Goal: Task Accomplishment & Management: Manage account settings

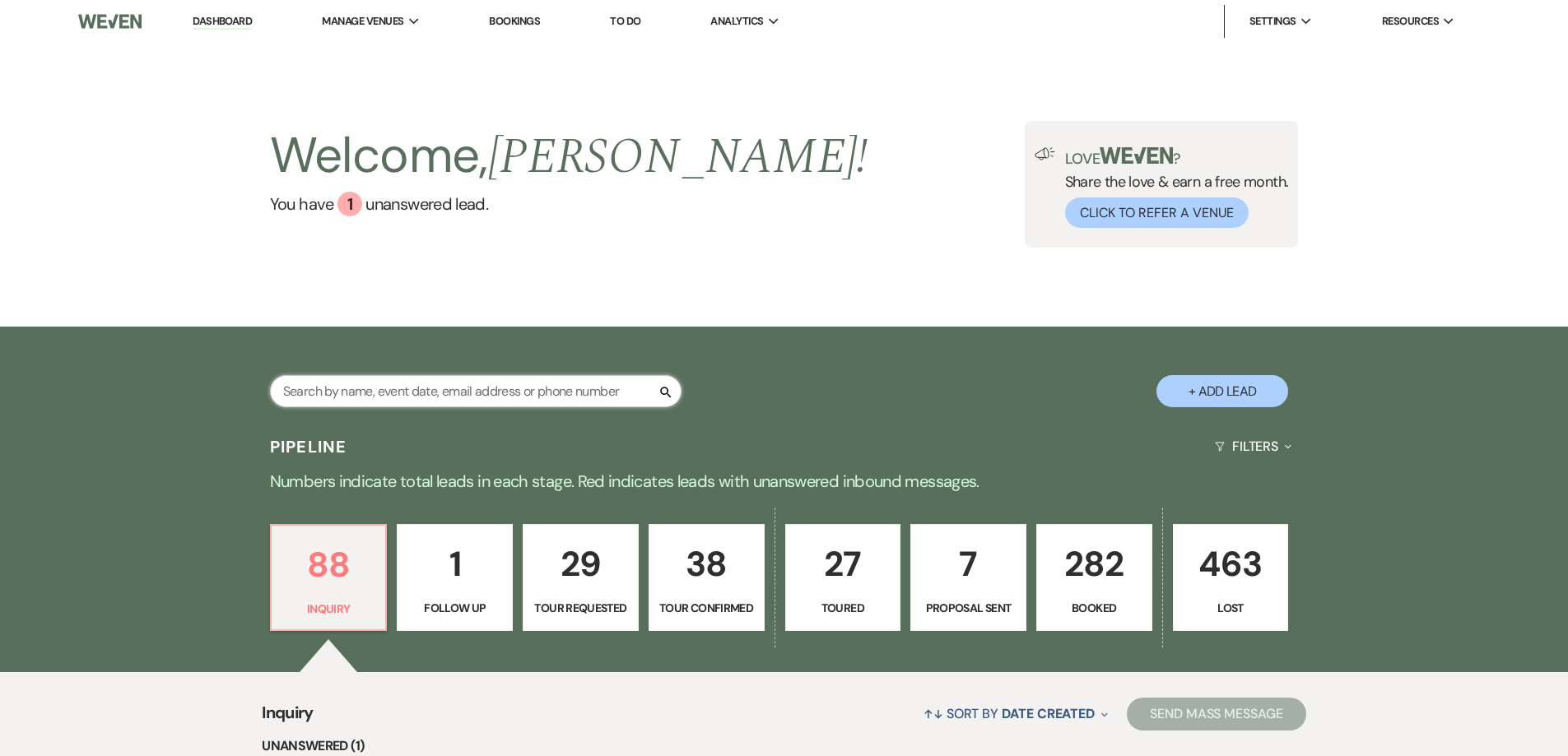
click at [423, 396] on input "text" at bounding box center [475, 391] width 412 height 32
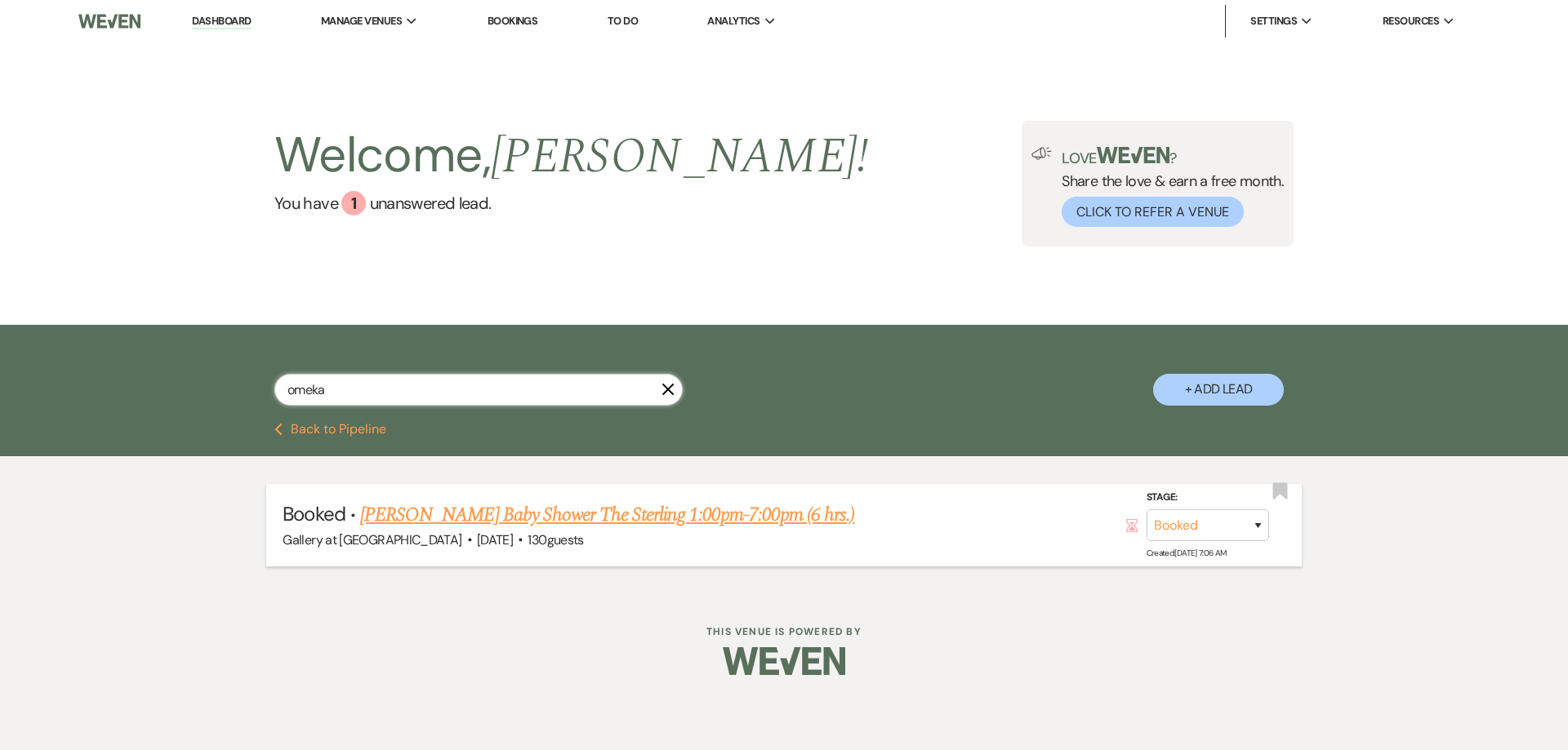
type input "omeka"
click at [484, 519] on link "[PERSON_NAME] Baby Shower The Sterling 1:00pm-7:00pm (6 hrs.)" at bounding box center [607, 515] width 494 height 29
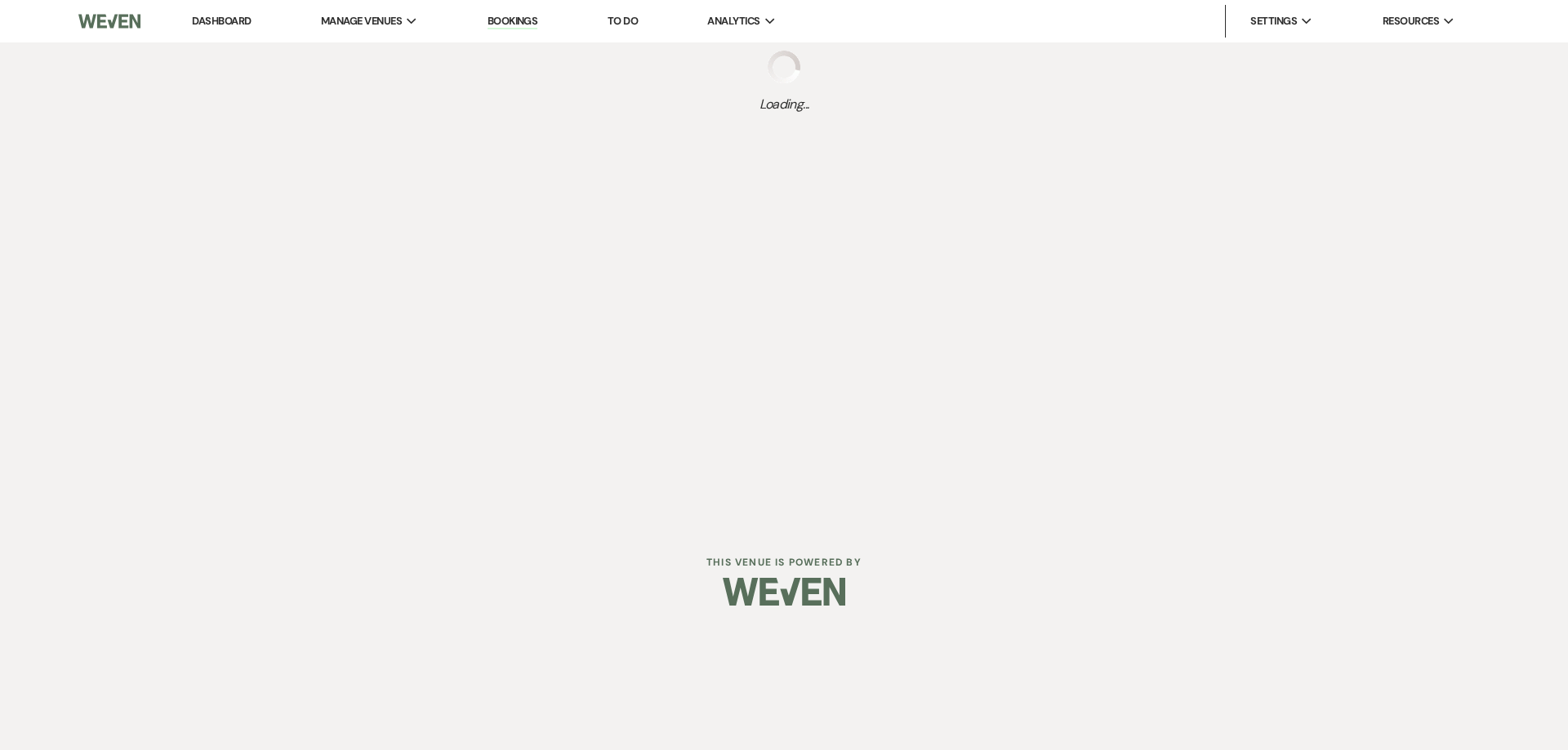
select select "5"
select select "3"
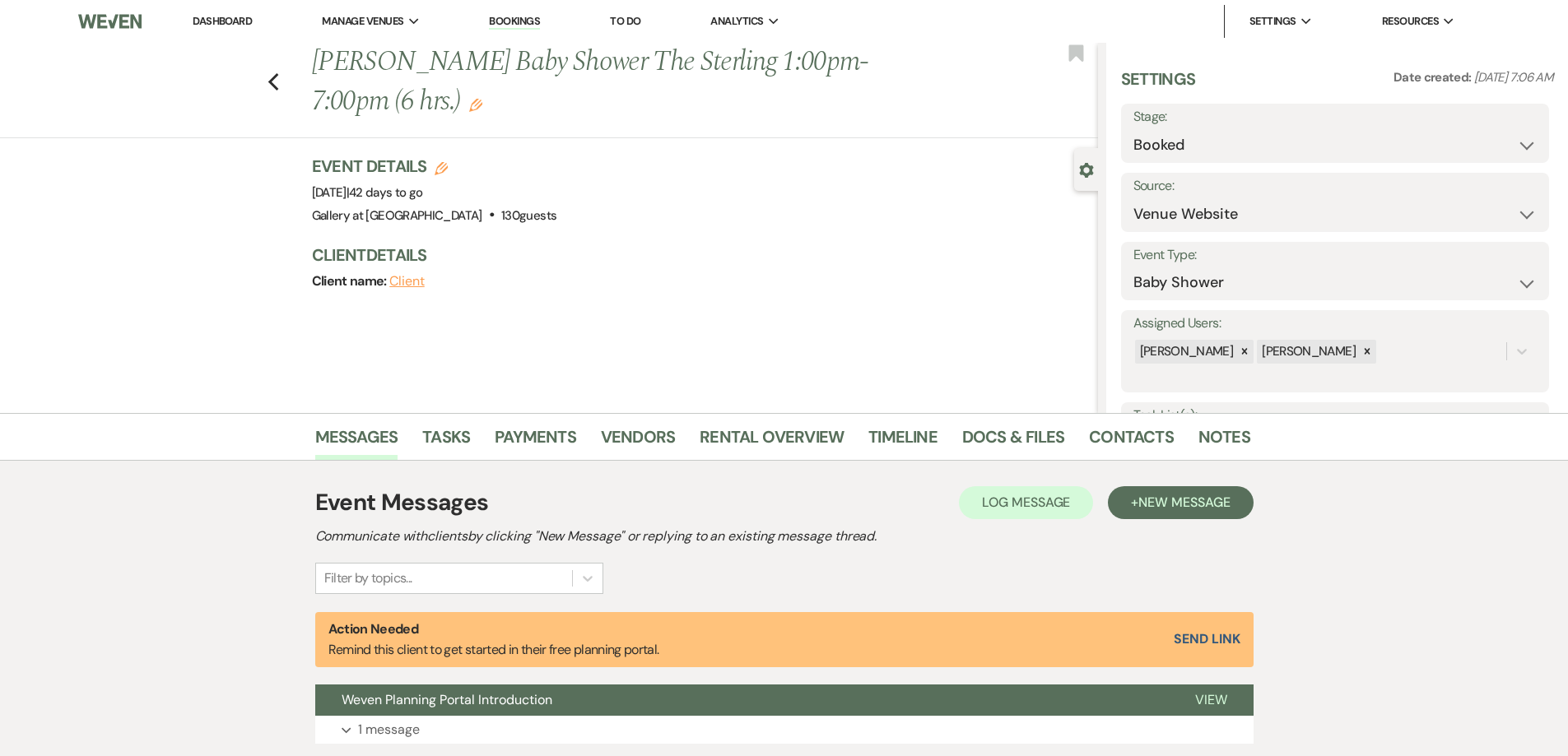
click at [952, 439] on li "Timeline" at bounding box center [916, 440] width 94 height 39
click at [981, 438] on link "Docs & Files" at bounding box center [1013, 442] width 102 height 36
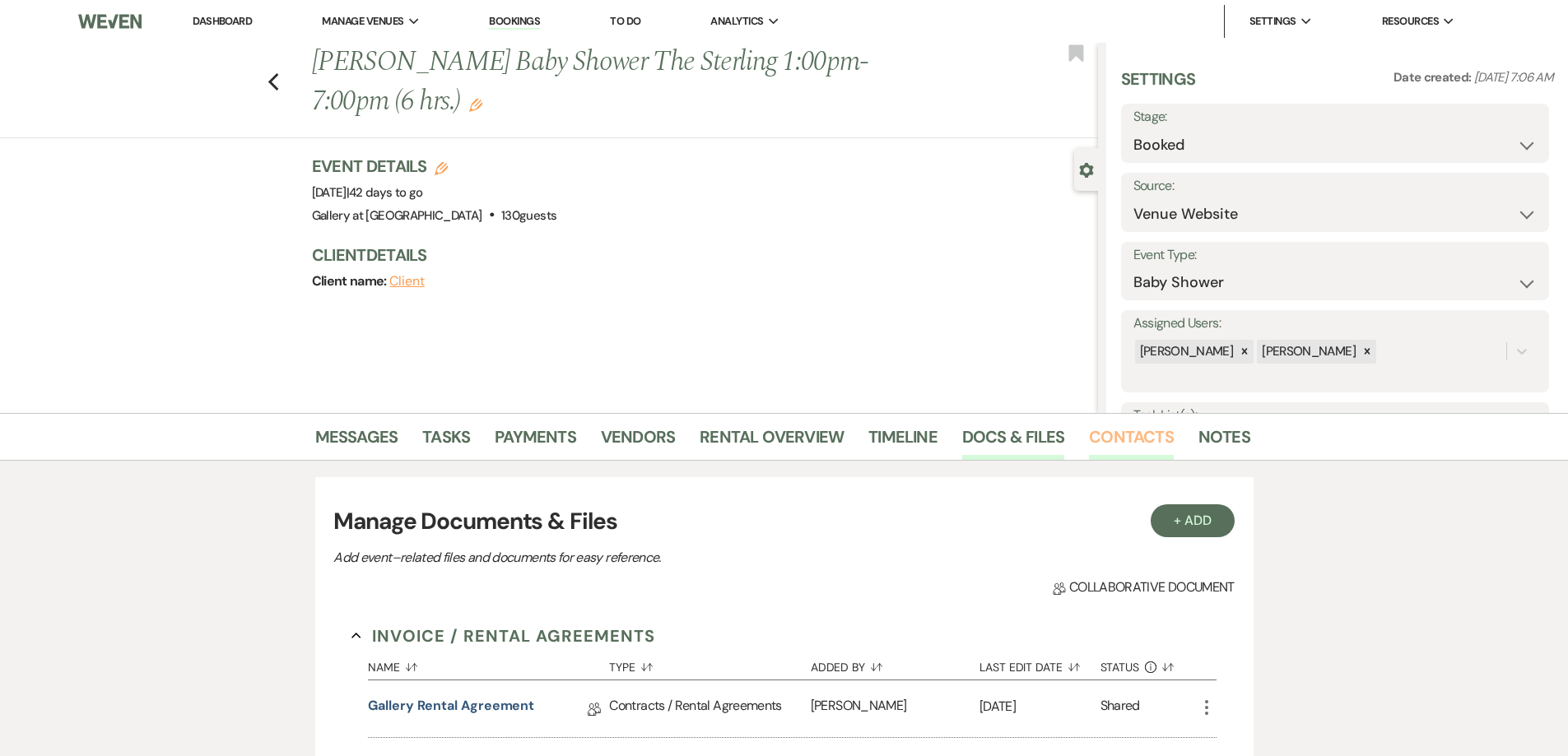
click at [1107, 441] on link "Contacts" at bounding box center [1131, 442] width 85 height 36
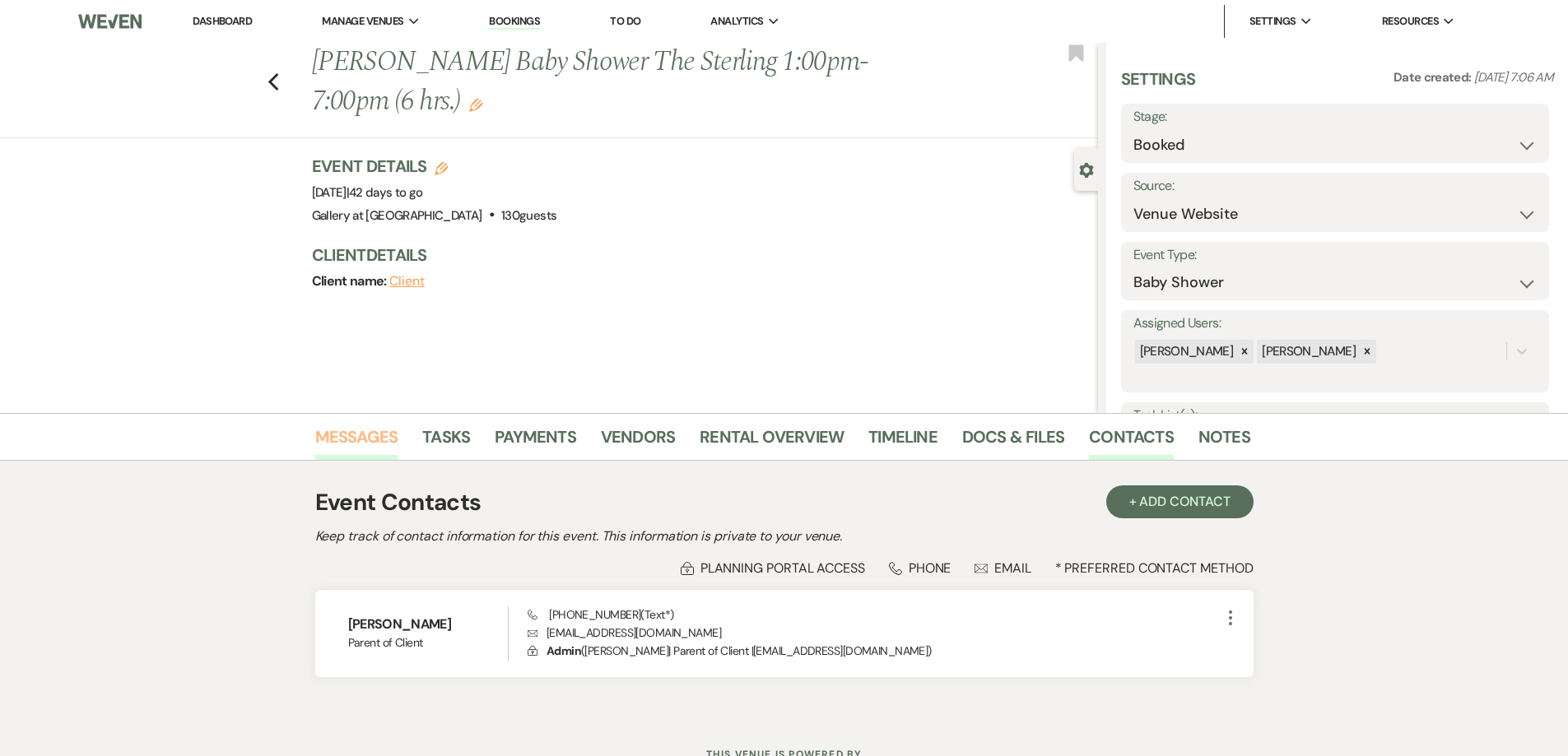
click at [346, 440] on link "Messages" at bounding box center [356, 442] width 83 height 36
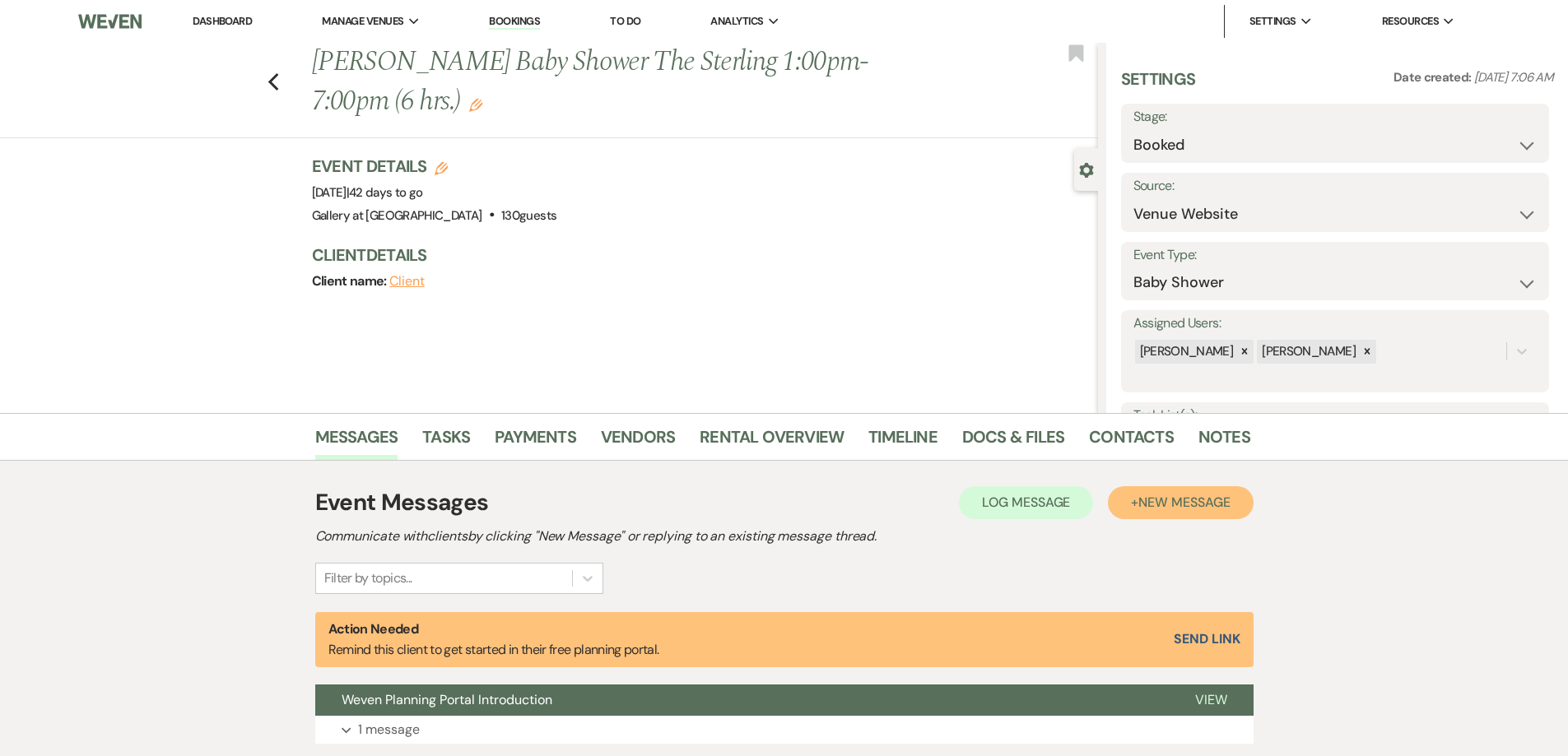
click at [1194, 505] on span "New Message" at bounding box center [1184, 502] width 91 height 18
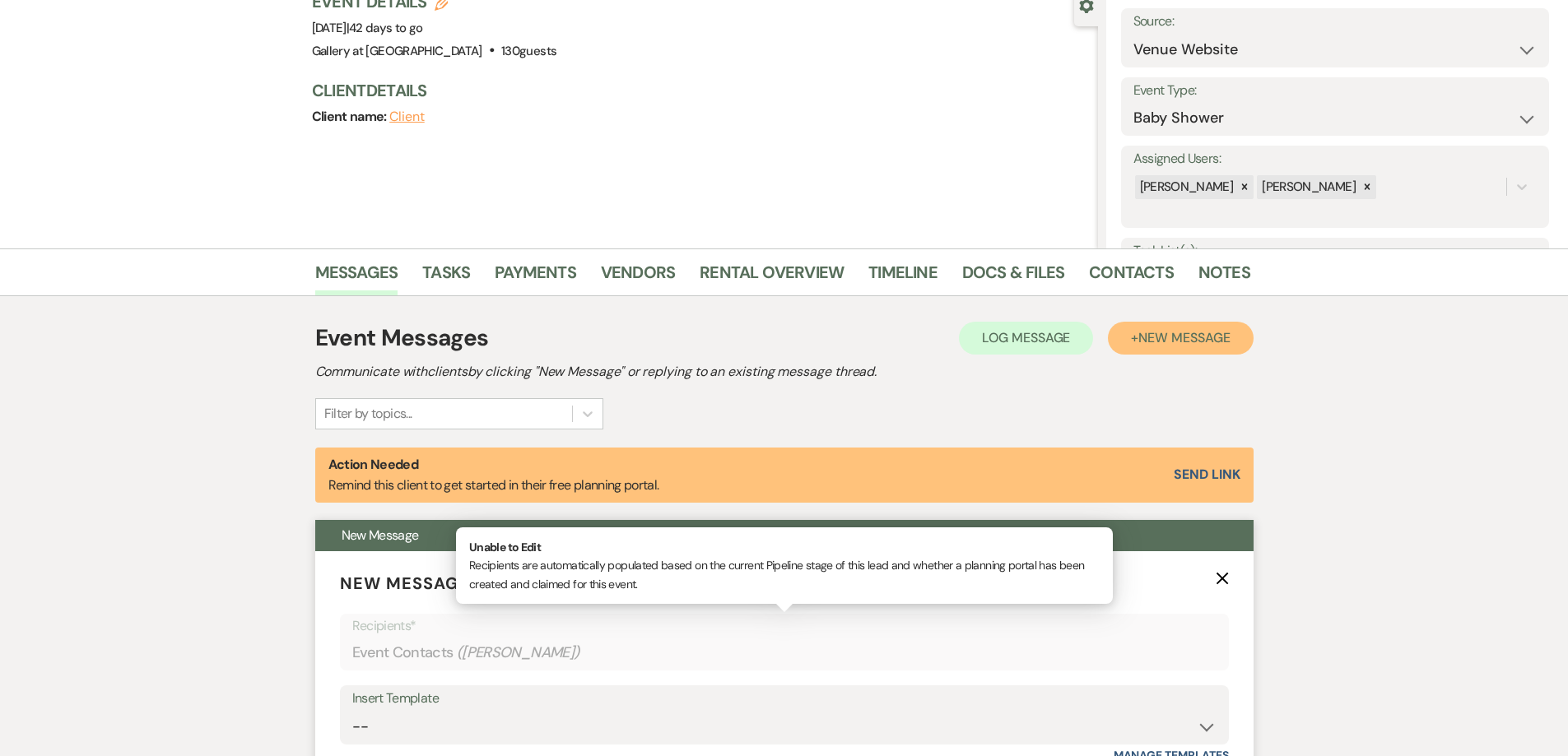
scroll to position [494, 0]
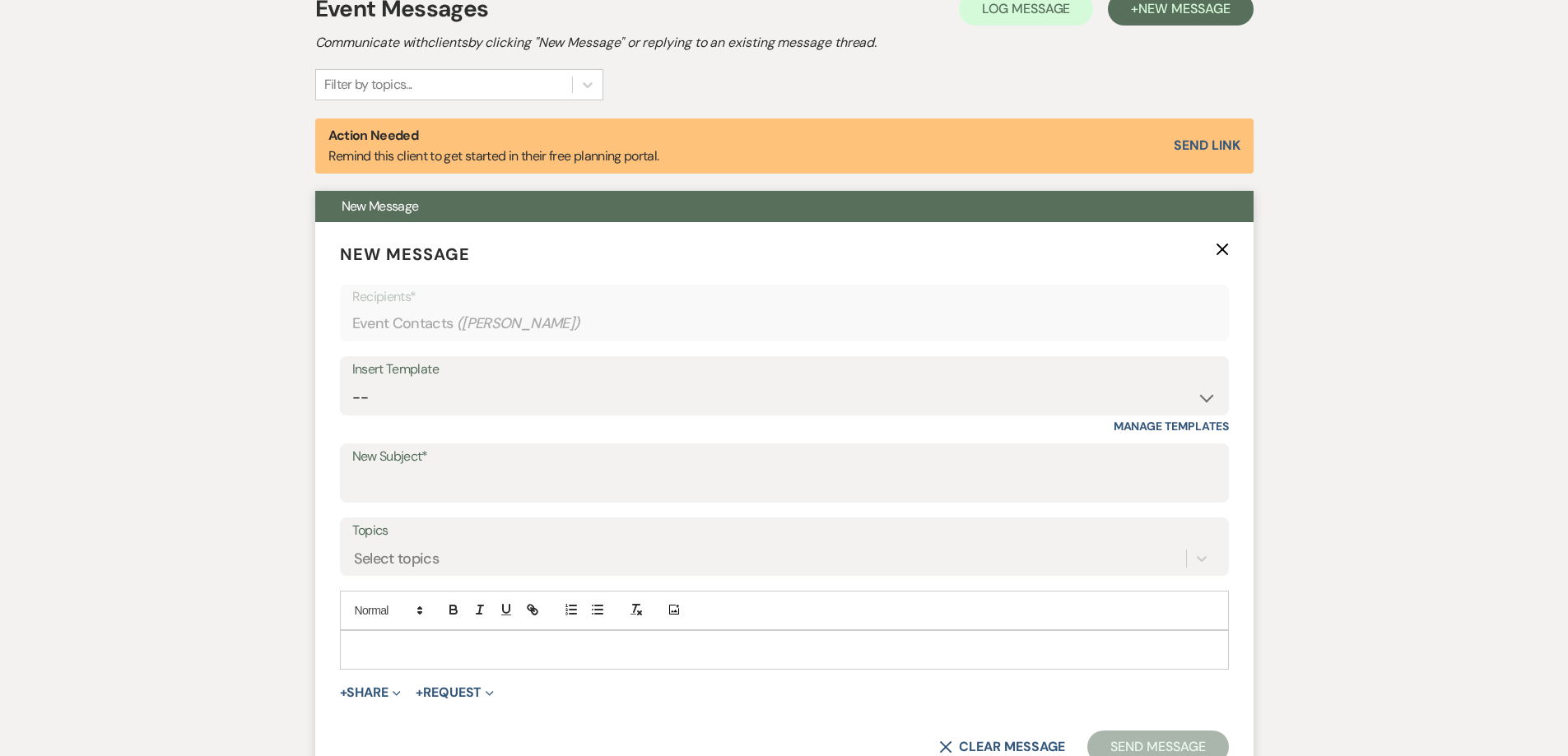
click at [532, 646] on p at bounding box center [784, 650] width 863 height 18
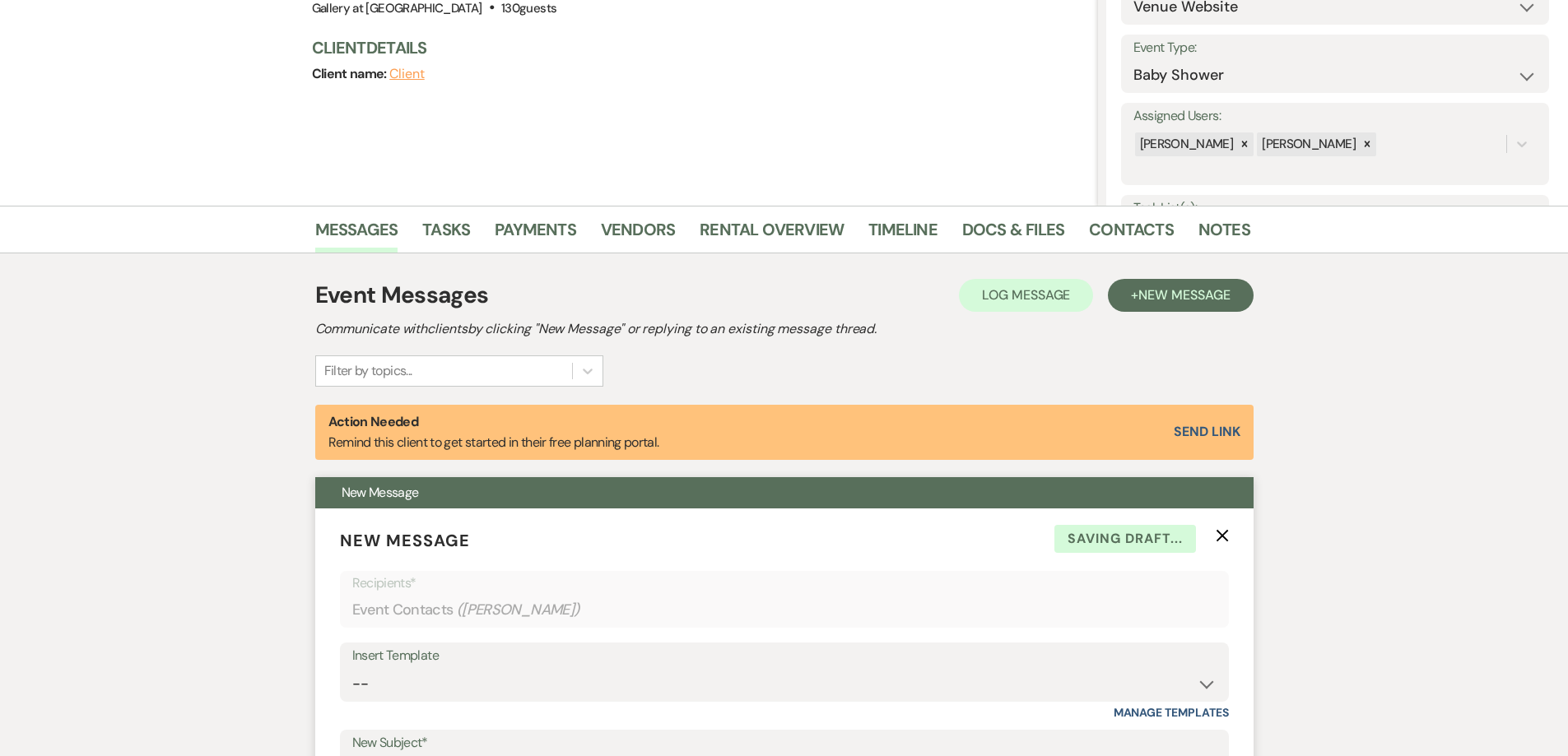
scroll to position [0, 0]
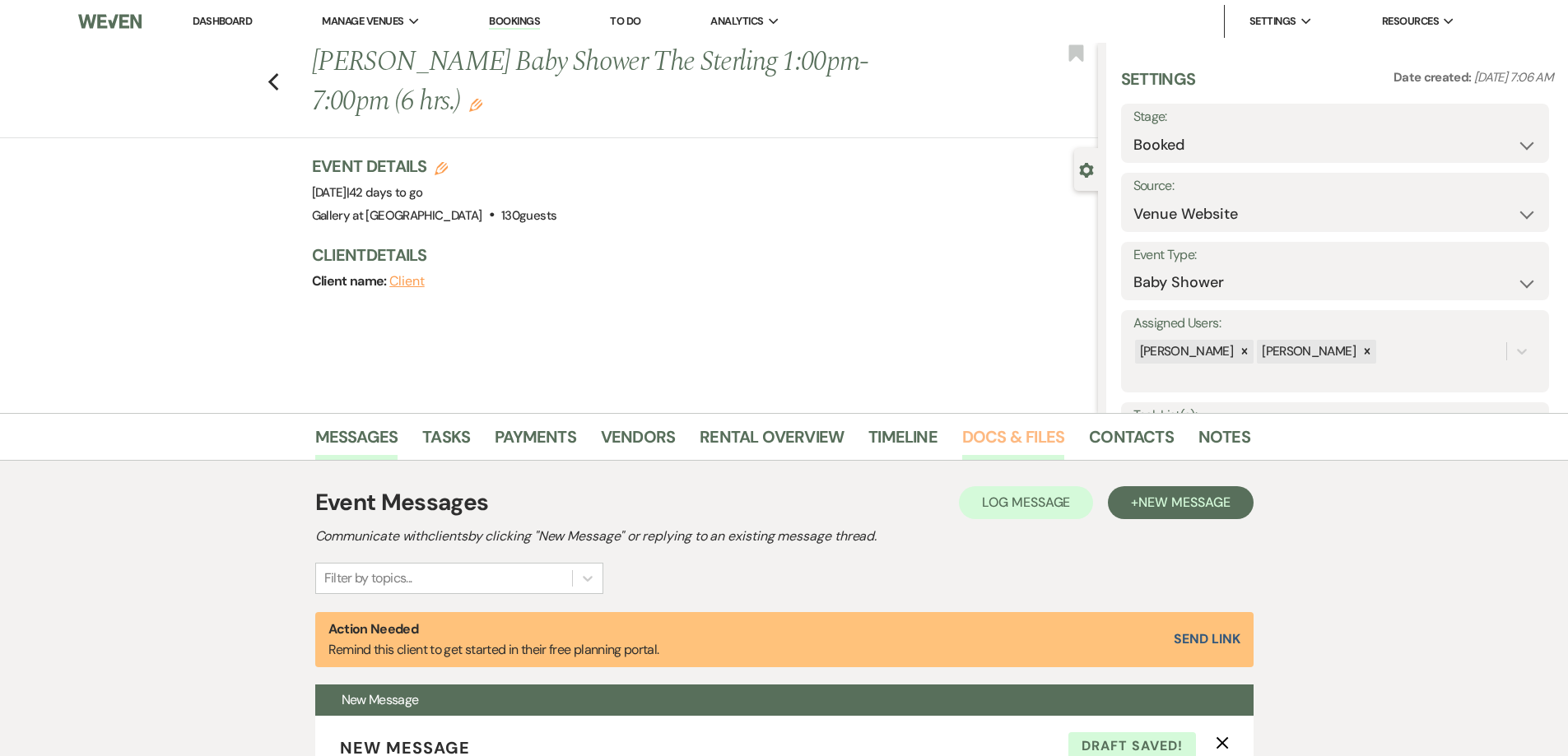
click at [1009, 443] on link "Docs & Files" at bounding box center [1013, 442] width 102 height 36
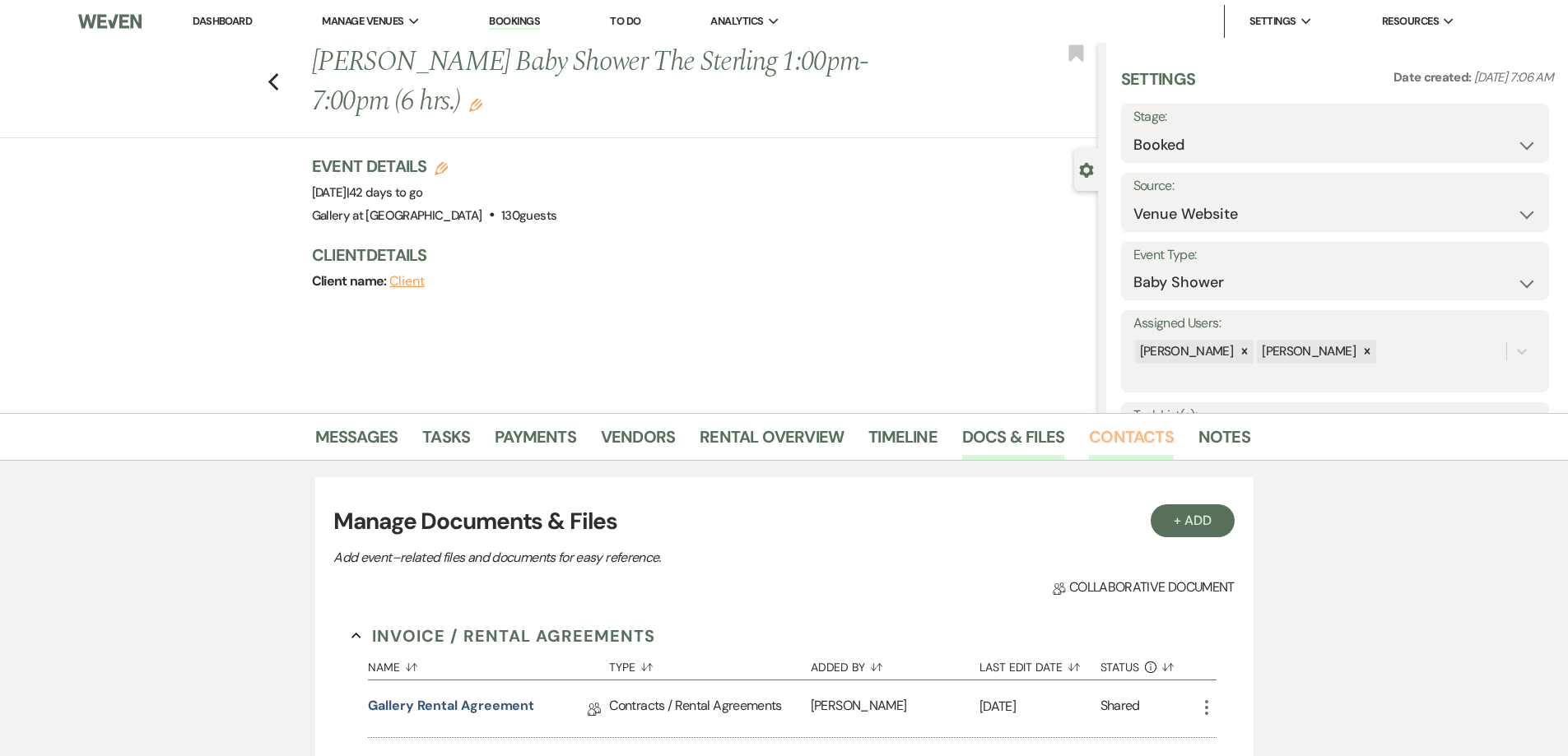
click at [1089, 438] on link "Contacts" at bounding box center [1131, 442] width 85 height 36
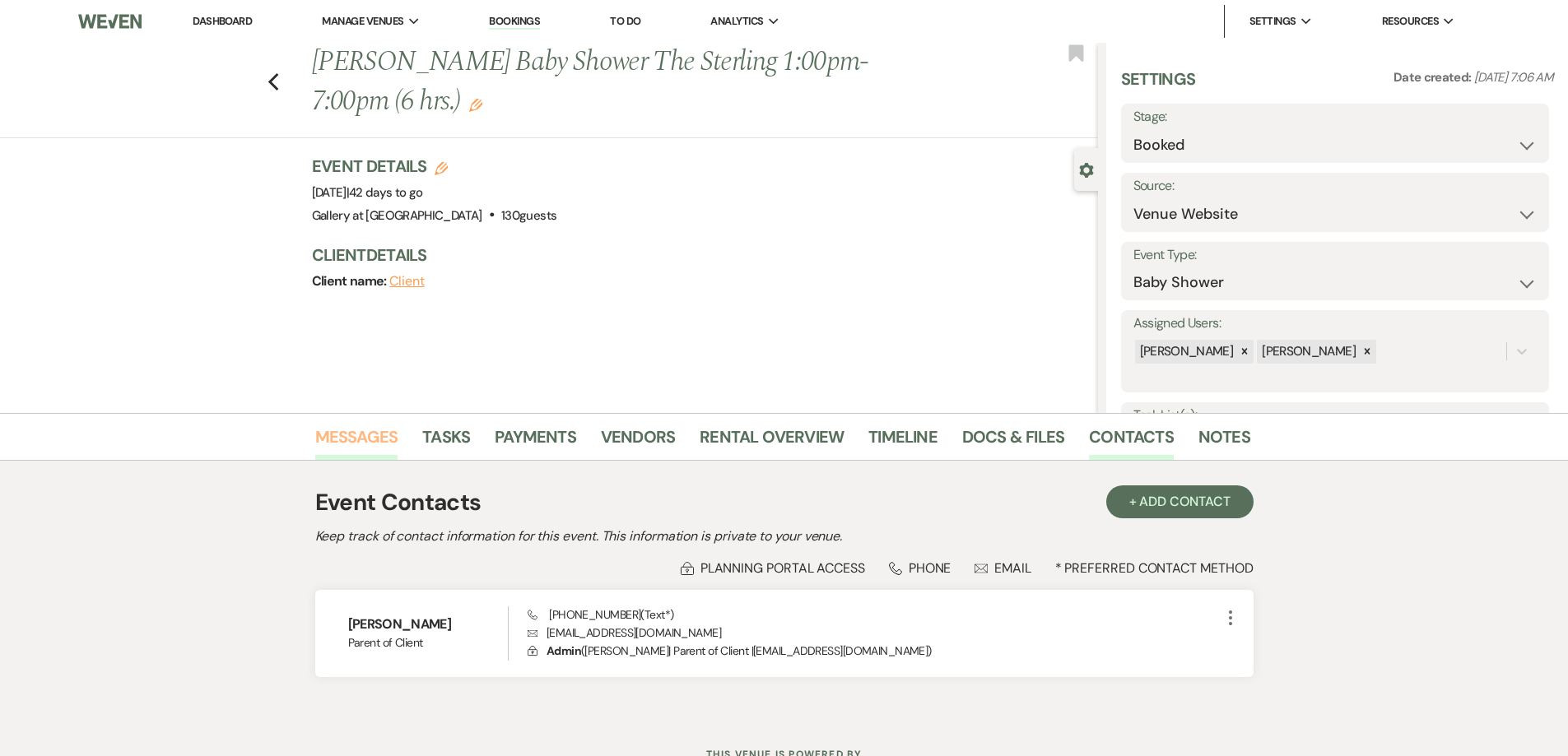
click at [367, 439] on link "Messages" at bounding box center [356, 442] width 83 height 36
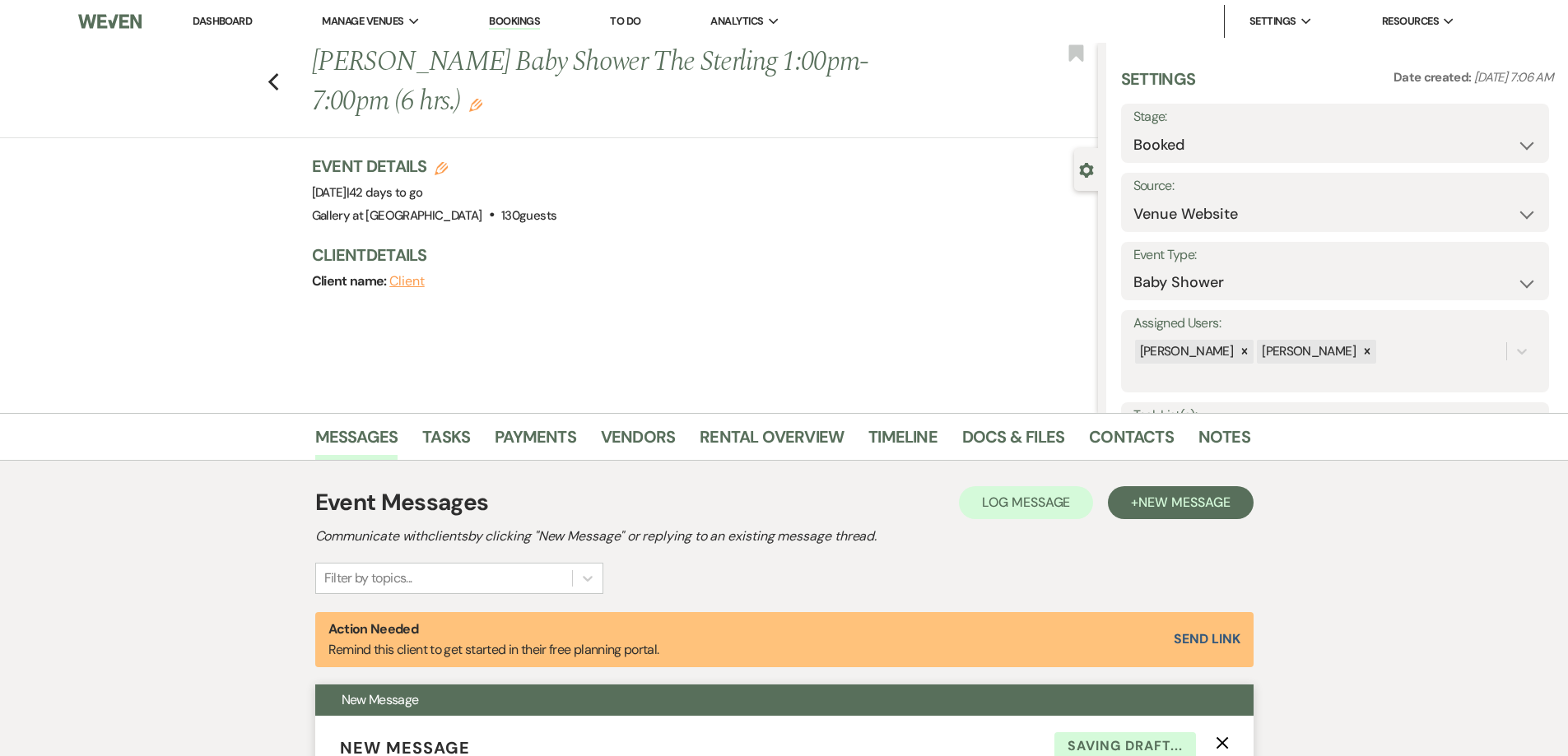
click at [1223, 739] on icon "X" at bounding box center [1223, 743] width 13 height 13
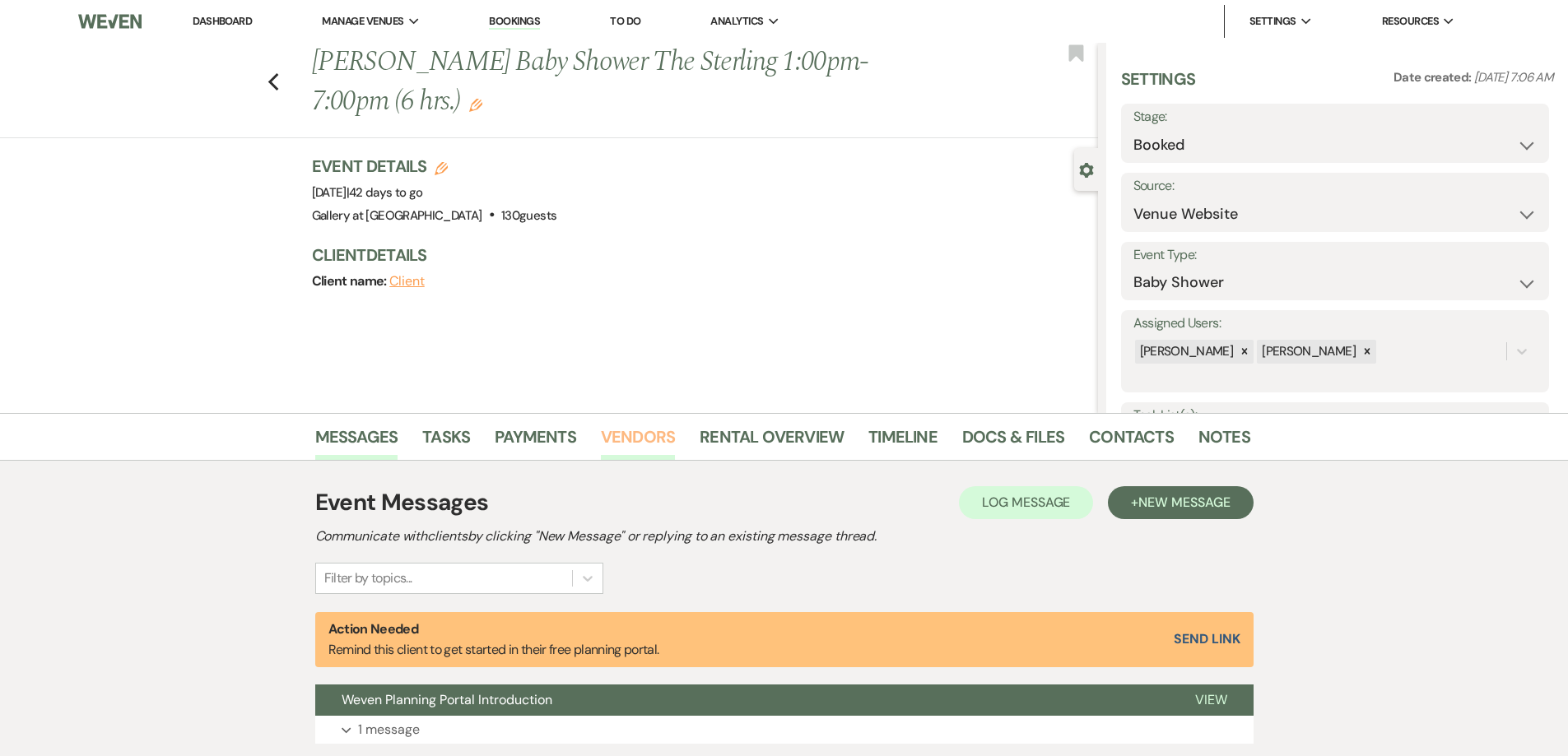
click at [646, 432] on link "Vendors" at bounding box center [638, 442] width 74 height 36
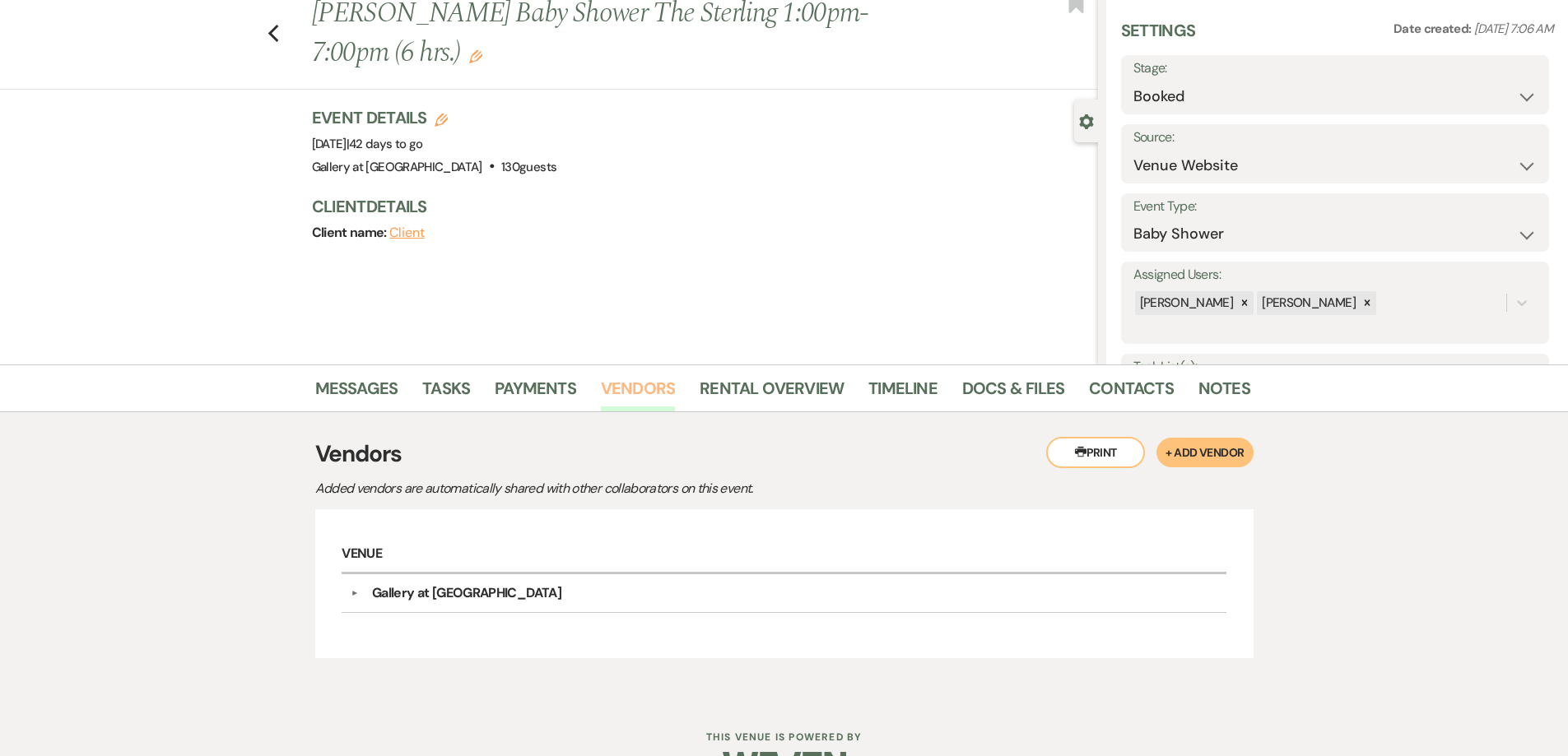
scroll to position [97, 0]
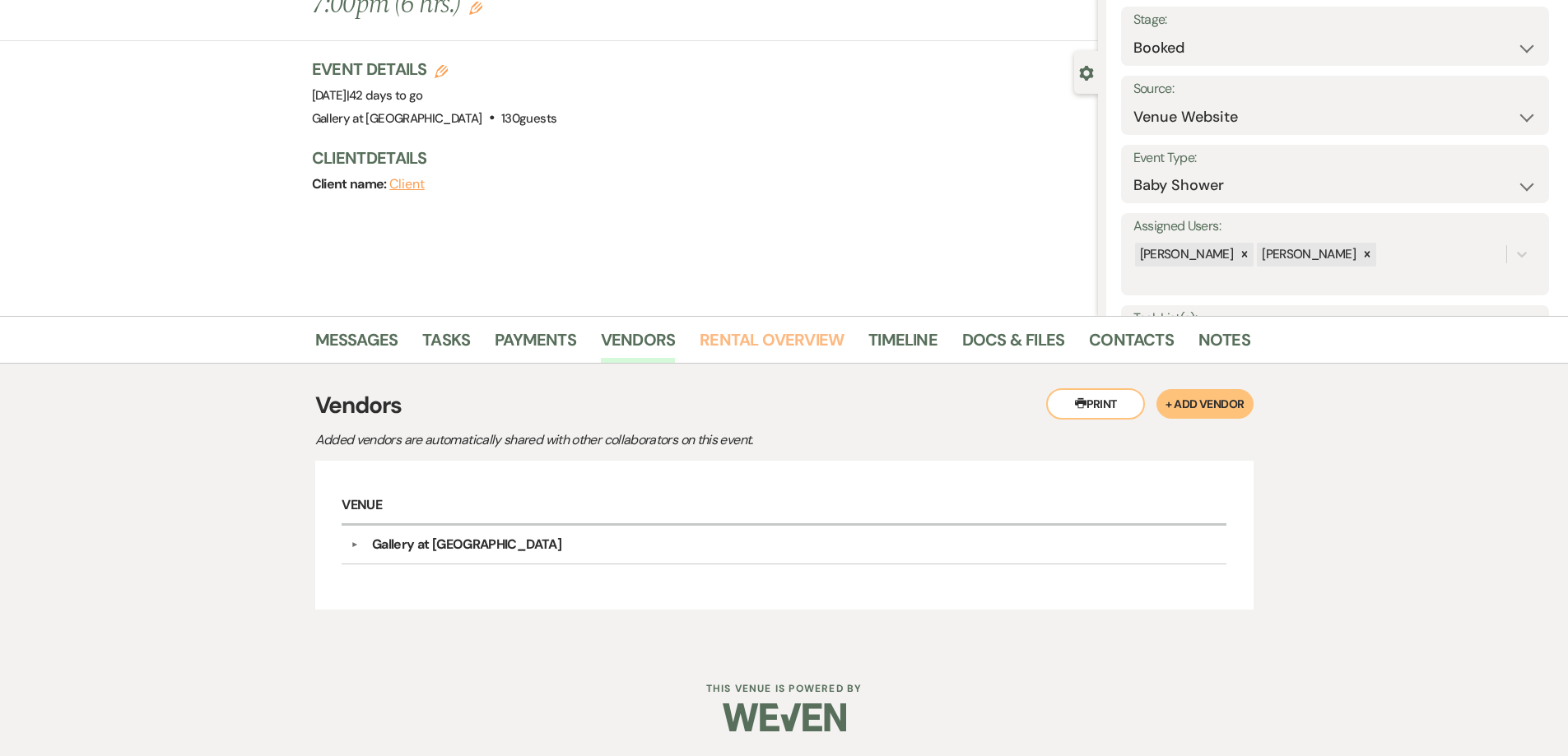
click at [740, 334] on link "Rental Overview" at bounding box center [771, 344] width 144 height 36
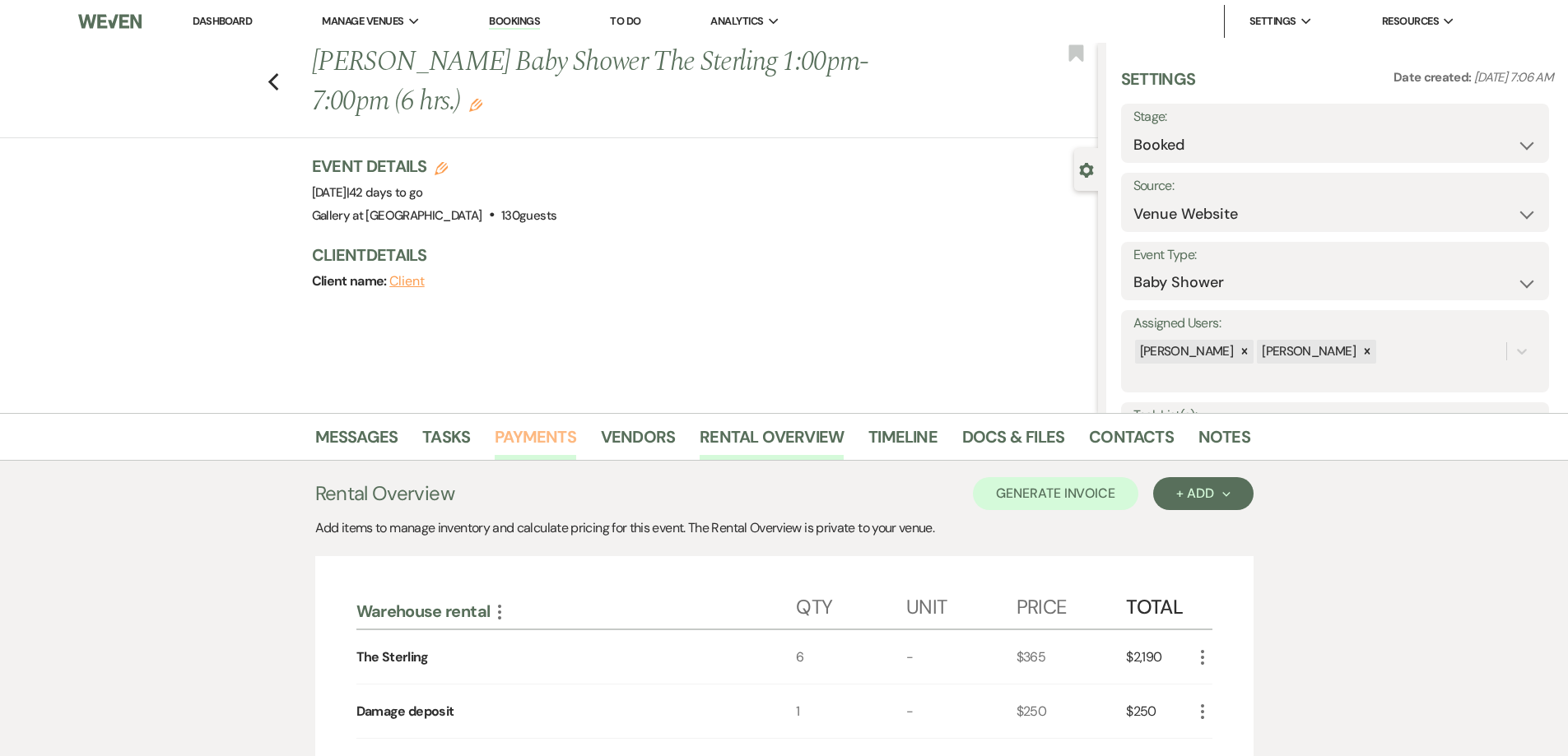
click at [549, 441] on link "Payments" at bounding box center [535, 442] width 81 height 36
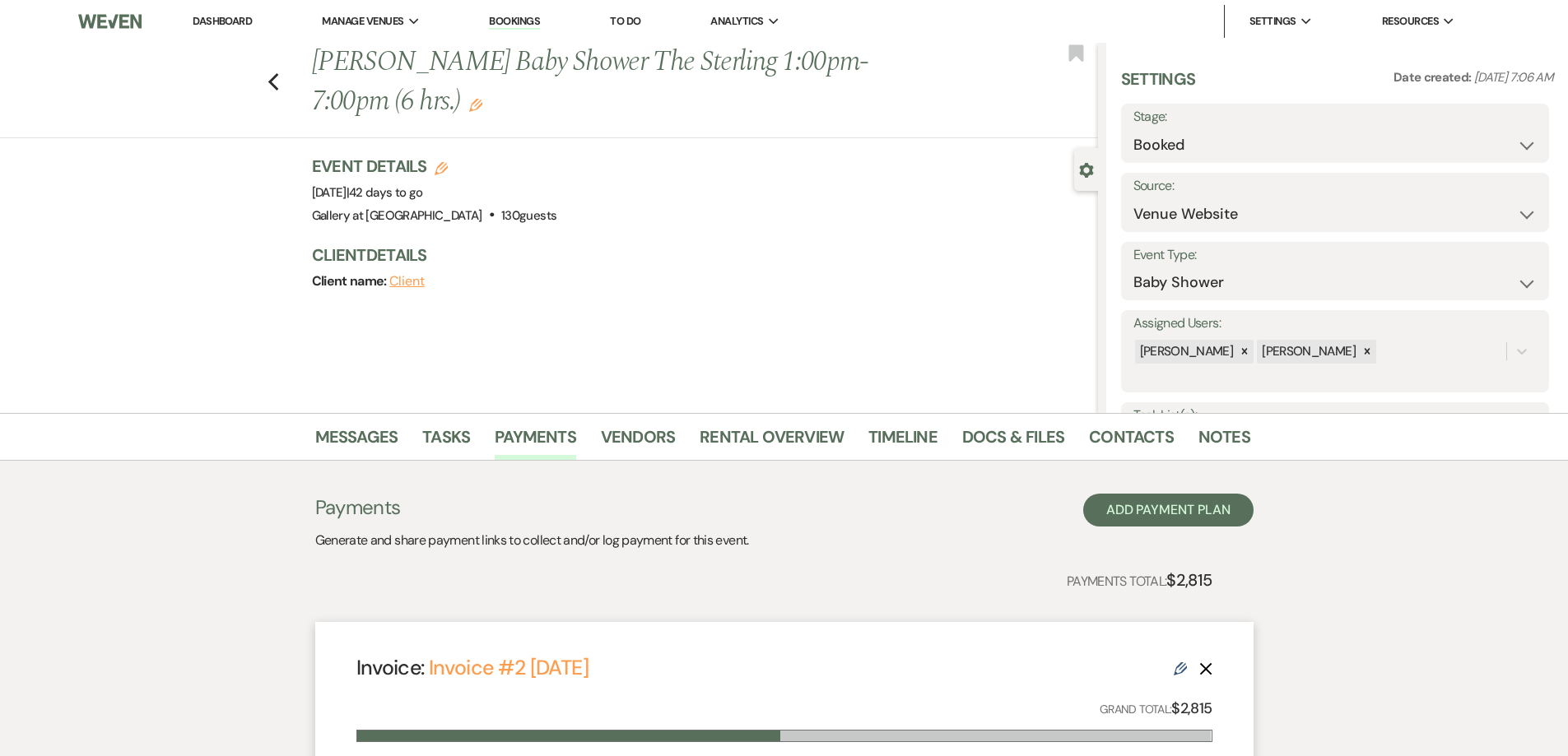
click at [237, 22] on link "Dashboard" at bounding box center [222, 21] width 60 height 14
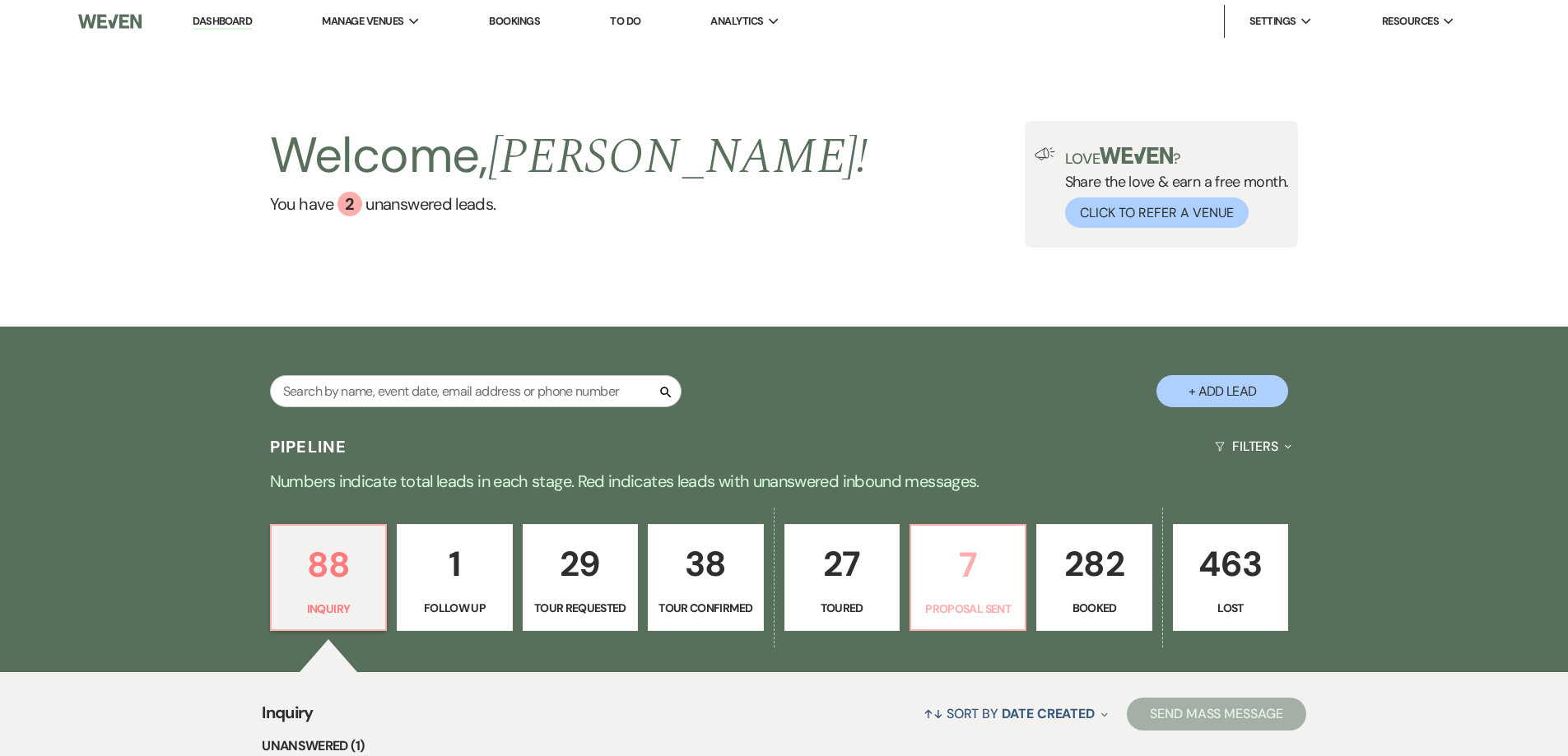
click at [971, 577] on p "7" at bounding box center [968, 565] width 94 height 55
select select "6"
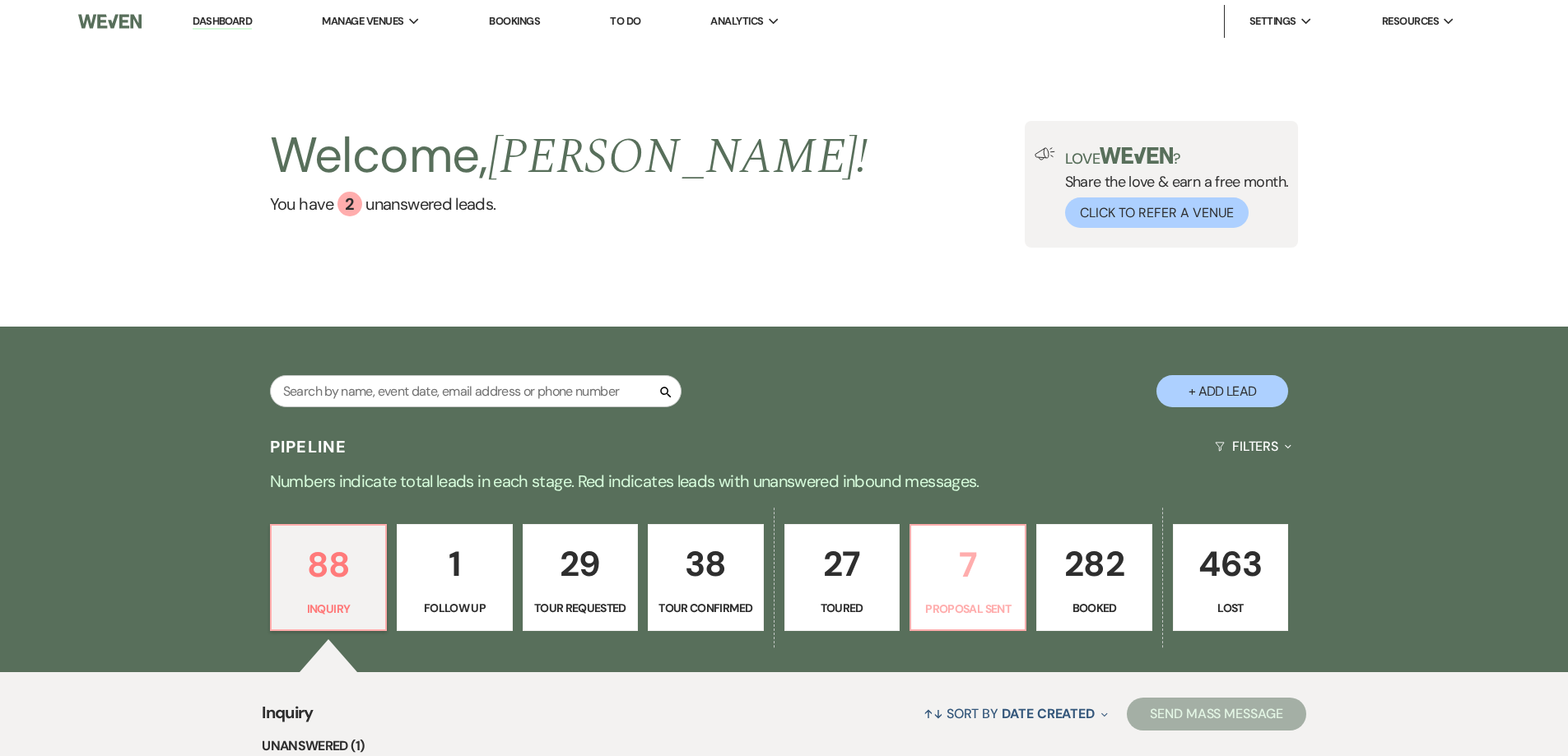
select select "6"
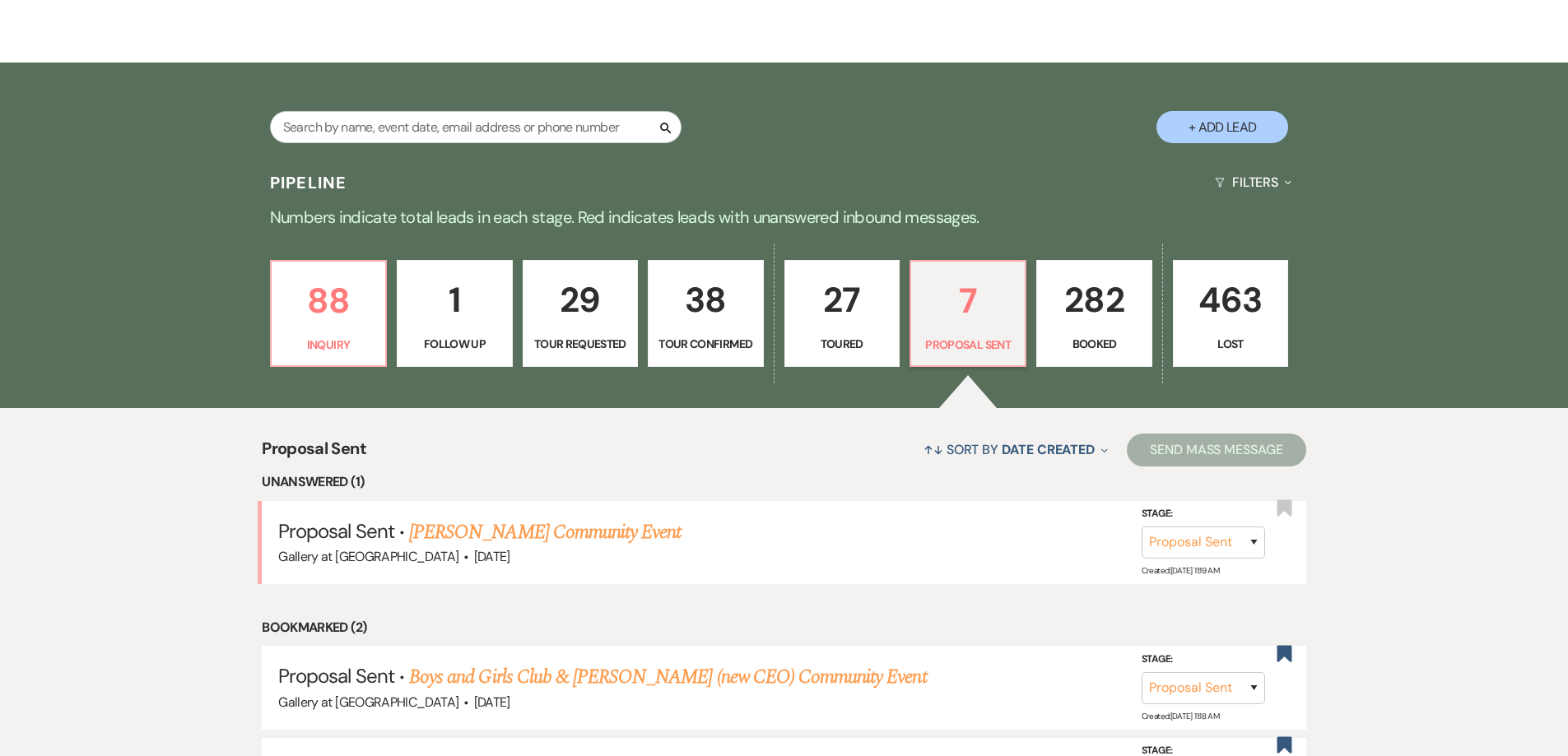
scroll to position [246, 0]
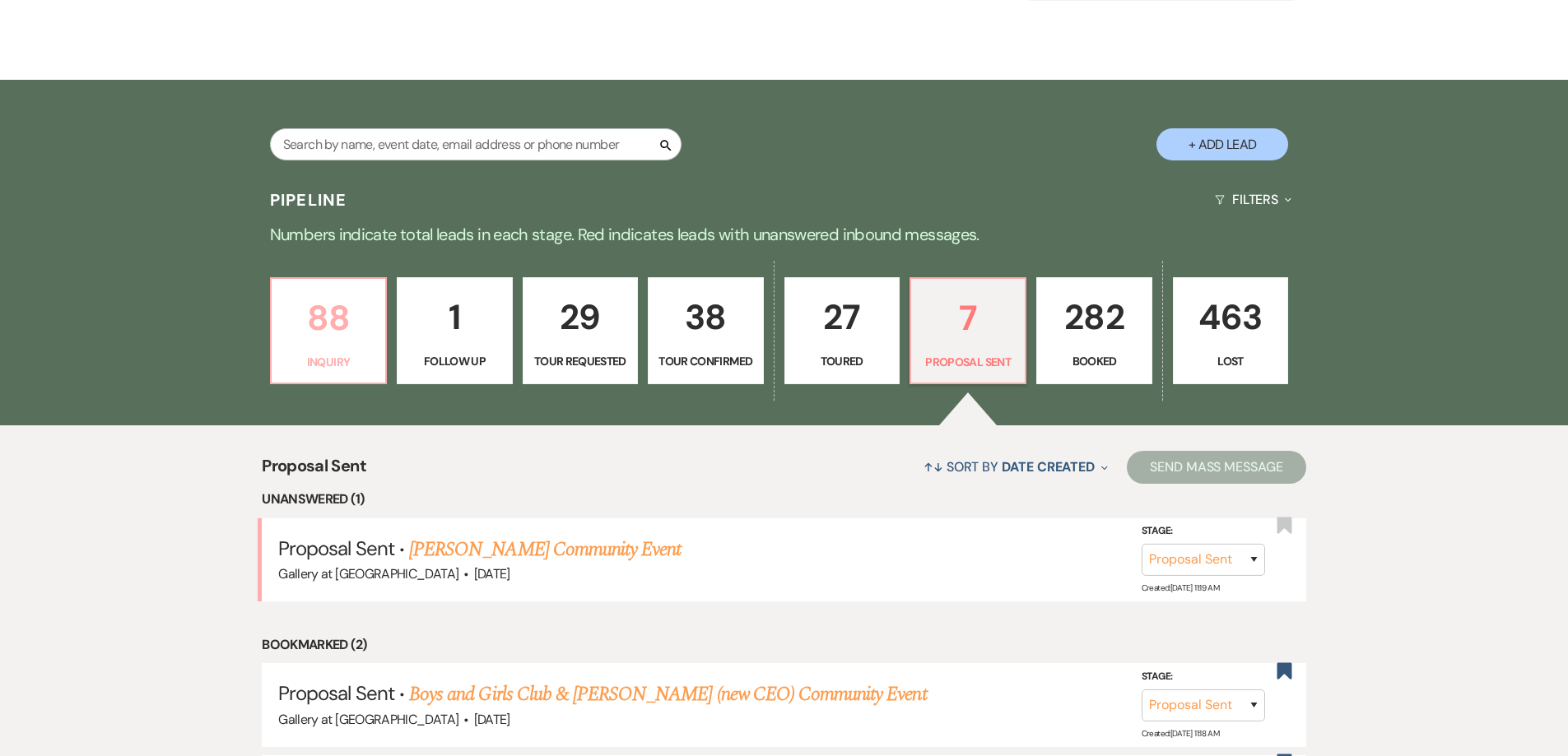
click at [327, 351] on link "88 Inquiry" at bounding box center [328, 331] width 117 height 107
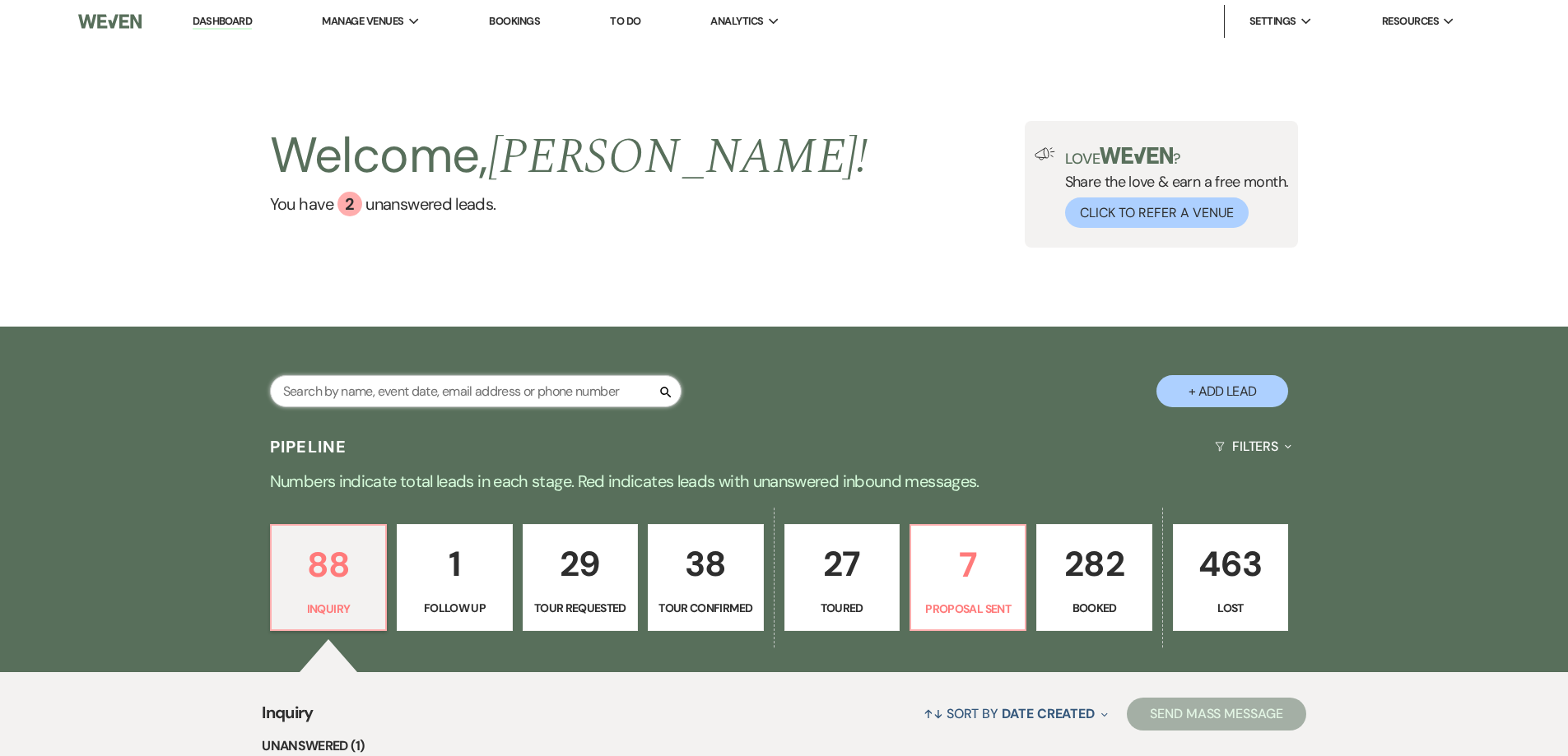
click at [473, 386] on input "text" at bounding box center [475, 391] width 412 height 32
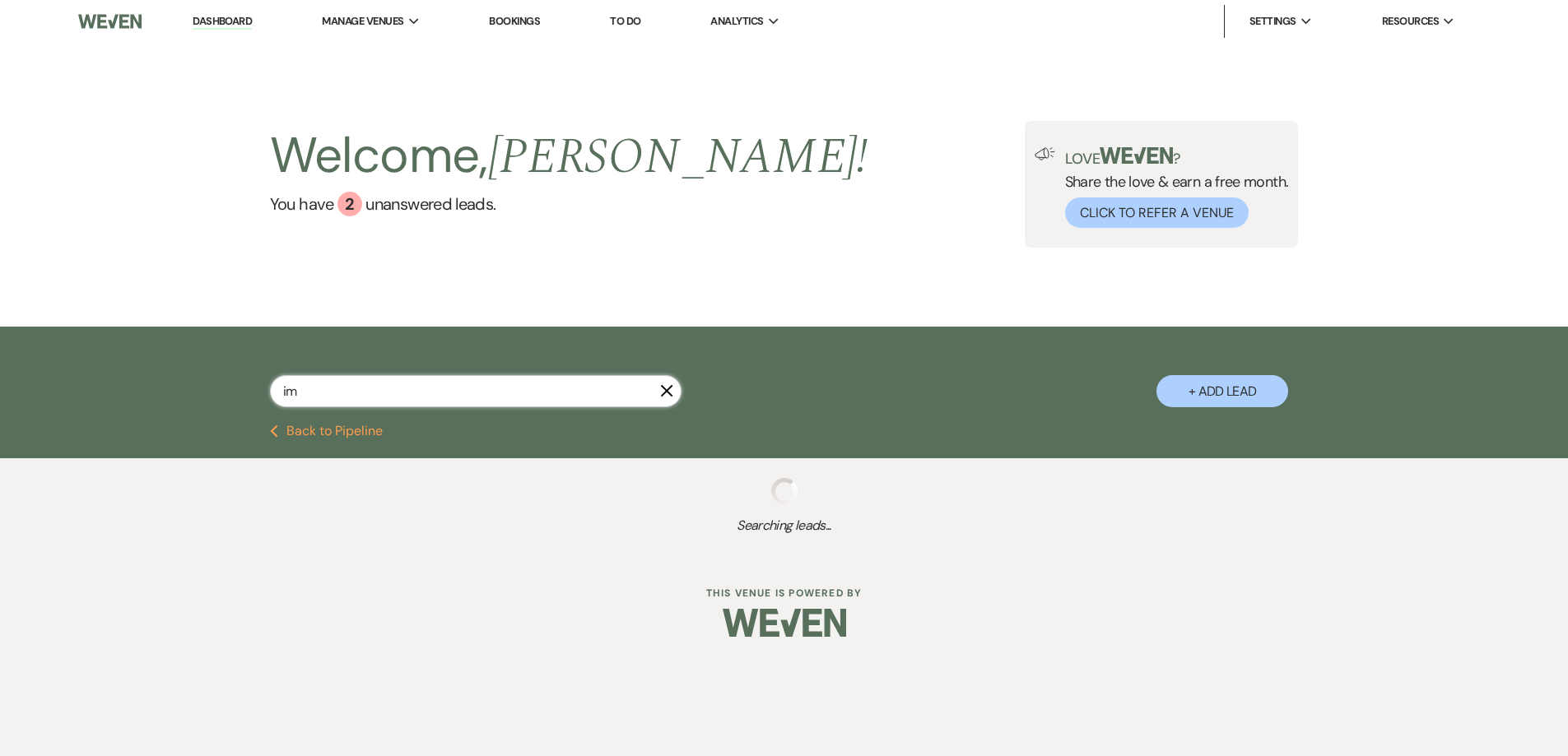
type input "i"
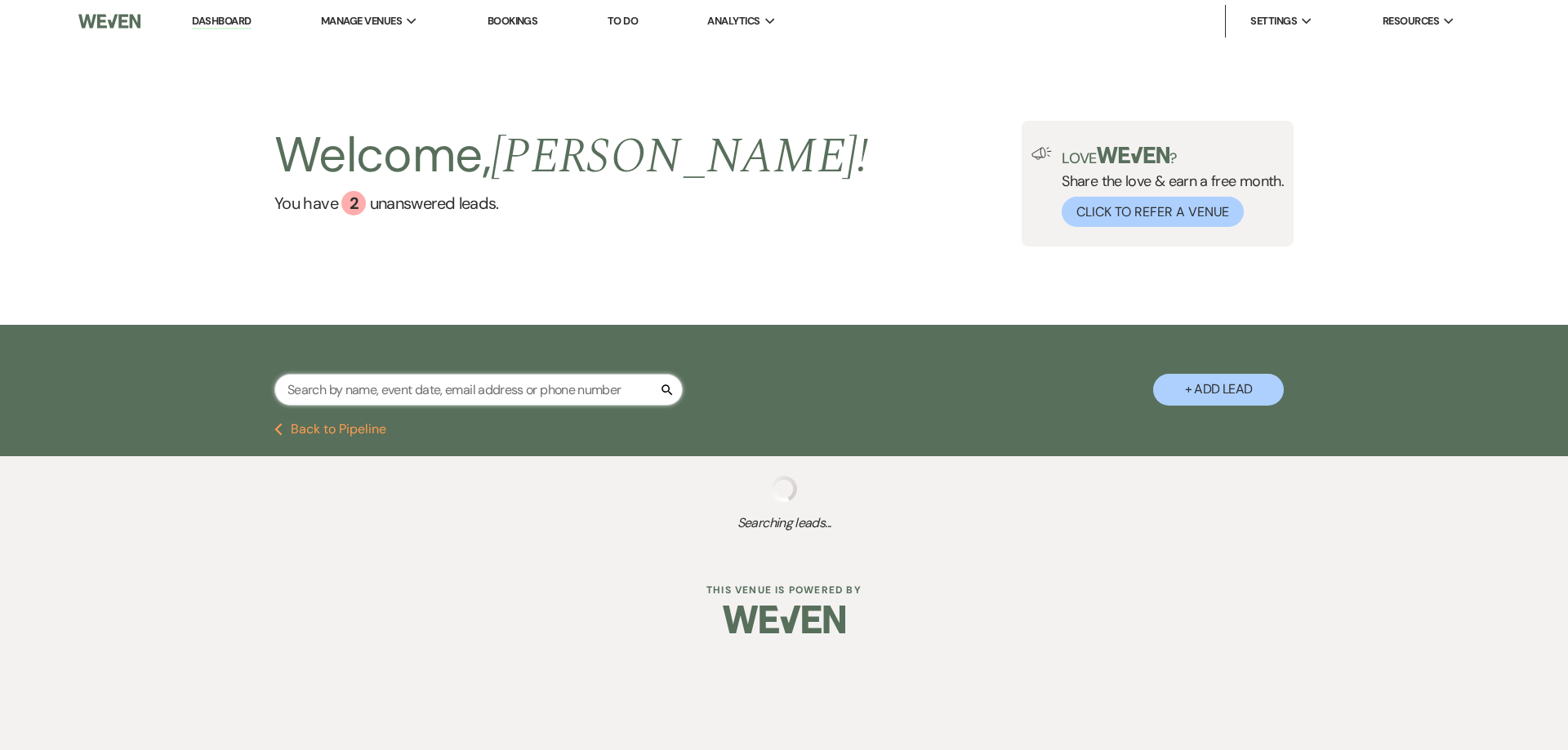
type input "o"
select select "5"
select select "6"
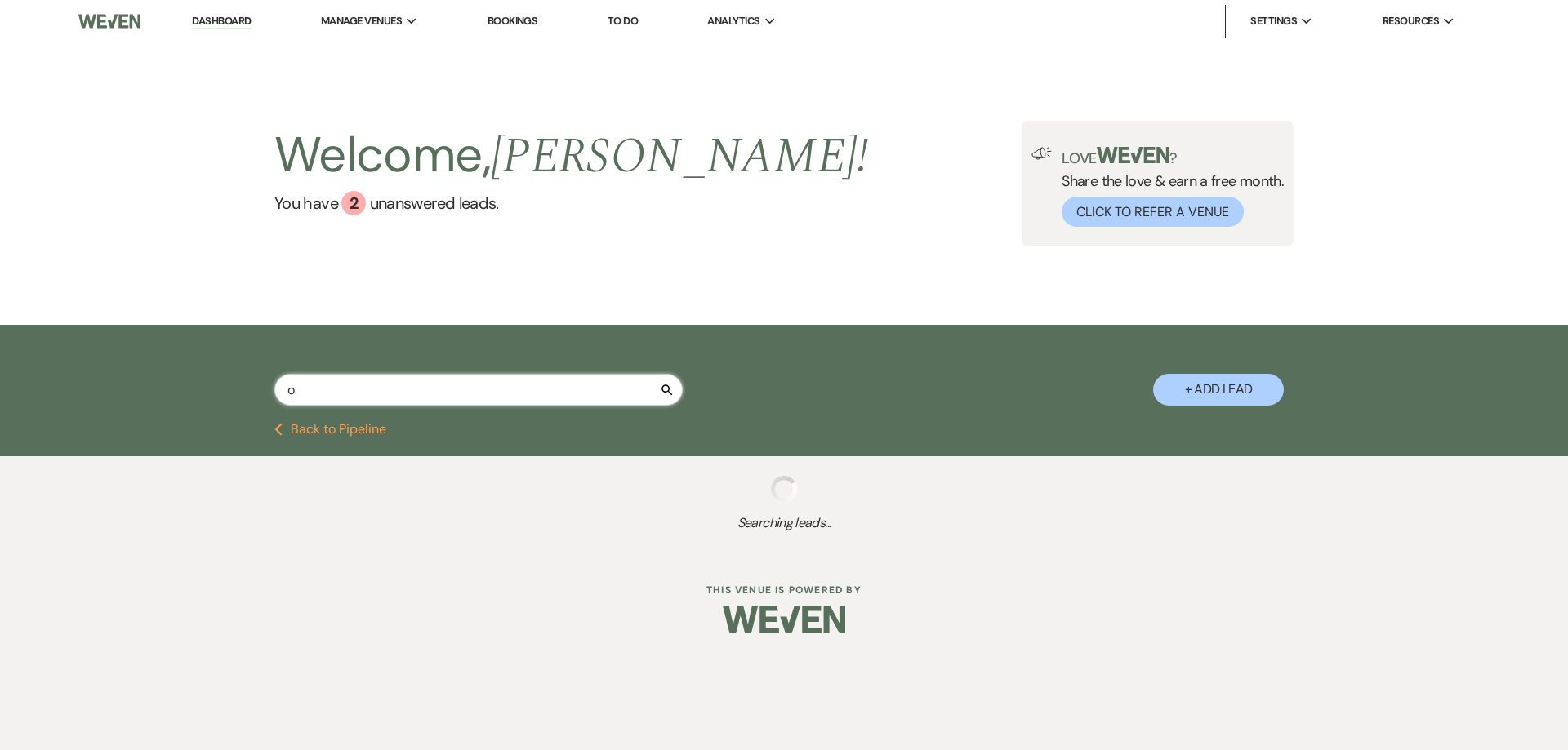
select select "2"
select select "8"
select select "5"
select select "8"
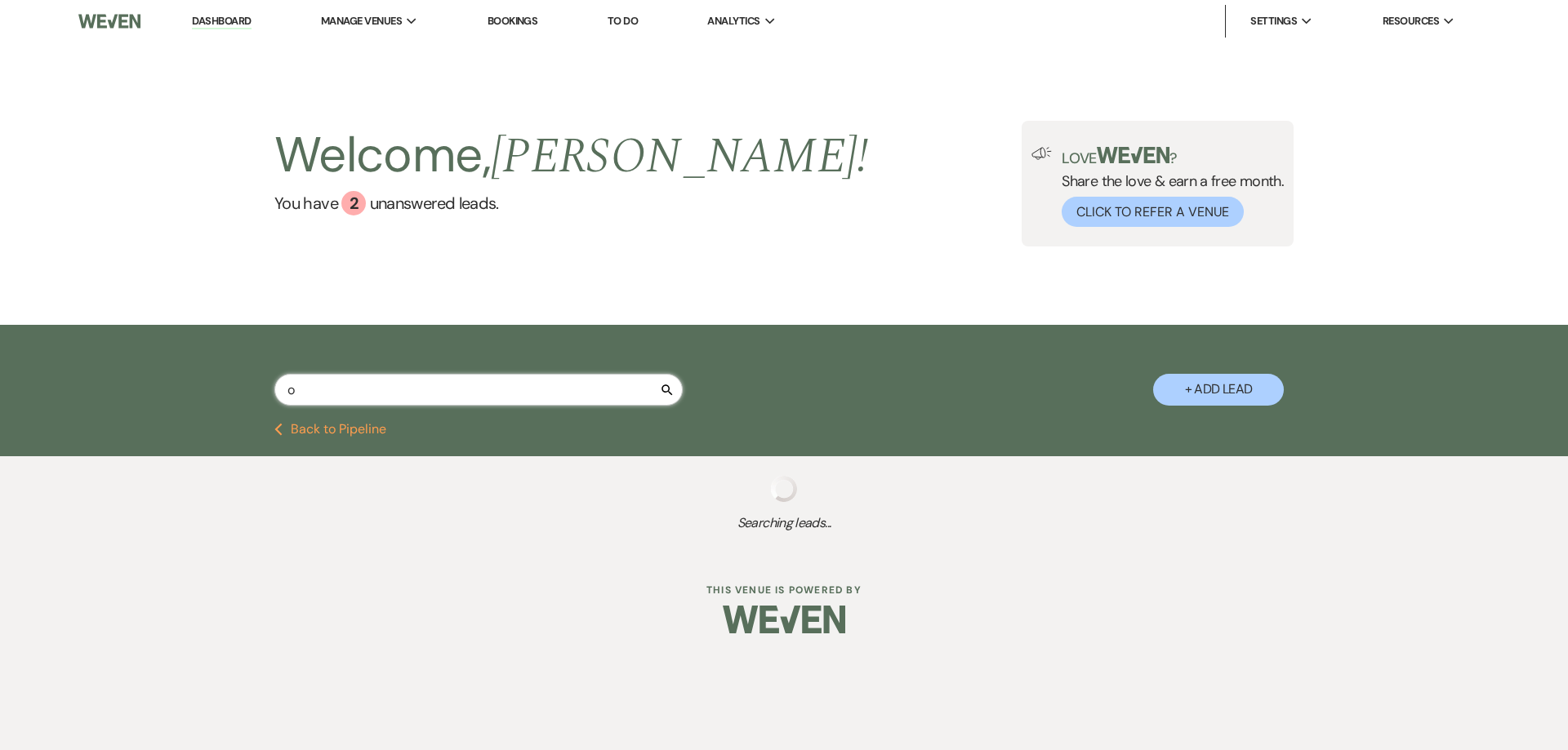
select select "4"
select select "8"
select select "5"
select select "4"
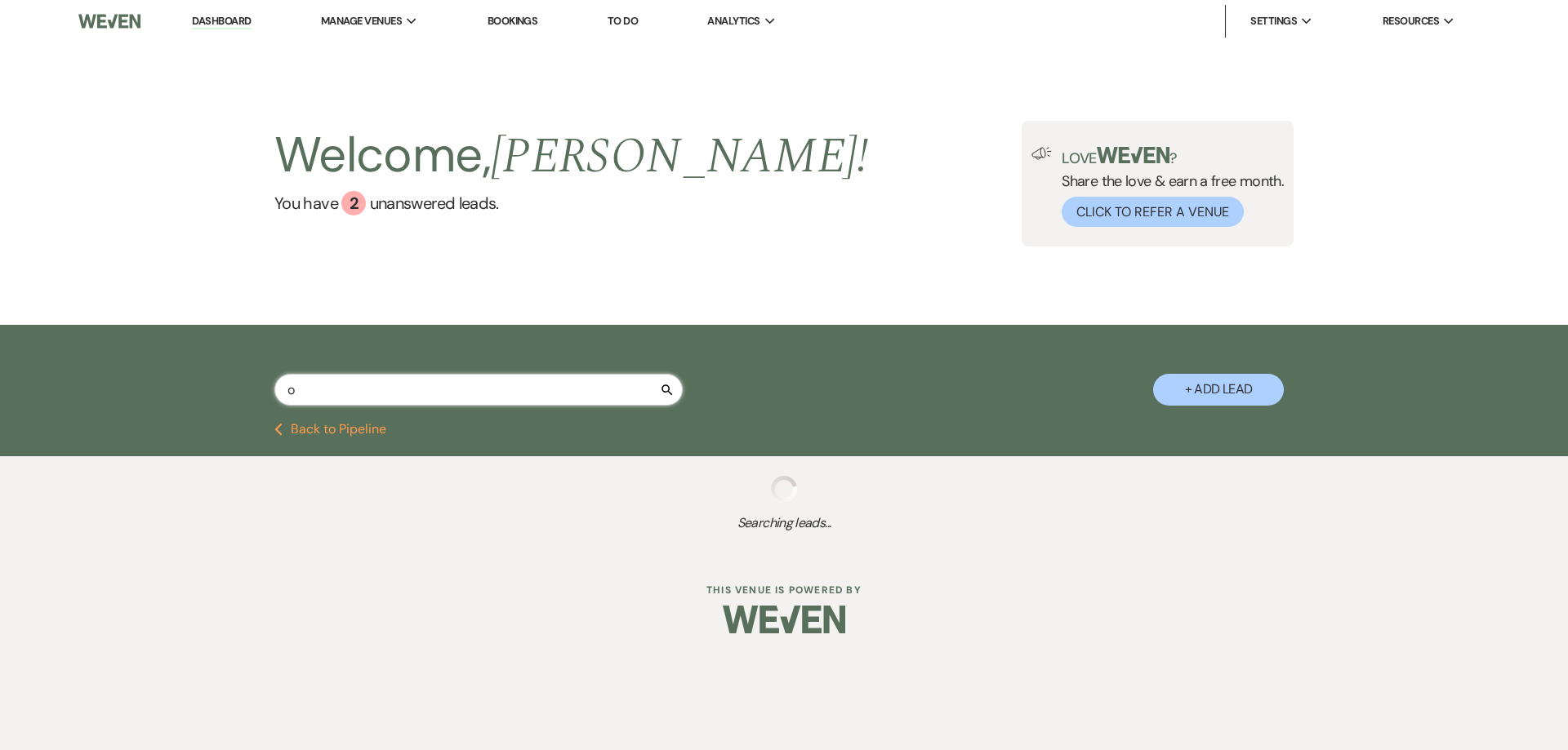
select select "8"
select select "4"
select select "8"
select select "5"
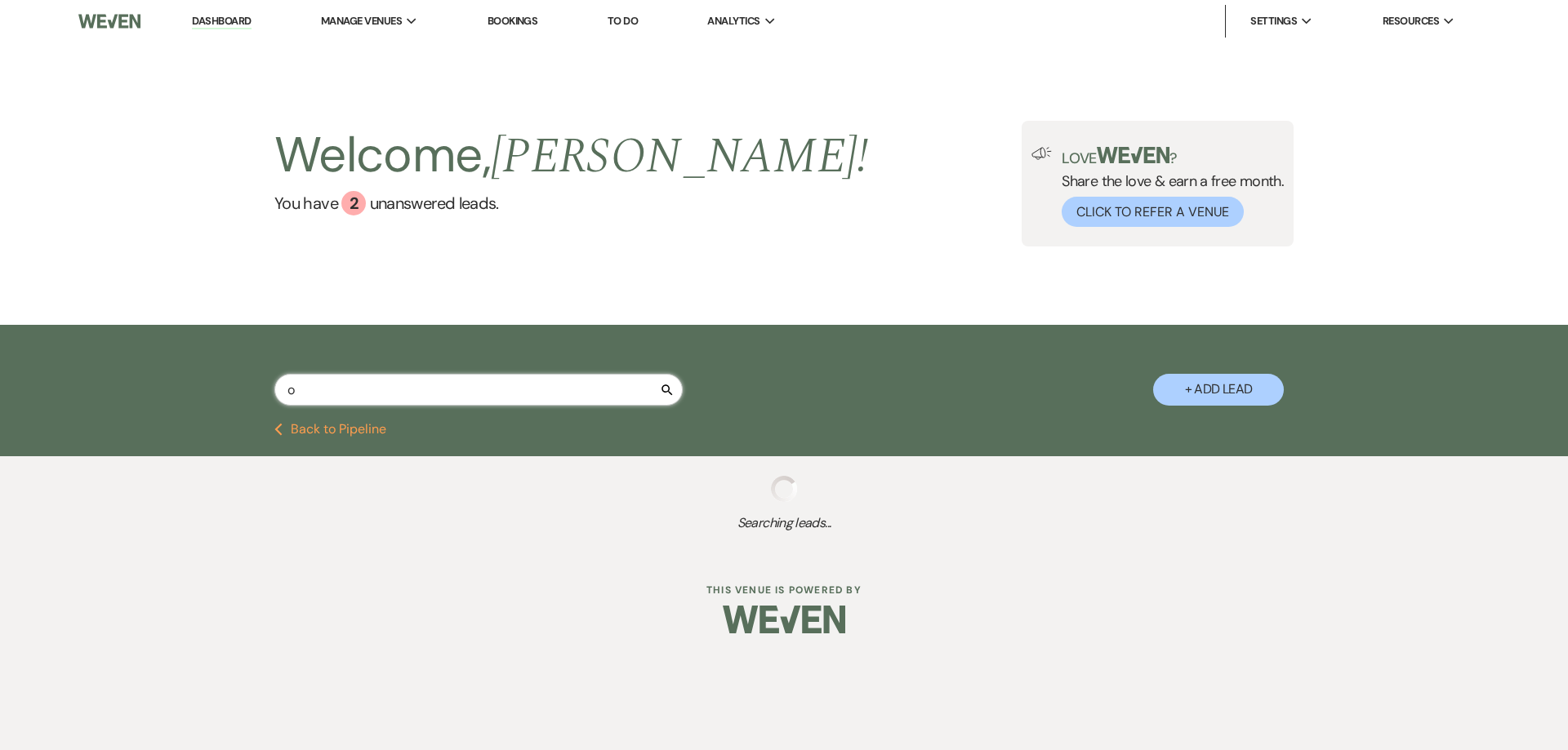
select select "8"
select select "5"
select select "8"
select select "5"
select select "8"
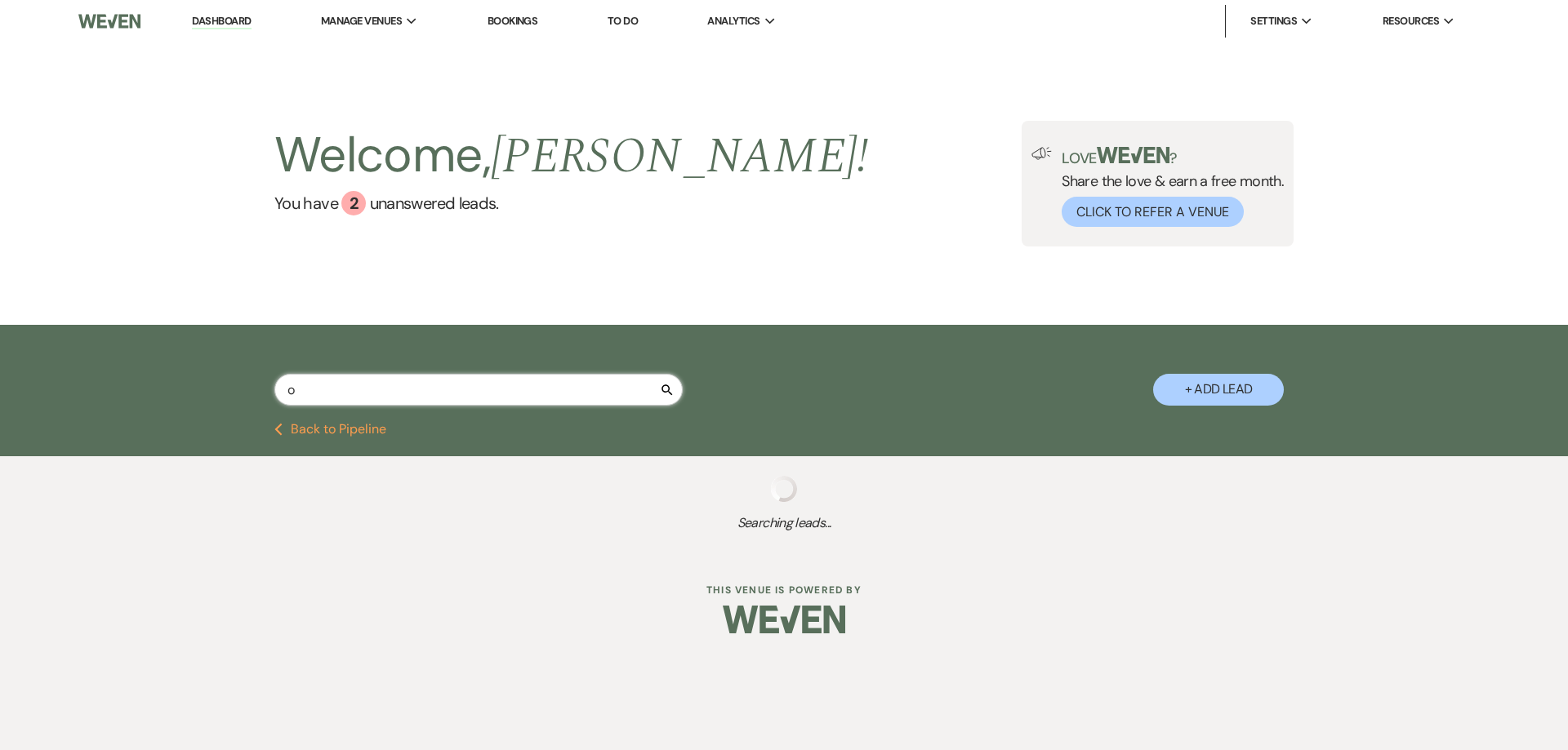
select select "6"
select select "8"
select select "4"
select select "8"
select select "5"
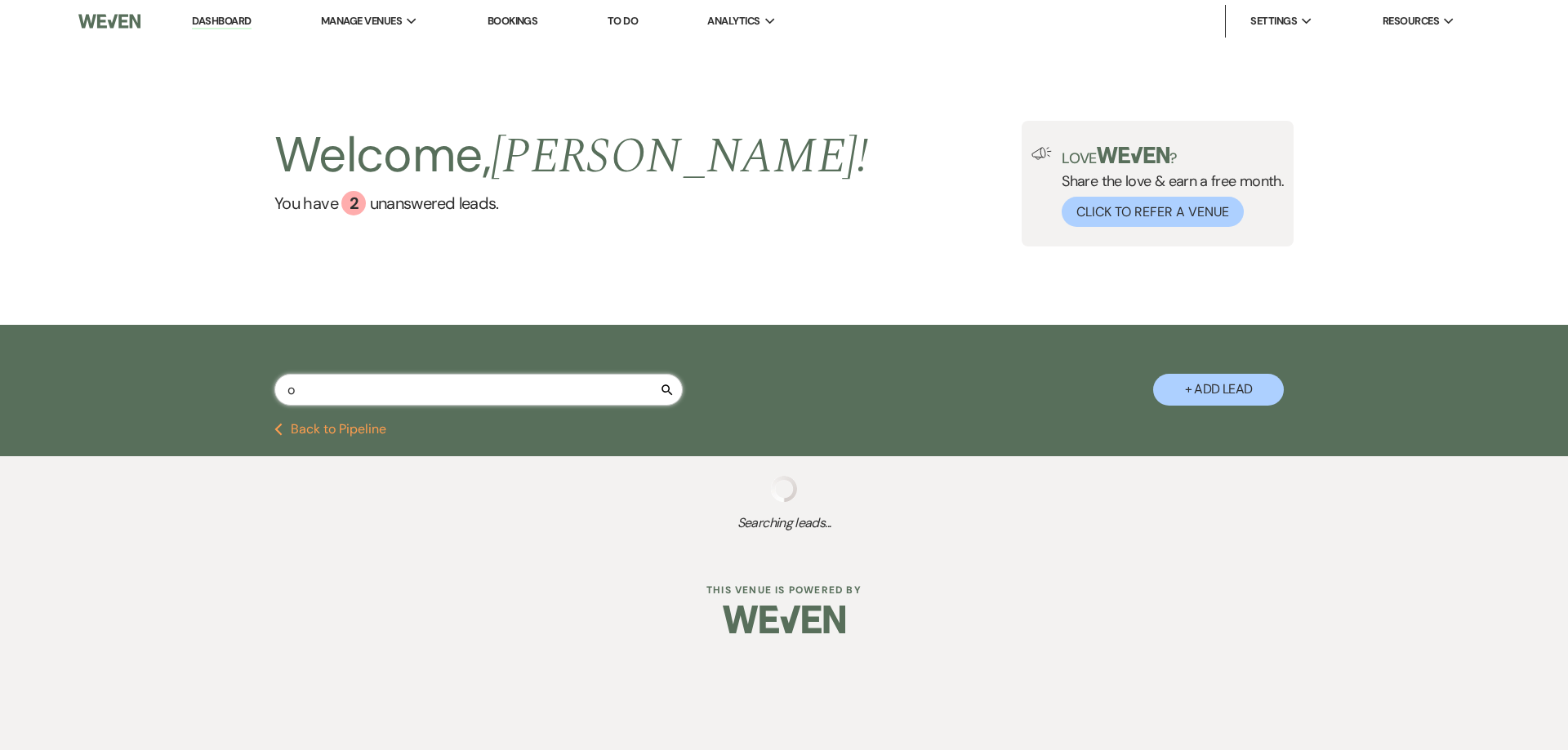
select select "8"
select select "5"
select select "8"
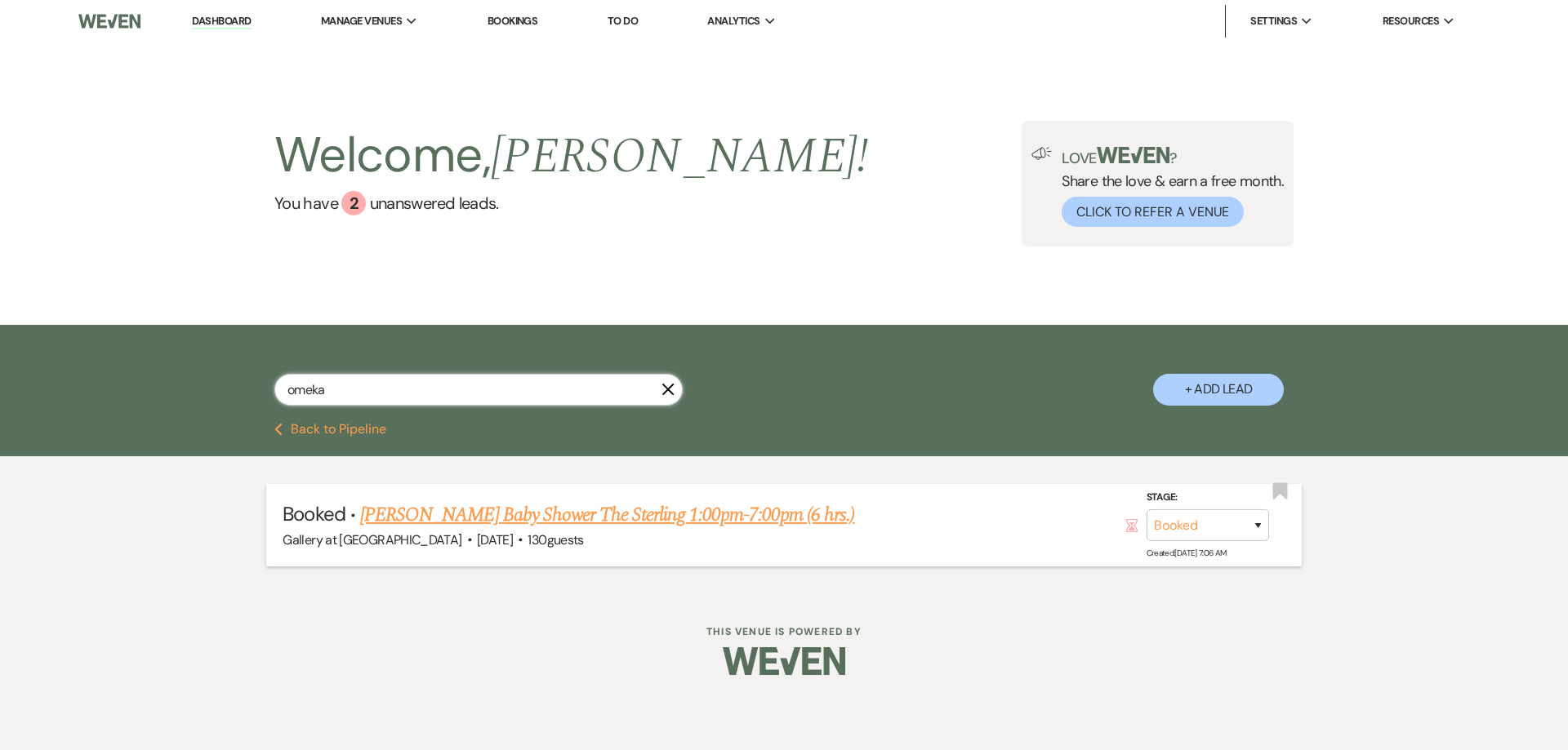
type input "omeka"
click at [483, 513] on link "Omeka Copeland's Baby Shower The Sterling 1:00pm-7:00pm (6 hrs.)" at bounding box center [607, 515] width 494 height 29
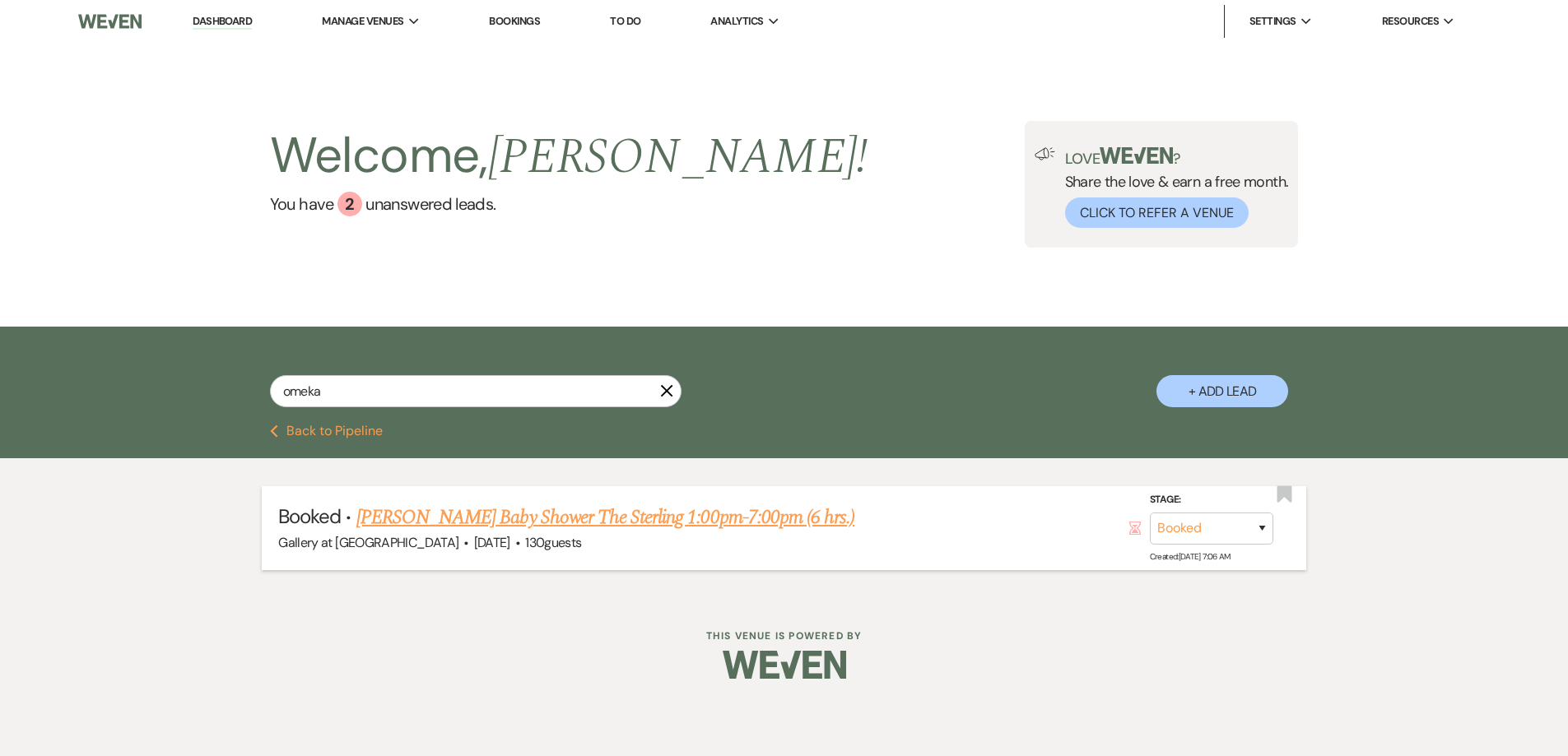
select select "5"
select select "3"
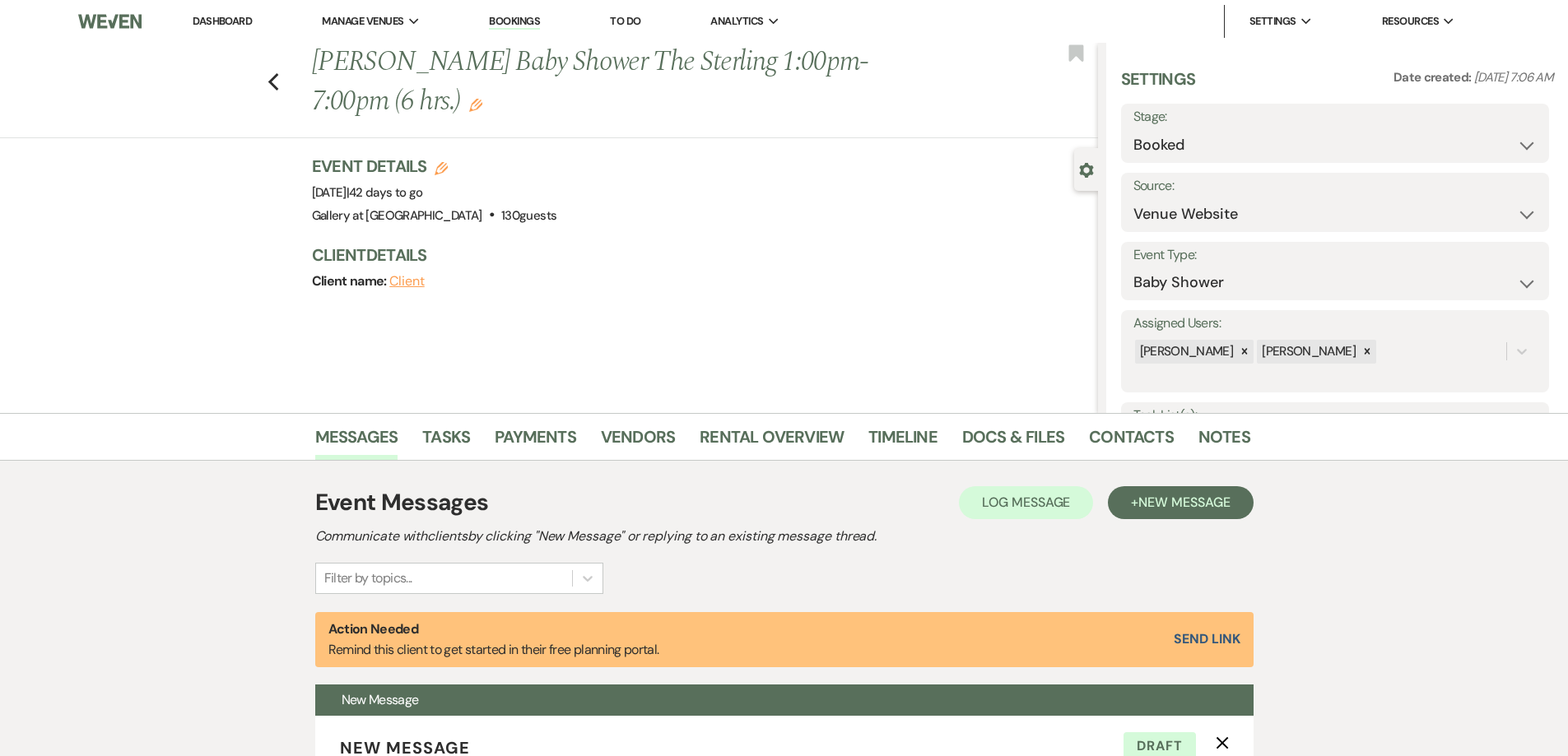
click at [218, 11] on li "Dashboard" at bounding box center [222, 21] width 75 height 33
click at [218, 18] on link "Dashboard" at bounding box center [222, 21] width 60 height 14
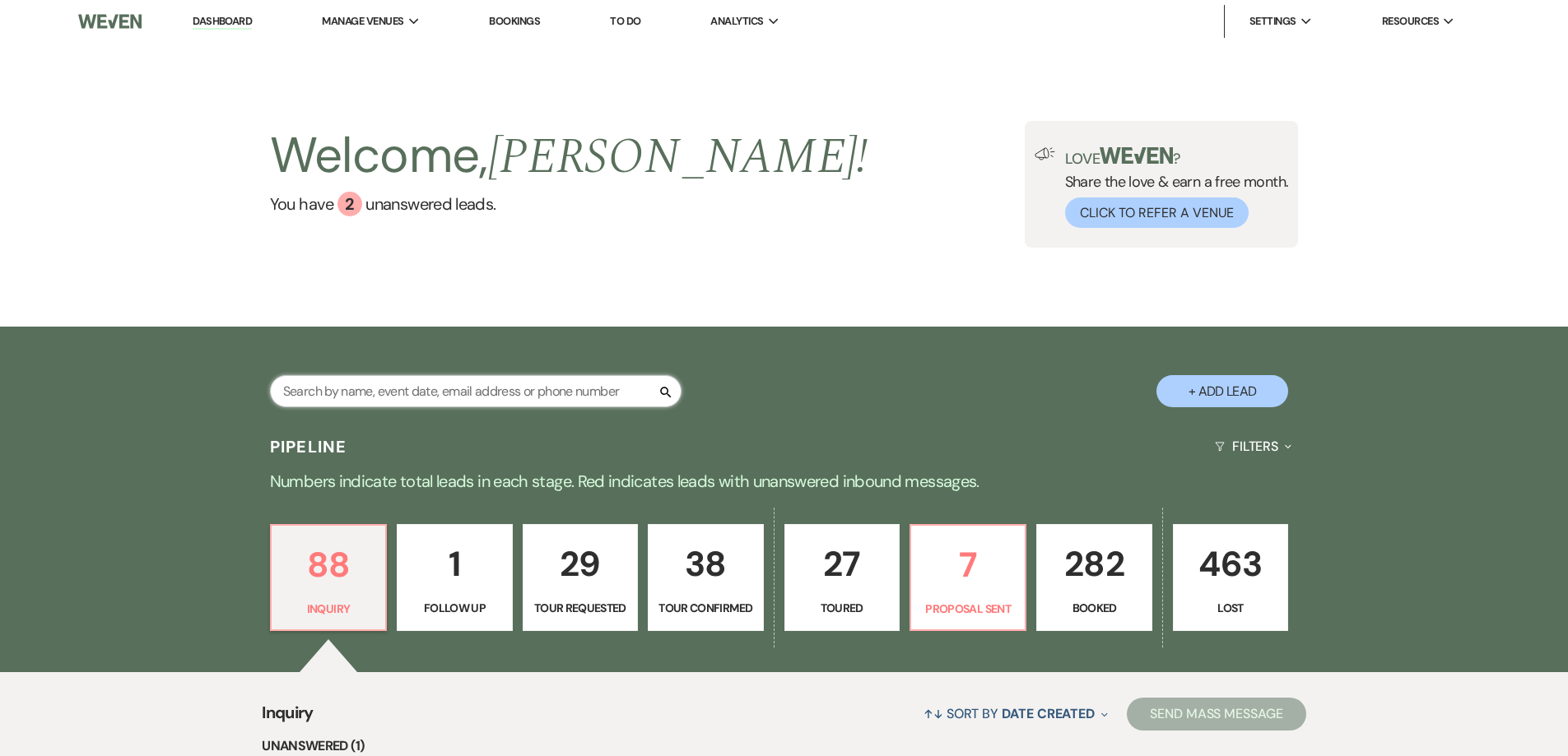
click at [558, 396] on input "text" at bounding box center [475, 391] width 412 height 32
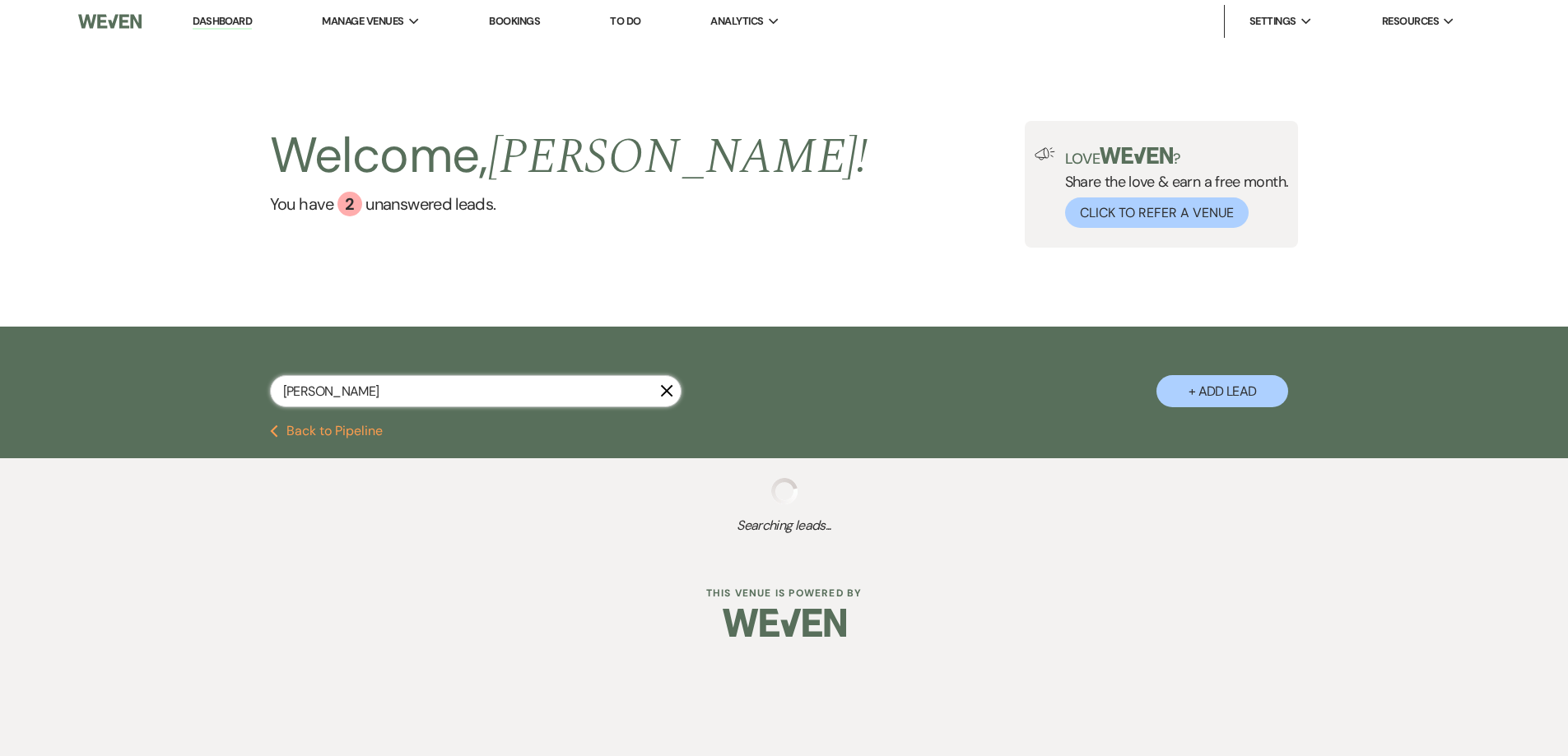
type input "mackenx"
select select "8"
select select "5"
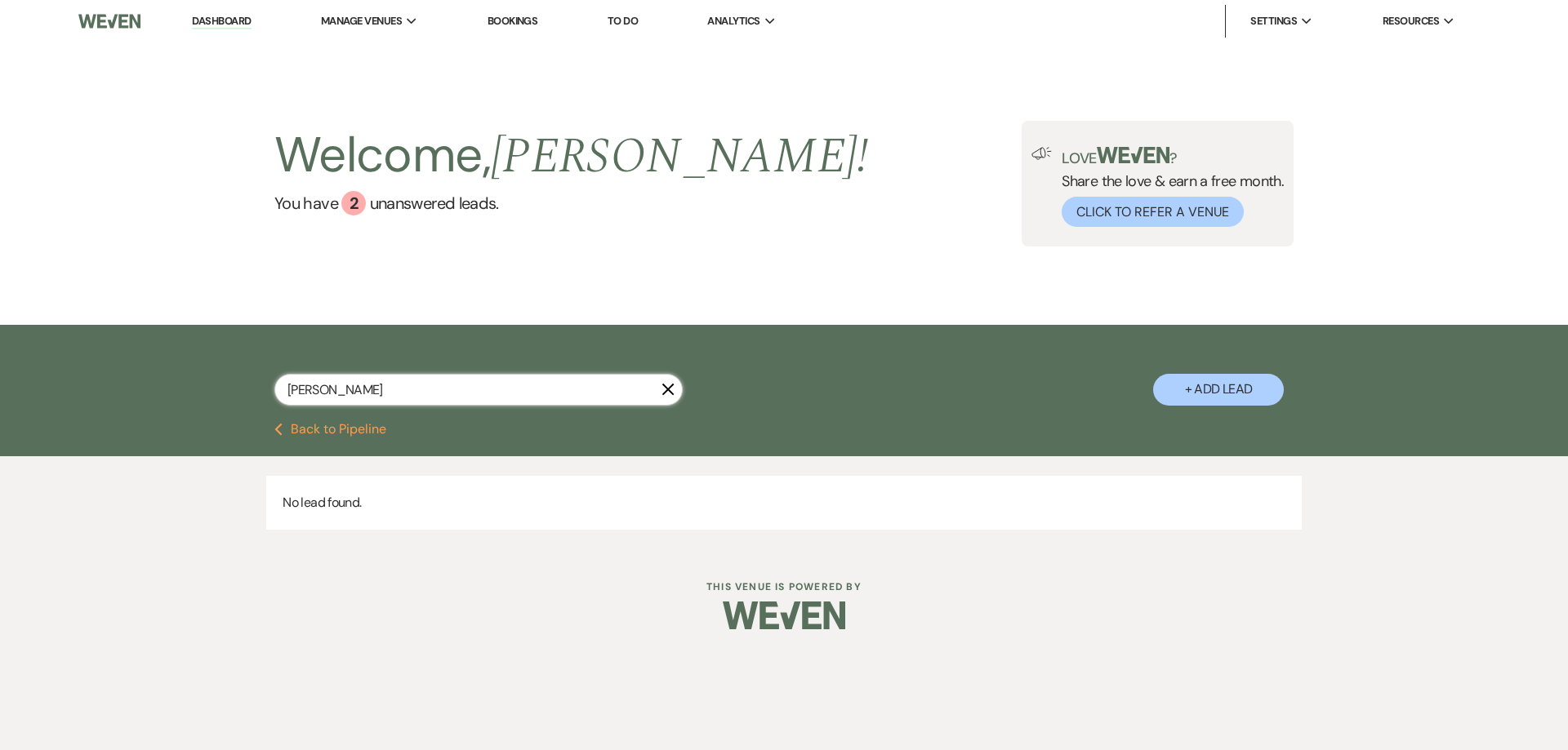
type input "mackenzie"
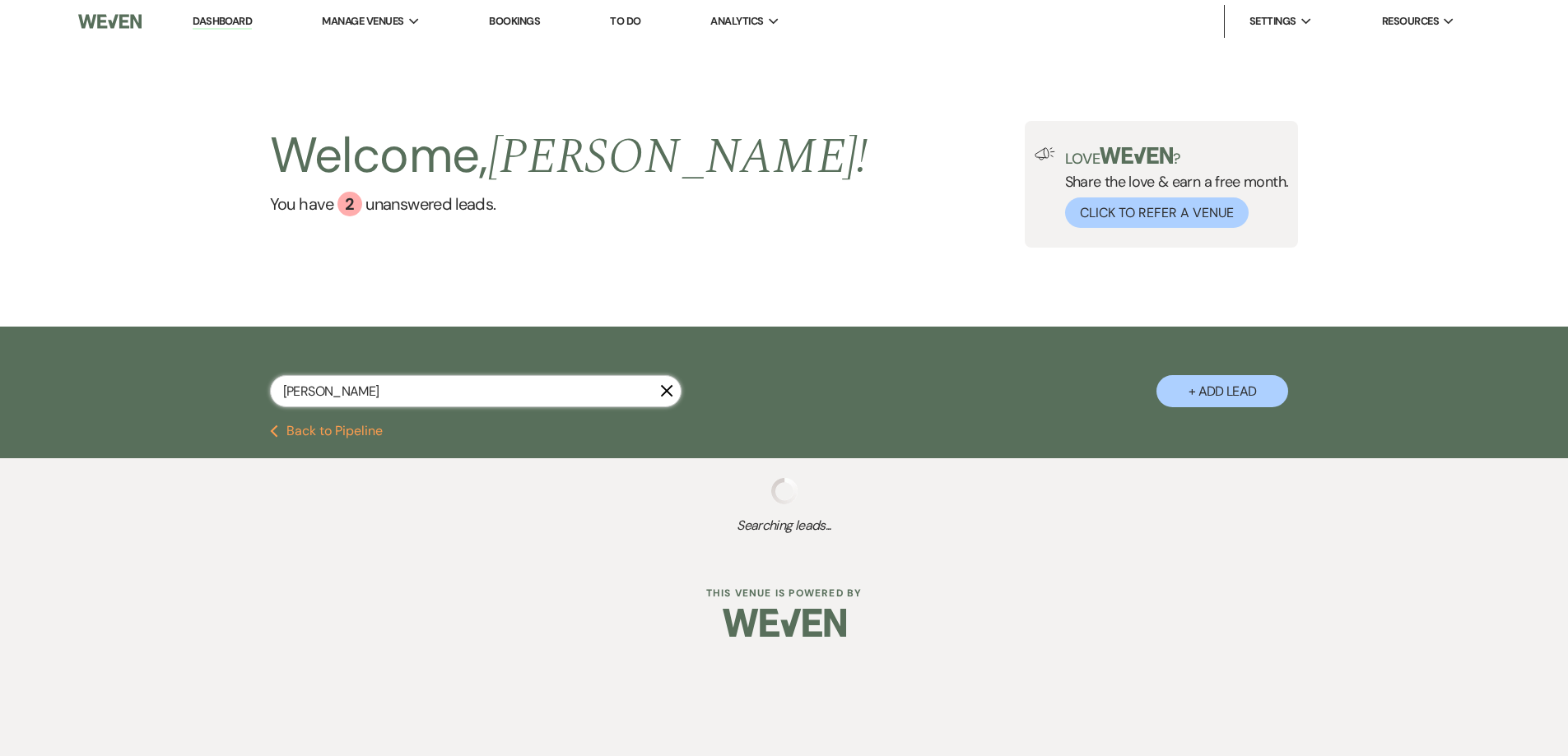
select select "8"
select select "5"
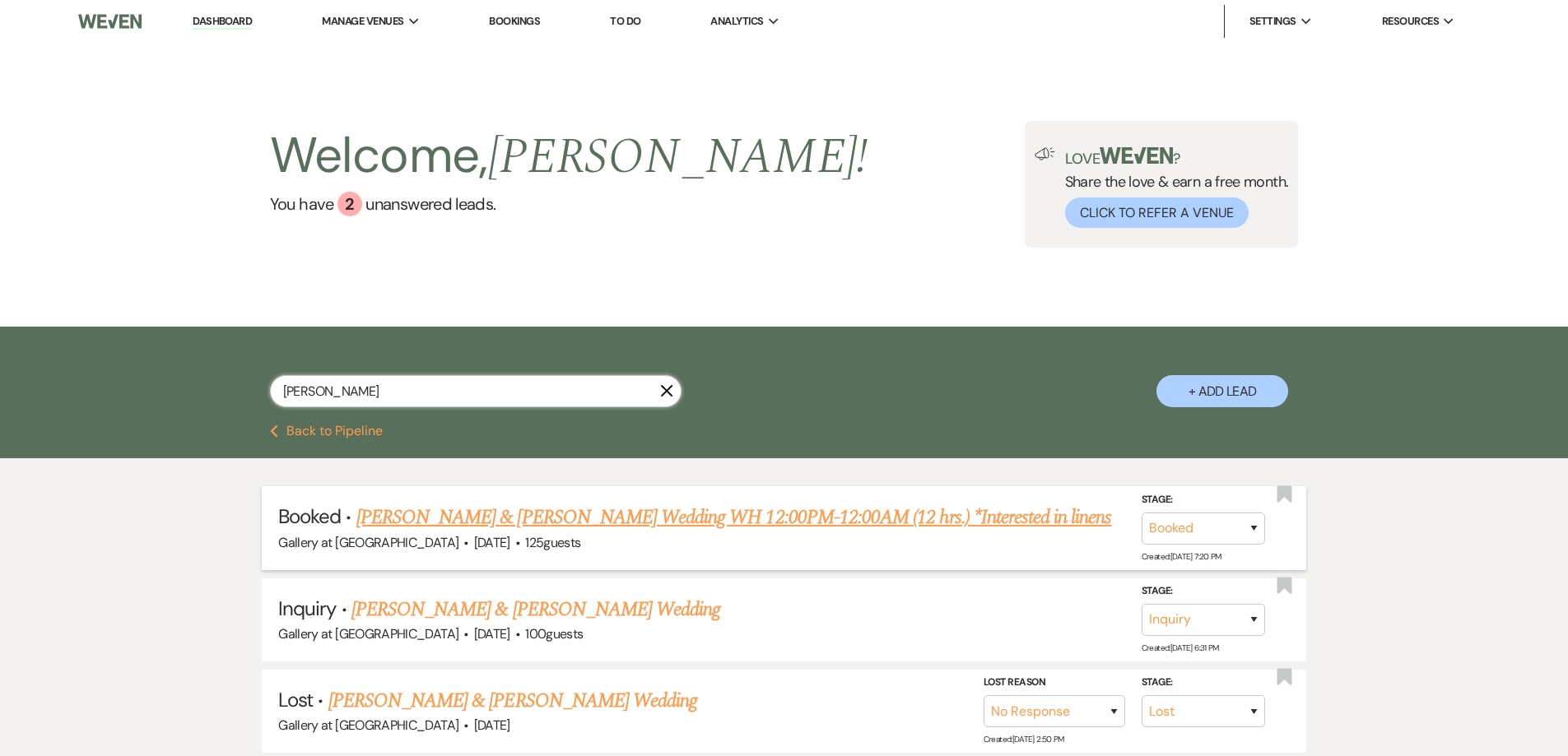
type input "mackenzie"
click at [537, 515] on link "Mackenzie Glover & Aaron Williams's Wedding WH 12:00PM-12:00AM (12 hrs.) *Inter…" at bounding box center [734, 517] width 755 height 29
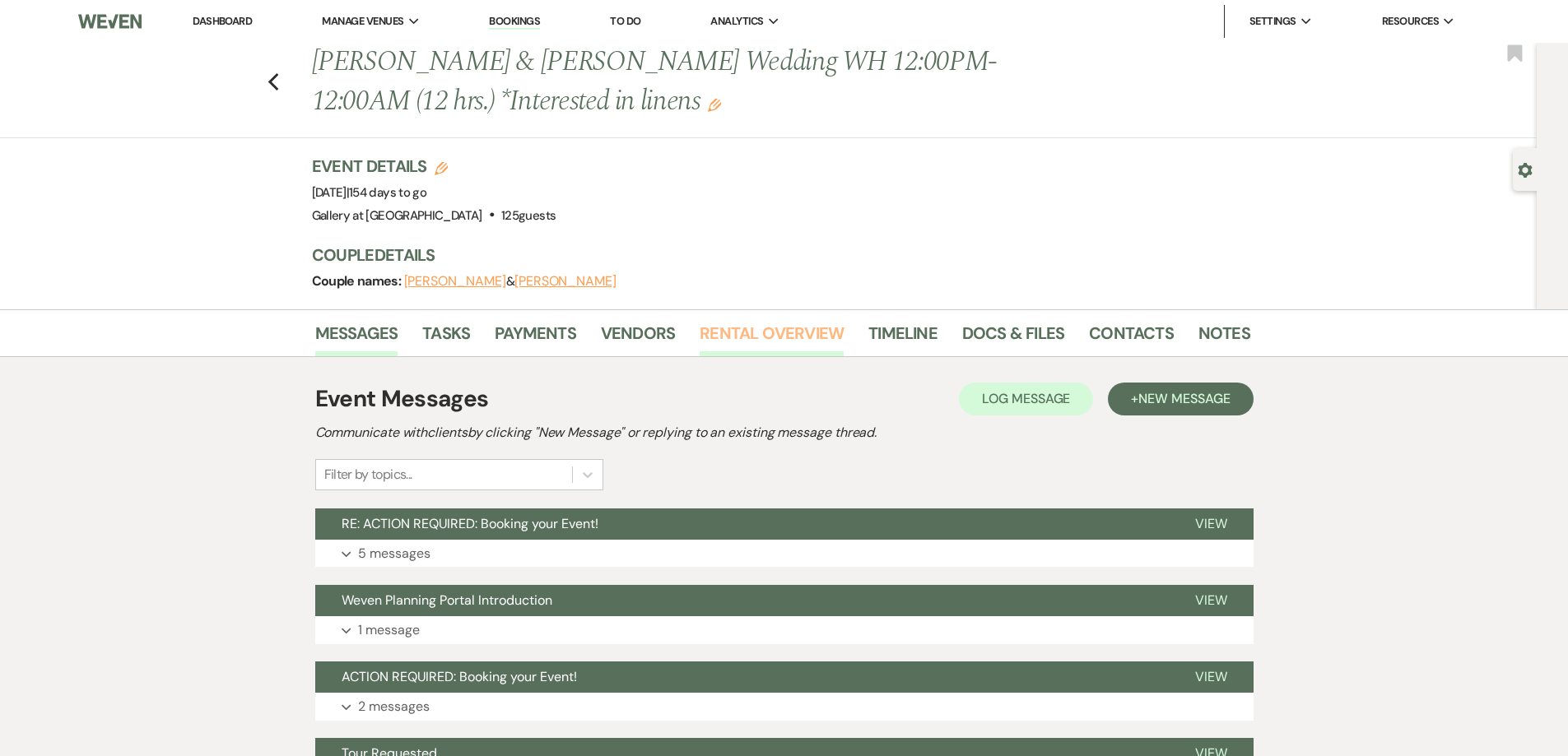
click at [715, 334] on link "Rental Overview" at bounding box center [771, 338] width 144 height 36
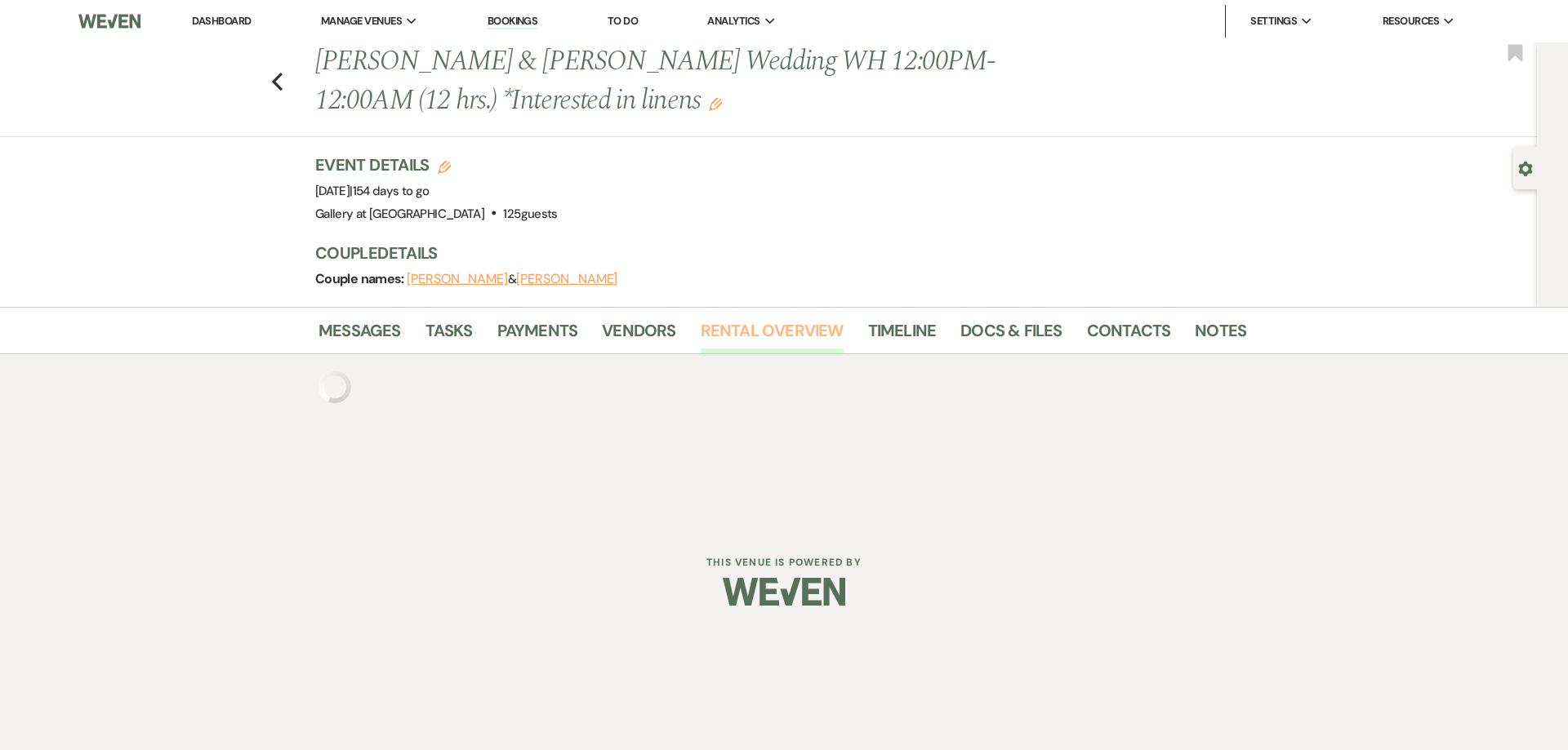
click at [710, 332] on link "Rental Overview" at bounding box center [772, 335] width 143 height 36
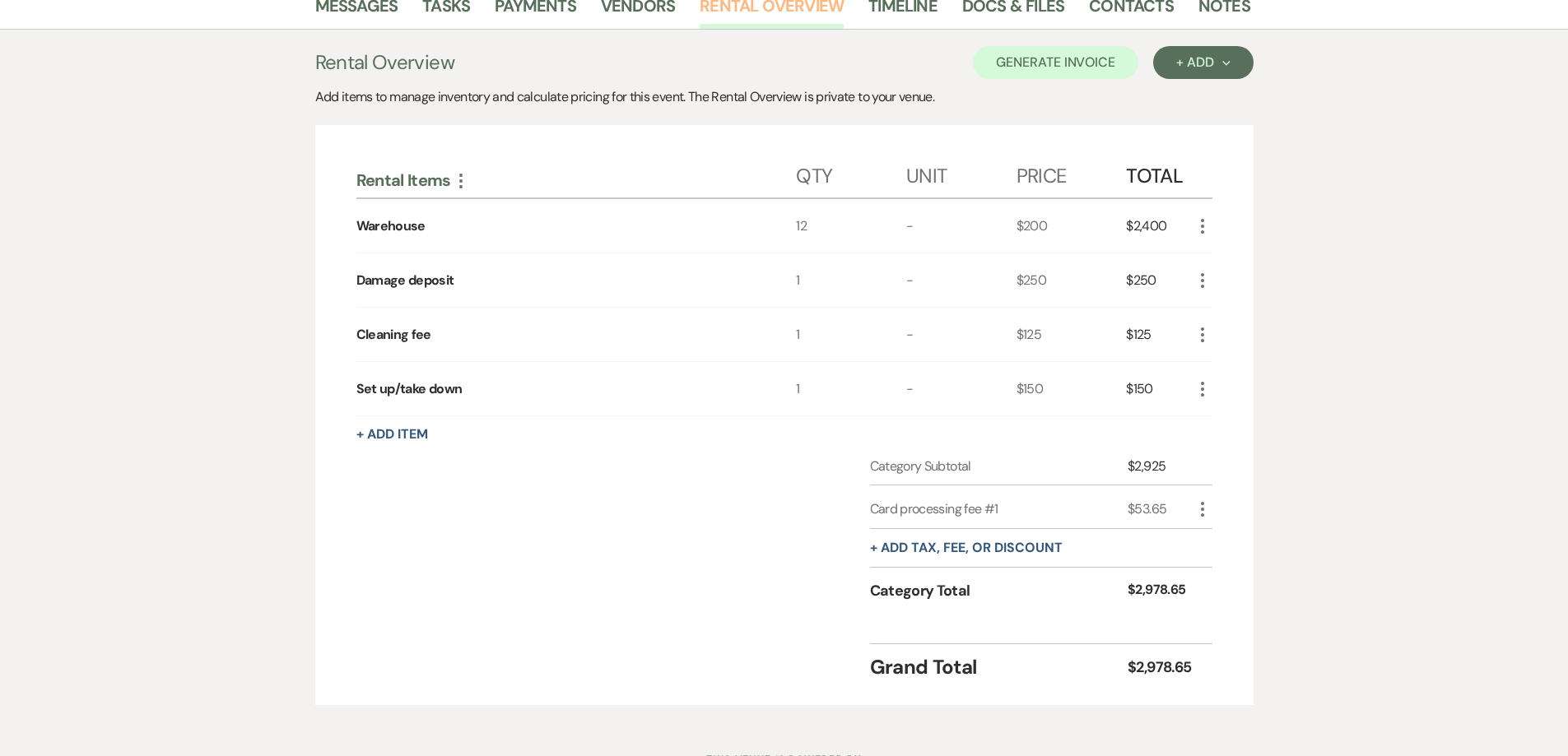
scroll to position [329, 0]
drag, startPoint x: 1134, startPoint y: 336, endPoint x: 1162, endPoint y: 336, distance: 28.0
click at [1162, 336] on div "$125" at bounding box center [1159, 333] width 66 height 54
click at [1167, 335] on div "$125" at bounding box center [1159, 333] width 66 height 54
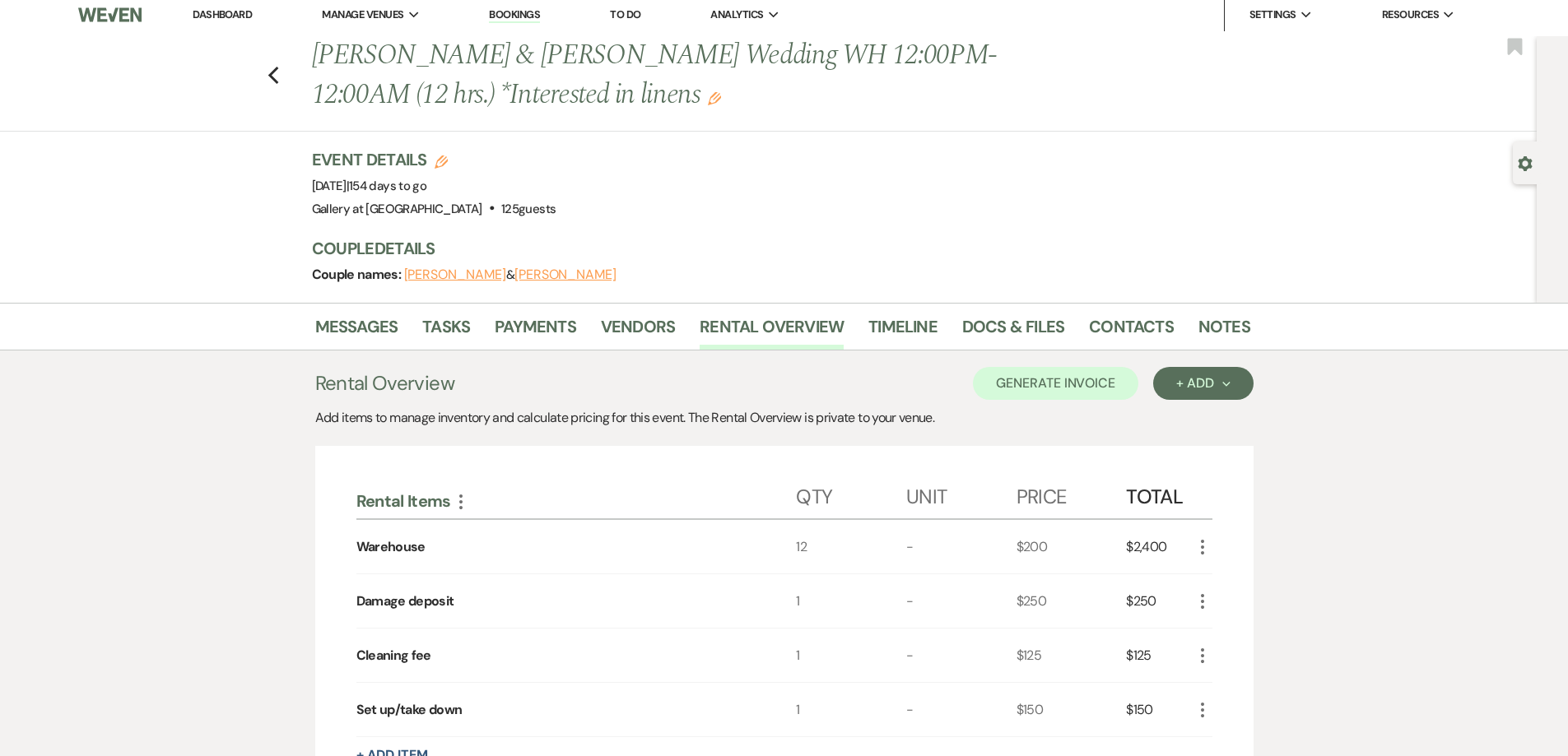
scroll to position [0, 0]
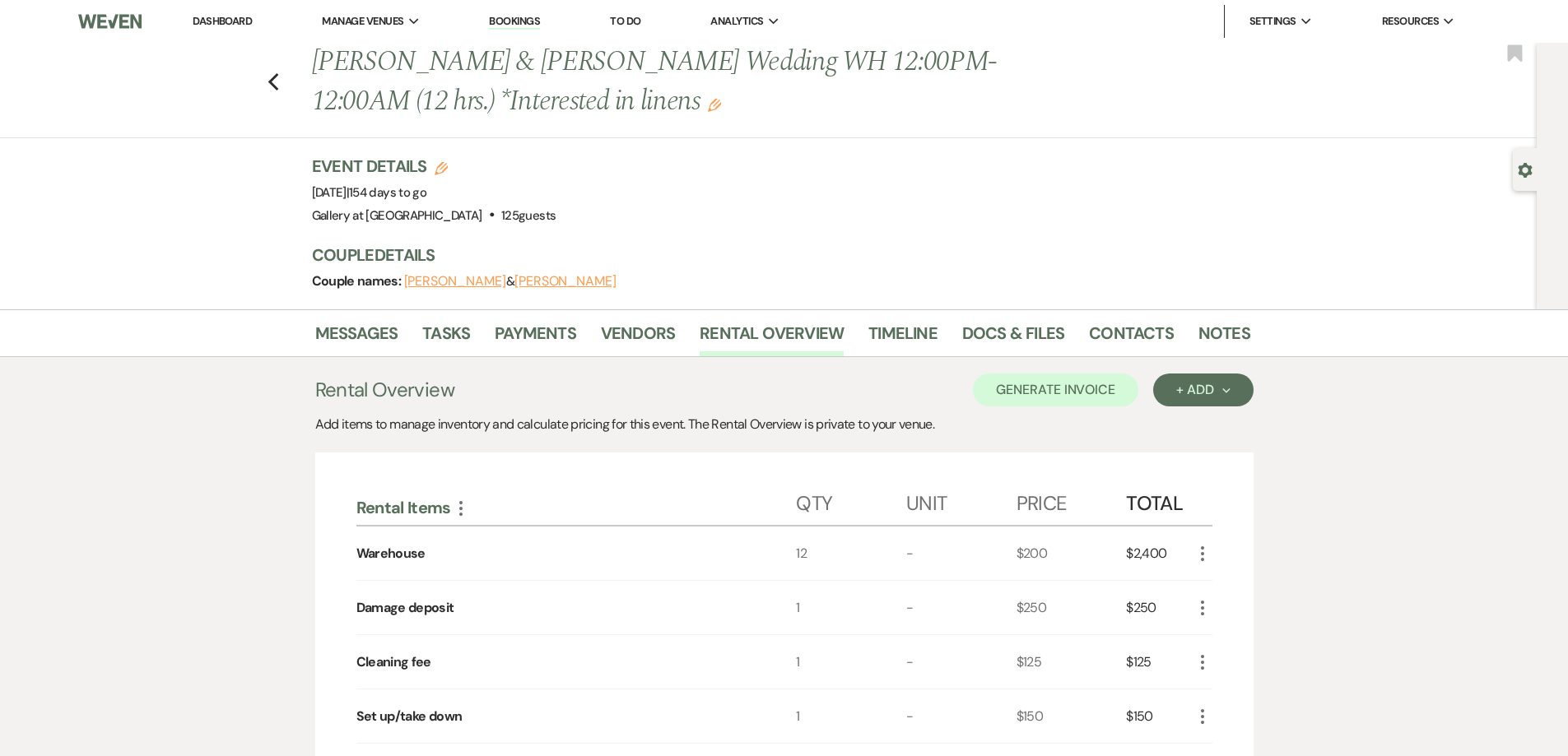
click at [212, 23] on link "Dashboard" at bounding box center [222, 21] width 60 height 14
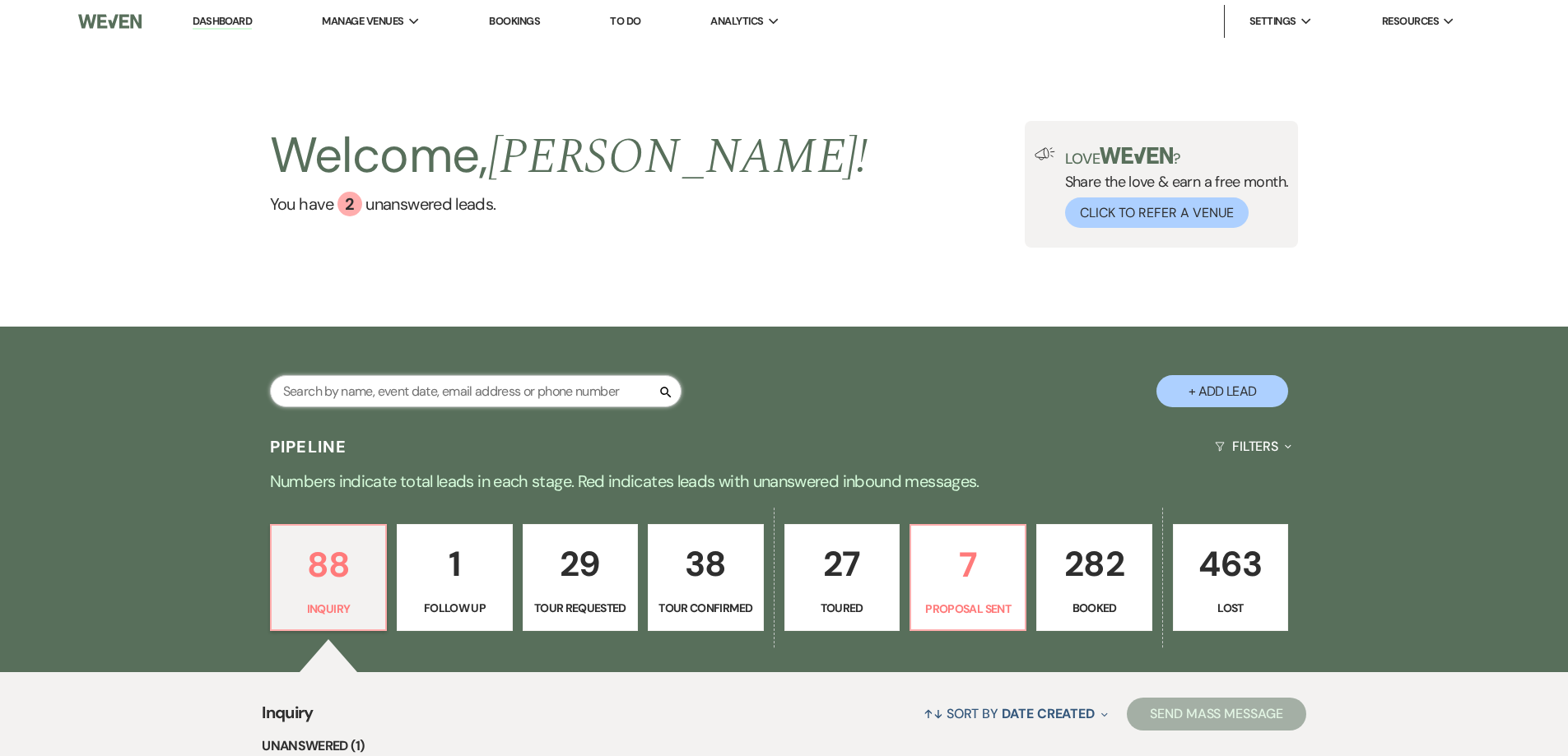
click at [553, 396] on input "text" at bounding box center [475, 391] width 412 height 32
type input "macken"
select select "8"
select select "5"
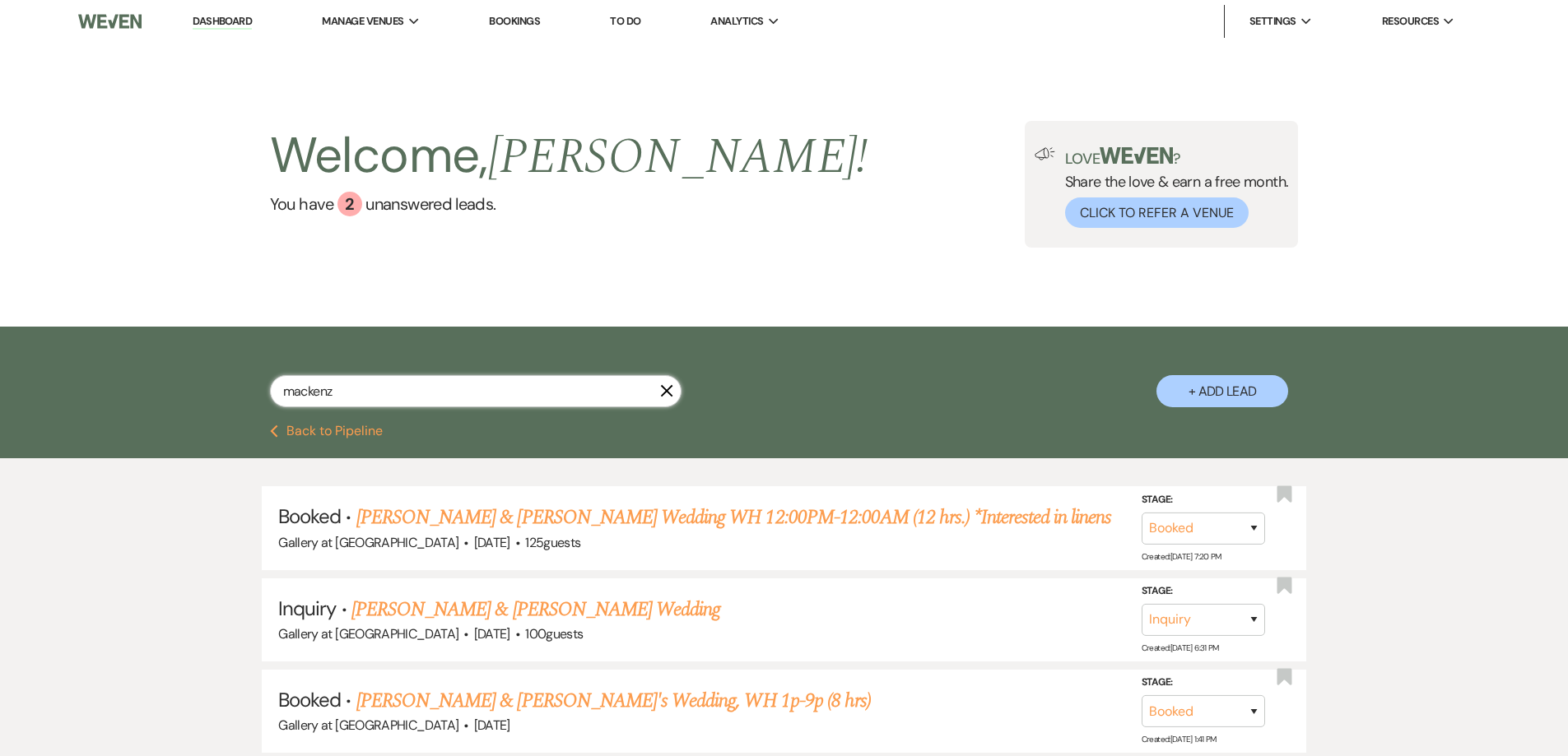
type input "mackenzi"
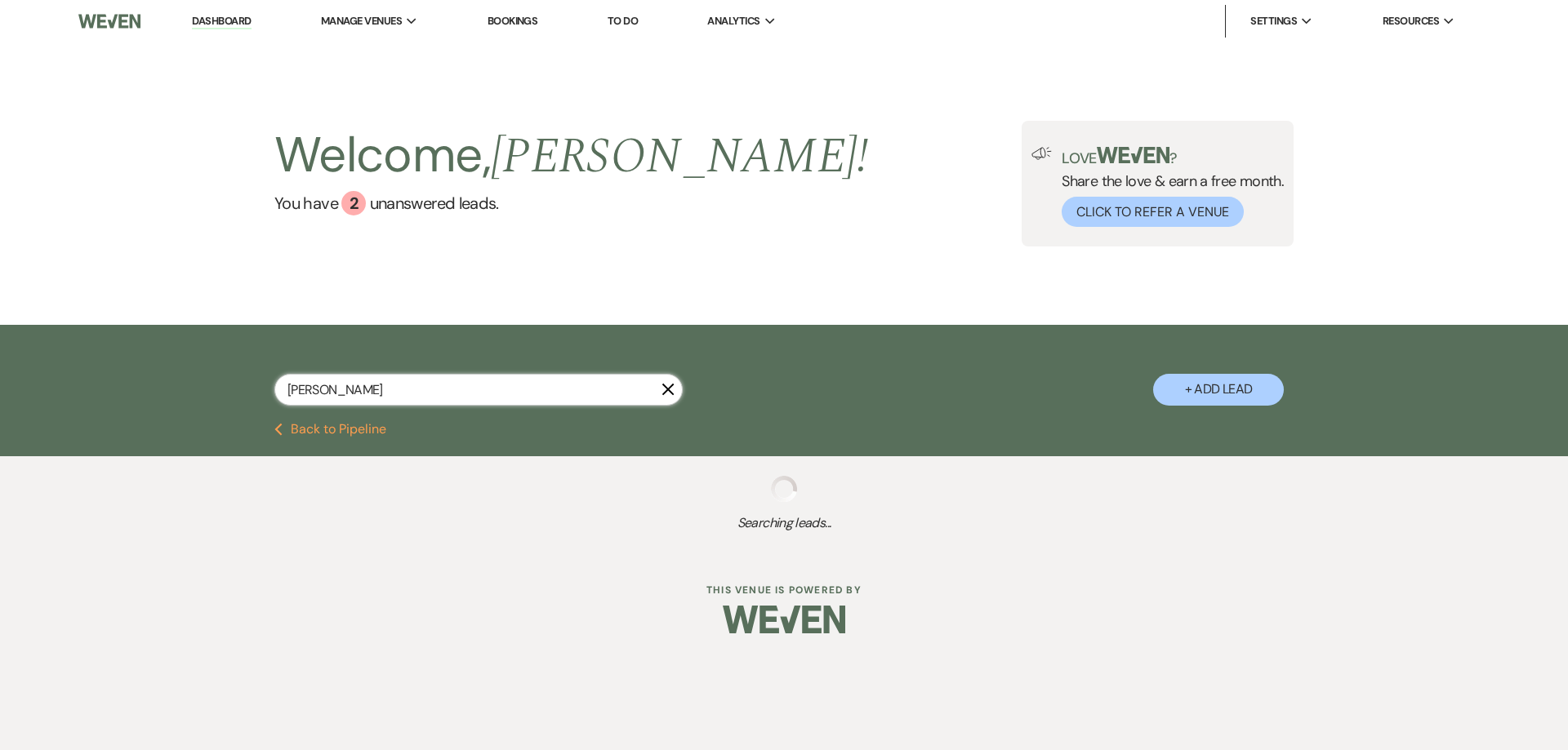
select select "8"
select select "5"
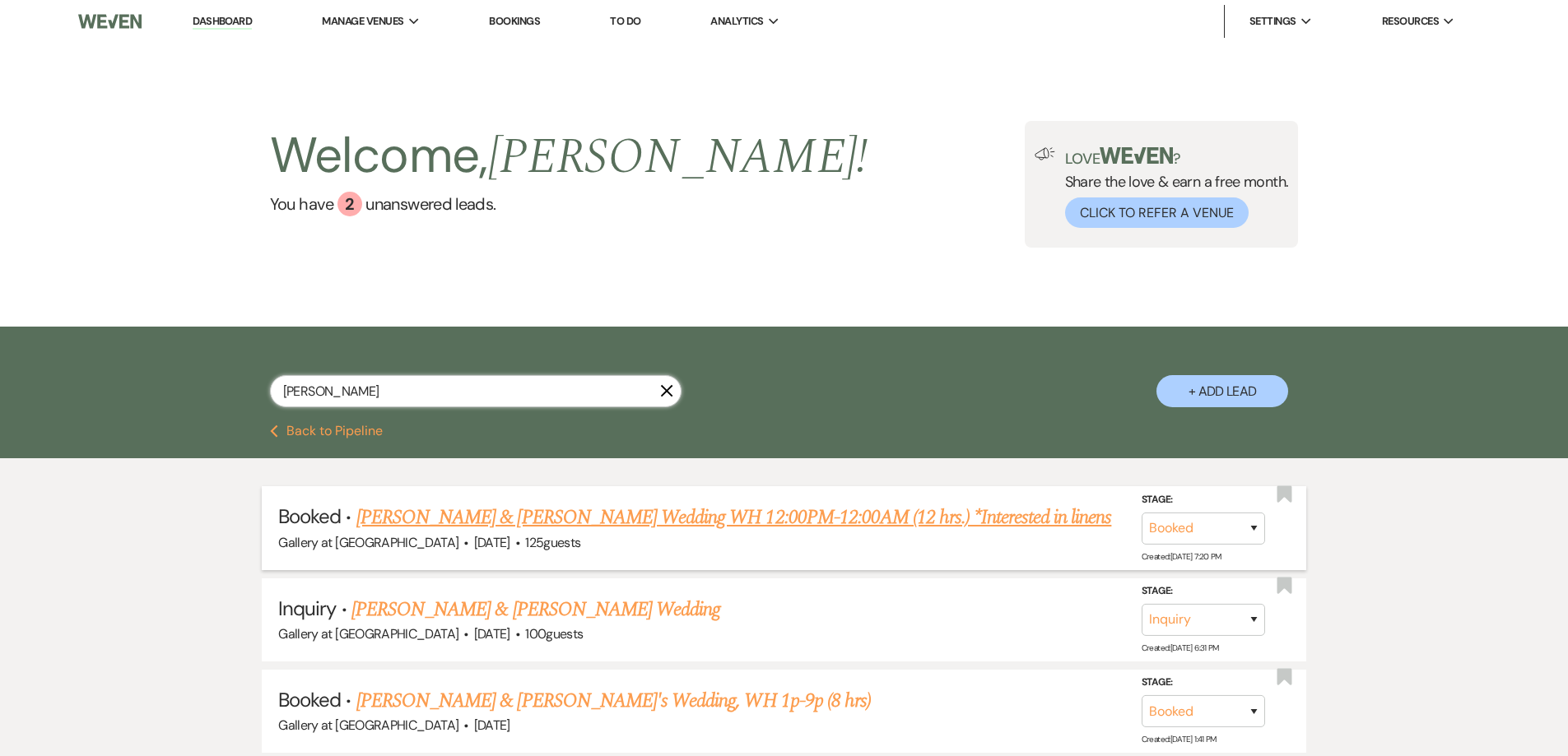
type input "mackenzi"
click at [584, 521] on link "Mackenzie Glover & Aaron Williams's Wedding WH 12:00PM-12:00AM (12 hrs.) *Inter…" at bounding box center [734, 517] width 755 height 29
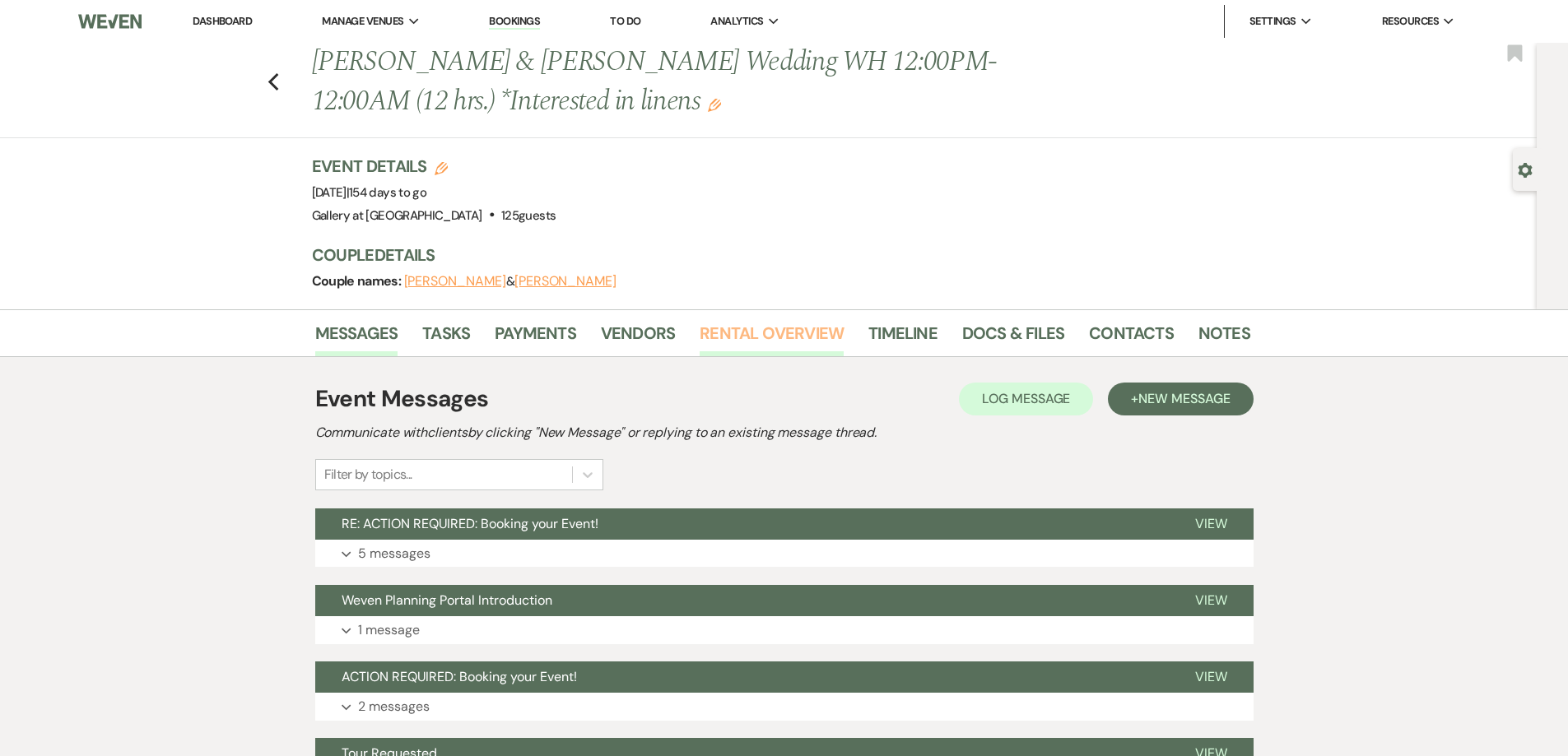
click at [767, 339] on link "Rental Overview" at bounding box center [771, 338] width 144 height 36
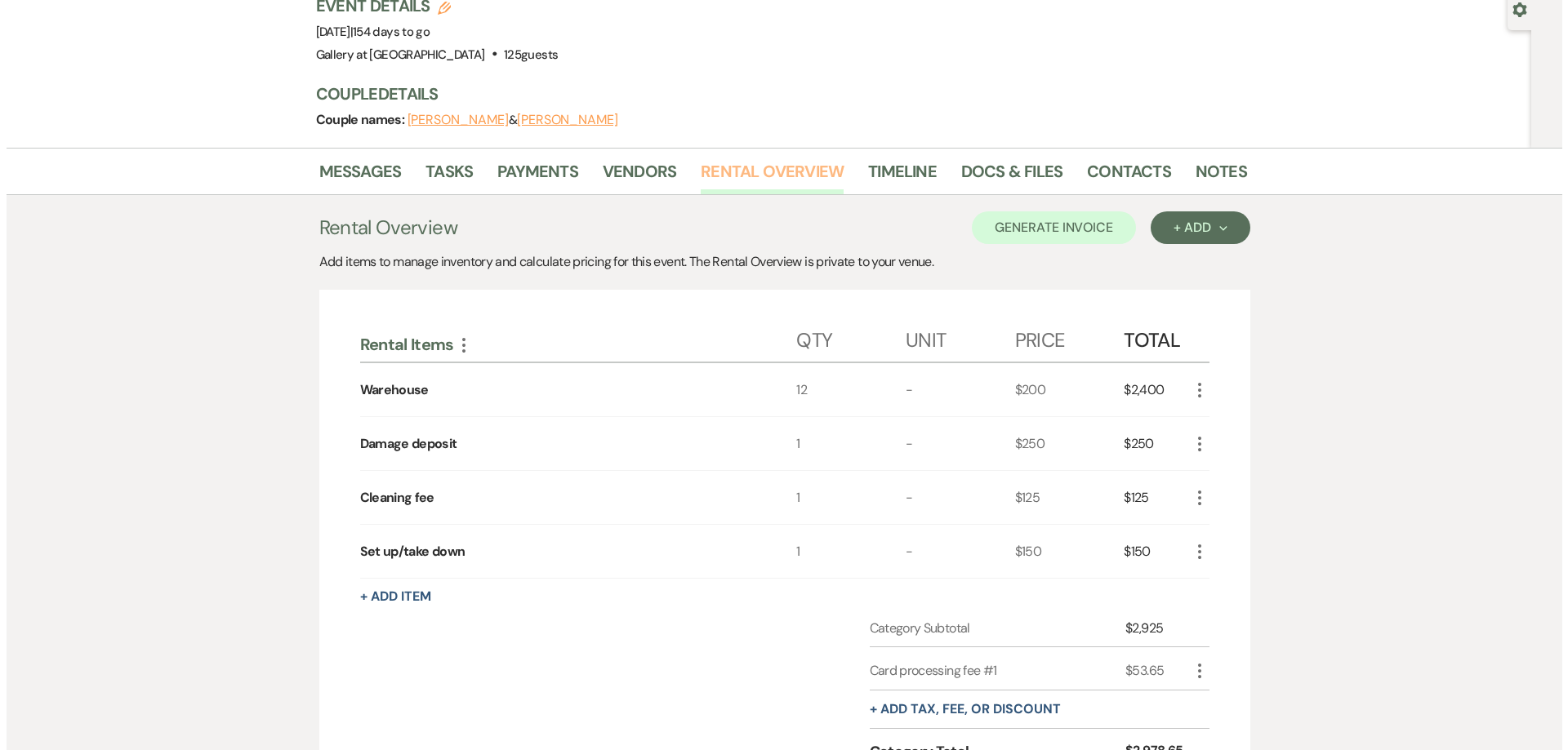
scroll to position [244, 0]
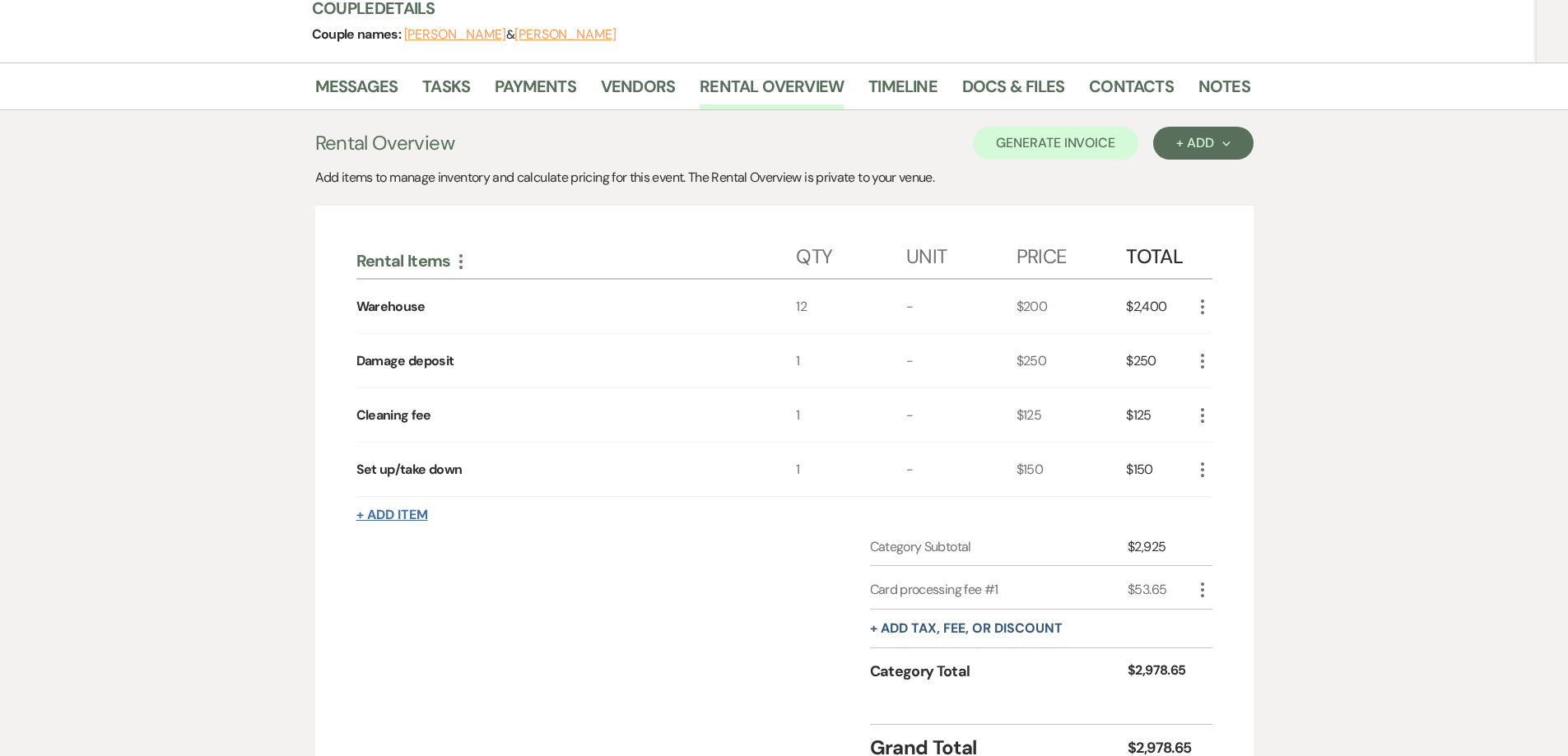
click at [401, 516] on button "+ Add Item" at bounding box center [392, 515] width 71 height 13
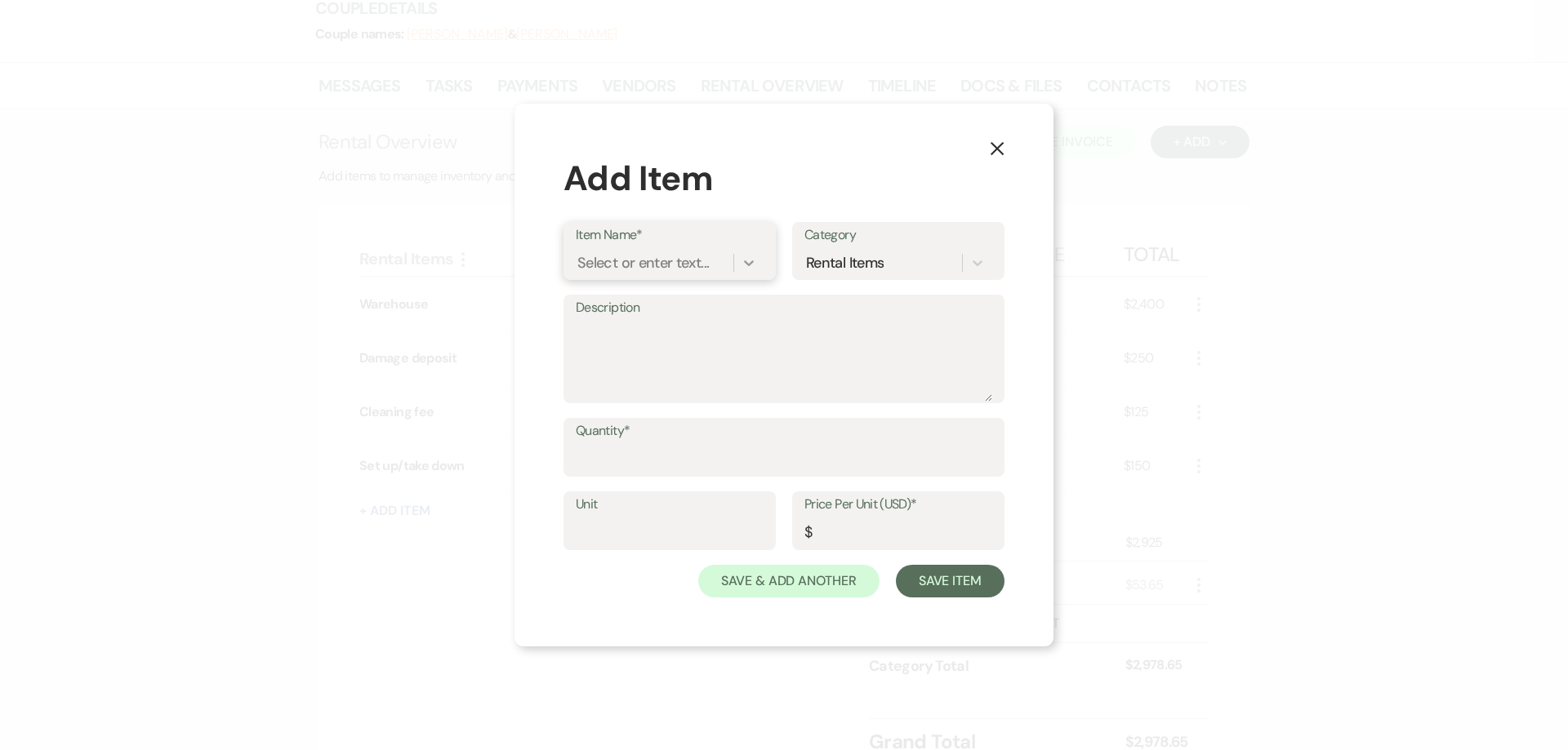
click at [752, 266] on icon at bounding box center [749, 263] width 17 height 17
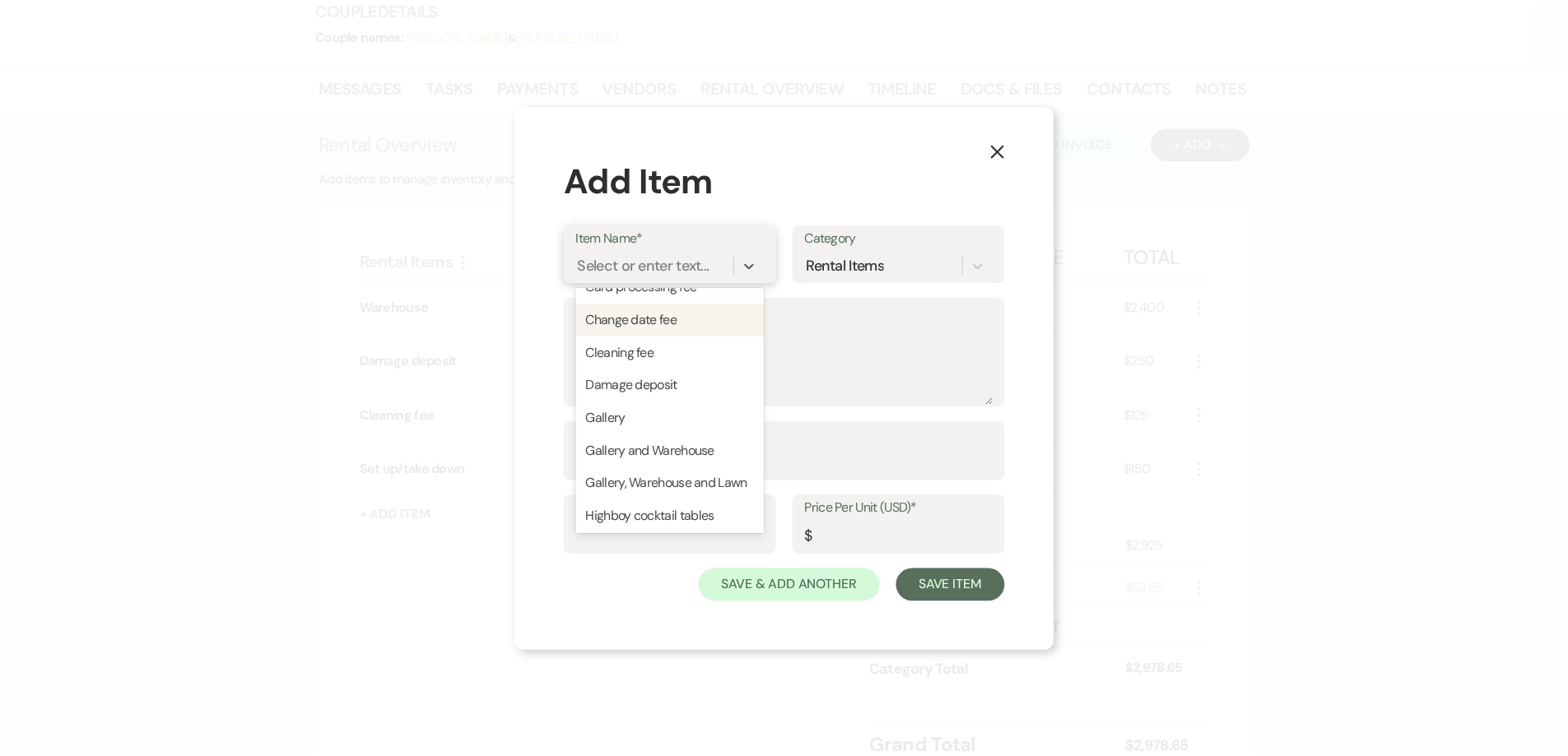
scroll to position [82, 0]
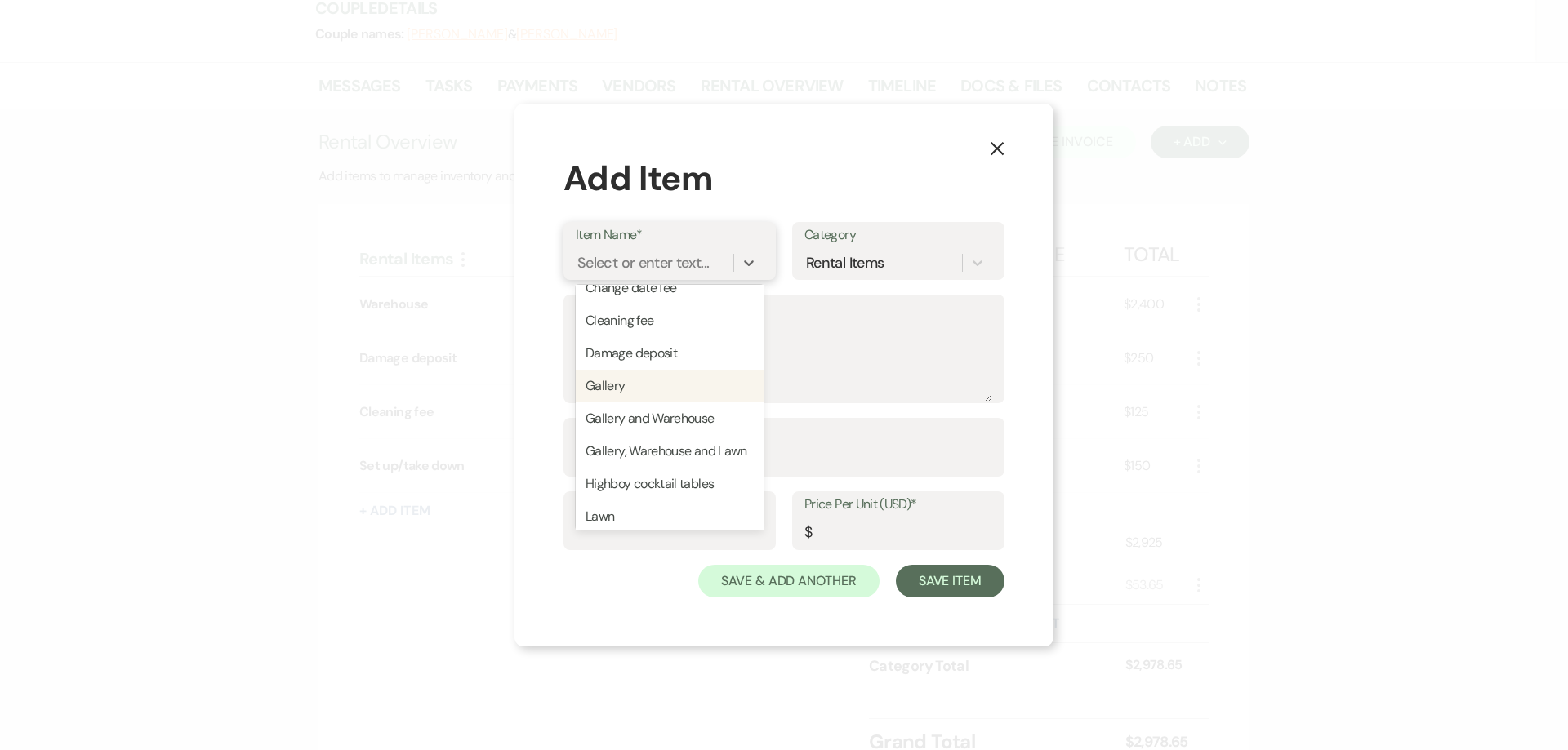
click at [654, 388] on div "Gallery" at bounding box center [670, 386] width 188 height 32
type input "150"
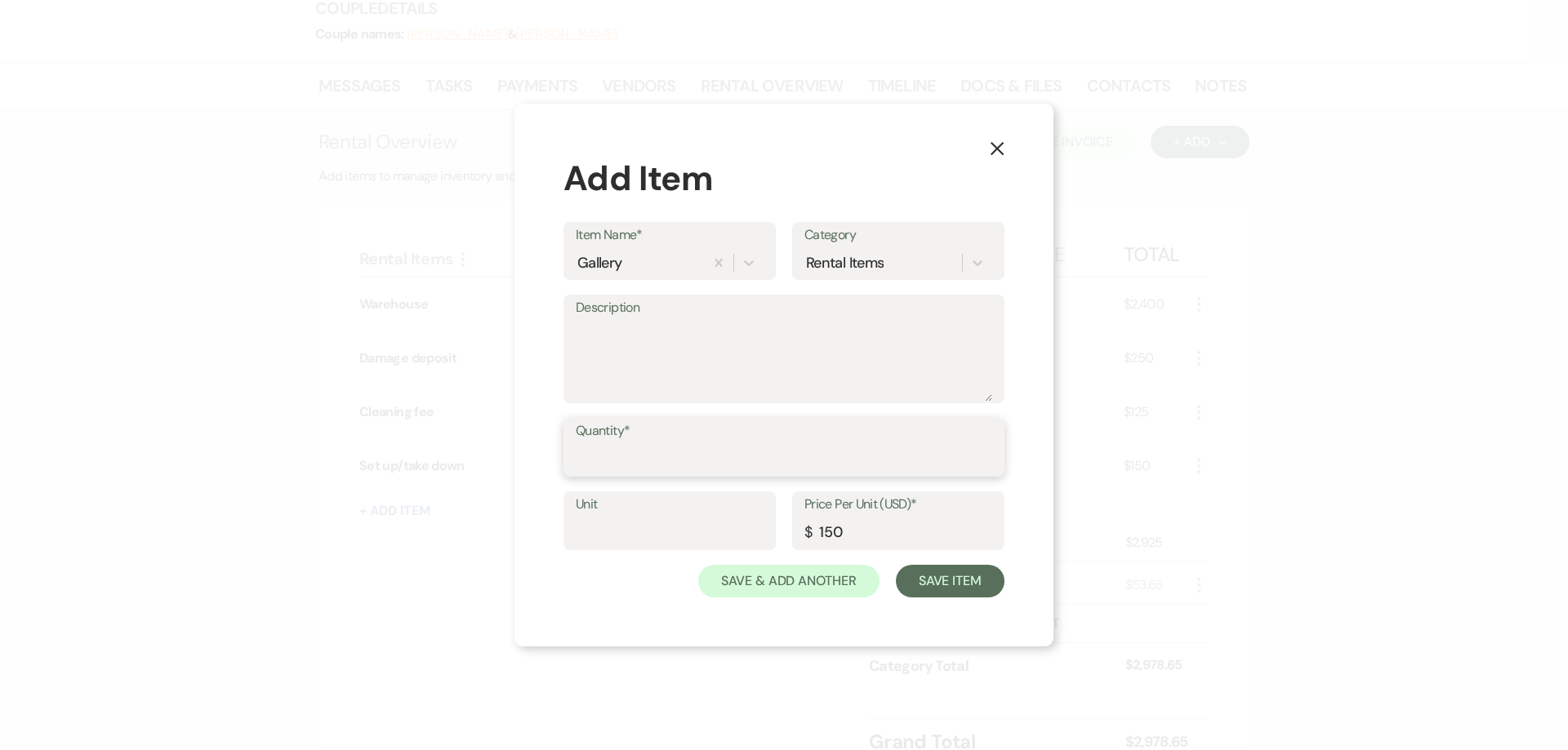
click at [646, 462] on input "Quantity*" at bounding box center [784, 459] width 417 height 32
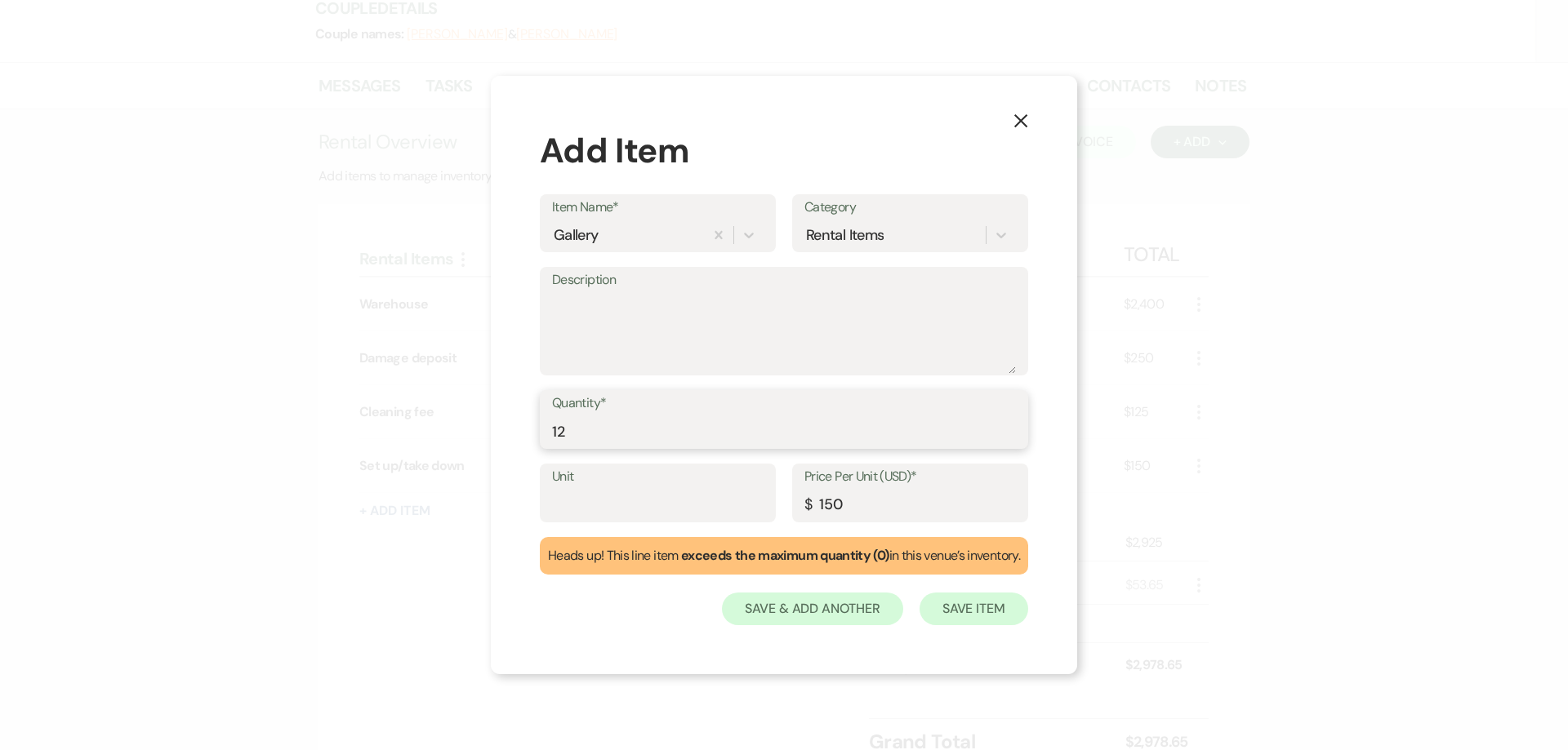
type input "12"
click at [982, 613] on button "Save Item" at bounding box center [973, 609] width 109 height 32
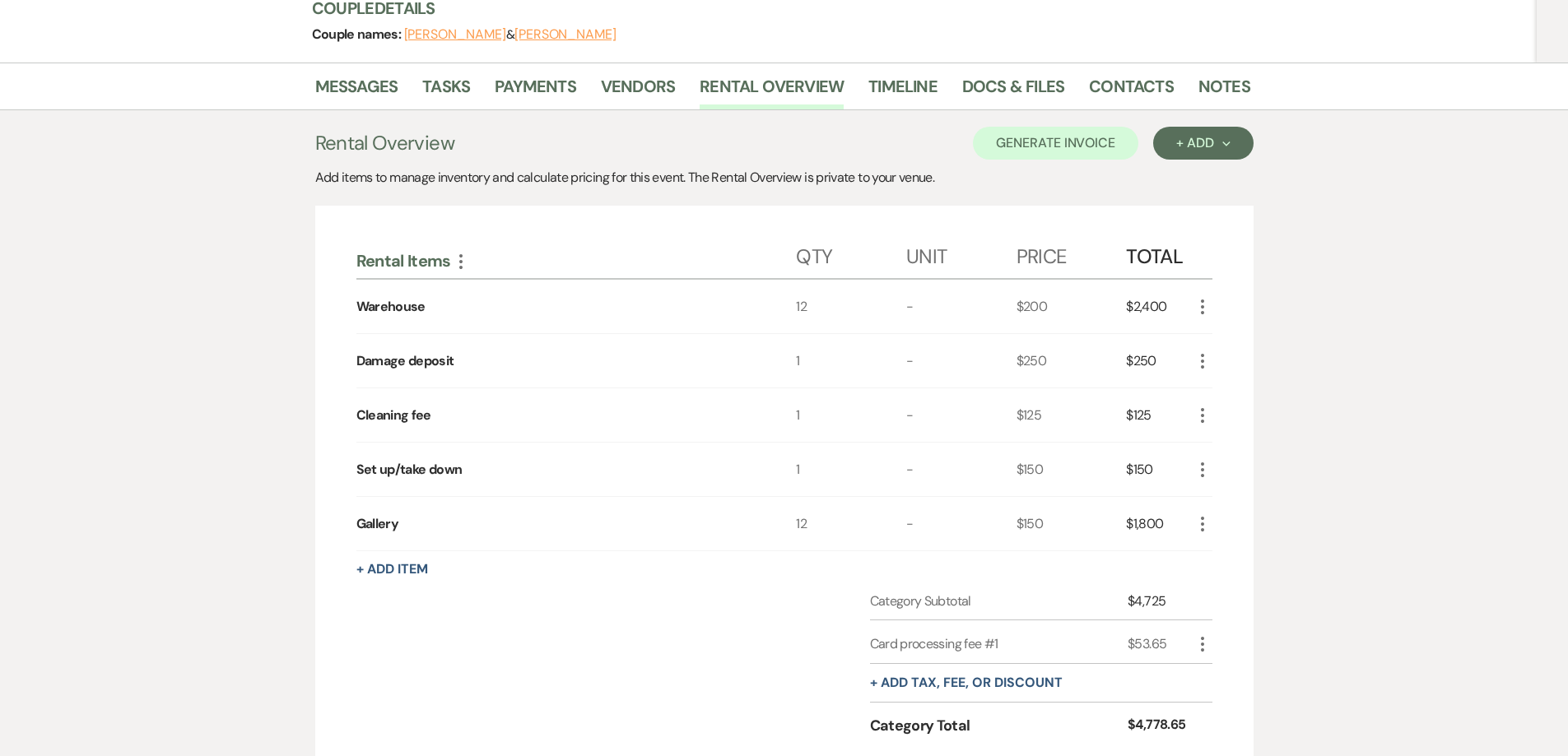
click at [1205, 520] on icon "More" at bounding box center [1202, 524] width 20 height 20
click at [1217, 553] on icon "Pencil" at bounding box center [1216, 557] width 10 height 13
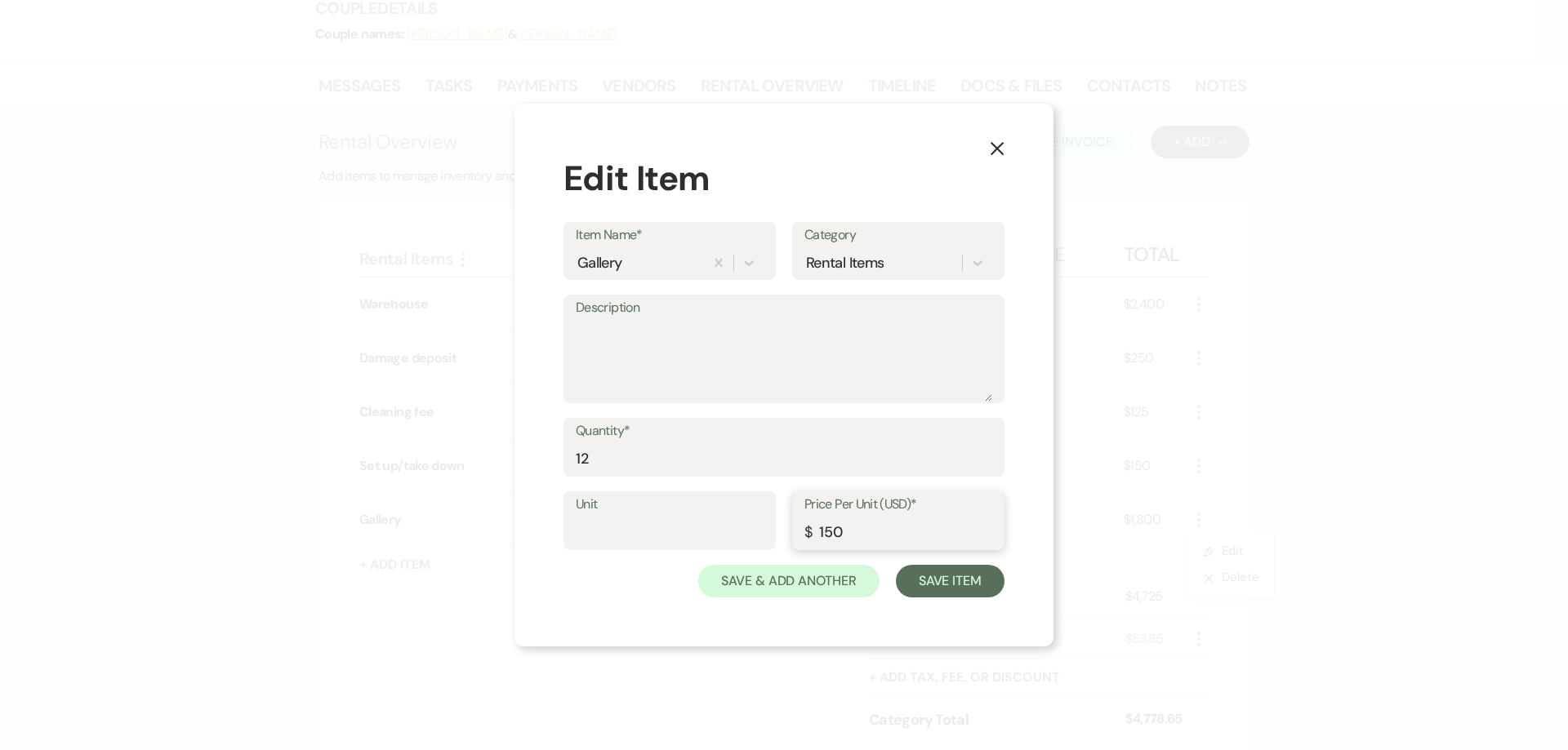
click at [830, 527] on input "150" at bounding box center [898, 532] width 188 height 32
type input "100"
click at [927, 573] on button "Save Item" at bounding box center [950, 580] width 109 height 32
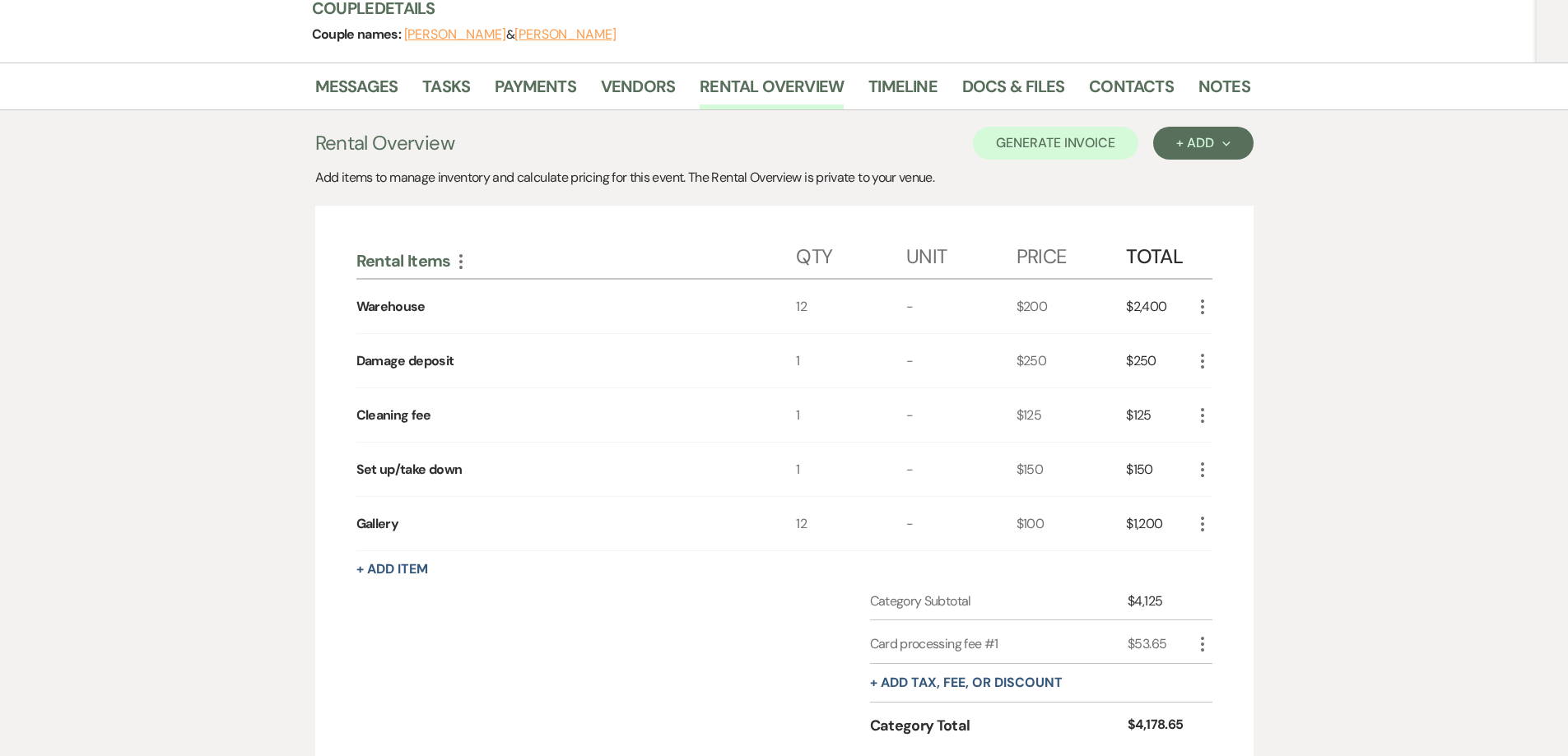
click at [1193, 417] on icon "More" at bounding box center [1202, 416] width 20 height 20
click at [1223, 439] on button "Pencil Edit" at bounding box center [1235, 447] width 86 height 26
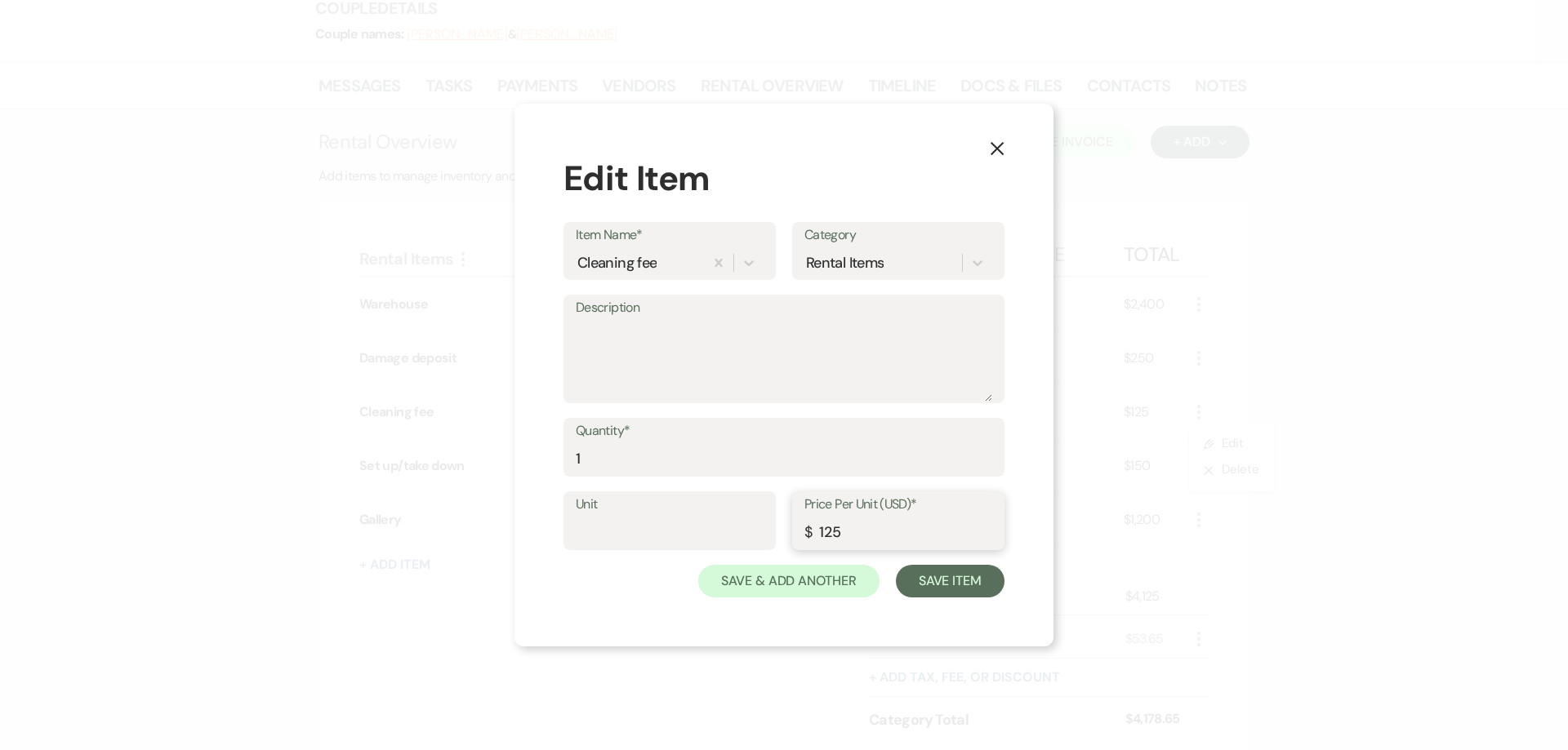
click at [826, 530] on input "125" at bounding box center [898, 532] width 188 height 32
type input "175"
click at [950, 585] on button "Save Item" at bounding box center [950, 580] width 109 height 32
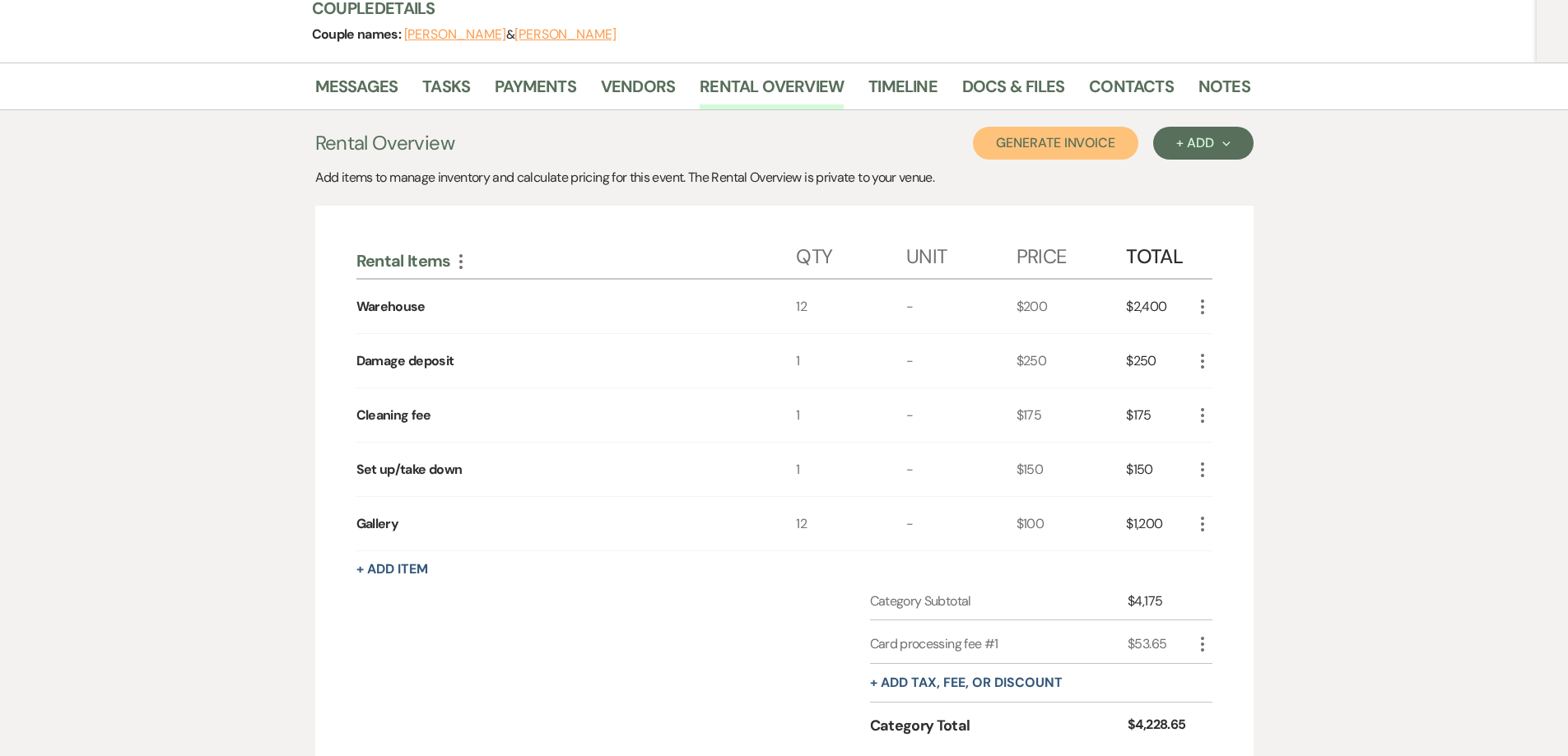
click at [1106, 150] on button "Generate Invoice" at bounding box center [1055, 142] width 165 height 33
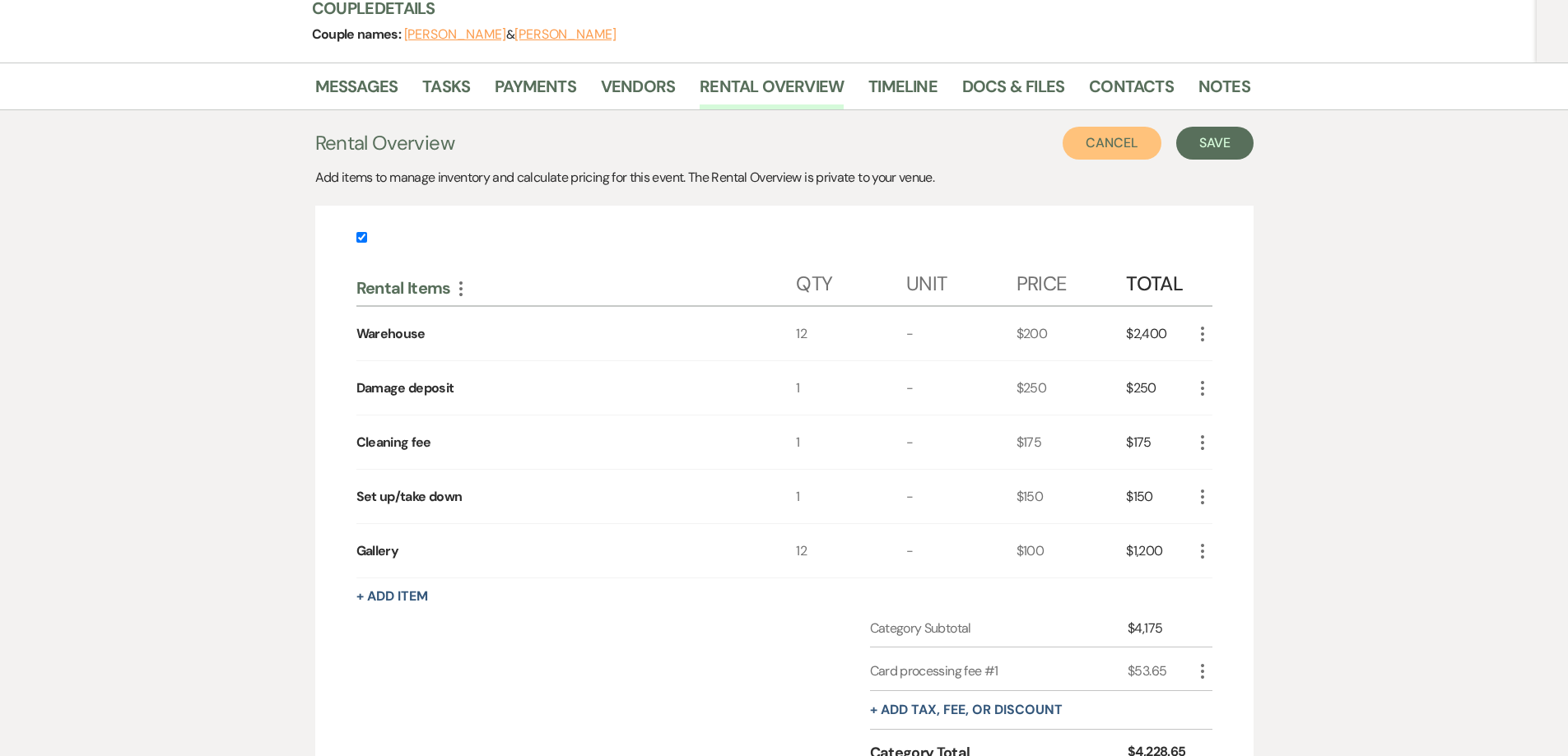
click at [1128, 151] on button "Cancel" at bounding box center [1112, 142] width 99 height 33
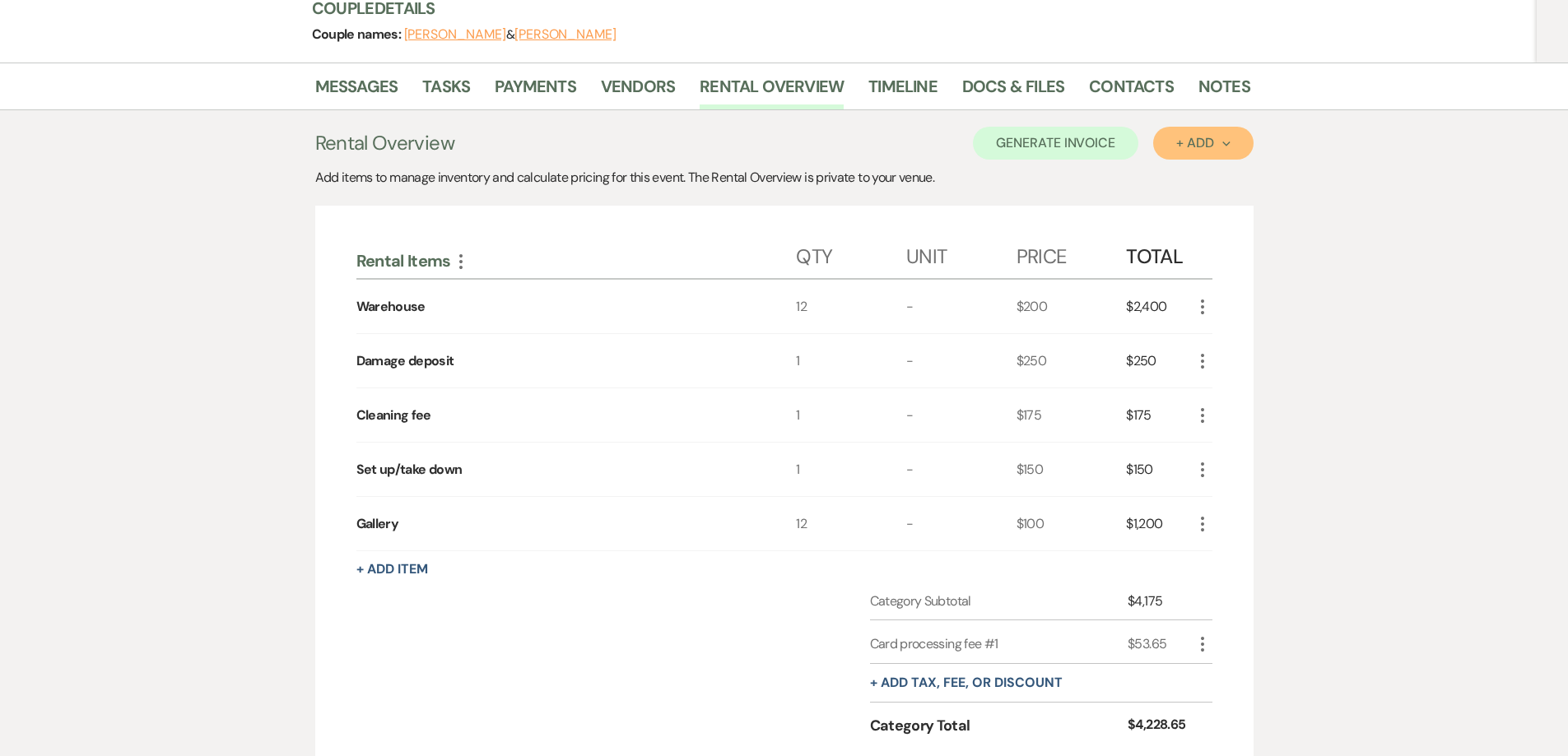
click at [1206, 150] on div "+ Add Next" at bounding box center [1203, 143] width 54 height 13
click at [1091, 144] on button "Generate Invoice" at bounding box center [1055, 142] width 165 height 33
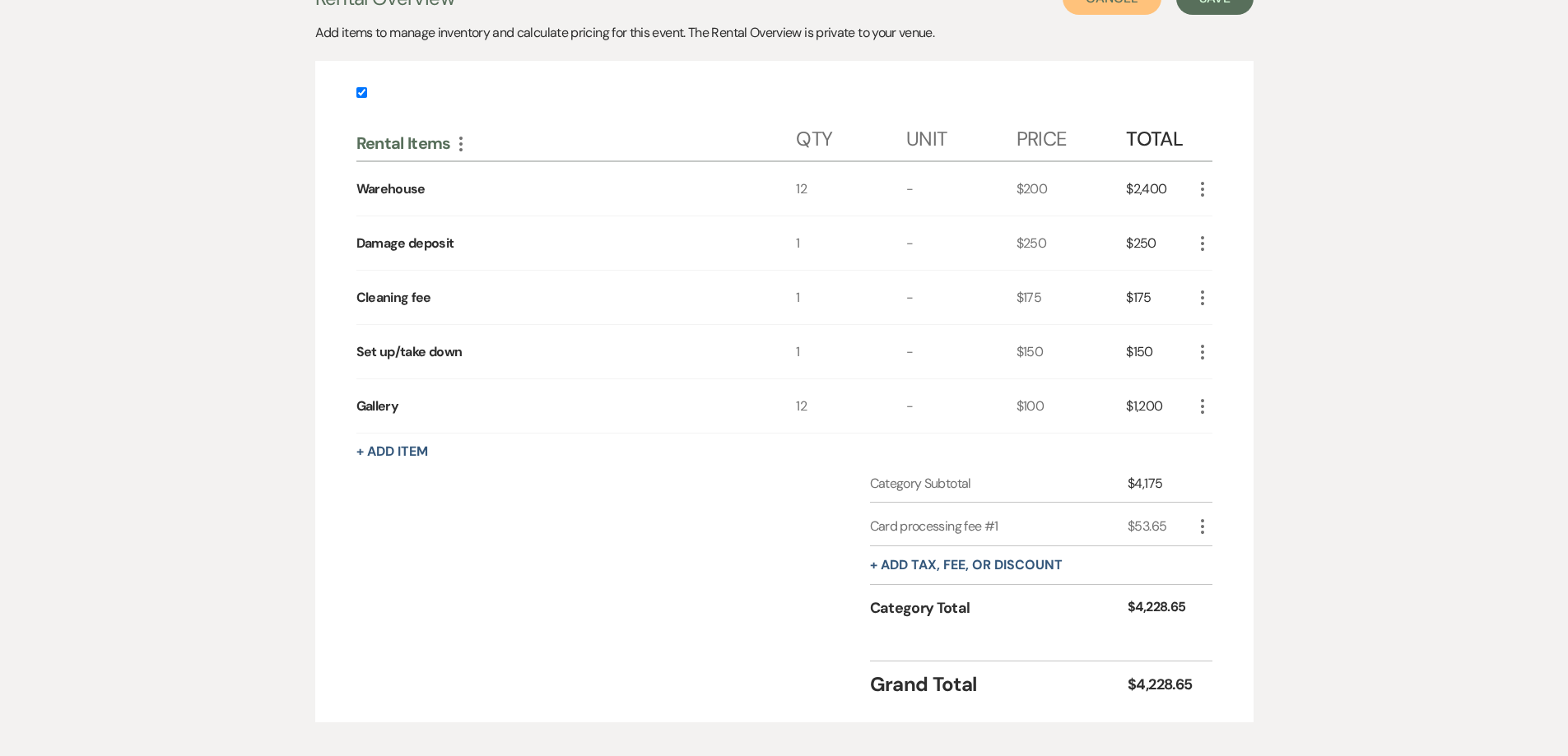
scroll to position [412, 0]
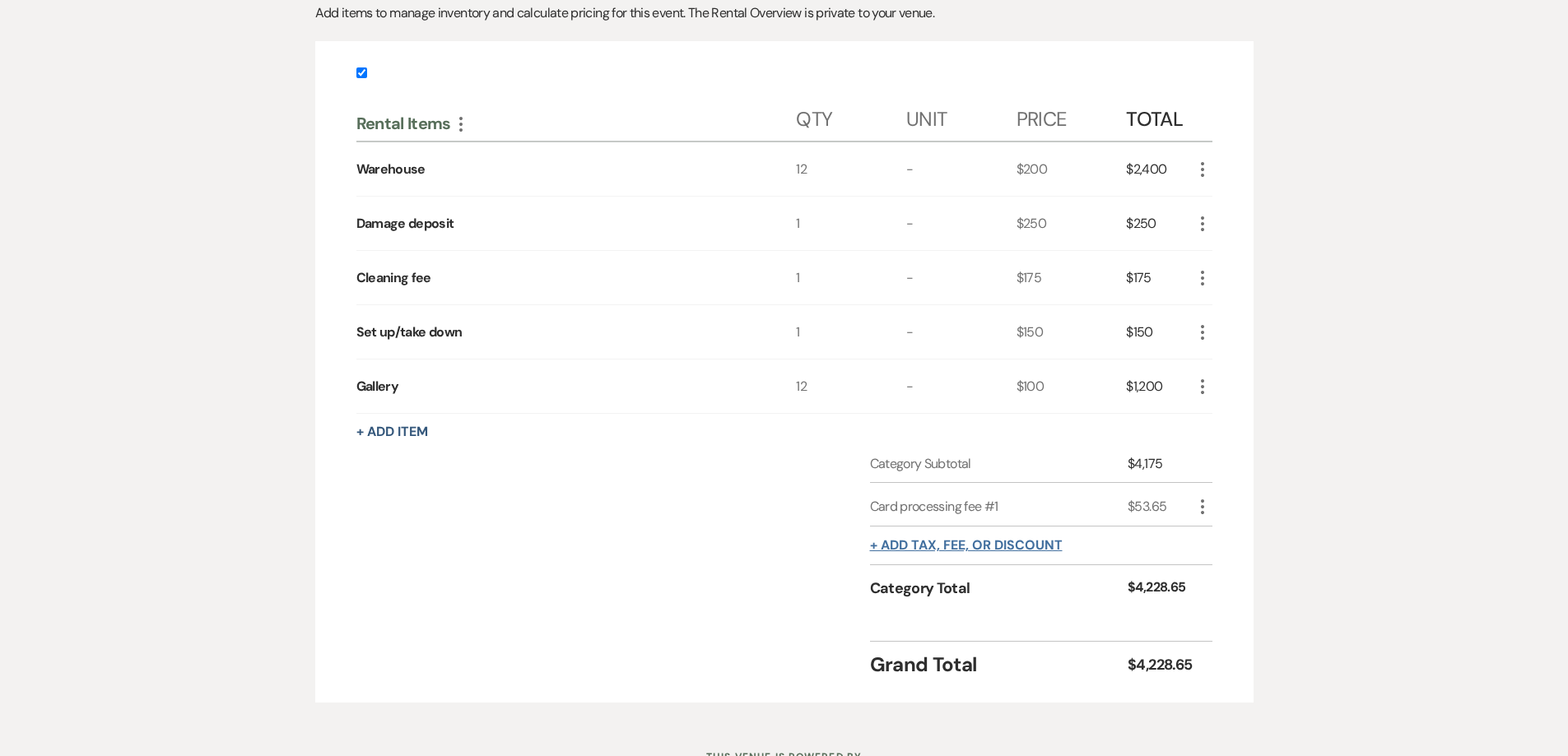
click at [1030, 539] on button "+ Add tax, fee, or discount" at bounding box center [967, 546] width 193 height 13
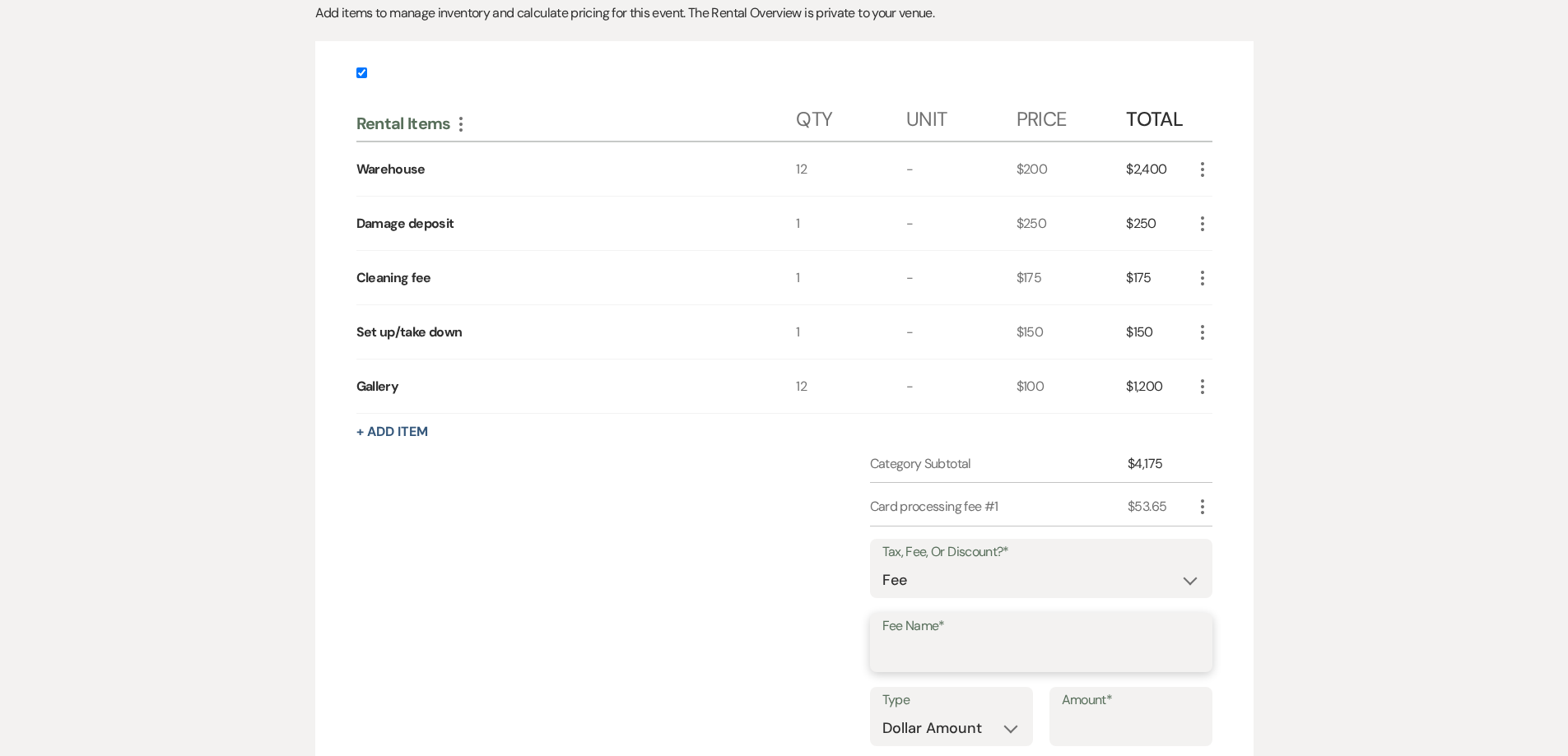
click at [1105, 653] on input "Fee Name*" at bounding box center [1041, 655] width 318 height 32
type input "Card processing fee #2"
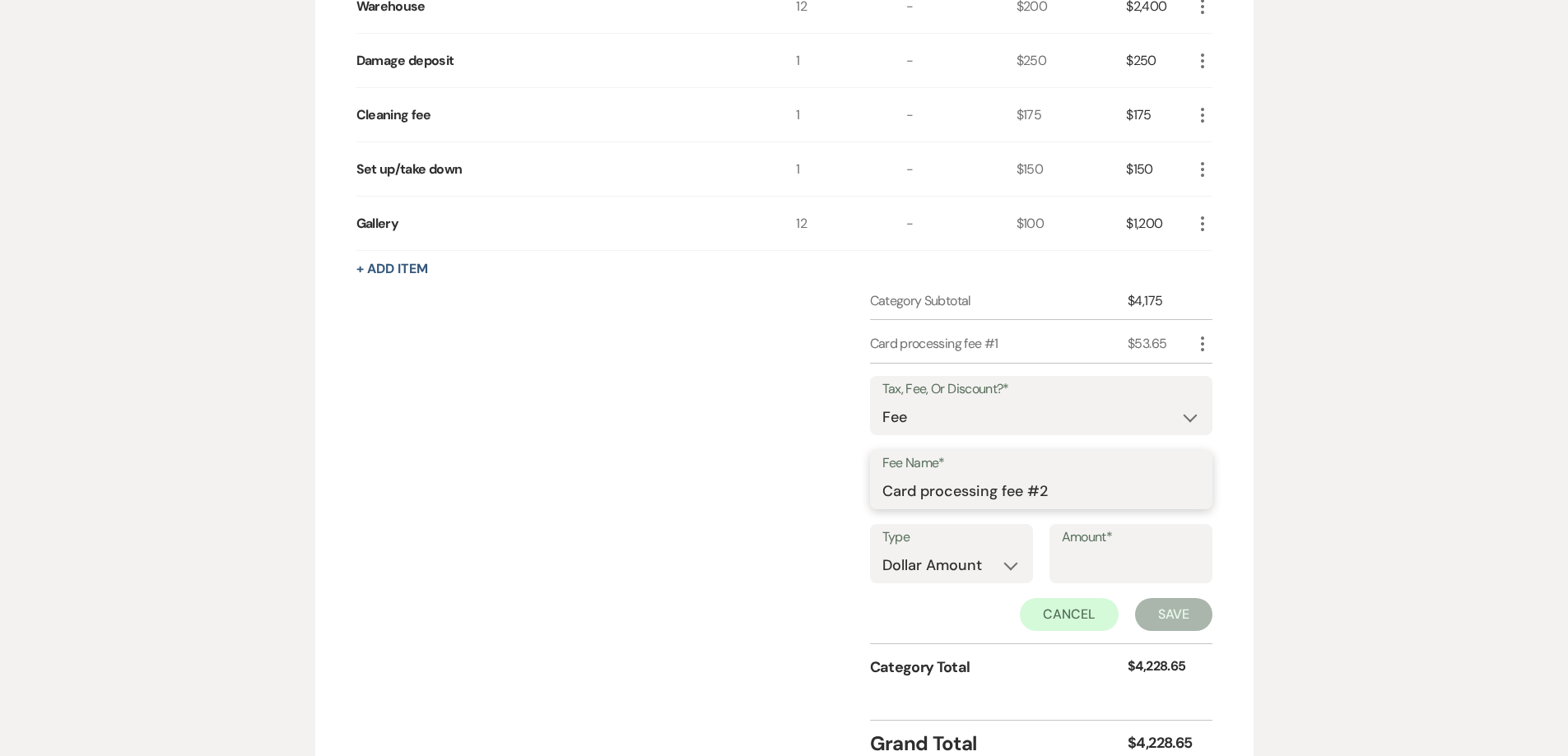
scroll to position [576, 0]
click at [1096, 575] on input "Amount*" at bounding box center [1130, 564] width 138 height 32
type input "3"
type input "23.13"
click at [1154, 603] on button "Save" at bounding box center [1174, 613] width 77 height 33
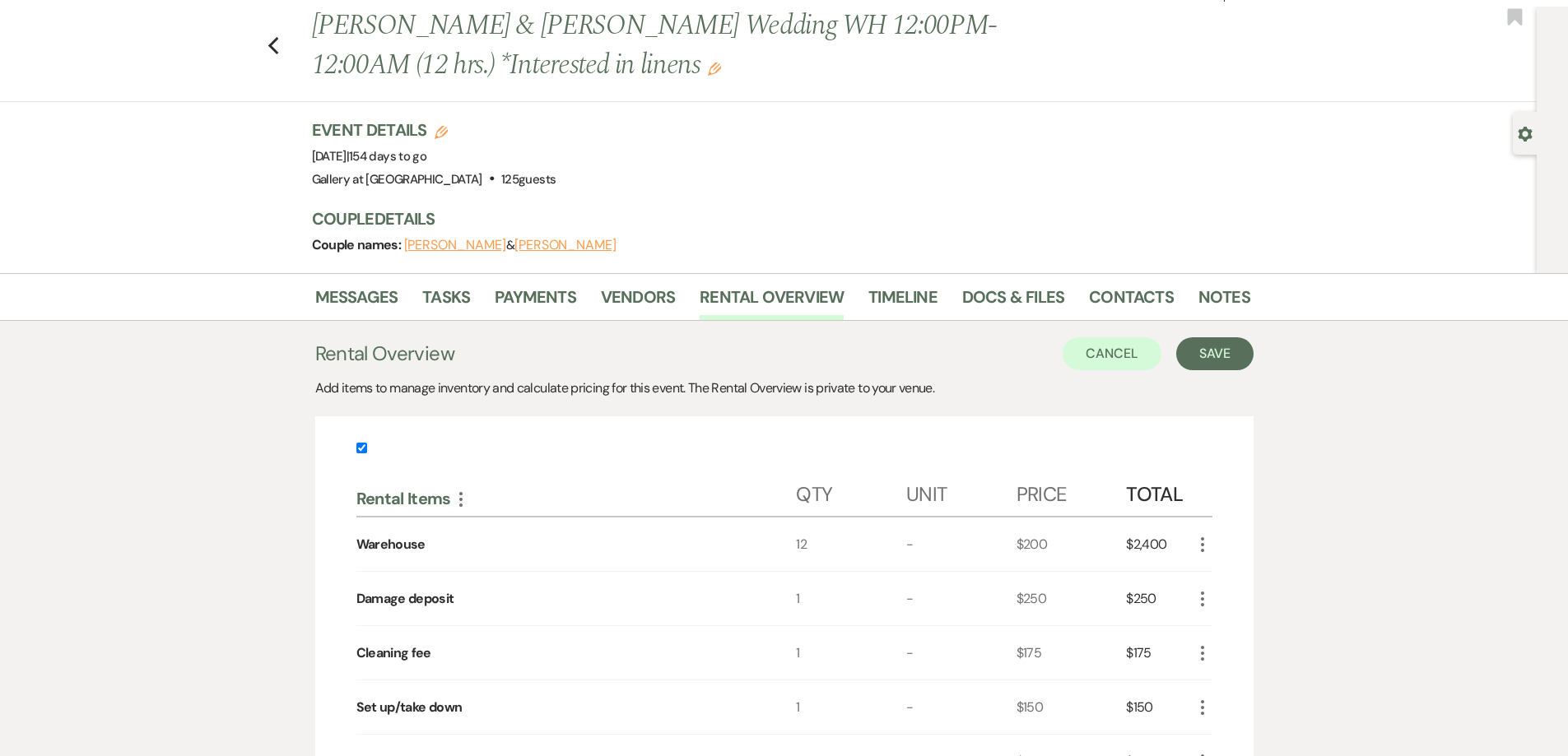
scroll to position [30, 0]
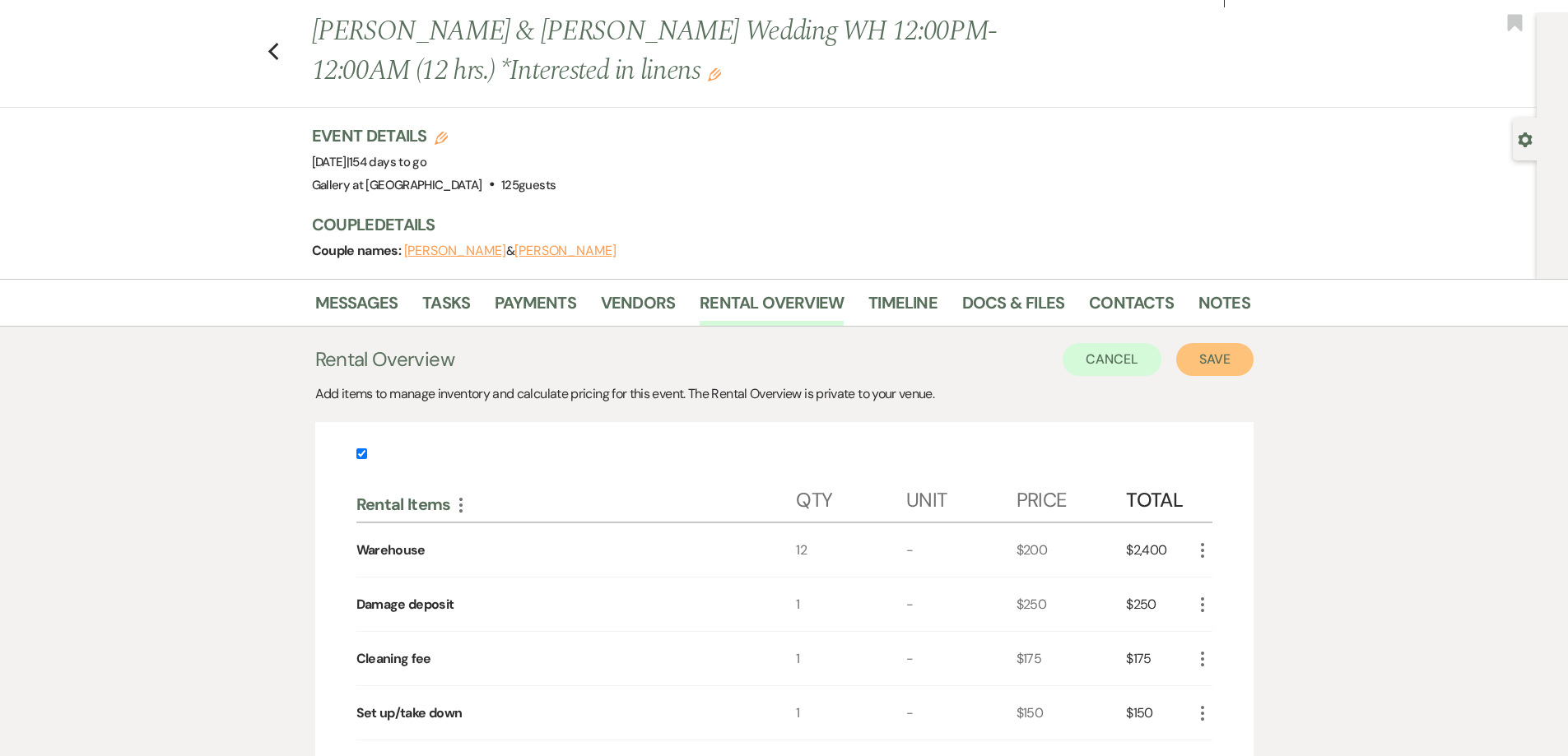
click at [1198, 365] on button "Save" at bounding box center [1215, 359] width 77 height 33
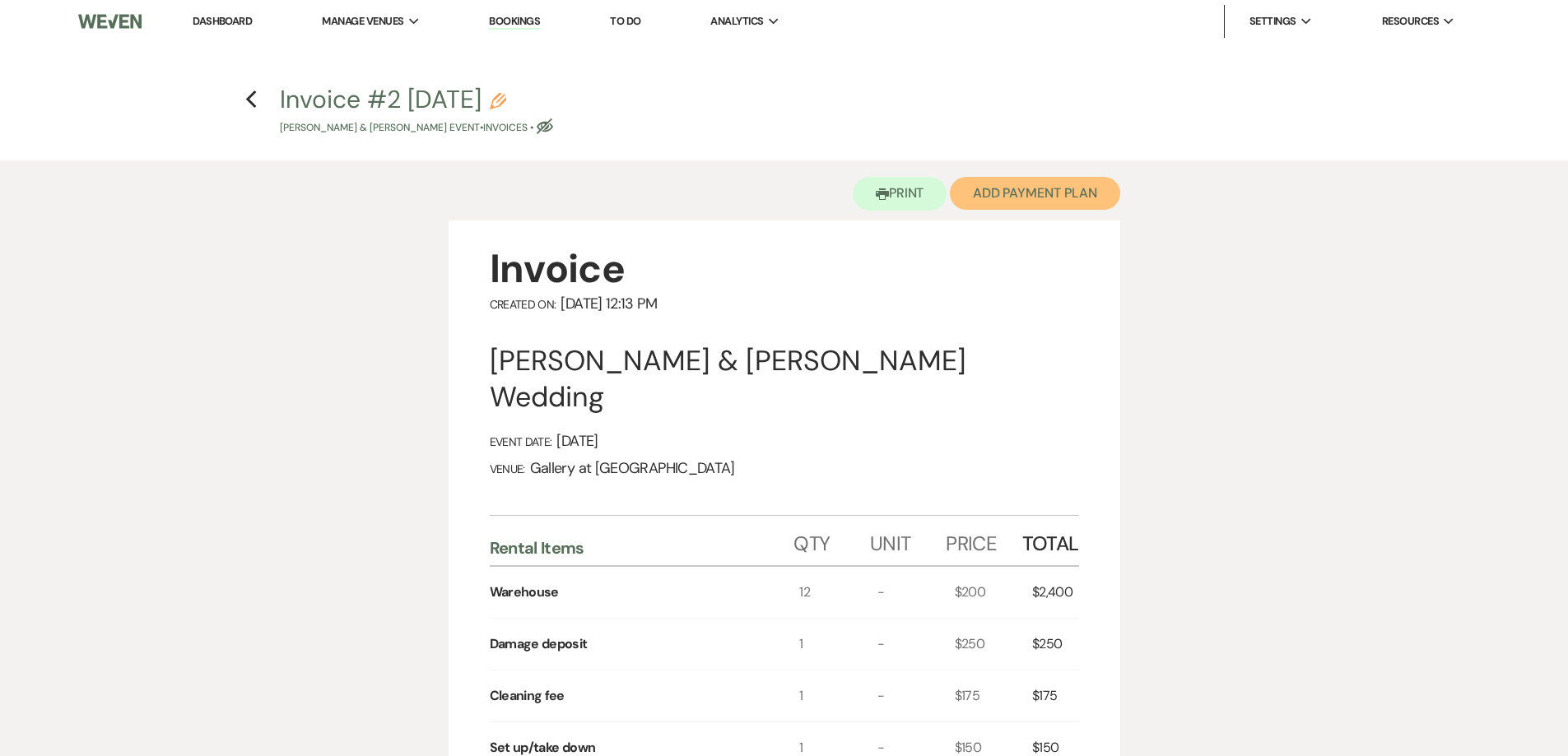
click at [1015, 191] on button "Add Payment Plan" at bounding box center [1035, 193] width 170 height 33
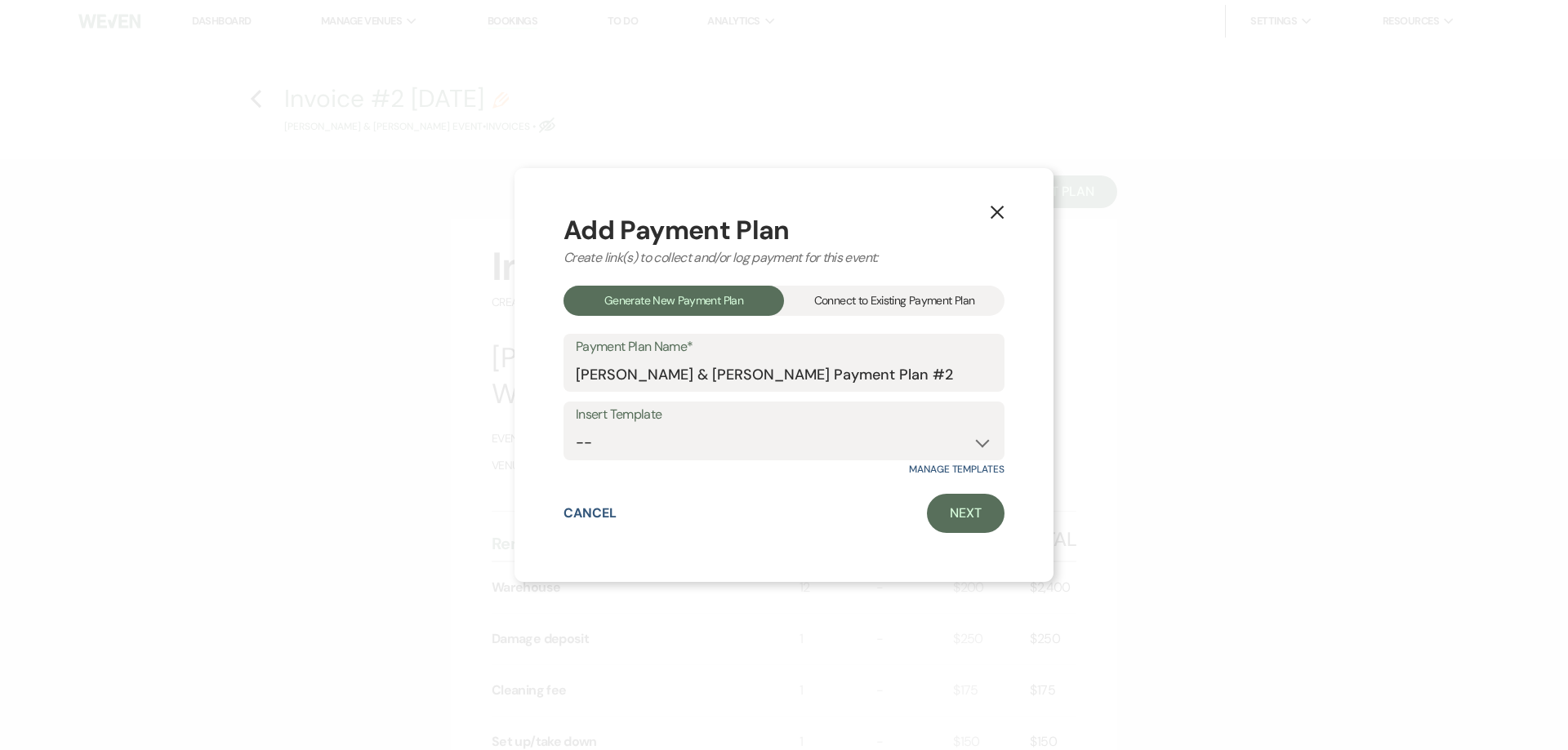
click at [952, 305] on div "Connect to Existing Payment Plan" at bounding box center [893, 301] width 220 height 30
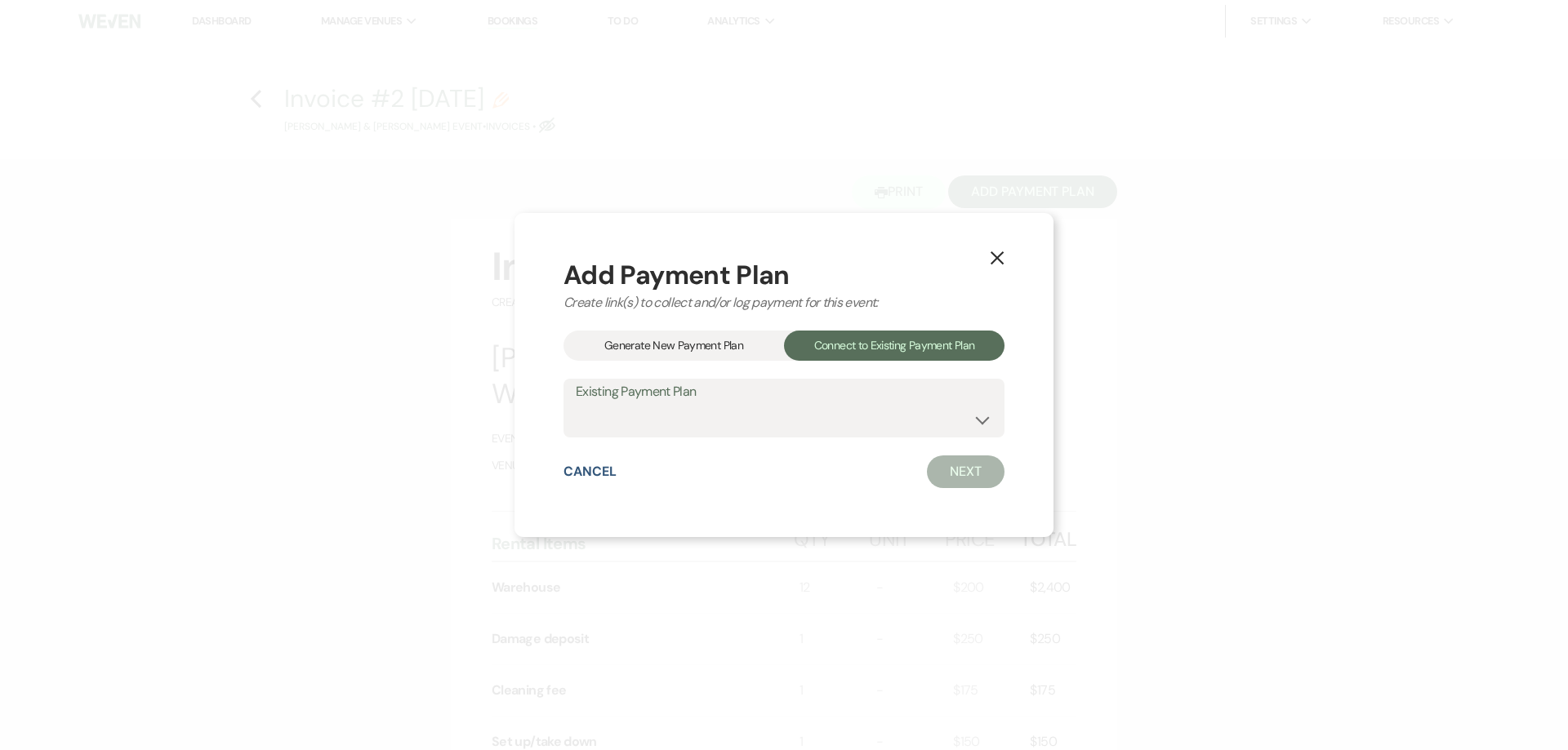
click at [933, 397] on label "Existing Payment Plan" at bounding box center [784, 392] width 417 height 23
click at [922, 427] on select "Mackenzie Glover & Aaron Williams's Payment Plan #1" at bounding box center [784, 420] width 417 height 32
select select "24665"
click at [576, 404] on select "Mackenzie Glover & Aaron Williams's Payment Plan #1" at bounding box center [784, 420] width 417 height 32
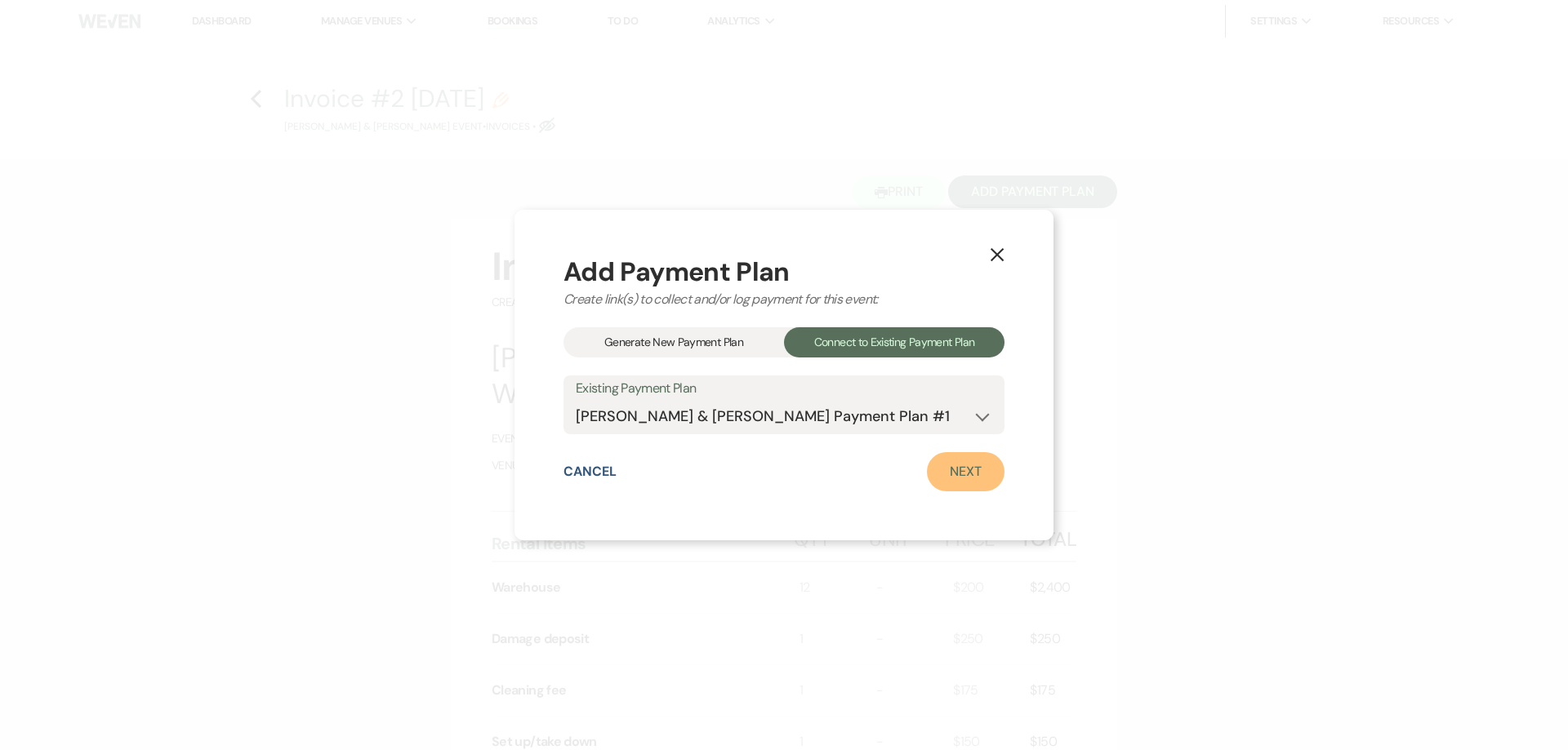
click at [967, 471] on link "Next" at bounding box center [965, 471] width 77 height 39
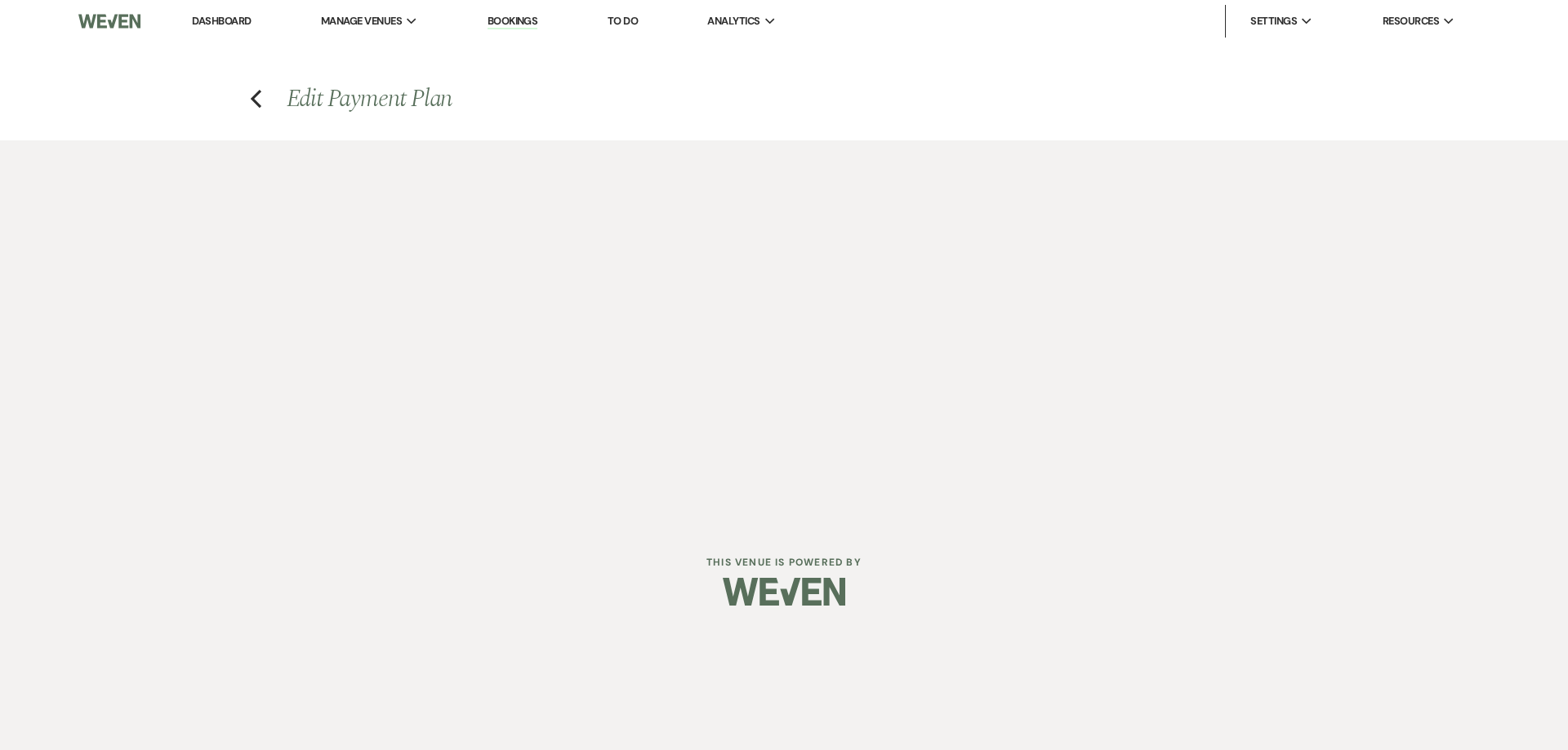
select select "27446"
select select "1"
select select "true"
select select "2"
select select "flat"
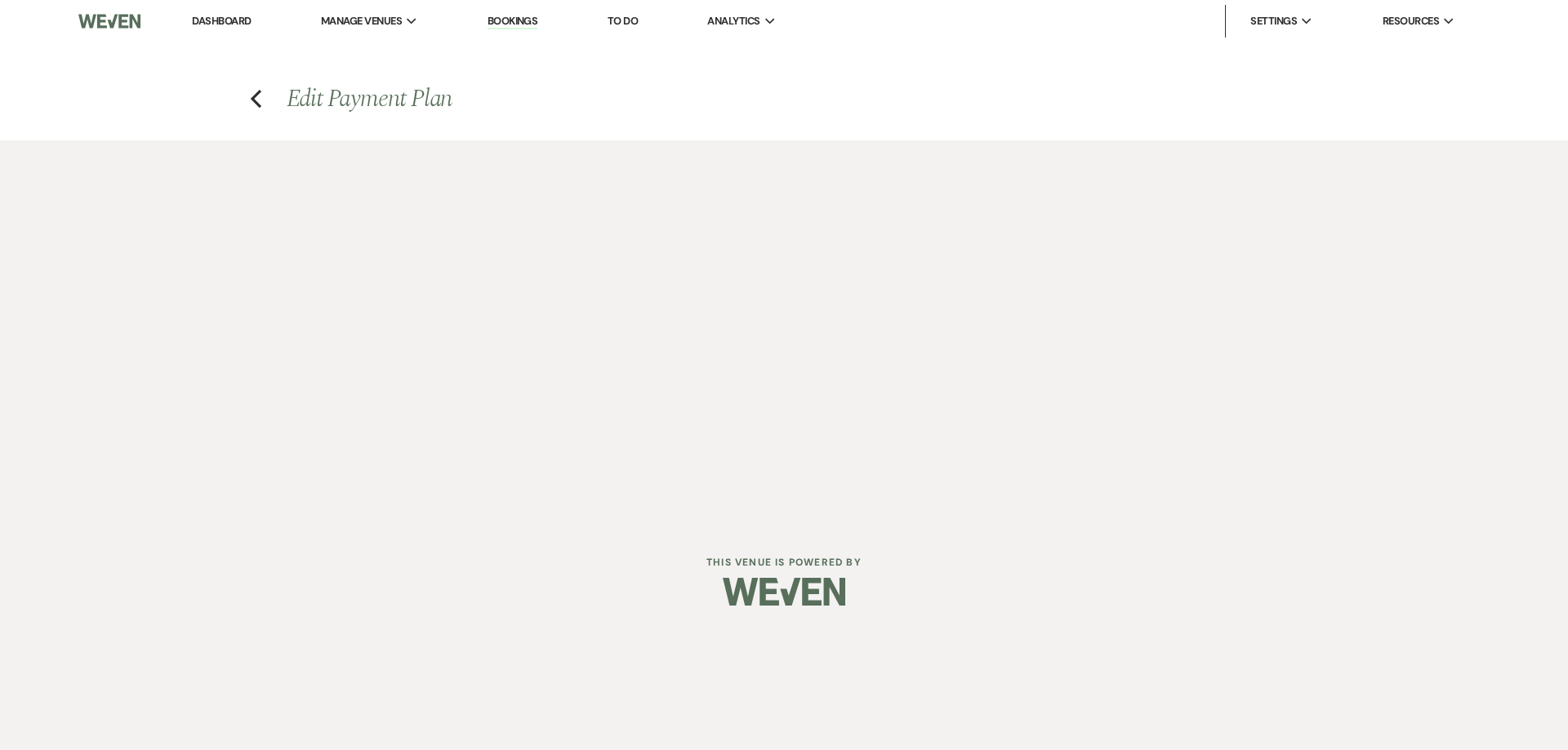
select select "true"
select select "both"
select select "weeks"
select select "both"
select select "weeks"
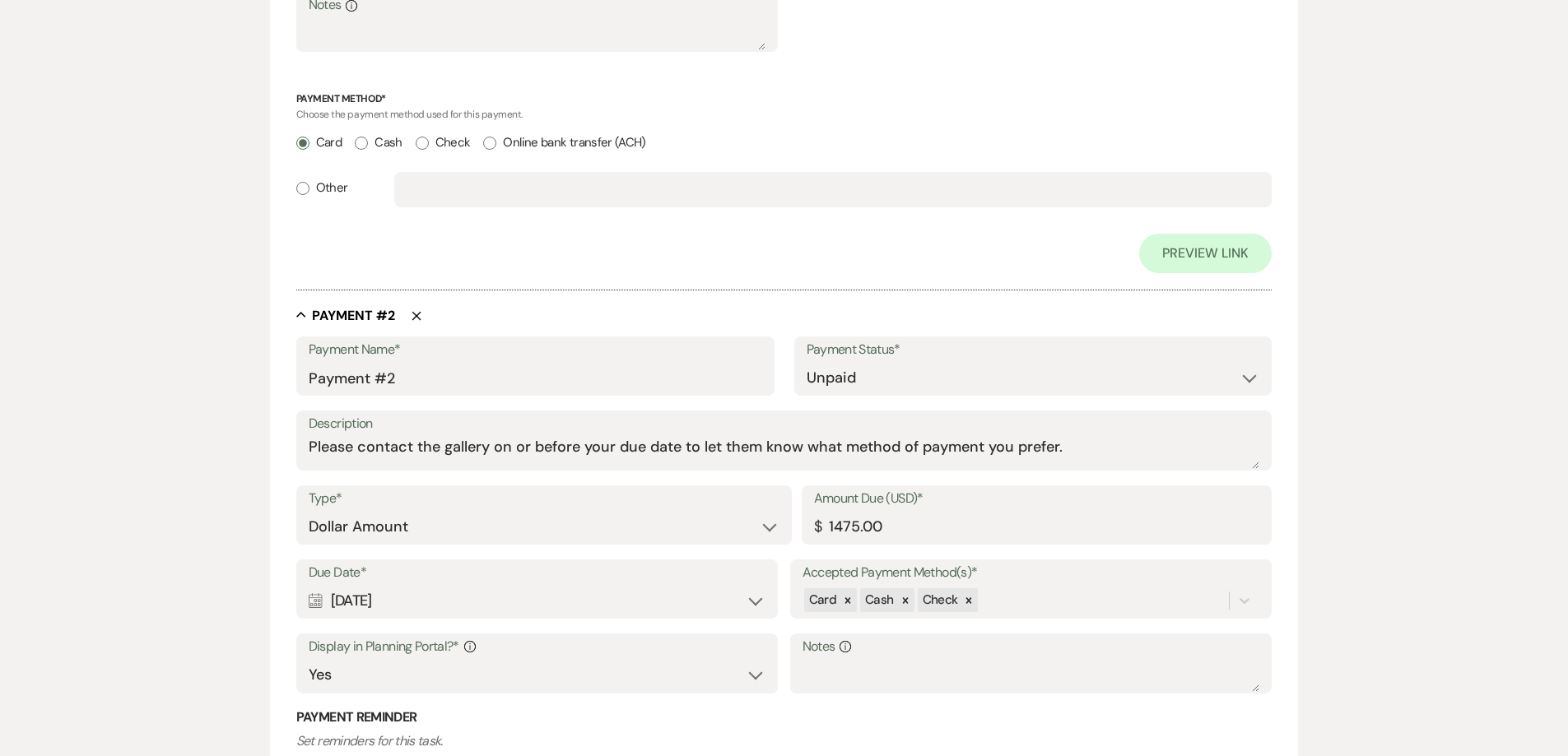
scroll to position [905, 0]
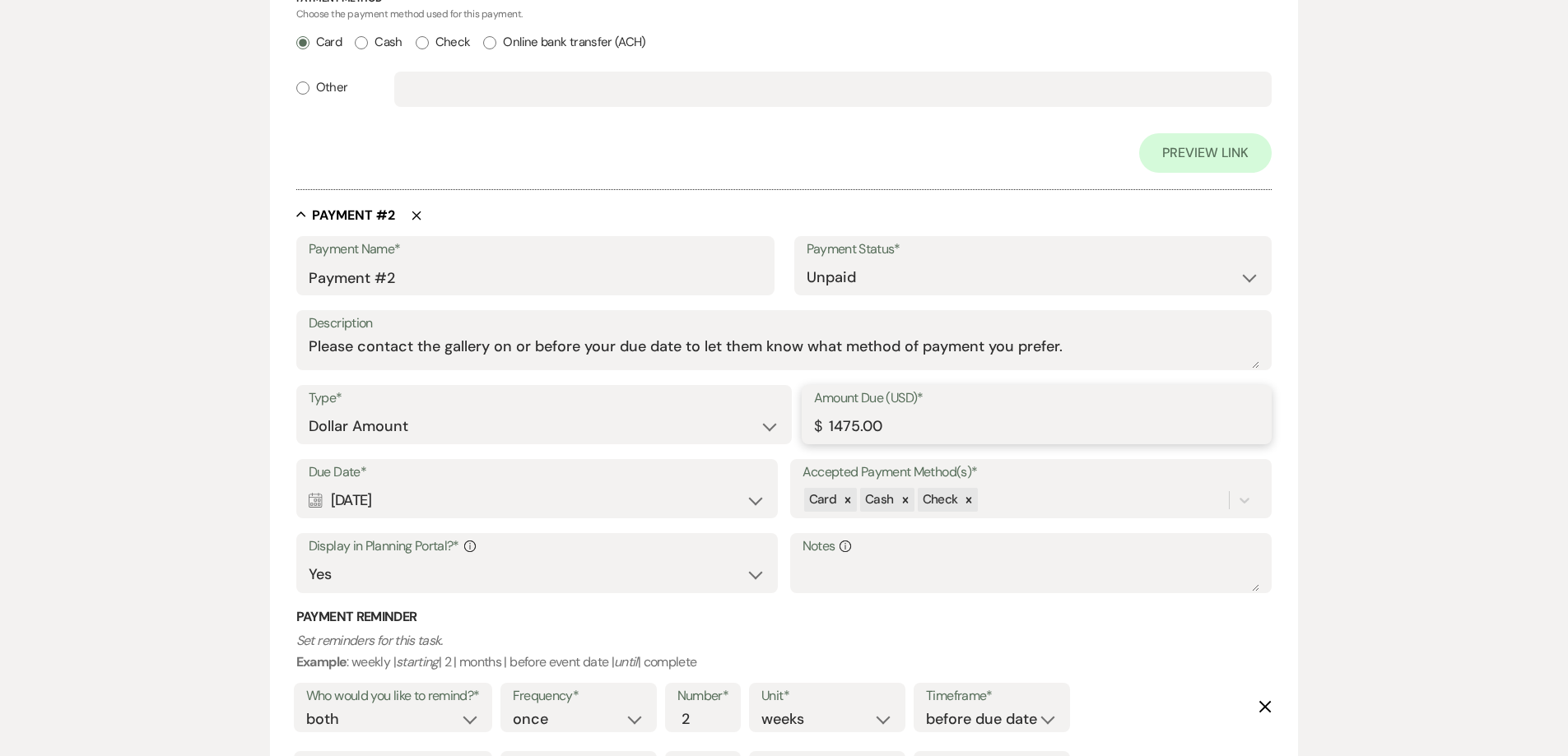
drag, startPoint x: 897, startPoint y: 424, endPoint x: 785, endPoint y: 429, distance: 112.1
click at [787, 428] on div "Type* Dollar Amount Percentage of Grand Total Amount Due (USD)* $ 1475.00" at bounding box center [784, 422] width 976 height 74
type input "643.13"
drag, startPoint x: 574, startPoint y: 495, endPoint x: 322, endPoint y: 512, distance: 252.6
click at [322, 512] on div "Calendar Dec 19, 2025 Expand" at bounding box center [537, 500] width 458 height 32
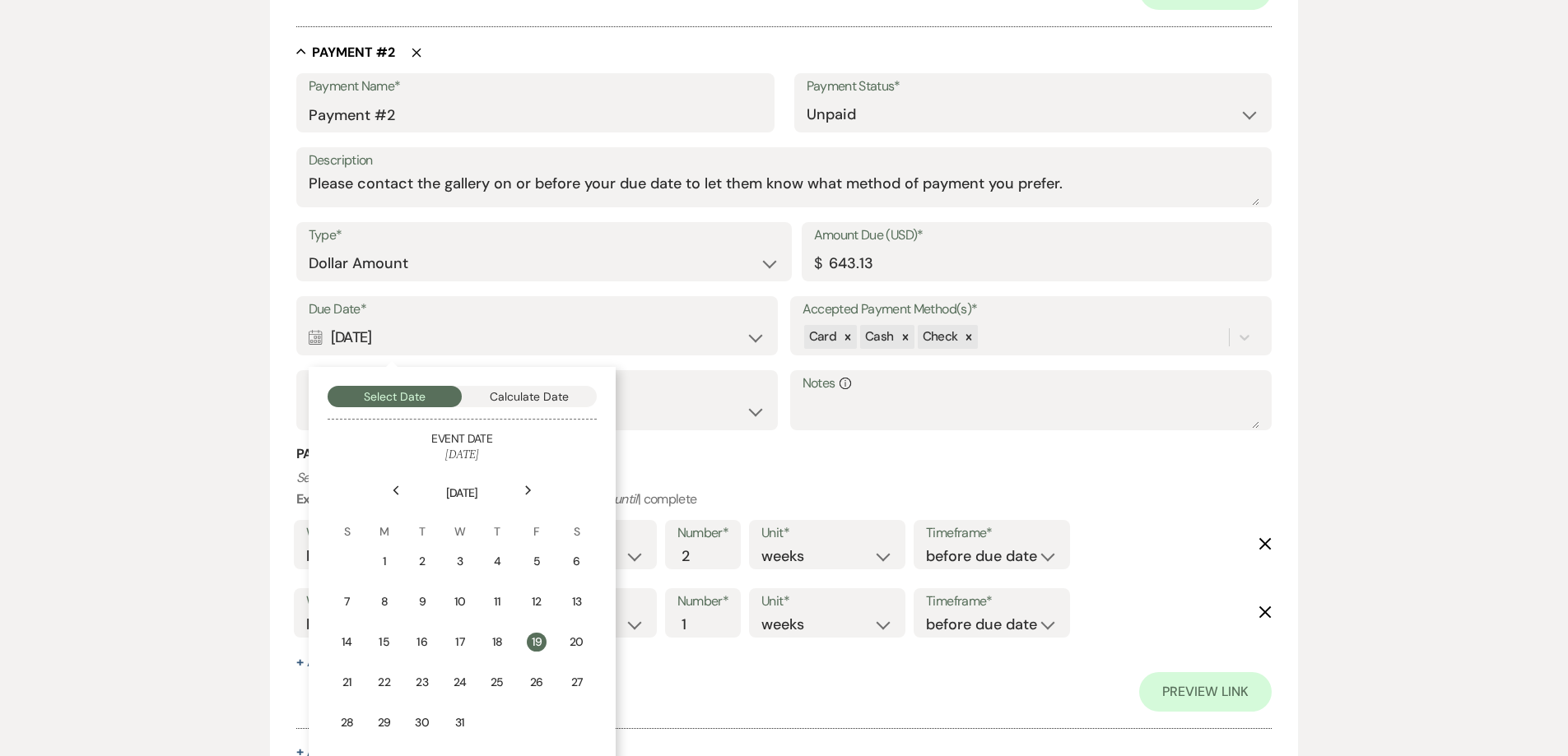
scroll to position [1069, 0]
click at [394, 487] on icon "Previous" at bounding box center [396, 489] width 8 height 10
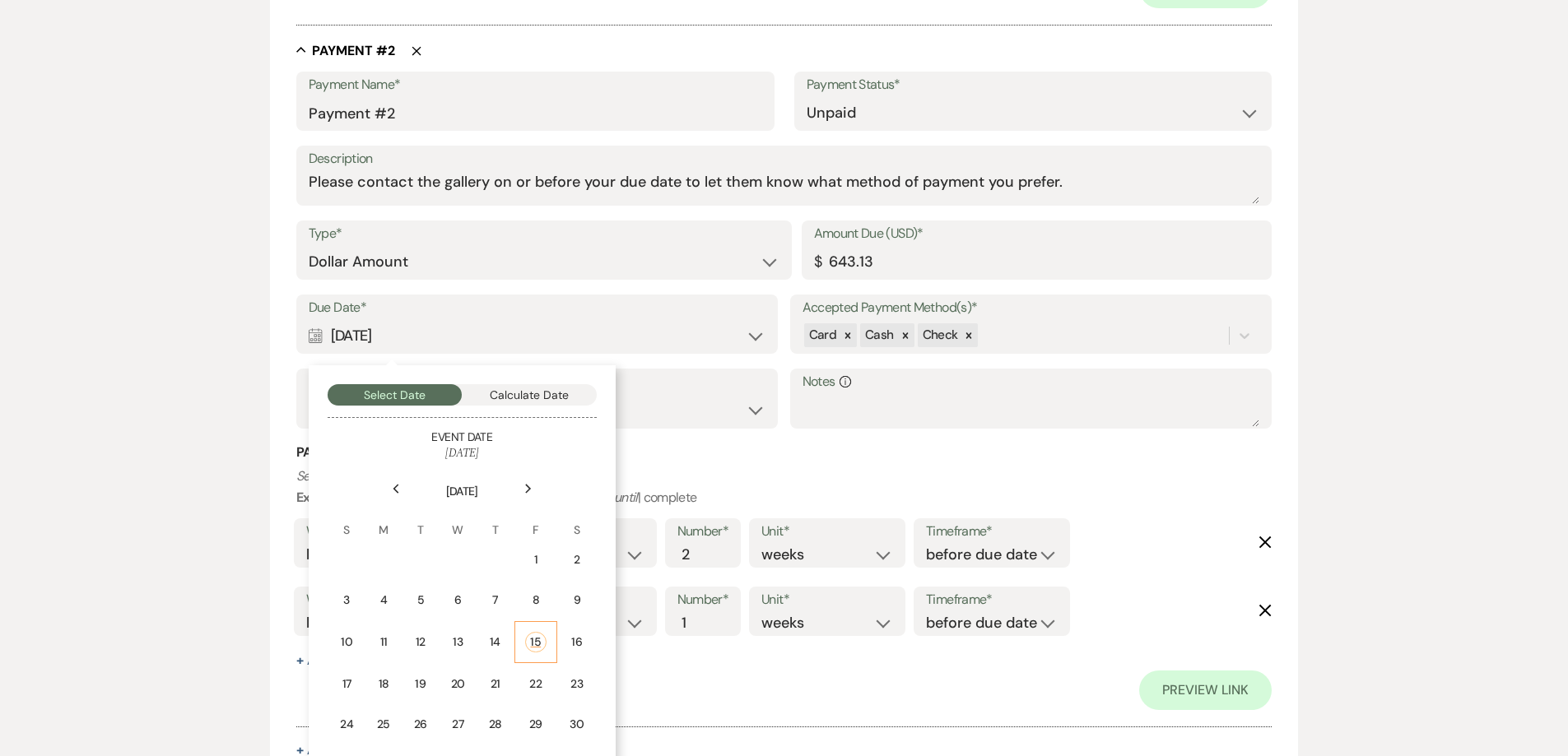
click at [537, 644] on div "15" at bounding box center [536, 642] width 22 height 21
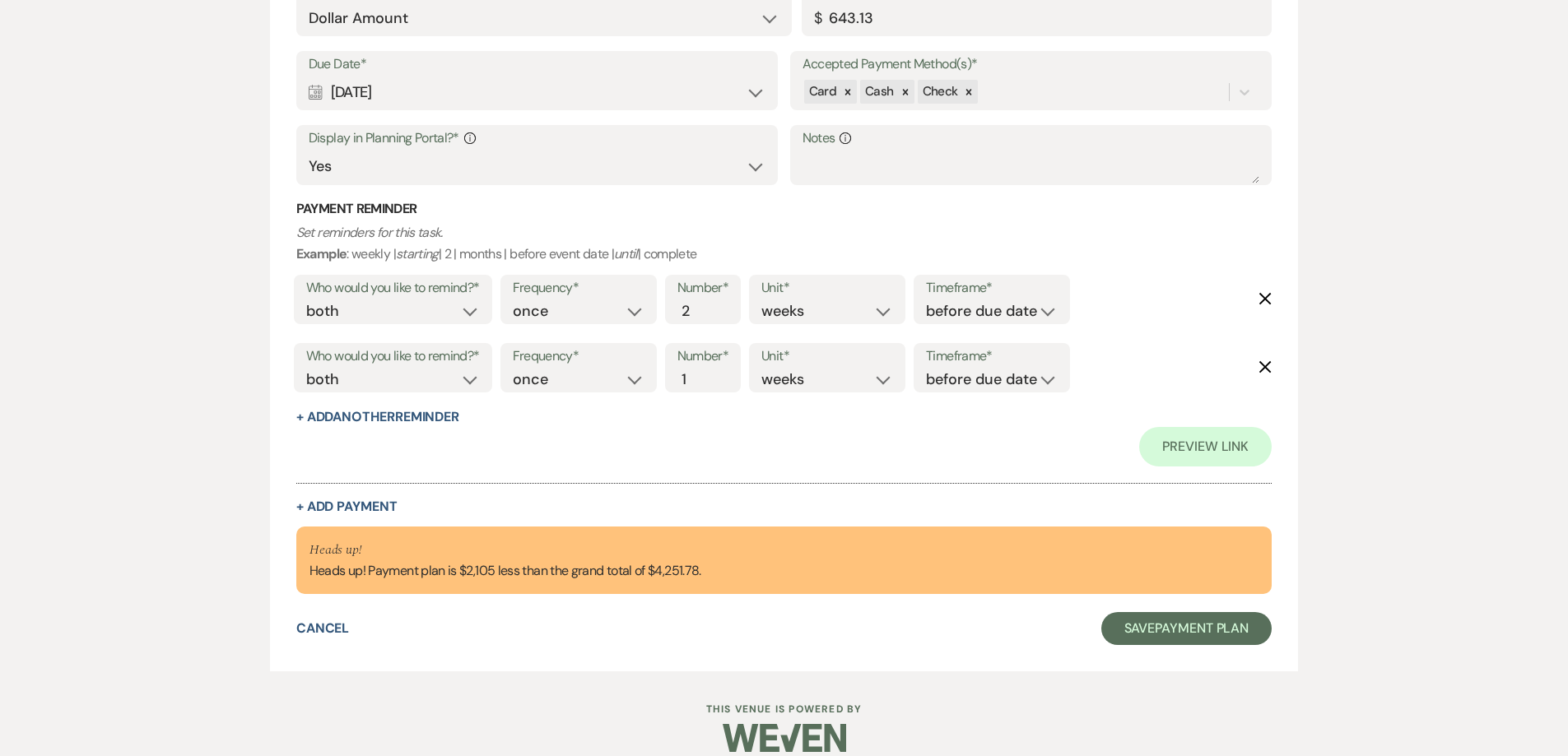
scroll to position [1333, 0]
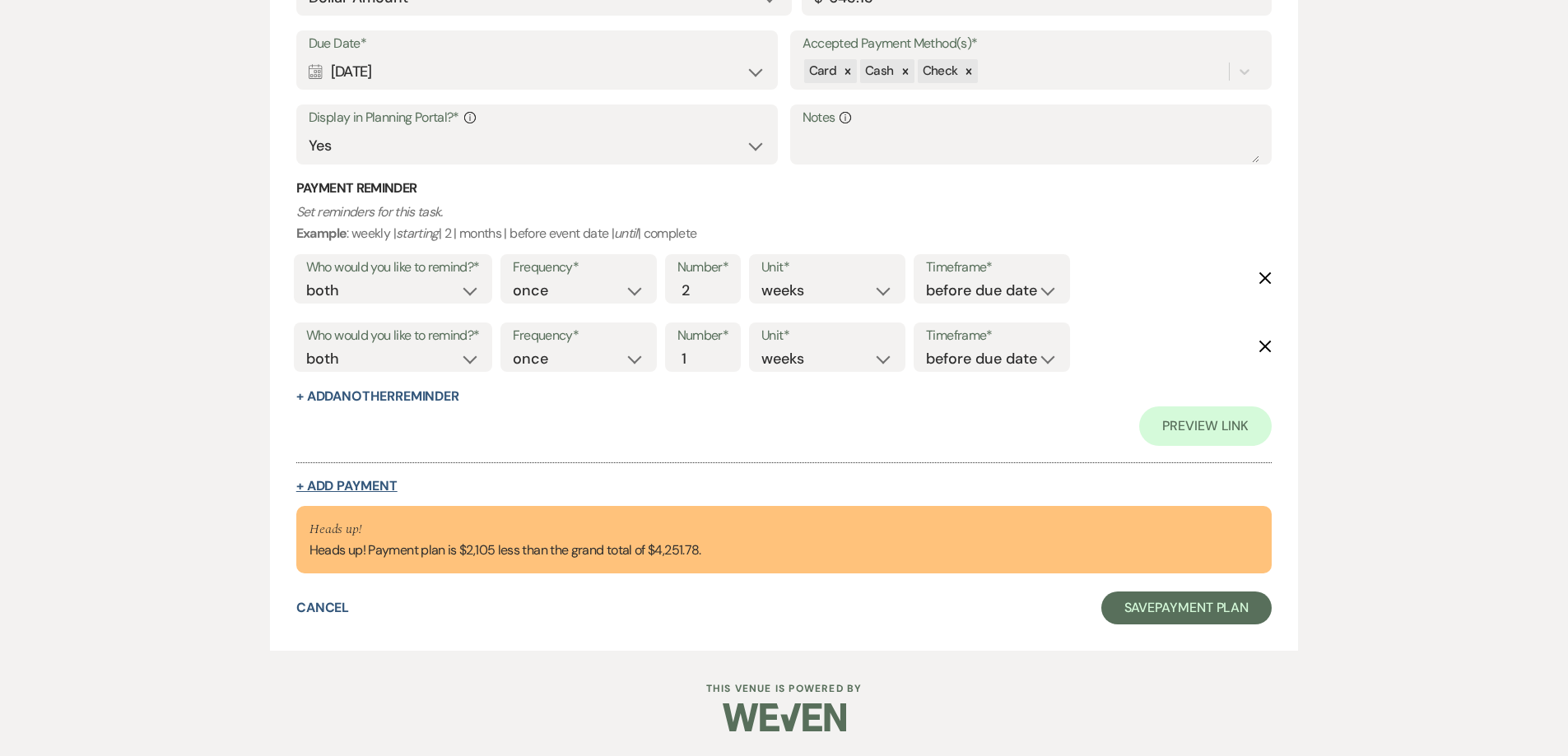
click at [373, 484] on button "+ Add Payment" at bounding box center [346, 486] width 101 height 13
select select "2"
select select "flat"
select select "true"
select select "client"
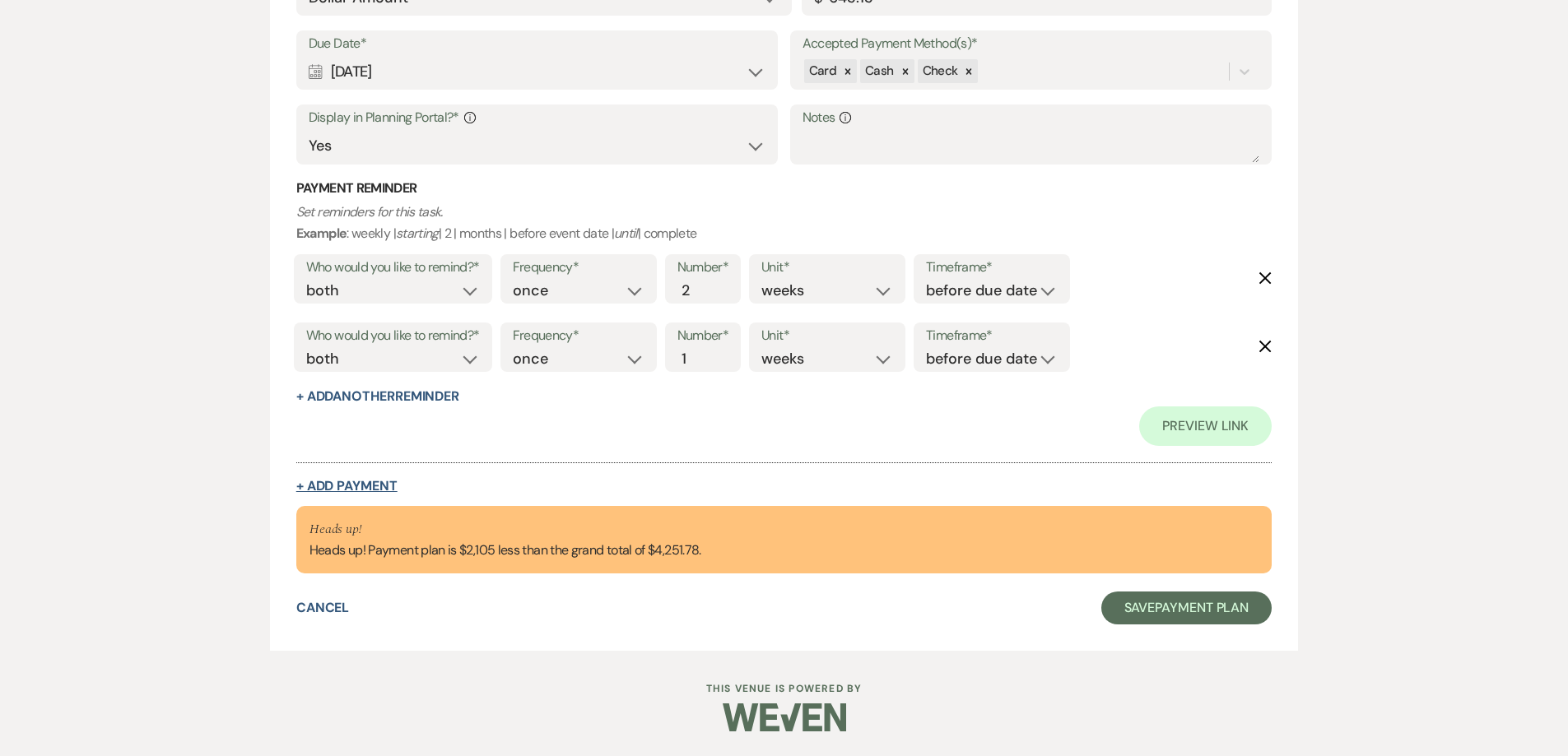
select select "weeks"
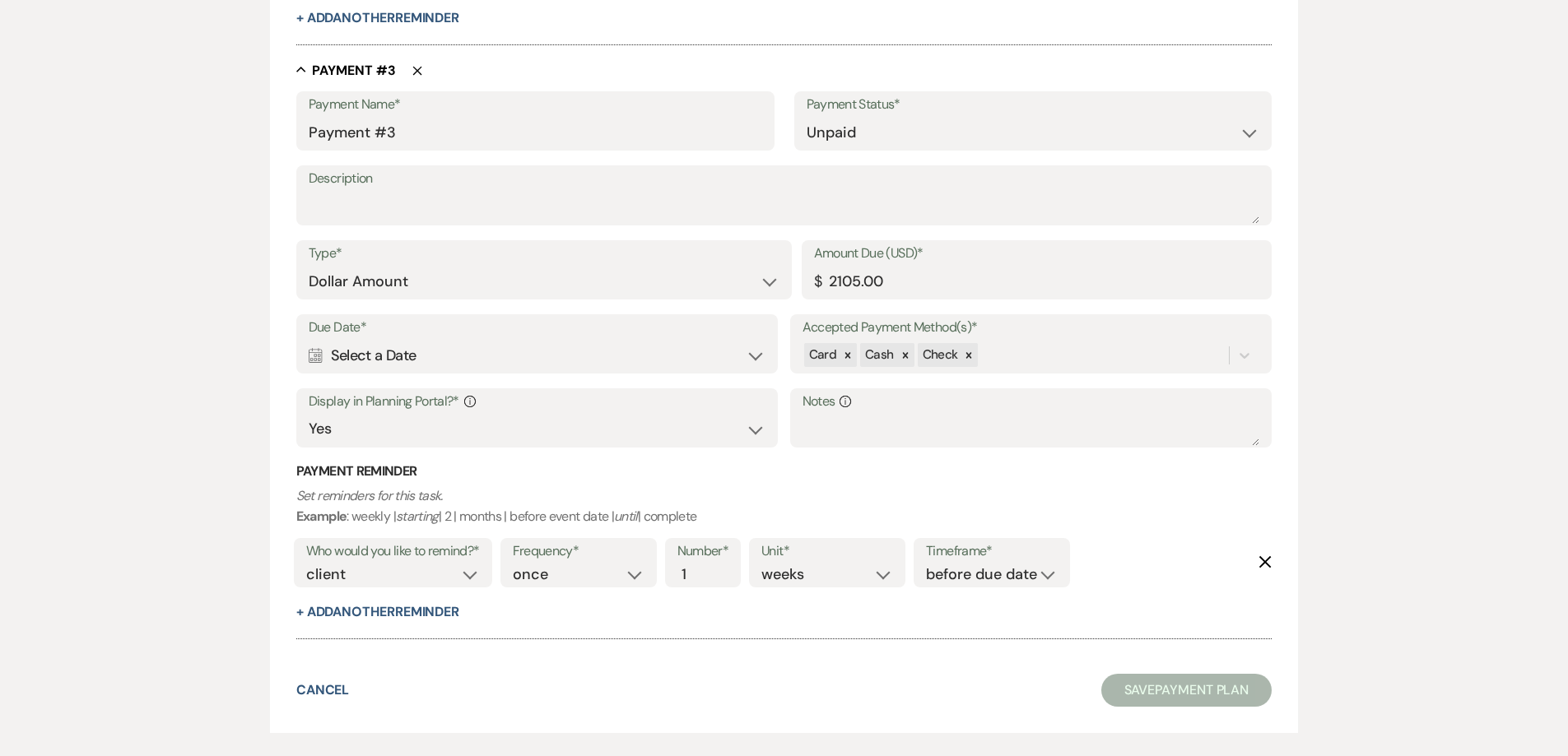
scroll to position [1706, 0]
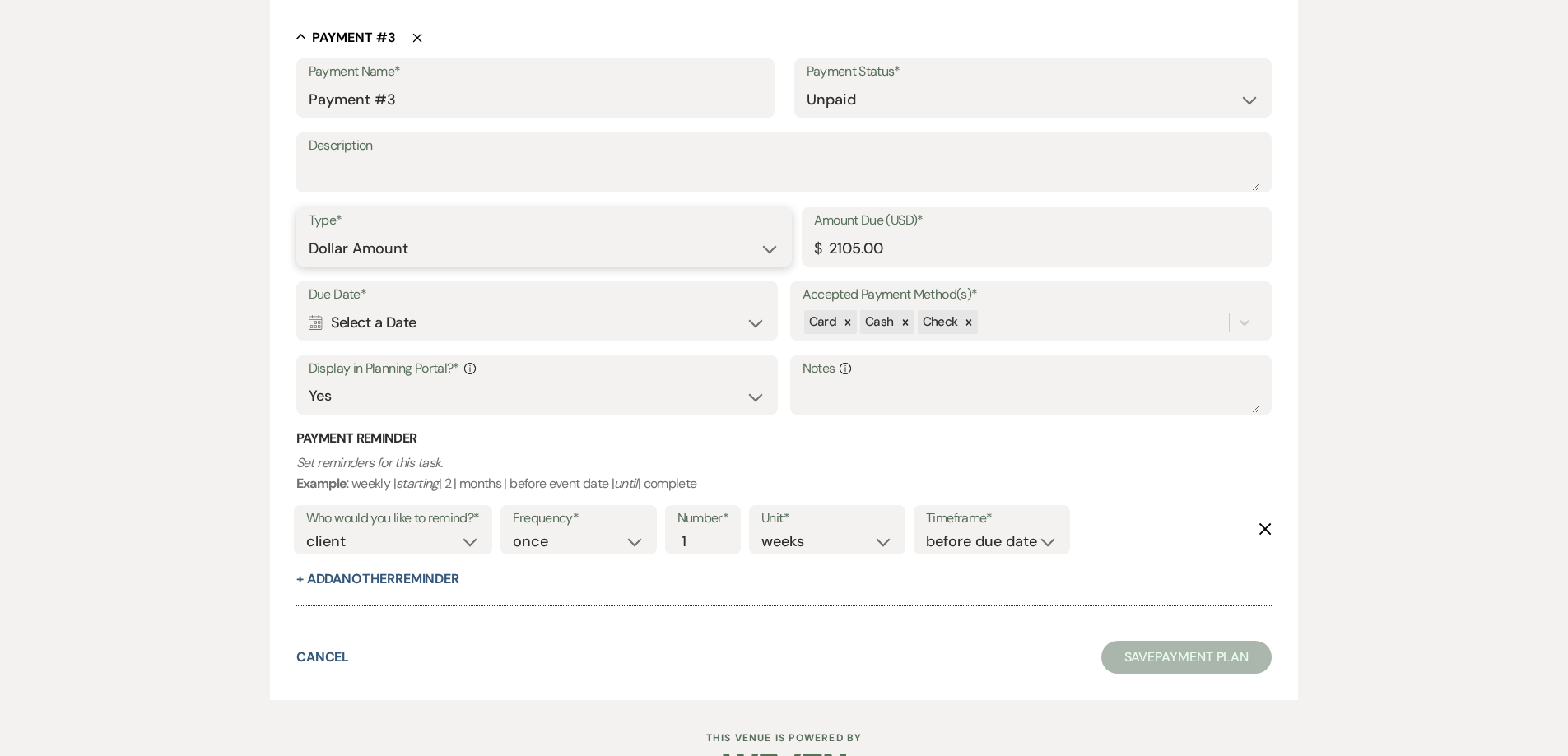
click at [449, 249] on select "Dollar Amount Percentage of Grand Total" at bounding box center [543, 249] width 470 height 32
click at [447, 251] on select "Dollar Amount Percentage of Grand Total" at bounding box center [543, 249] width 470 height 32
click at [441, 318] on div "Calendar Select a Date Expand" at bounding box center [537, 323] width 458 height 32
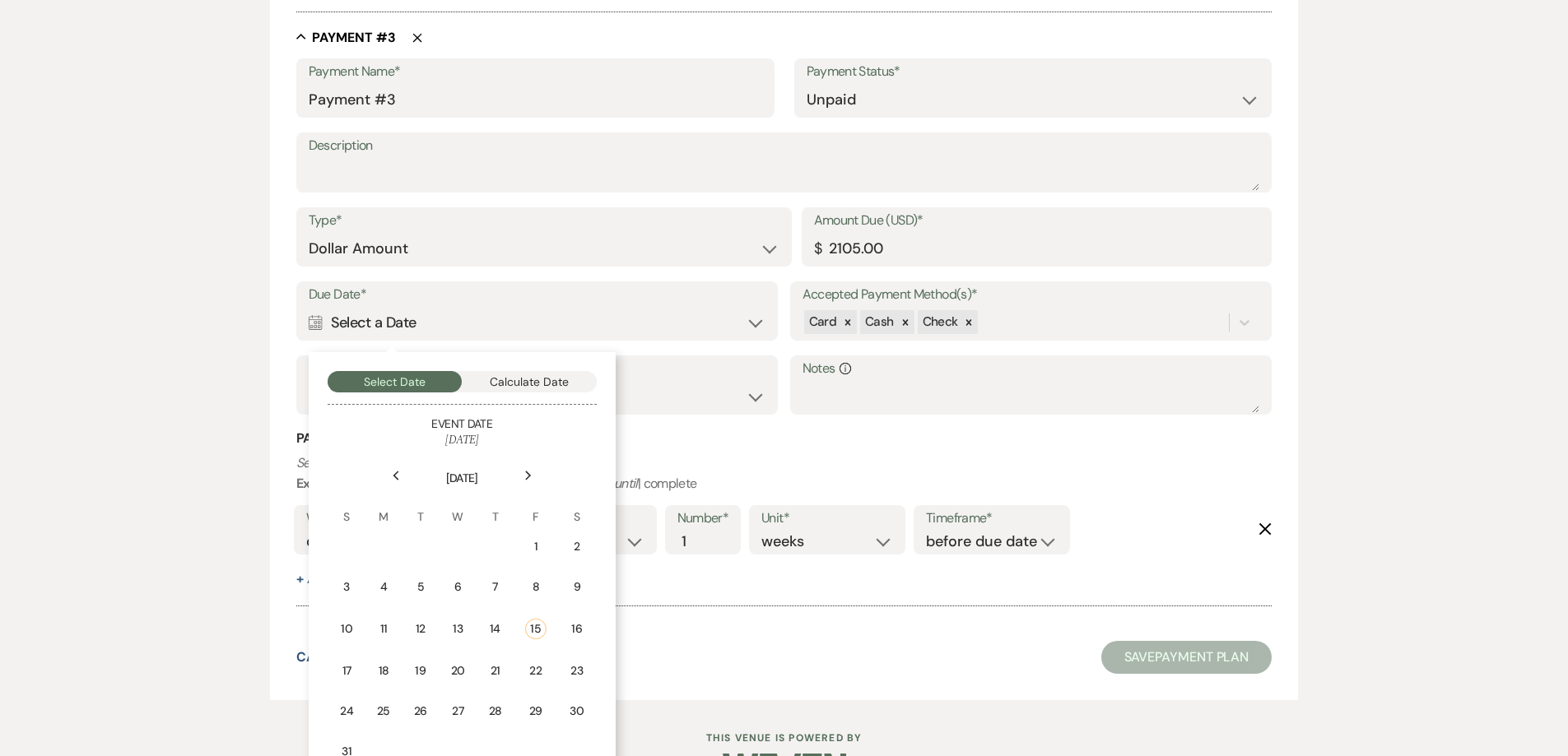
click at [518, 474] on div "Next" at bounding box center [527, 475] width 26 height 26
click at [518, 473] on div "Next" at bounding box center [527, 475] width 26 height 26
click at [548, 625] on td "19" at bounding box center [537, 627] width 36 height 39
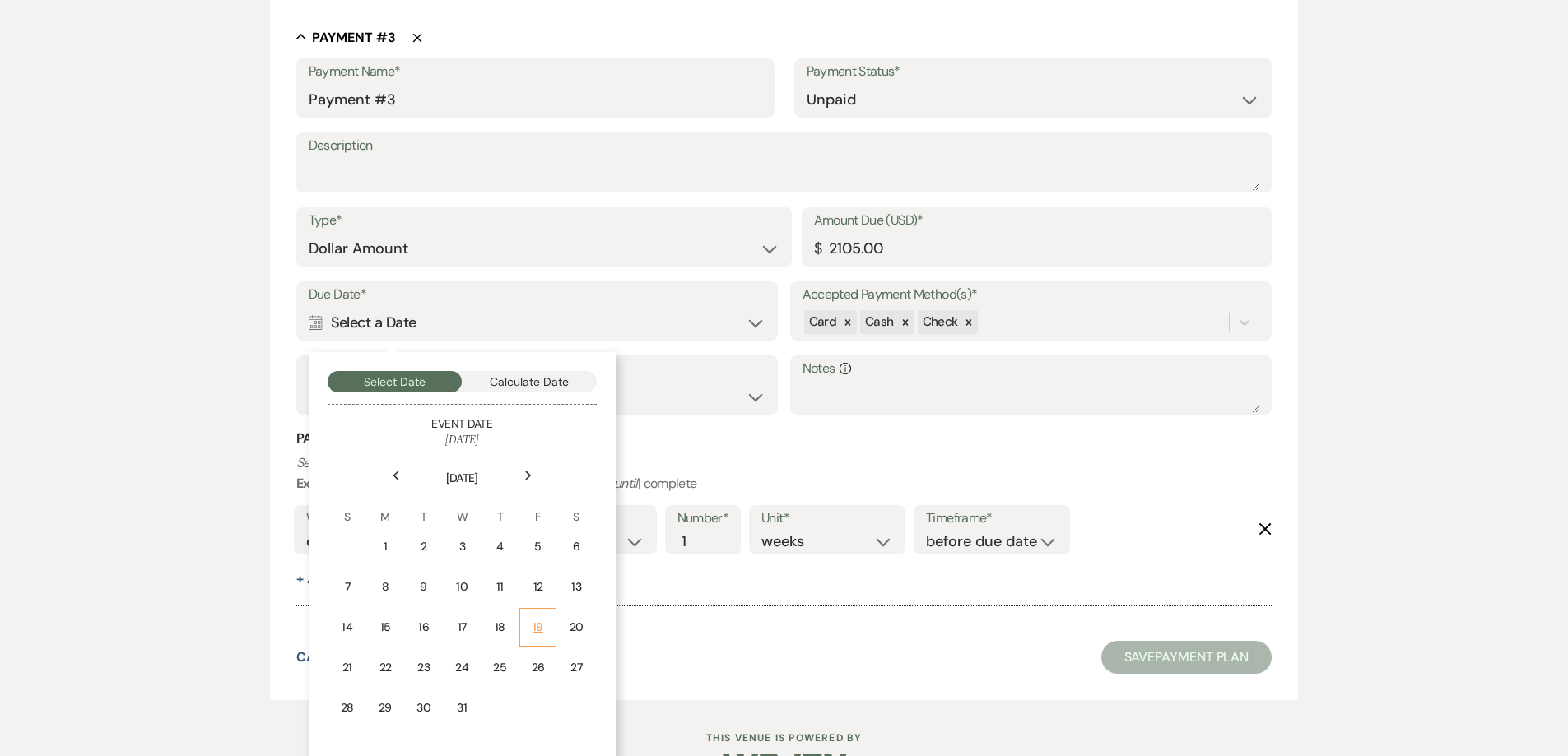
scroll to position [1784, 0]
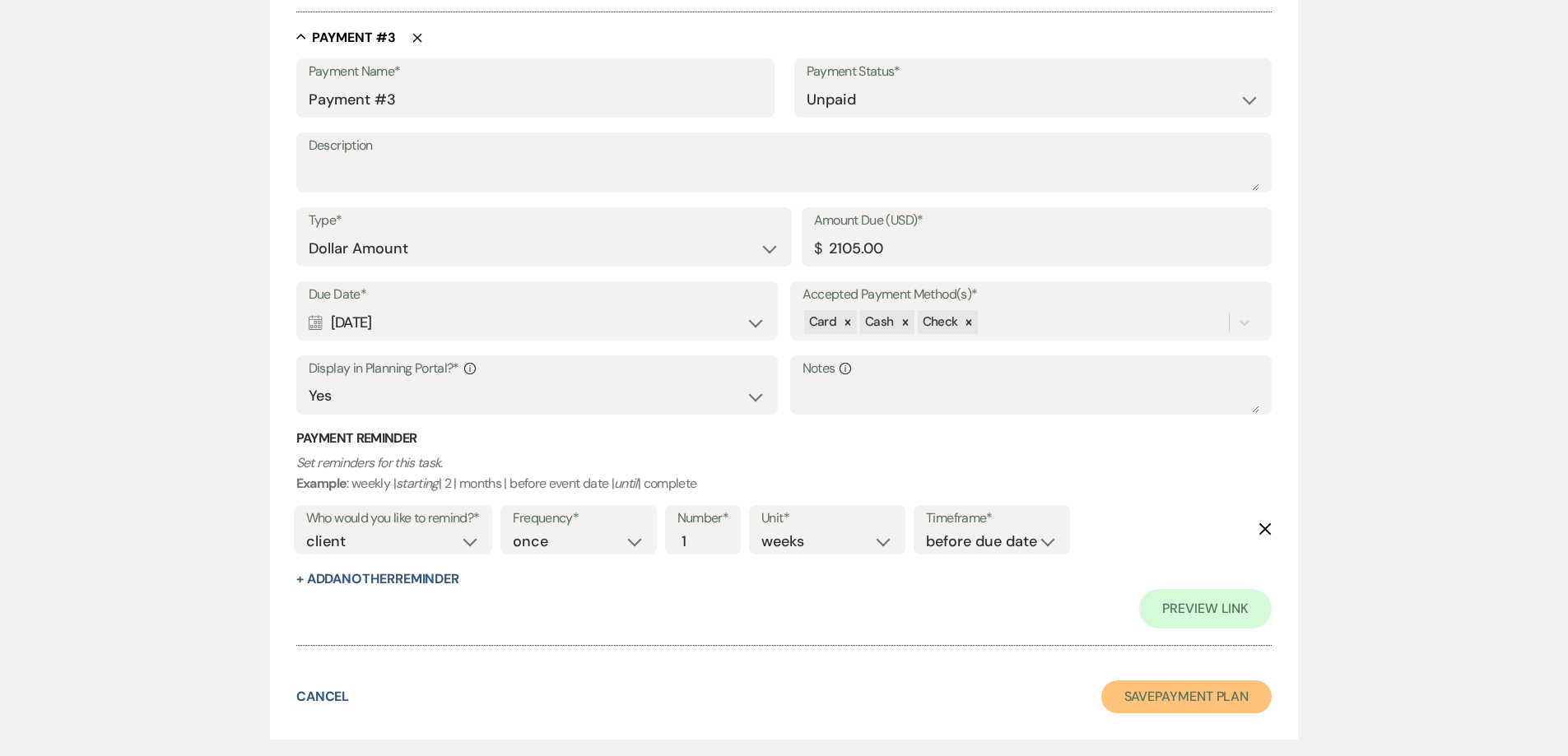
click at [1141, 697] on button "Save Payment Plan" at bounding box center [1186, 696] width 171 height 33
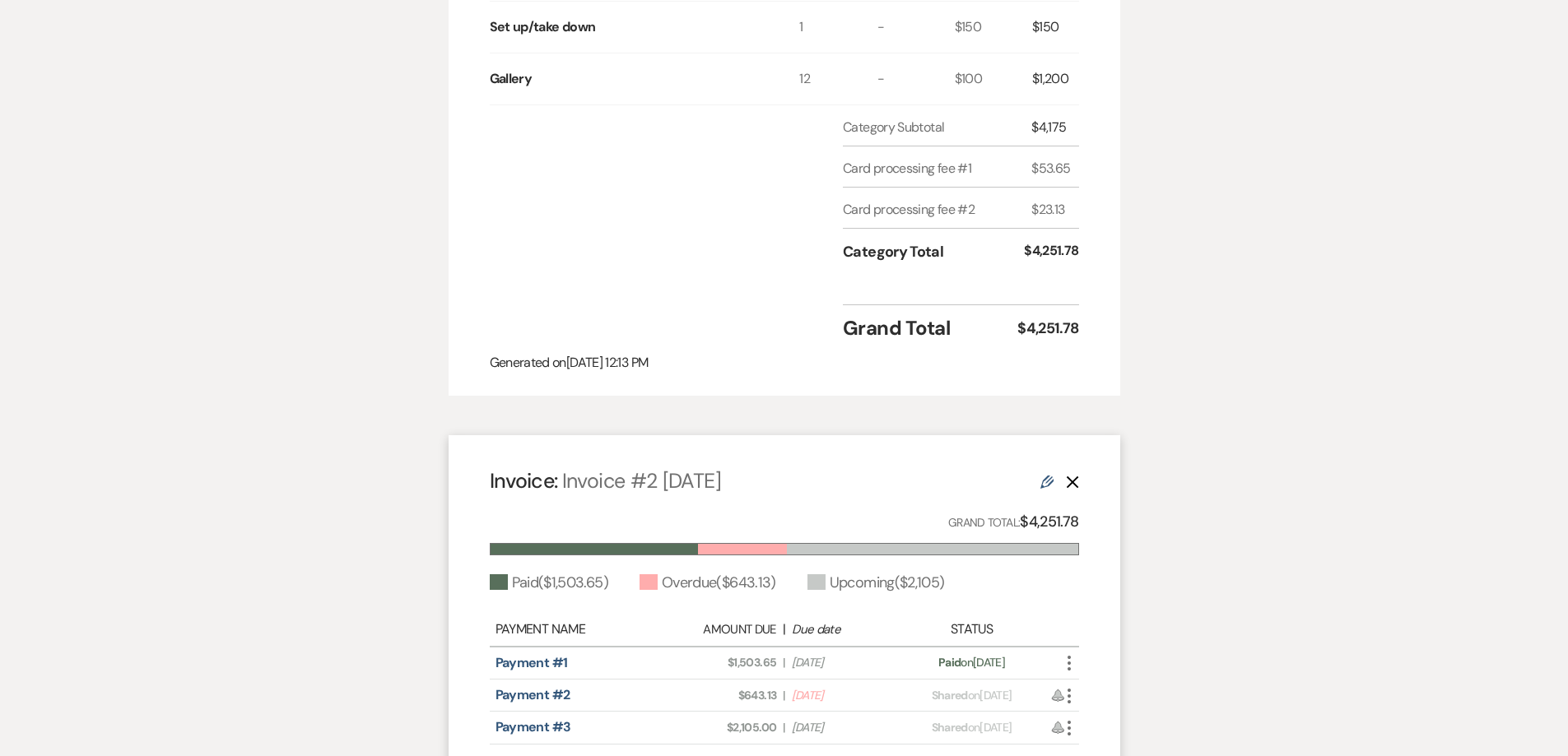
scroll to position [823, 0]
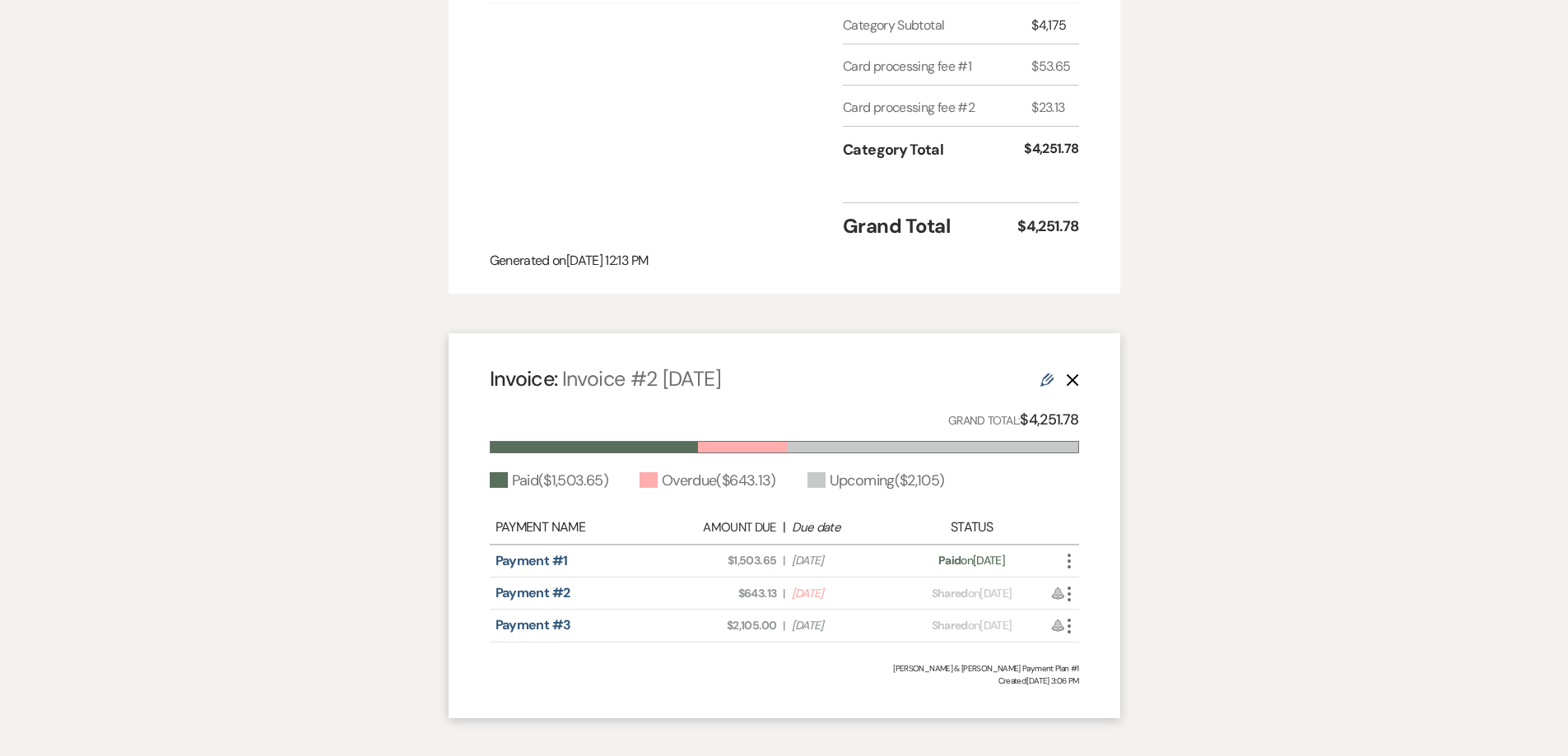
click at [1073, 598] on icon "More" at bounding box center [1069, 594] width 20 height 20
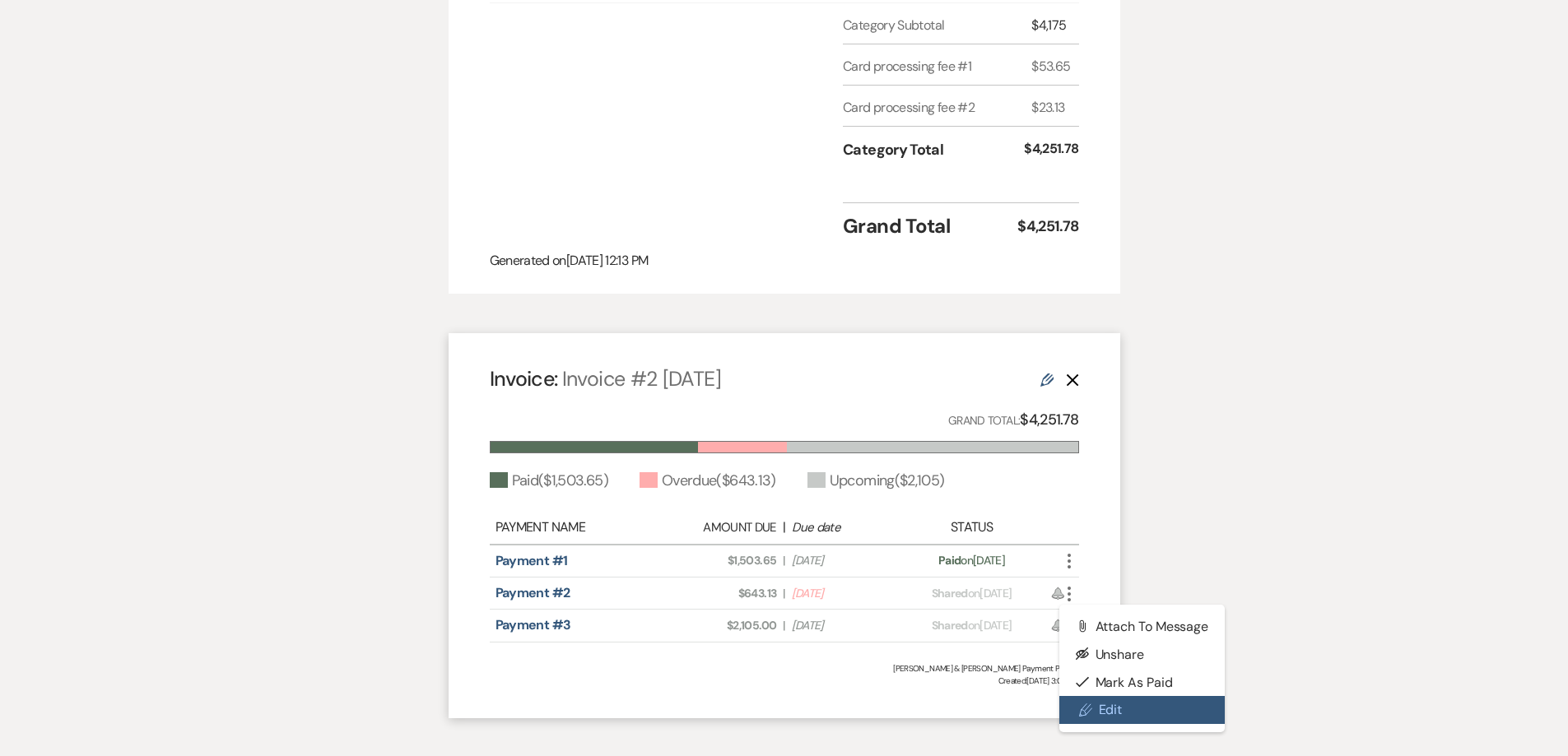
click at [1110, 706] on link "Pencil Edit" at bounding box center [1142, 709] width 166 height 28
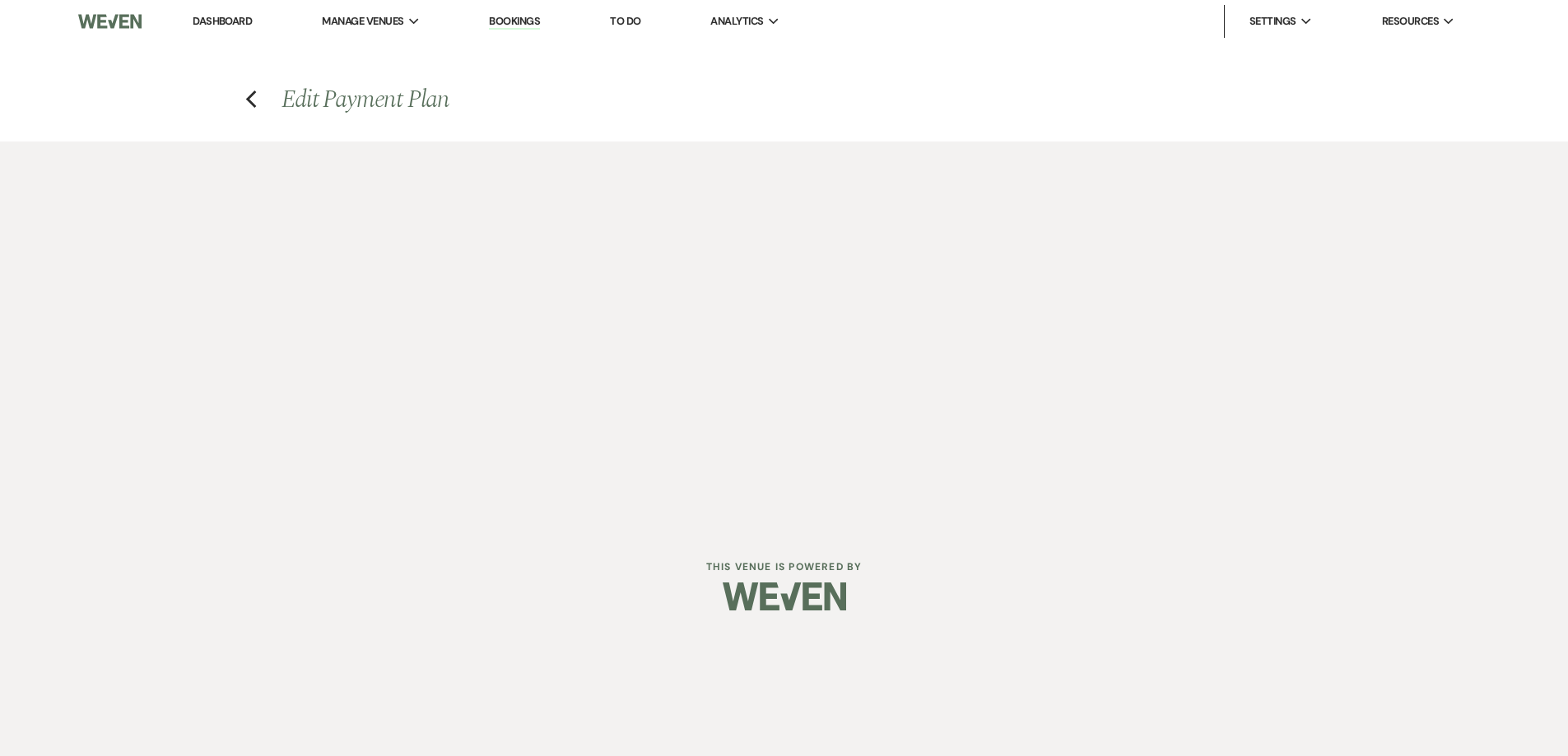
select select "27446"
select select "1"
select select "true"
select select "2"
select select "flat"
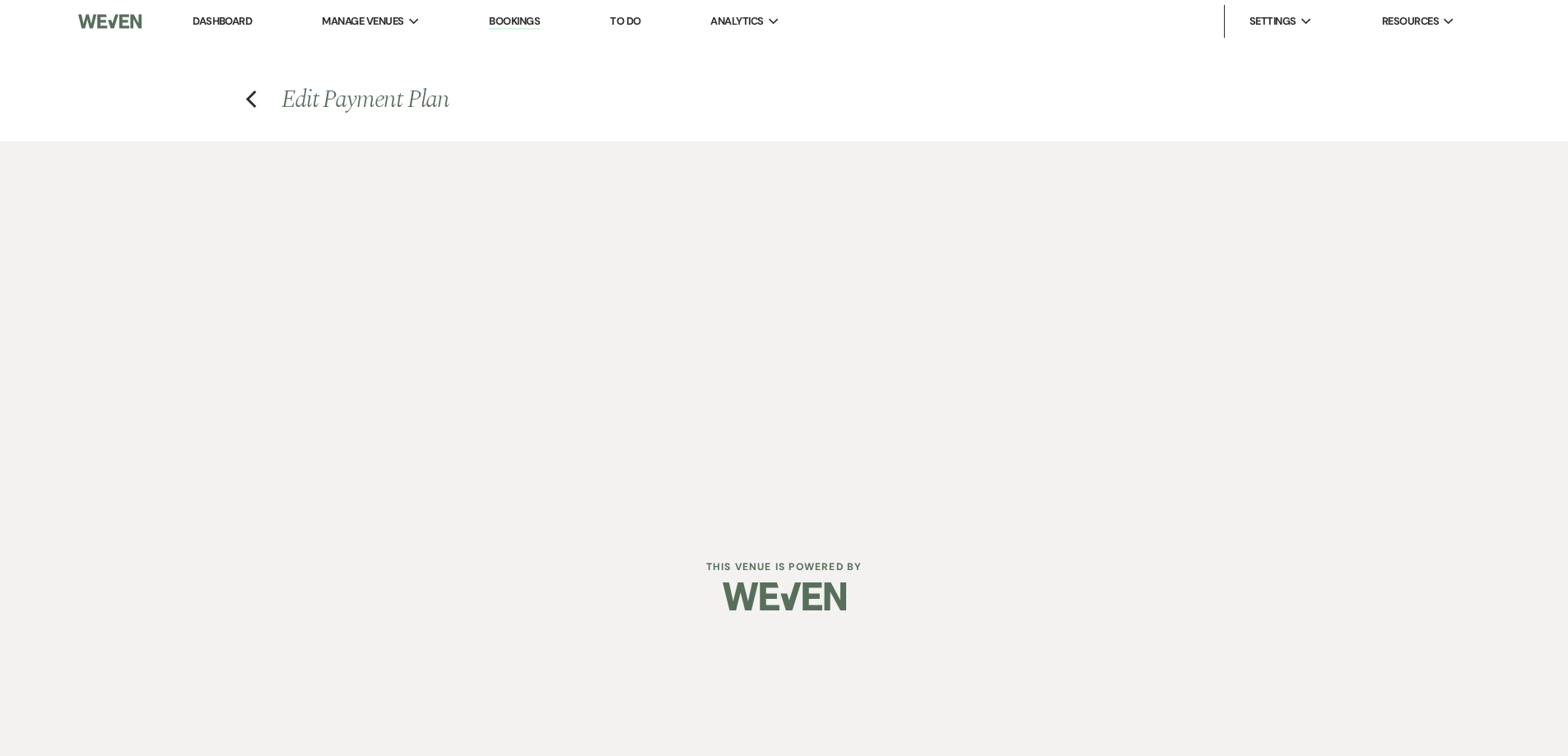
select select "true"
select select "both"
select select "weeks"
select select "both"
select select "weeks"
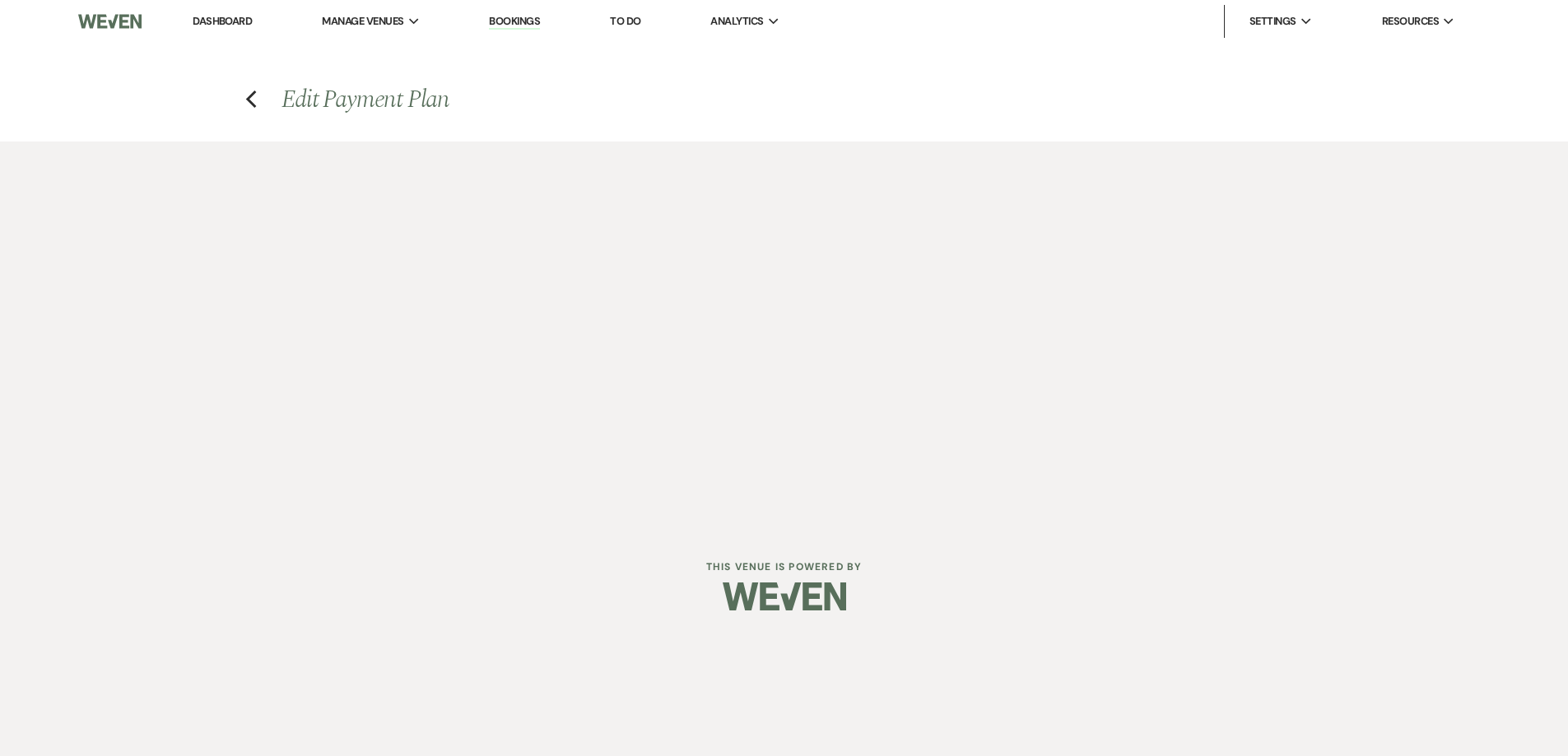
select select "2"
select select "flat"
select select "true"
select select "client"
select select "weeks"
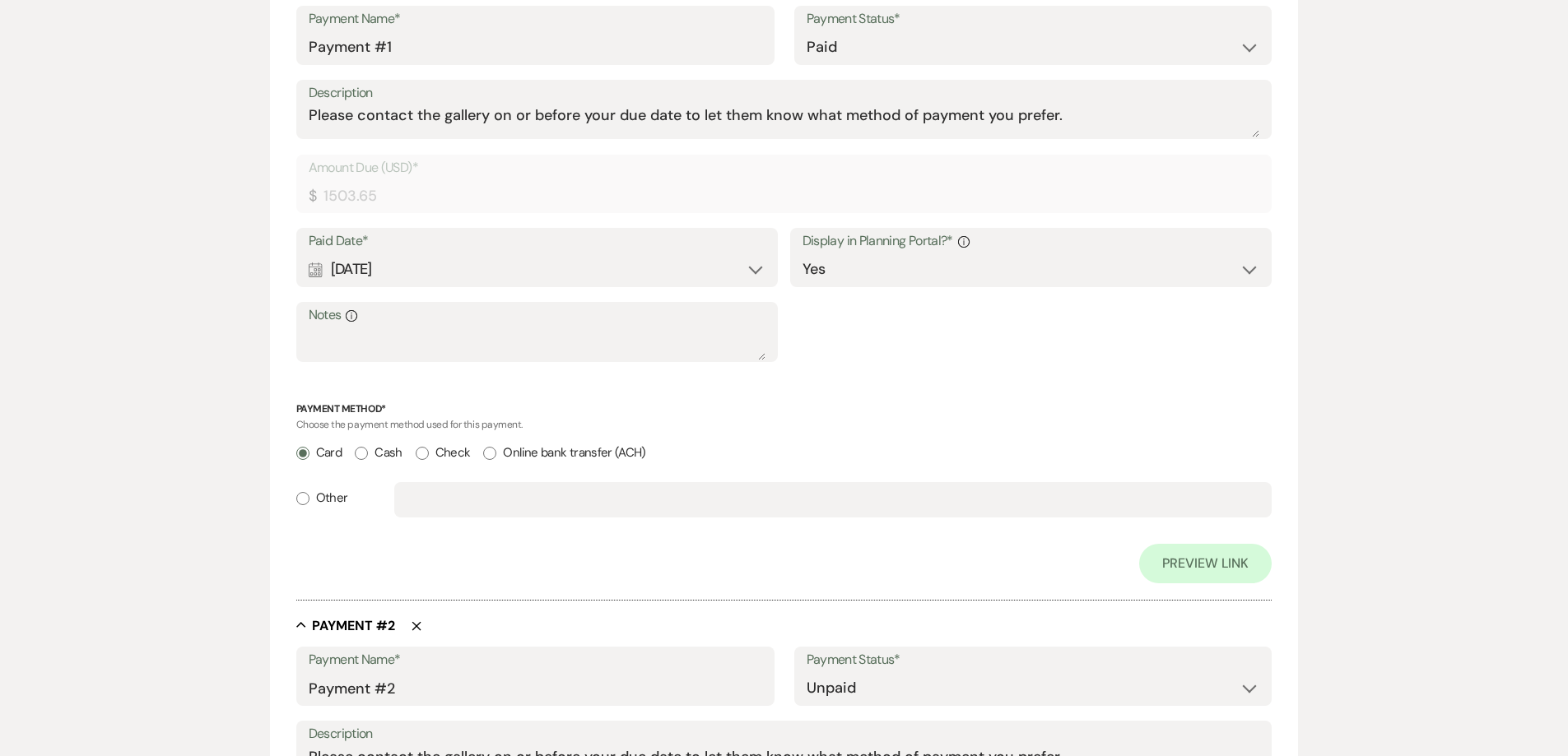
scroll to position [740, 0]
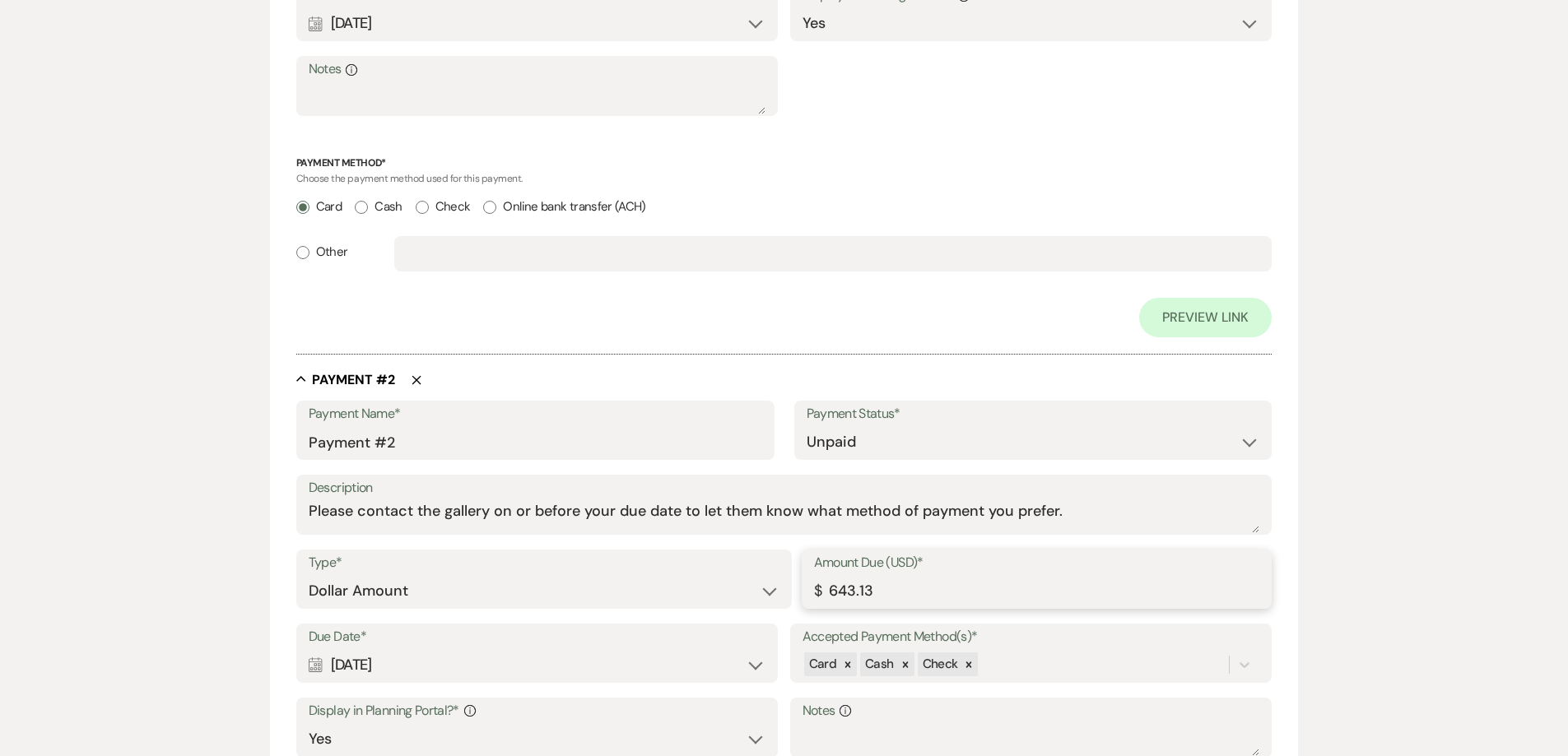
click at [853, 593] on input "643.13" at bounding box center [1037, 591] width 446 height 32
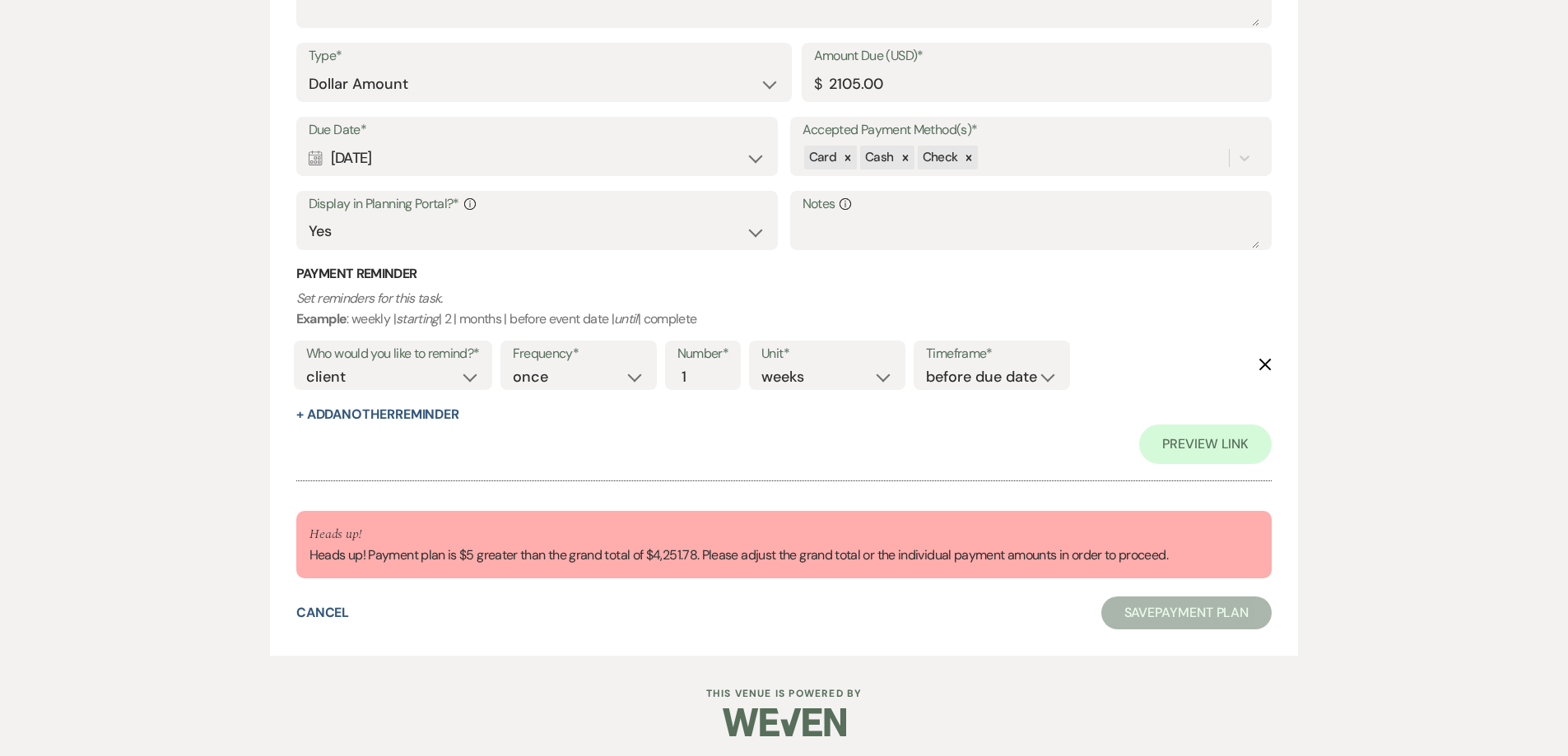
scroll to position [1954, 0]
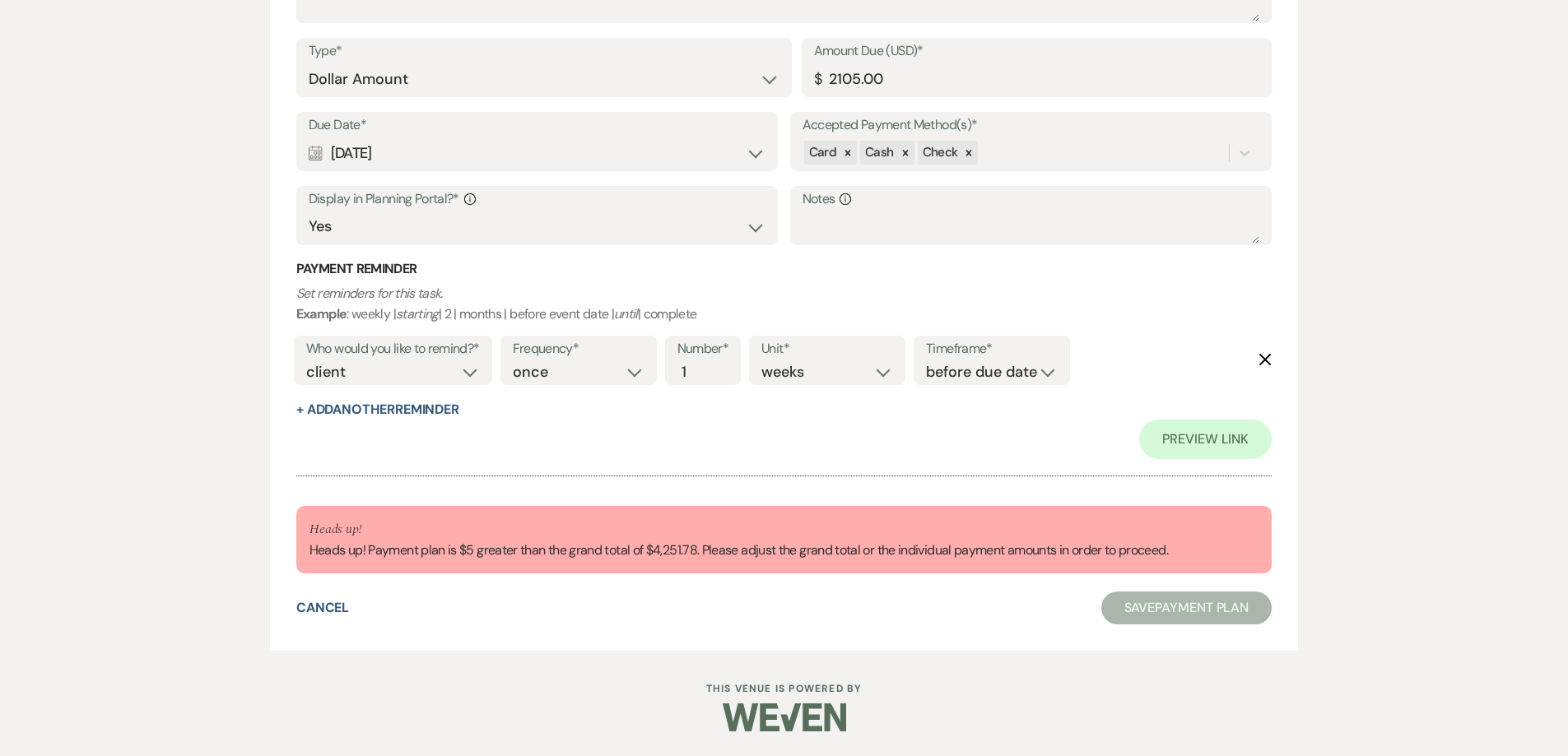
type input "648.13"
drag, startPoint x: 903, startPoint y: 79, endPoint x: 783, endPoint y: 98, distance: 121.5
click at [783, 98] on div "Type* Dollar Amount Percentage of Grand Total Amount Due (USD)* $ 2105.00" at bounding box center [784, 75] width 976 height 74
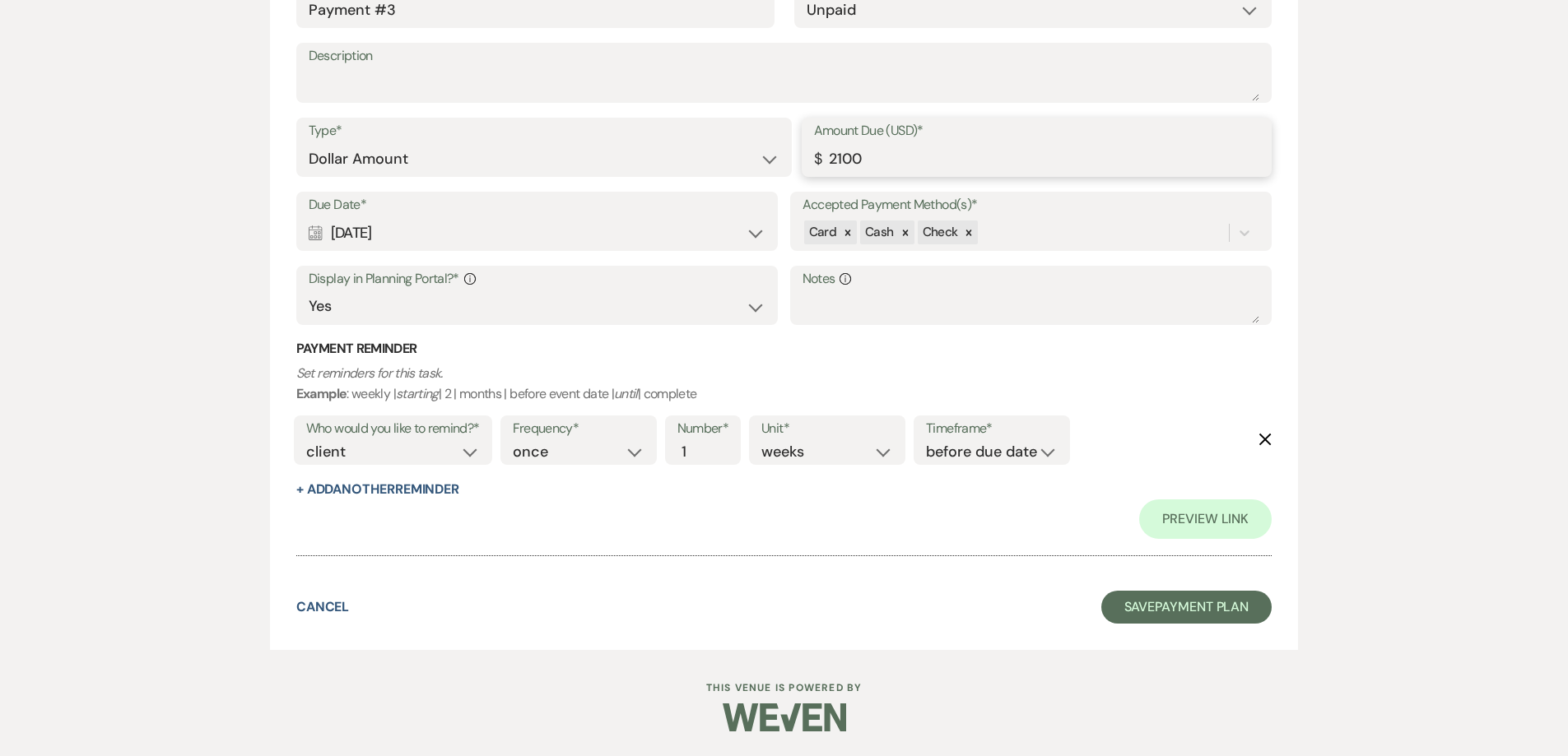
scroll to position [1874, 0]
type input "2100.00"
click at [1171, 607] on button "Save Payment Plan" at bounding box center [1186, 607] width 171 height 33
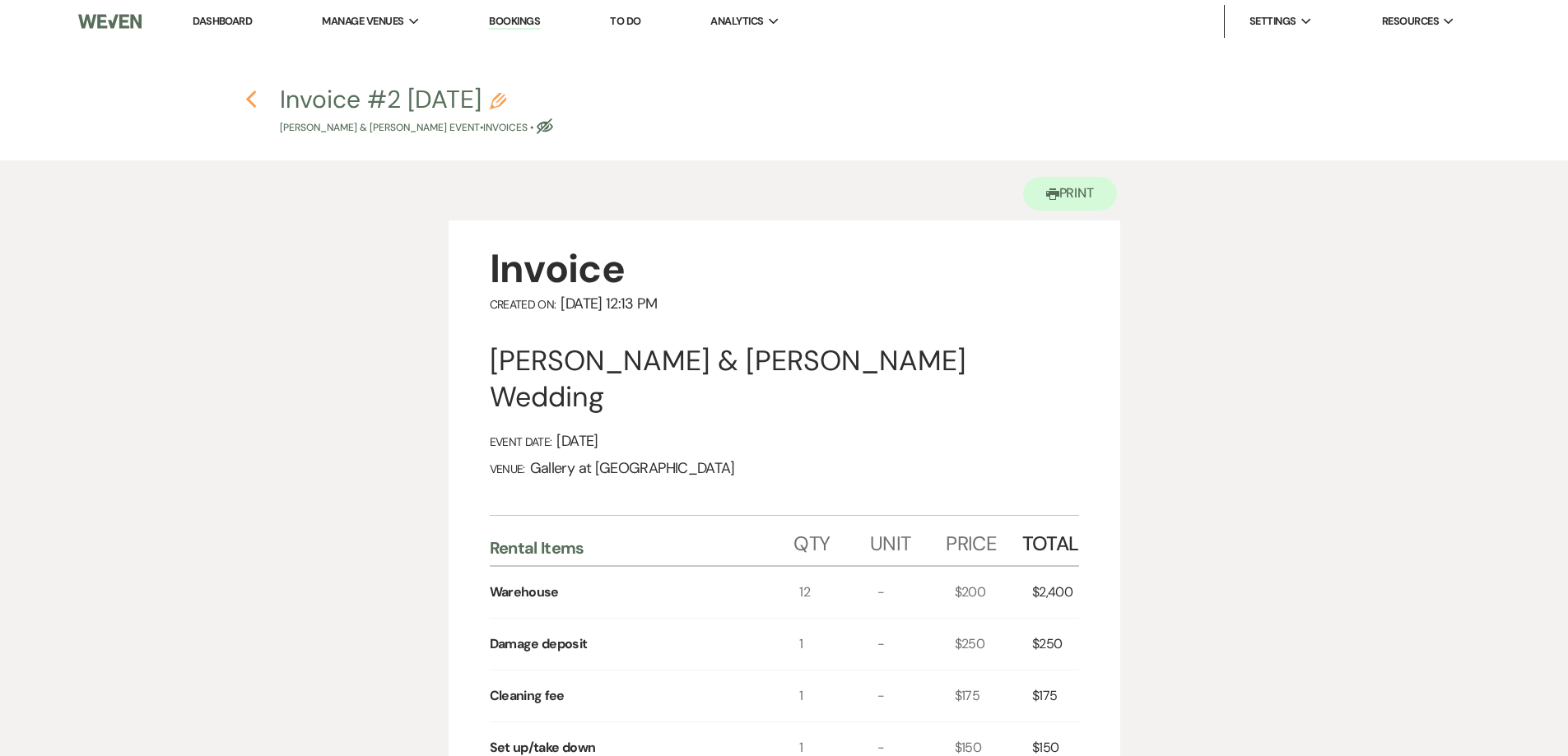
click at [252, 101] on icon "Previous" at bounding box center [252, 100] width 13 height 20
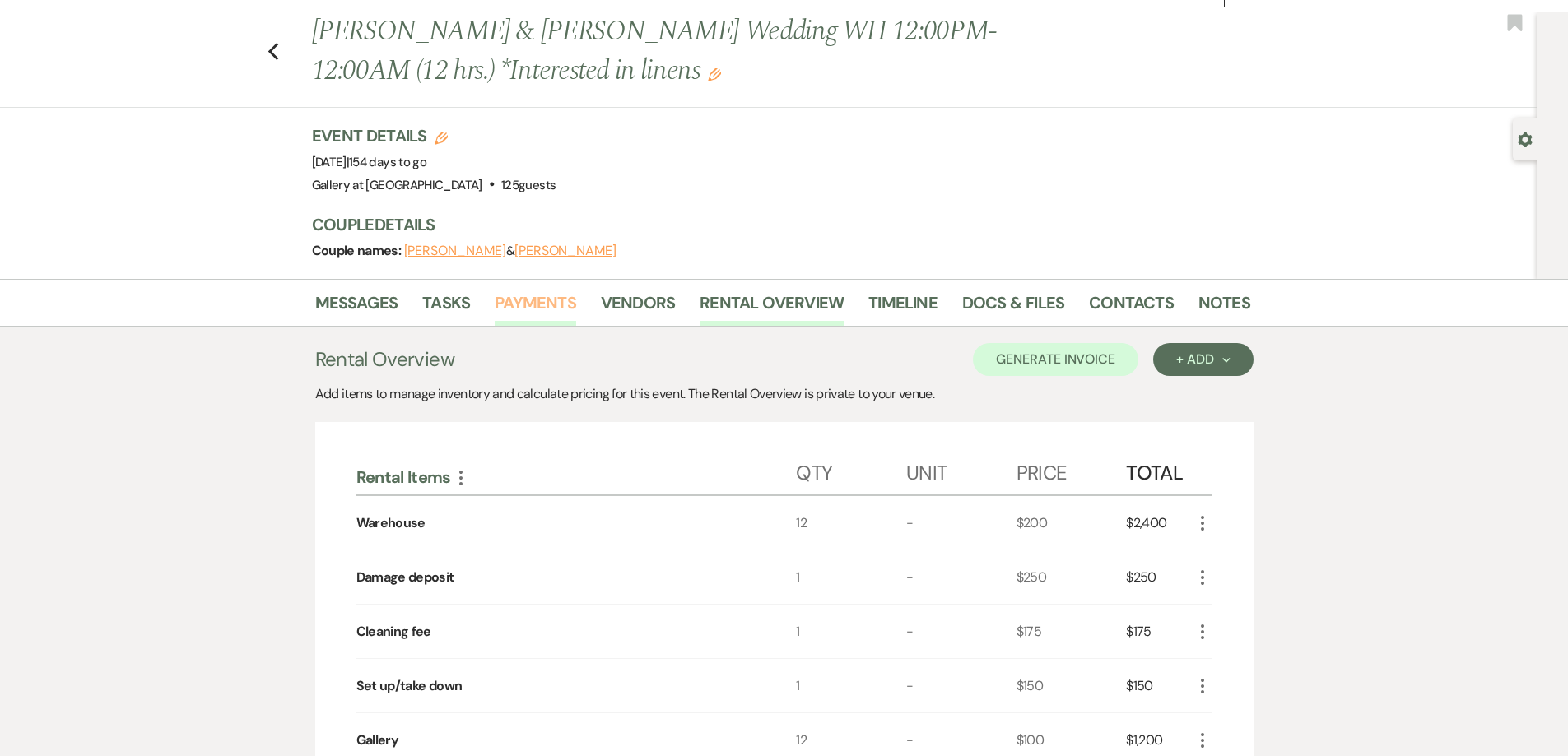
click at [527, 303] on link "Payments" at bounding box center [535, 308] width 81 height 36
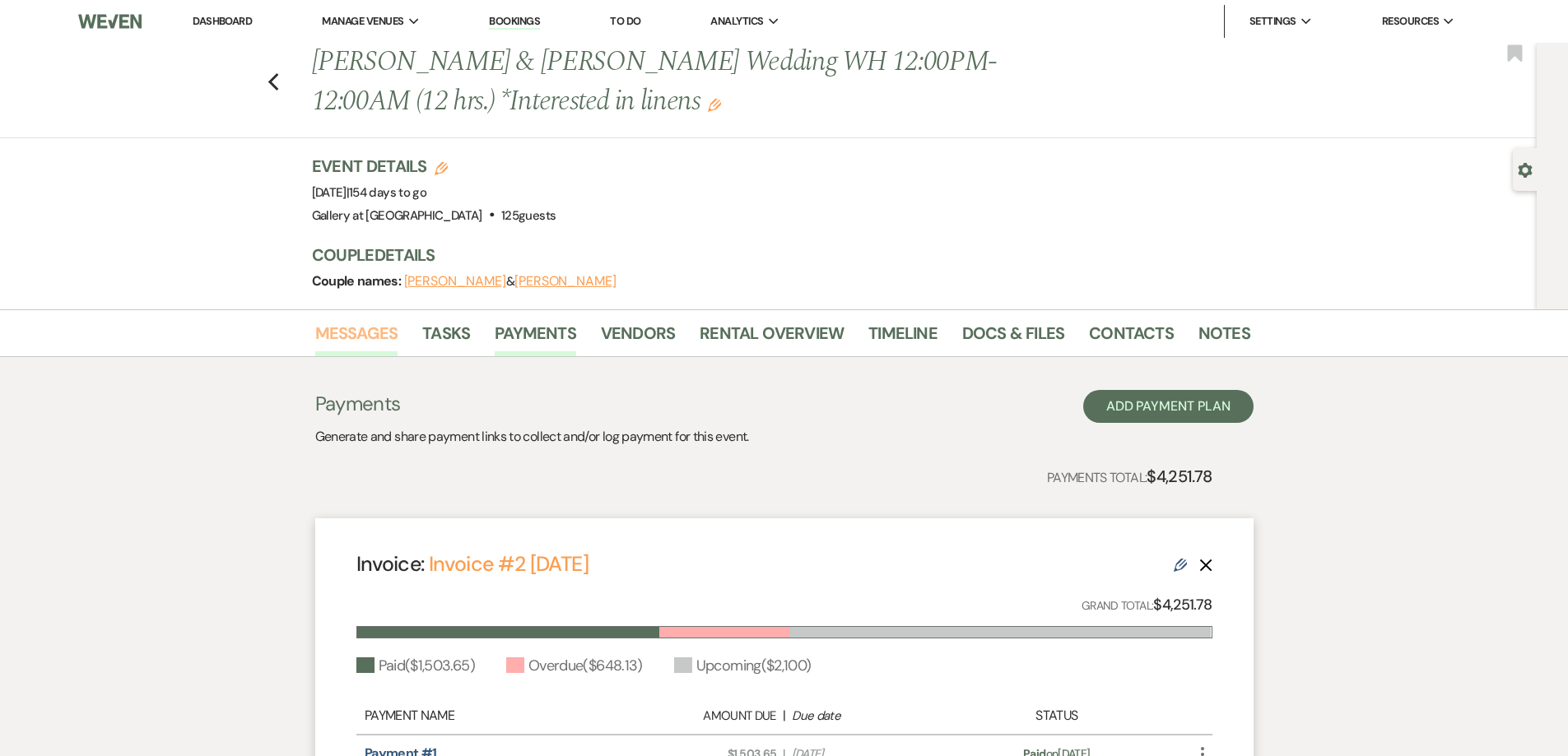
click at [347, 337] on link "Messages" at bounding box center [356, 338] width 83 height 36
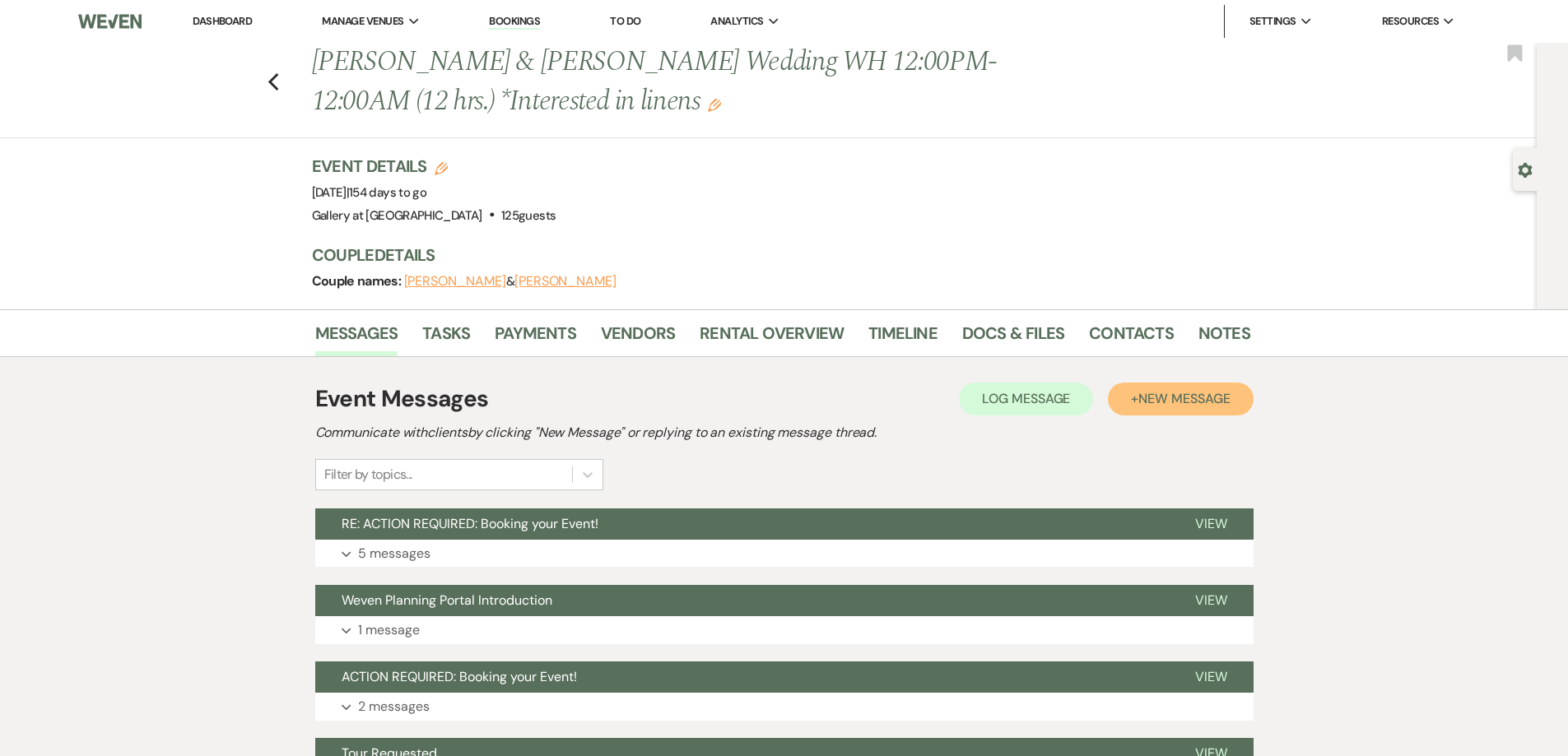
click at [1199, 397] on span "New Message" at bounding box center [1184, 398] width 91 height 18
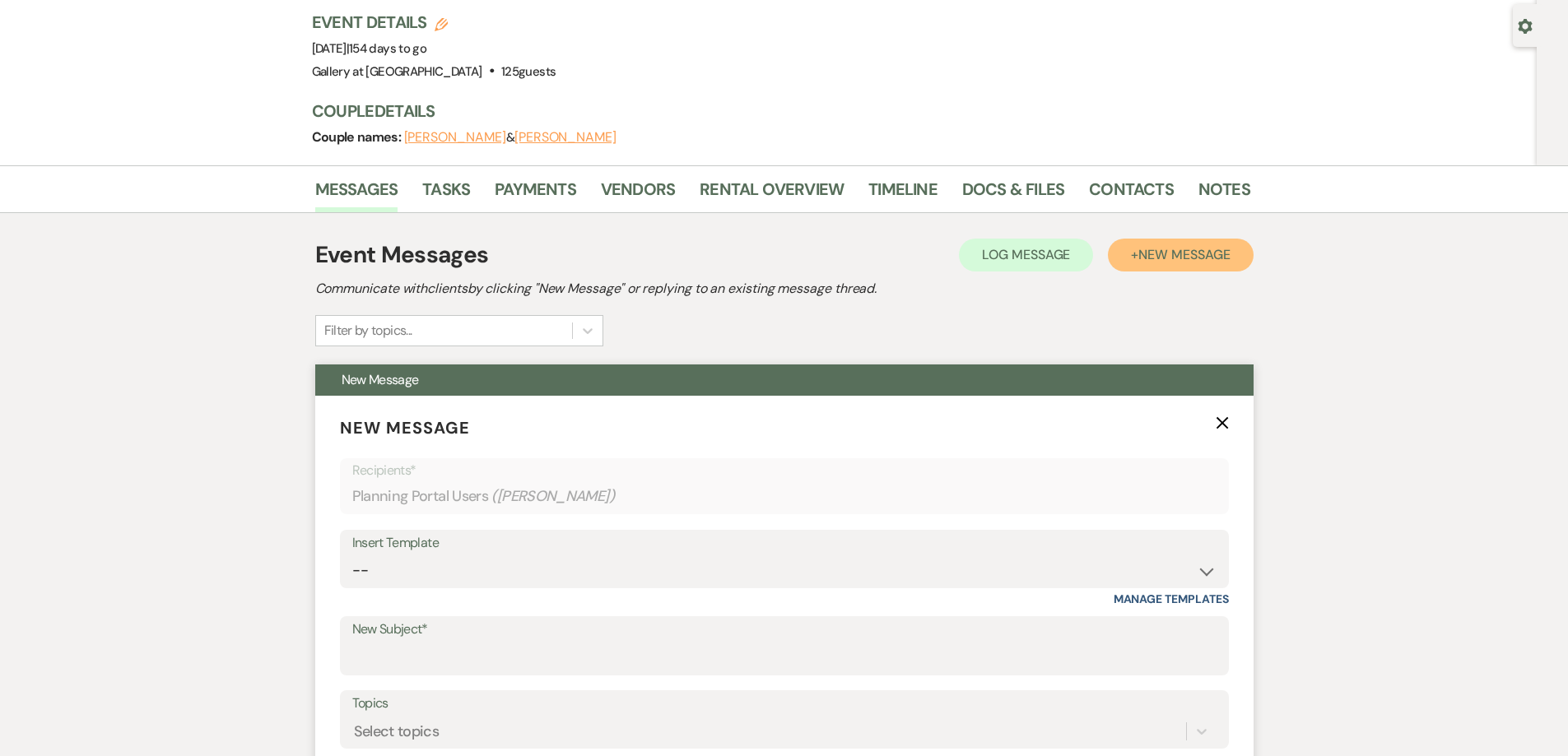
scroll to position [246, 0]
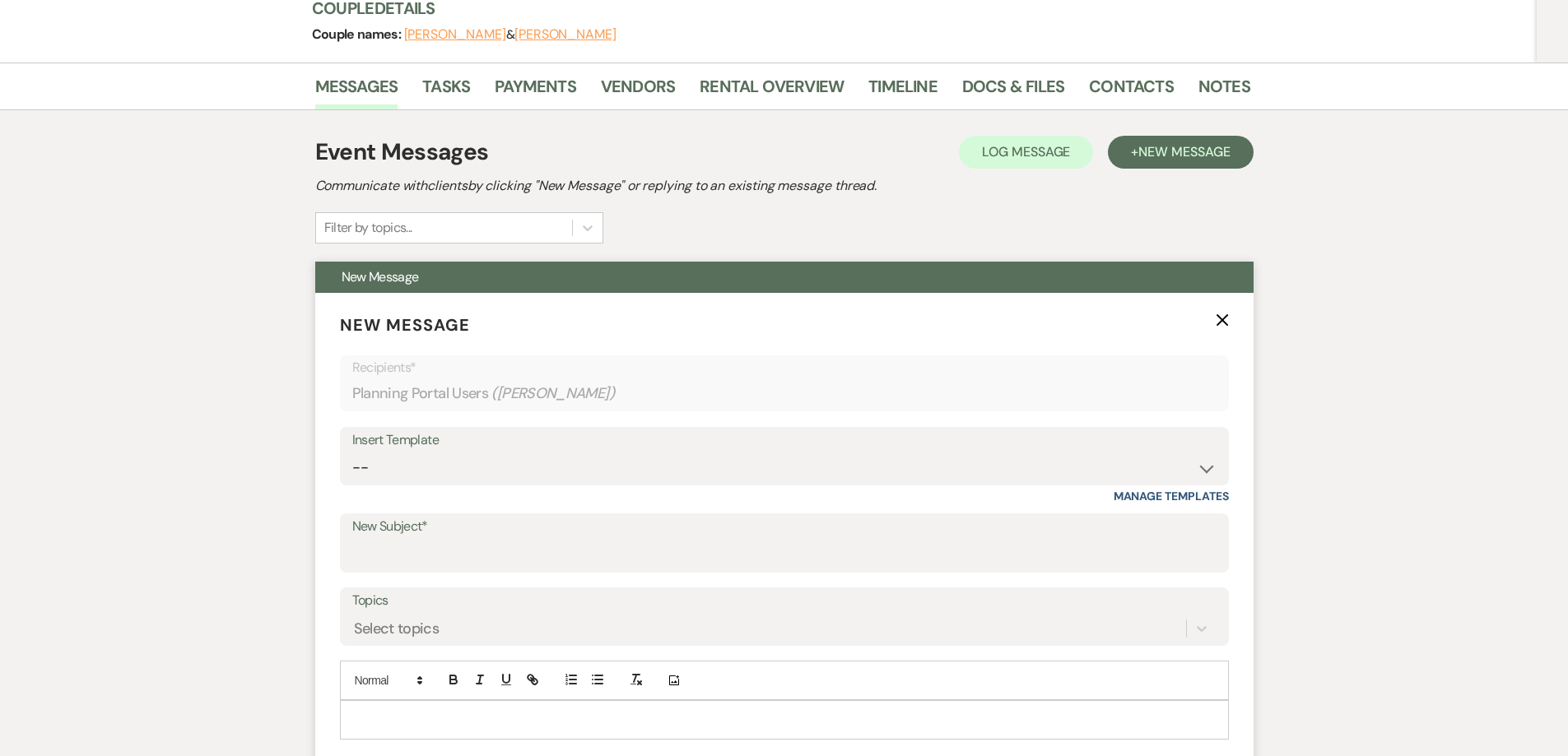
click at [764, 709] on div at bounding box center [784, 719] width 887 height 38
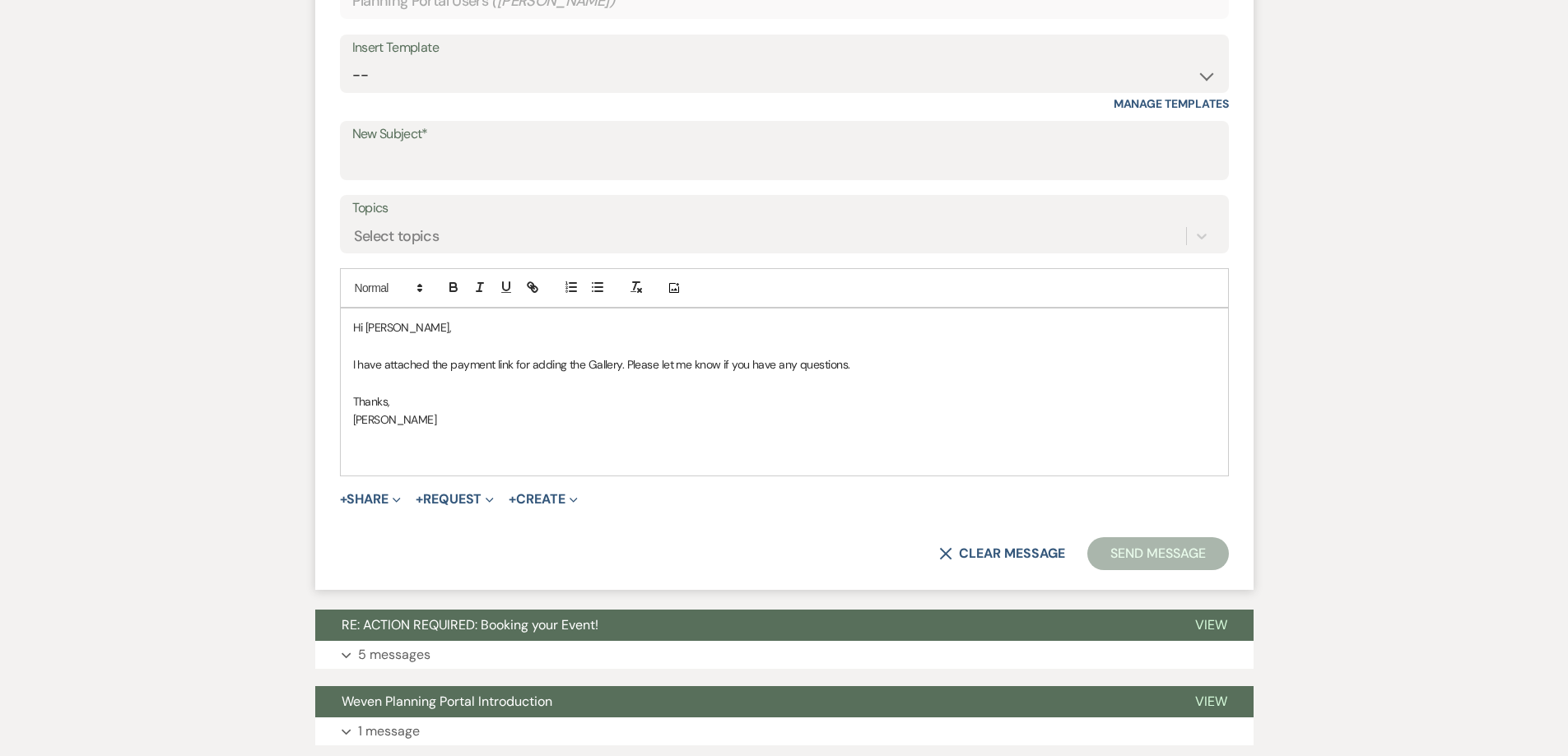
scroll to position [640, 0]
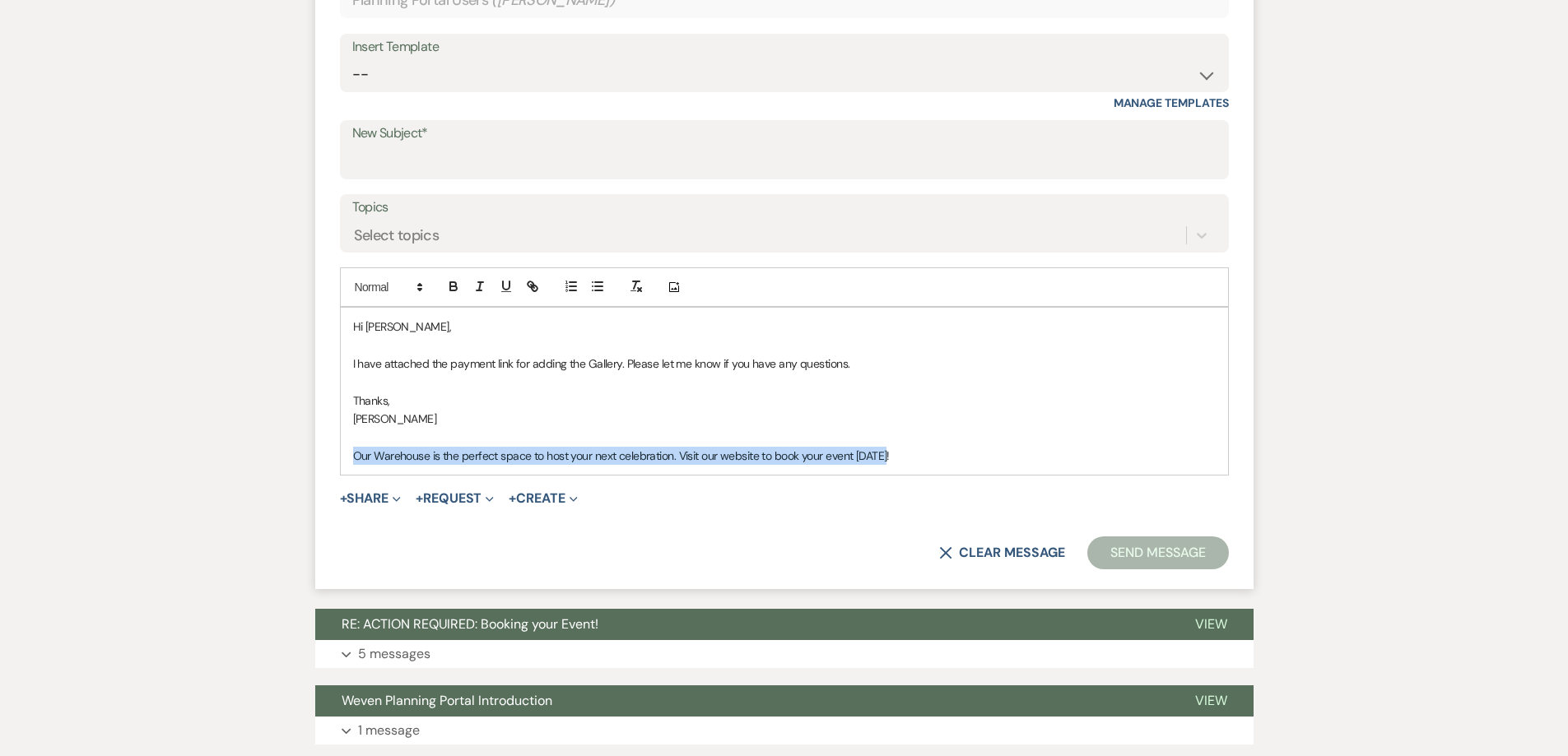
drag, startPoint x: 901, startPoint y: 448, endPoint x: 323, endPoint y: 497, distance: 580.1
click at [323, 497] on form "New Message X Saving draft... Recipients* Planning Portal Users ( Jeannie Glove…" at bounding box center [784, 245] width 938 height 691
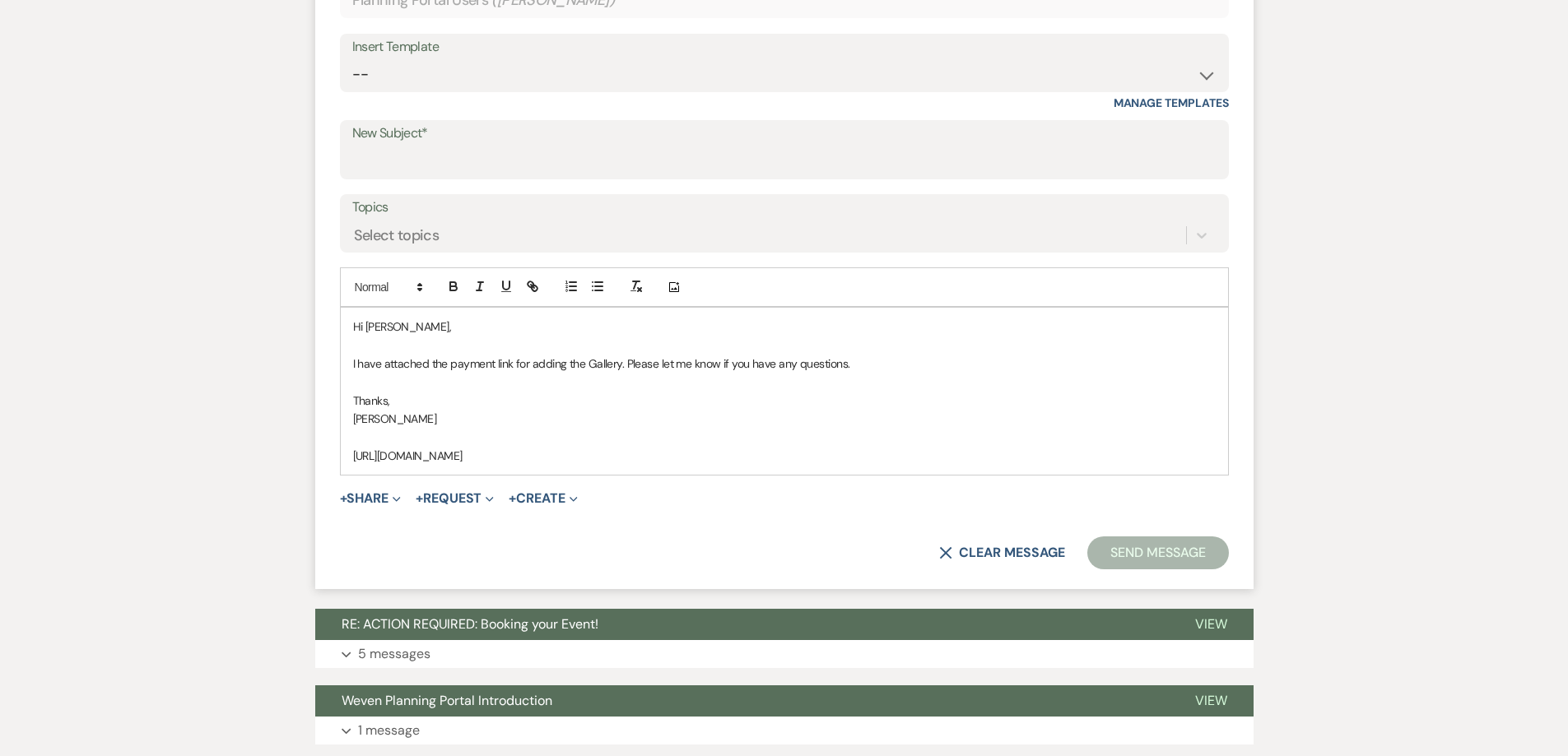
drag, startPoint x: 820, startPoint y: 455, endPoint x: 333, endPoint y: 467, distance: 487.1
click at [333, 467] on form "New Message X Saving draft... Recipients* Planning Portal Users ( Jeannie Glove…" at bounding box center [784, 245] width 938 height 691
click at [527, 287] on icon "button" at bounding box center [532, 287] width 15 height 15
type input "https://app.squareup.com/pay-invoice/invtmp:25bfd705-4fca-49eb-9c41-9ba7c4f4430d"
click at [673, 490] on link at bounding box center [670, 487] width 35 height 13
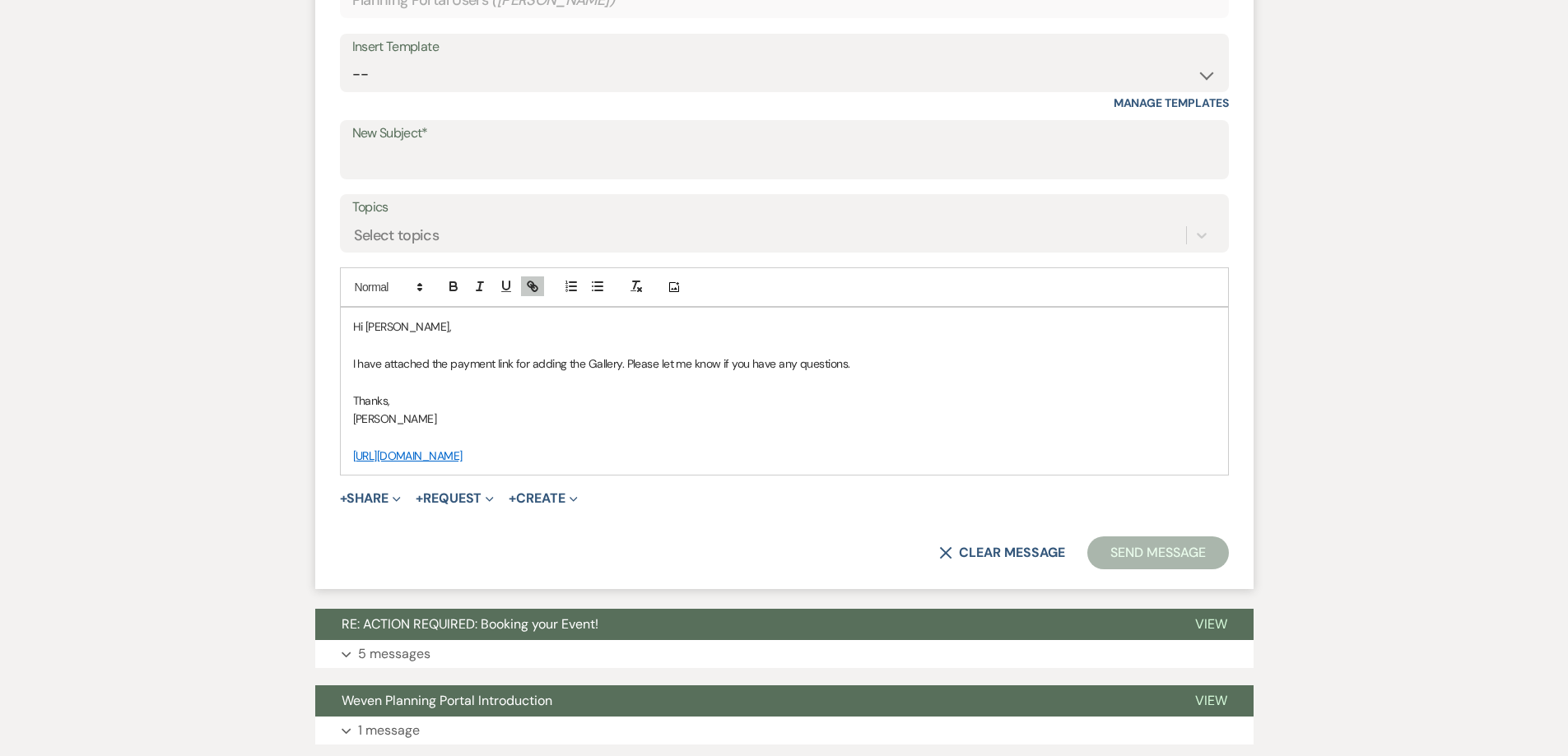
click at [863, 451] on p "https://app.squareup.com/pay-invoice/invtmp:25bfd705-4fca-49eb-9c41-9ba7c4f4430d" at bounding box center [784, 456] width 863 height 18
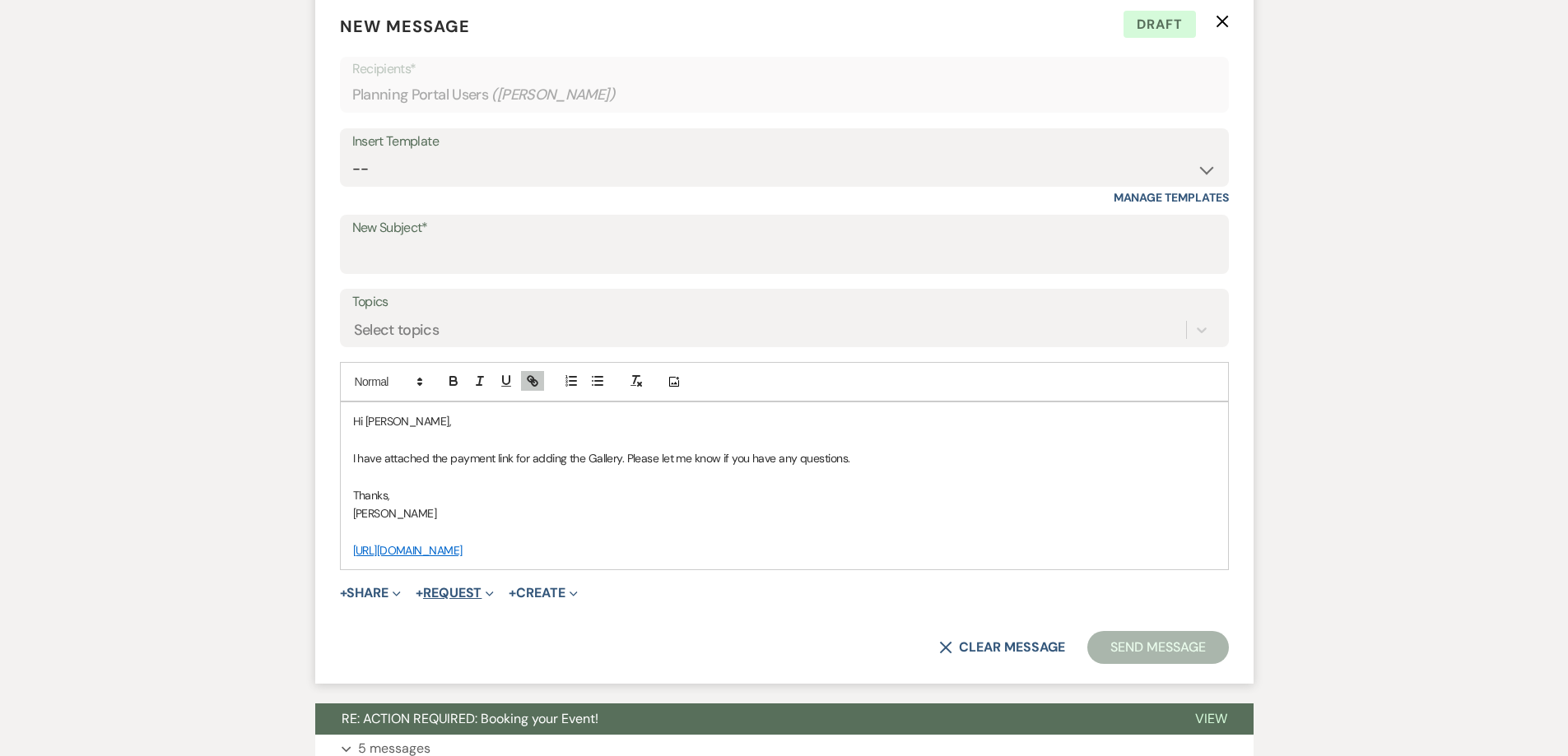
scroll to position [558, 0]
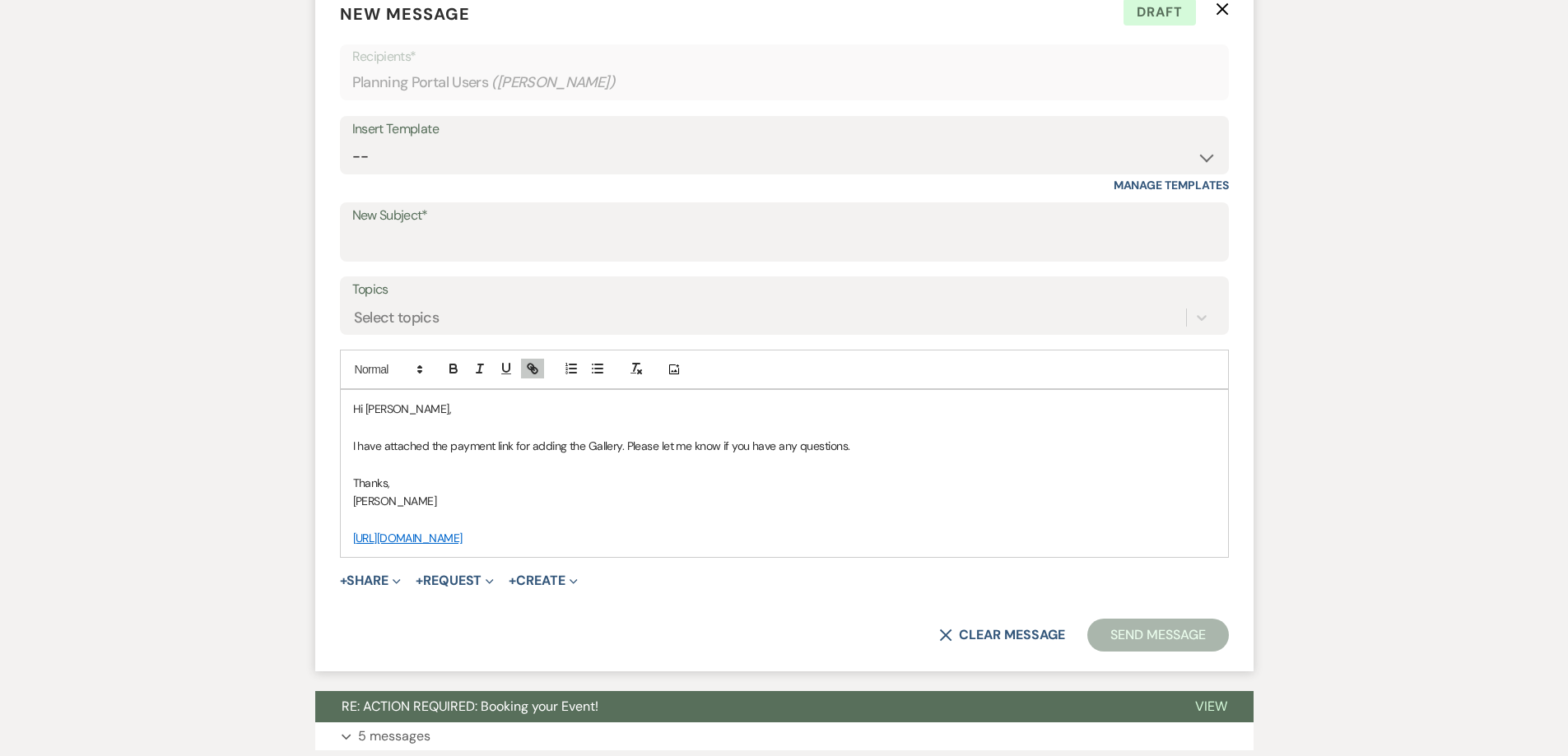
click at [511, 448] on p "I have attached the payment link for adding the Gallery. Please let me know if …" at bounding box center [784, 446] width 863 height 18
click at [387, 583] on button "+ Share Expand" at bounding box center [371, 581] width 62 height 13
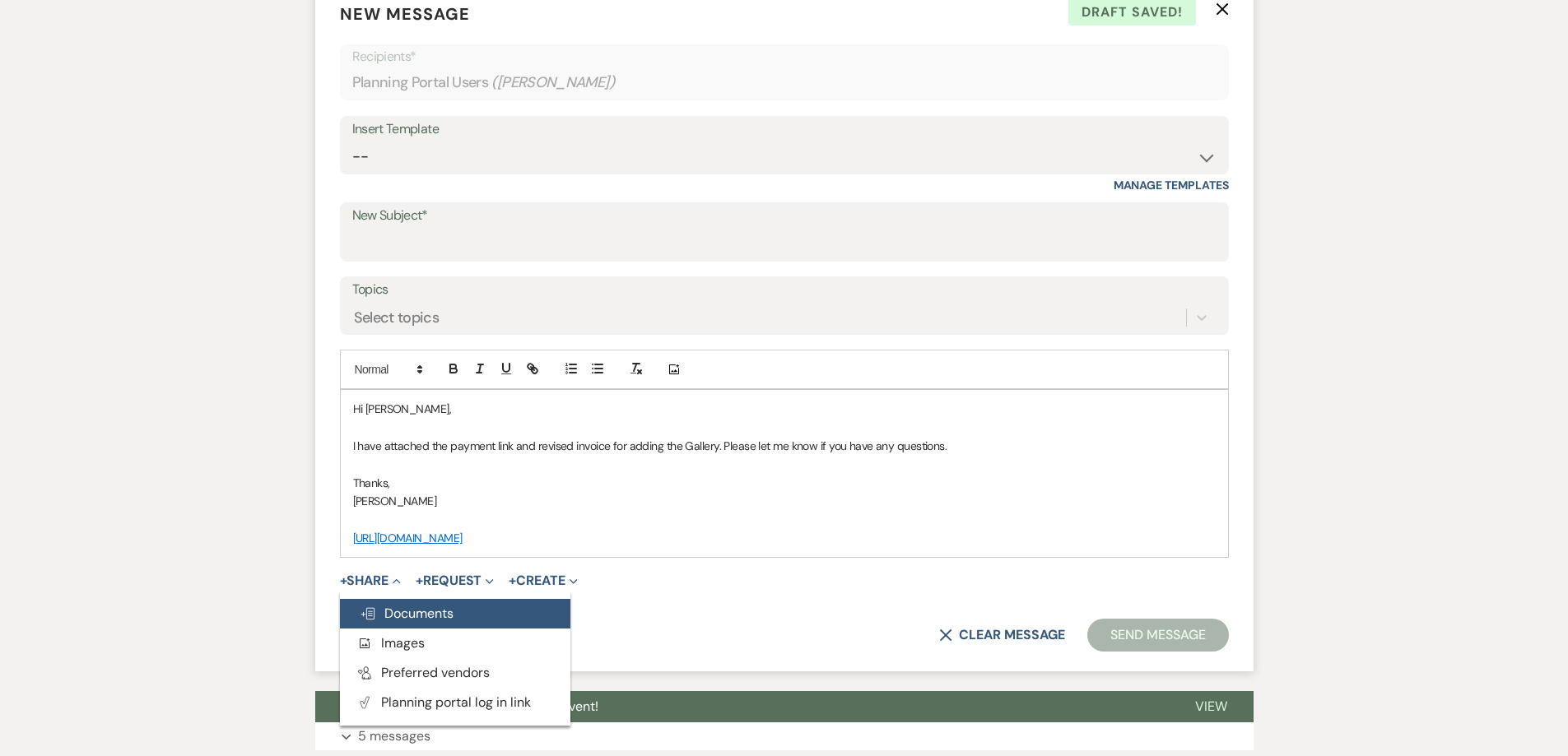
click at [423, 619] on span "Doc Upload Documents" at bounding box center [407, 613] width 94 height 18
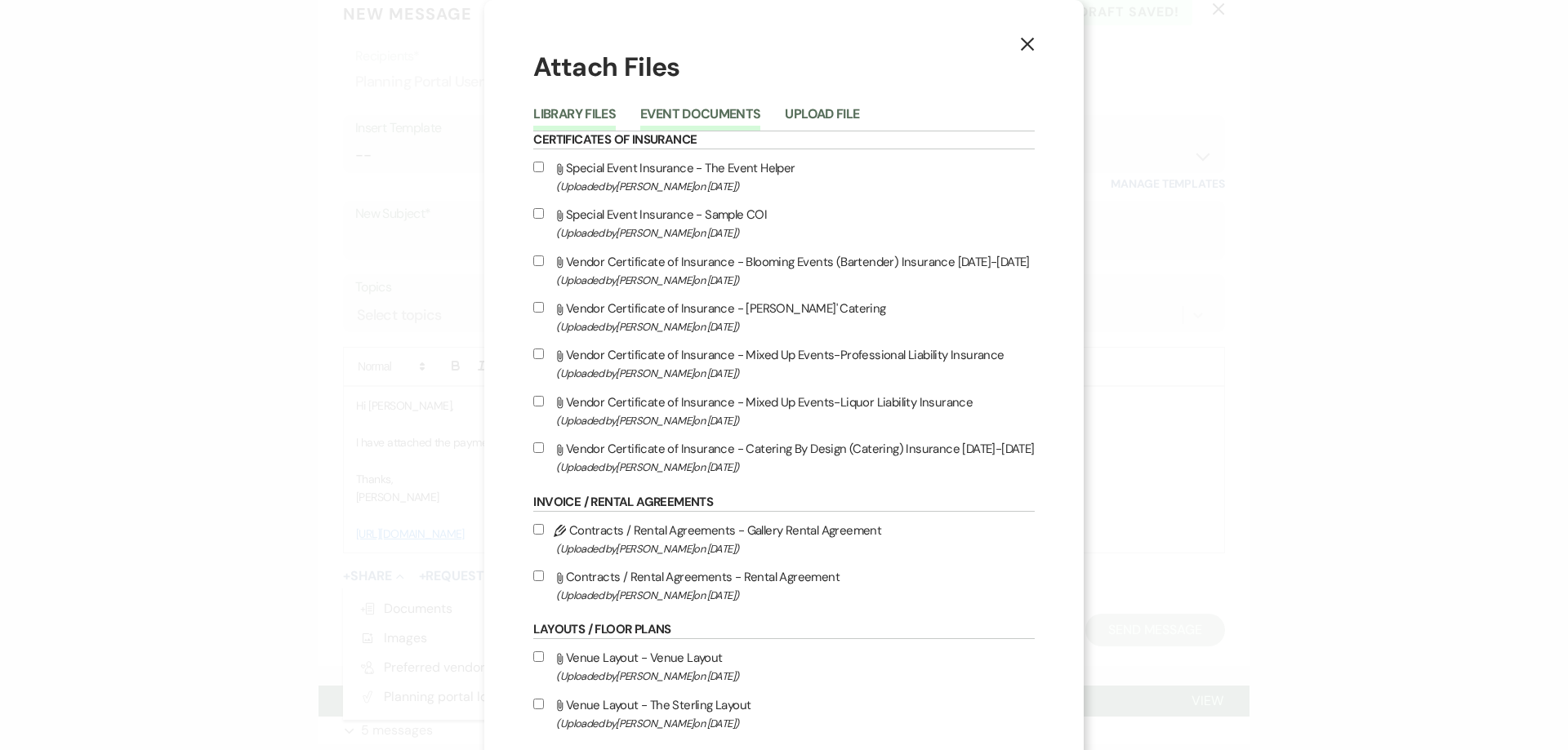
click at [665, 108] on button "Event Documents" at bounding box center [700, 119] width 120 height 22
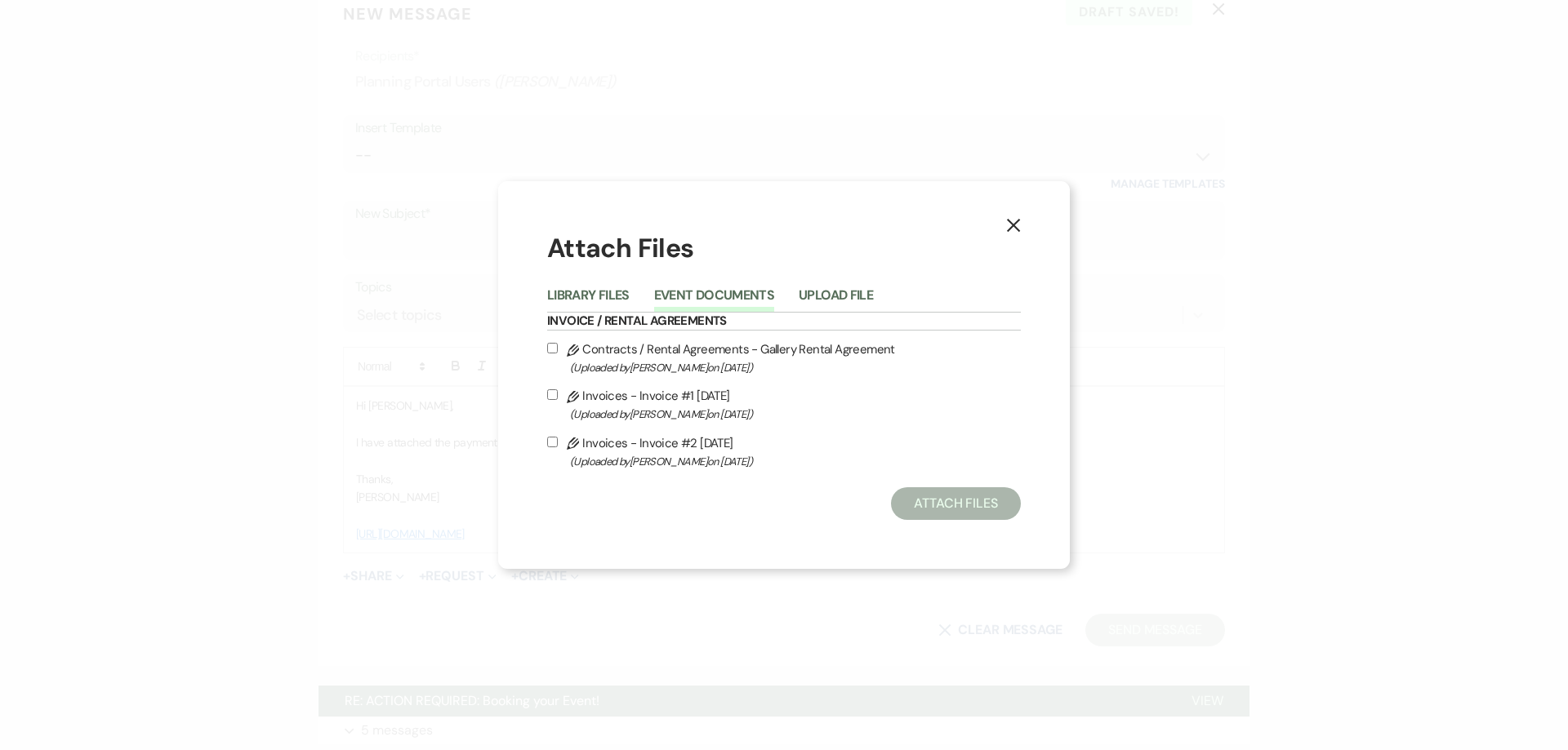
drag, startPoint x: 552, startPoint y: 441, endPoint x: 738, endPoint y: 442, distance: 186.0
click at [553, 440] on input "Pencil Invoices - Invoice #2 8-15-2025 (Uploaded by Shelby on Aug 15th, 2025 )" at bounding box center [552, 442] width 11 height 11
checkbox input "true"
drag, startPoint x: 923, startPoint y: 480, endPoint x: 925, endPoint y: 488, distance: 8.2
click at [923, 481] on div "Attach Files Library Files Event Documents Upload File Invoice / Rental Agreeme…" at bounding box center [784, 375] width 473 height 289
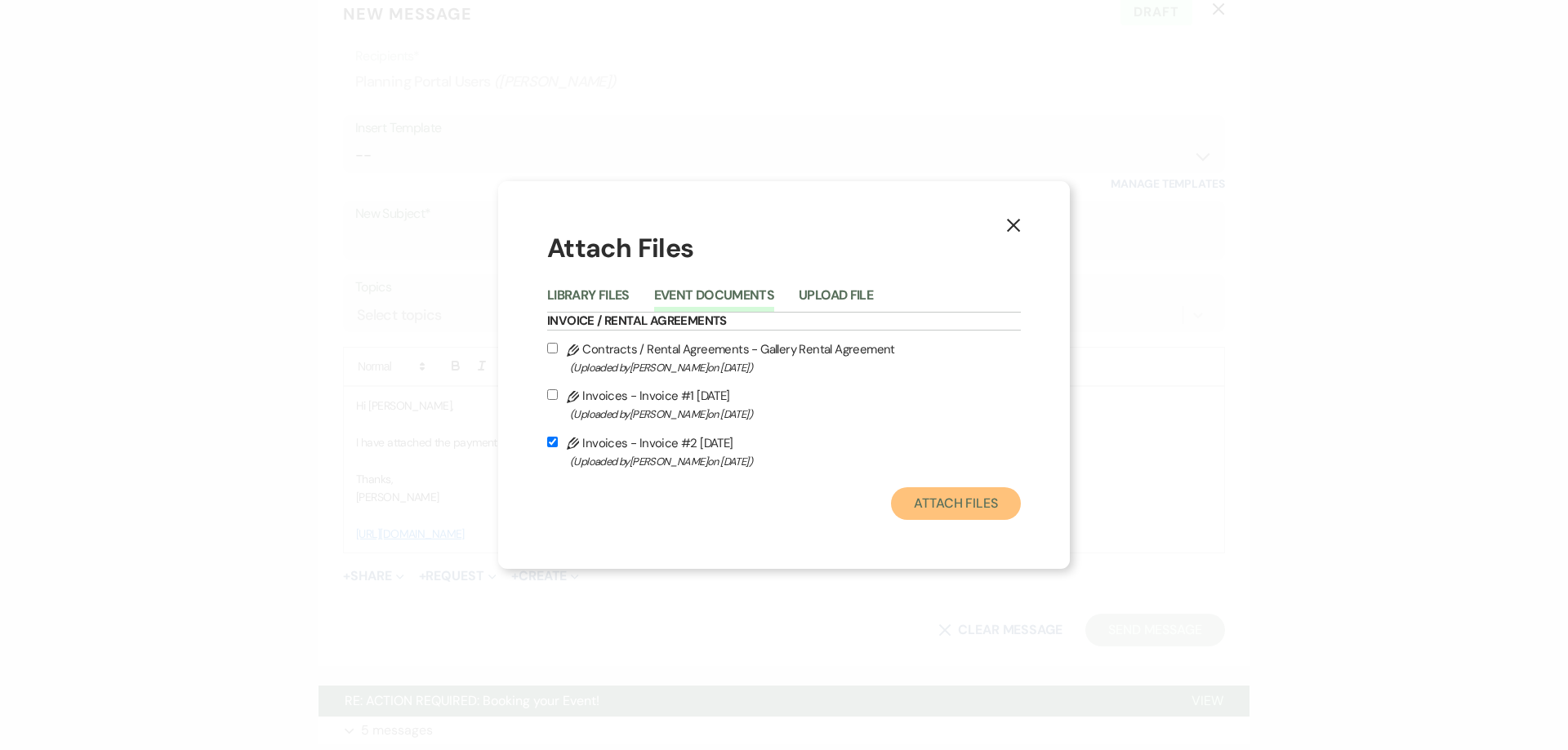
click at [925, 505] on button "Attach Files" at bounding box center [956, 503] width 130 height 32
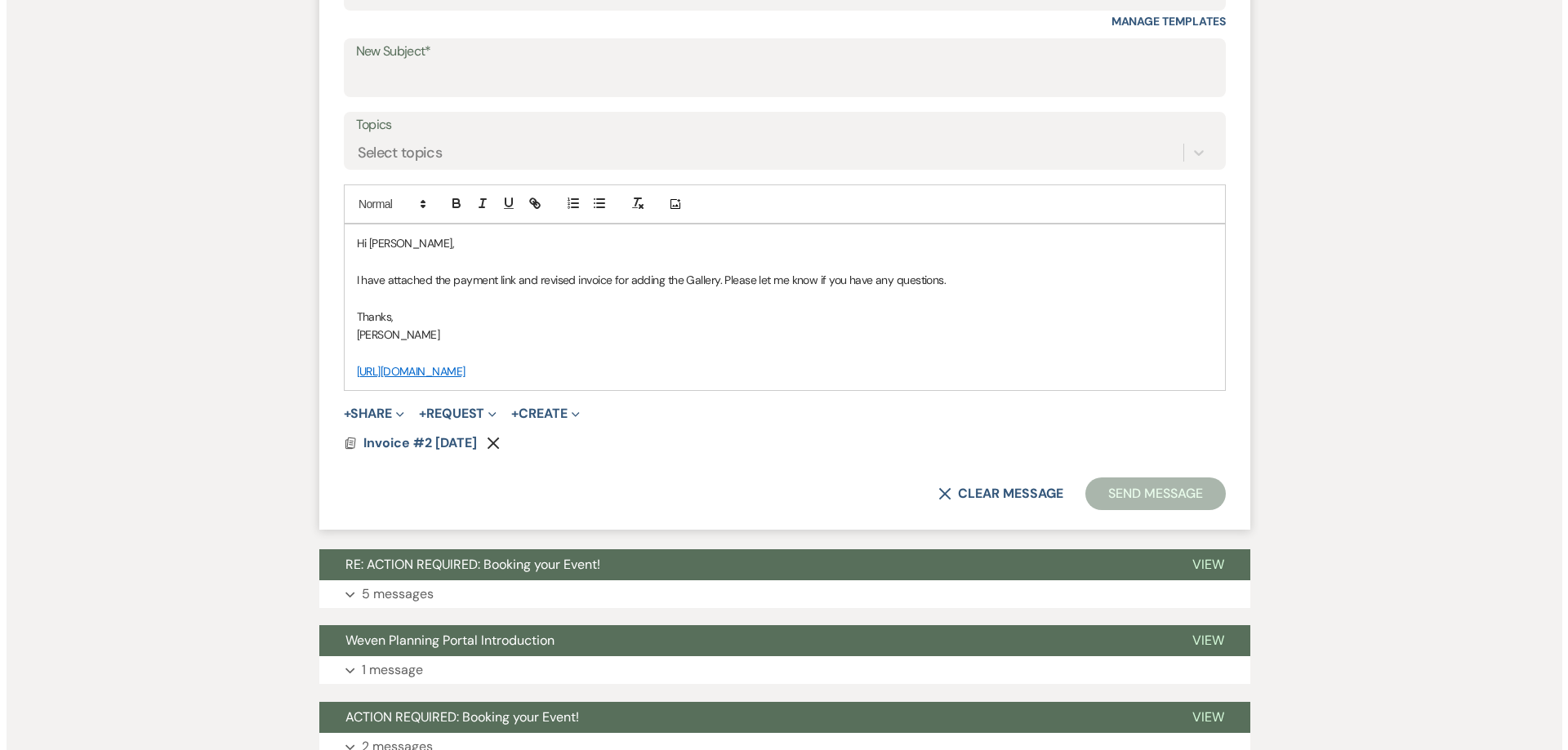
scroll to position [717, 0]
click at [461, 441] on span "Invoice #2 8-15-2025" at bounding box center [413, 442] width 113 height 17
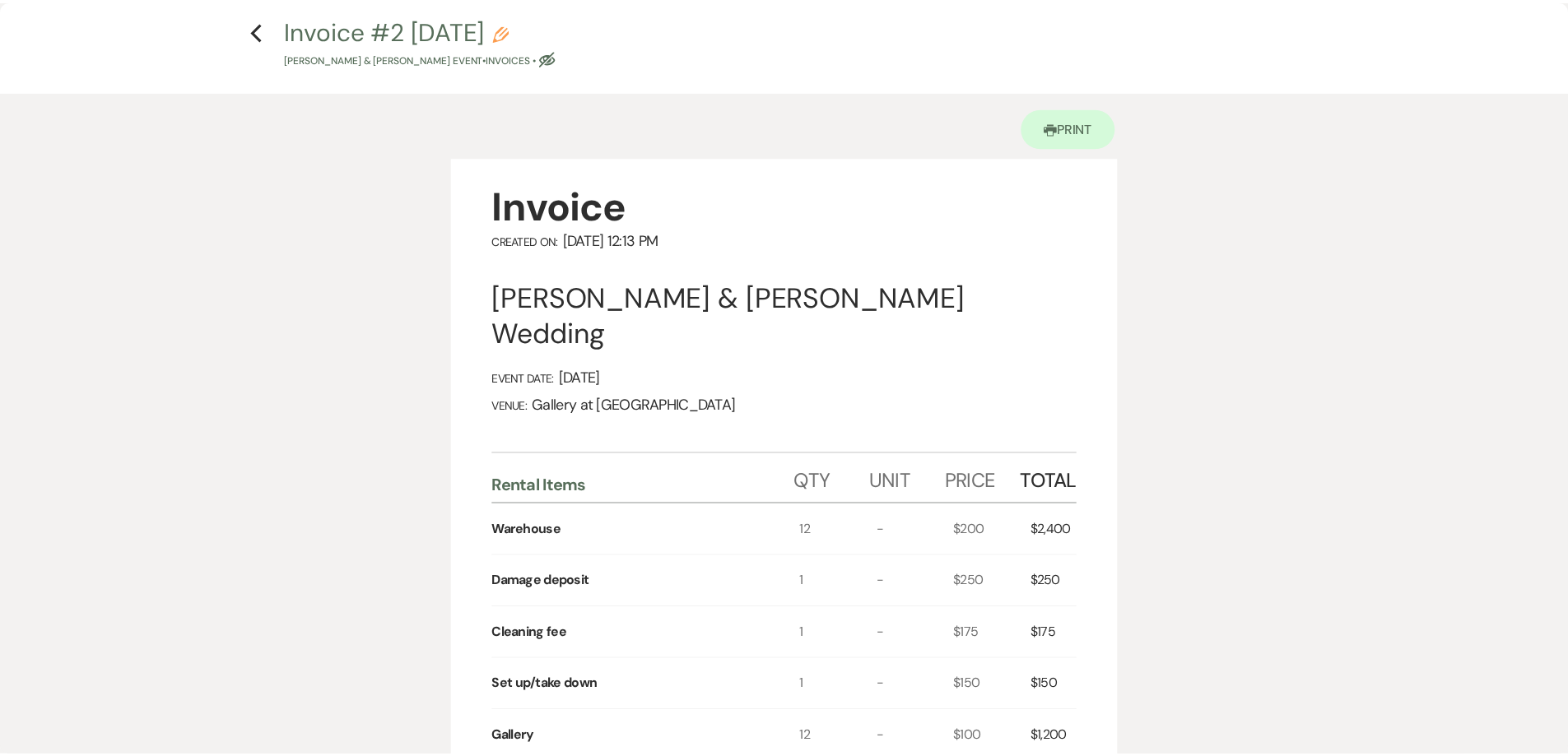
scroll to position [0, 0]
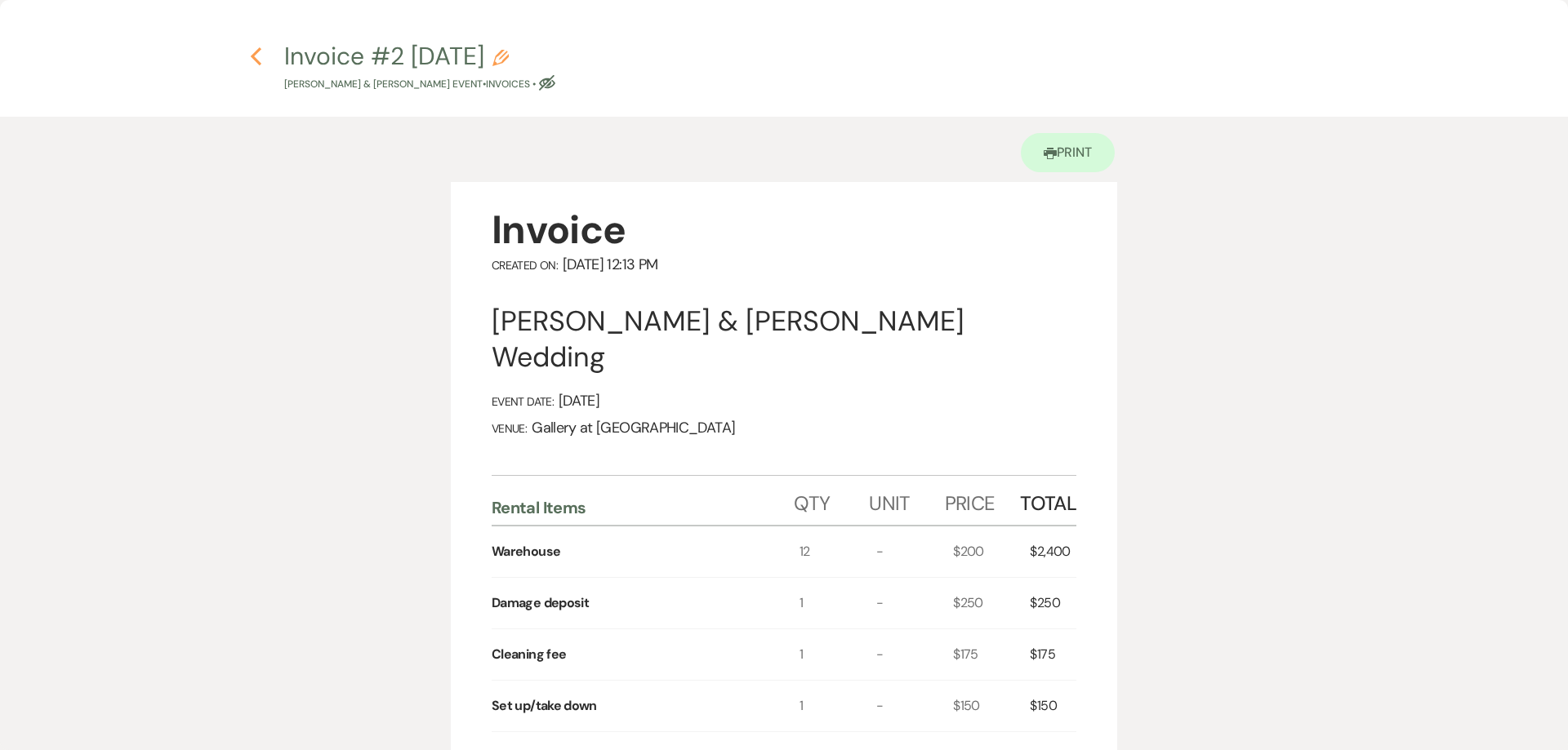
click at [258, 52] on icon "Previous" at bounding box center [255, 57] width 12 height 20
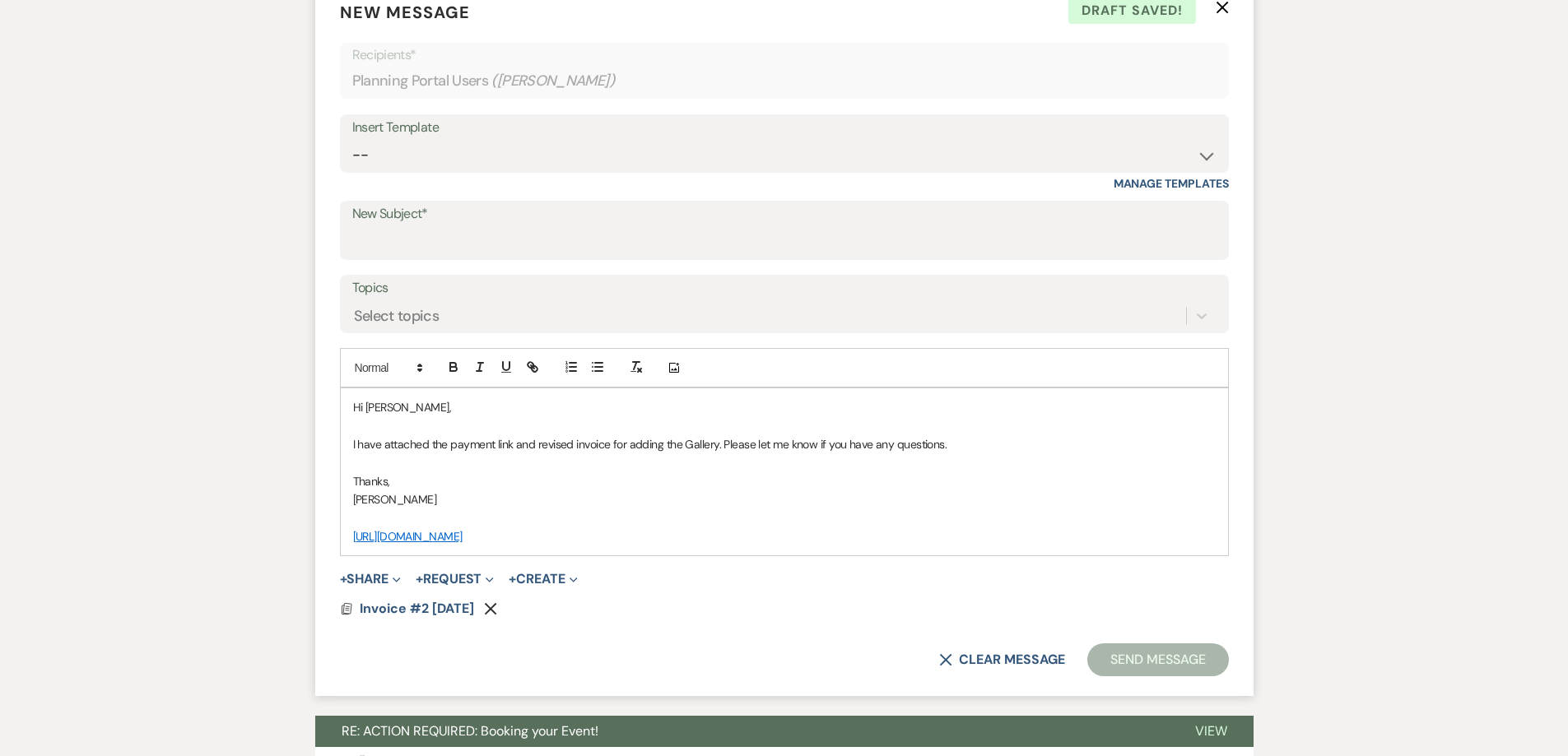
scroll to position [558, 0]
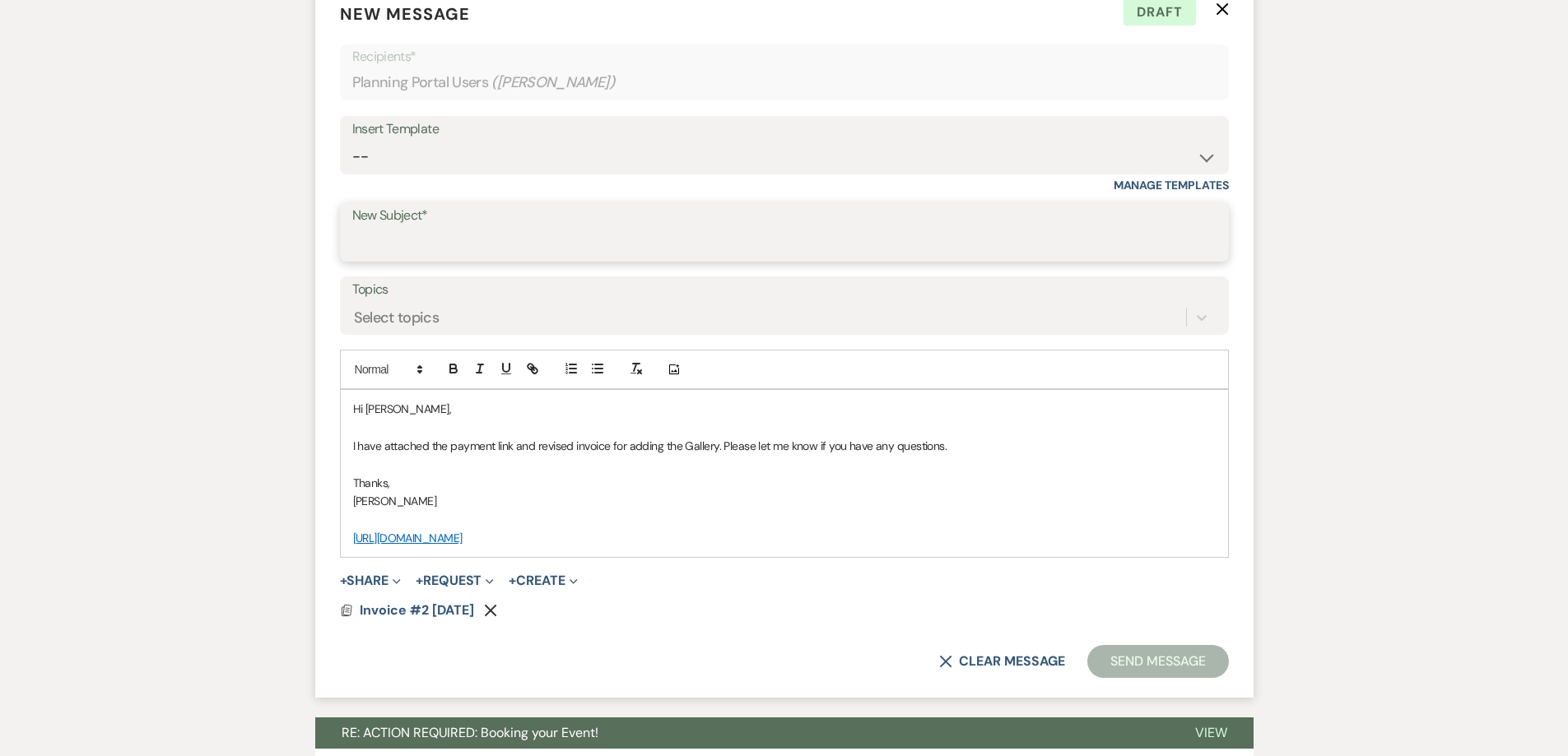
click at [570, 231] on input "New Subject*" at bounding box center [784, 244] width 864 height 32
click at [443, 244] on input "Adding the gallery payment link" at bounding box center [784, 244] width 864 height 32
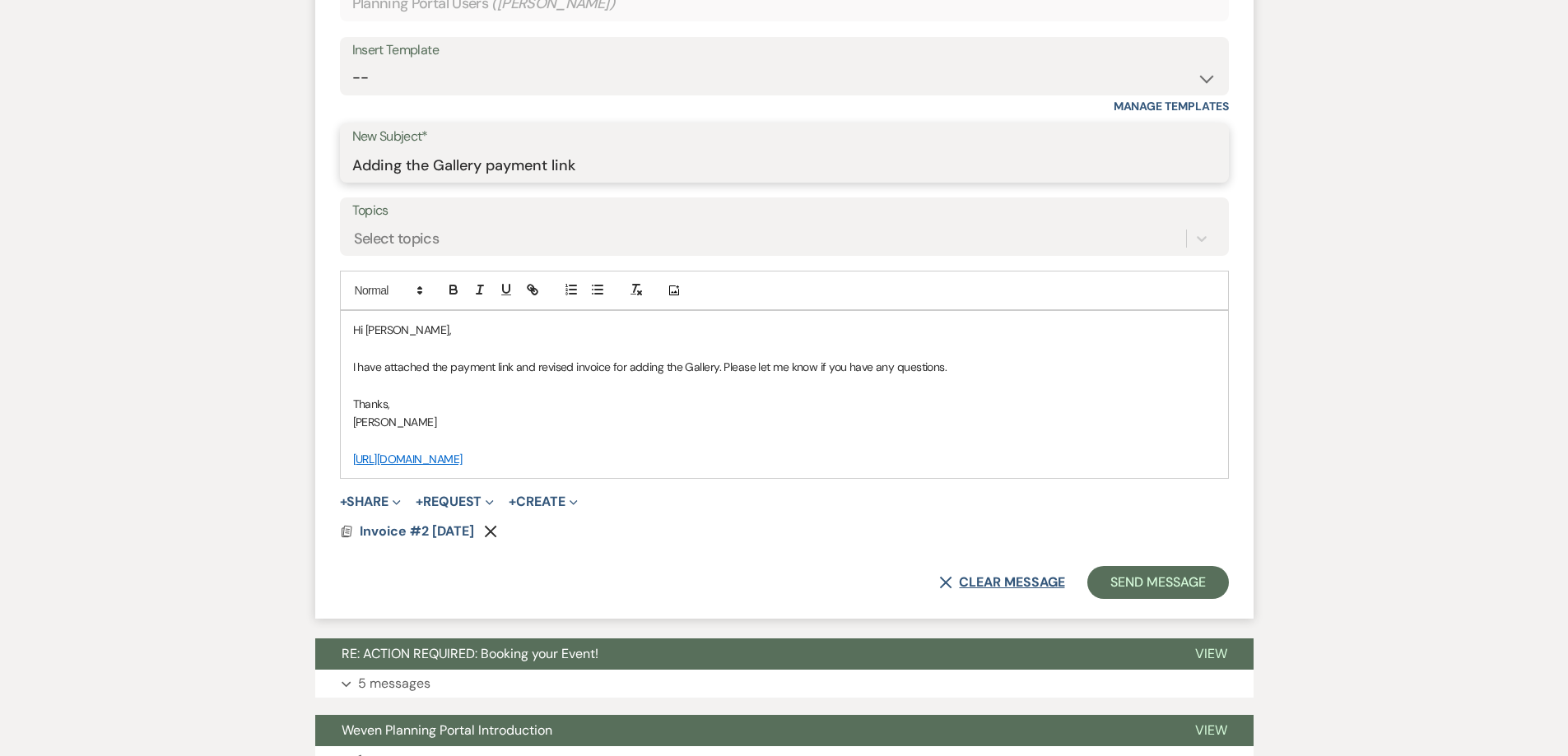
scroll to position [640, 0]
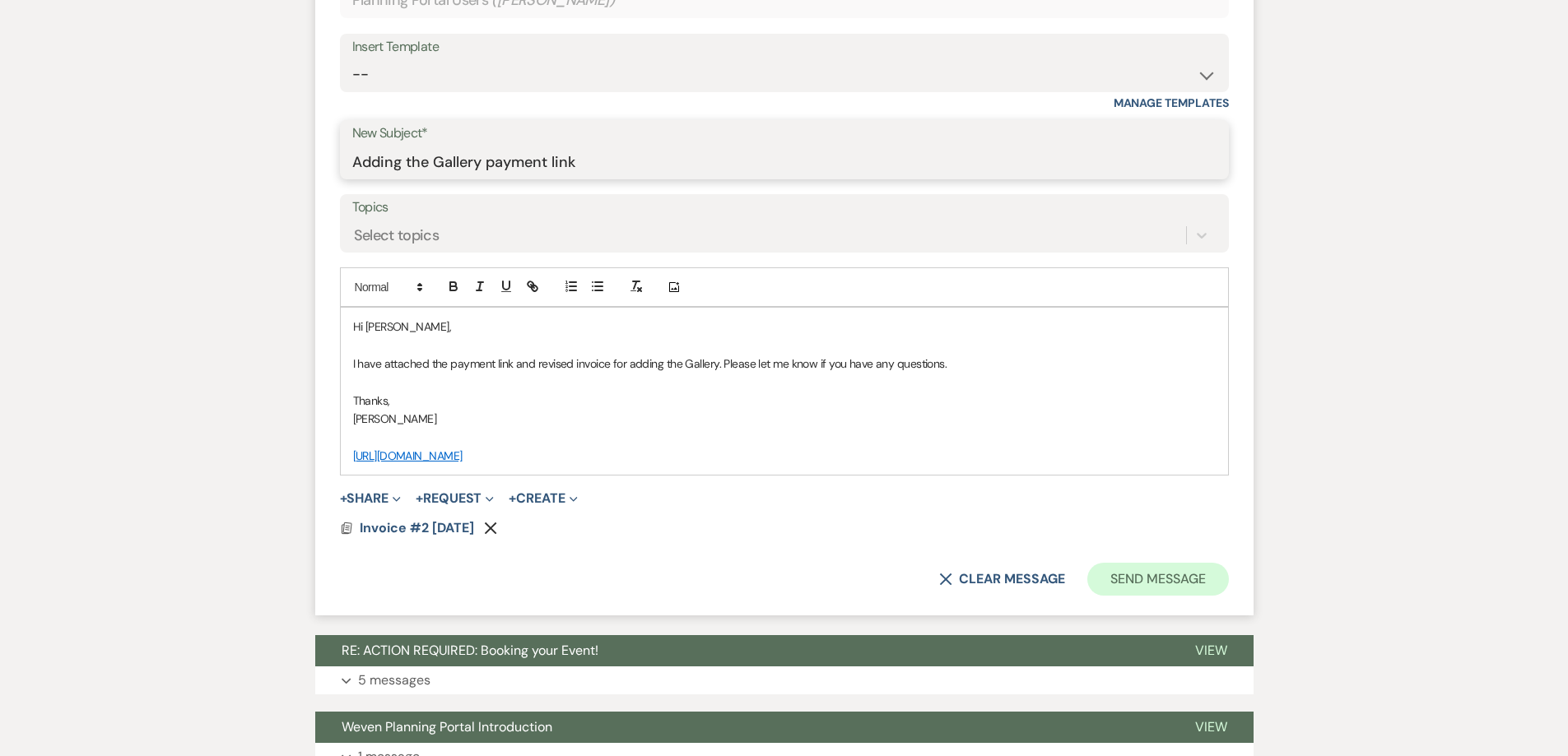
type input "Adding the Gallery payment link"
drag, startPoint x: 1111, startPoint y: 576, endPoint x: 751, endPoint y: 525, distance: 363.6
click at [751, 525] on form "New Message X Draft Recipients* Planning Portal Users ( Jeannie Glover ) Insert…" at bounding box center [784, 257] width 938 height 717
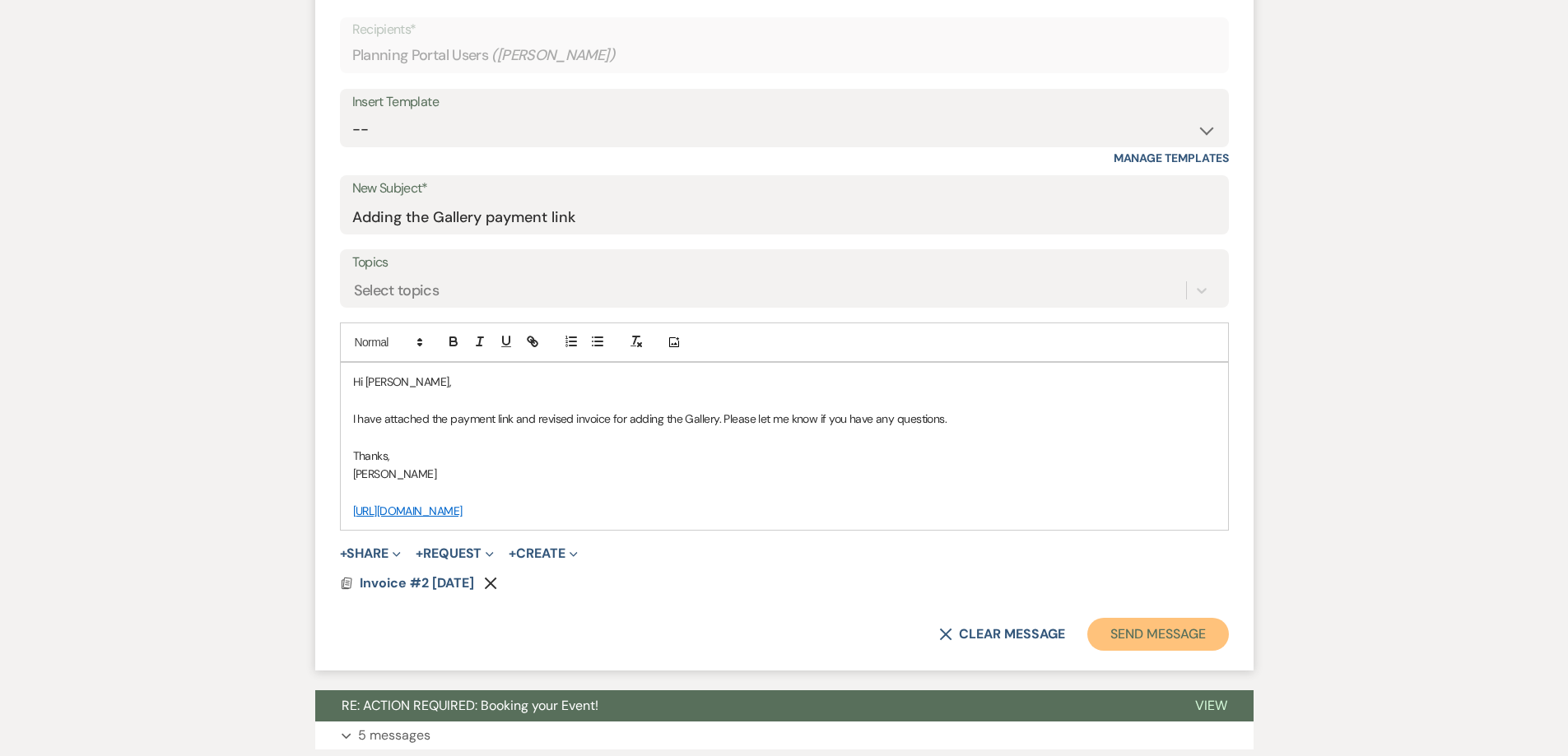
scroll to position [558, 0]
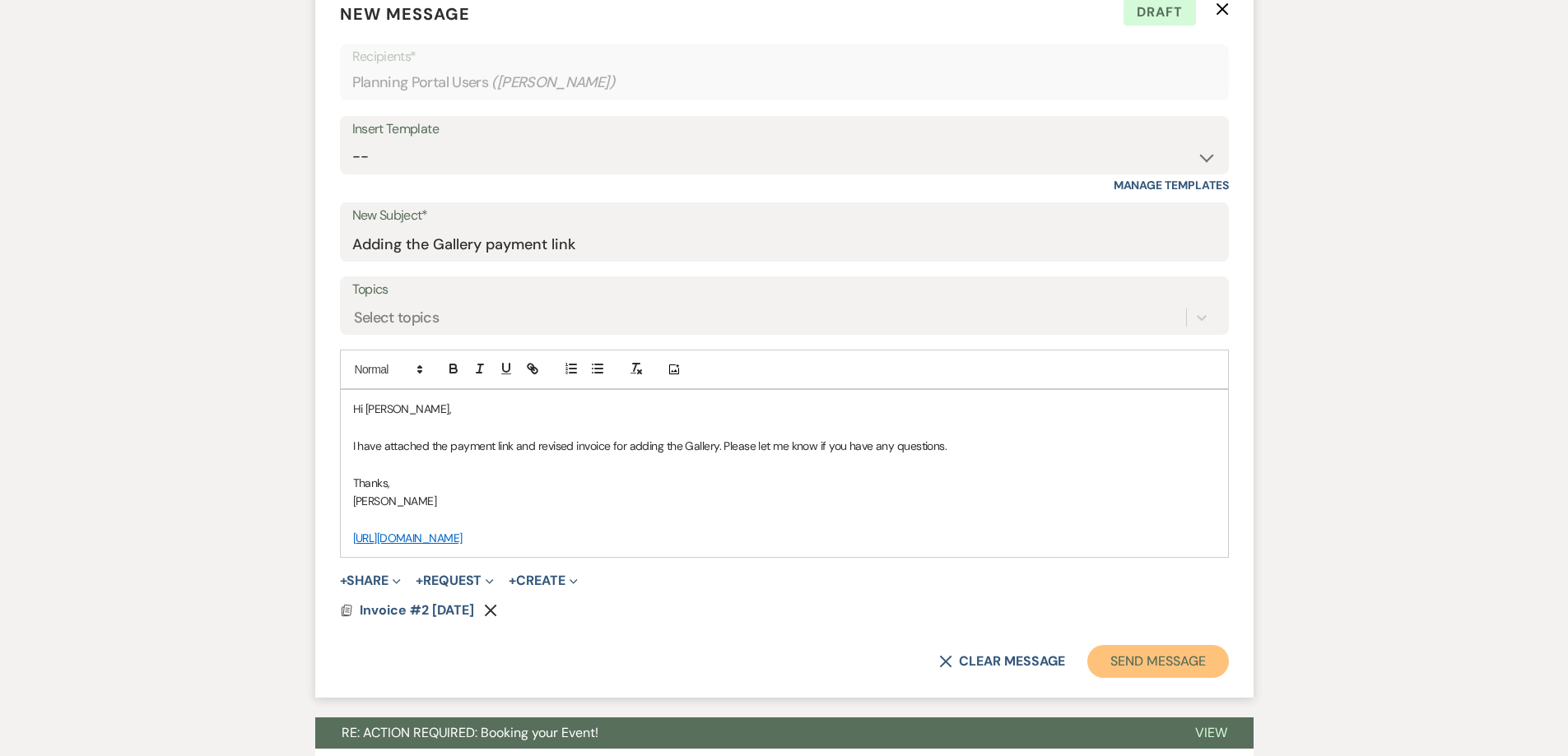
drag, startPoint x: 1166, startPoint y: 657, endPoint x: 1150, endPoint y: 637, distance: 25.6
click at [1165, 658] on button "Send Message" at bounding box center [1158, 661] width 141 height 33
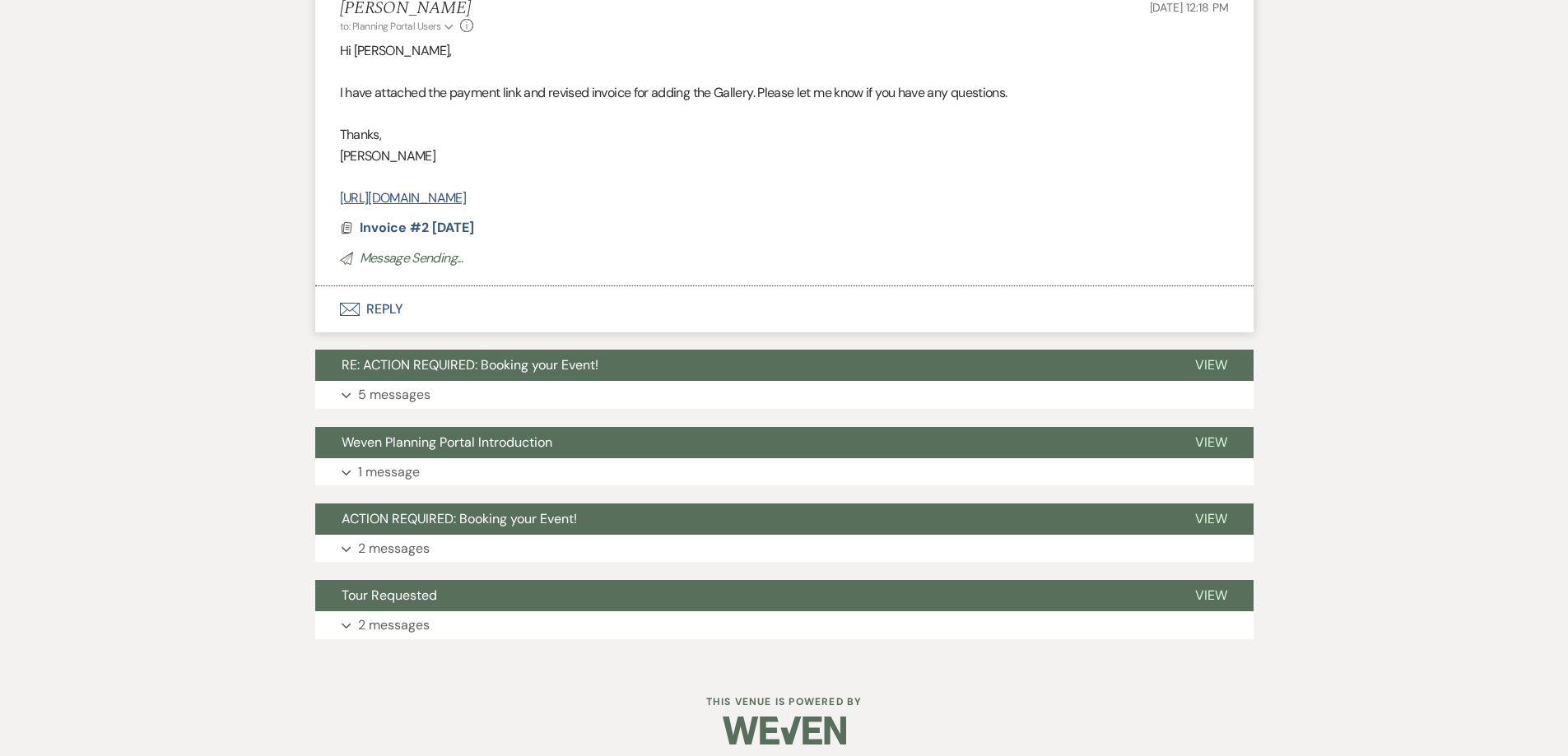
scroll to position [0, 0]
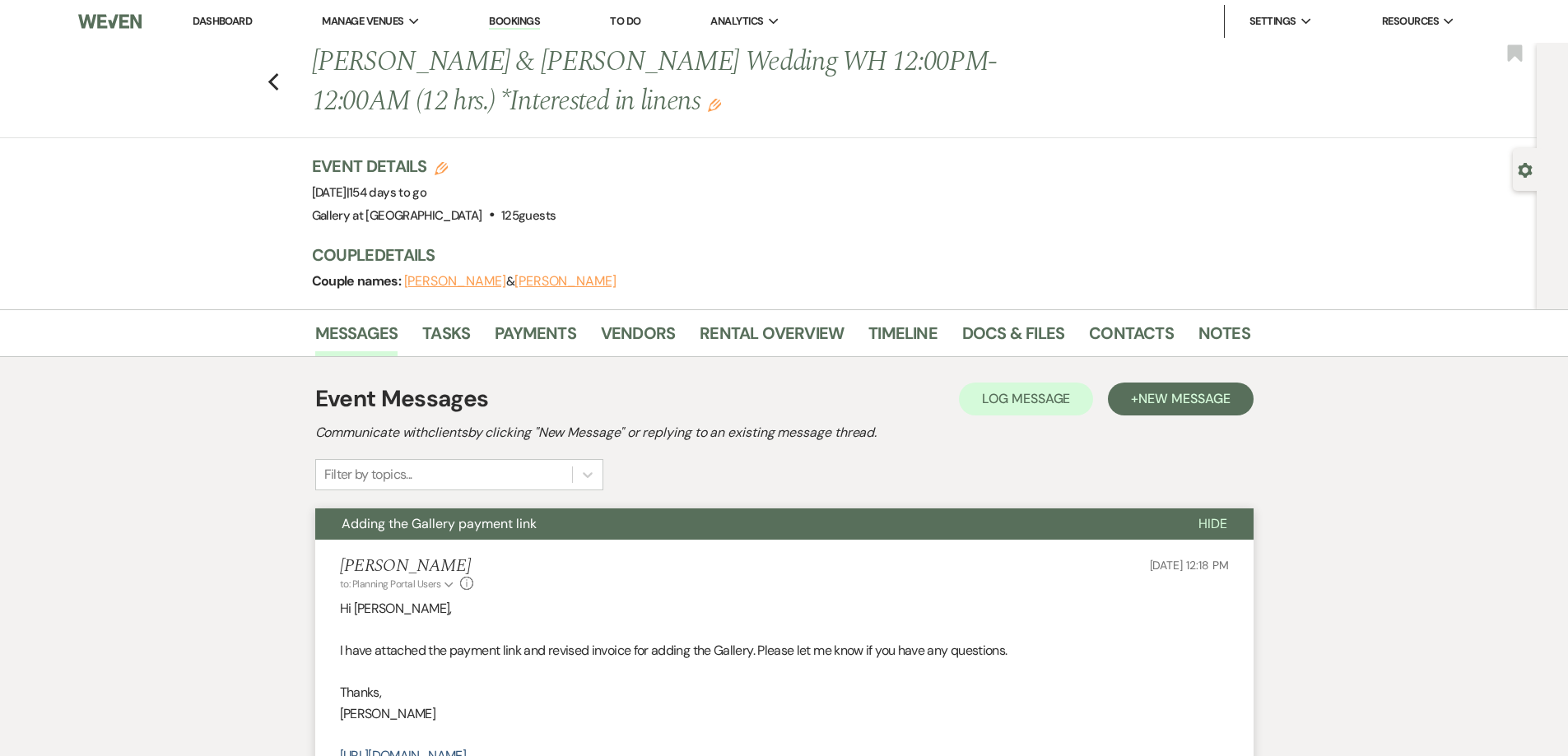
click at [715, 103] on icon "Edit" at bounding box center [714, 106] width 13 height 13
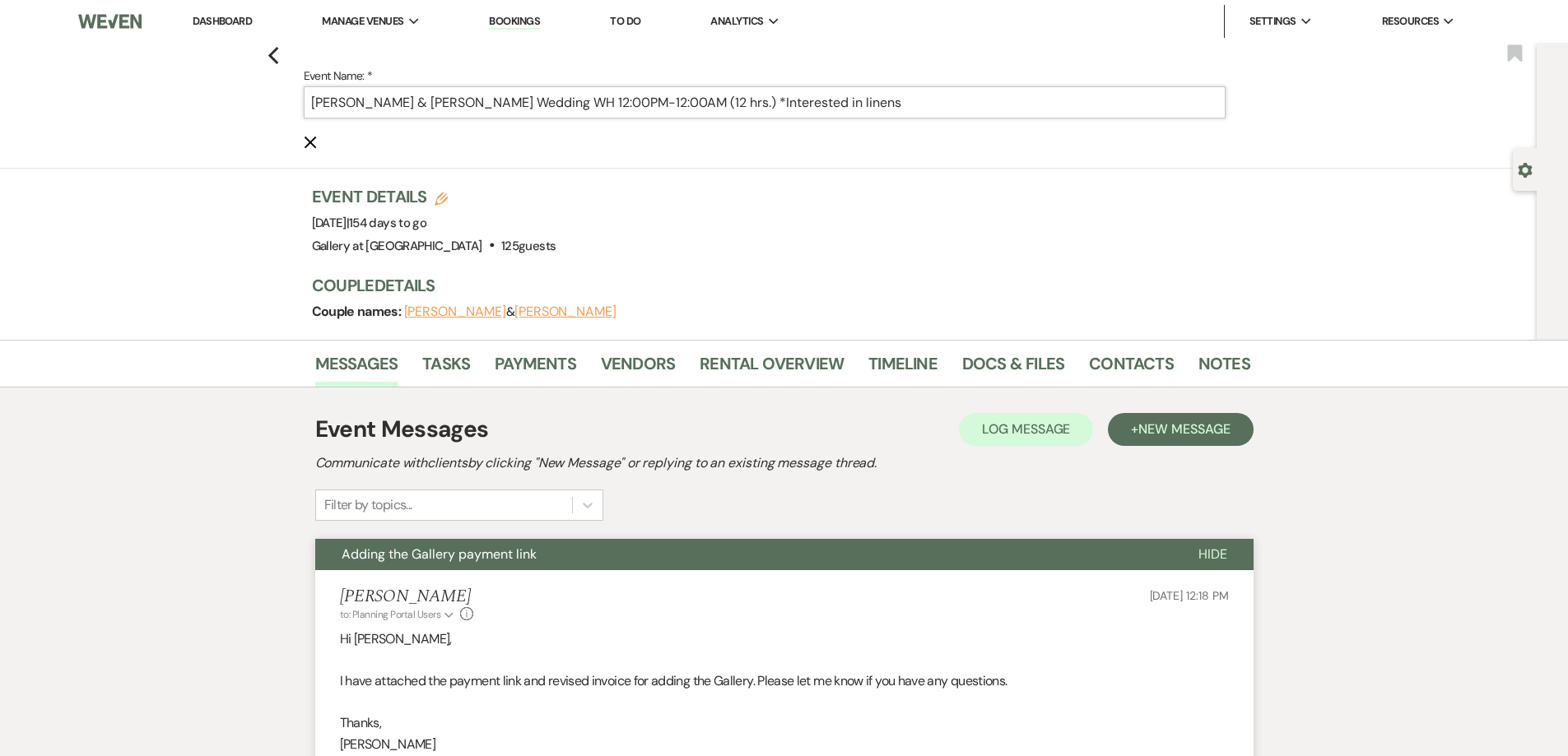
click at [622, 101] on input "Mackenzie Glover & Aaron Williams's Wedding WH 12:00PM-12:00AM (12 hrs.) *Inter…" at bounding box center [764, 102] width 922 height 32
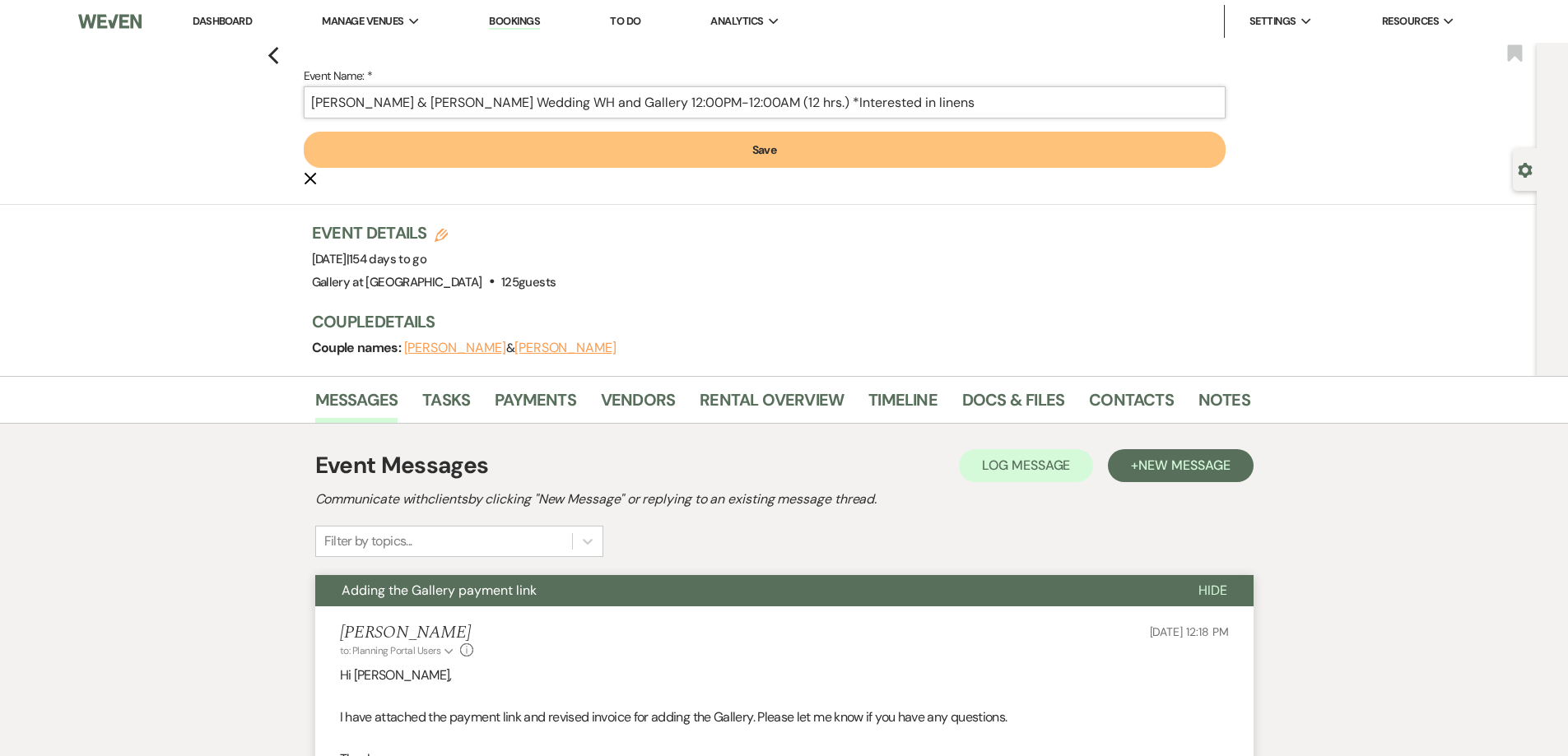
type input "Mackenzie Glover & Aaron Williams's Wedding WH and Gallery 12:00PM-12:00AM (12 …"
click at [717, 148] on button "Save" at bounding box center [764, 149] width 922 height 36
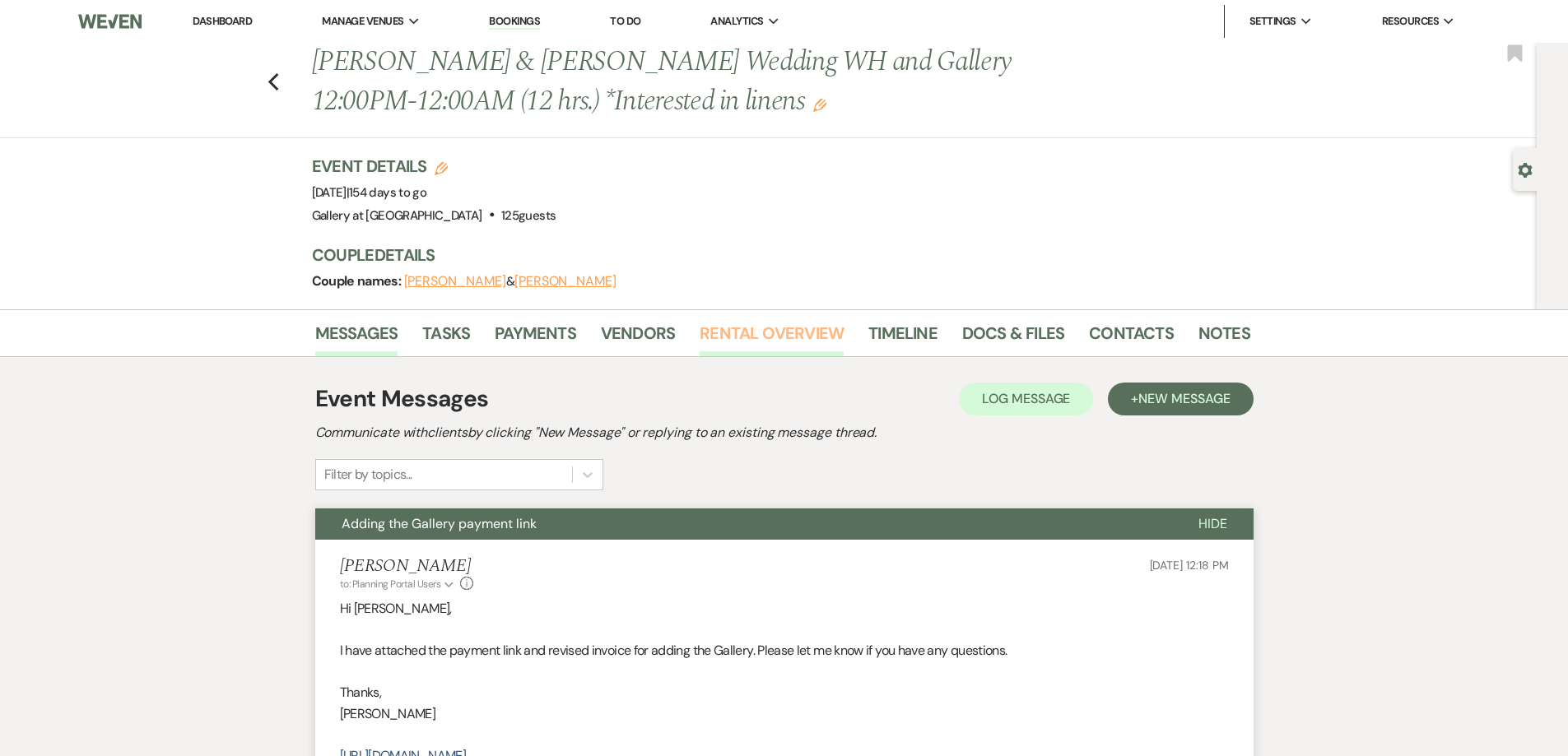
click at [726, 342] on link "Rental Overview" at bounding box center [771, 338] width 144 height 36
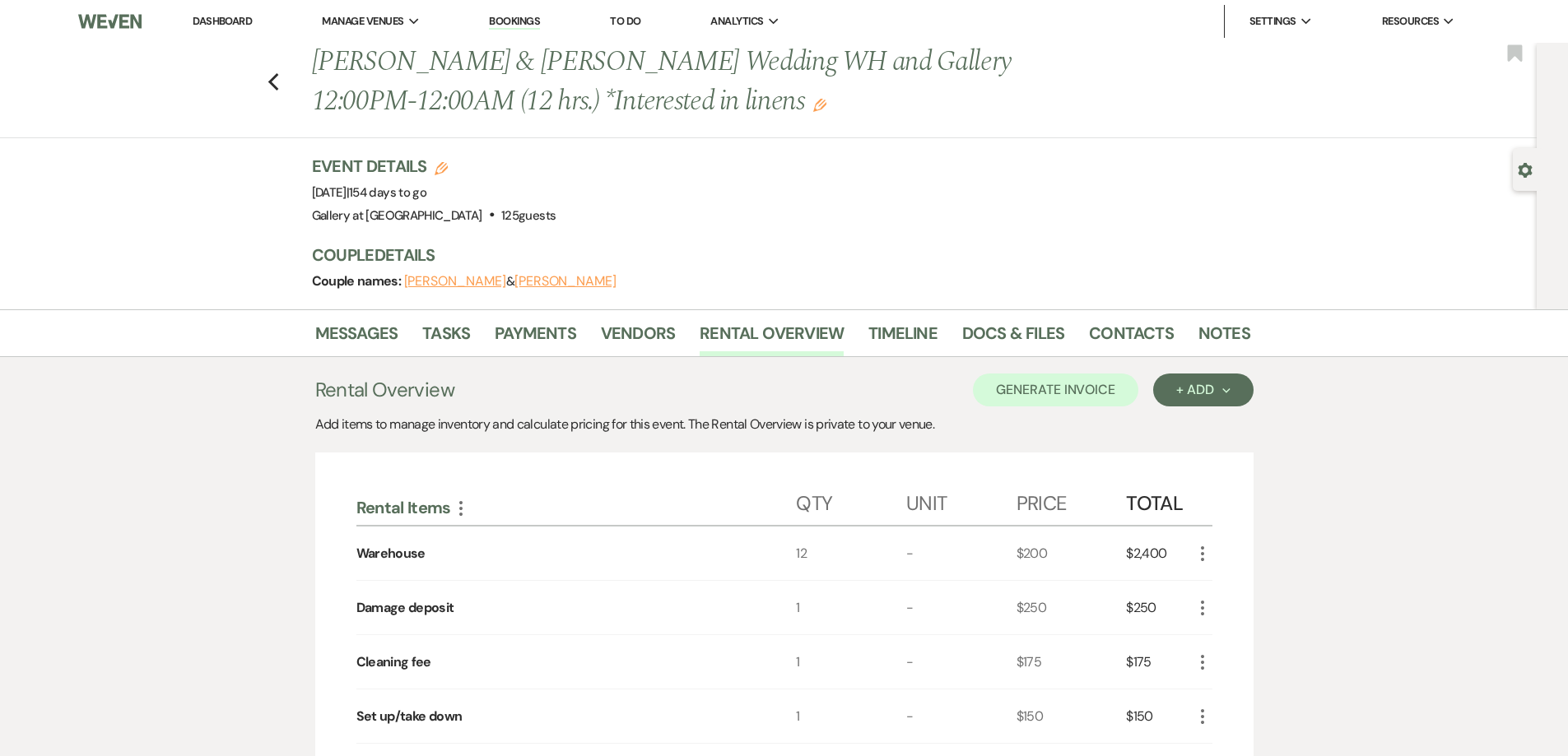
click at [222, 29] on li "Dashboard" at bounding box center [222, 21] width 75 height 33
click at [222, 18] on link "Dashboard" at bounding box center [222, 21] width 60 height 14
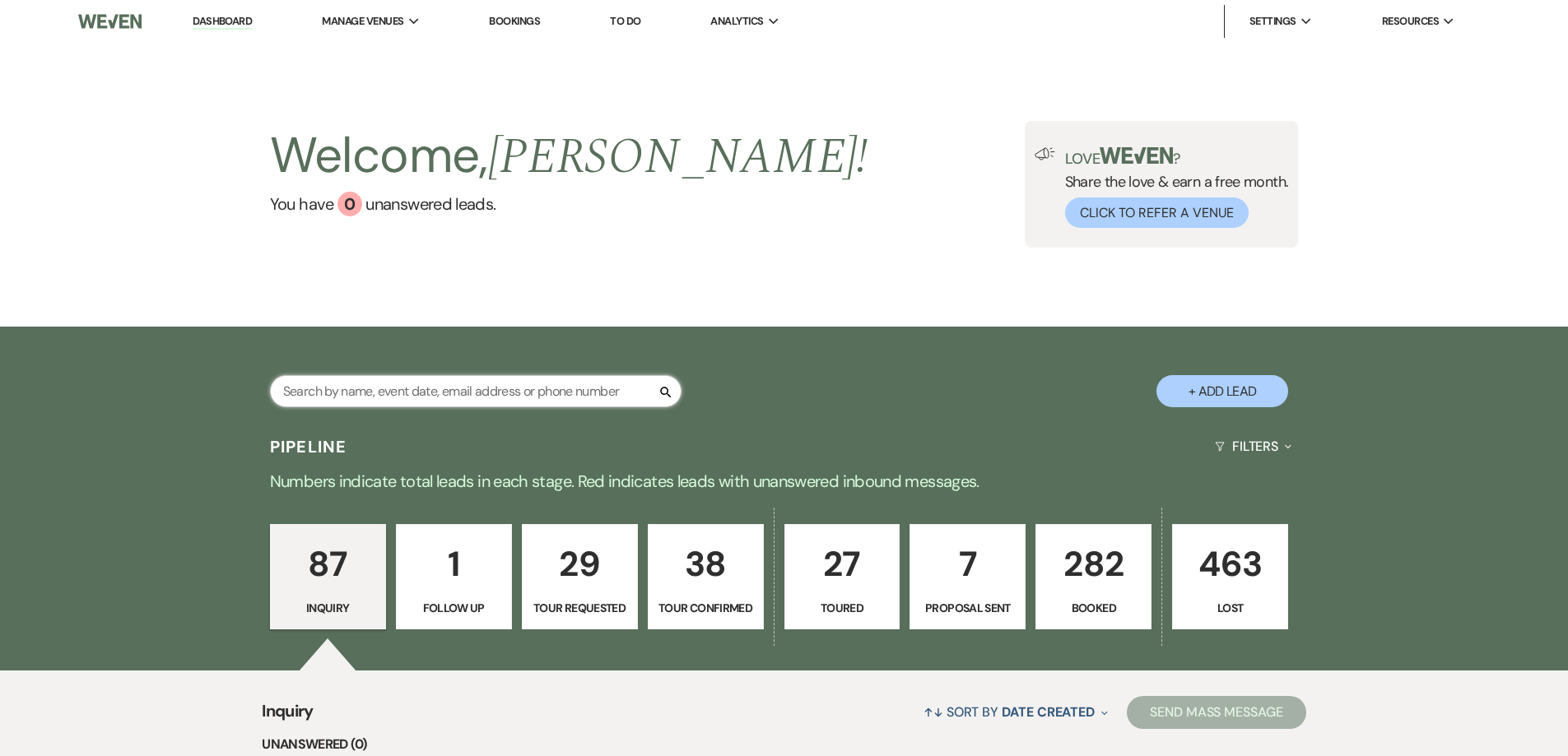
click at [470, 384] on input "text" at bounding box center [475, 391] width 412 height 32
drag, startPoint x: 553, startPoint y: 381, endPoint x: 562, endPoint y: 380, distance: 9.1
click at [558, 383] on input "text" at bounding box center [475, 391] width 412 height 32
click at [1095, 582] on p "282" at bounding box center [1093, 564] width 95 height 55
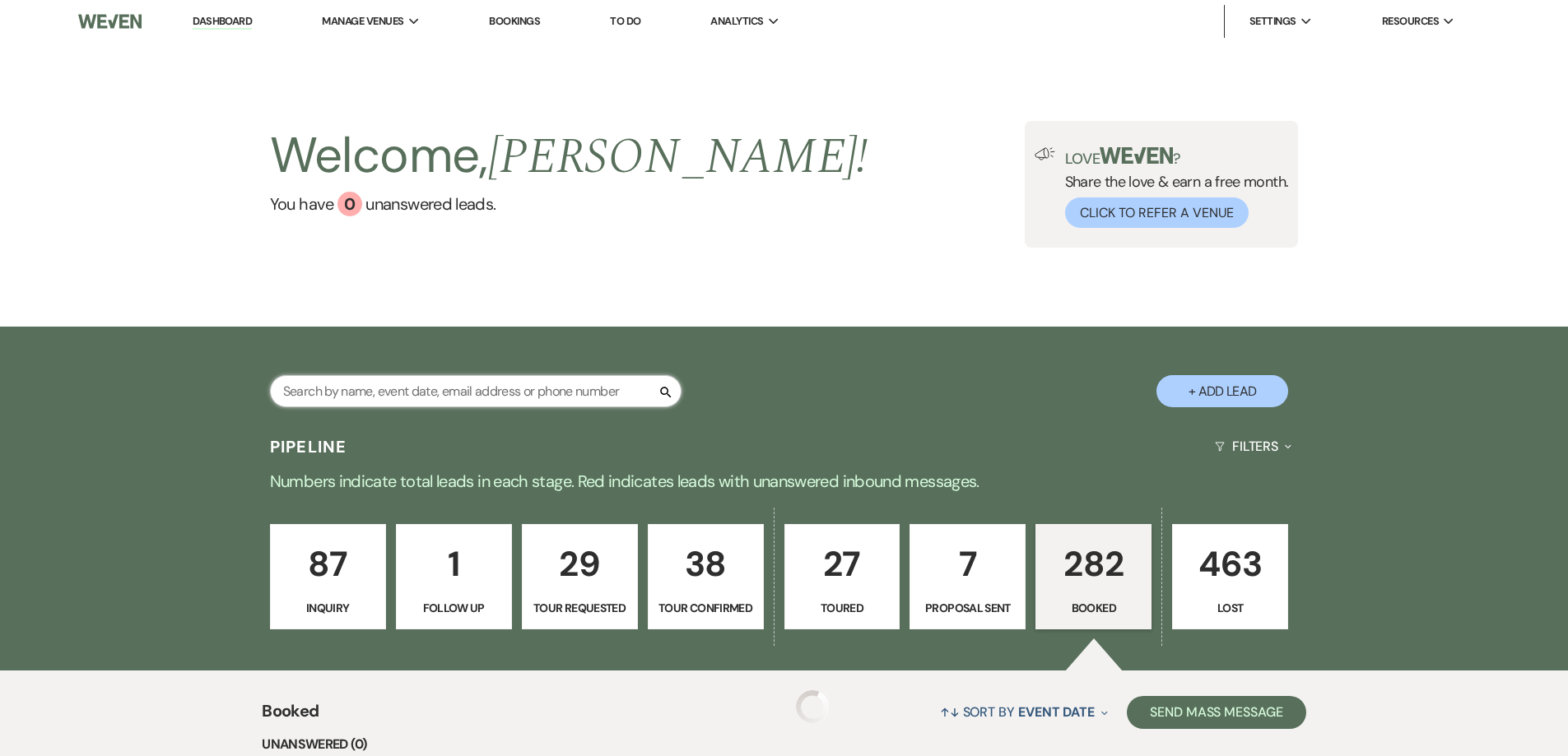
click at [448, 377] on input "text" at bounding box center [475, 391] width 412 height 32
click at [448, 395] on input "text" at bounding box center [475, 391] width 412 height 32
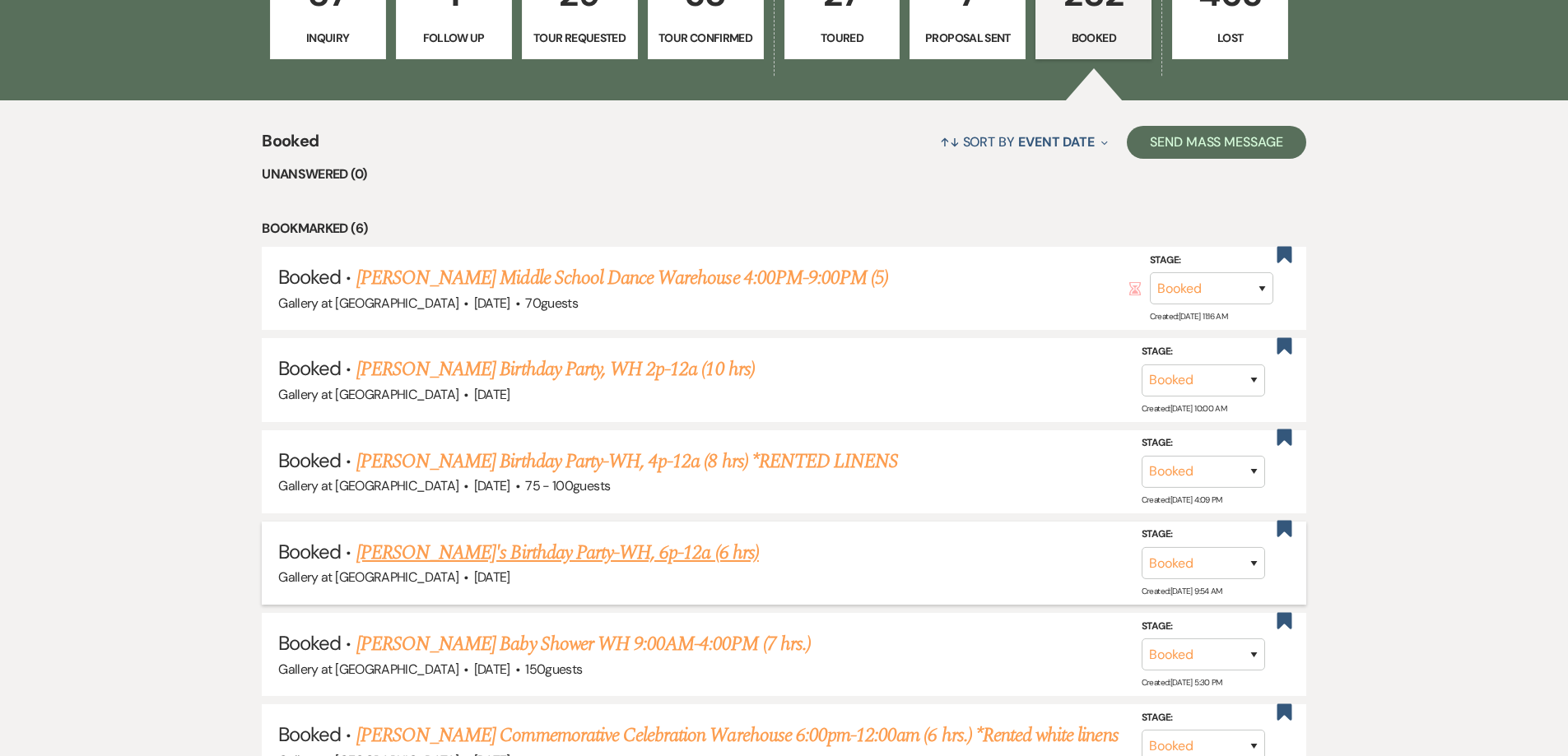
scroll to position [576, 0]
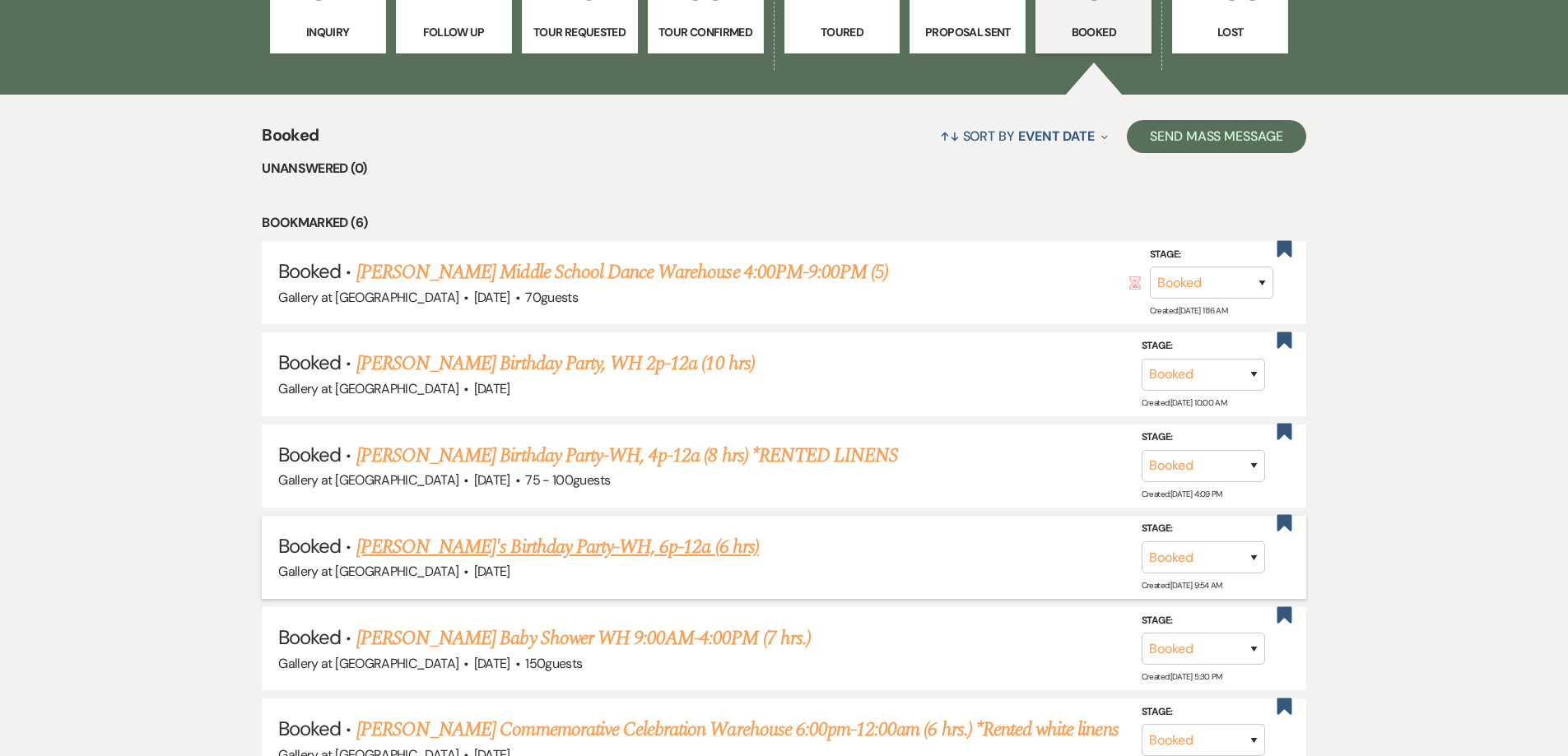
click at [527, 549] on link "Komisha's Birthday Party-WH, 6p-12a (6 hrs)" at bounding box center [558, 546] width 402 height 29
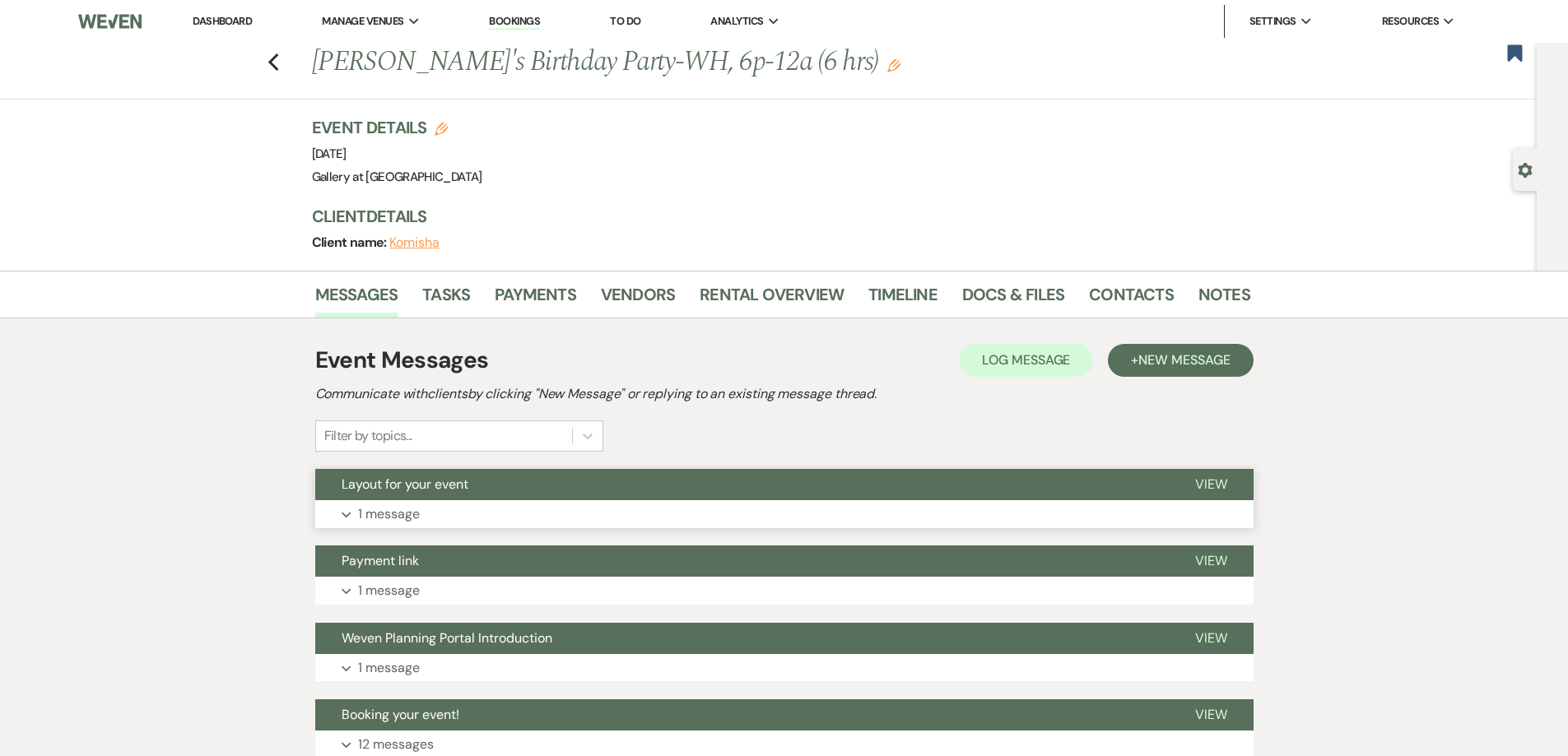
click at [497, 505] on button "Expand 1 message" at bounding box center [784, 514] width 938 height 28
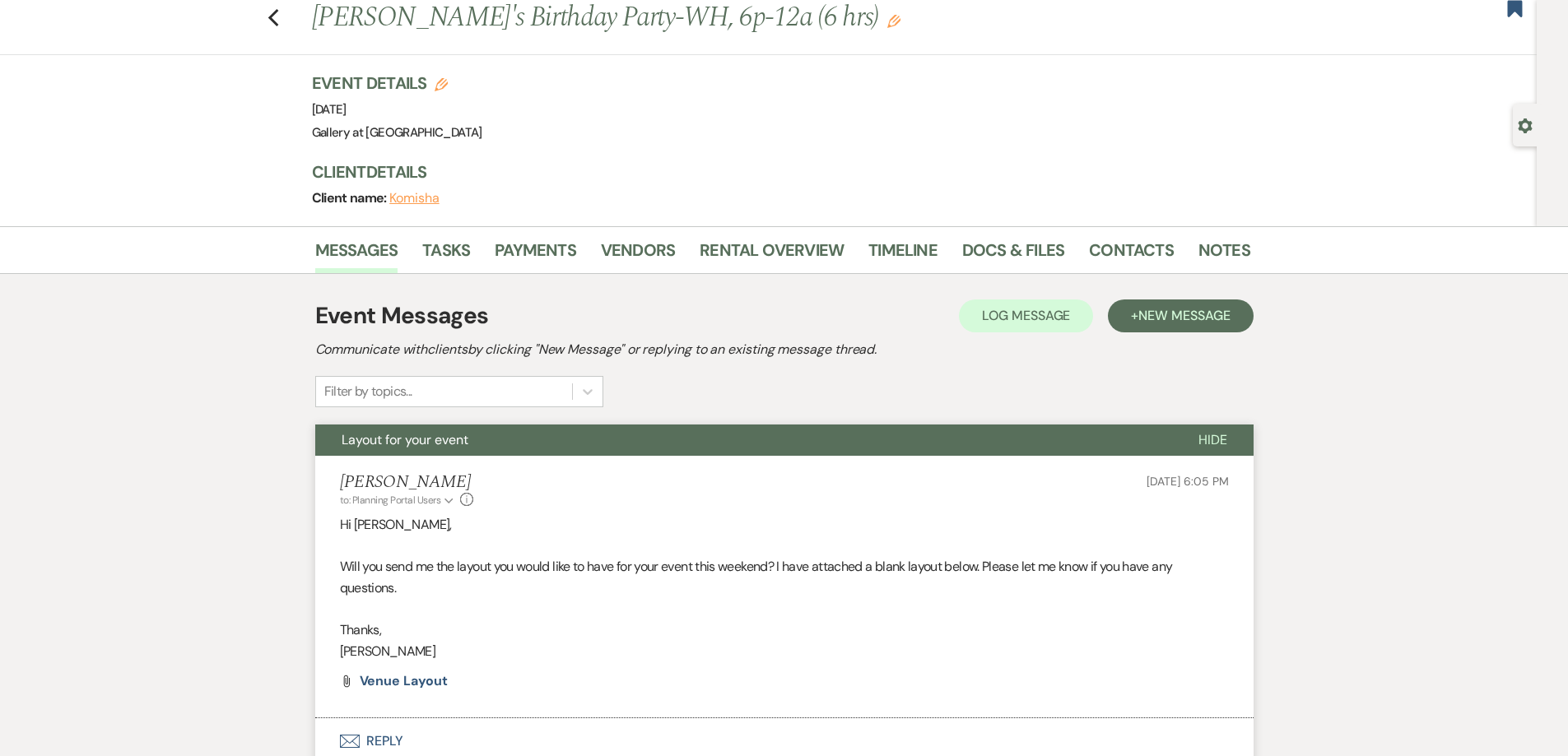
scroll to position [164, 0]
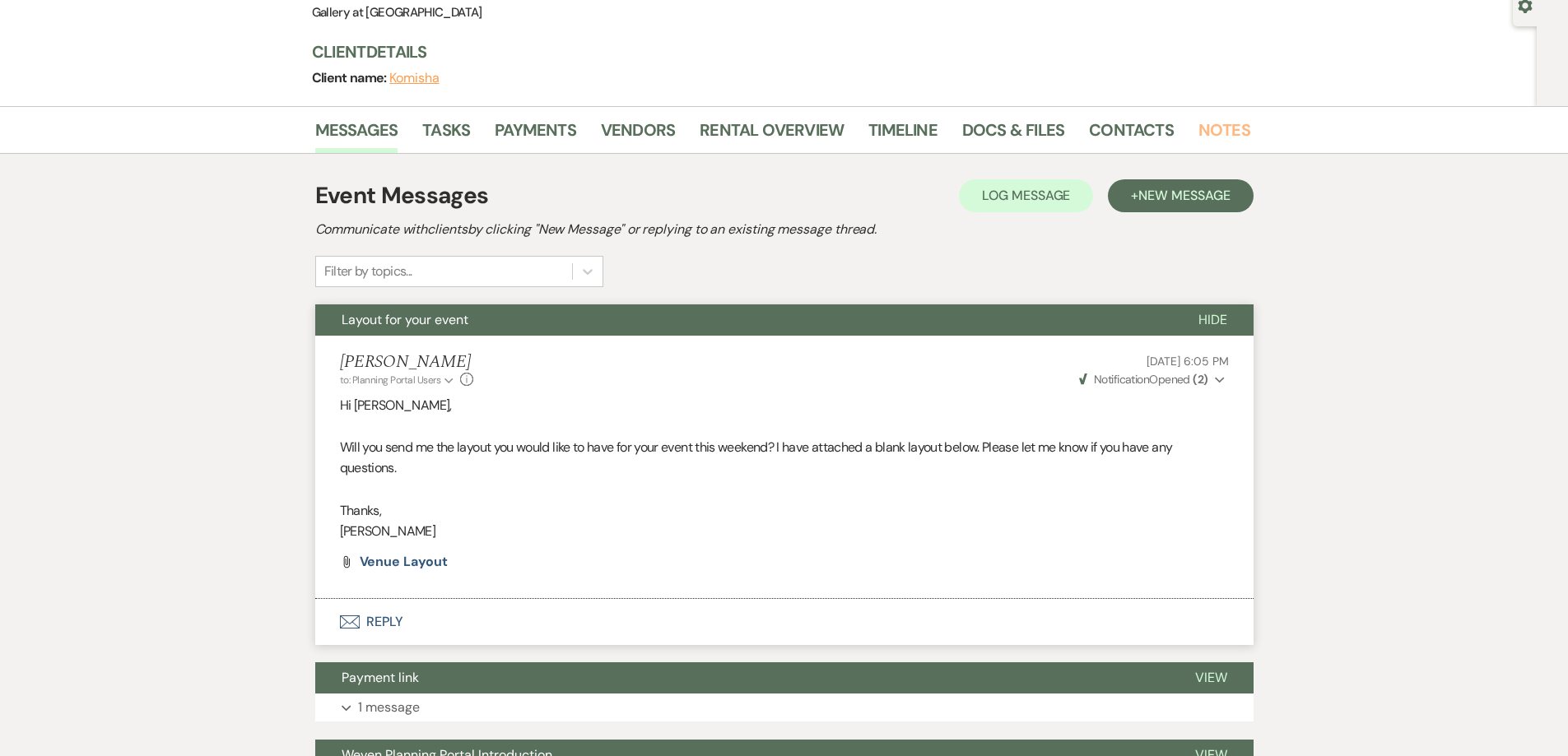
click at [1217, 127] on link "Notes" at bounding box center [1224, 134] width 52 height 36
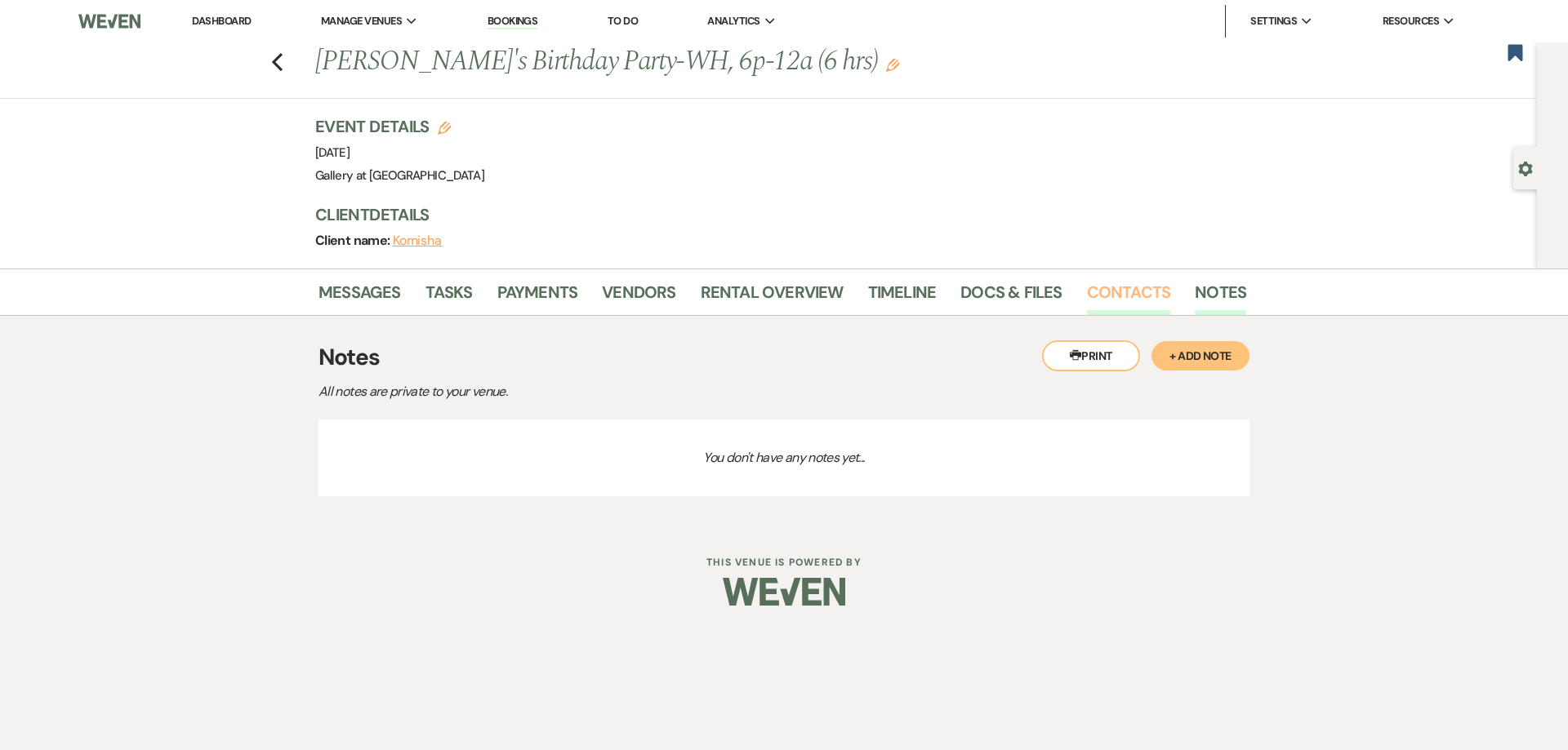
click at [1100, 288] on link "Contacts" at bounding box center [1129, 297] width 84 height 36
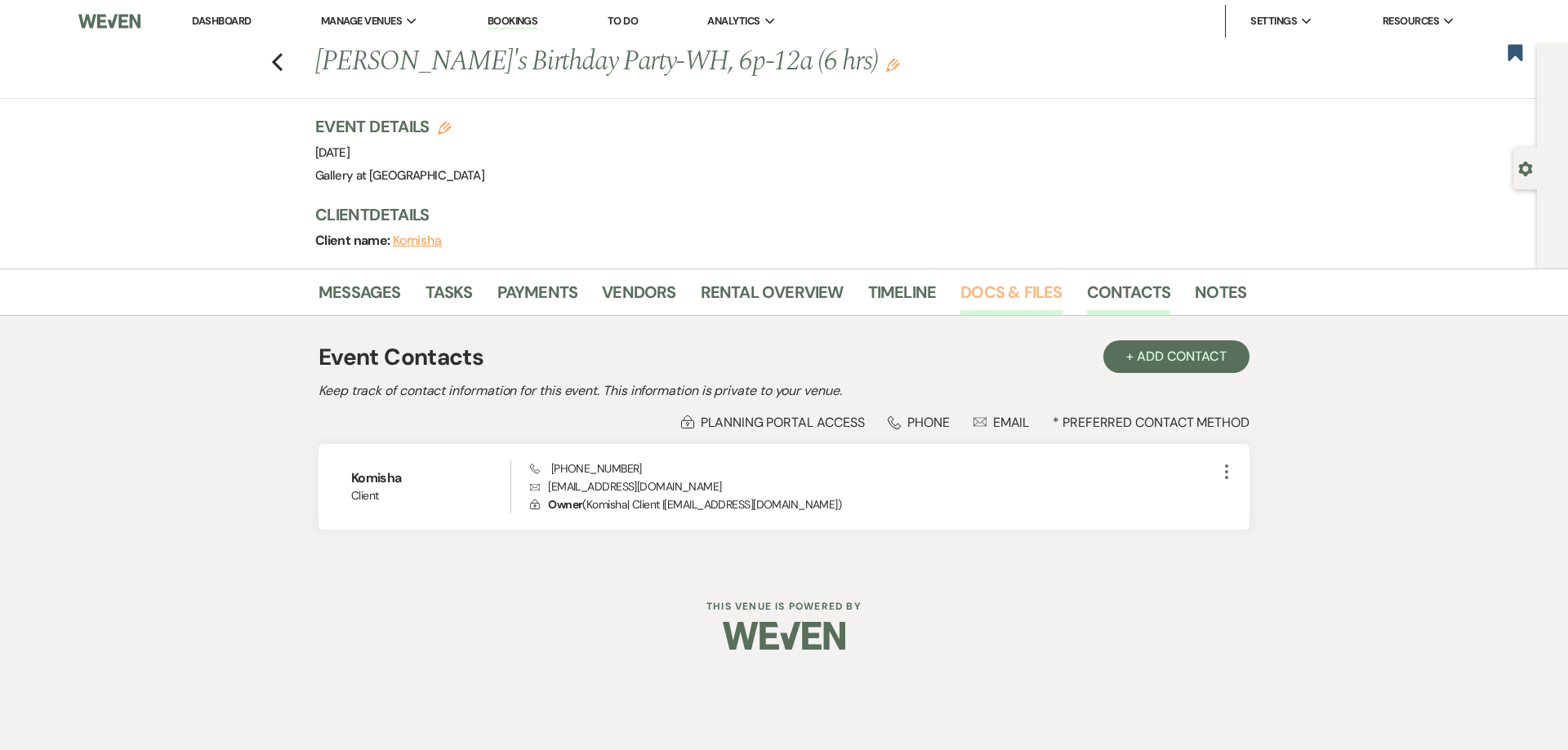
click at [1002, 292] on link "Docs & Files" at bounding box center [1011, 297] width 101 height 36
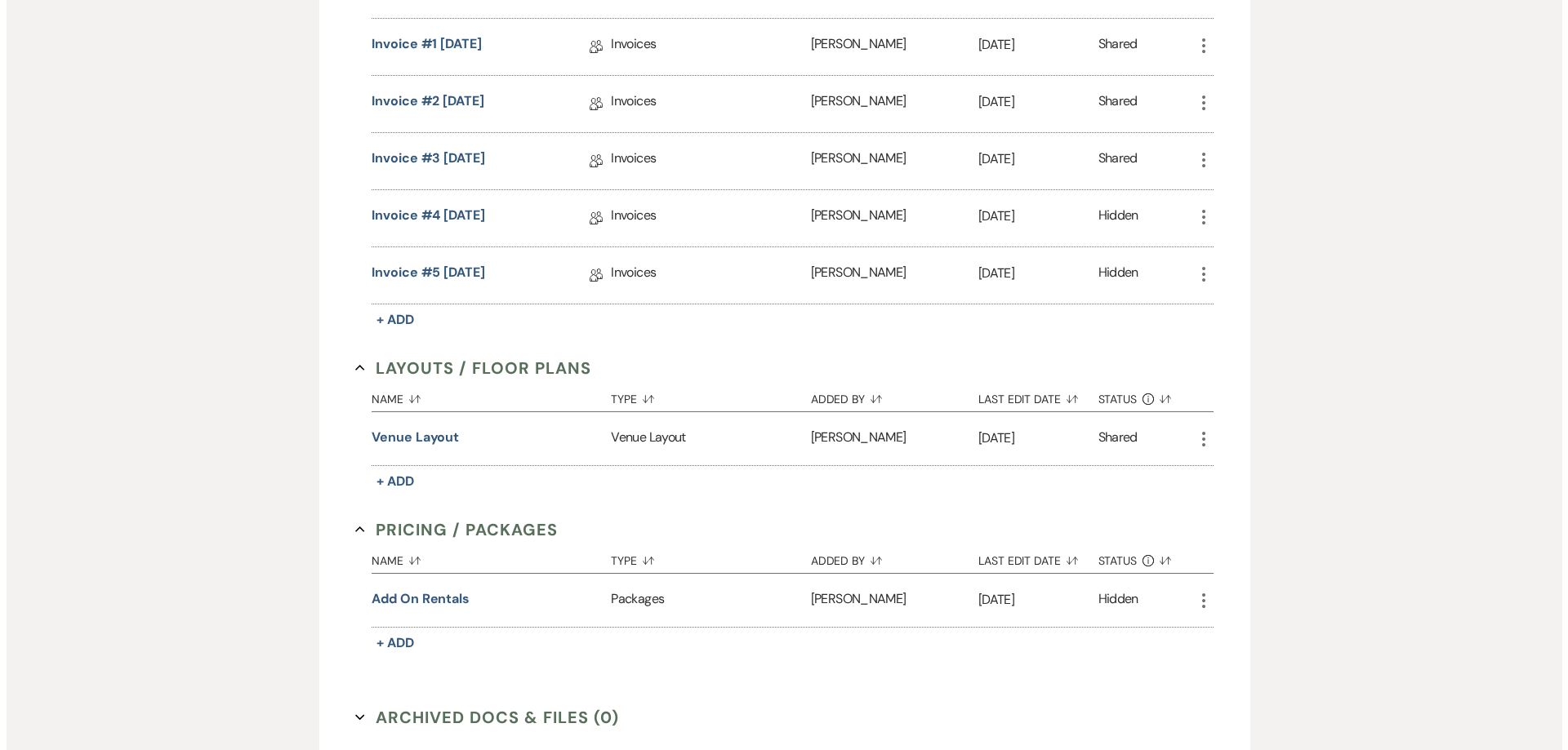
scroll to position [817, 0]
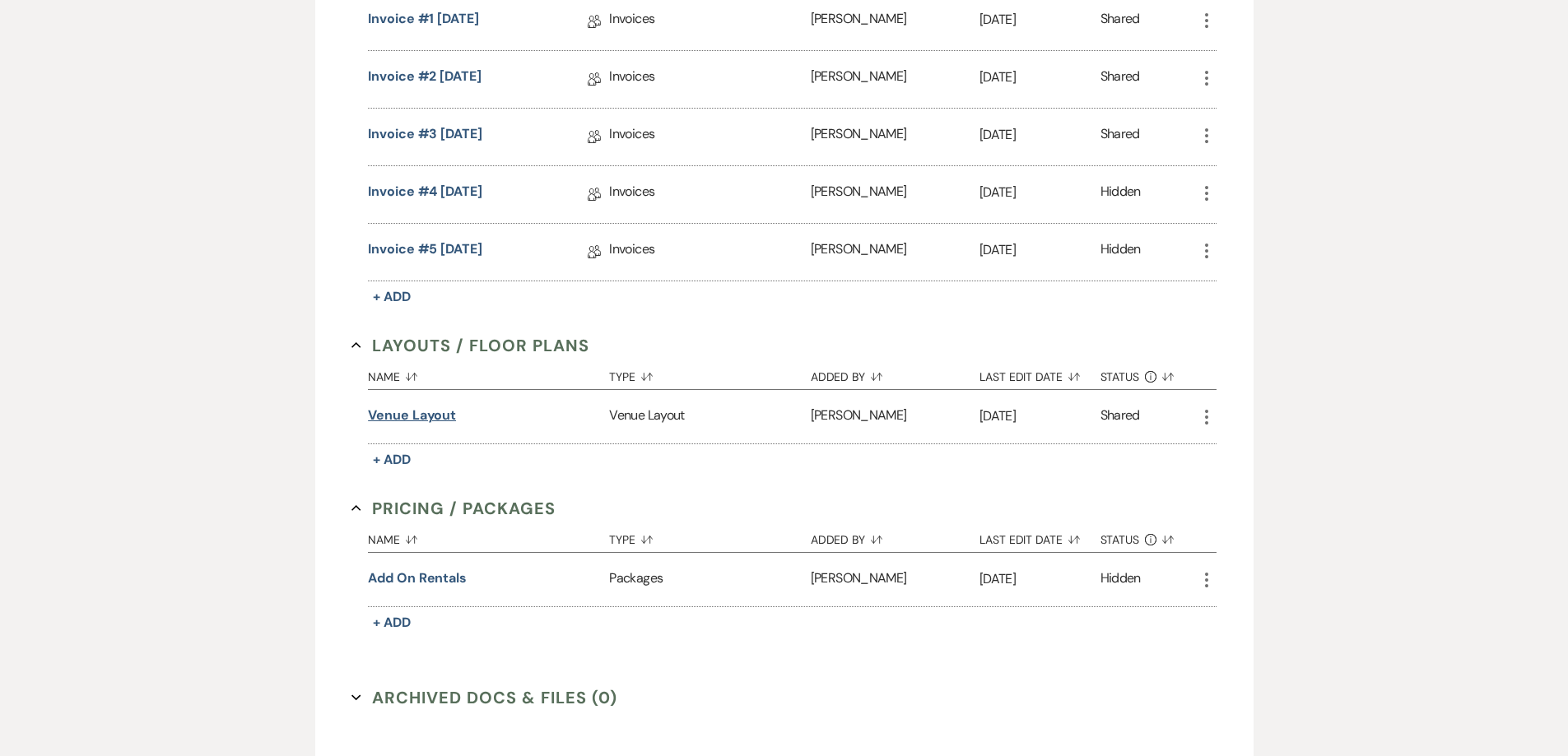
click at [432, 415] on button "Venue Layout" at bounding box center [412, 416] width 88 height 20
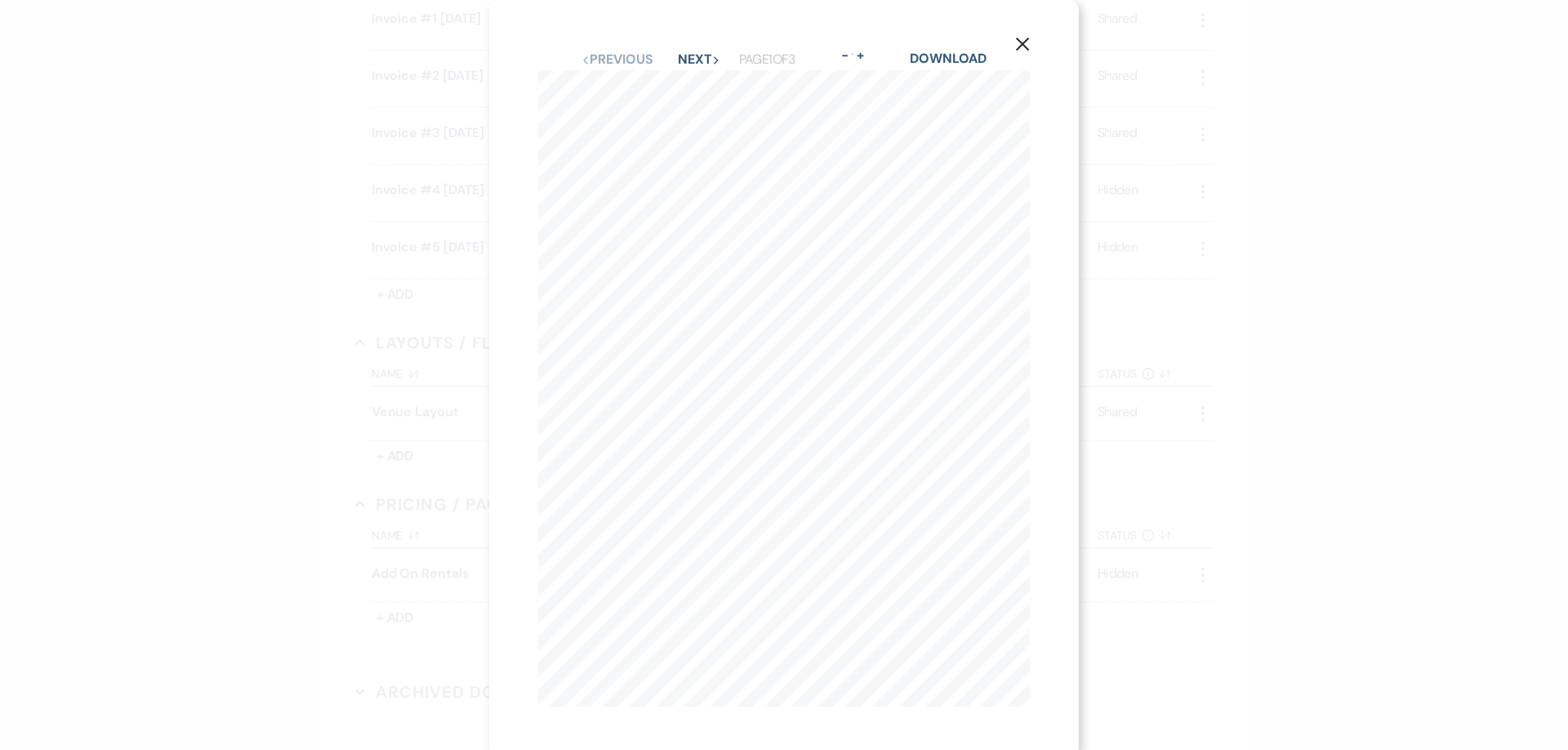
scroll to position [18, 0]
click at [705, 49] on button "Next Next" at bounding box center [699, 54] width 42 height 13
click at [705, 49] on div "Previous Previous Next Next Page 2 of 3 - Zoom + Download" at bounding box center [784, 60] width 492 height 22
click at [685, 59] on button "Next Next" at bounding box center [699, 60] width 42 height 13
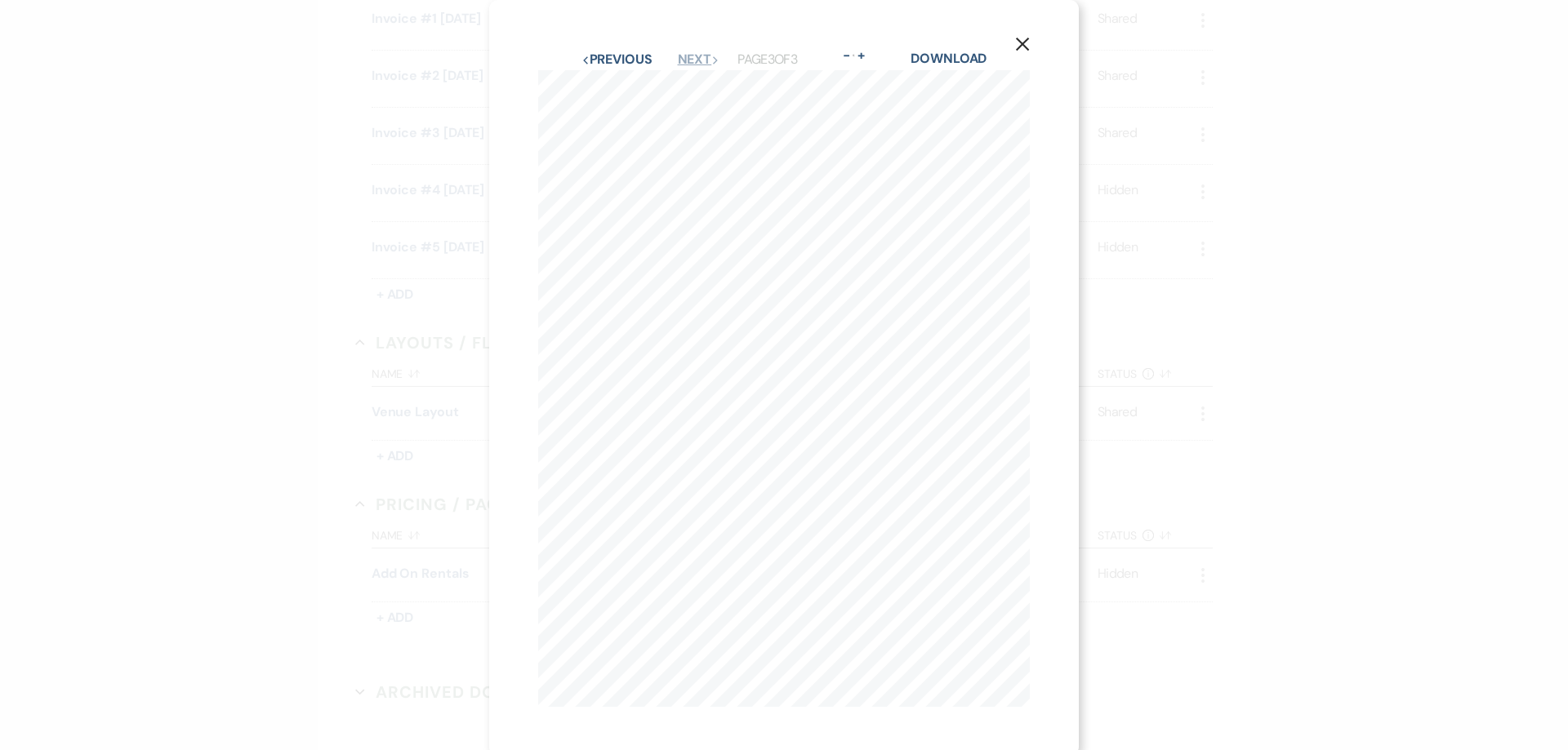
click at [685, 59] on button "Next Next" at bounding box center [699, 60] width 42 height 13
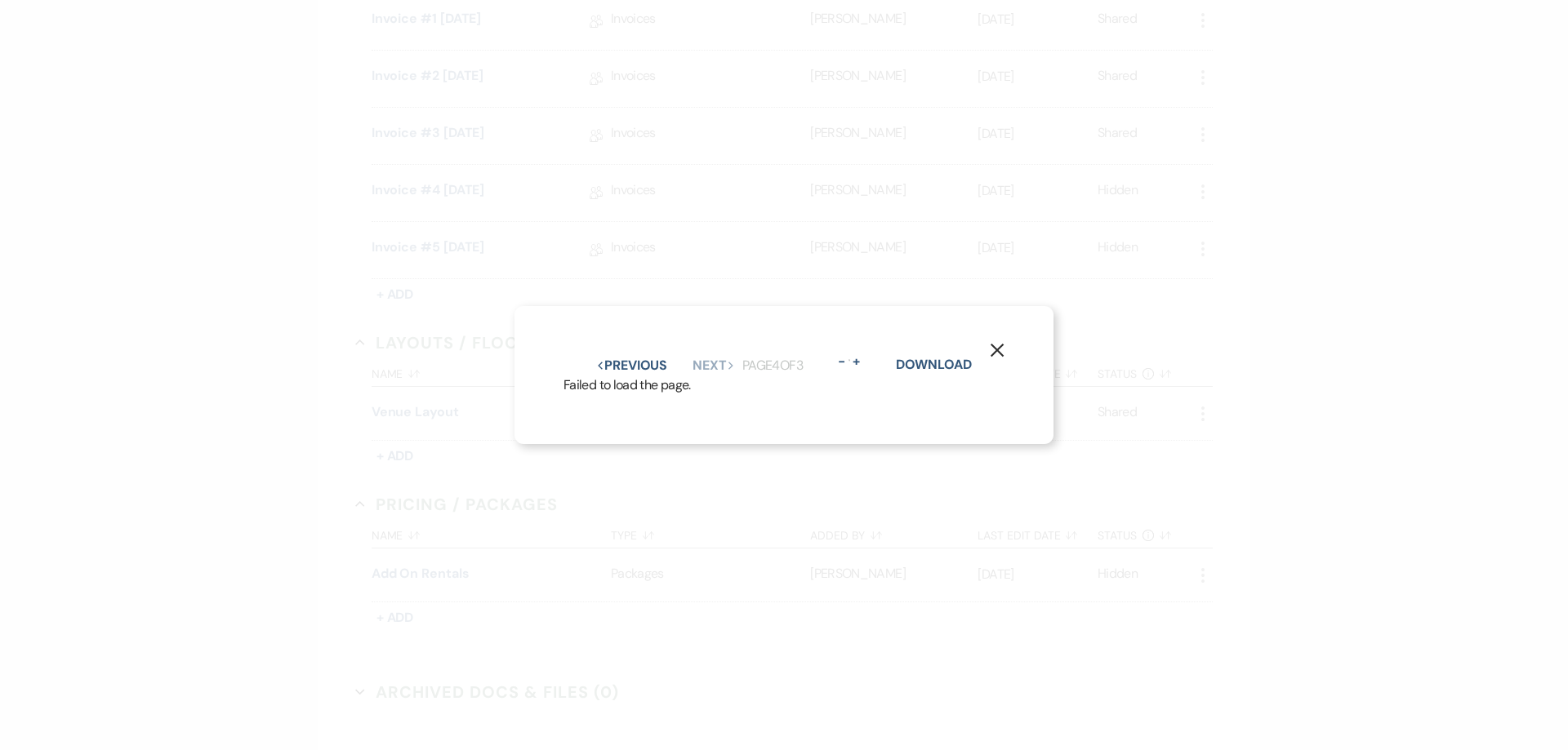
click at [438, 303] on div "X Previous Previous Next Next Page 4 of 3 - Zoom + Download Failed to load the …" at bounding box center [784, 375] width 1568 height 750
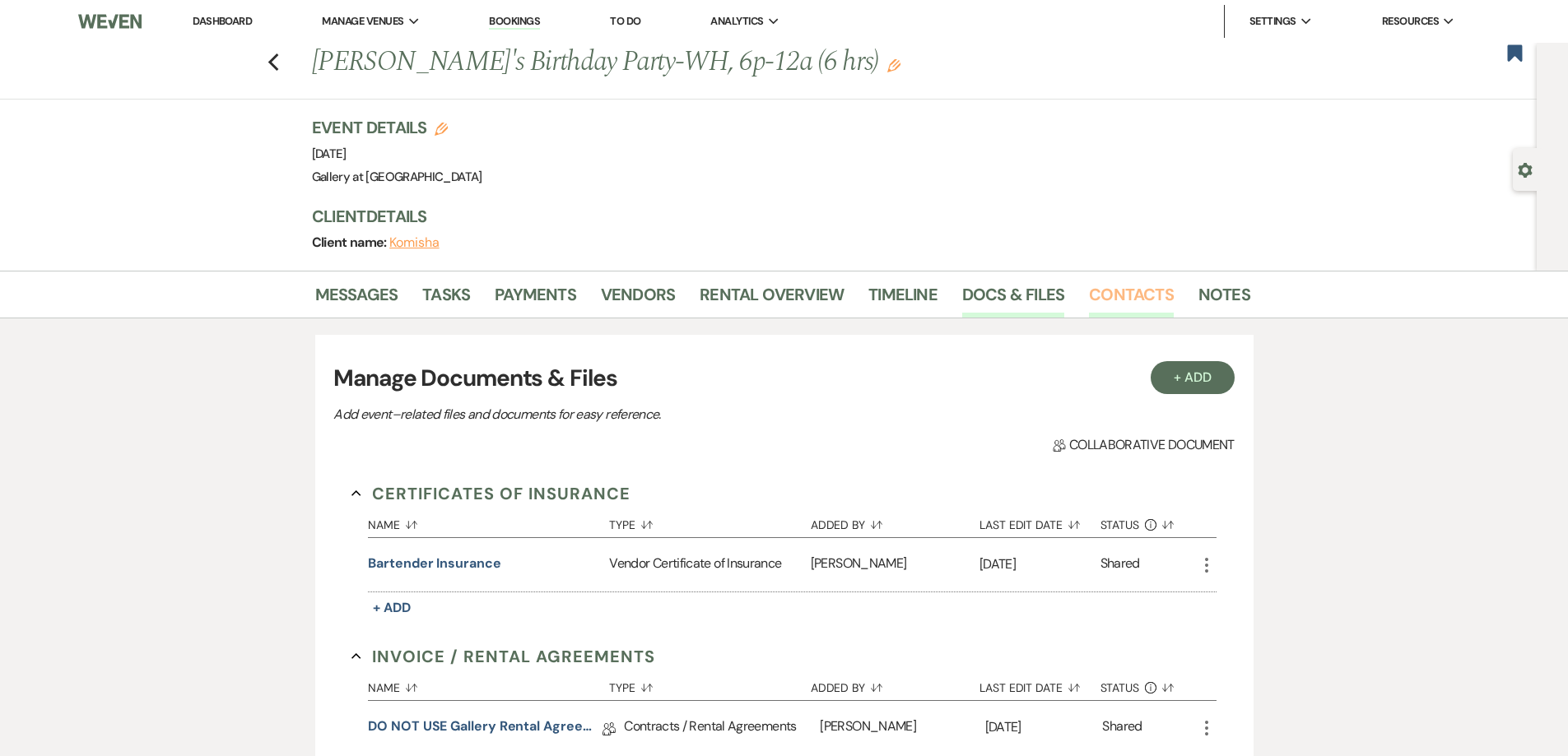
click at [1104, 305] on link "Contacts" at bounding box center [1131, 299] width 85 height 36
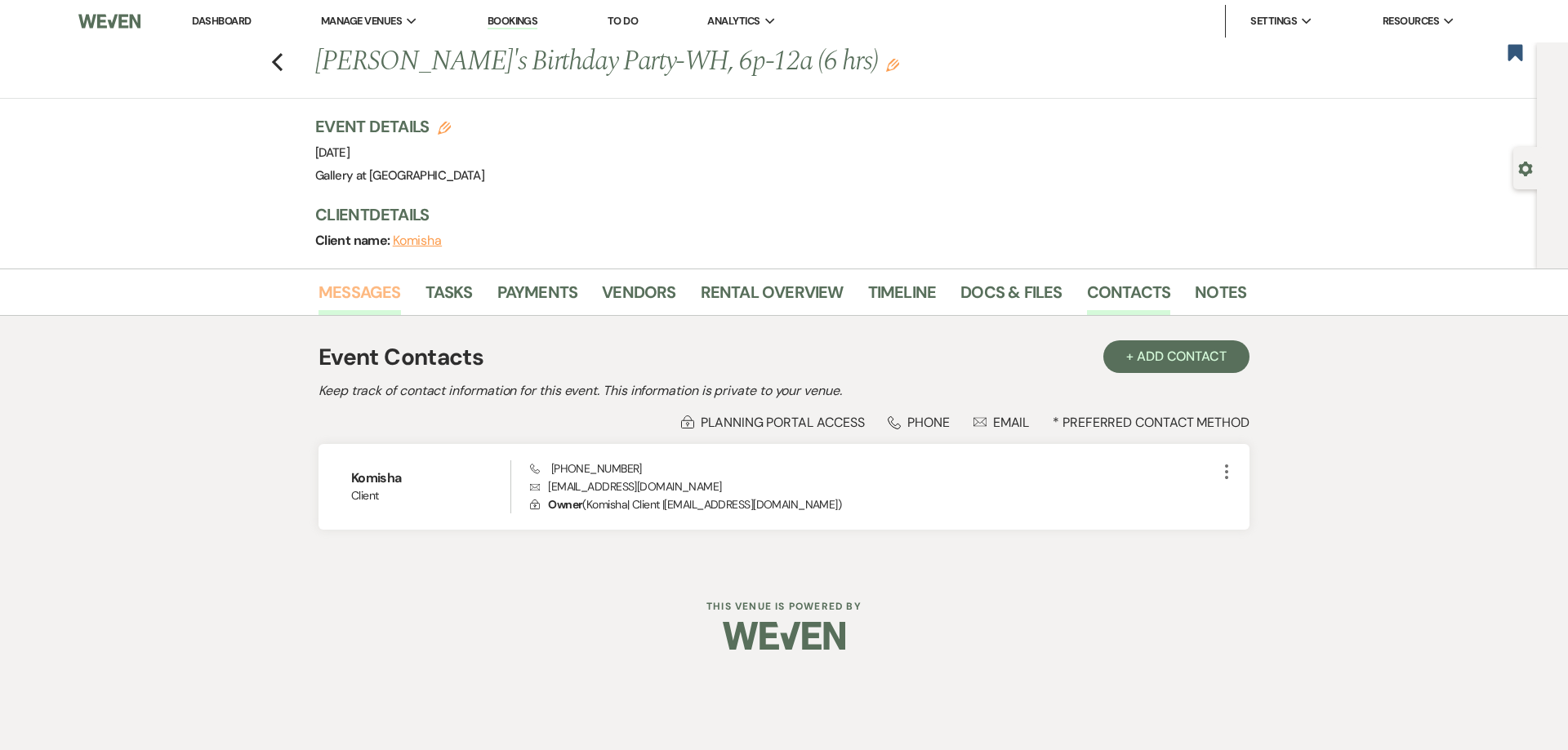
click at [364, 284] on link "Messages" at bounding box center [359, 297] width 82 height 36
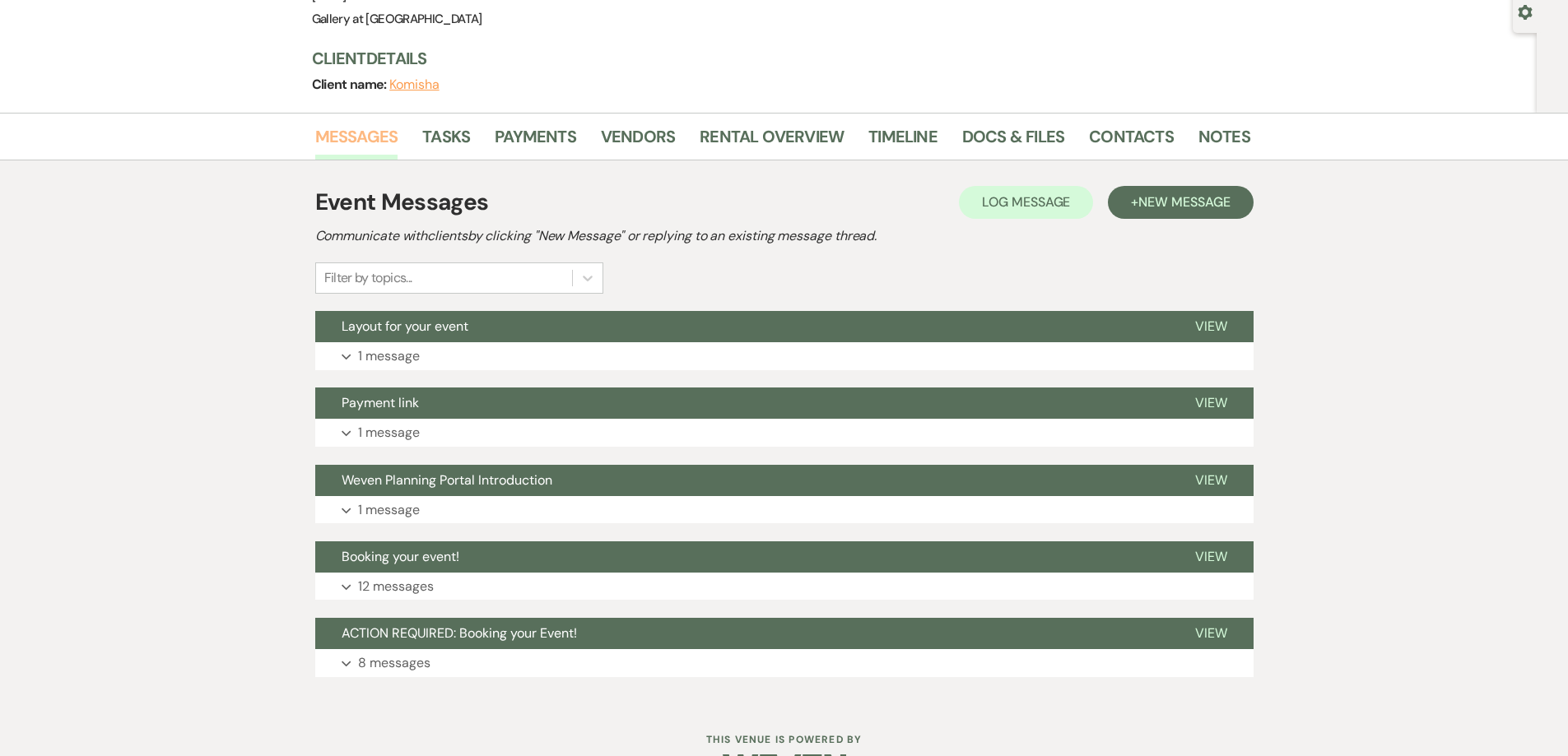
scroll to position [164, 0]
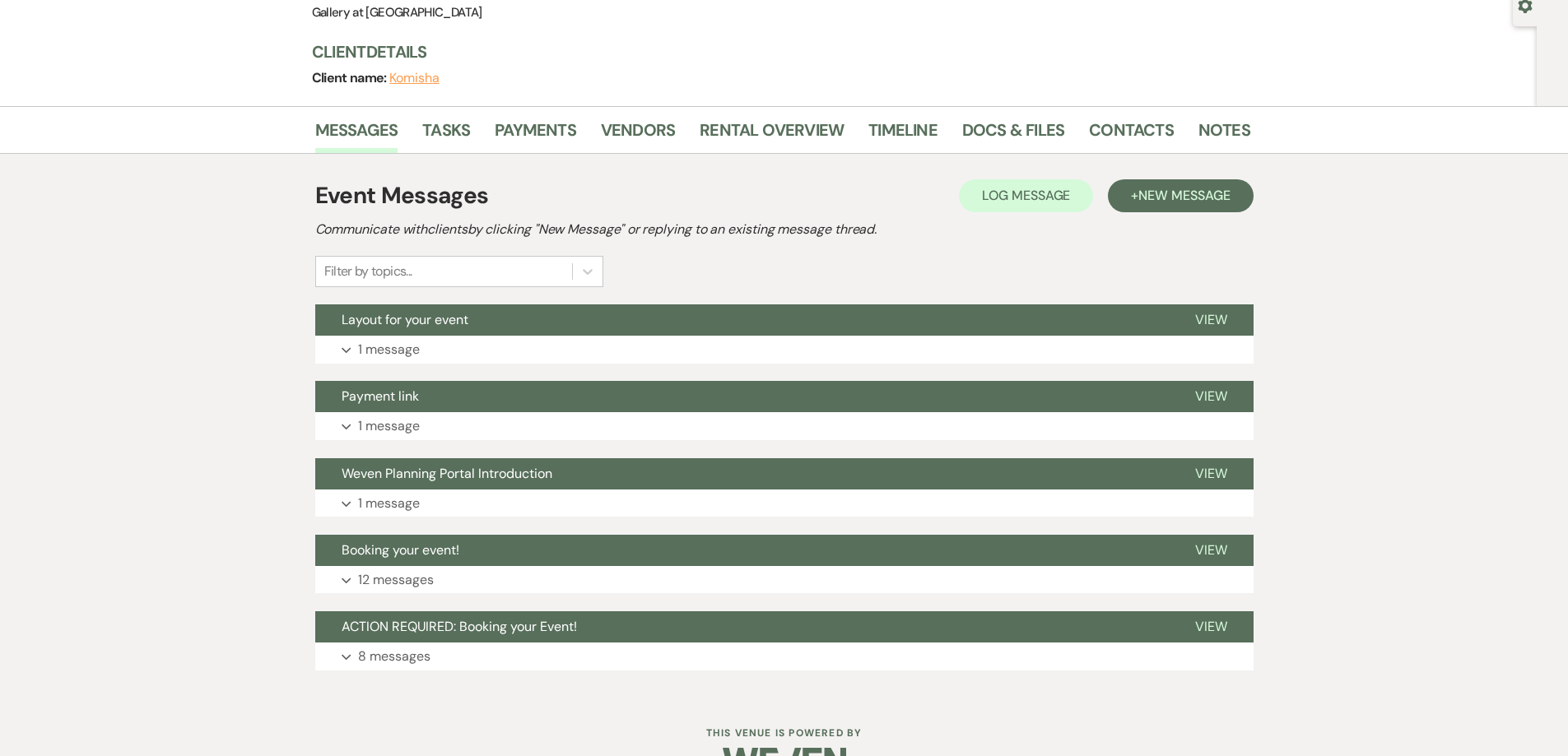
click at [738, 702] on div "Dashboard Manage Venues Expand Gallery at Hood Street Bookings To Do Analytics …" at bounding box center [784, 318] width 1568 height 965
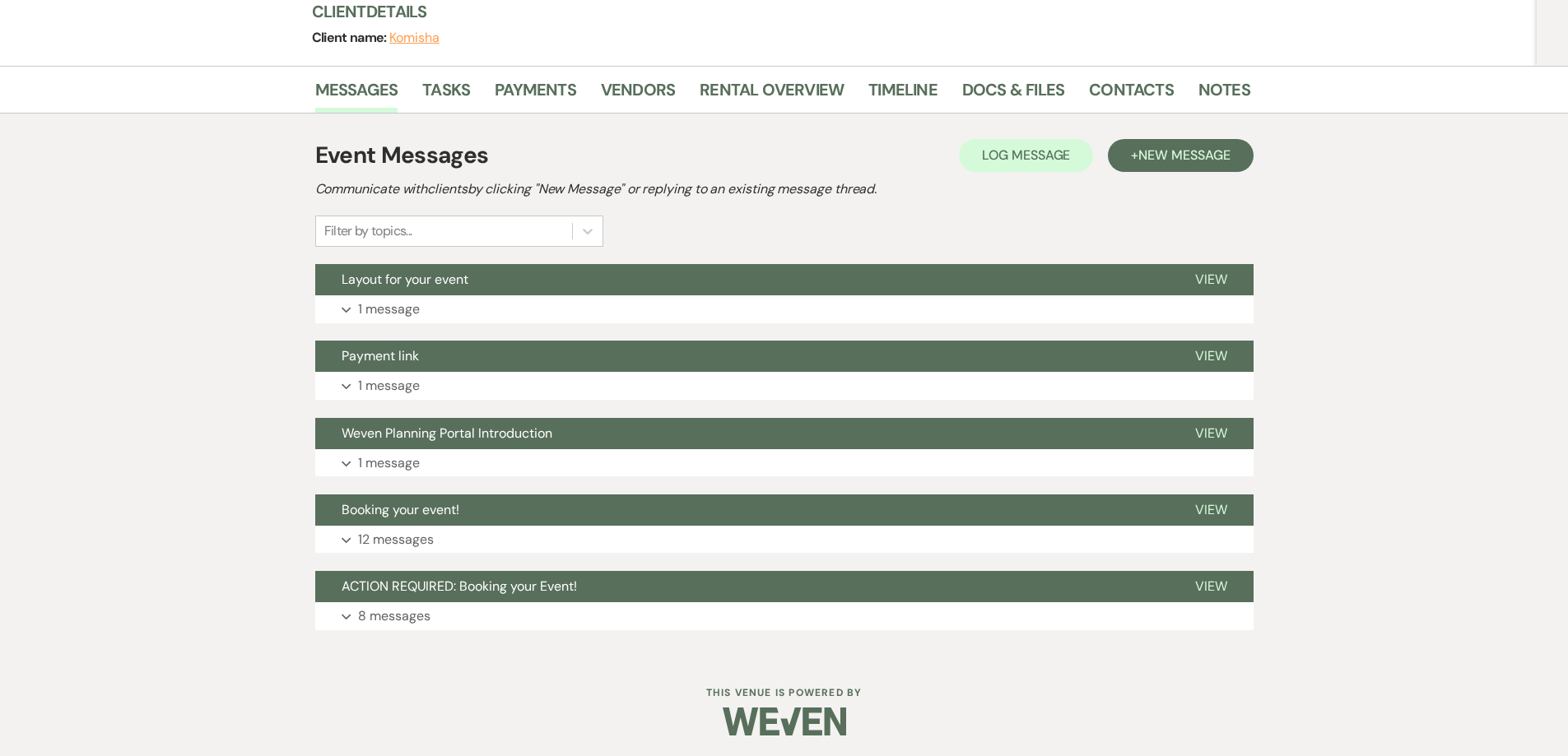
scroll to position [209, 0]
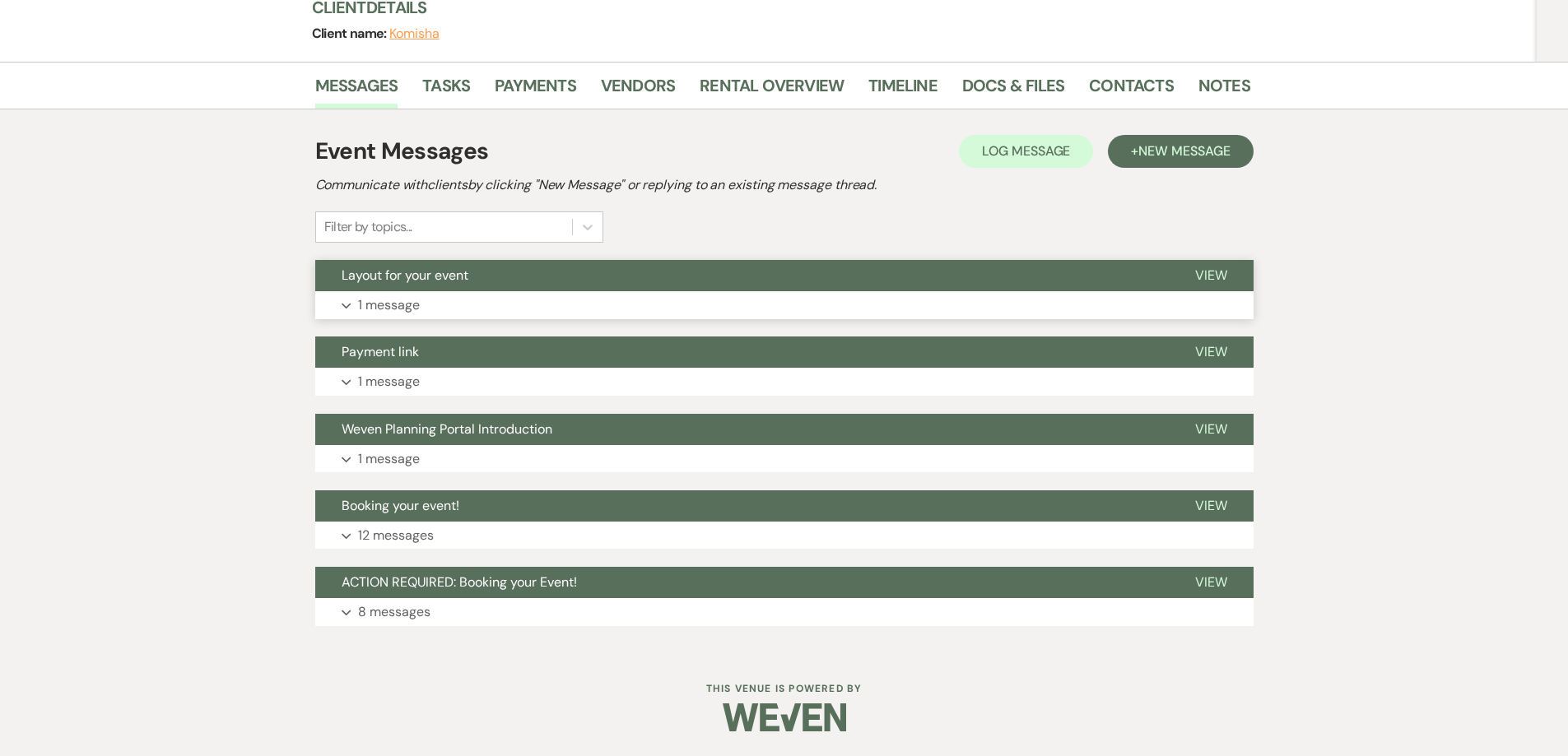
click at [920, 313] on button "Expand 1 message" at bounding box center [784, 304] width 938 height 28
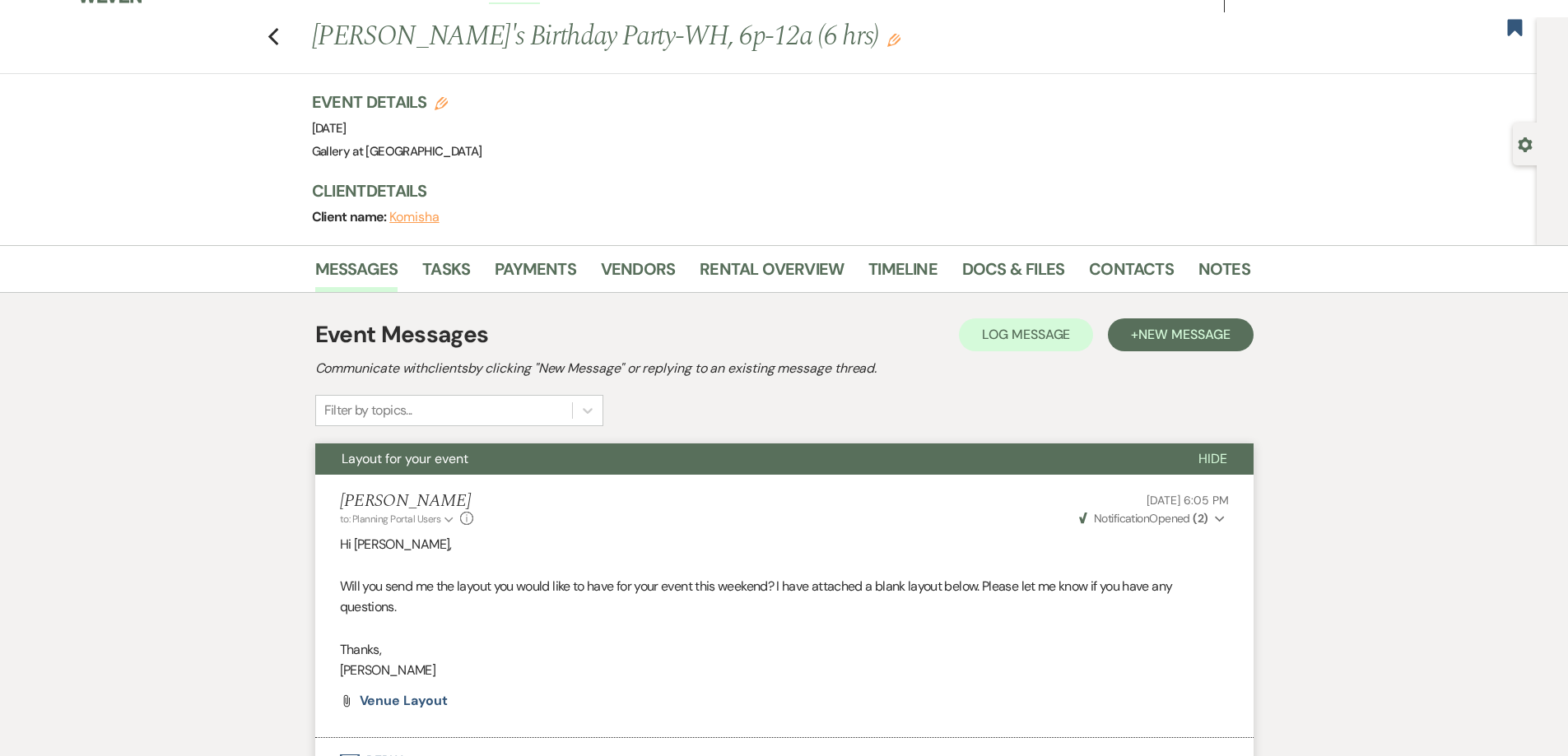
scroll to position [0, 0]
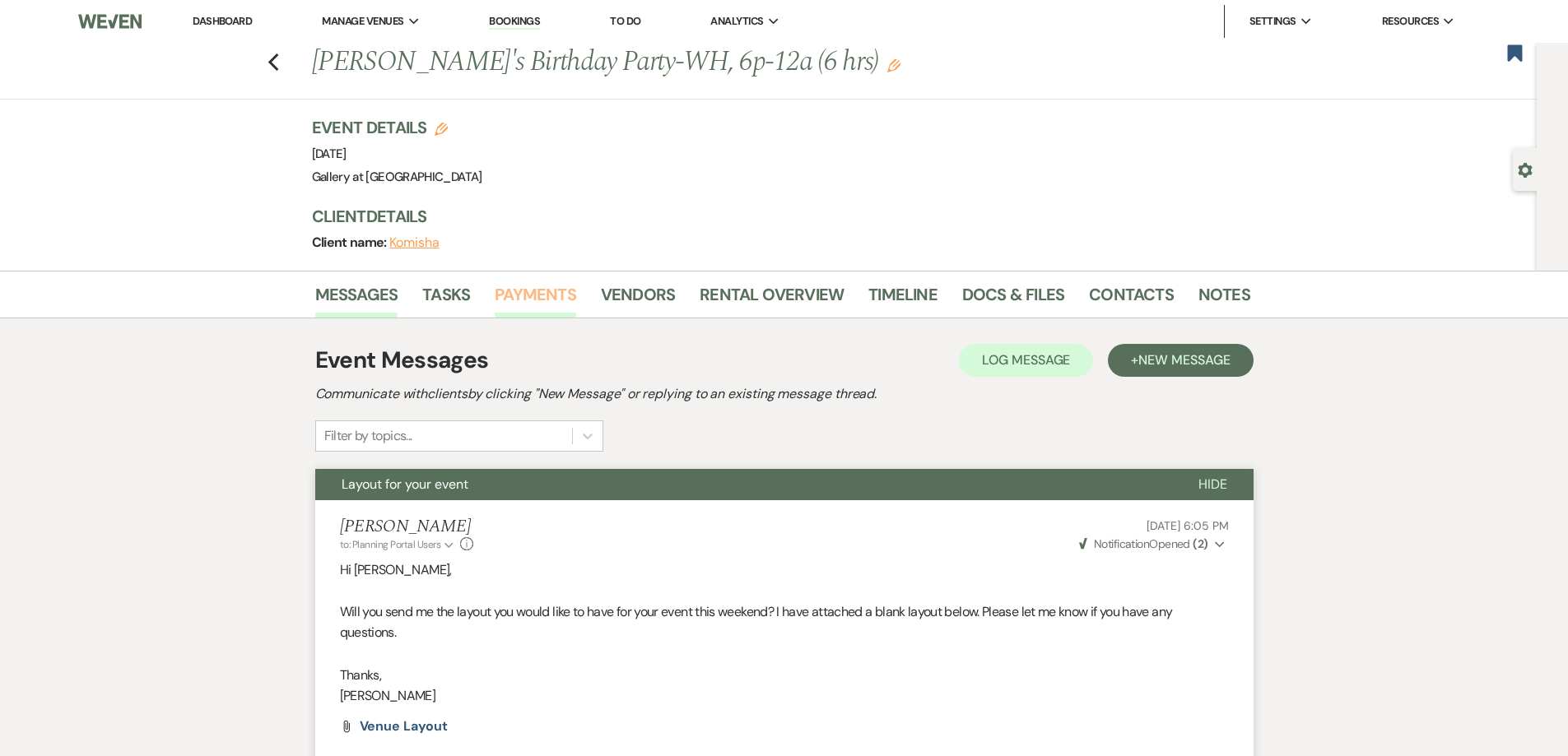
click at [559, 295] on link "Payments" at bounding box center [535, 299] width 81 height 36
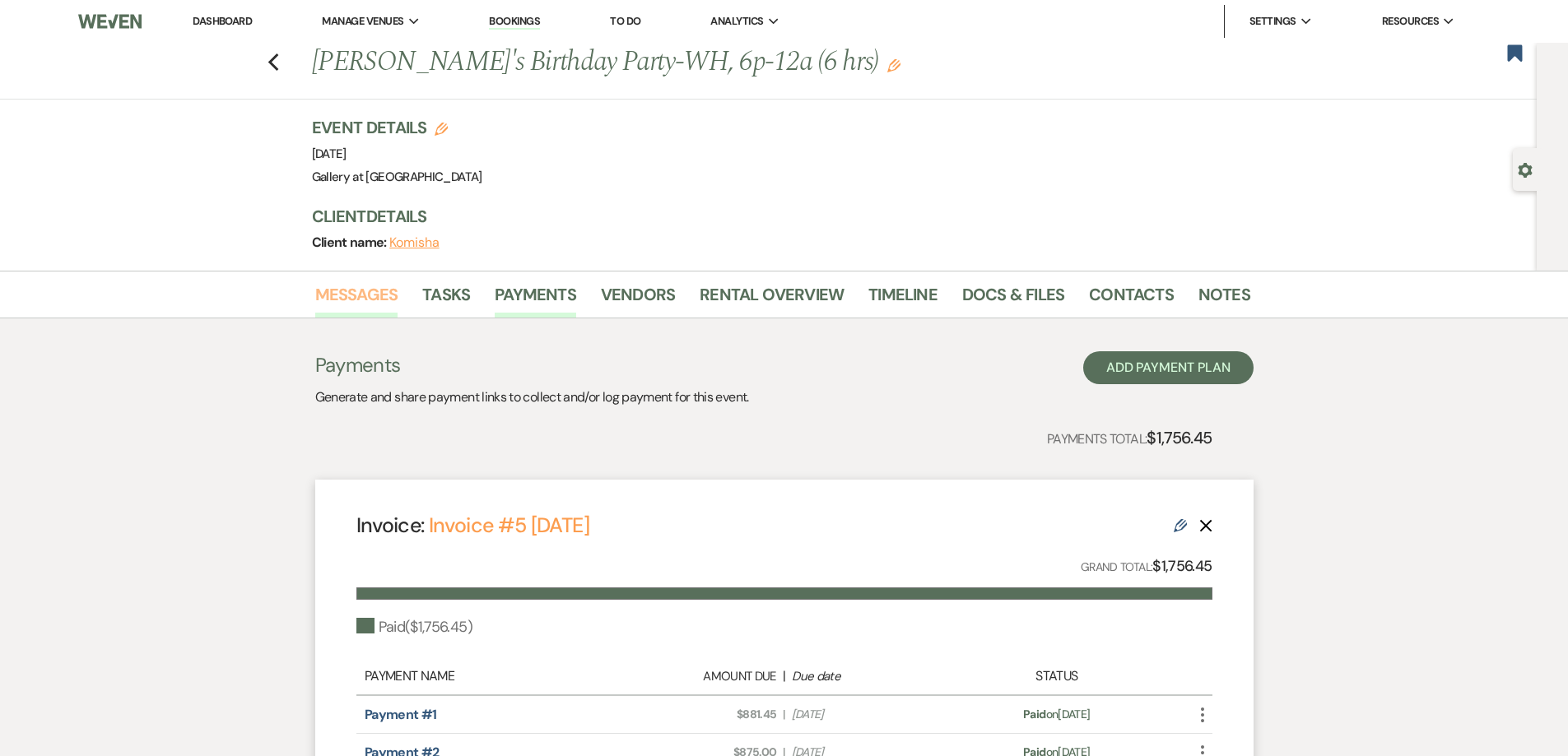
click at [389, 300] on link "Messages" at bounding box center [356, 299] width 83 height 36
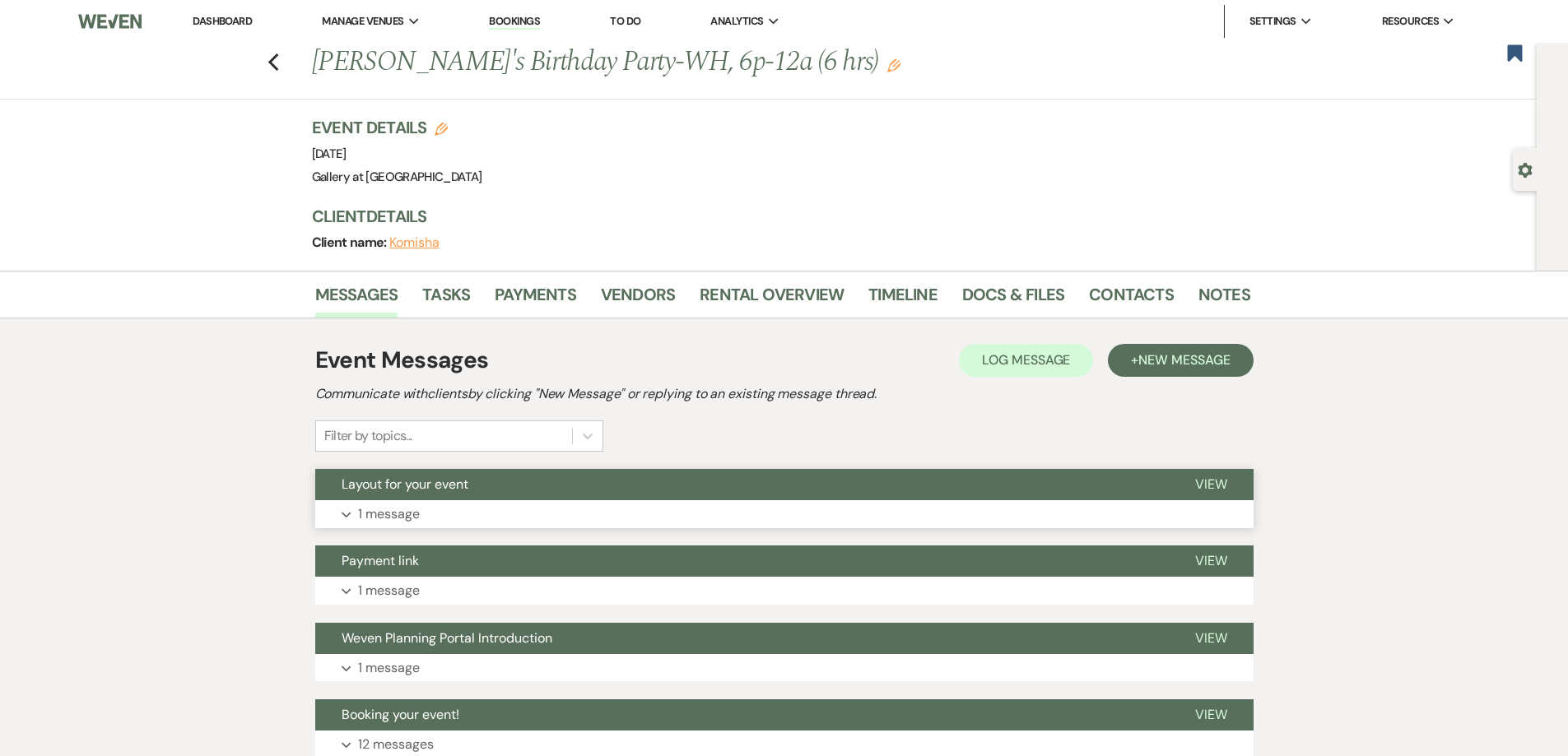
click at [501, 513] on button "Expand 1 message" at bounding box center [784, 514] width 938 height 28
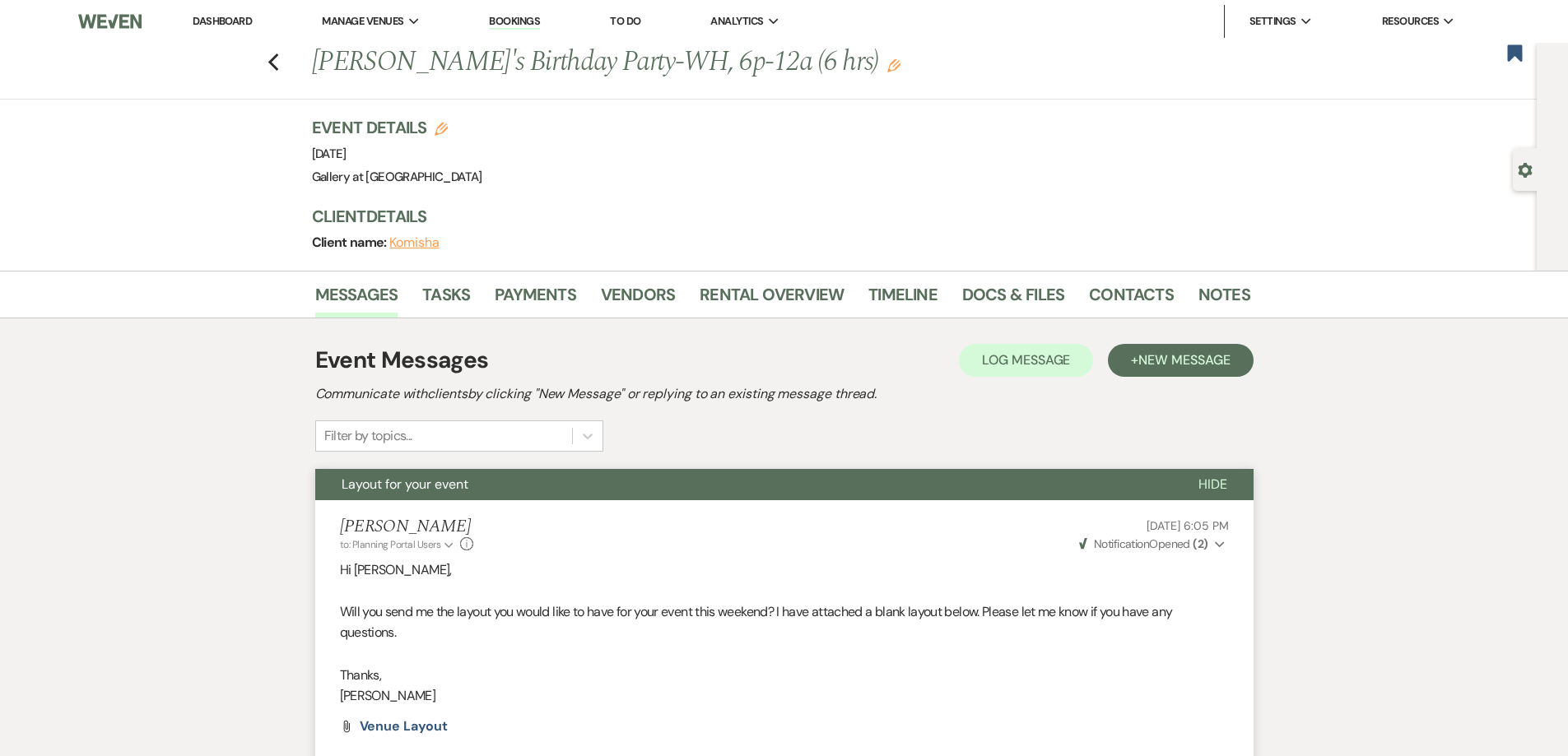
click at [201, 23] on link "Dashboard" at bounding box center [222, 21] width 60 height 14
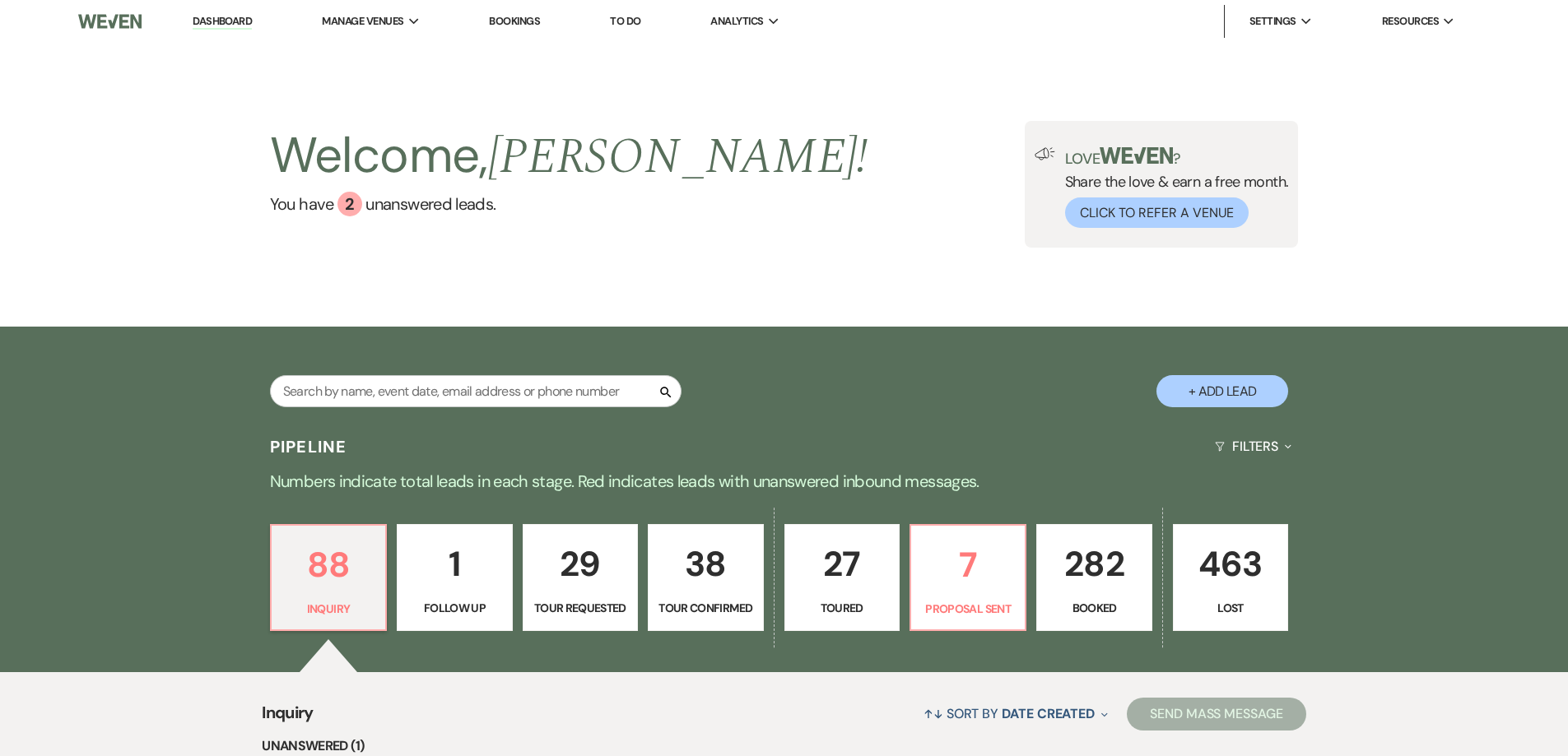
click at [1186, 396] on button "+ Add Lead" at bounding box center [1222, 391] width 132 height 32
select select "733"
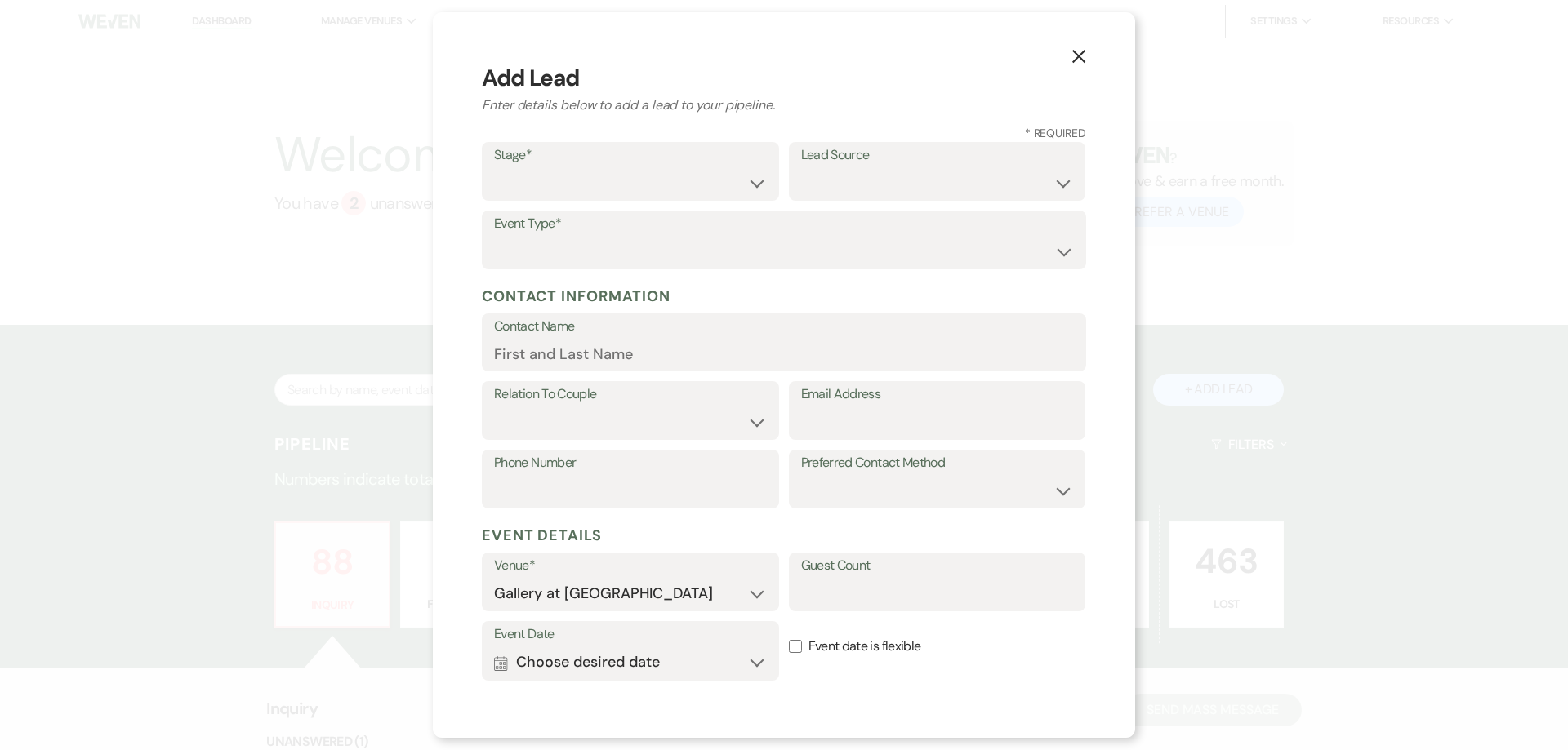
click at [1073, 51] on use "button" at bounding box center [1079, 57] width 13 height 13
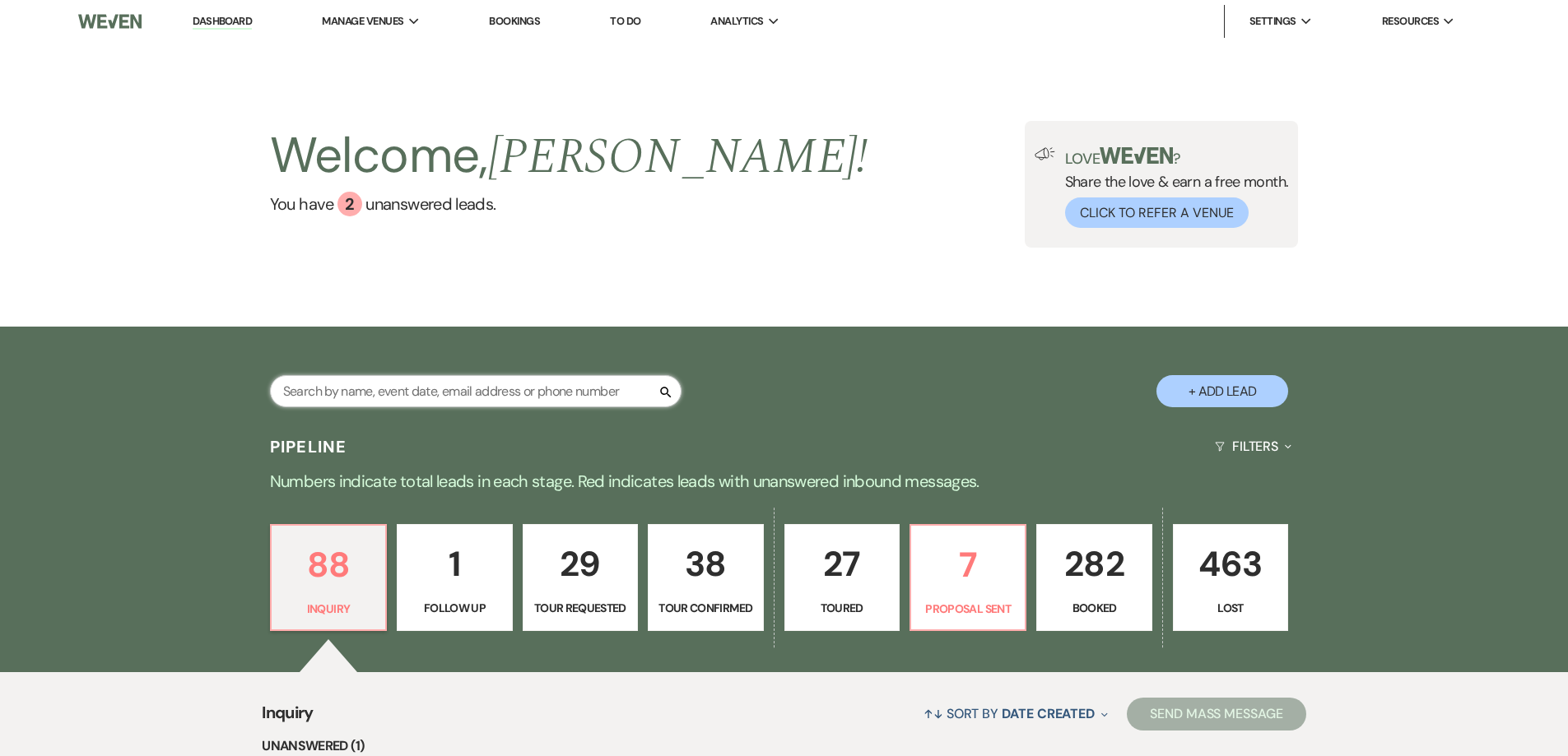
click at [559, 397] on input "text" at bounding box center [475, 391] width 412 height 32
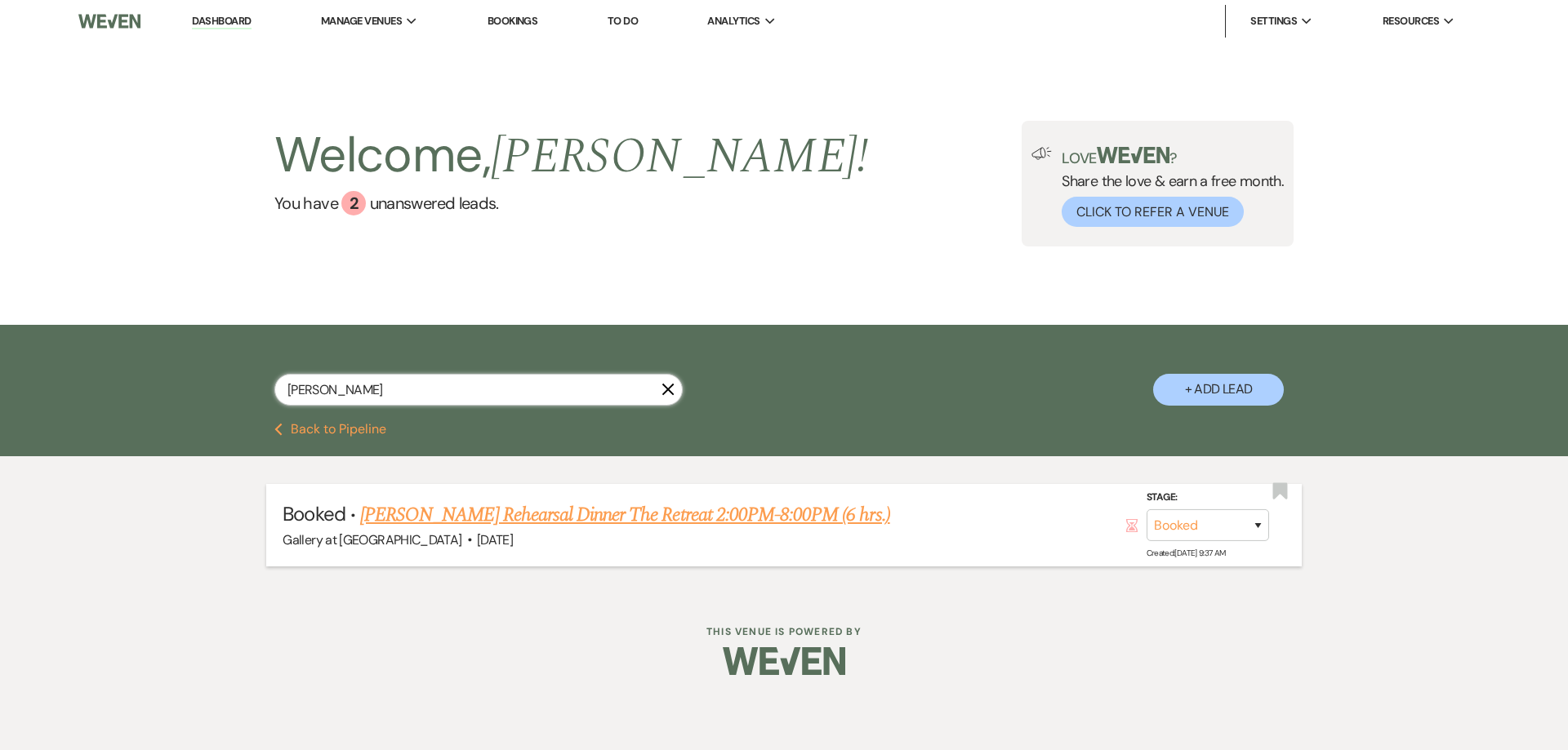
type input "fonda"
click at [596, 521] on link "Fonda Eason's Rehearsal Dinner The Retreat 2:00PM-8:00PM (6 hrs.)" at bounding box center [625, 515] width 530 height 29
select select "12"
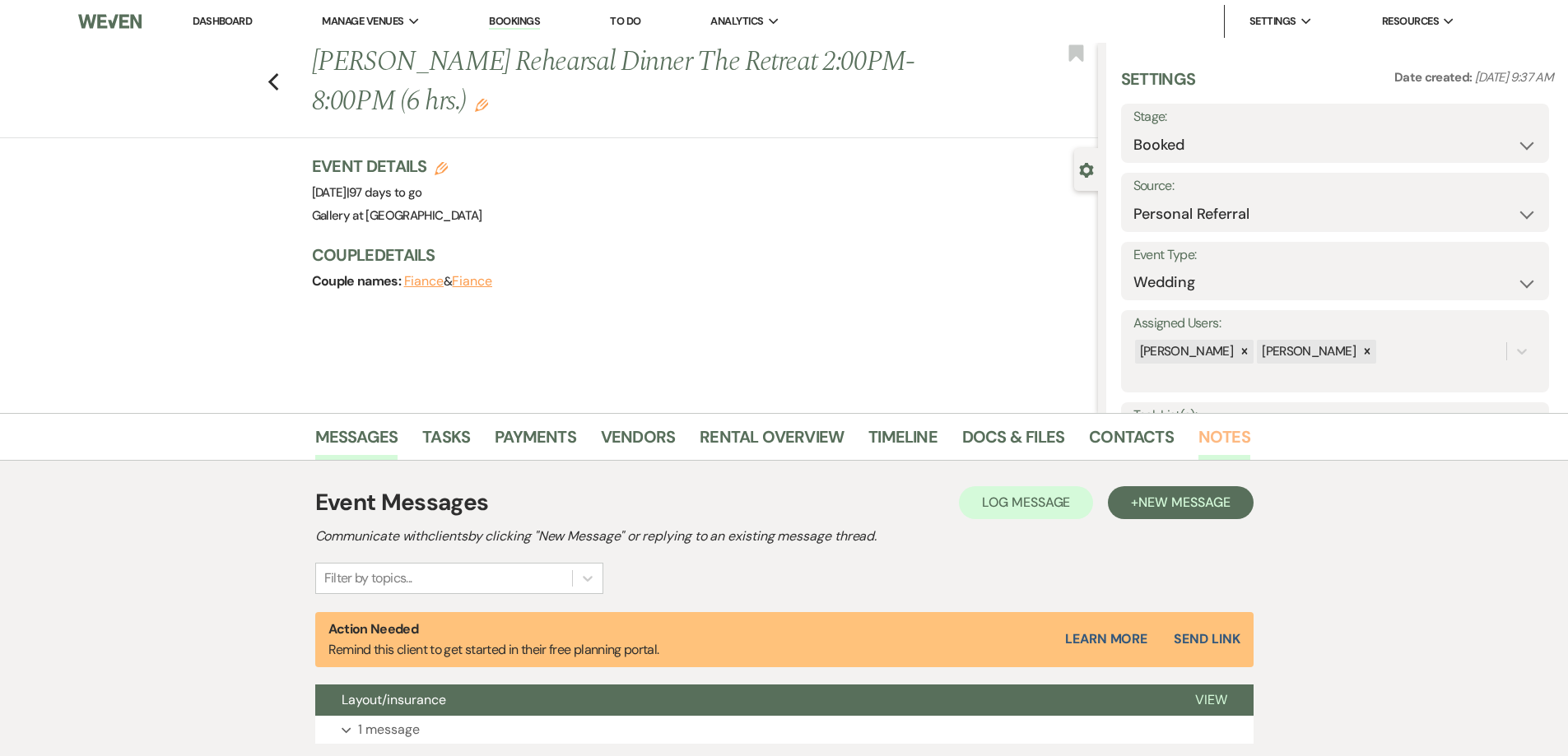
click at [1216, 437] on link "Notes" at bounding box center [1224, 442] width 52 height 36
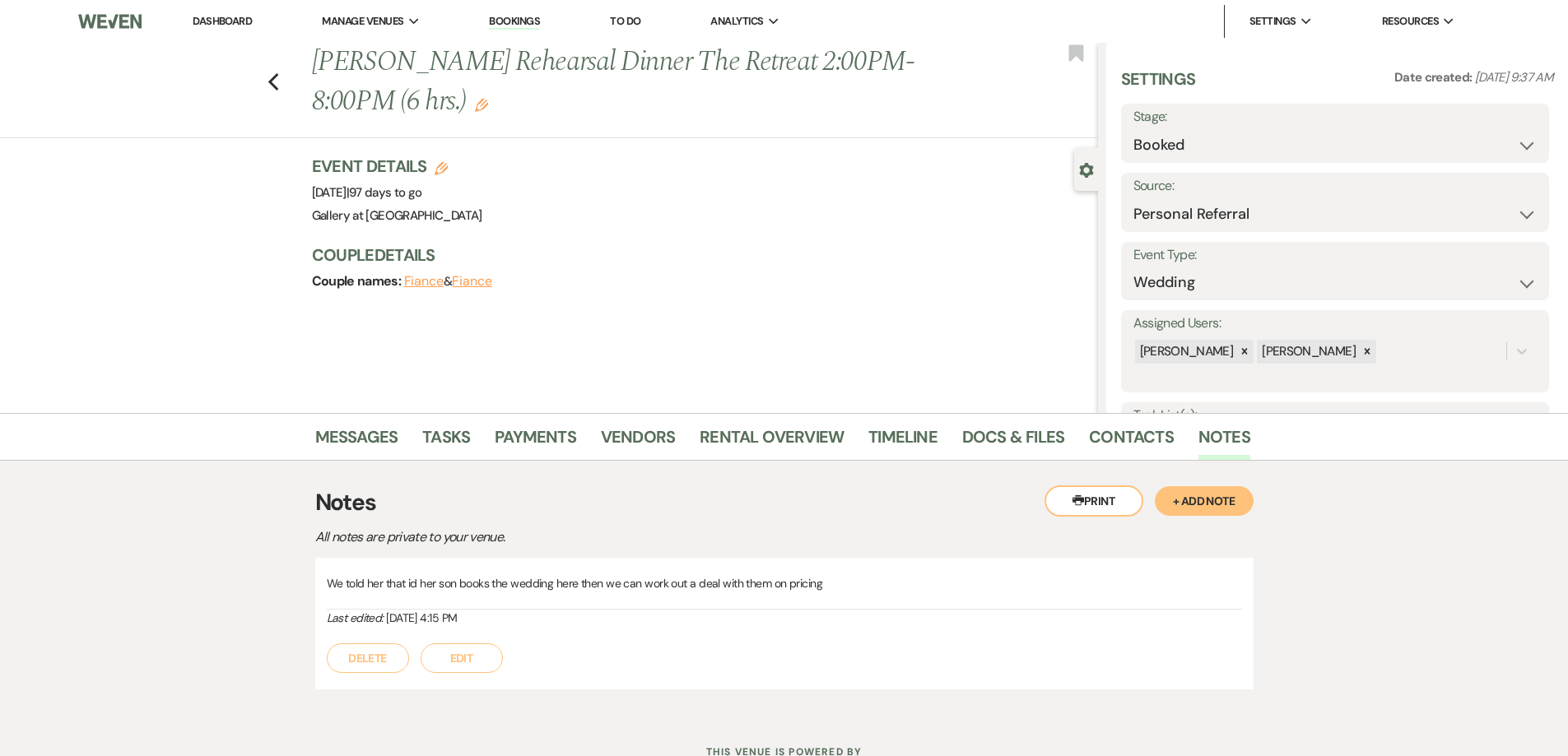
click at [1176, 499] on button "+ Add Note" at bounding box center [1204, 500] width 99 height 29
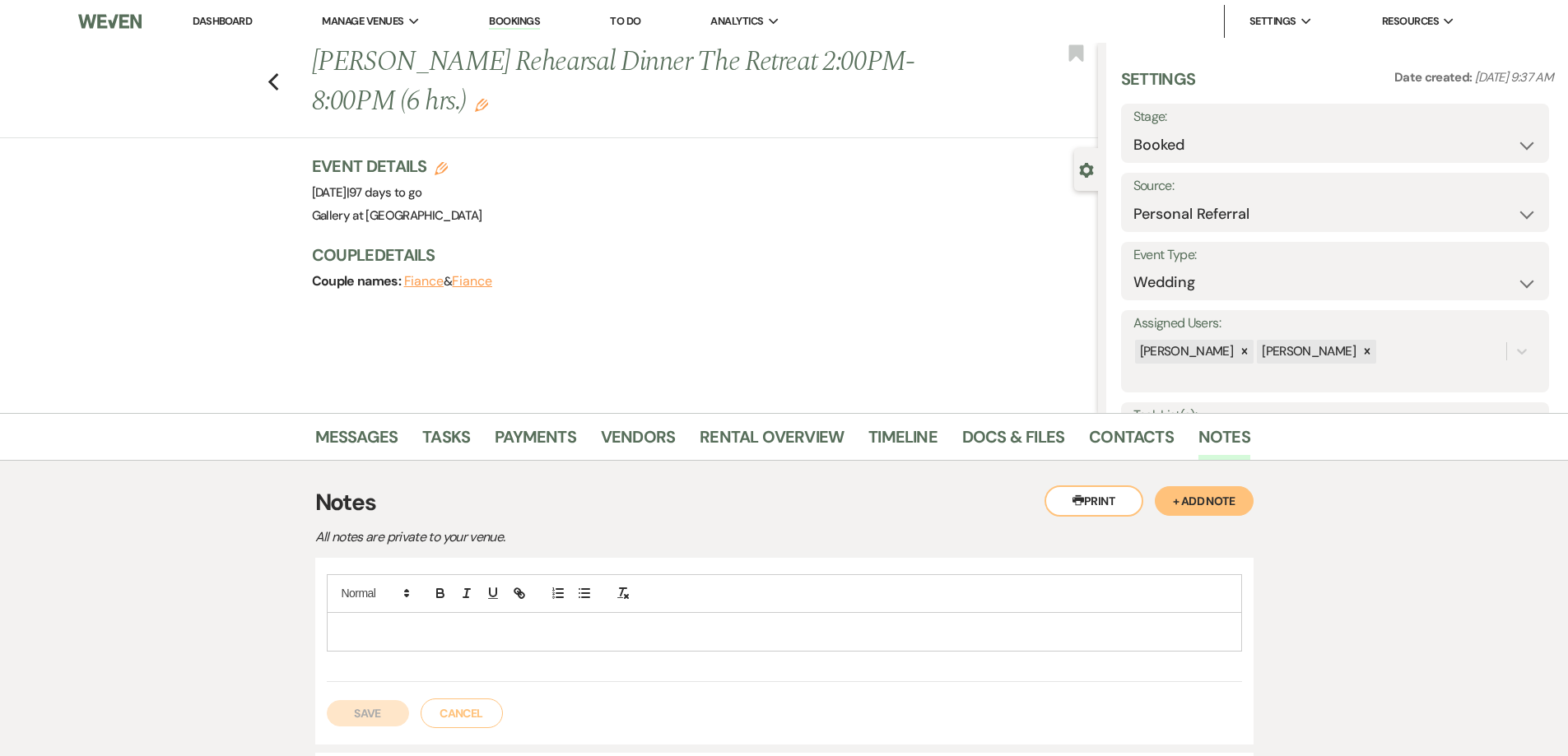
click at [828, 630] on p at bounding box center [784, 632] width 889 height 18
click at [381, 714] on button "Save" at bounding box center [368, 712] width 82 height 26
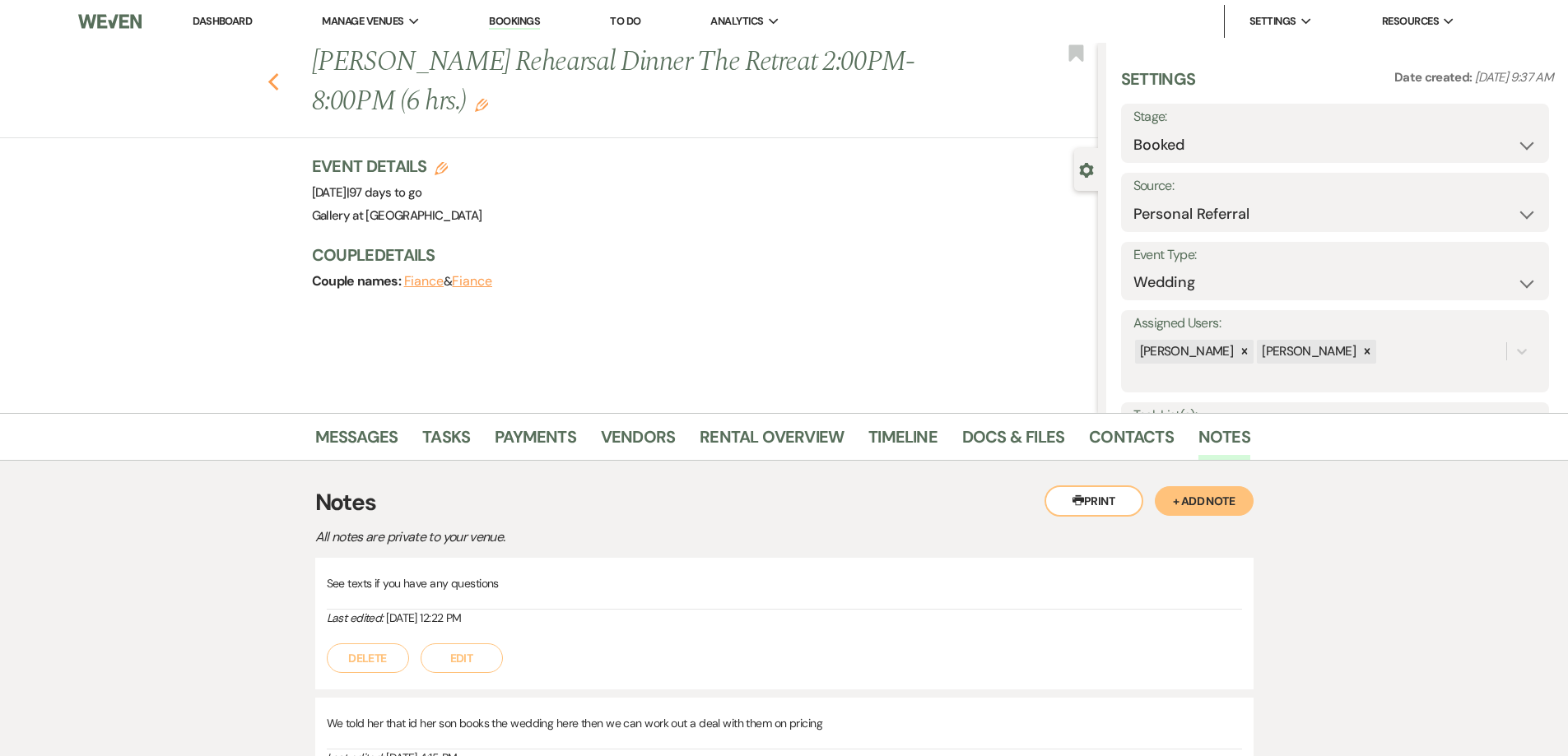
click at [276, 83] on use "button" at bounding box center [273, 82] width 11 height 18
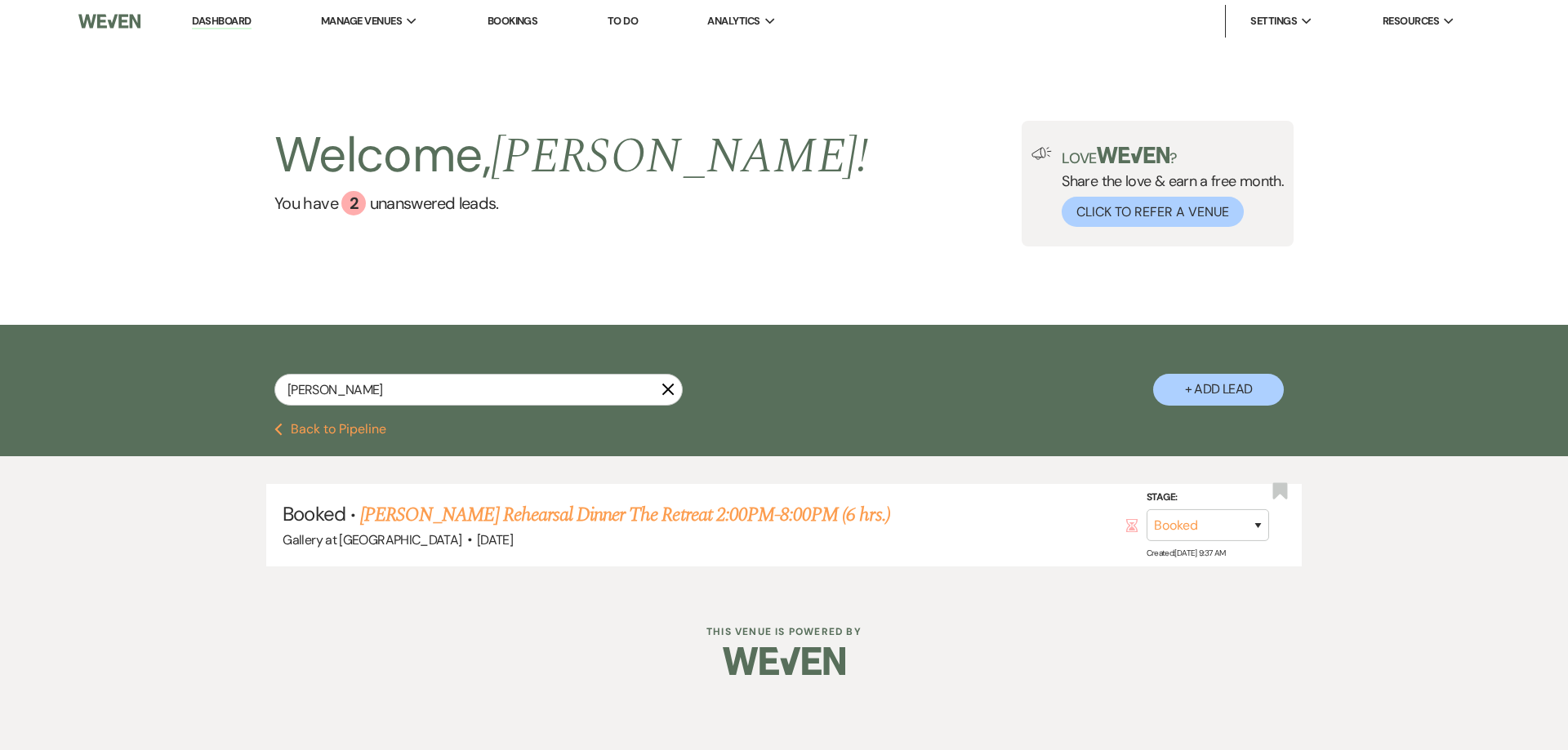
click at [1192, 393] on button "+ Add Lead" at bounding box center [1218, 390] width 131 height 32
select select "733"
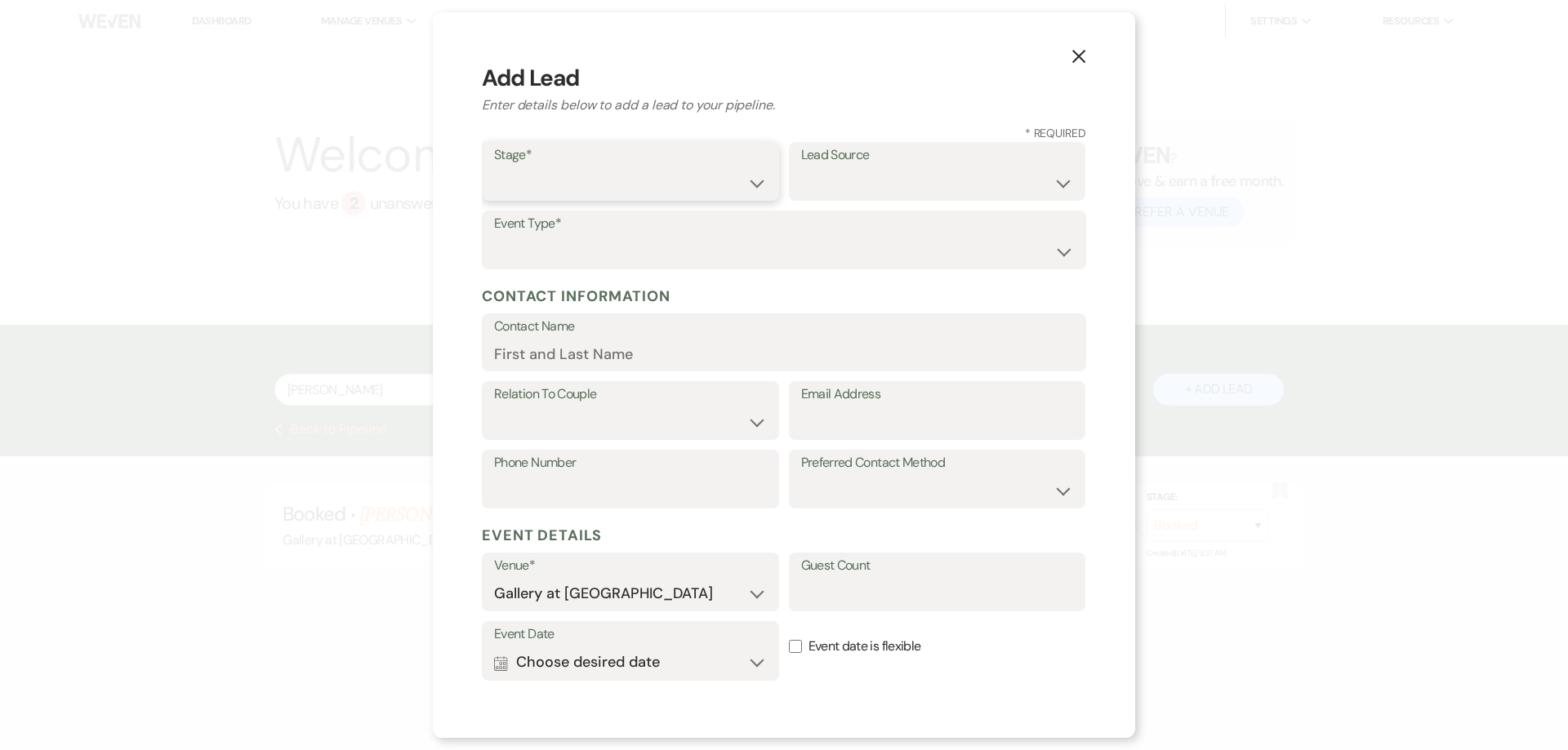
click at [612, 169] on select "Inquiry Follow Up Tour Requested Tour Confirmed Toured Proposal Sent Booked Lost" at bounding box center [631, 183] width 273 height 32
select select "1"
click at [494, 167] on select "Inquiry Follow Up Tour Requested Tour Confirmed Toured Proposal Sent Booked Lost" at bounding box center [631, 183] width 273 height 32
click at [823, 195] on select "Weven Venue Website Instagram Facebook Pinterest Google The Knot Wedding Wire H…" at bounding box center [937, 183] width 273 height 32
select select "12"
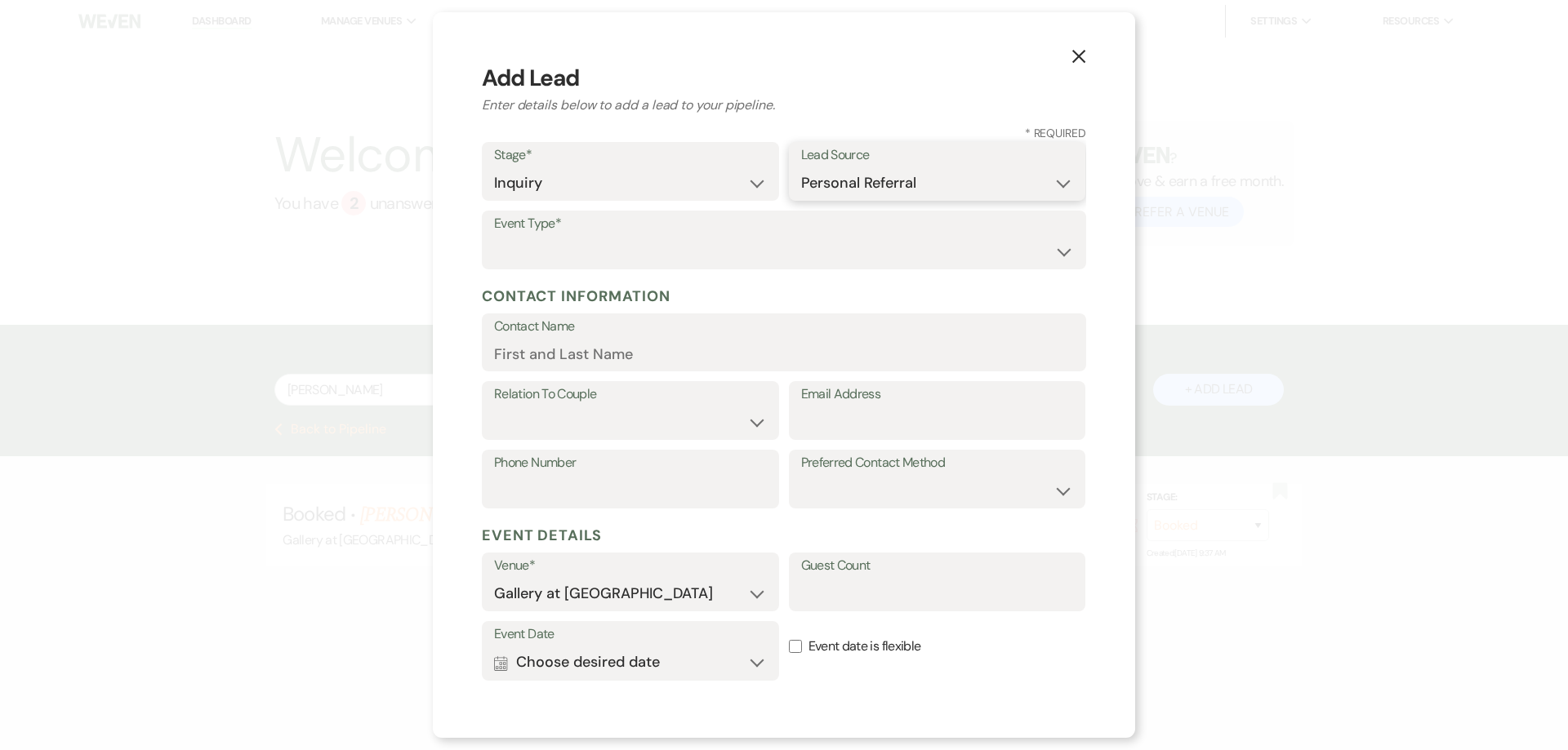
click at [801, 167] on select "Weven Venue Website Instagram Facebook Pinterest Google The Knot Wedding Wire H…" at bounding box center [937, 183] width 273 height 32
click at [601, 252] on select "Wedding Anniversary Party Baby Shower Bachelorette / Bachelor Party Birthday Pa…" at bounding box center [784, 252] width 580 height 32
select select "1"
click at [494, 236] on select "Wedding Anniversary Party Baby Shower Bachelorette / Bachelor Party Birthday Pa…" at bounding box center [784, 252] width 580 height 32
click at [594, 343] on input "Contact Name" at bounding box center [784, 353] width 580 height 32
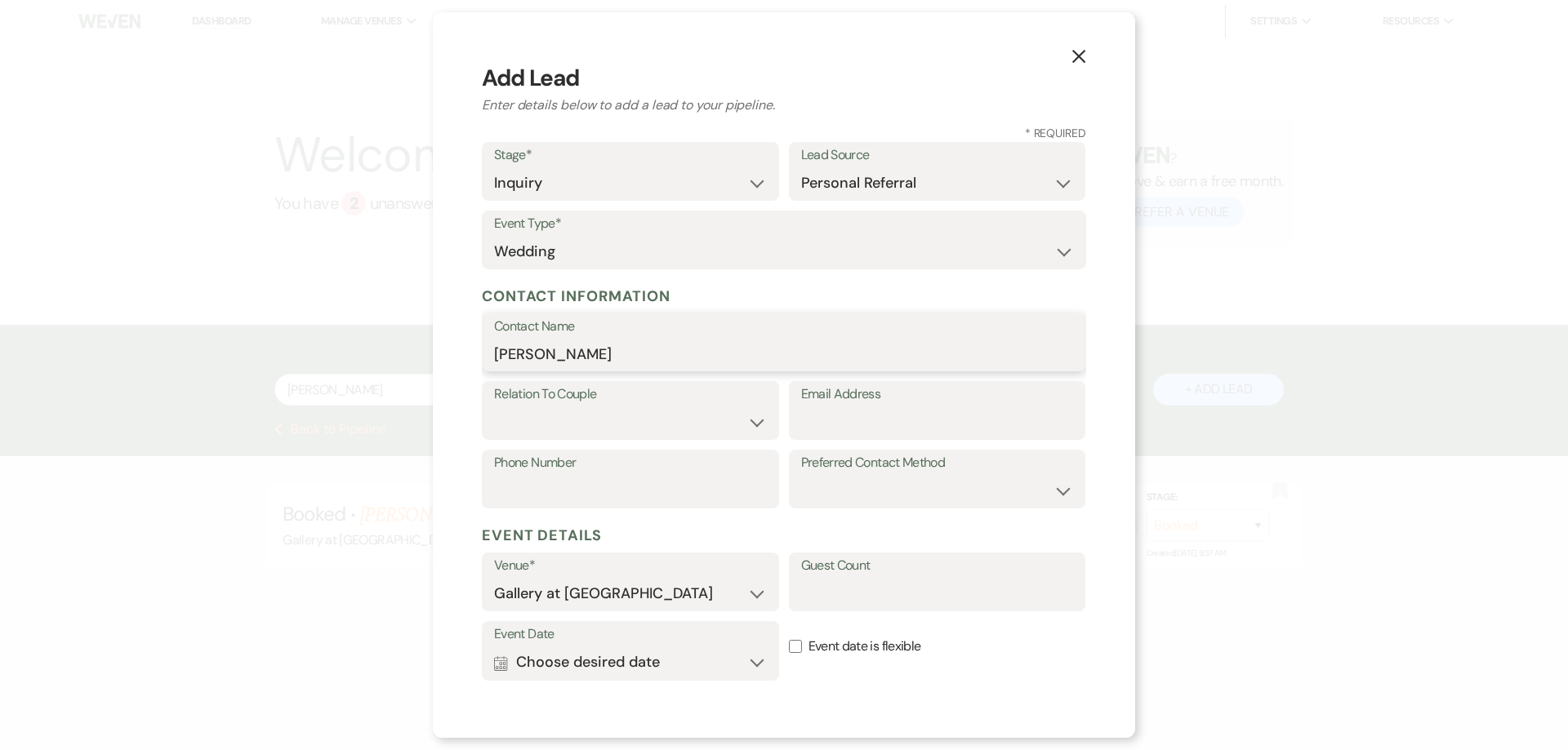
type input "Zach Eason"
click at [637, 430] on select "Couple Planner Parent of Couple Family Member Friend Other" at bounding box center [631, 422] width 273 height 32
select select "1"
click at [494, 407] on select "Couple Planner Parent of Couple Family Member Friend Other" at bounding box center [631, 422] width 273 height 32
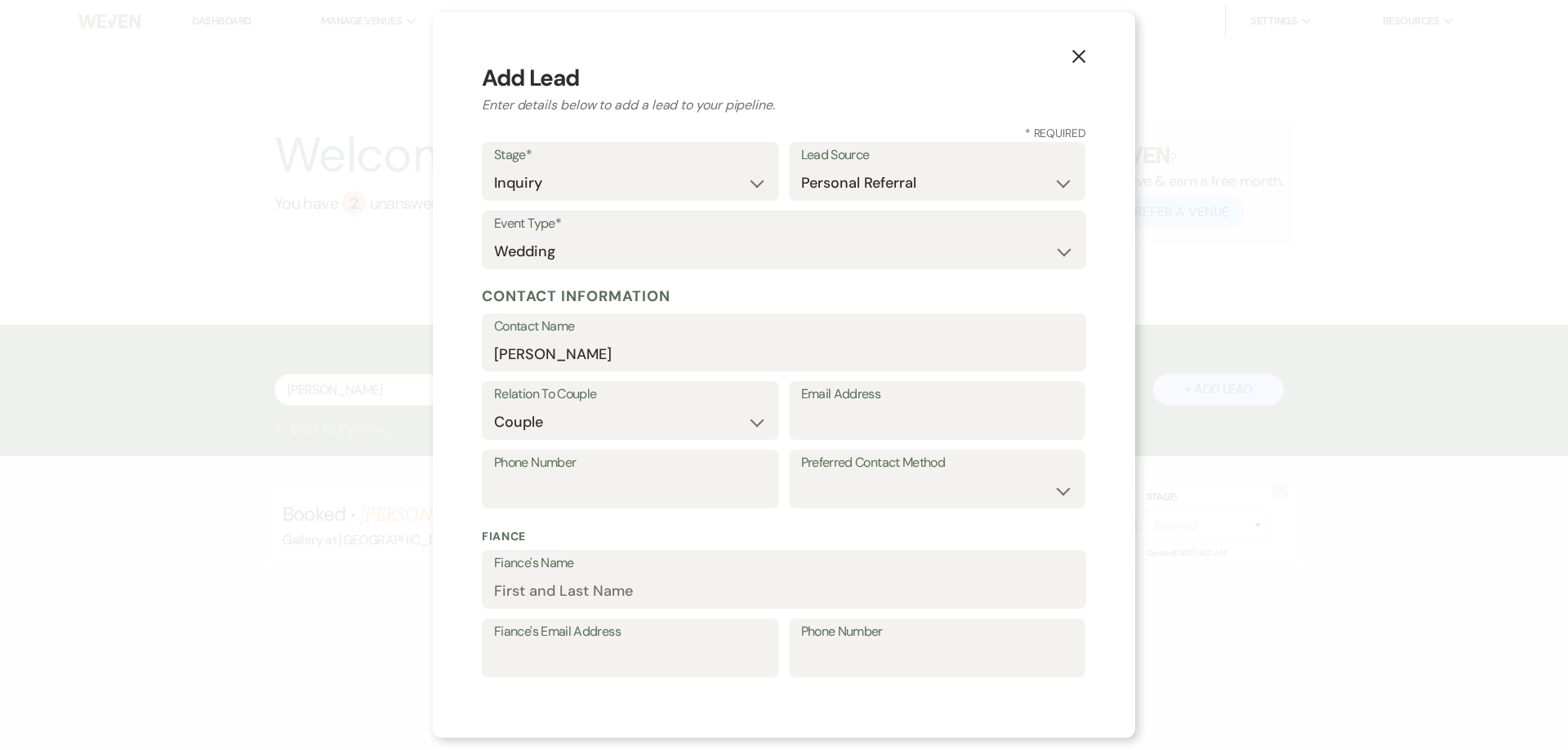
click at [827, 403] on label "Email Address" at bounding box center [937, 394] width 273 height 23
click at [827, 407] on input "Email Address" at bounding box center [937, 422] width 273 height 32
click at [586, 479] on input "Phone Number" at bounding box center [631, 491] width 273 height 32
type input "608-509-3551"
click at [861, 420] on input "Email Address" at bounding box center [937, 422] width 273 height 32
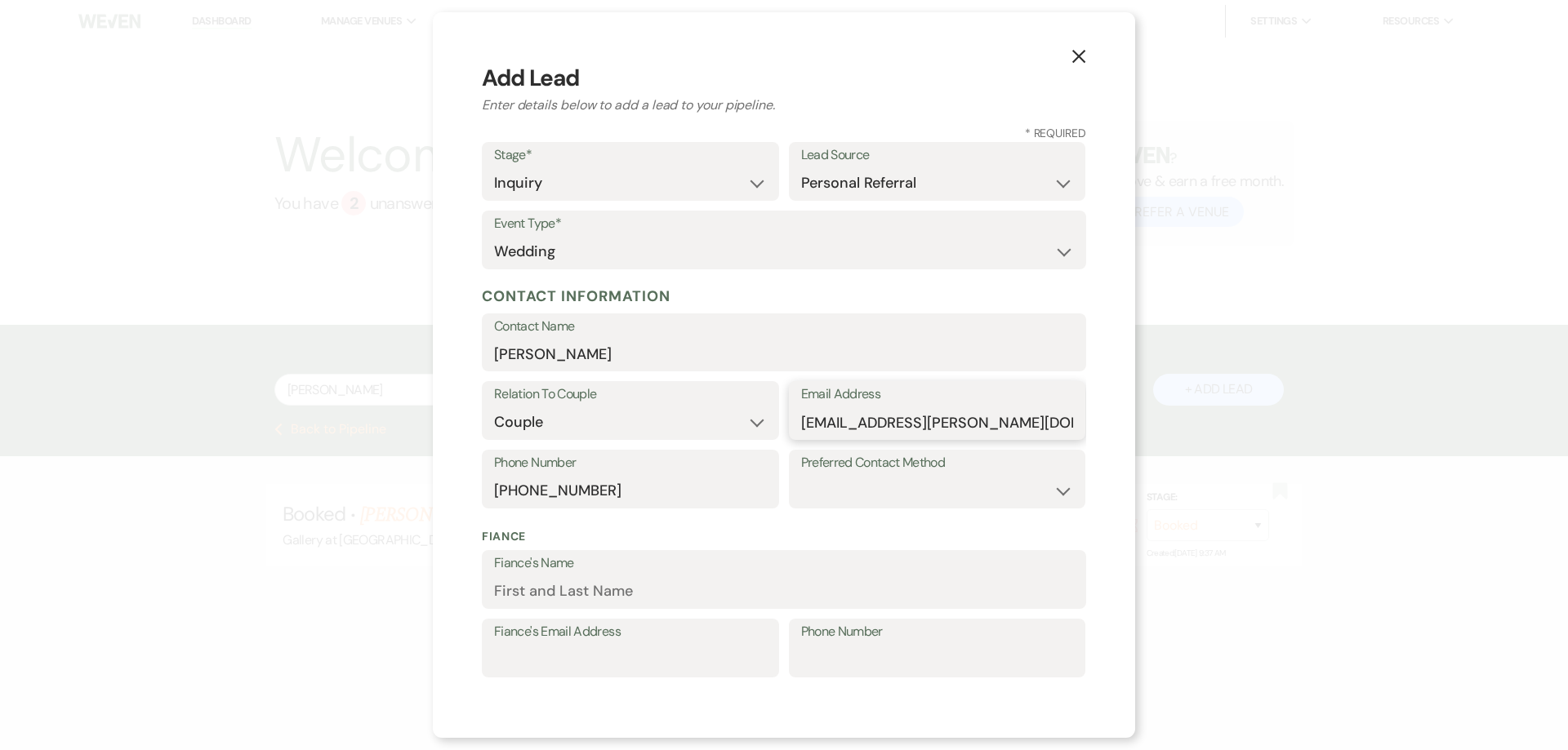
type input "zachary27.eason@gmail.com"
click at [839, 476] on select "Email Phone Text" at bounding box center [937, 491] width 273 height 32
select select "email"
click at [801, 475] on select "Email Phone Text" at bounding box center [937, 491] width 273 height 32
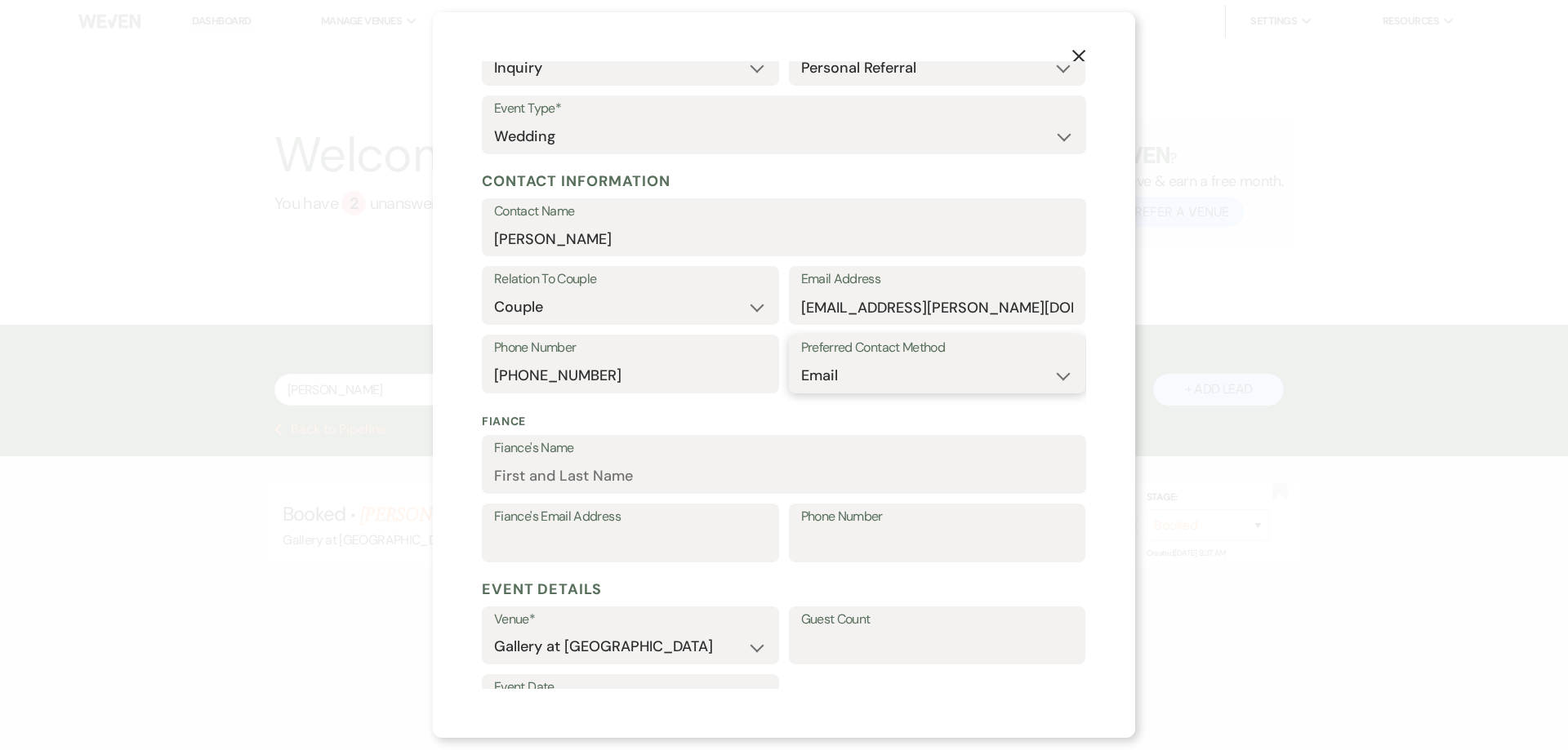
scroll to position [343, 0]
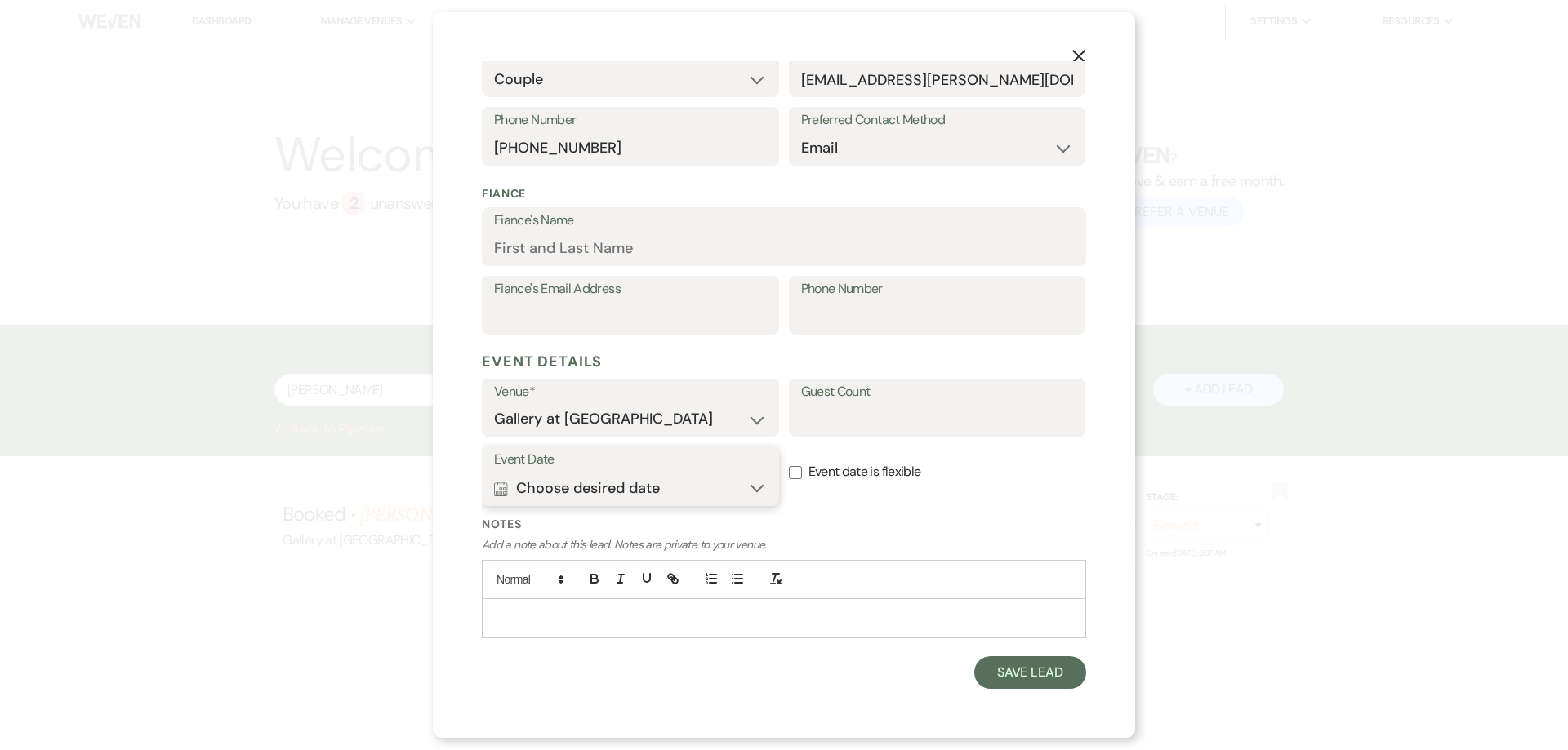
click at [705, 493] on button "Calendar Choose desired date Expand" at bounding box center [631, 487] width 273 height 32
click at [1027, 587] on div "Next" at bounding box center [1015, 580] width 26 height 26
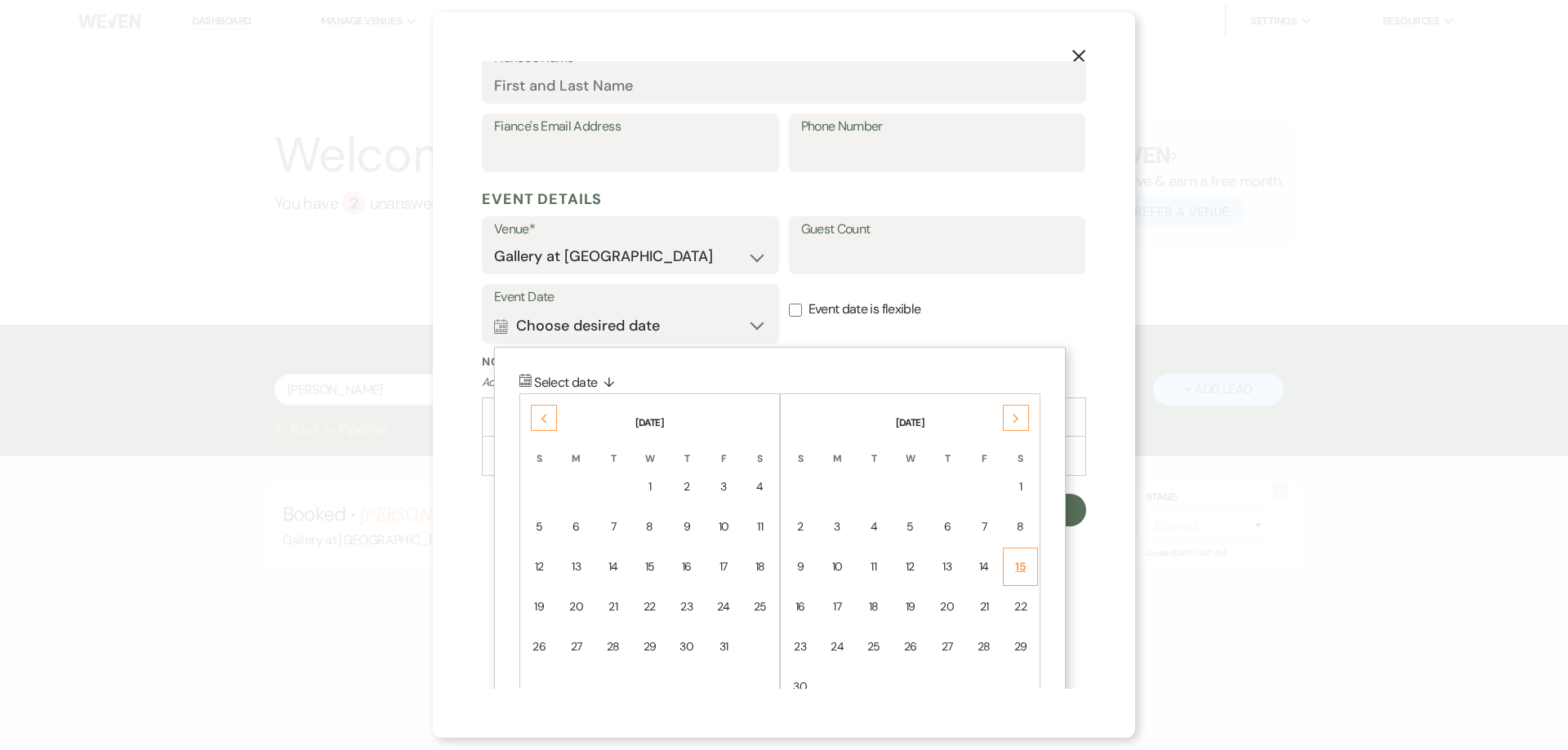
scroll to position [506, 0]
click at [1023, 604] on div "22" at bounding box center [1020, 606] width 14 height 17
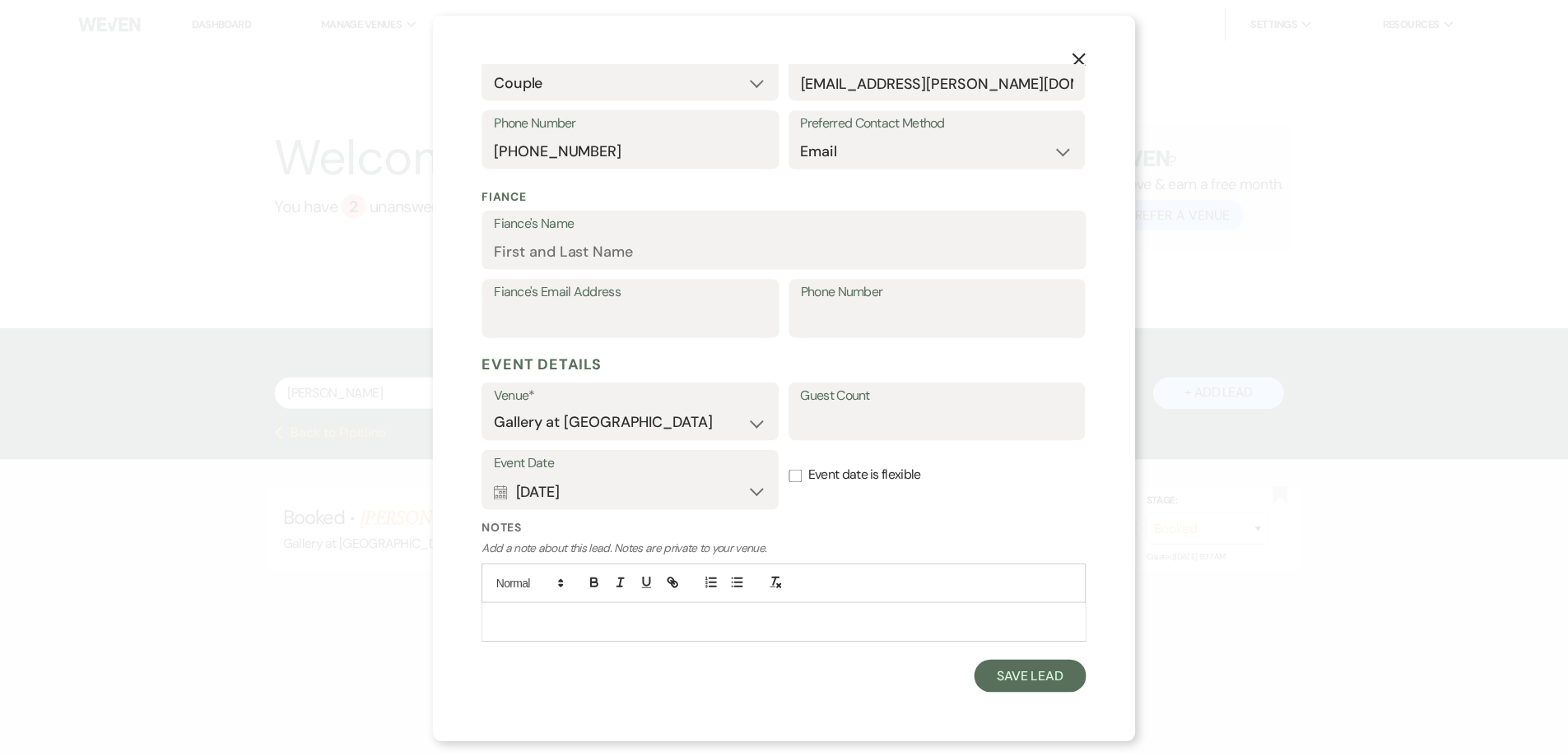
scroll to position [345, 0]
click at [1013, 671] on button "Save Lead" at bounding box center [1038, 677] width 112 height 33
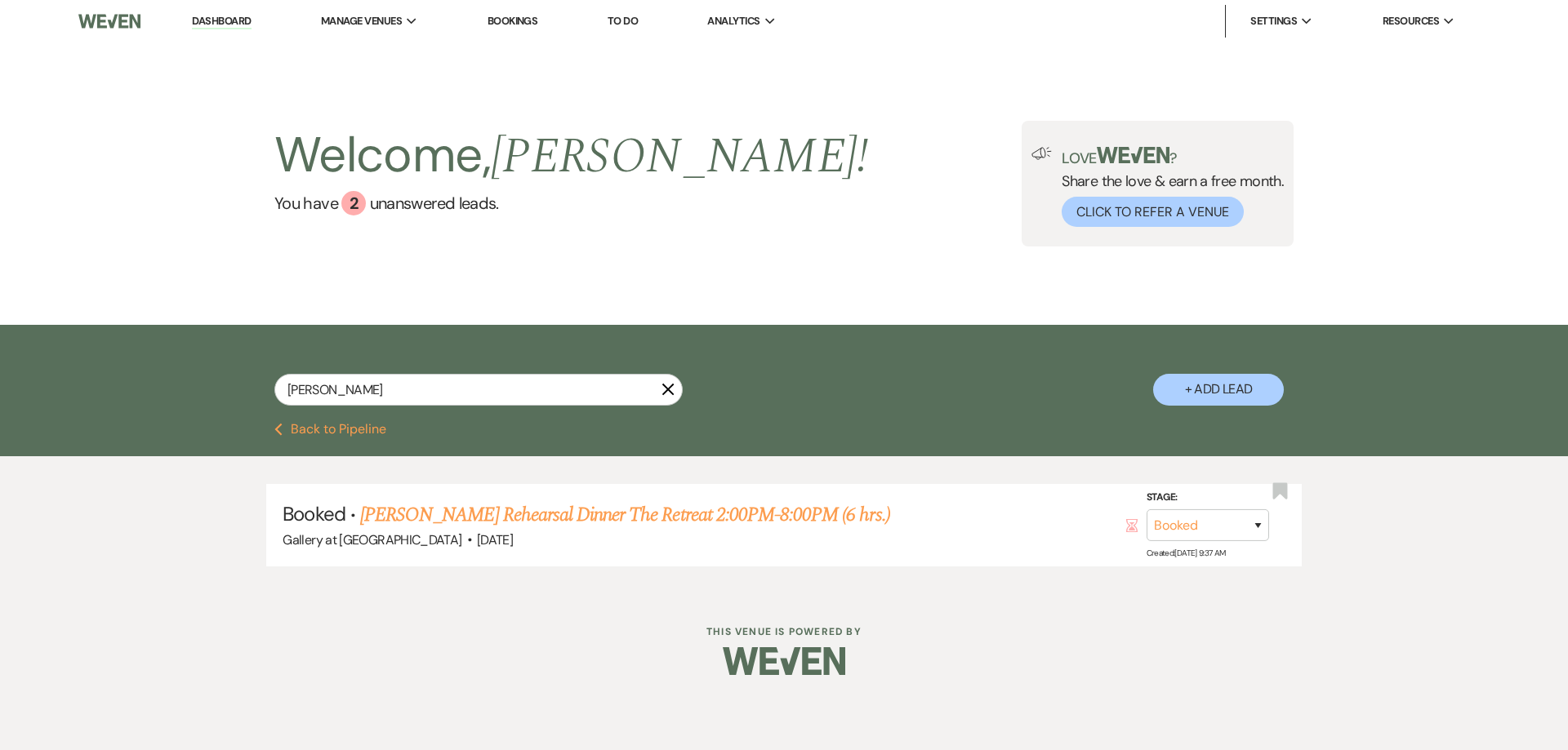
click at [665, 388] on icon "X" at bounding box center [668, 389] width 13 height 13
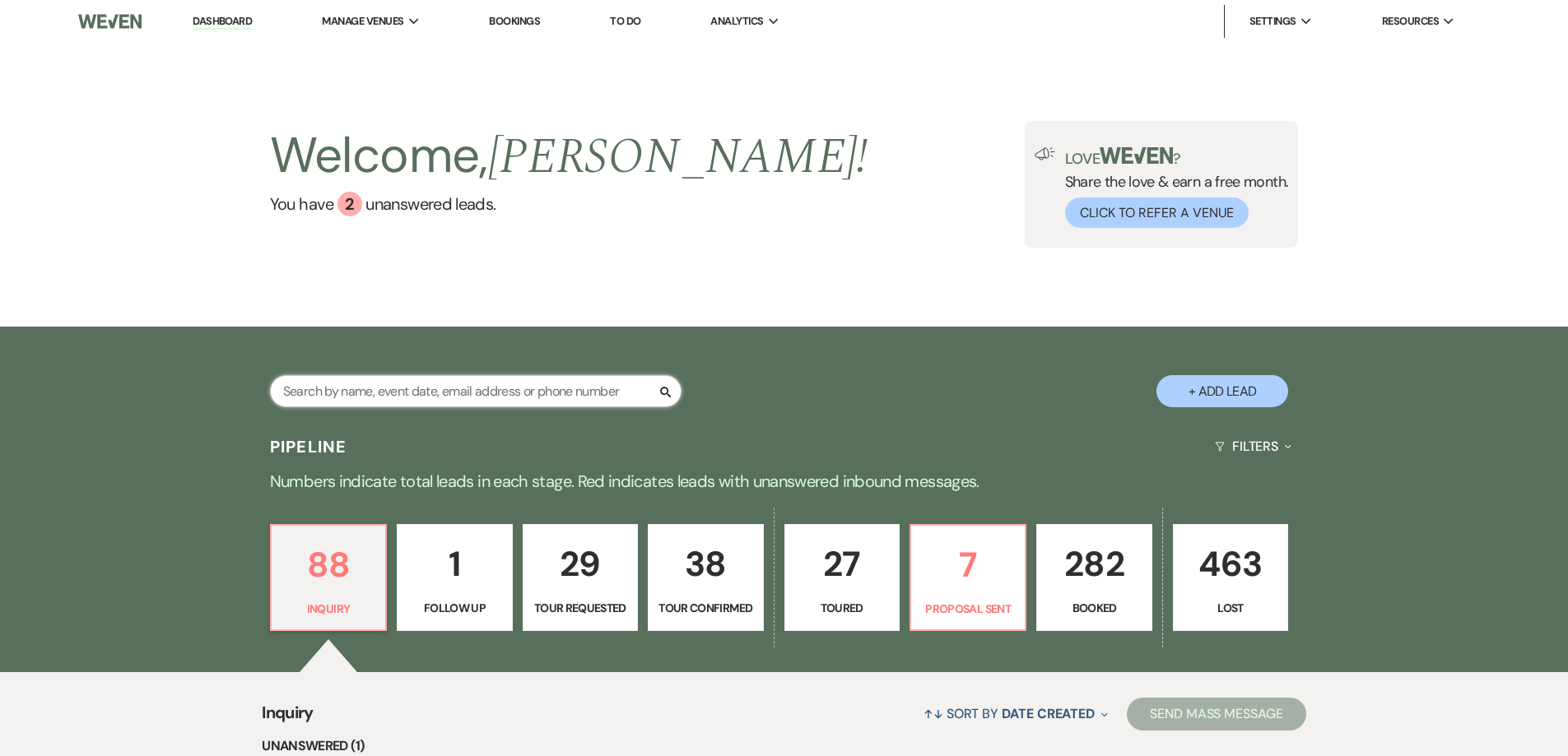
click at [650, 396] on input "text" at bounding box center [475, 391] width 412 height 32
type input "za"
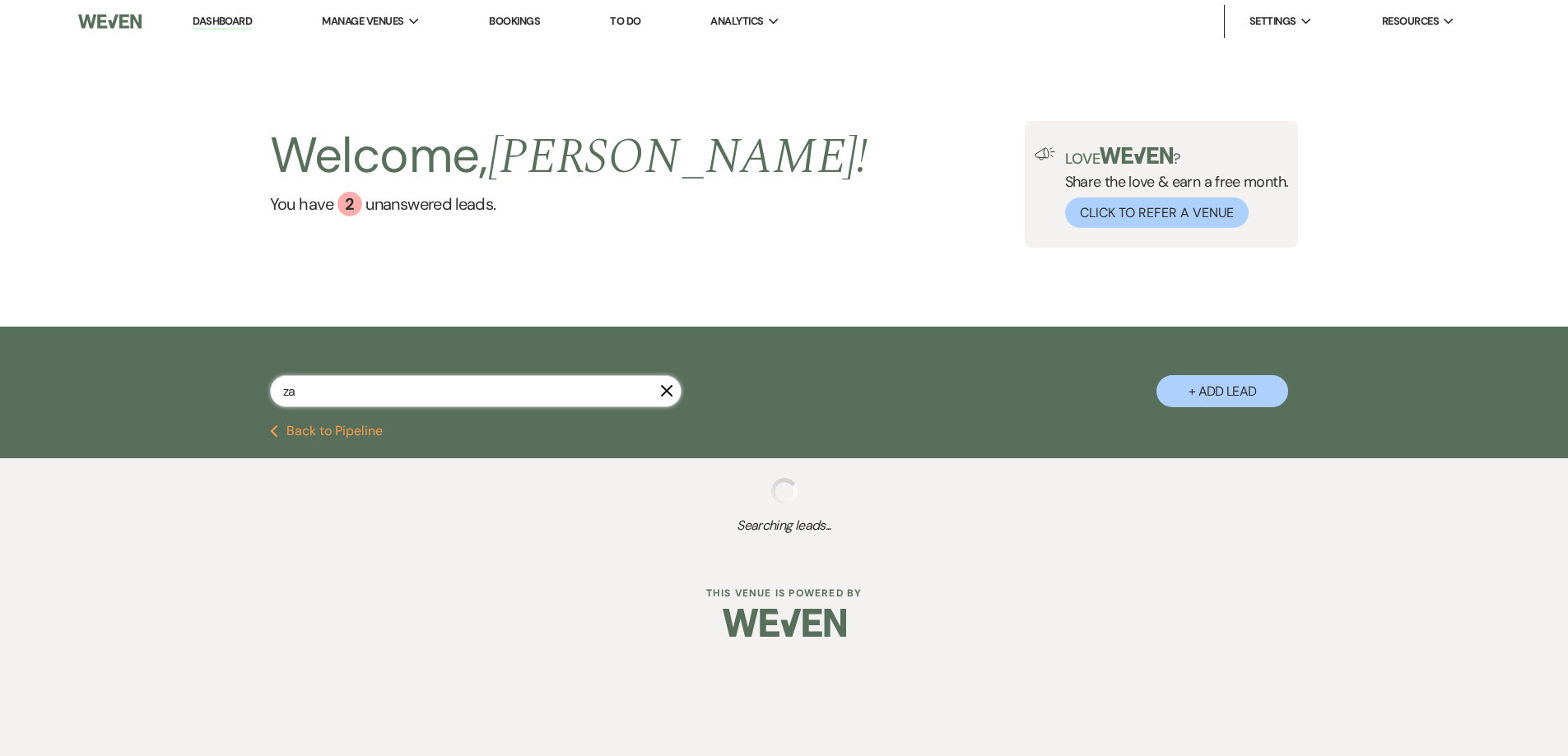
select select "5"
select select "2"
select select "5"
select select "8"
select select "4"
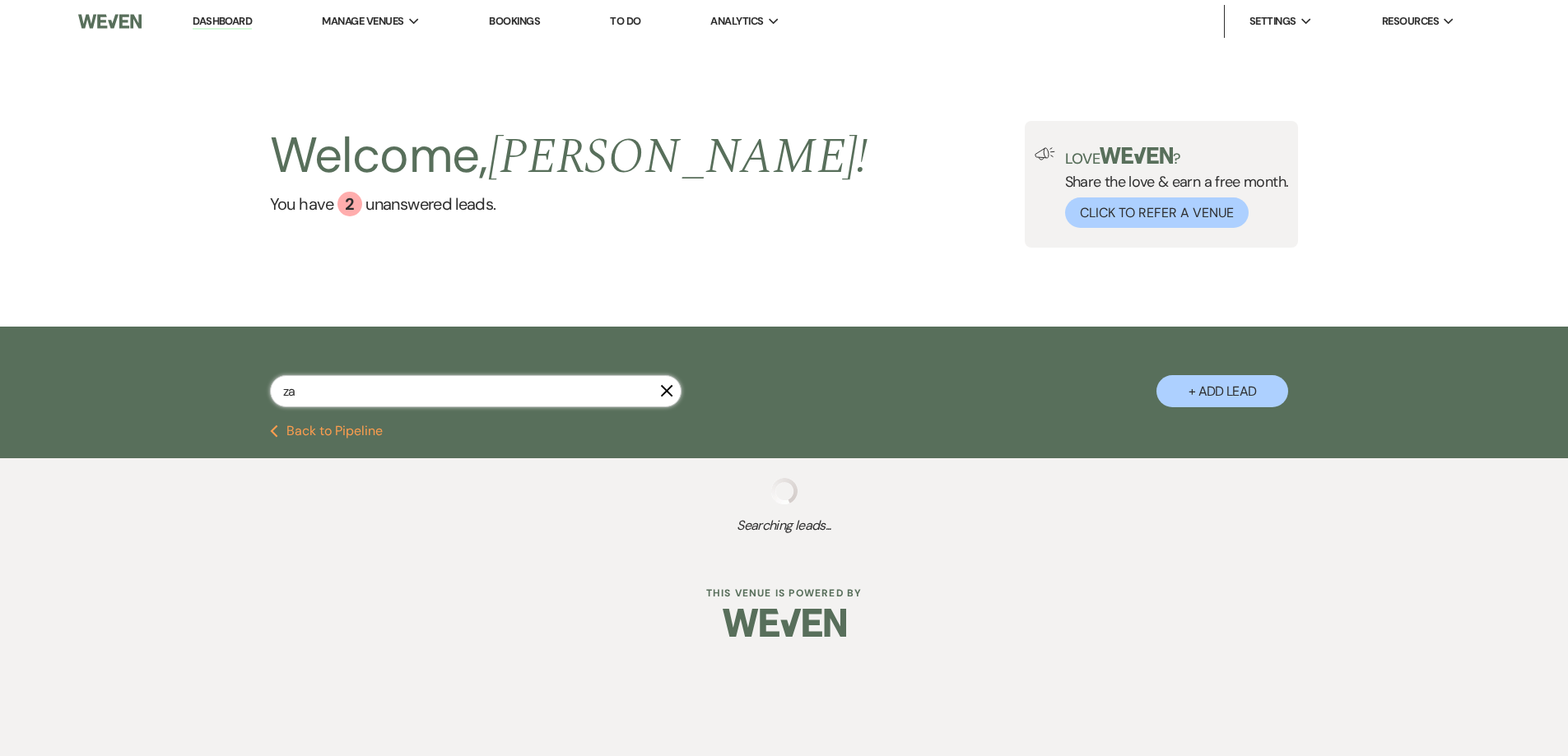
select select "8"
select select "5"
select select "8"
select select "4"
select select "8"
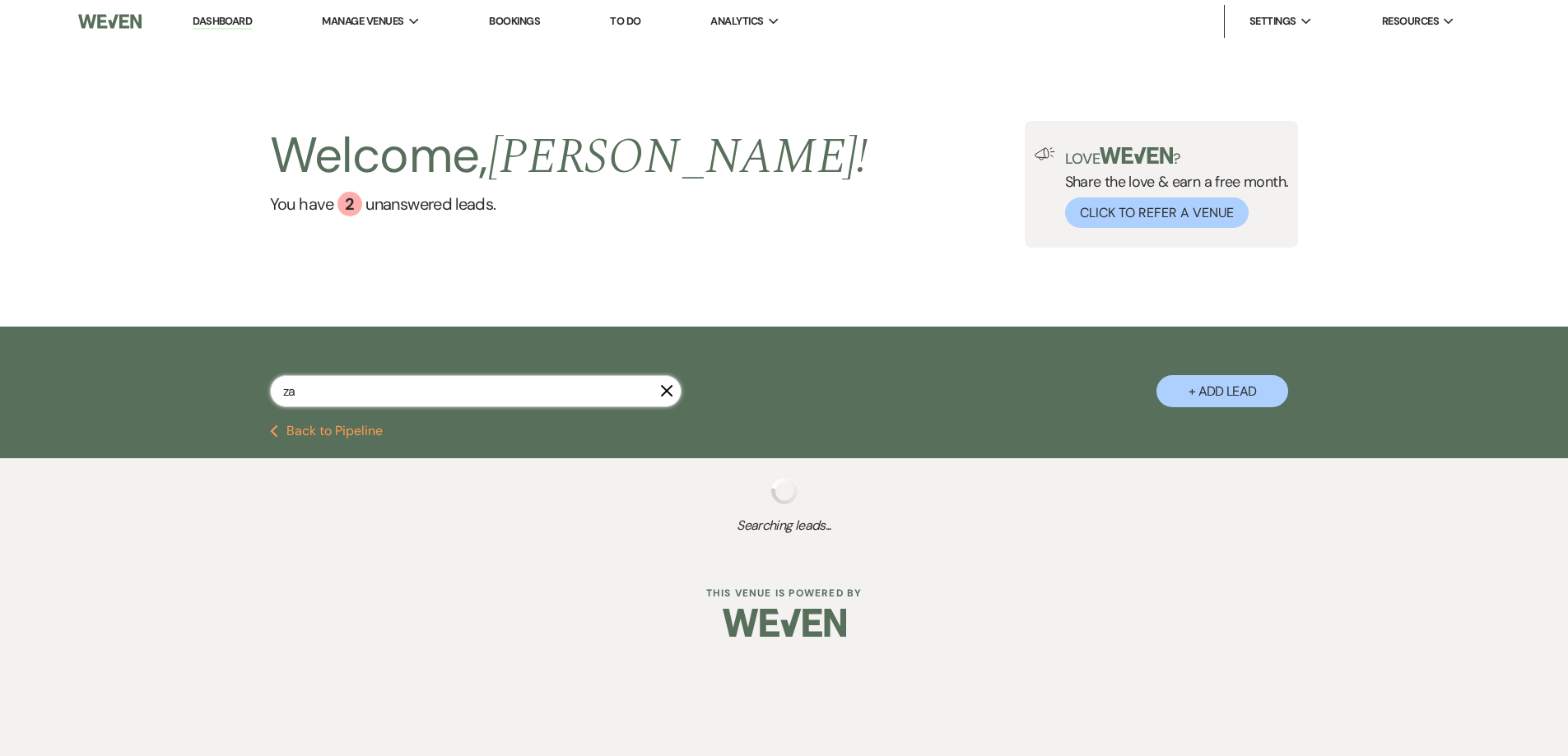
select select "5"
select select "8"
select select "5"
select select "8"
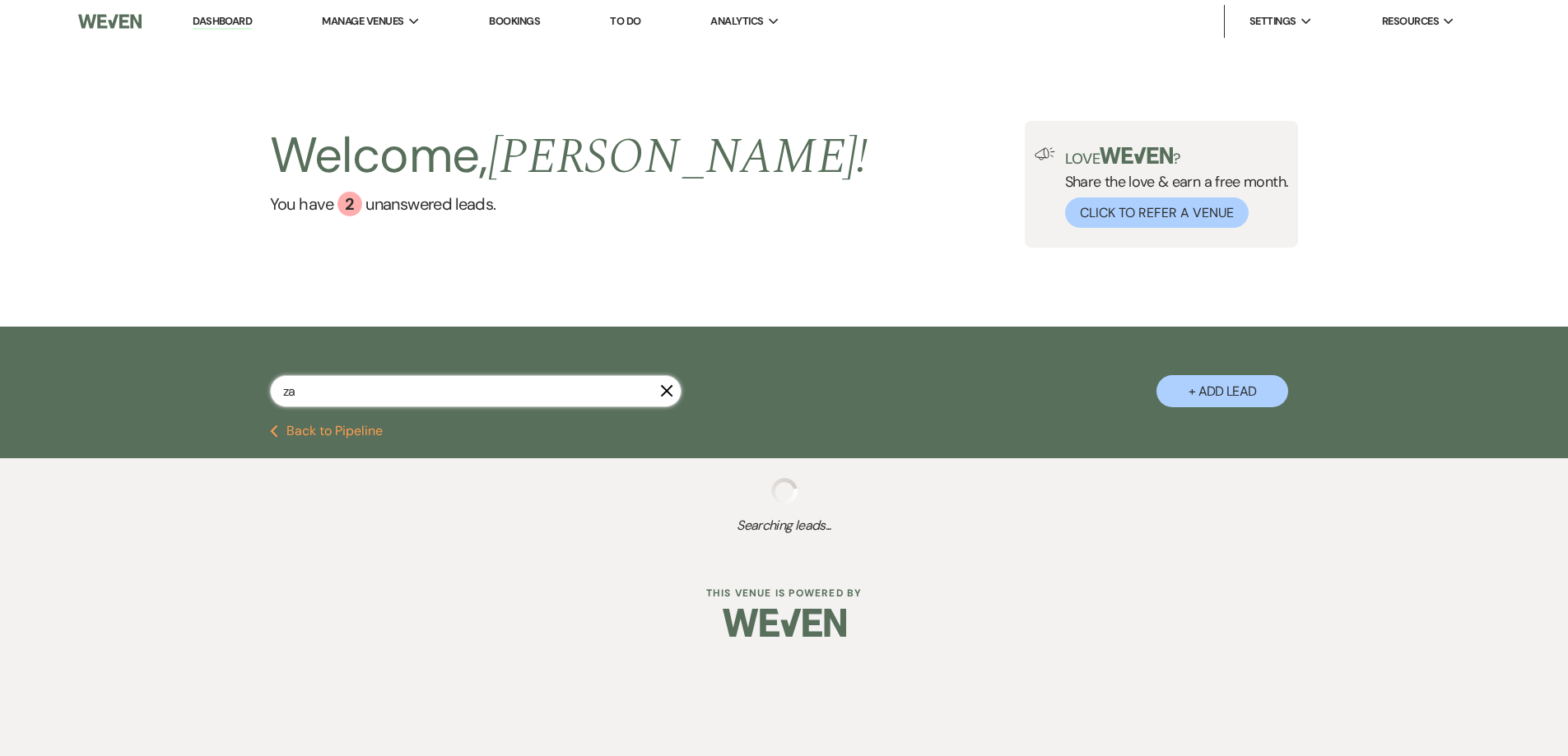
select select "8"
select select "5"
select select "8"
select select "5"
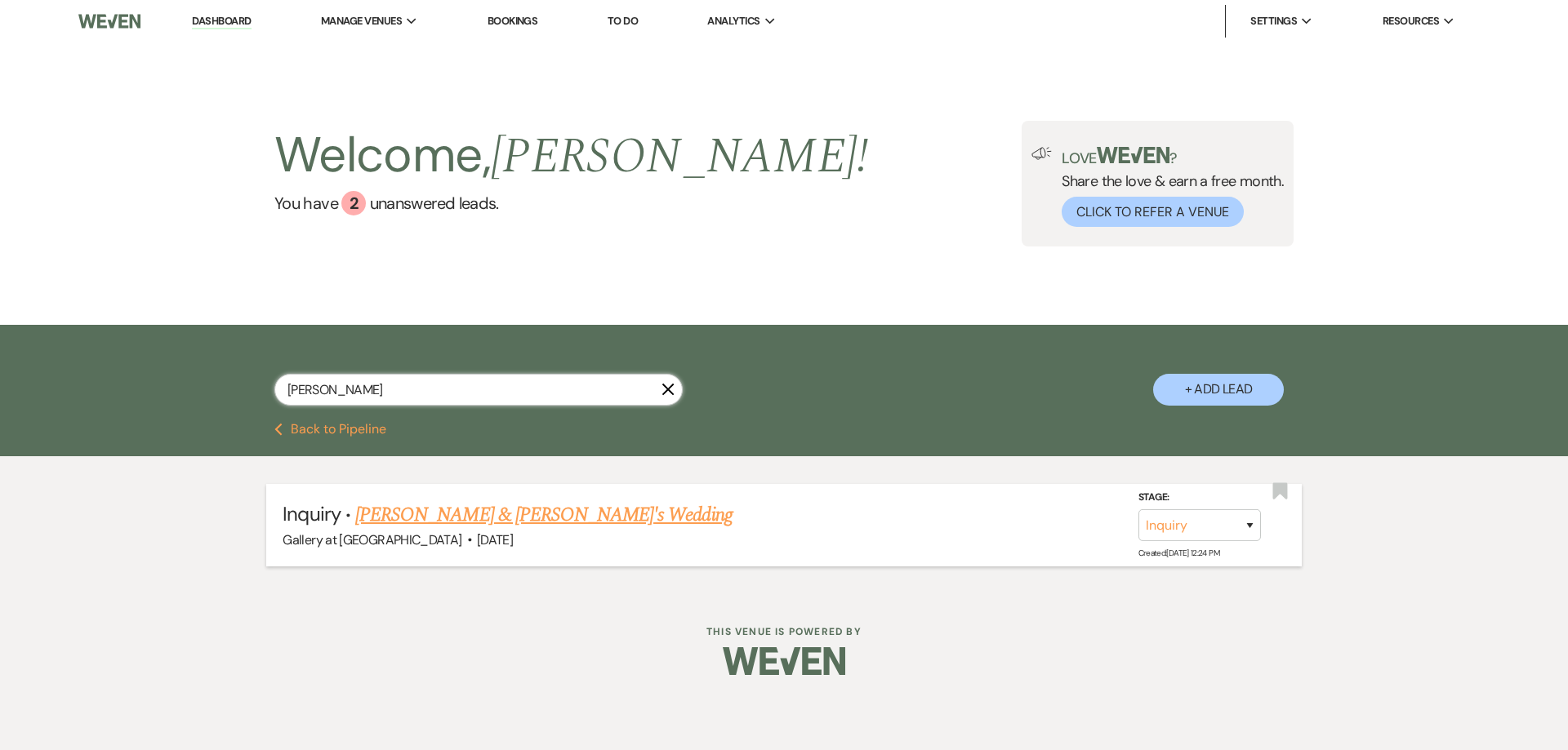
type input "zach"
click at [550, 512] on link "[PERSON_NAME] & [PERSON_NAME]'s Wedding" at bounding box center [543, 515] width 377 height 29
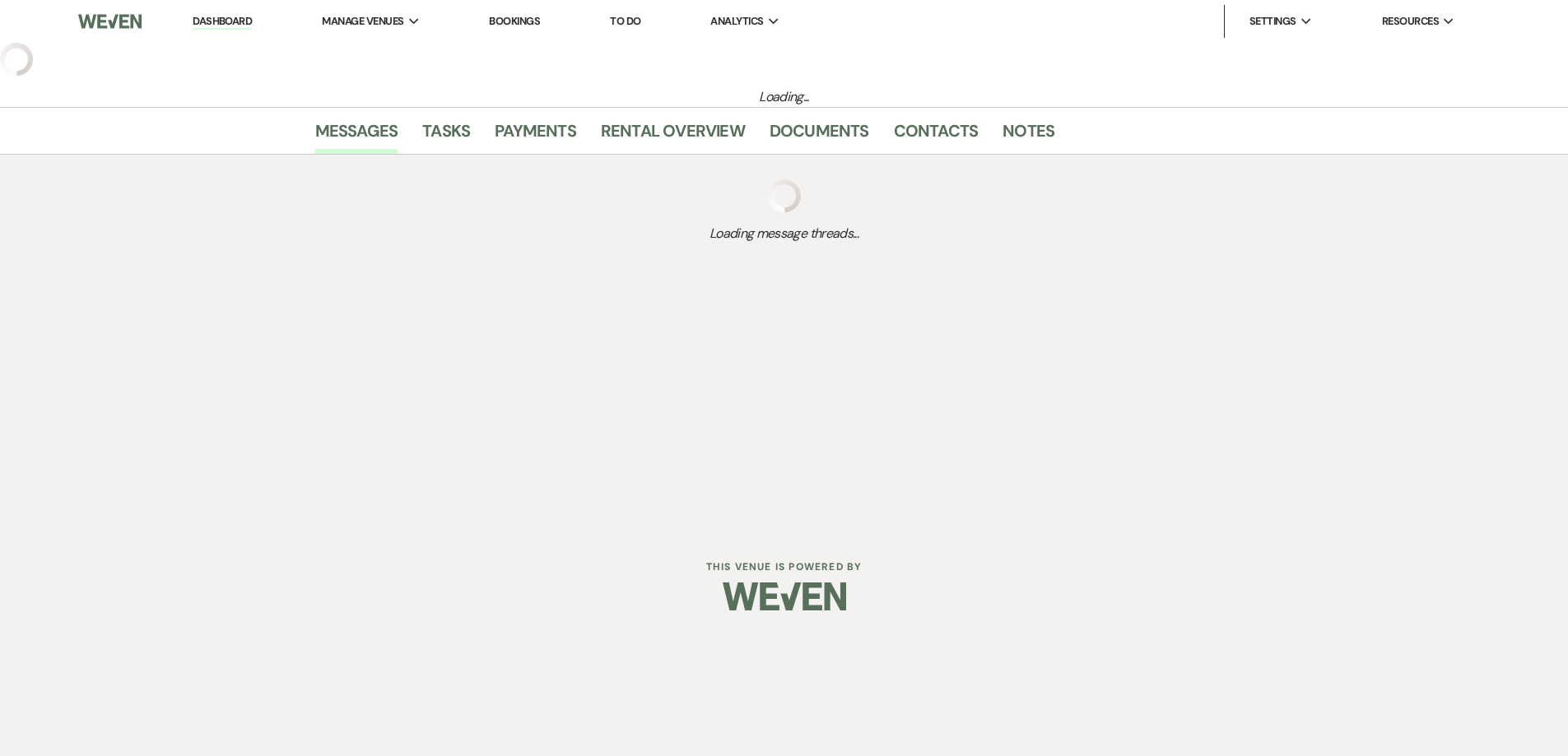
select select "12"
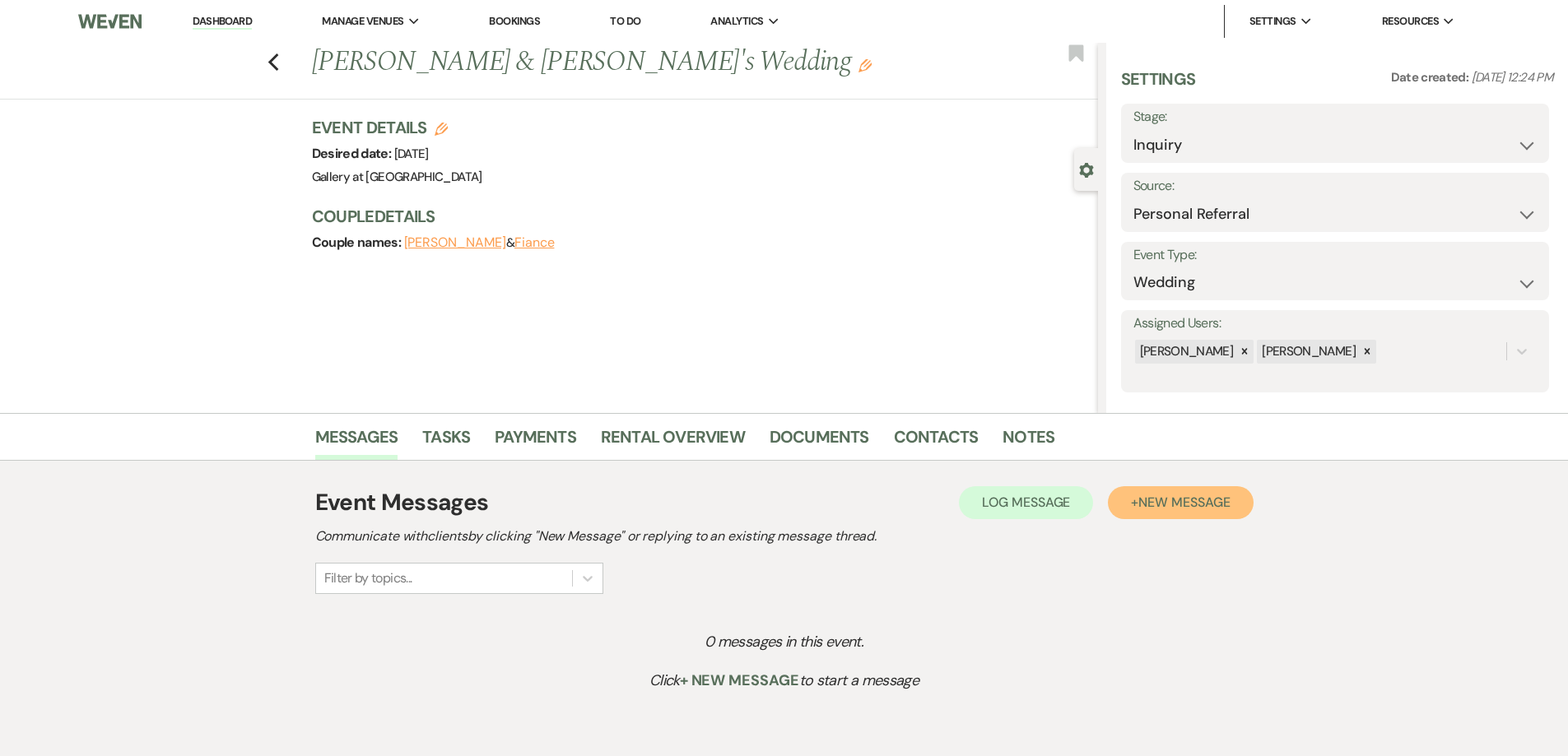
click at [1170, 500] on span "New Message" at bounding box center [1184, 502] width 91 height 18
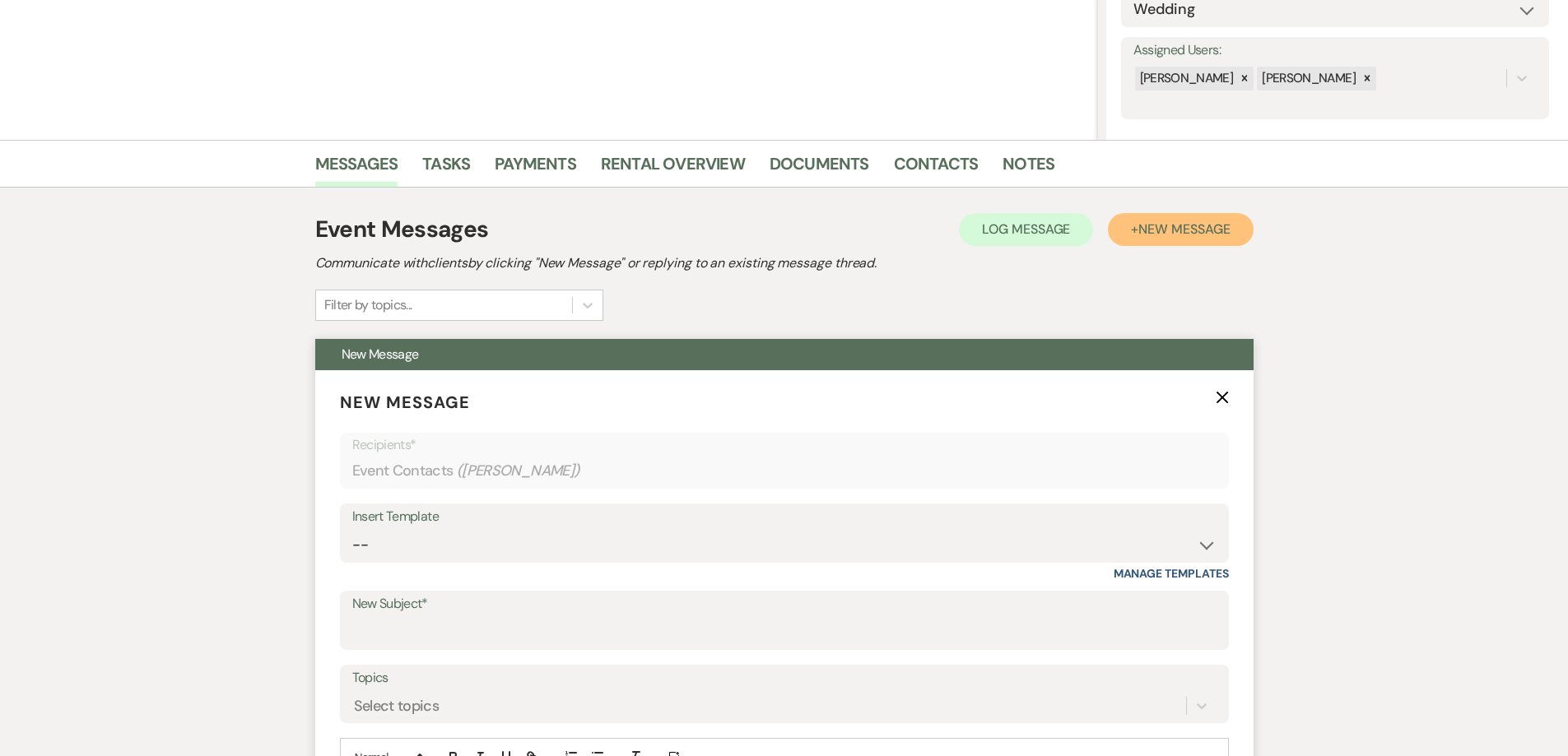
scroll to position [329, 0]
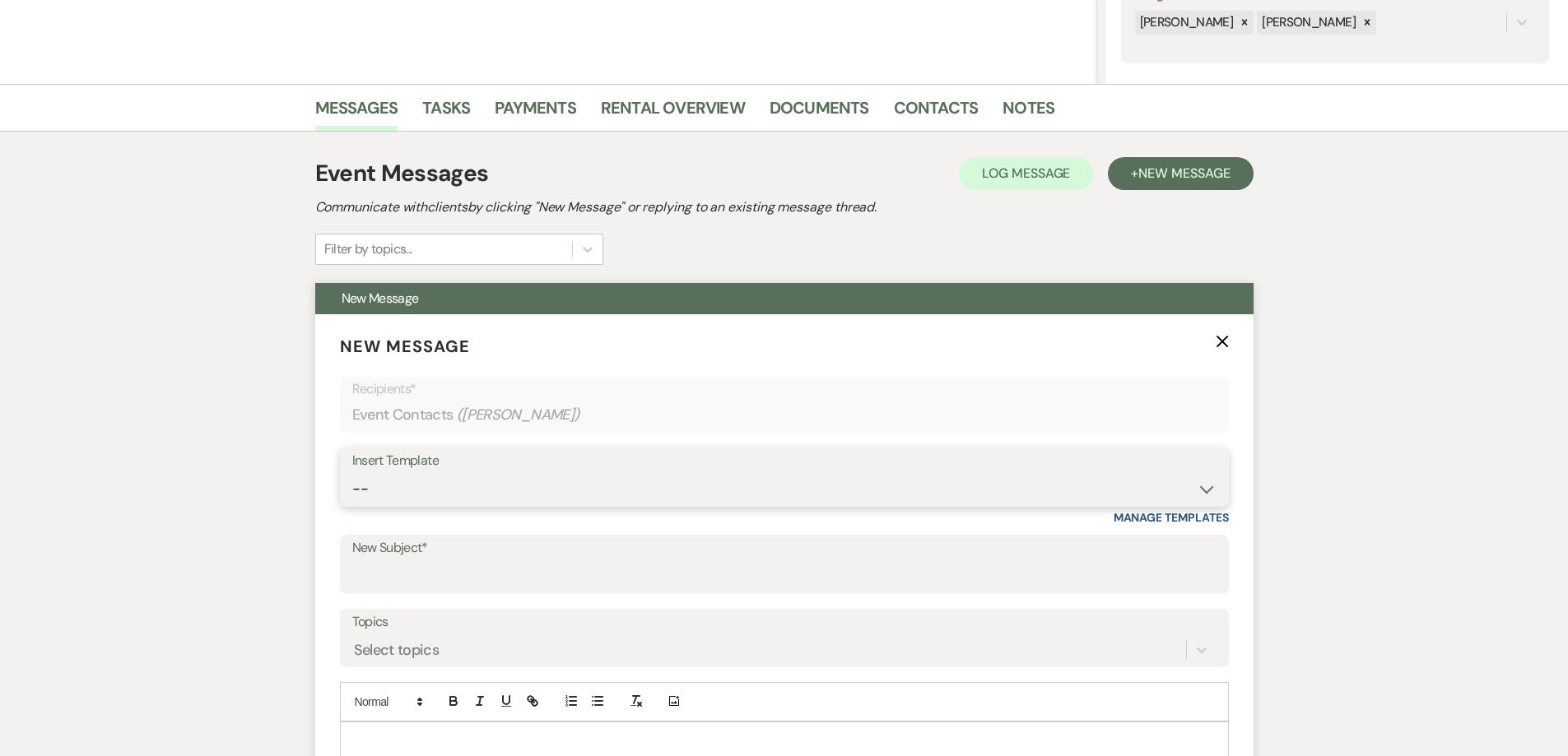
click at [522, 501] on select "-- Initial Inquiry Response-DATE IS AVAILABLE Initial Inquiry Response-DATE NOT…" at bounding box center [784, 489] width 864 height 32
select select "2610"
click at [352, 473] on select "-- Initial Inquiry Response-DATE IS AVAILABLE Initial Inquiry Response-DATE NOT…" at bounding box center [784, 489] width 864 height 32
type input "ACTION REQUIRED: Booking your Event!"
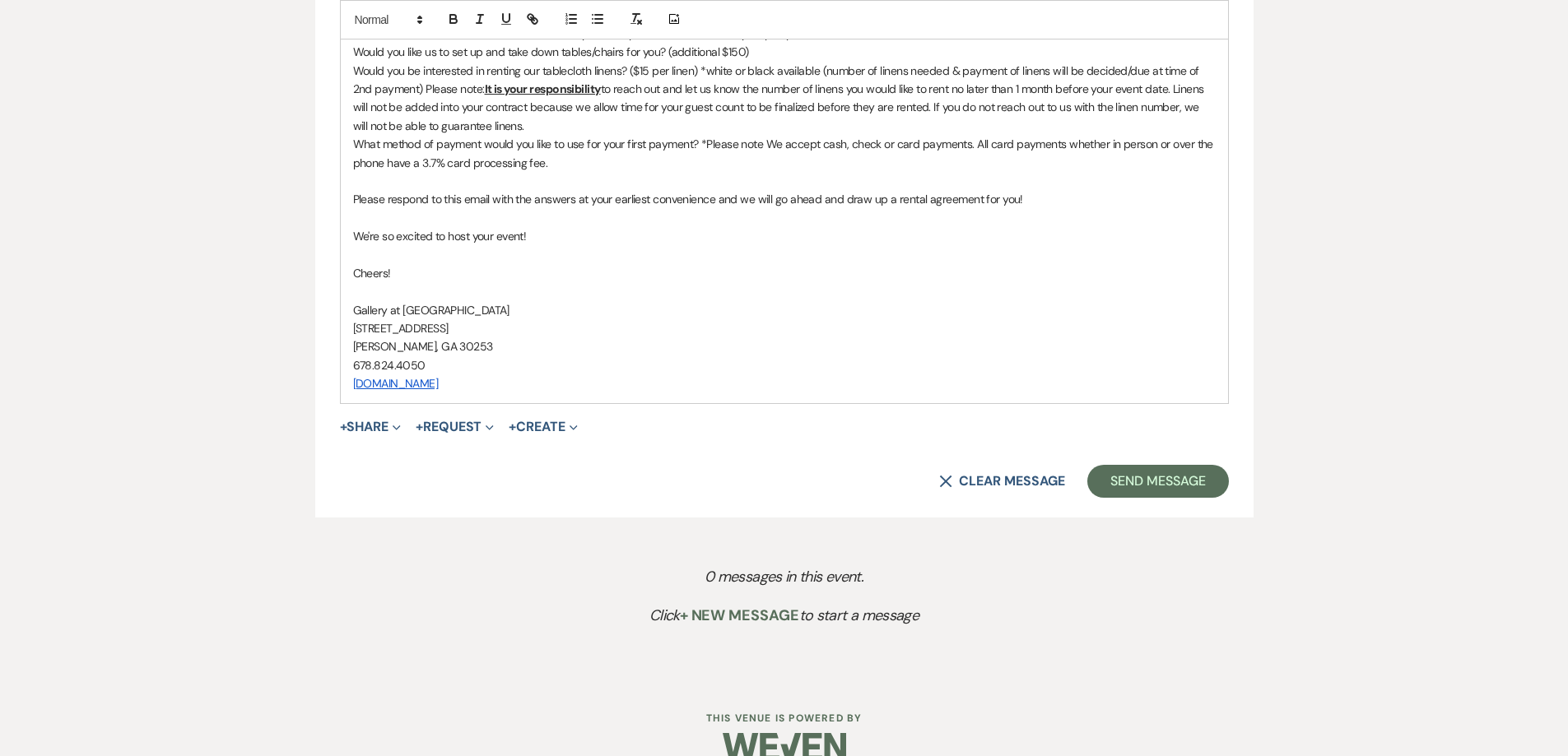
scroll to position [1251, 0]
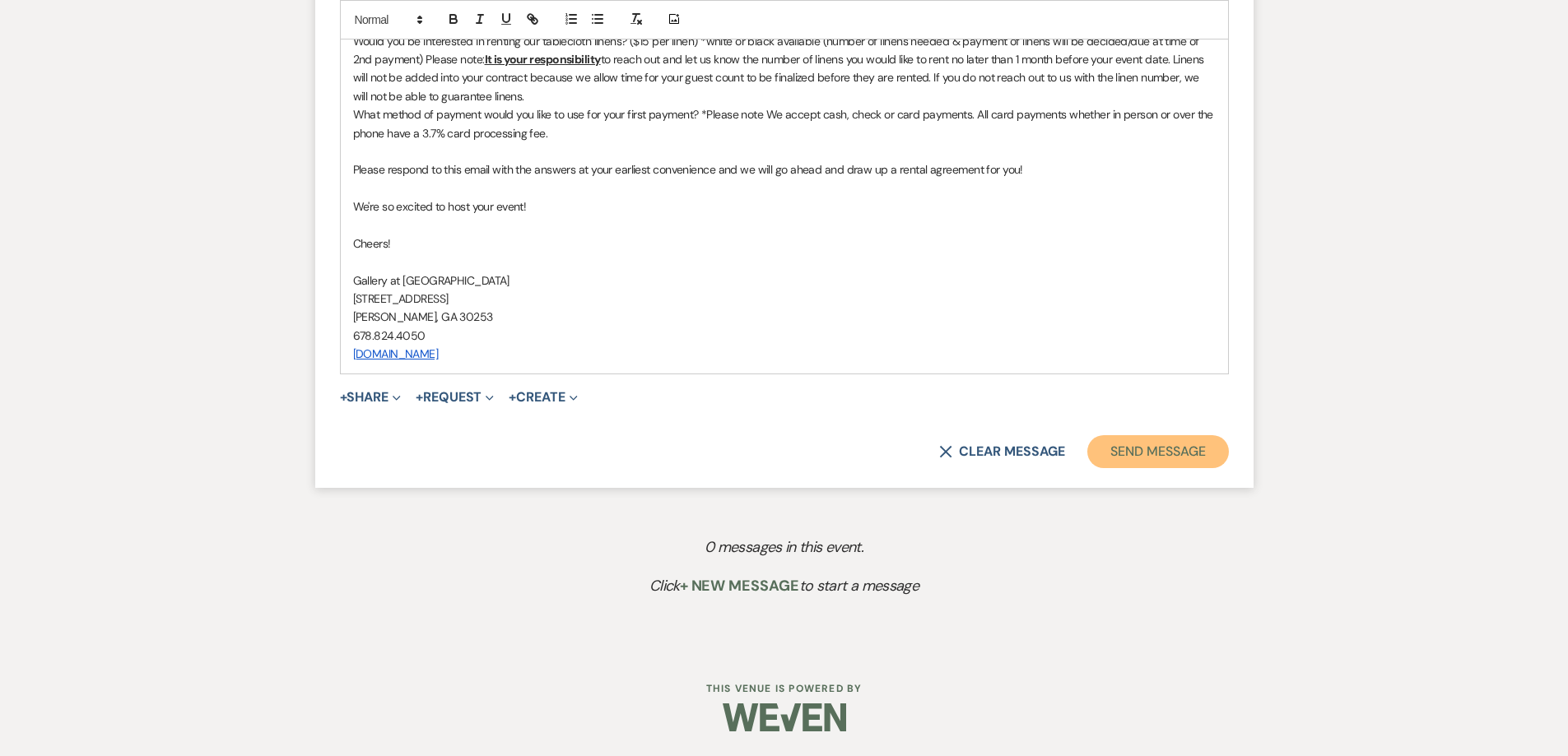
click at [1163, 455] on button "Send Message" at bounding box center [1158, 451] width 141 height 33
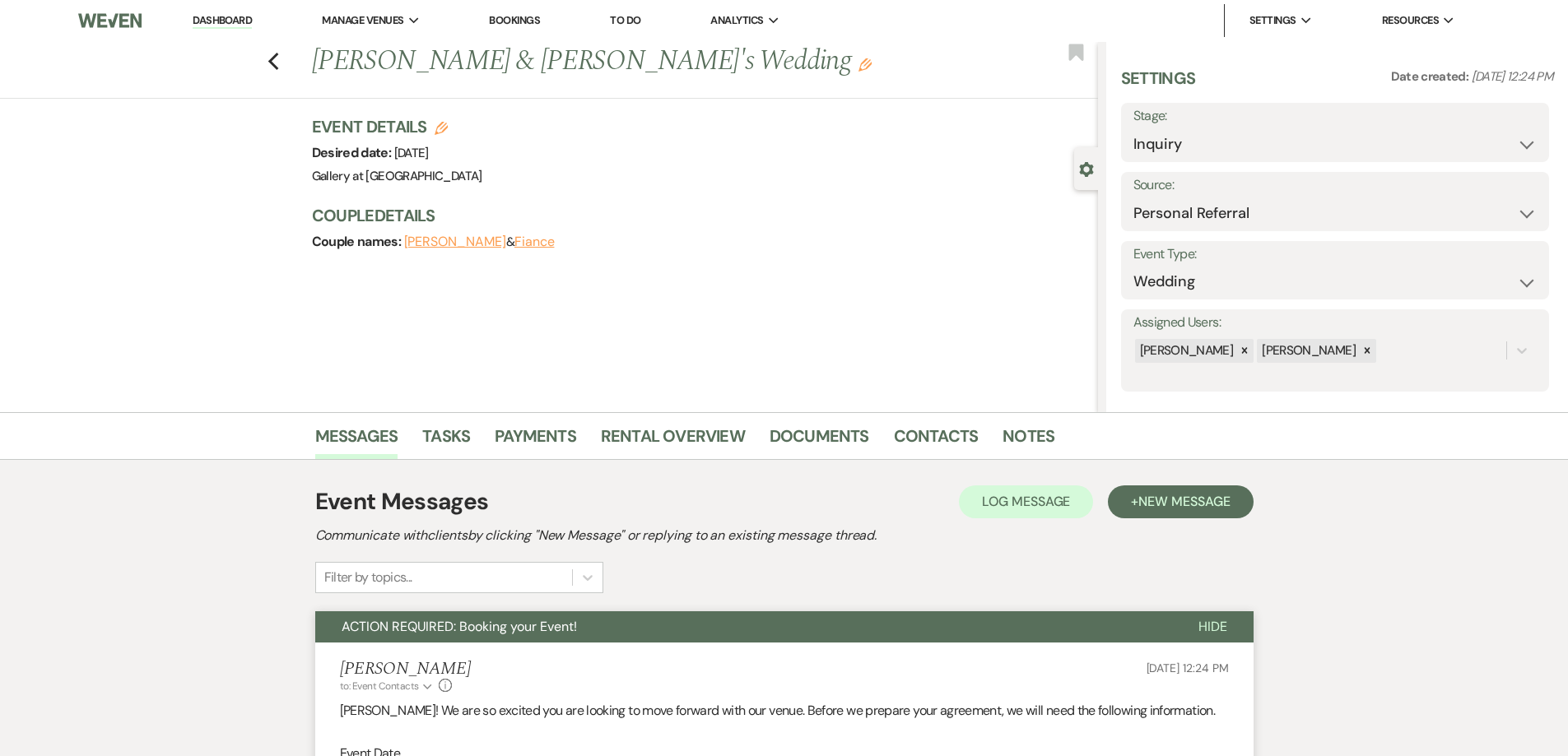
scroll to position [0, 0]
click at [238, 23] on link "Dashboard" at bounding box center [222, 22] width 60 height 16
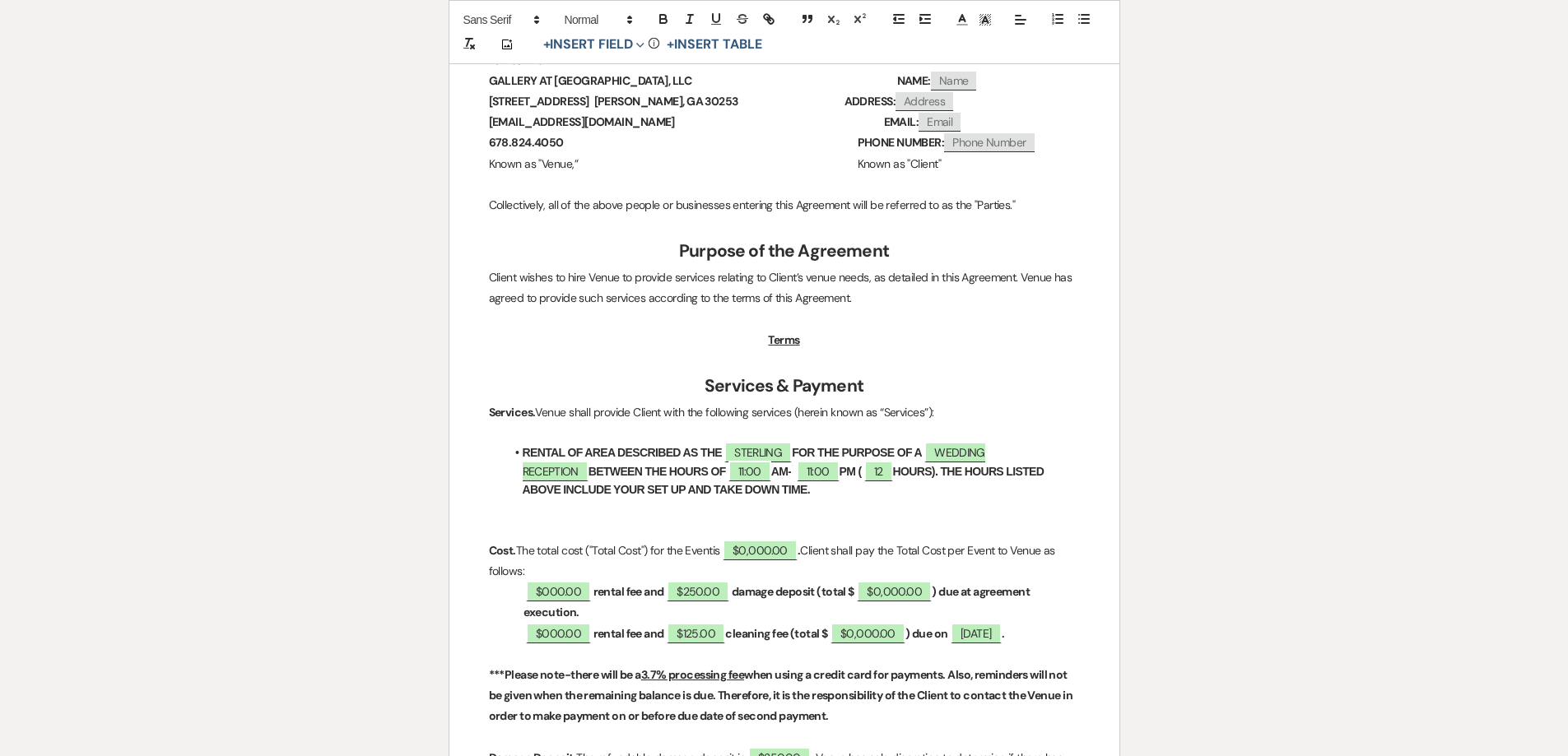
scroll to position [494, 0]
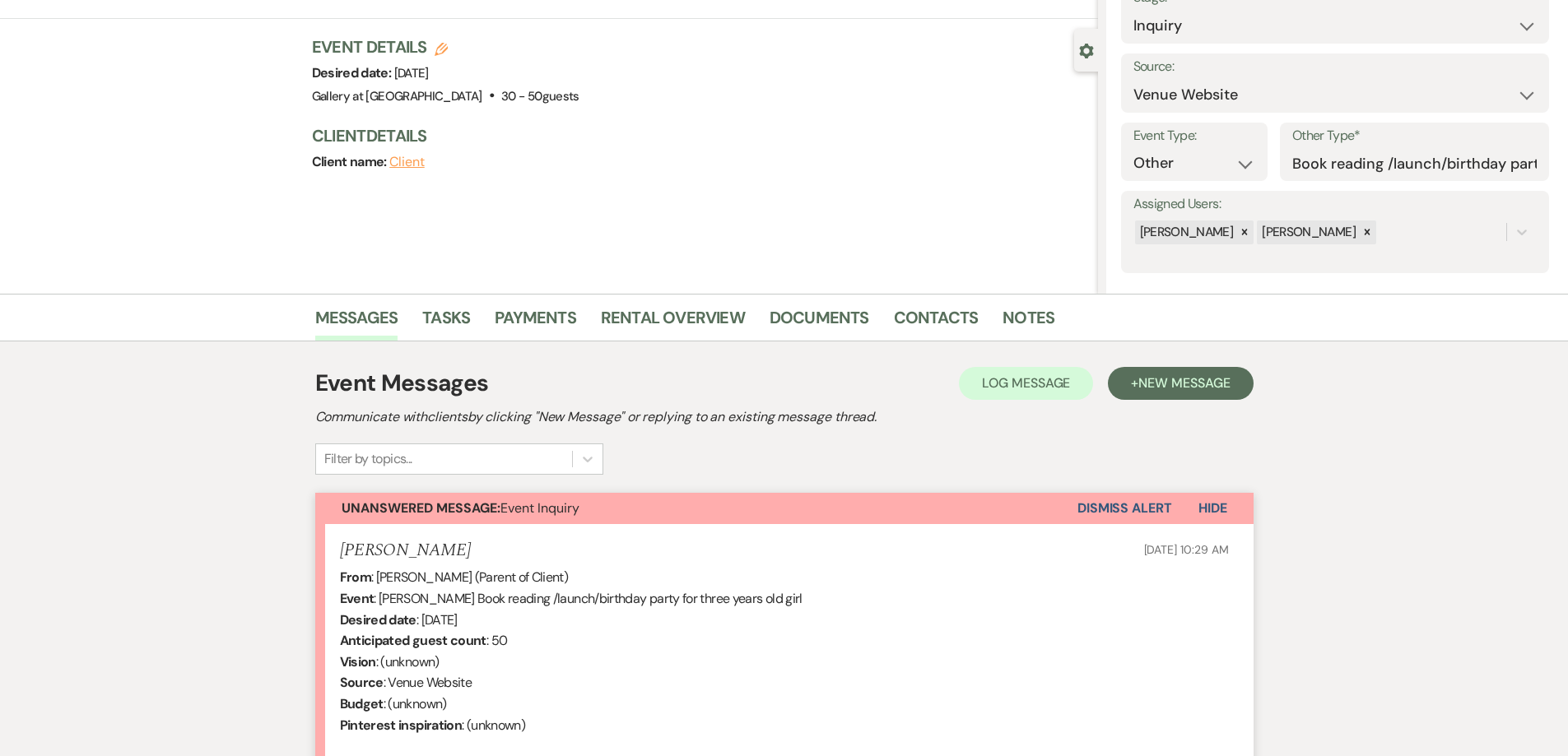
scroll to position [118, 0]
click at [901, 329] on link "Contacts" at bounding box center [936, 323] width 85 height 36
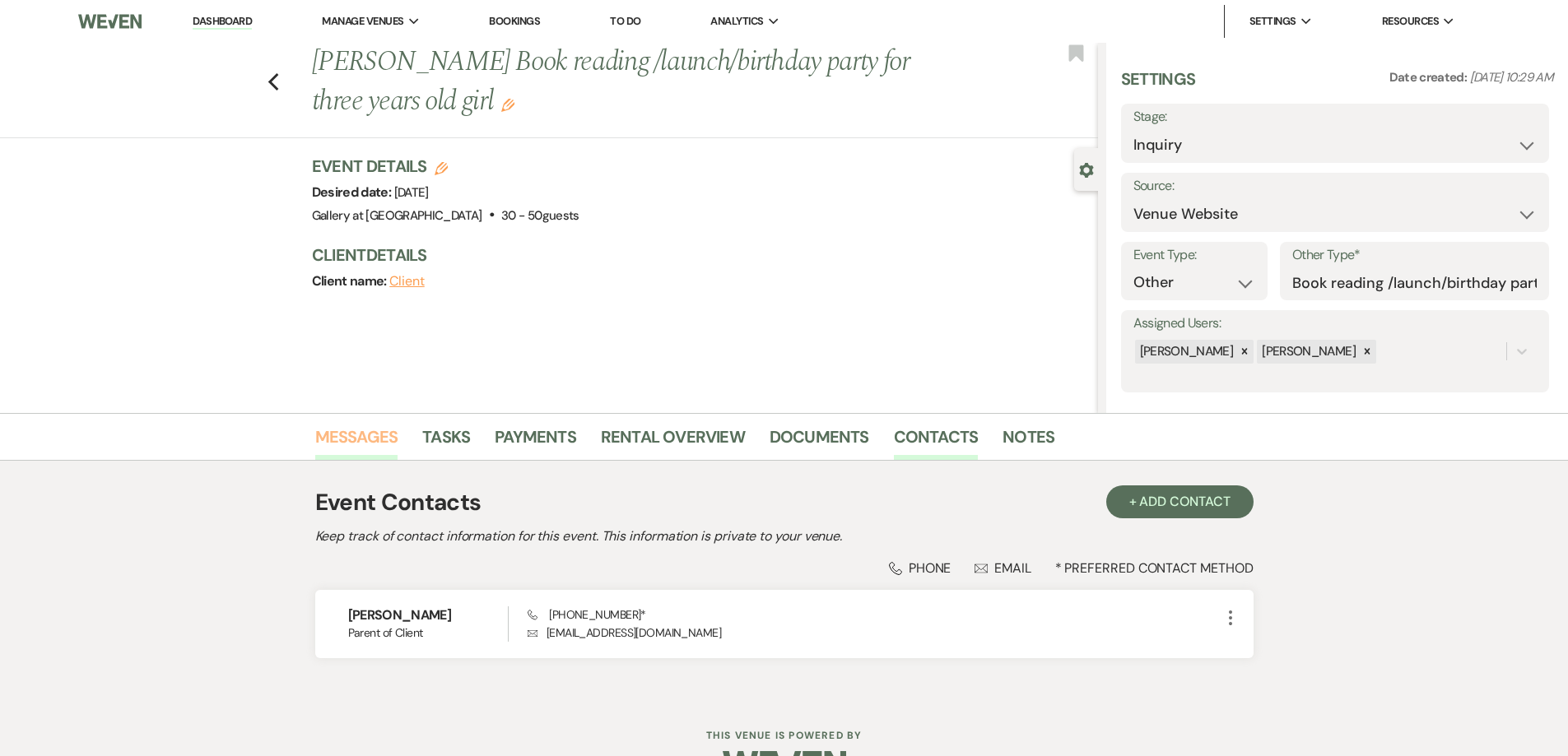
click at [369, 447] on link "Messages" at bounding box center [356, 442] width 83 height 36
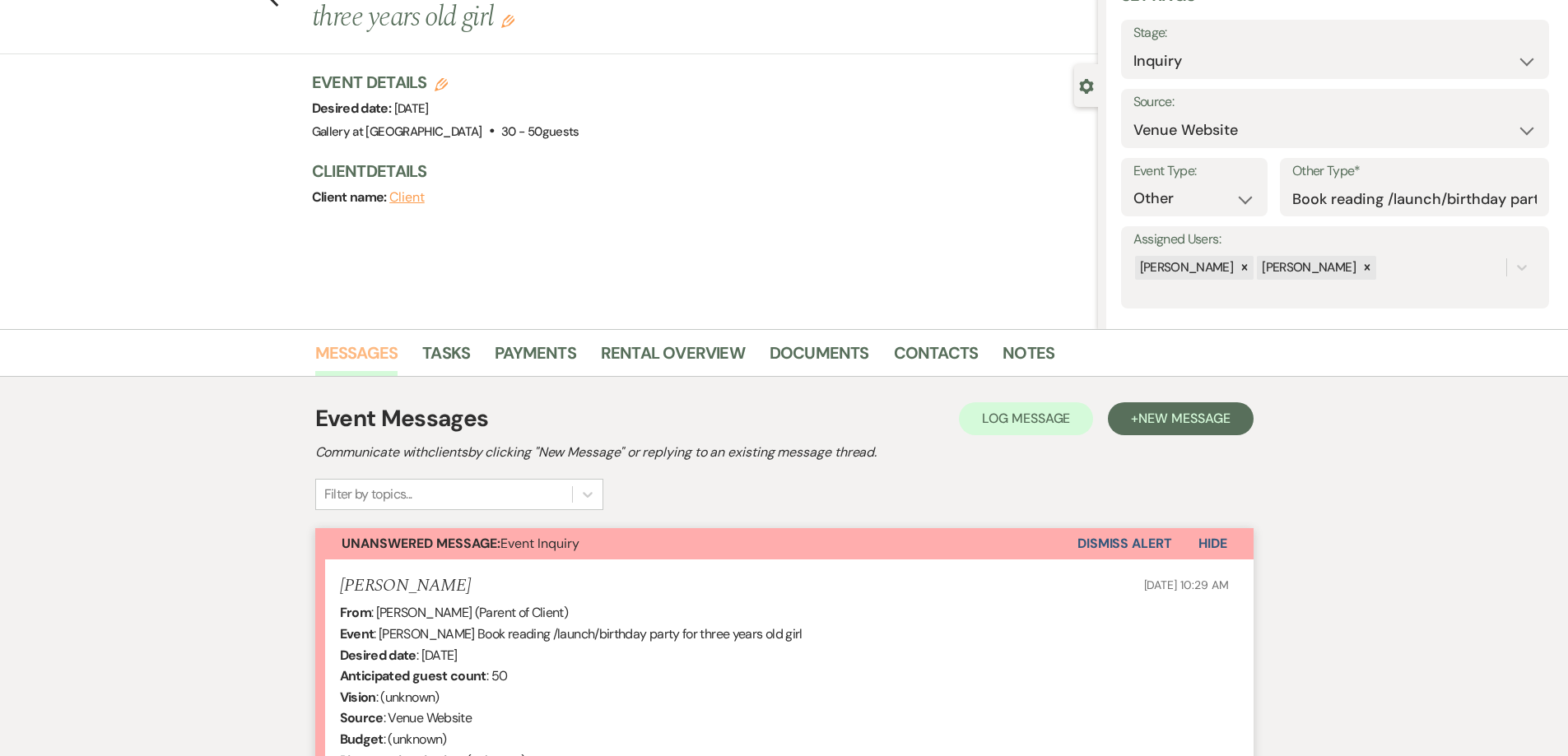
scroll to position [377, 0]
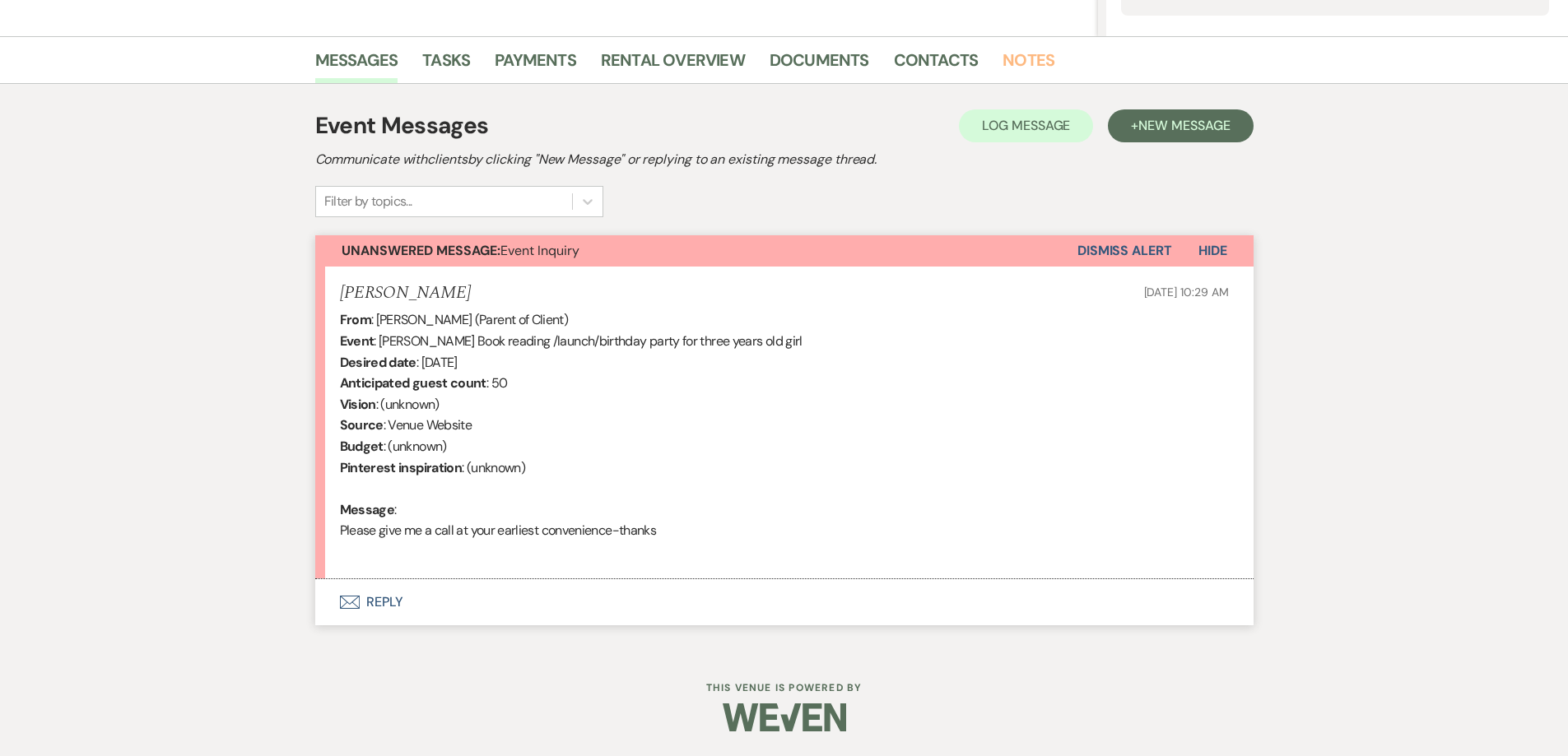
click at [1022, 55] on link "Notes" at bounding box center [1029, 65] width 52 height 36
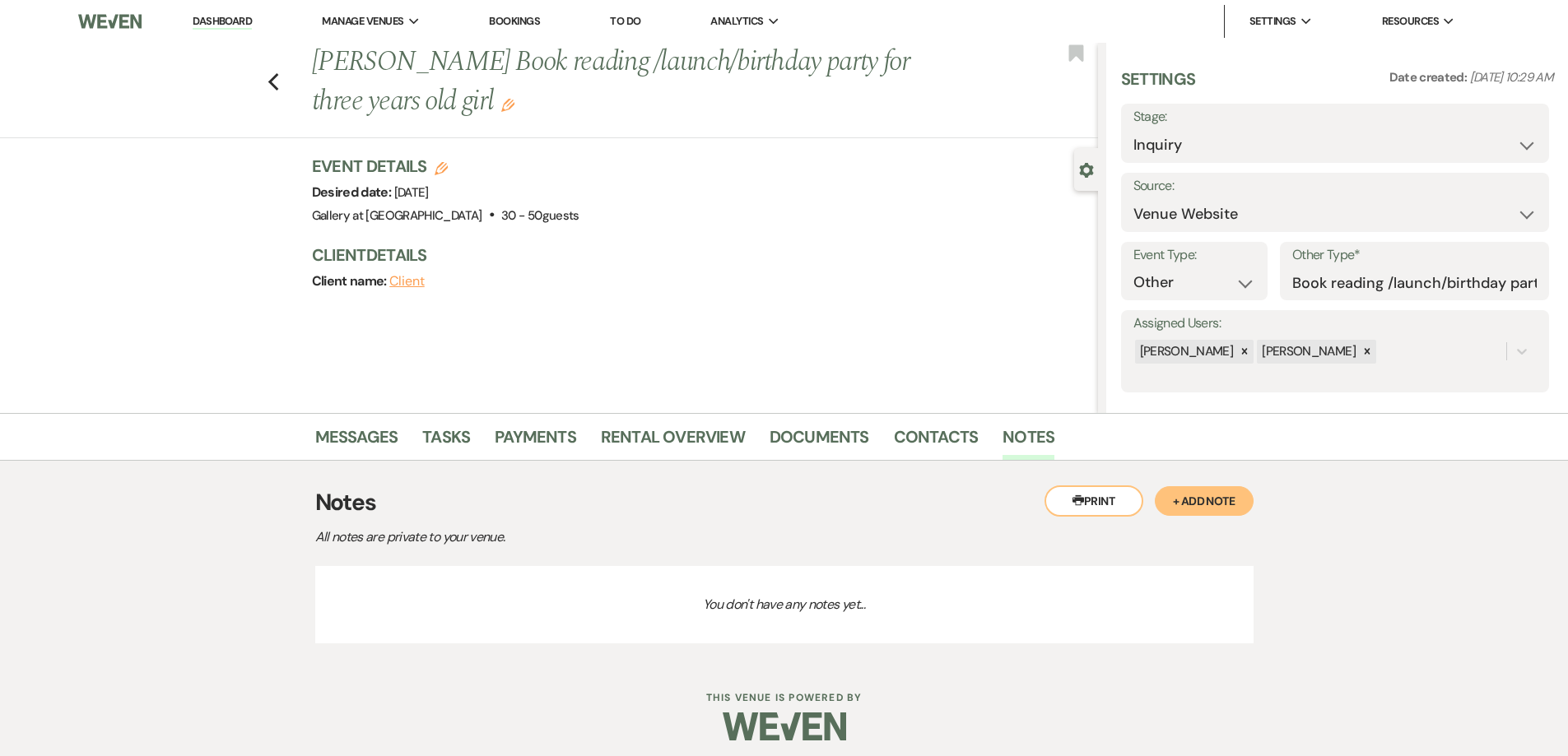
click at [1193, 502] on button "+ Add Note" at bounding box center [1204, 500] width 99 height 29
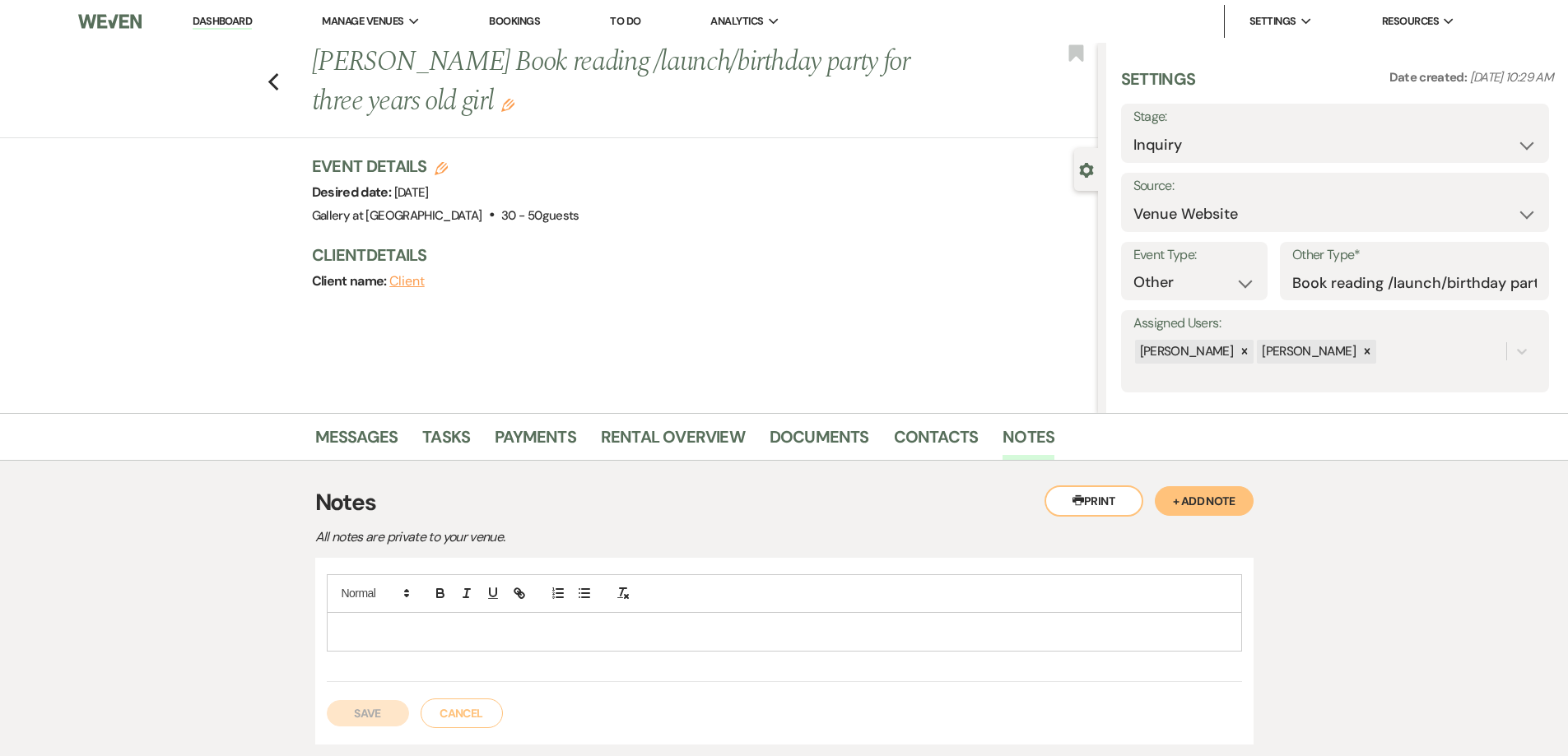
click at [629, 629] on p at bounding box center [784, 632] width 889 height 18
click at [384, 709] on button "Save" at bounding box center [368, 712] width 82 height 26
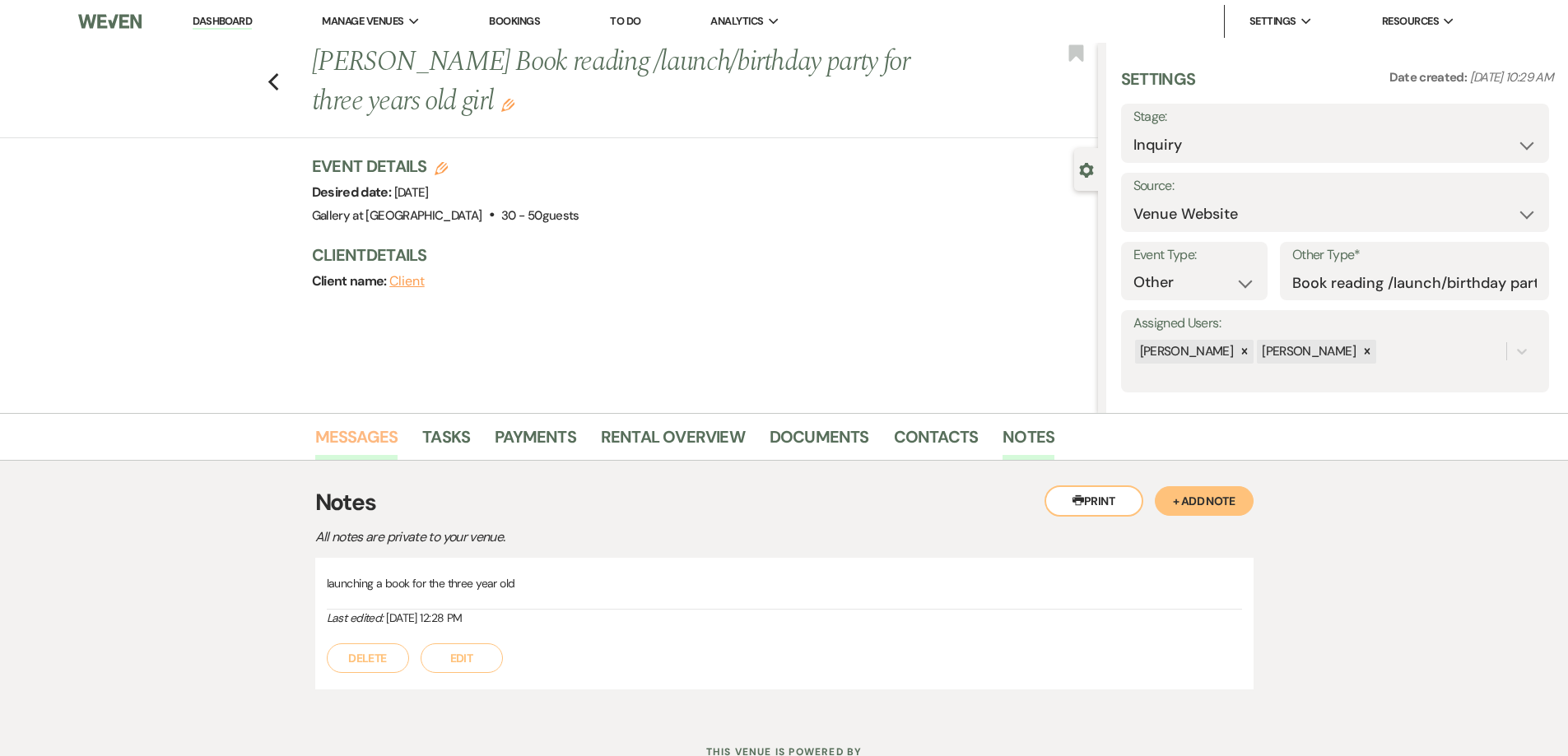
click at [367, 435] on link "Messages" at bounding box center [356, 442] width 83 height 36
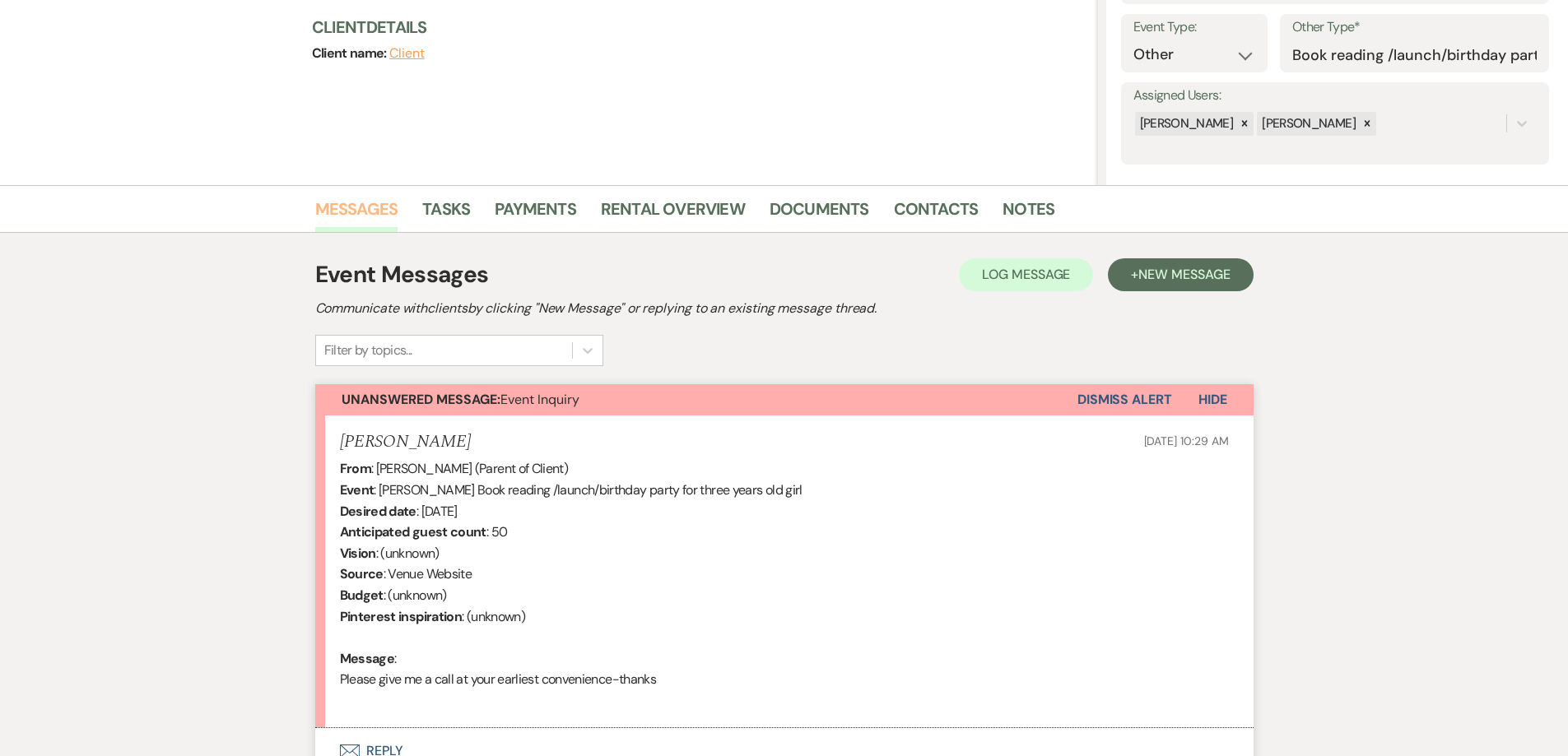
scroll to position [377, 0]
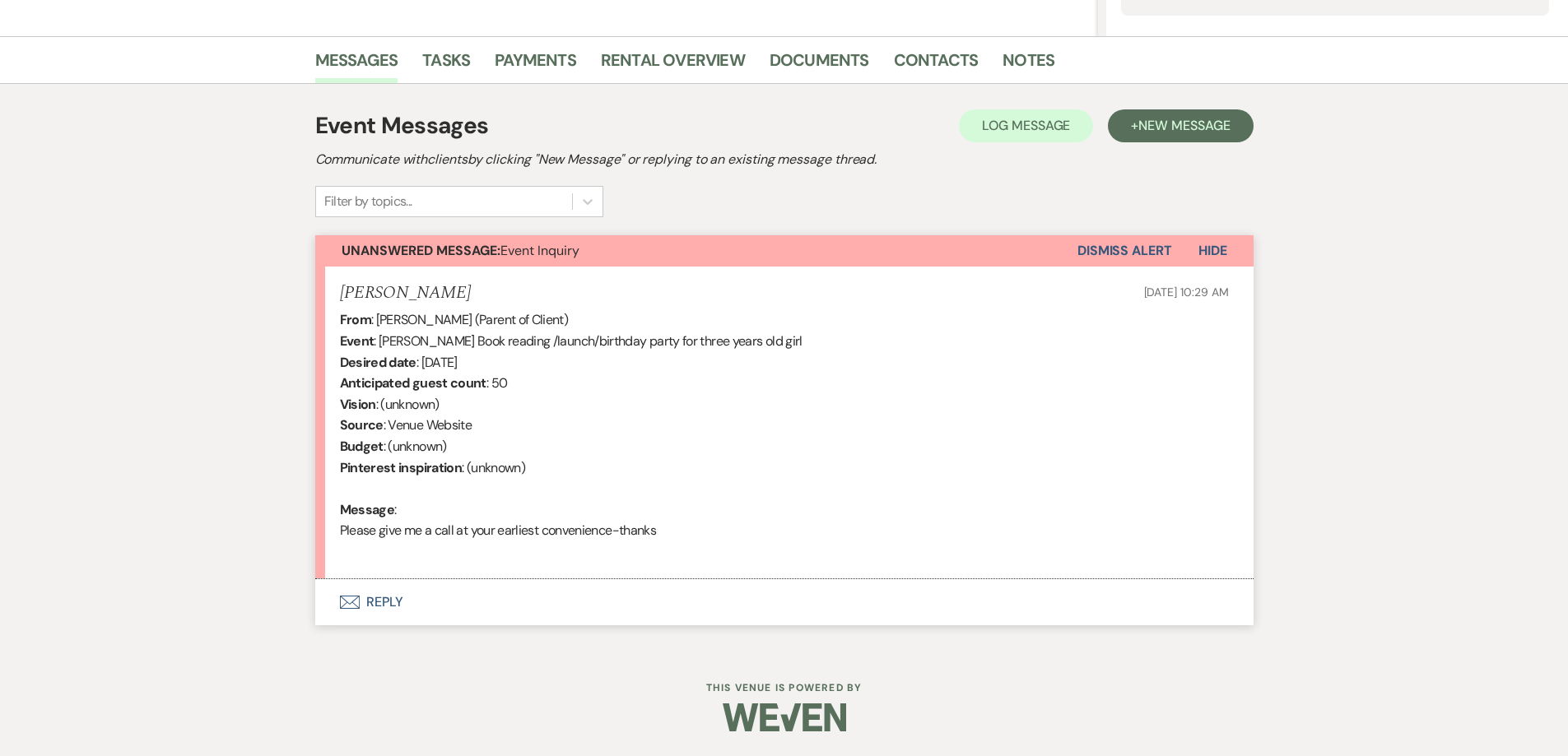
click at [1116, 256] on button "Dismiss Alert" at bounding box center [1124, 251] width 95 height 31
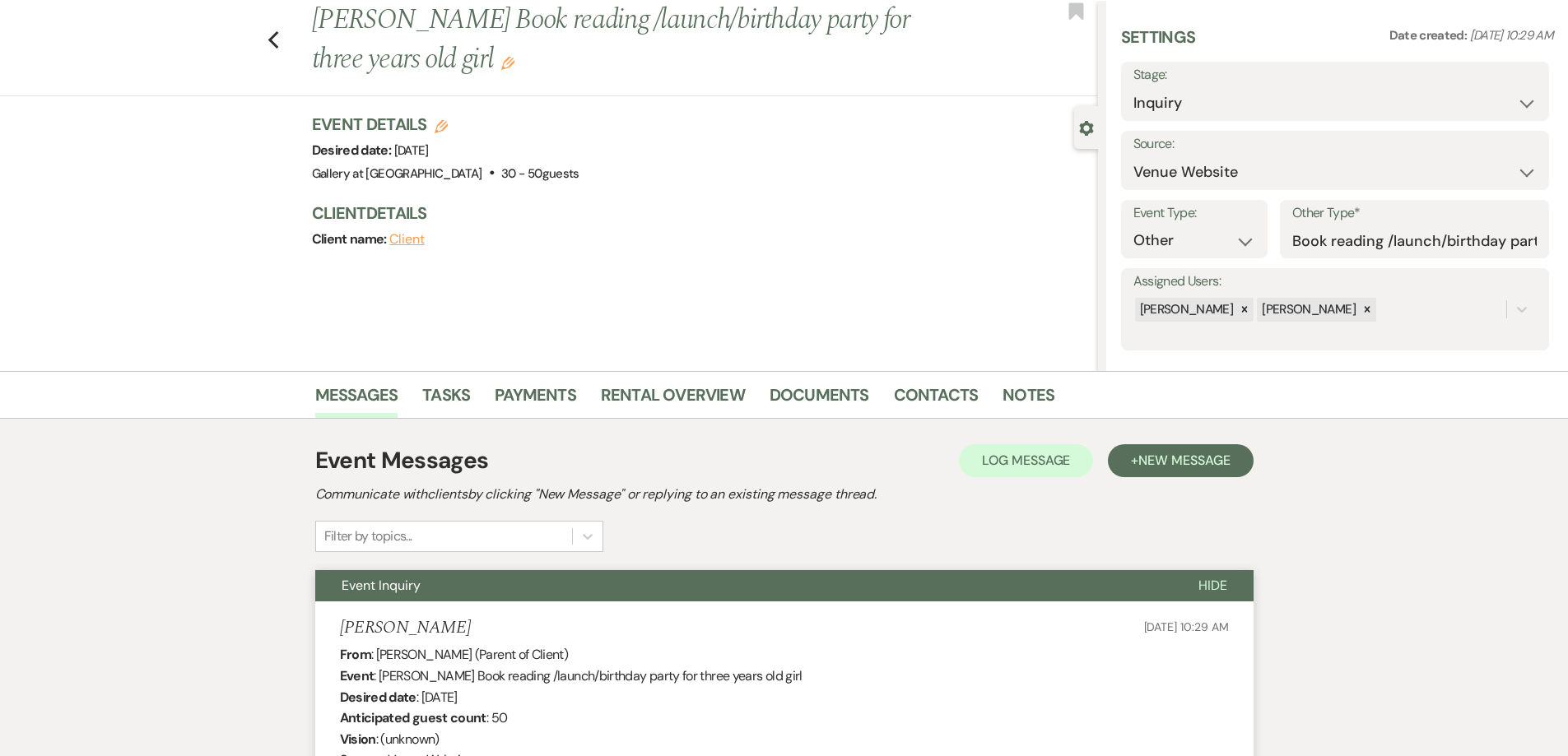
scroll to position [0, 0]
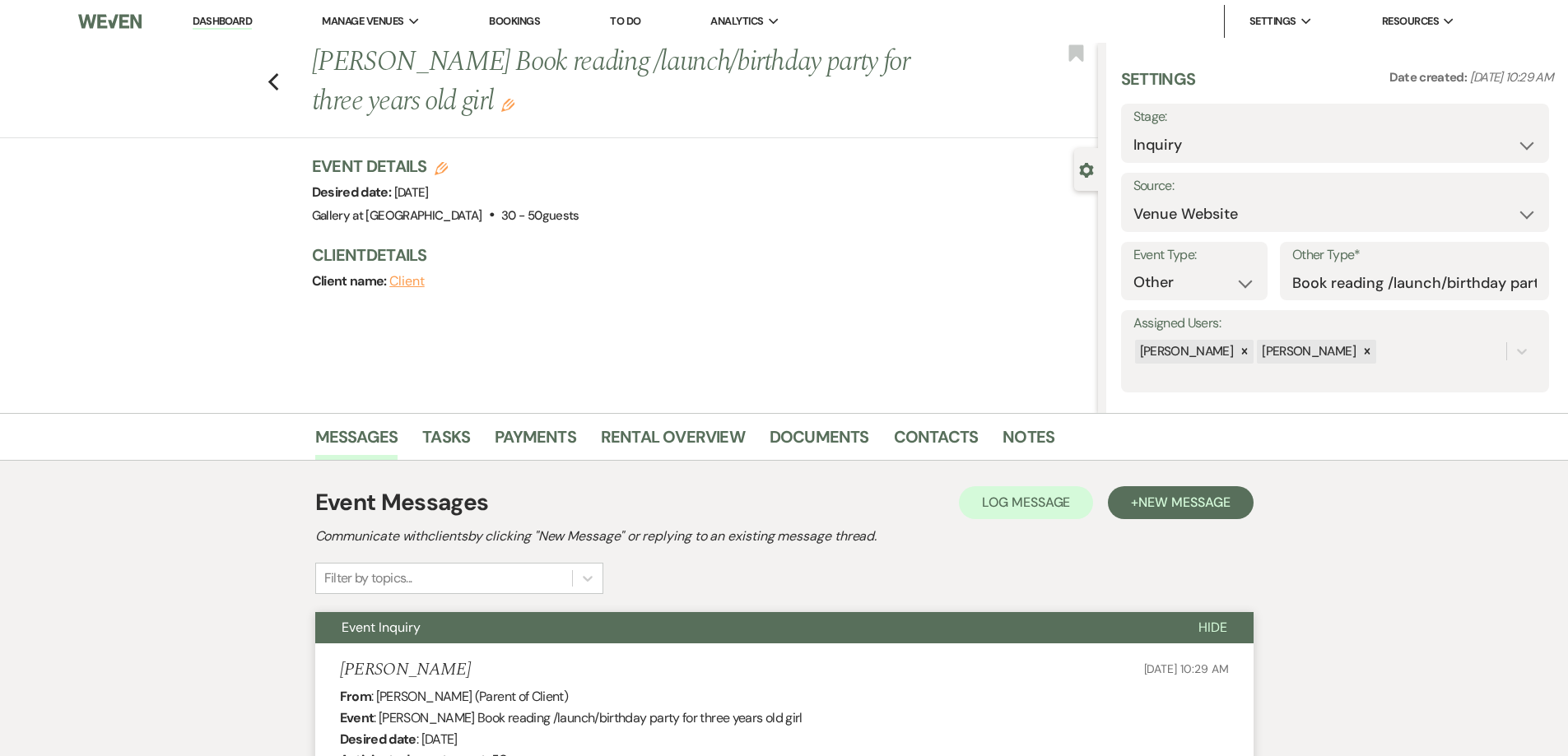
click at [221, 23] on link "Dashboard" at bounding box center [222, 22] width 60 height 16
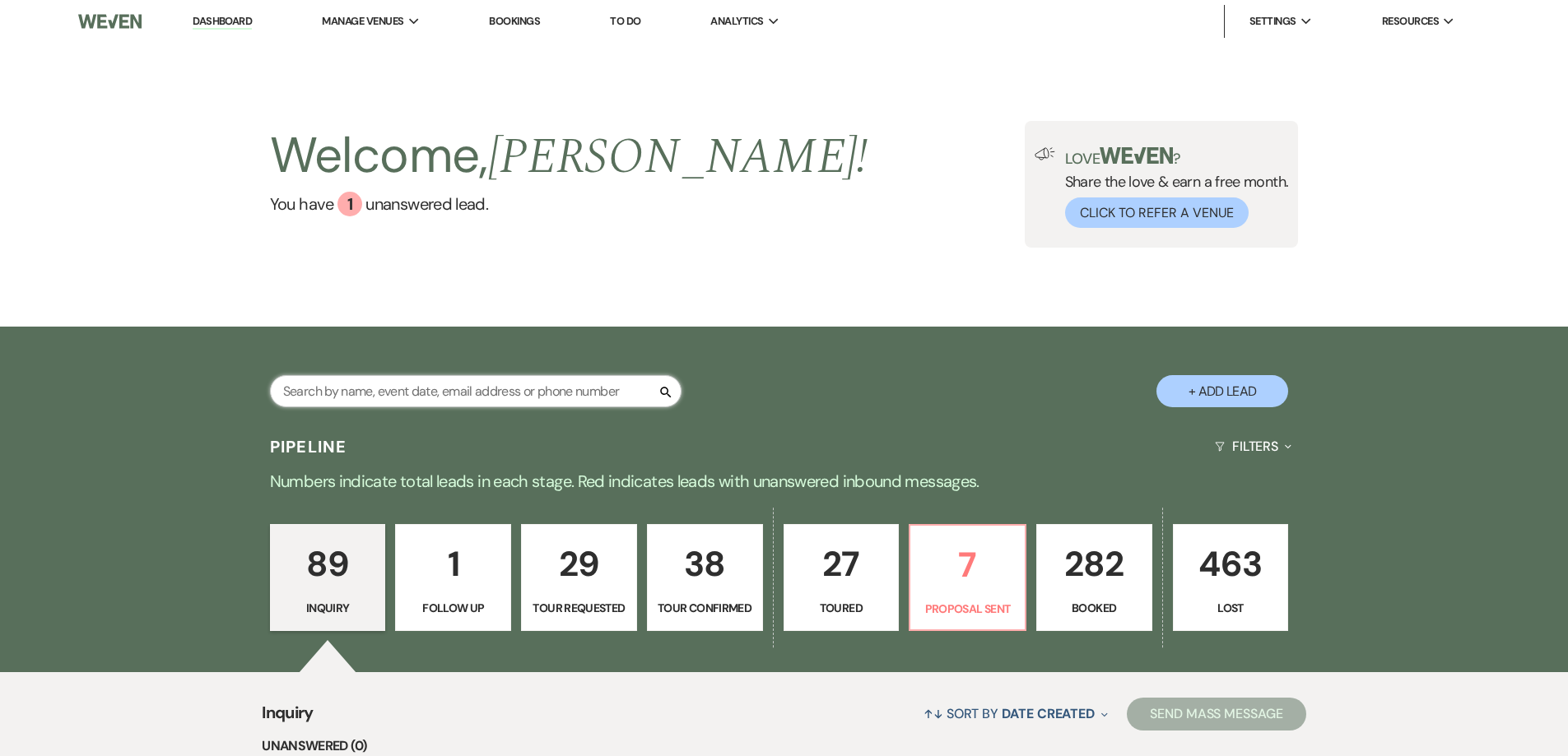
click at [376, 398] on input "text" at bounding box center [475, 391] width 412 height 32
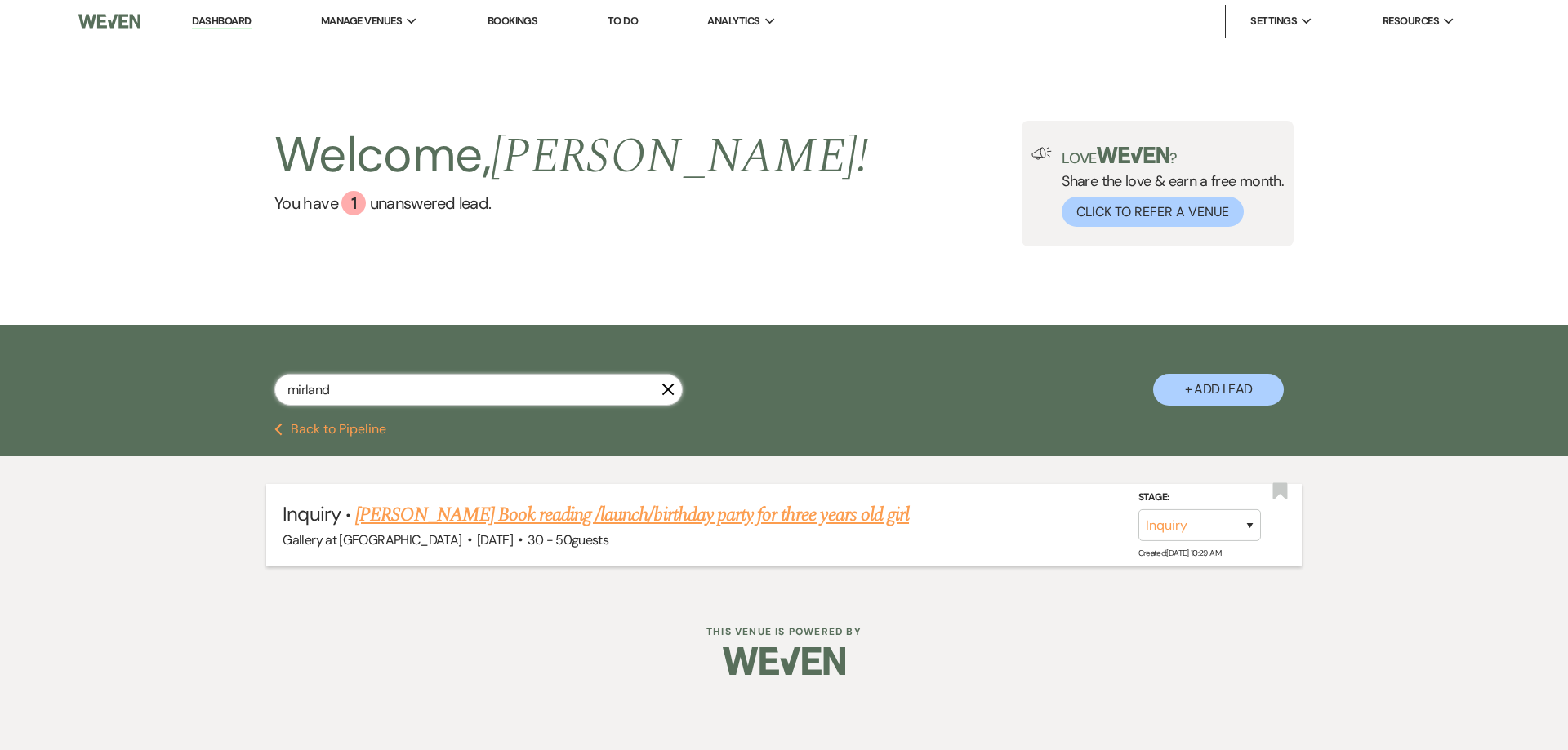
type input "mirland"
click at [453, 518] on link "Mirlande Brignolle's Book reading /launch/birthday party for three years old gi…" at bounding box center [632, 515] width 554 height 29
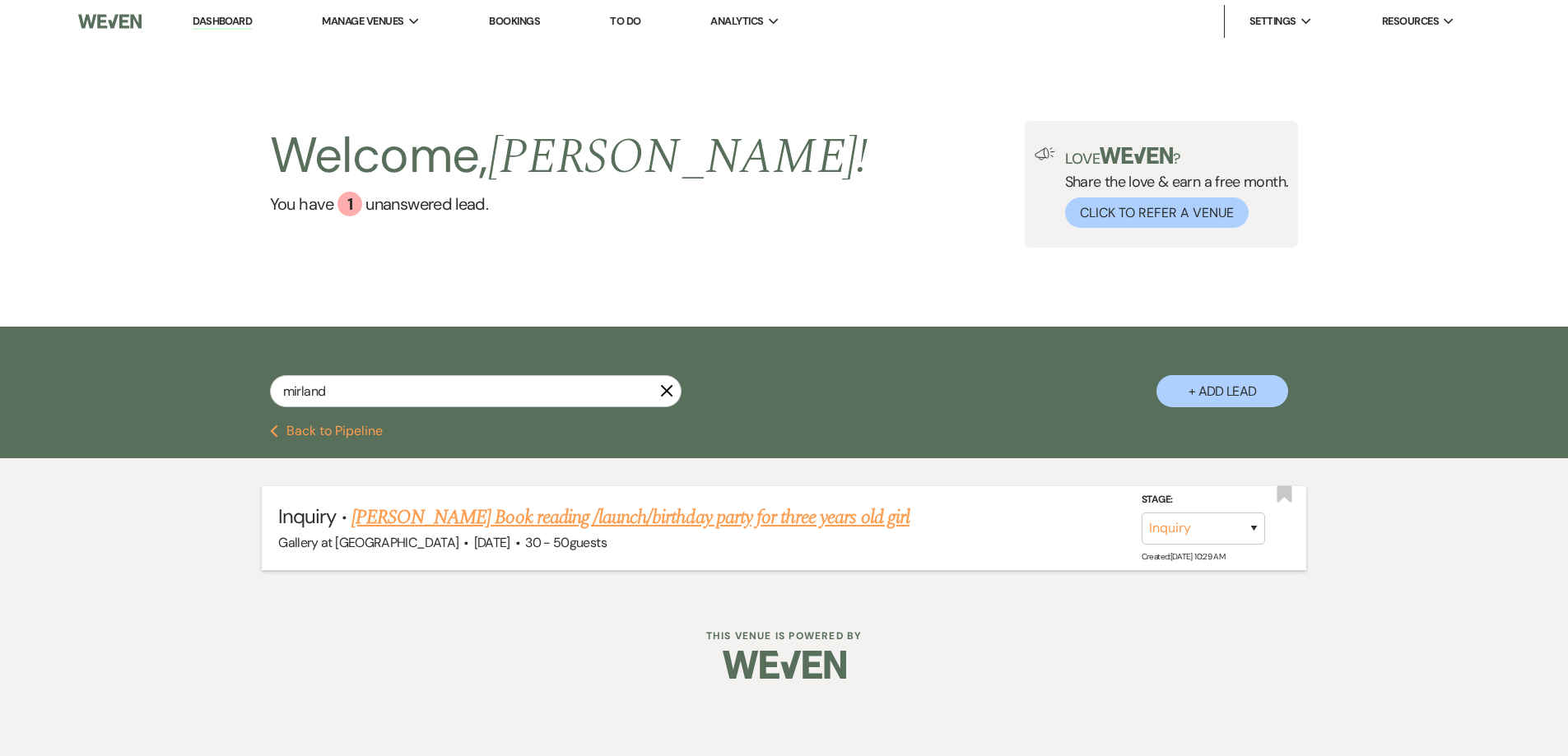
select select "5"
select select "13"
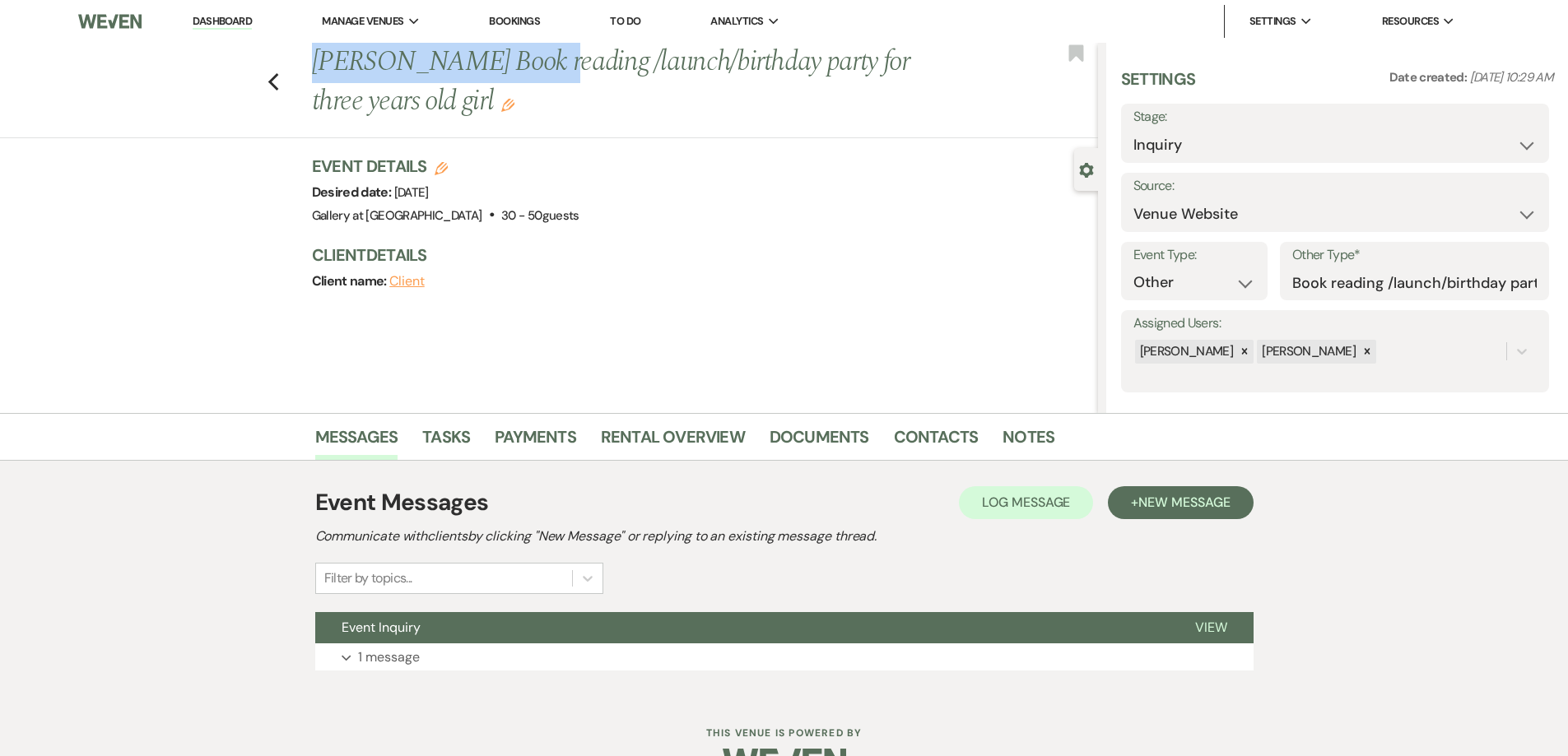
drag, startPoint x: 315, startPoint y: 56, endPoint x: 521, endPoint y: 61, distance: 206.1
click at [521, 61] on div "Previous Mirlande Brignolle's Book reading /launch/birthday party for three yea…" at bounding box center [700, 81] width 794 height 78
copy h1 "Mirlande Brignolle's"
click at [1152, 150] on select "Inquiry Follow Up Tour Requested Tour Confirmed Toured Proposal Sent Booked Lost" at bounding box center [1335, 145] width 403 height 32
select select "4"
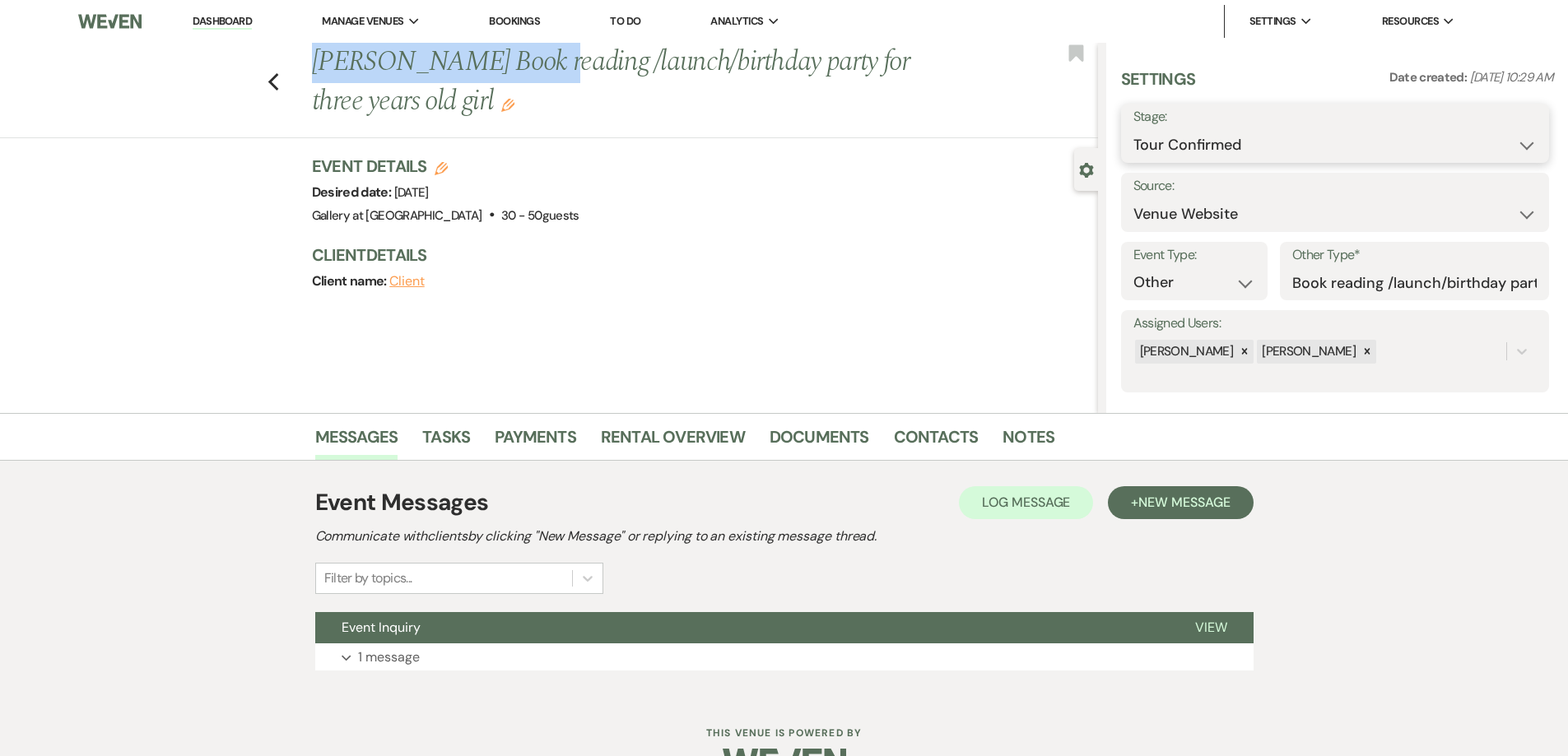
click at [1134, 129] on select "Inquiry Follow Up Tour Requested Tour Confirmed Toured Proposal Sent Booked Lost" at bounding box center [1335, 145] width 403 height 32
click at [1498, 137] on button "Save" at bounding box center [1502, 132] width 93 height 33
click at [226, 19] on link "Dashboard" at bounding box center [222, 22] width 60 height 16
select select "4"
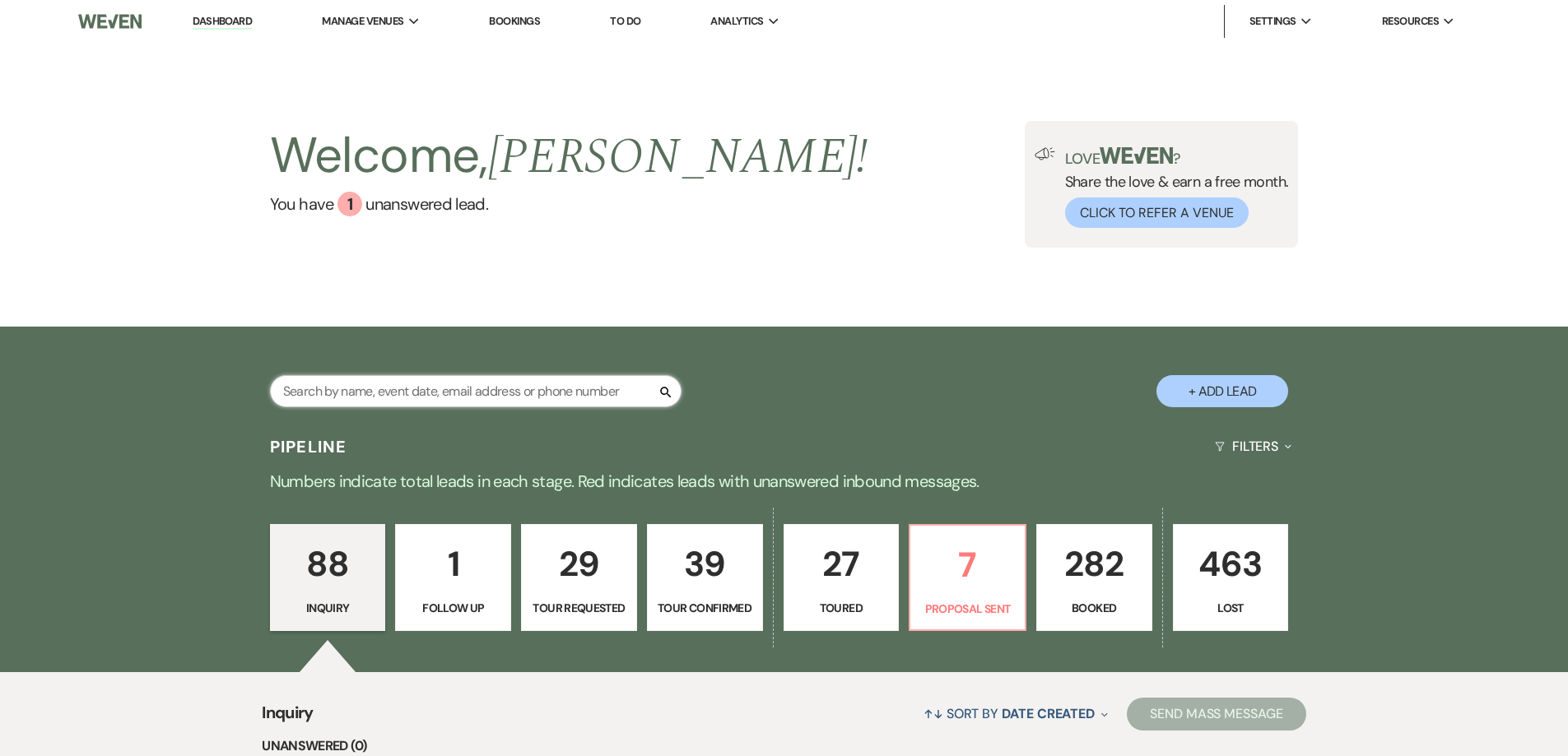
click at [389, 393] on input "text" at bounding box center [475, 391] width 412 height 32
type input "dru"
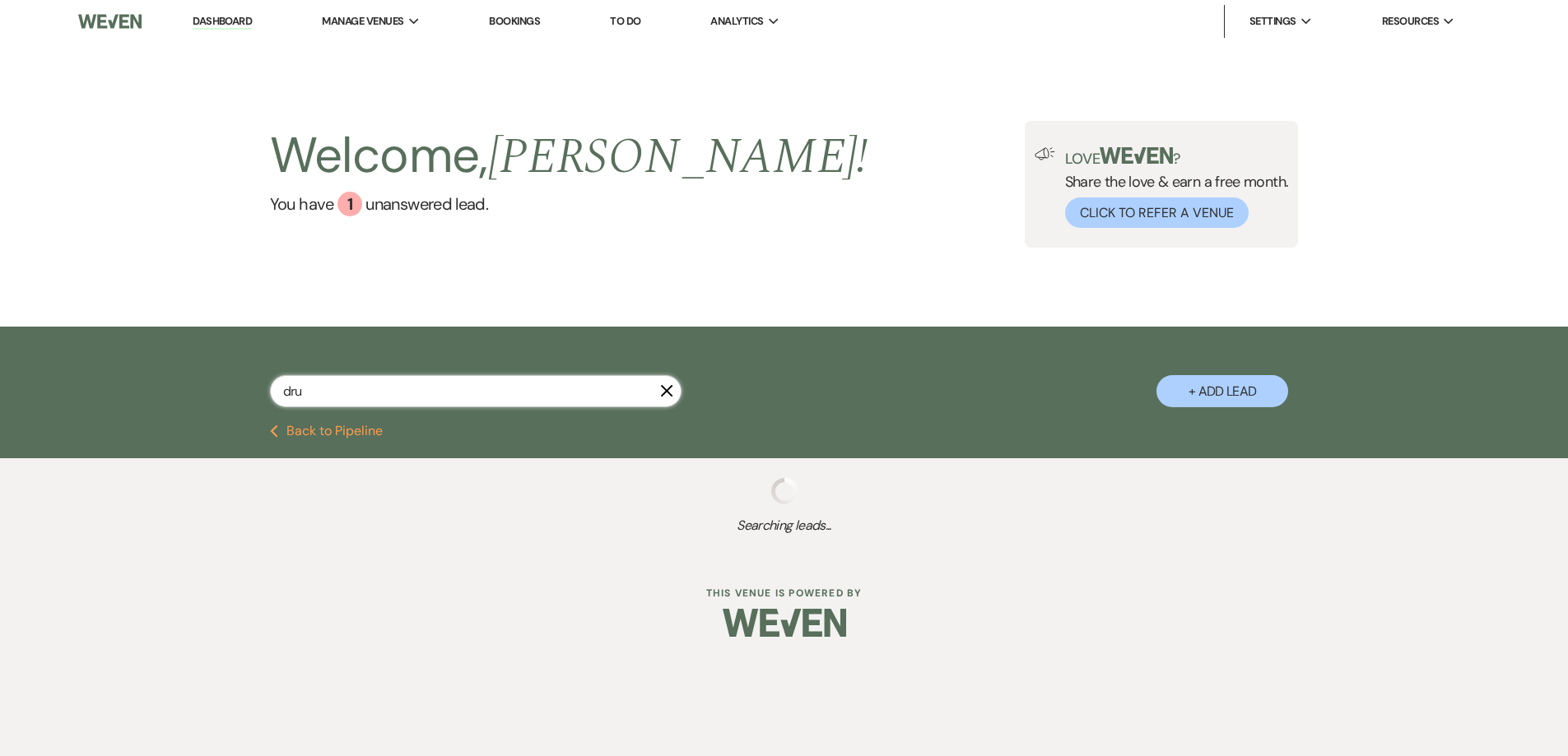
select select "8"
select select "5"
select select "8"
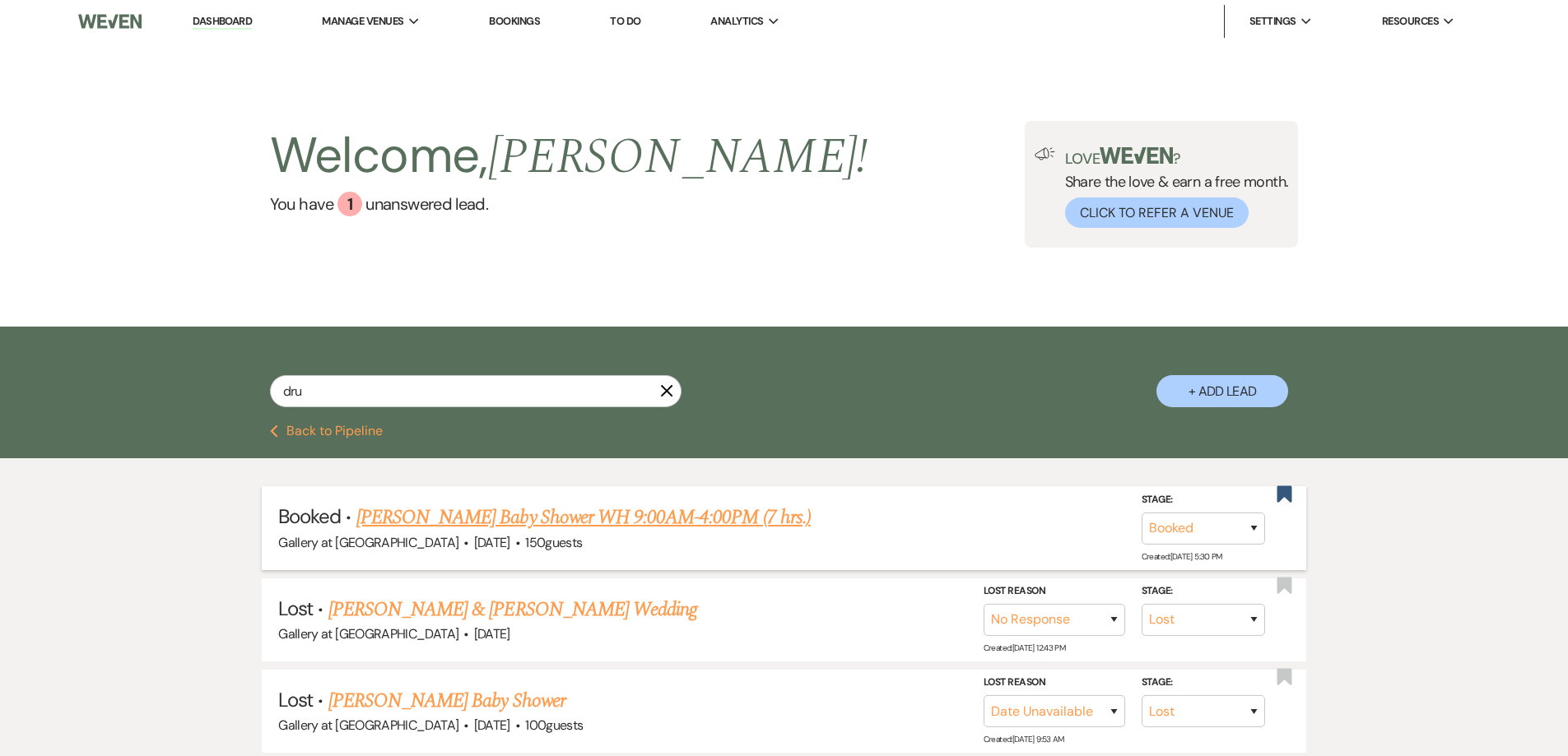
click at [469, 530] on link "Dru Wilson's Baby Shower WH 9:00AM-4:00PM (7 hrs.)" at bounding box center [584, 517] width 454 height 29
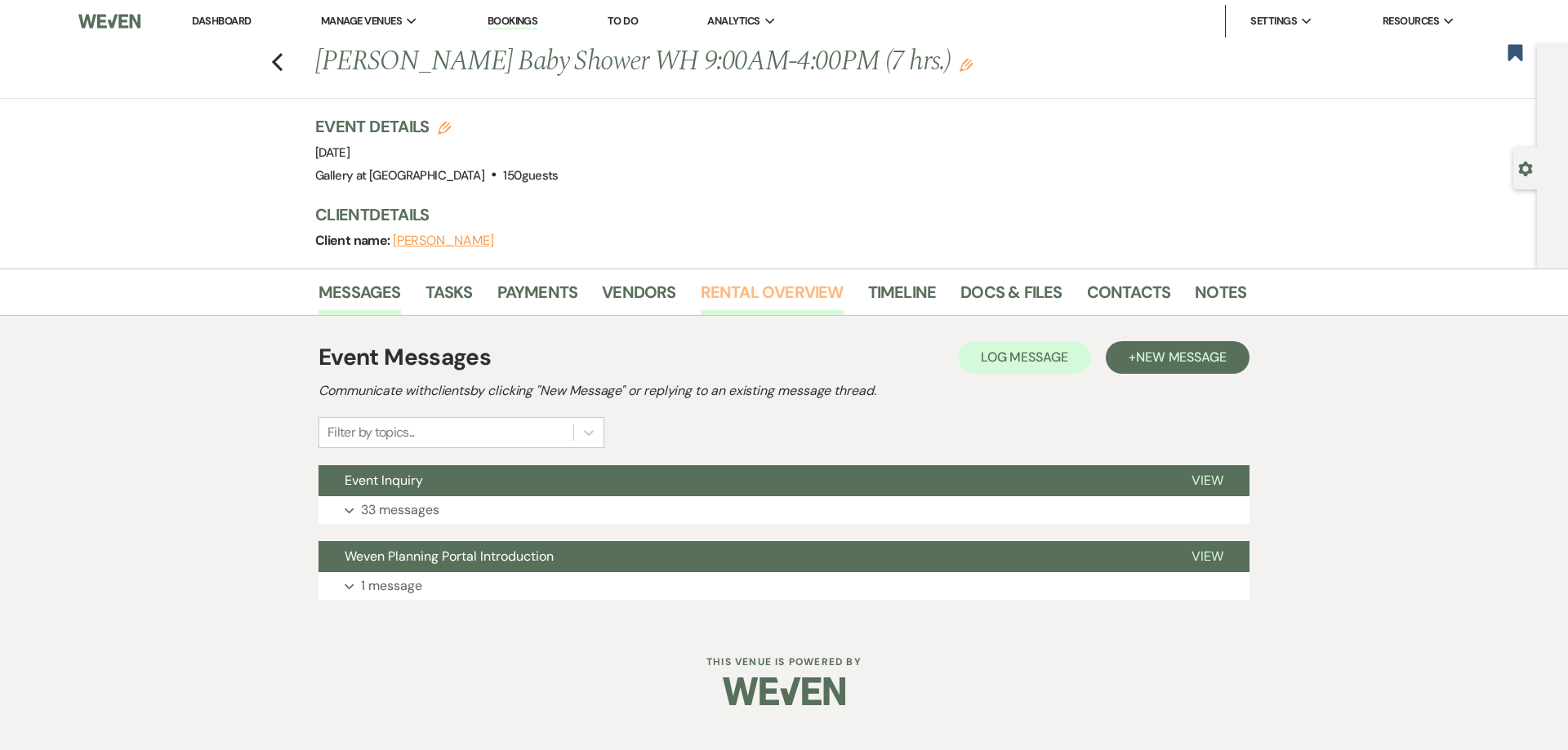
click at [759, 290] on link "Rental Overview" at bounding box center [772, 297] width 143 height 36
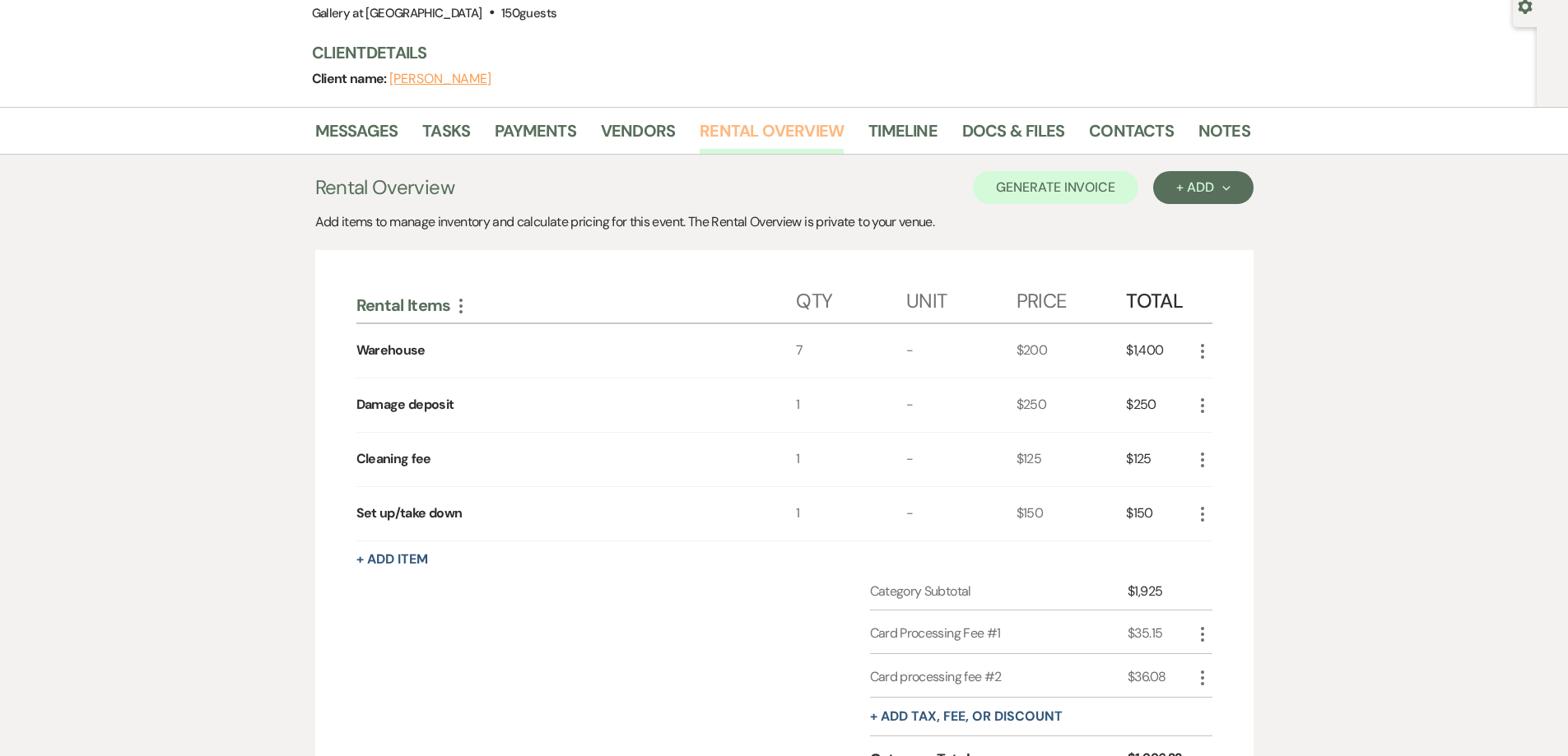
scroll to position [164, 0]
click at [1218, 132] on link "Notes" at bounding box center [1224, 134] width 52 height 36
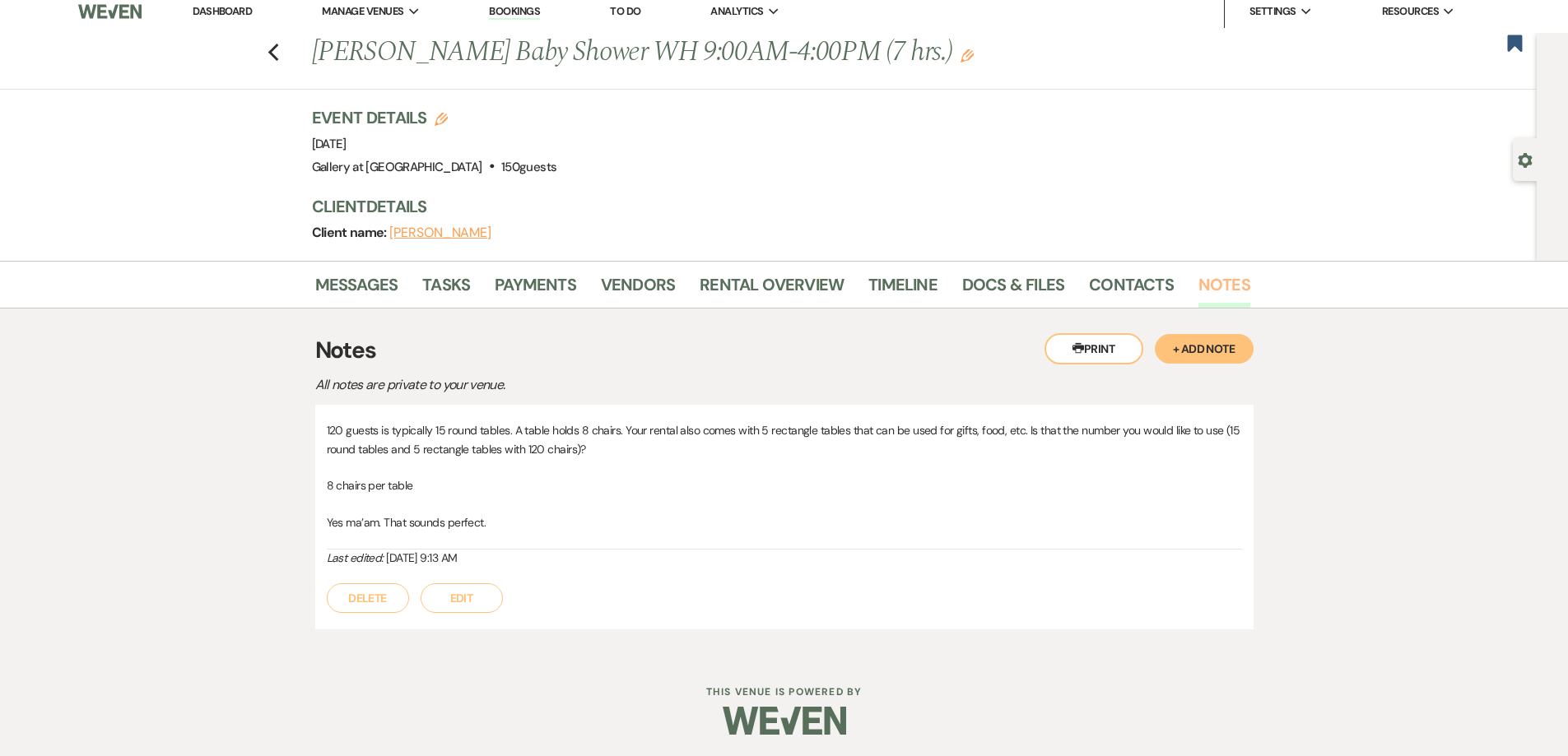
scroll to position [13, 0]
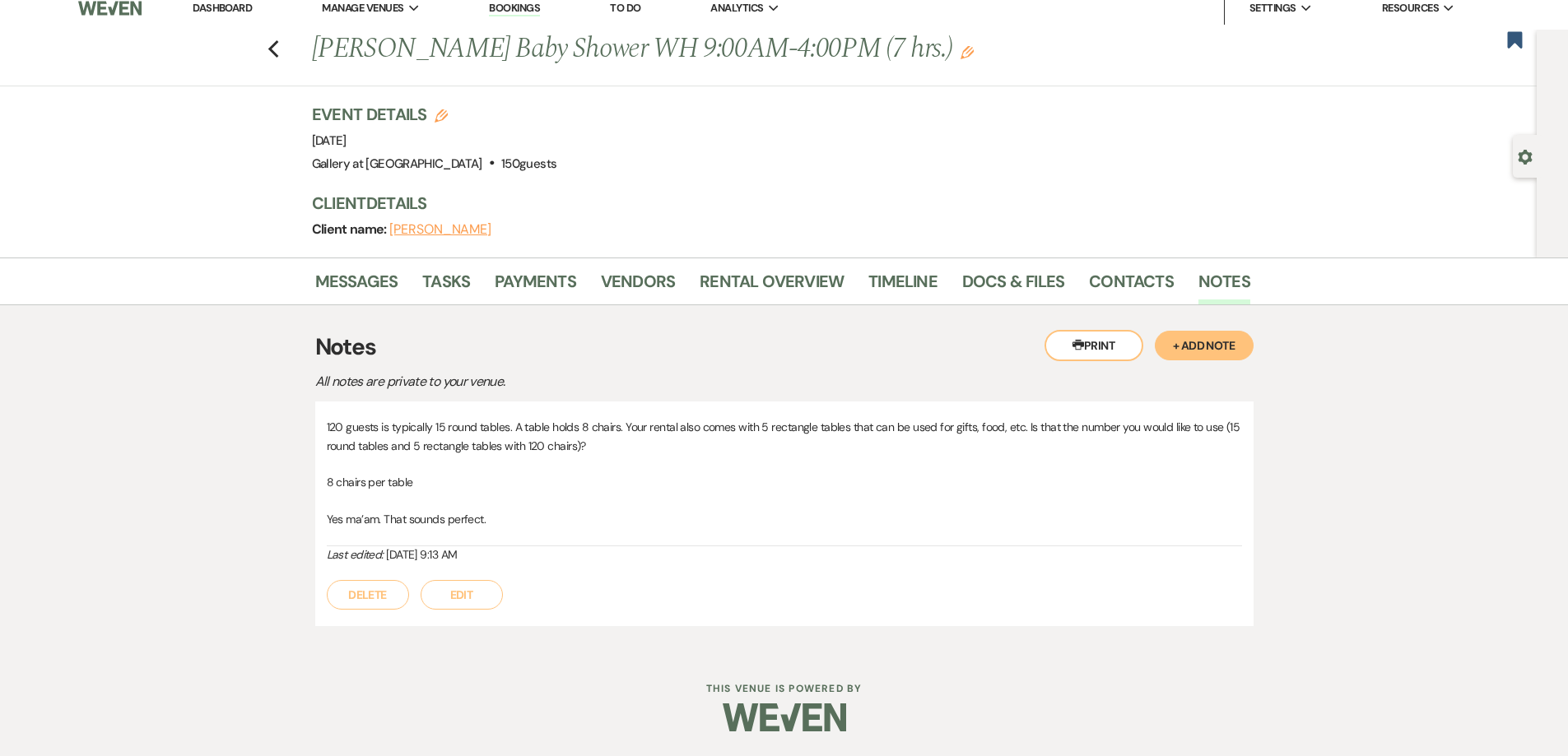
click at [223, 13] on link "Dashboard" at bounding box center [222, 8] width 60 height 14
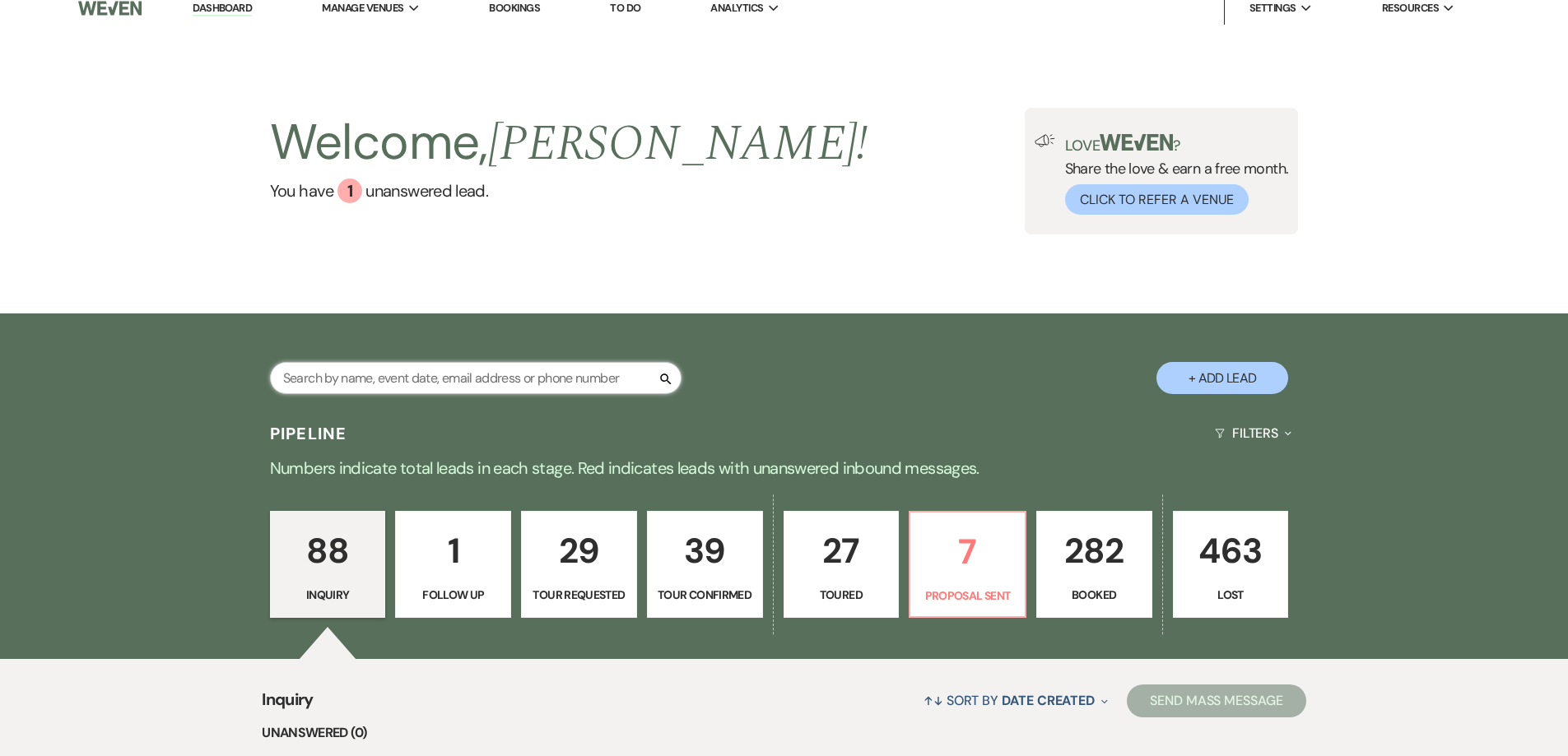
click at [539, 384] on input "text" at bounding box center [475, 378] width 412 height 32
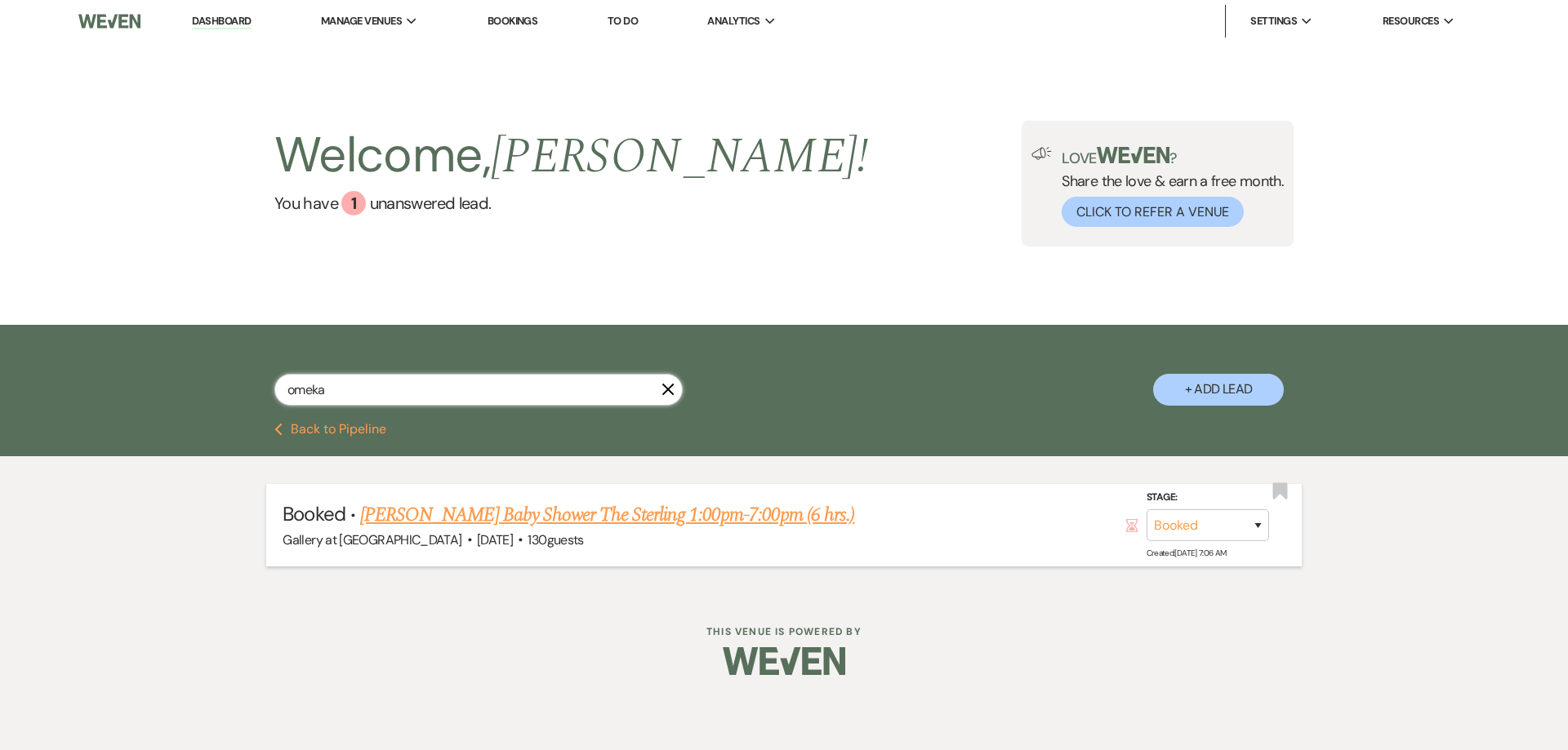
type input "omeka"
click at [397, 525] on link "Omeka Copeland's Baby Shower The Sterling 1:00pm-7:00pm (6 hrs.)" at bounding box center [607, 515] width 494 height 29
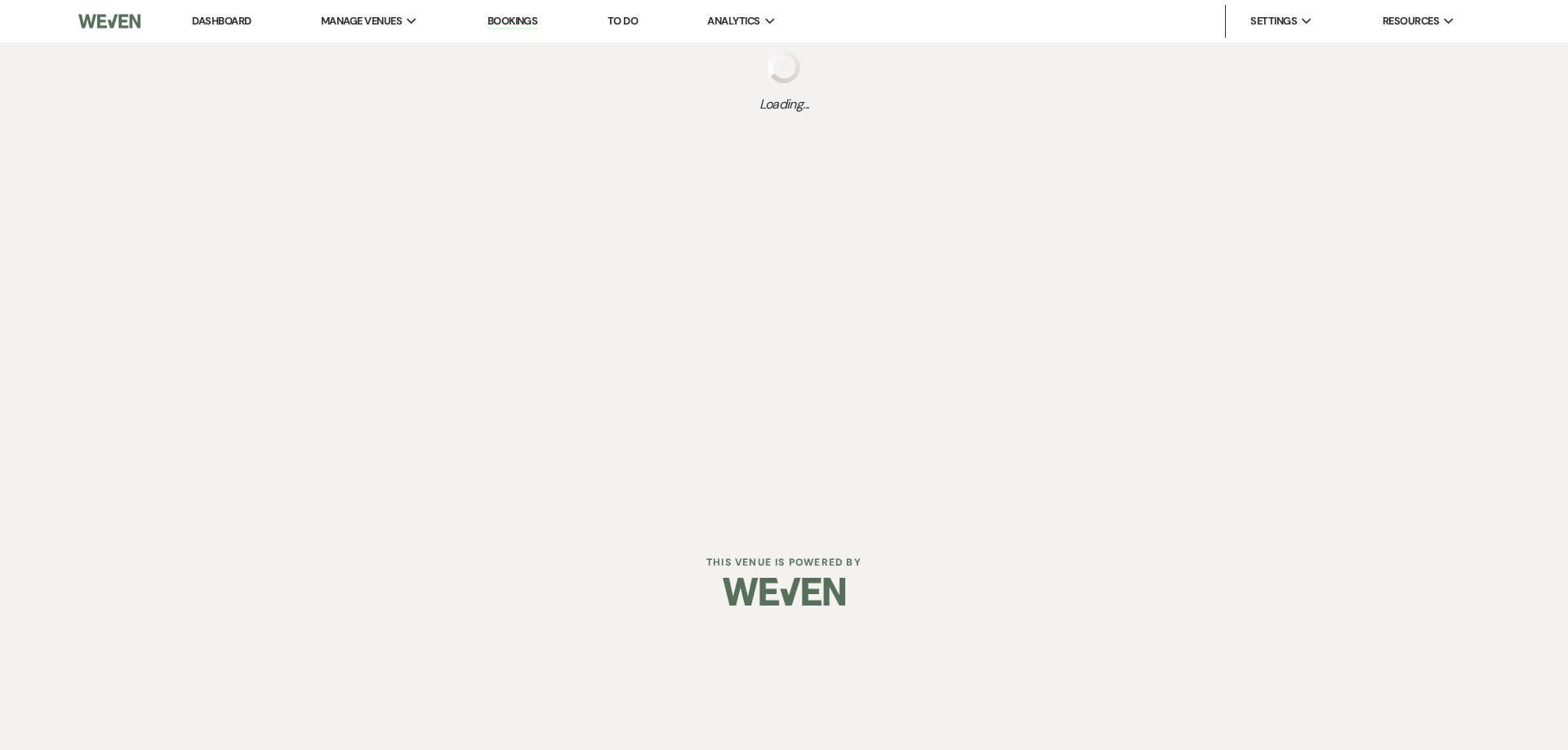
select select "5"
select select "3"
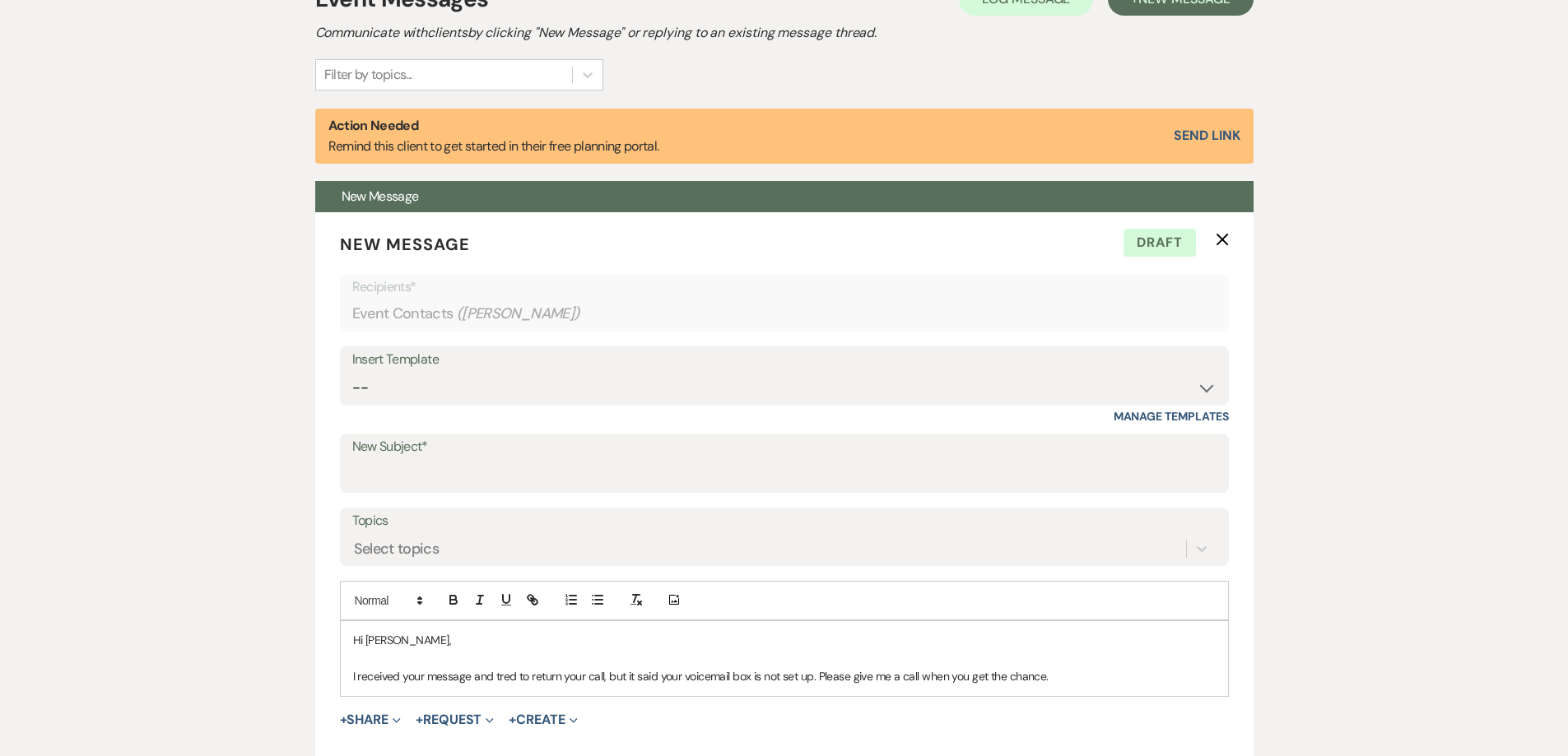
scroll to position [164, 0]
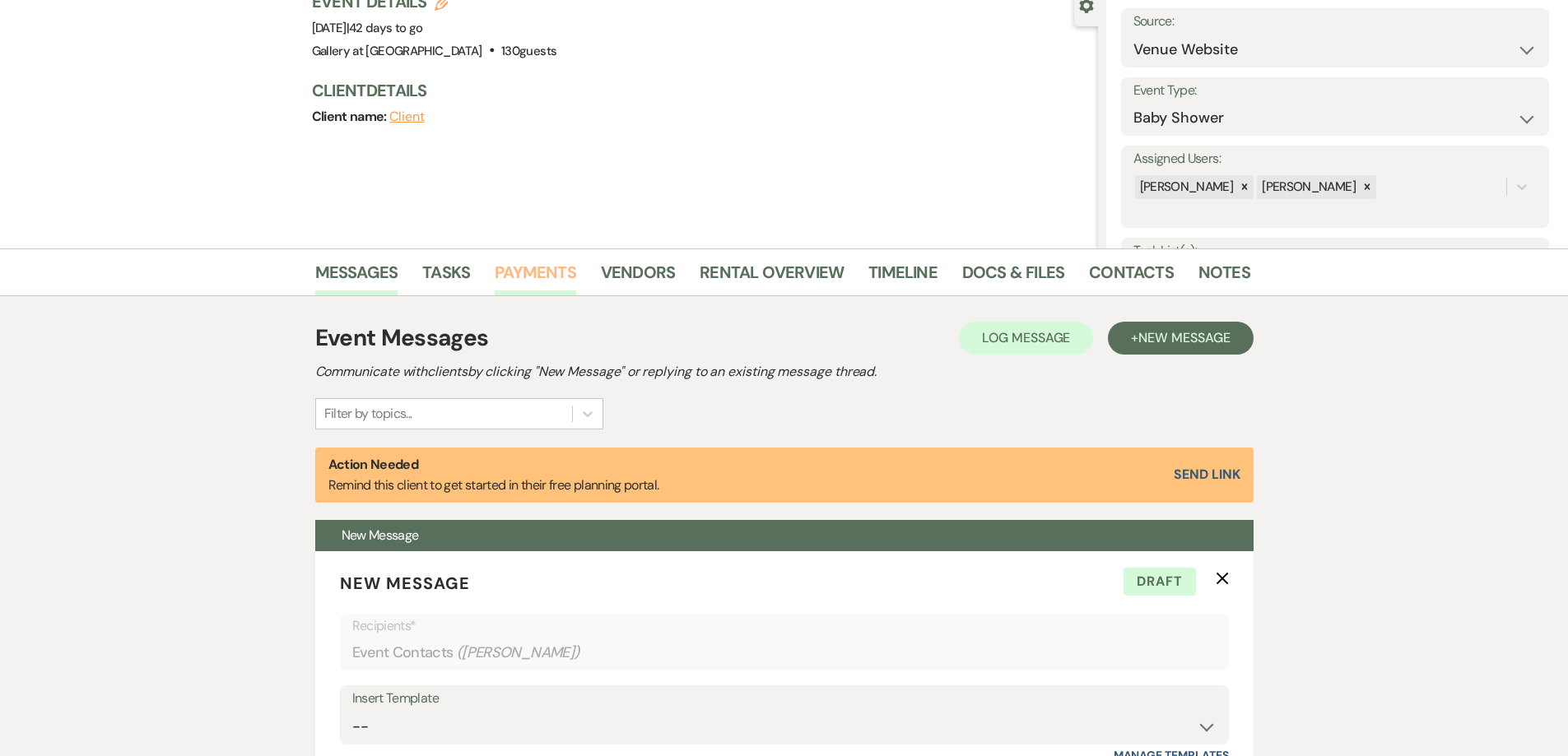
click at [557, 277] on link "Payments" at bounding box center [535, 277] width 81 height 36
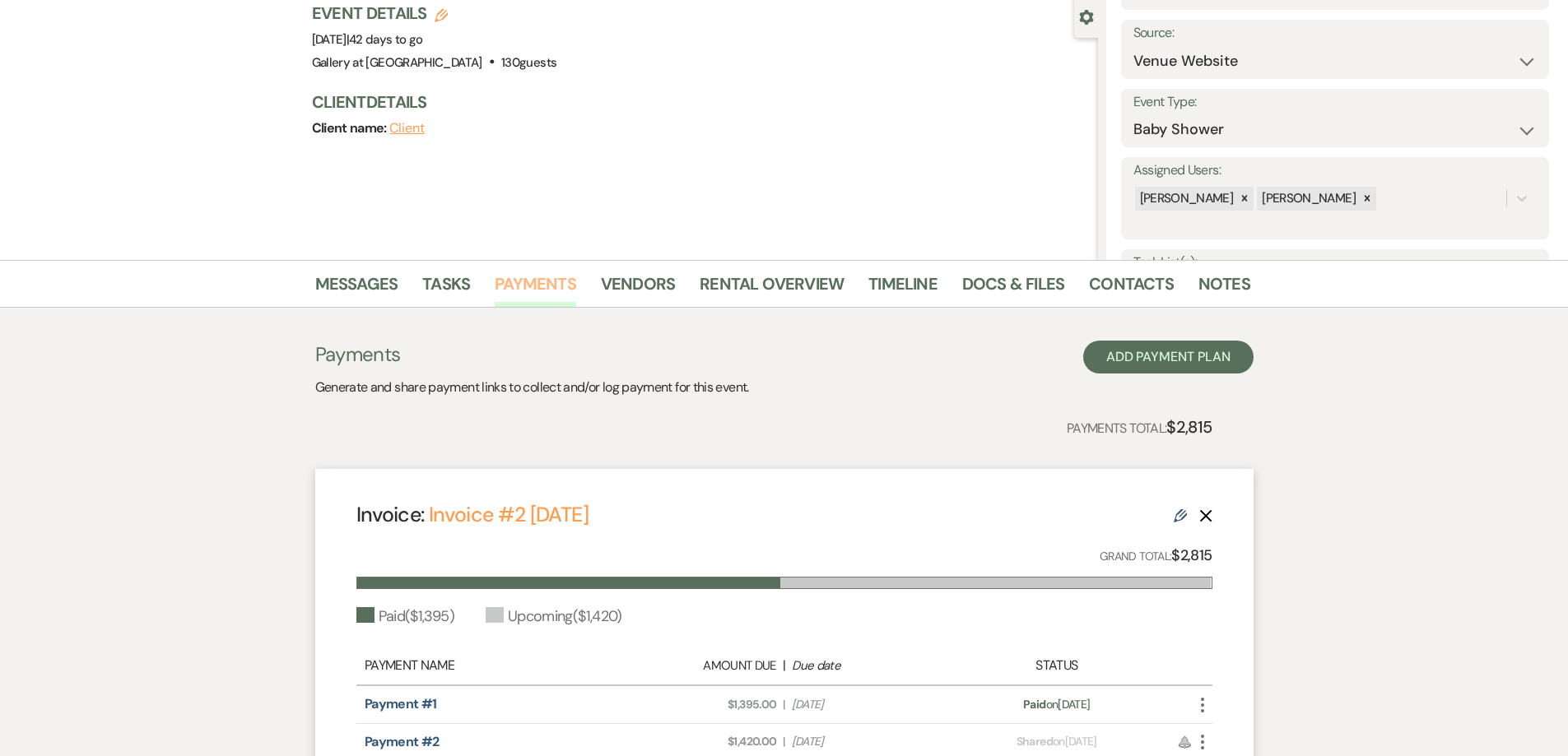
scroll to position [356, 0]
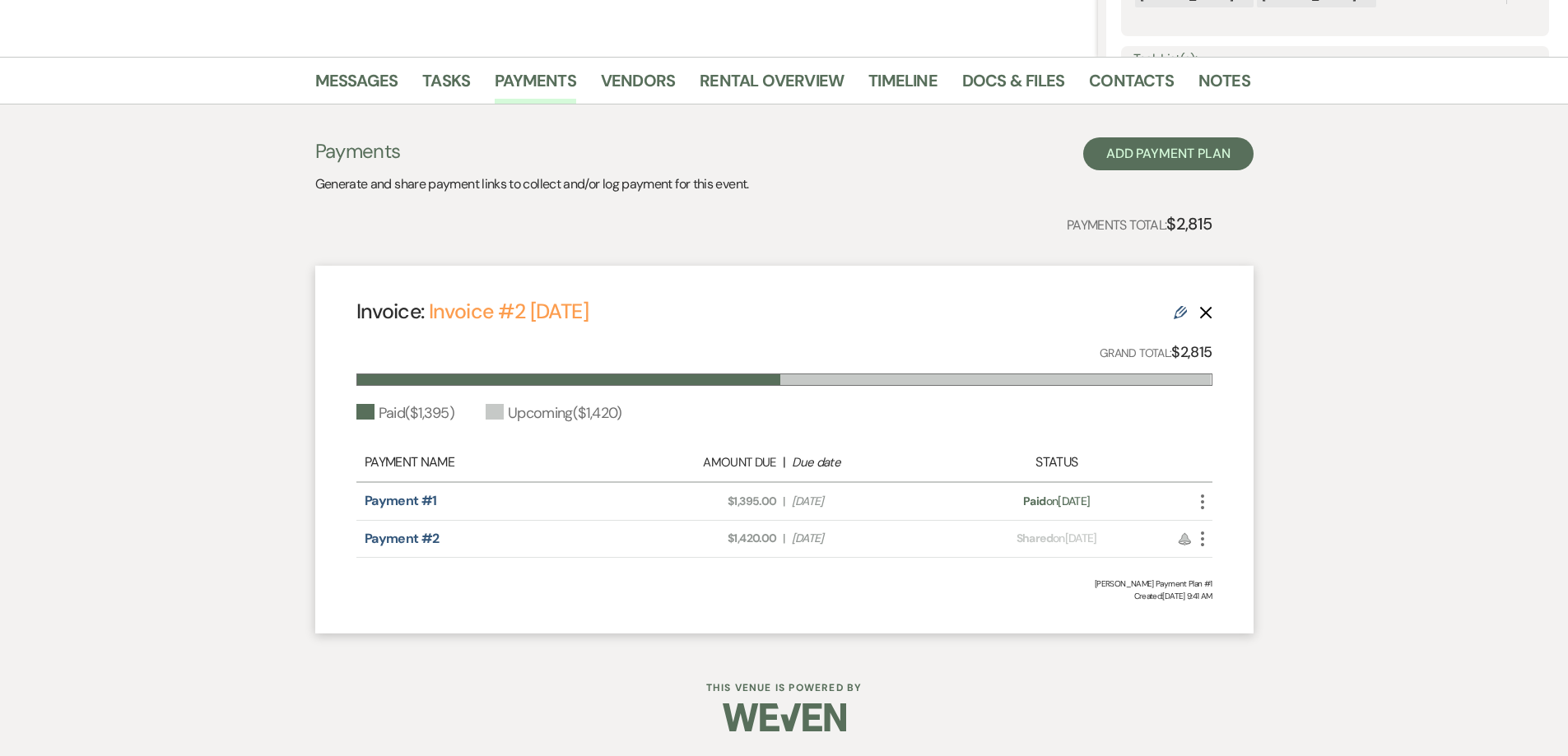
click at [711, 64] on div "Messages Tasks Payments Vendors Rental Overview Timeline Docs & Files Contacts …" at bounding box center [784, 80] width 1568 height 48
click at [717, 77] on link "Rental Overview" at bounding box center [771, 85] width 144 height 36
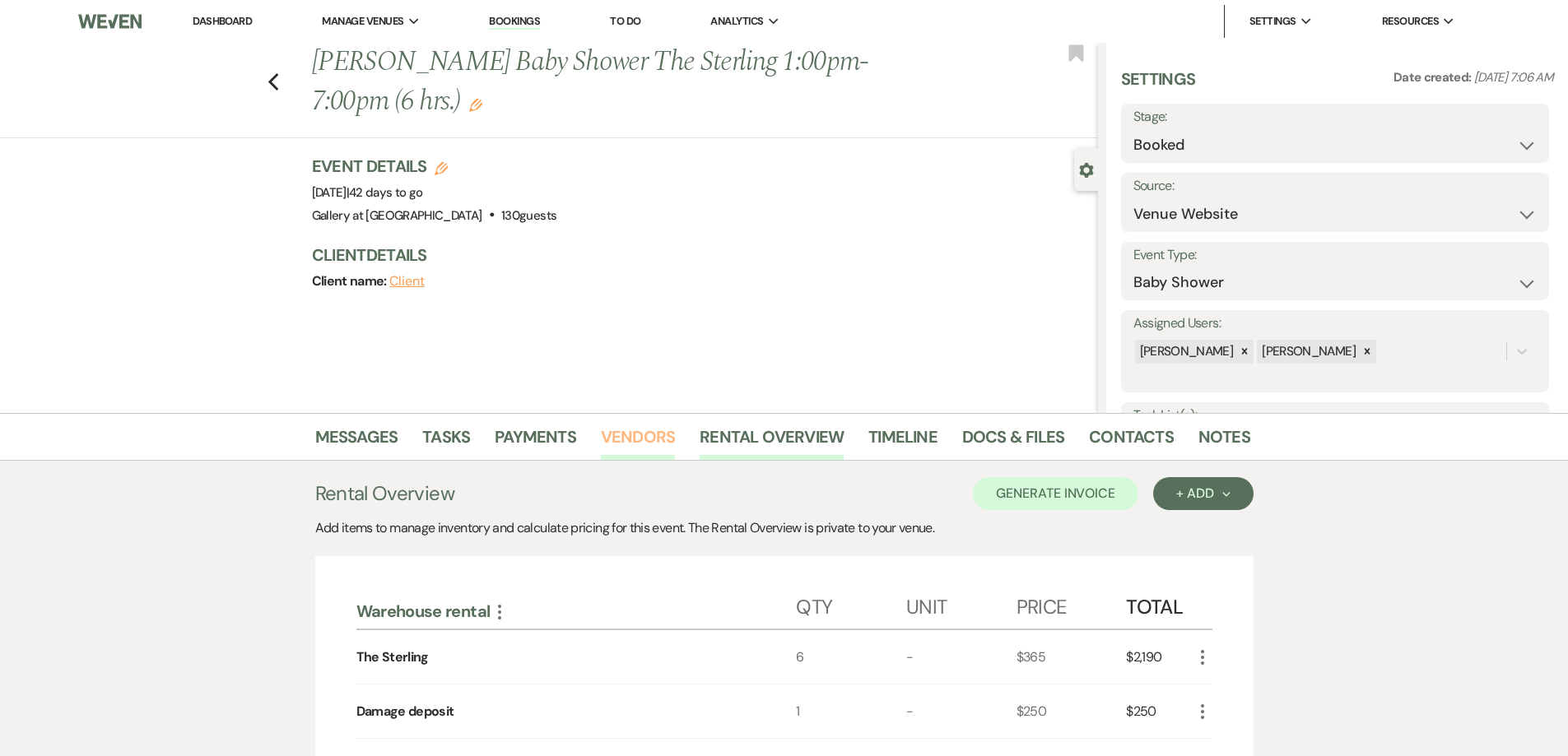
click at [643, 431] on link "Vendors" at bounding box center [638, 442] width 74 height 36
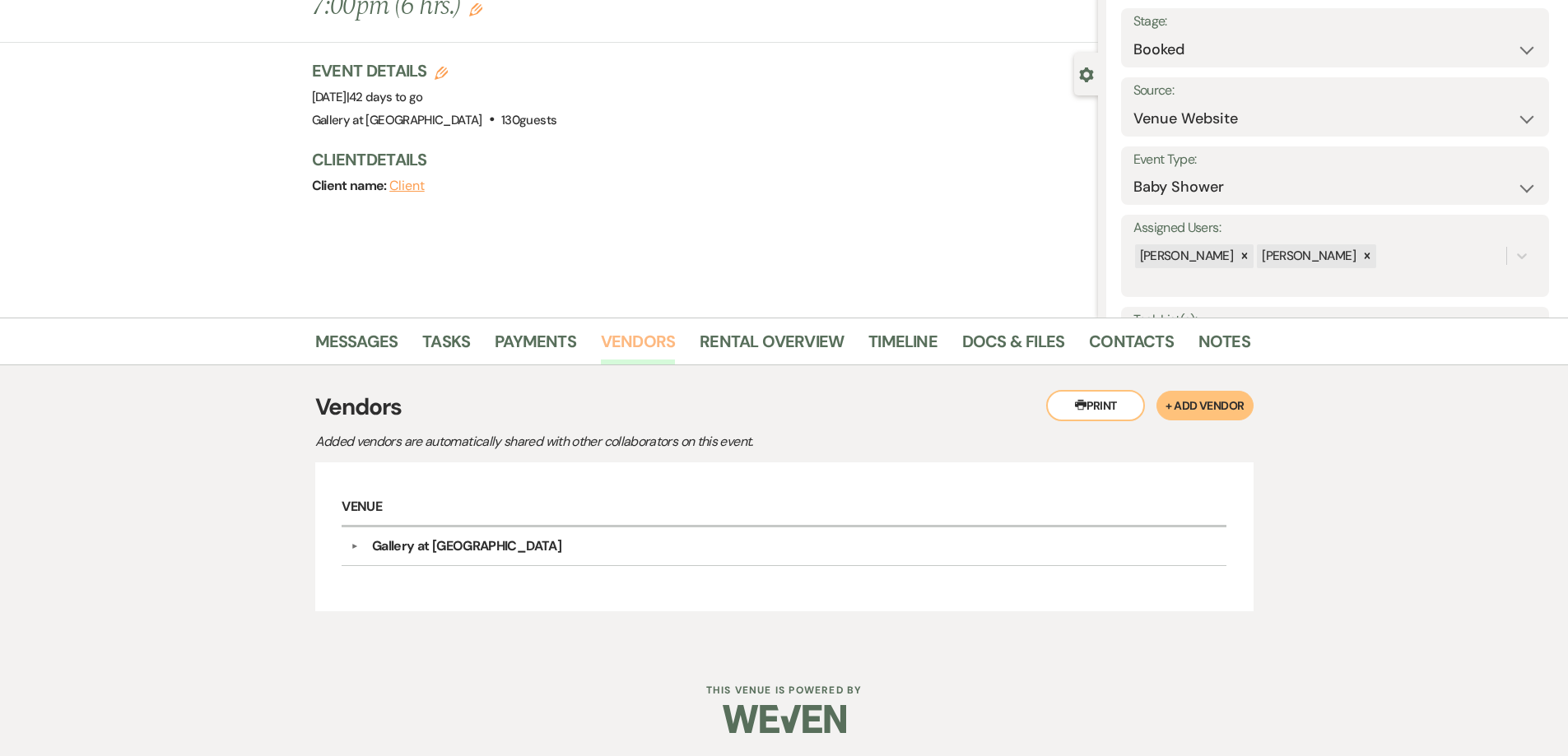
scroll to position [97, 0]
click at [771, 358] on link "Rental Overview" at bounding box center [771, 344] width 144 height 36
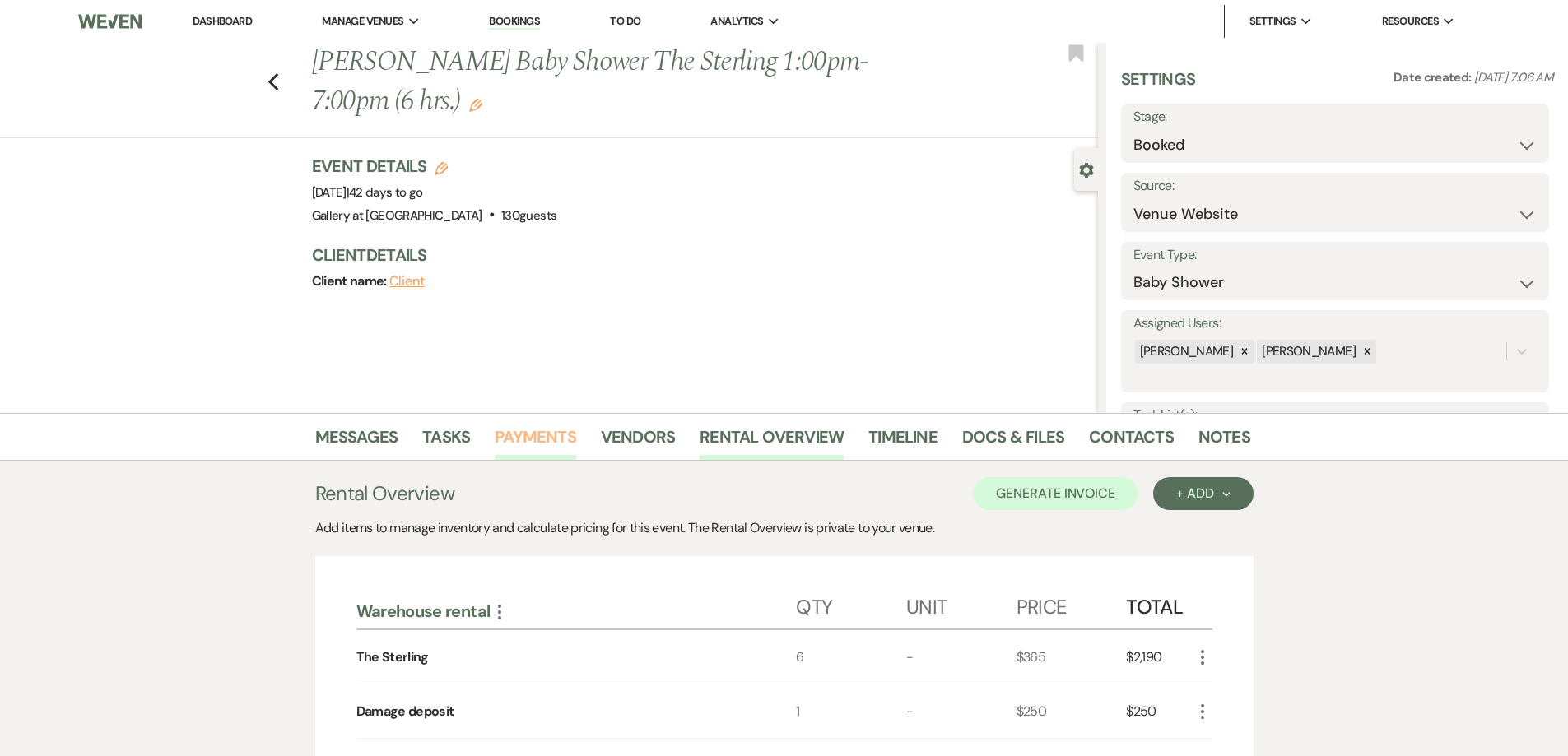
click at [545, 445] on link "Payments" at bounding box center [535, 442] width 81 height 36
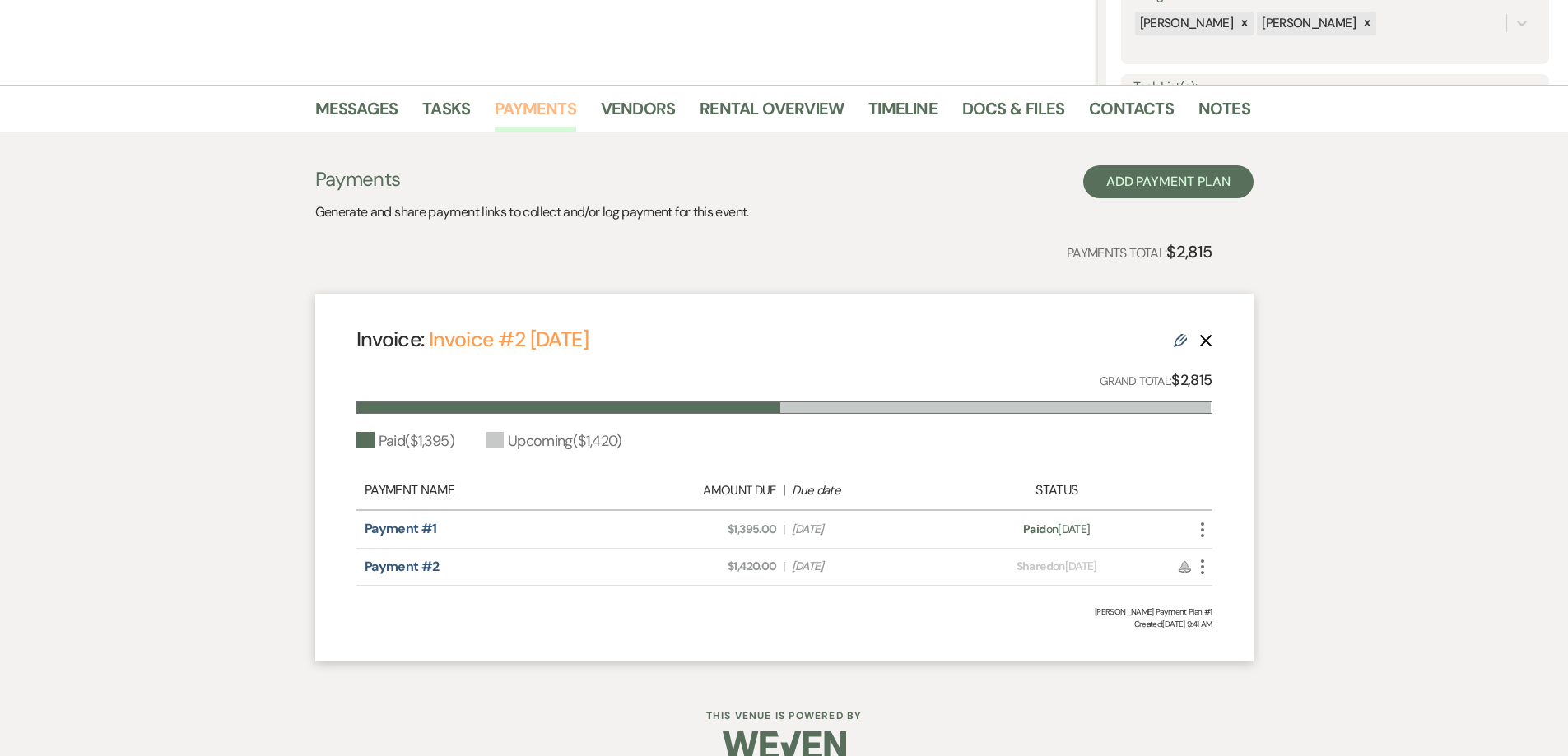
scroll to position [329, 0]
click at [749, 112] on link "Rental Overview" at bounding box center [771, 112] width 144 height 36
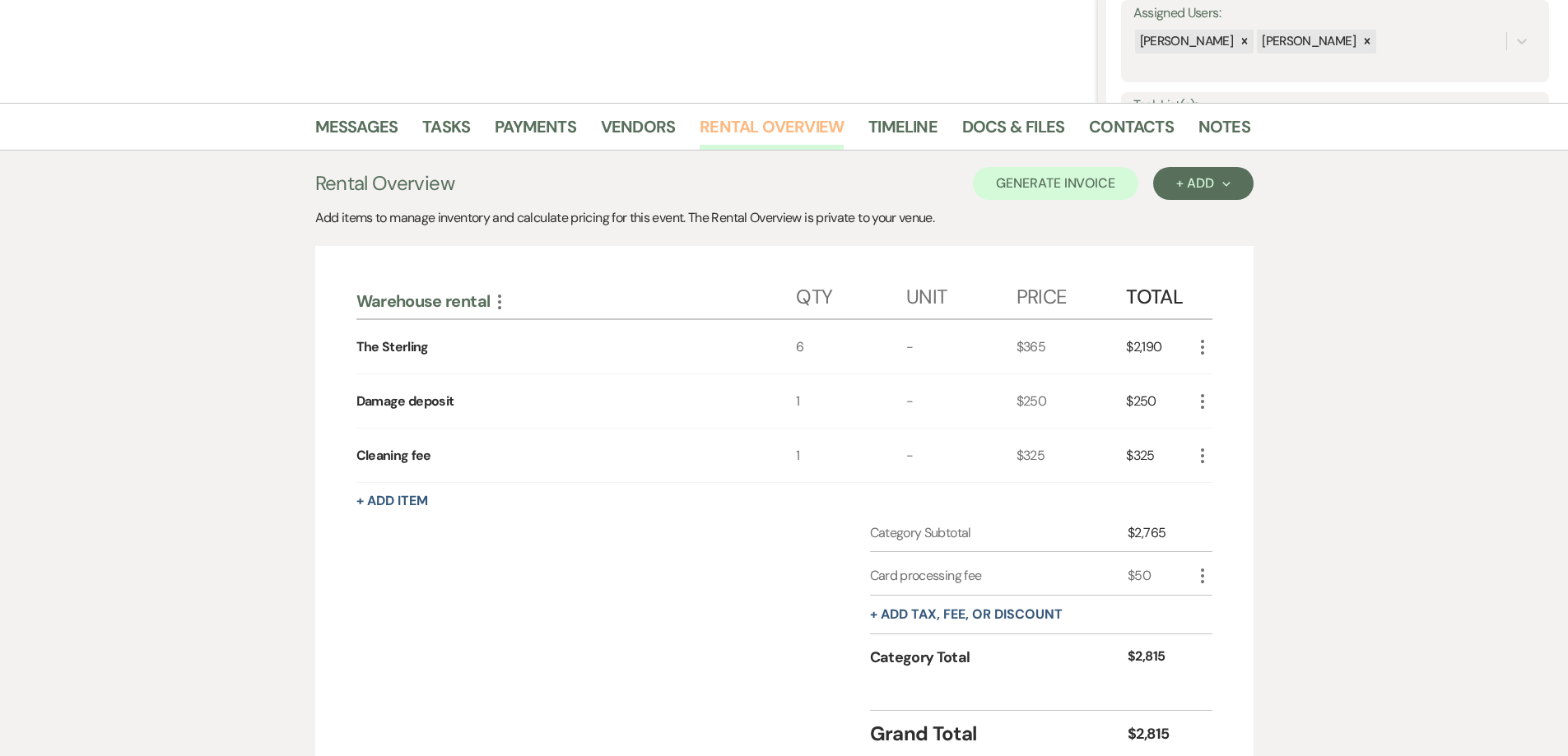
scroll to position [412, 0]
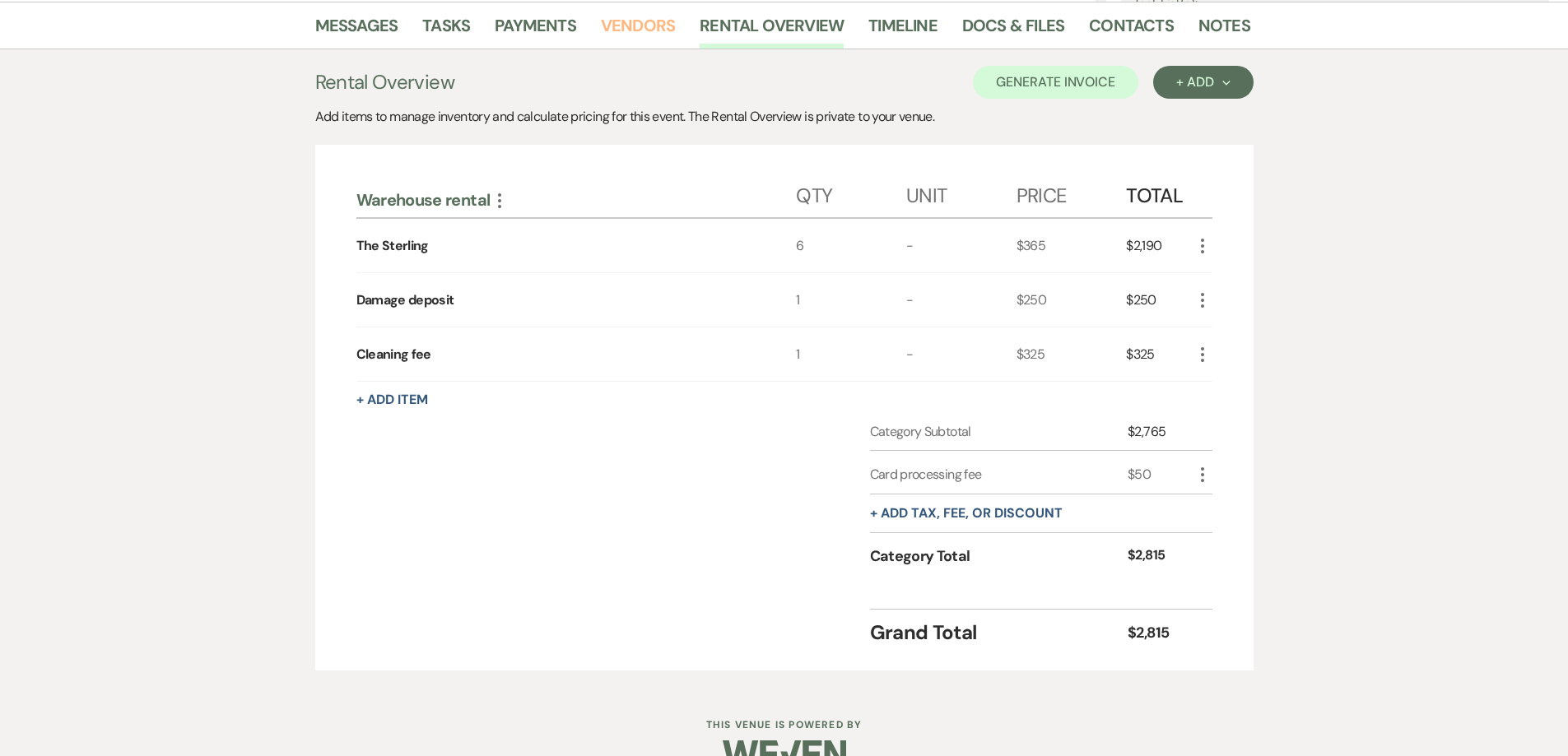
click at [638, 23] on link "Vendors" at bounding box center [638, 30] width 74 height 36
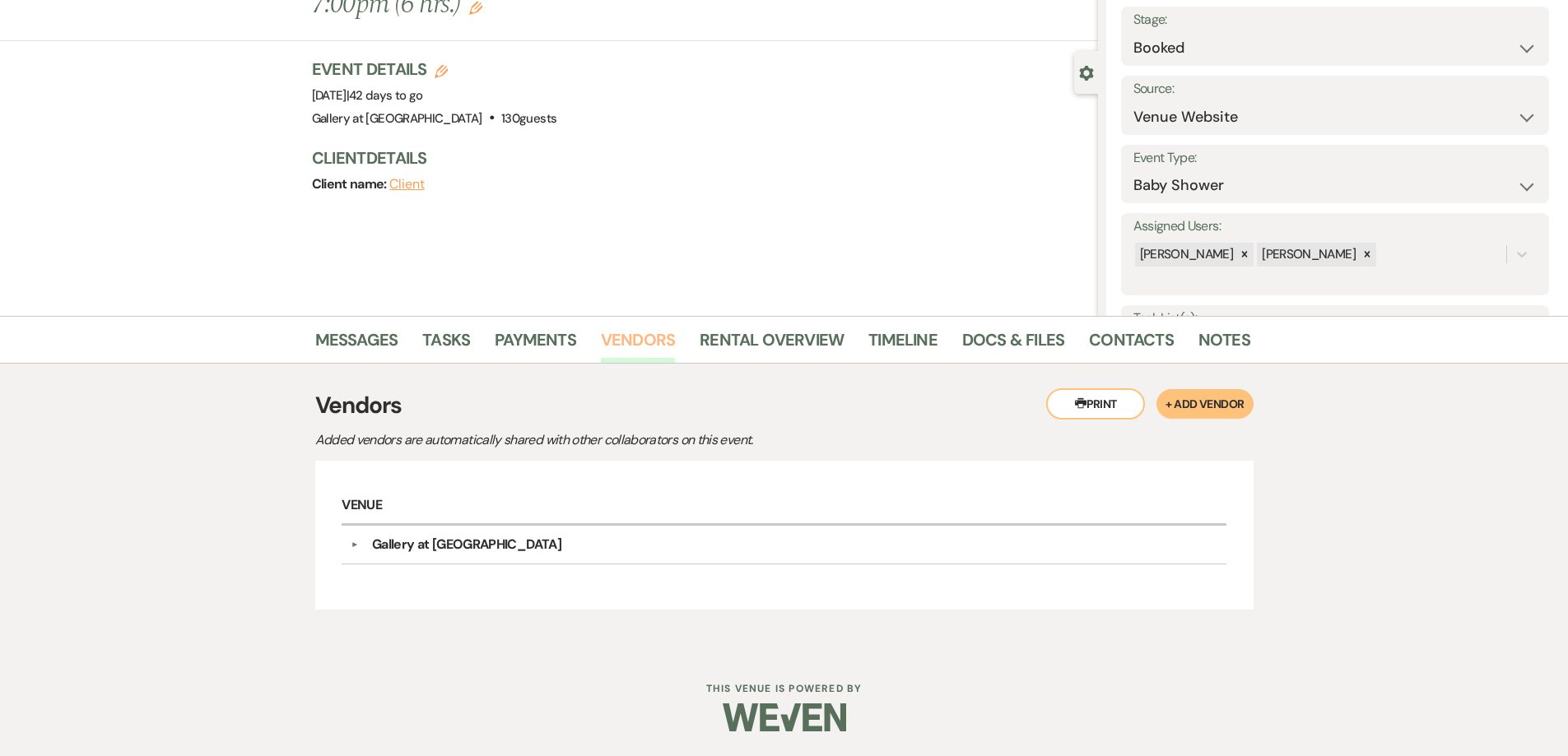
scroll to position [97, 0]
click at [555, 350] on link "Payments" at bounding box center [535, 344] width 81 height 36
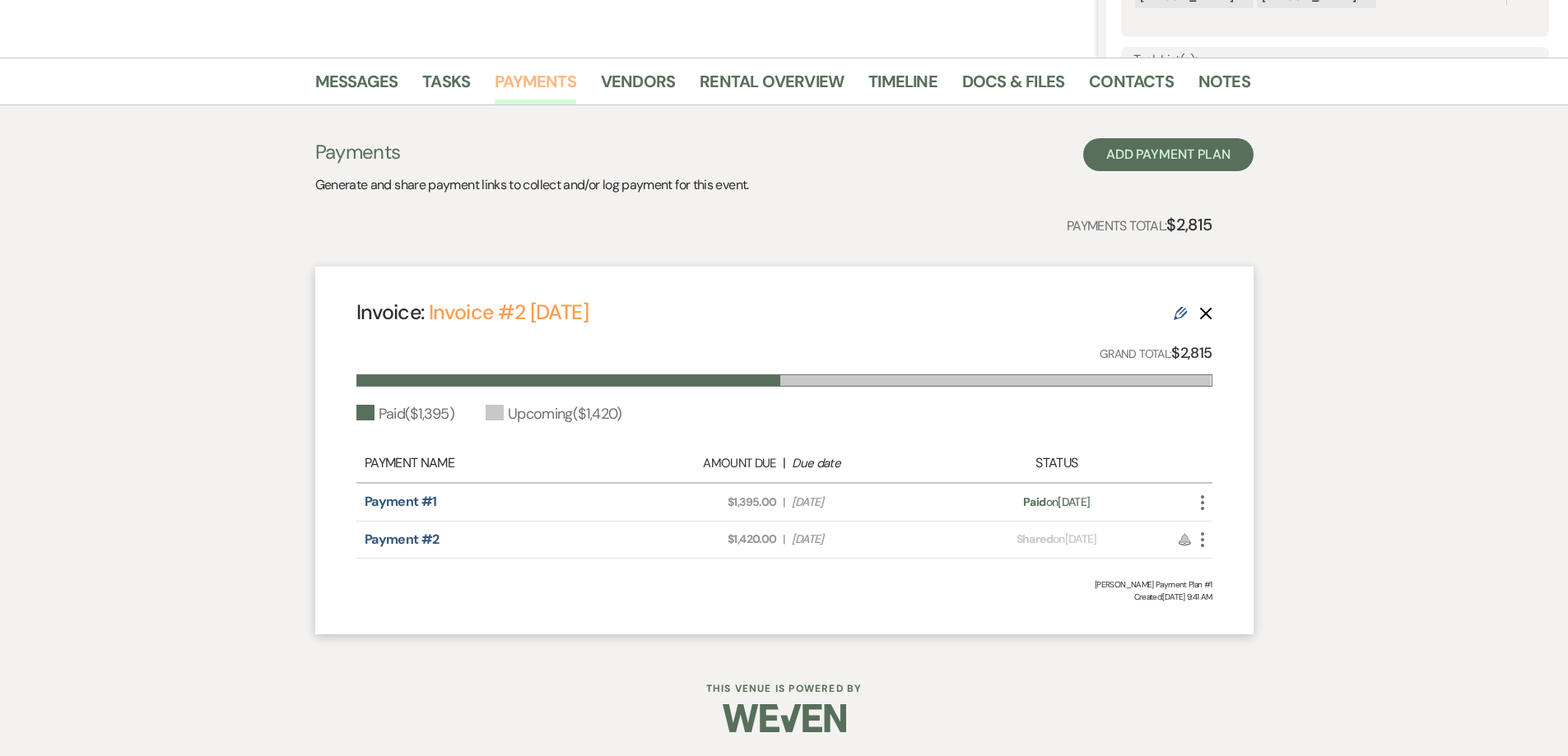
scroll to position [356, 0]
click at [1196, 533] on icon "More" at bounding box center [1202, 539] width 20 height 20
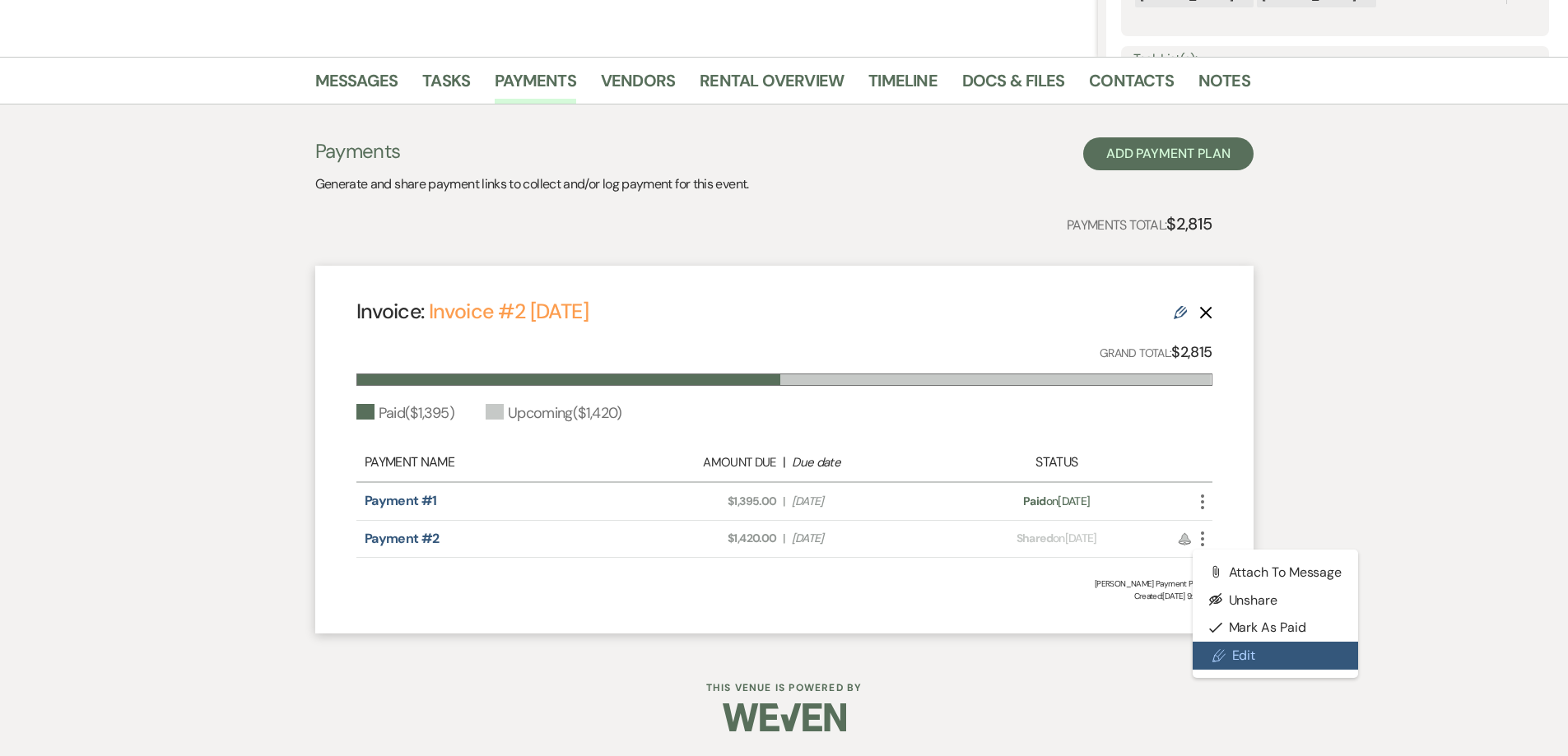
click at [1244, 654] on link "Pencil Edit" at bounding box center [1275, 655] width 166 height 28
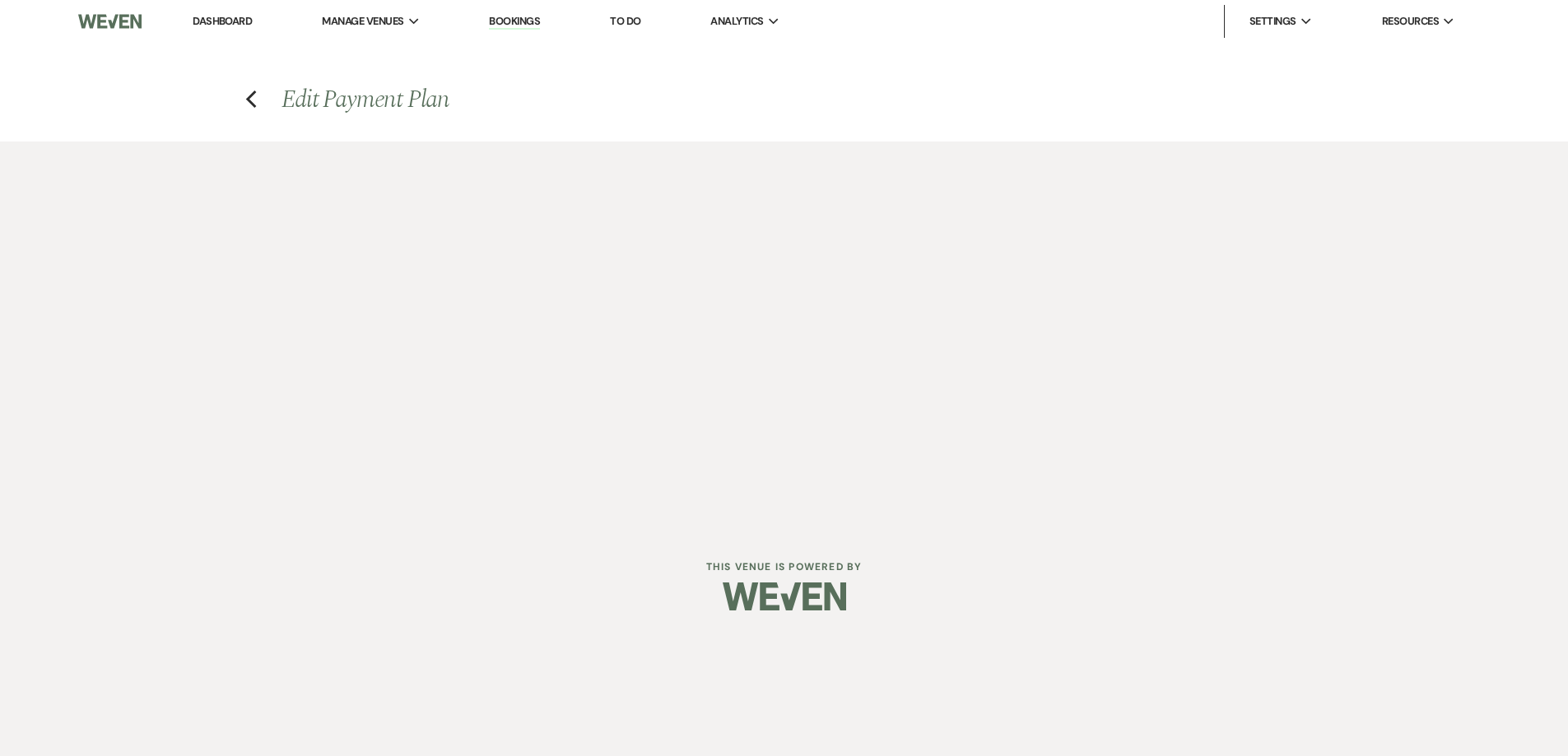
select select "24654"
select select "1"
select select "true"
select select "2"
select select "flat"
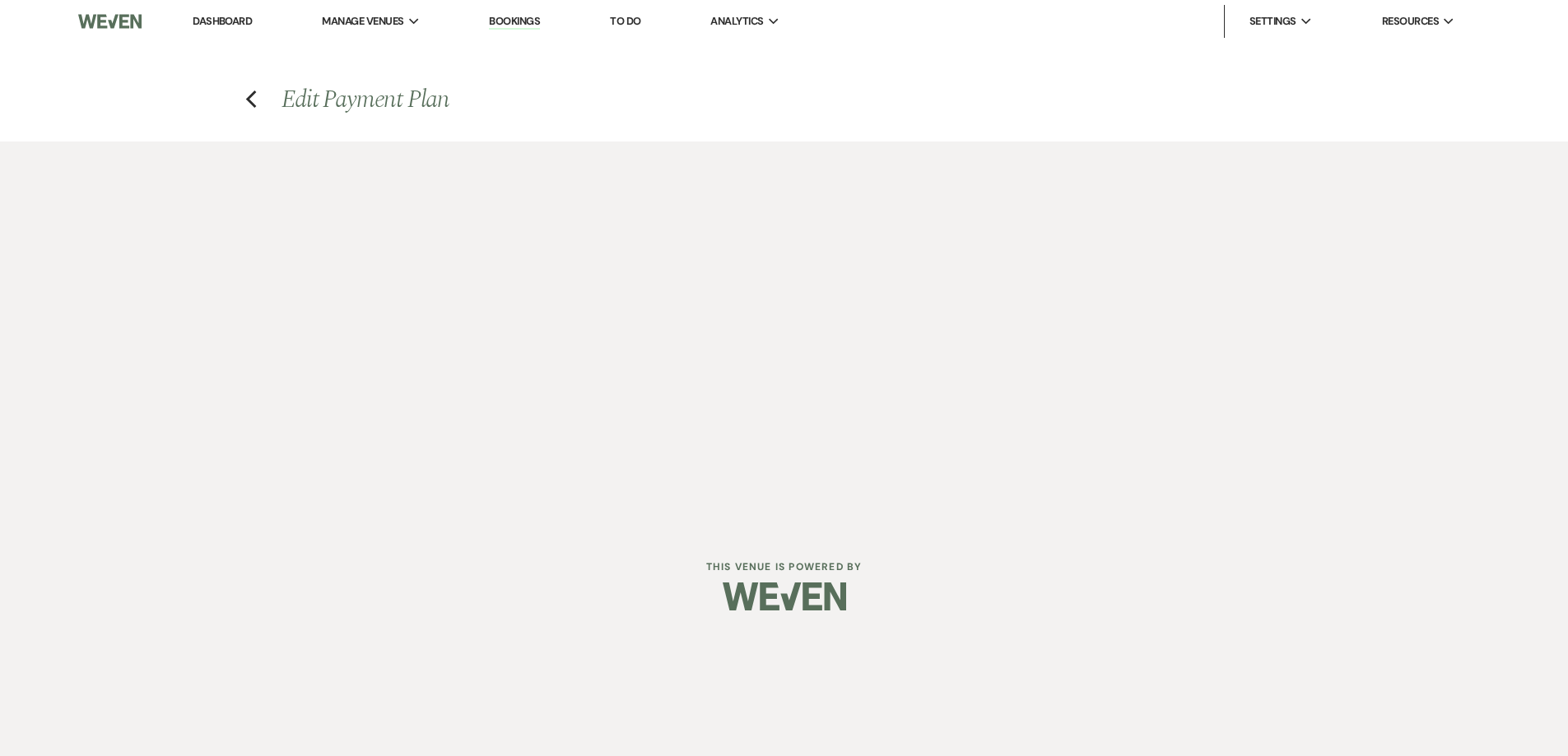
select select "true"
select select "both"
select select "weeks"
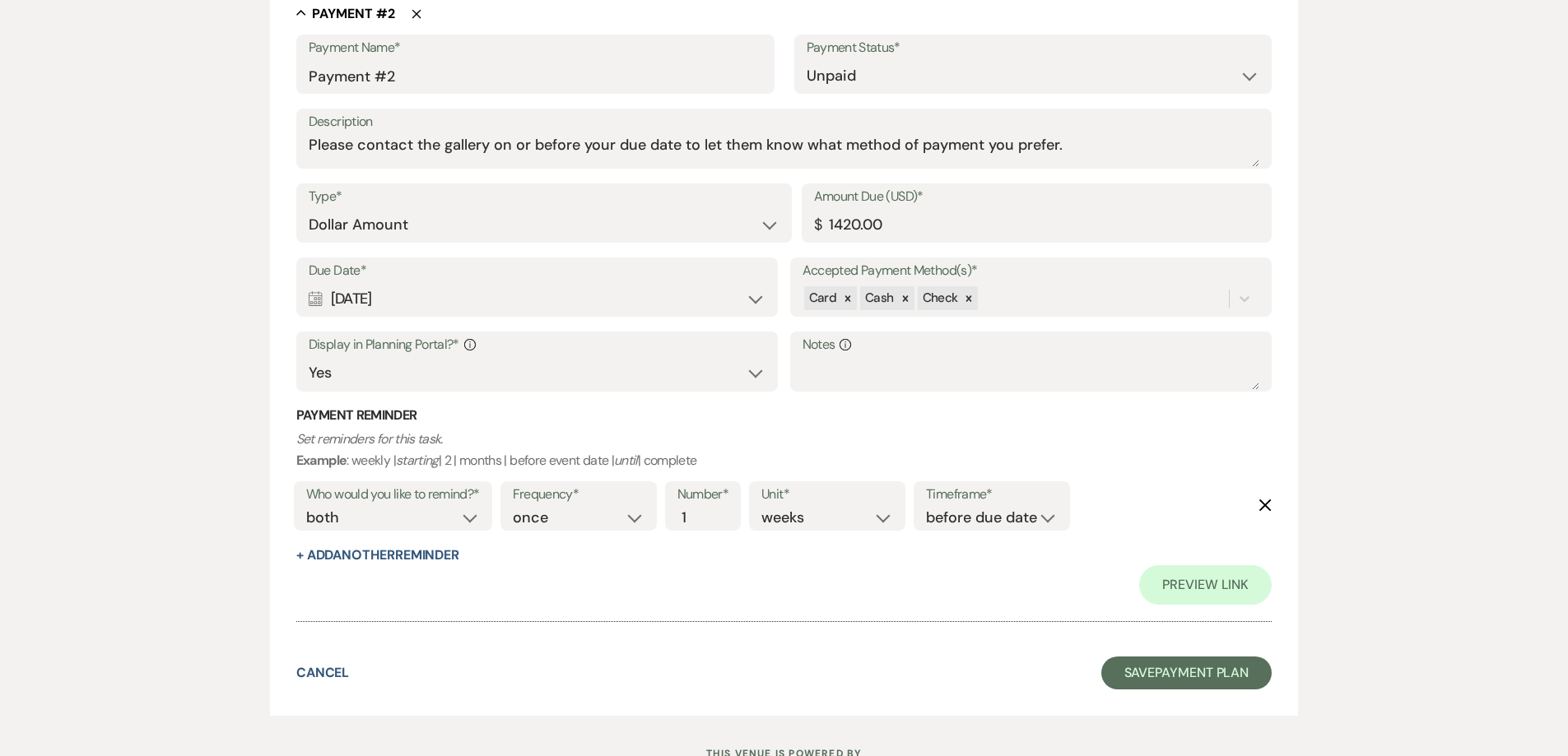
scroll to position [1173, 0]
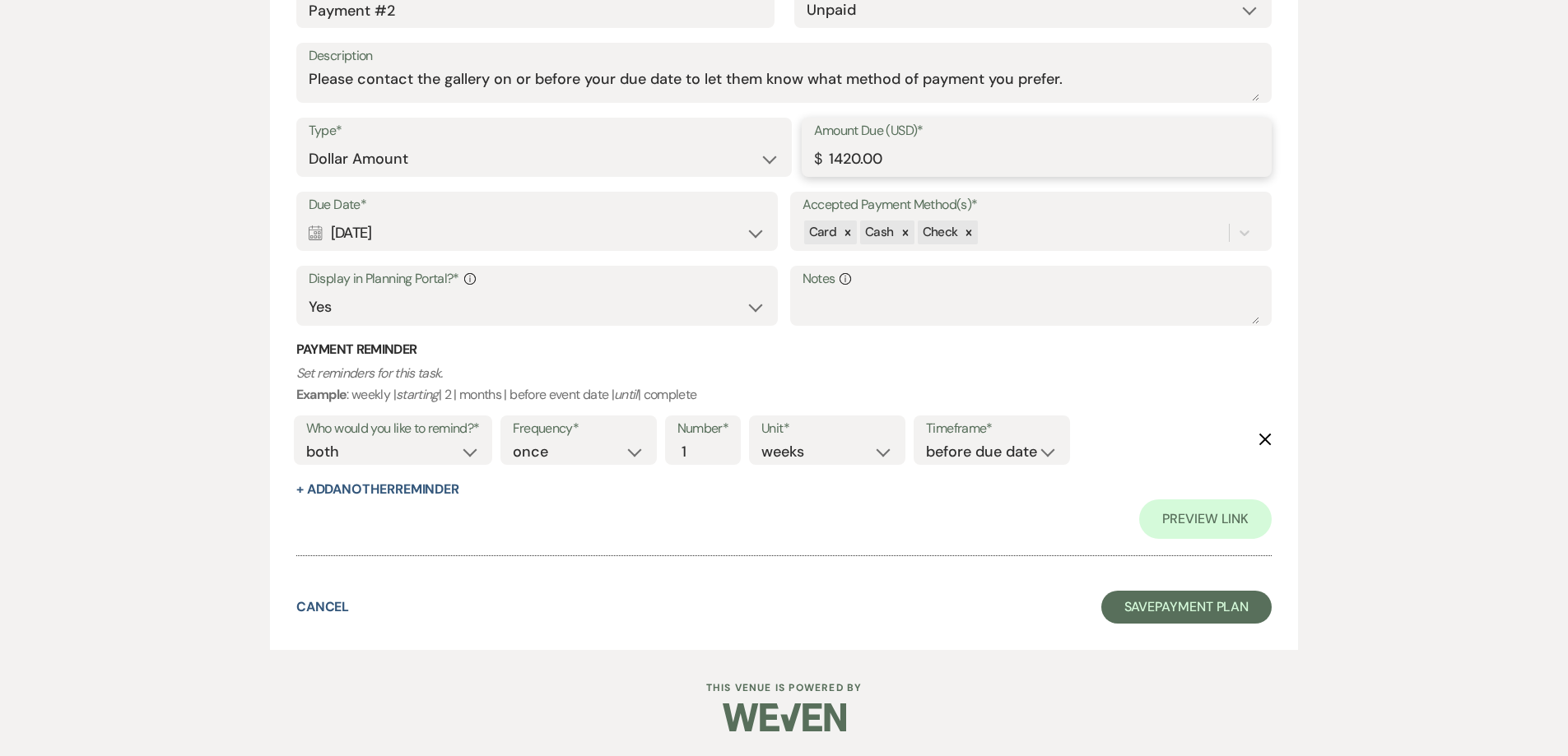
drag, startPoint x: 918, startPoint y: 159, endPoint x: 809, endPoint y: 170, distance: 109.6
click at [810, 169] on div "Amount Due (USD)* $ 1420.00" at bounding box center [1036, 147] width 470 height 60
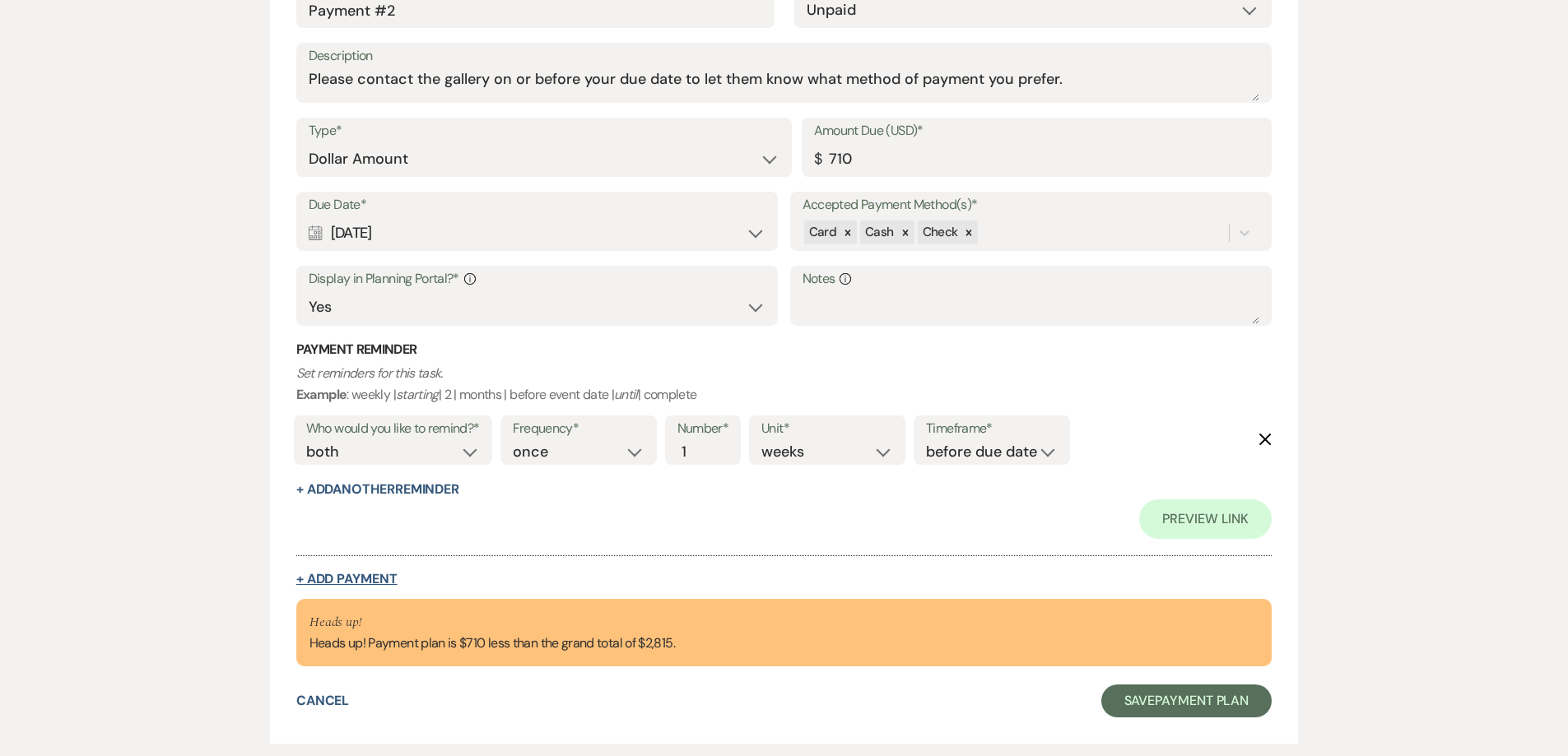
type input "710.00"
click at [382, 579] on button "+ Add Payment" at bounding box center [346, 579] width 101 height 13
select select "2"
select select "flat"
select select "true"
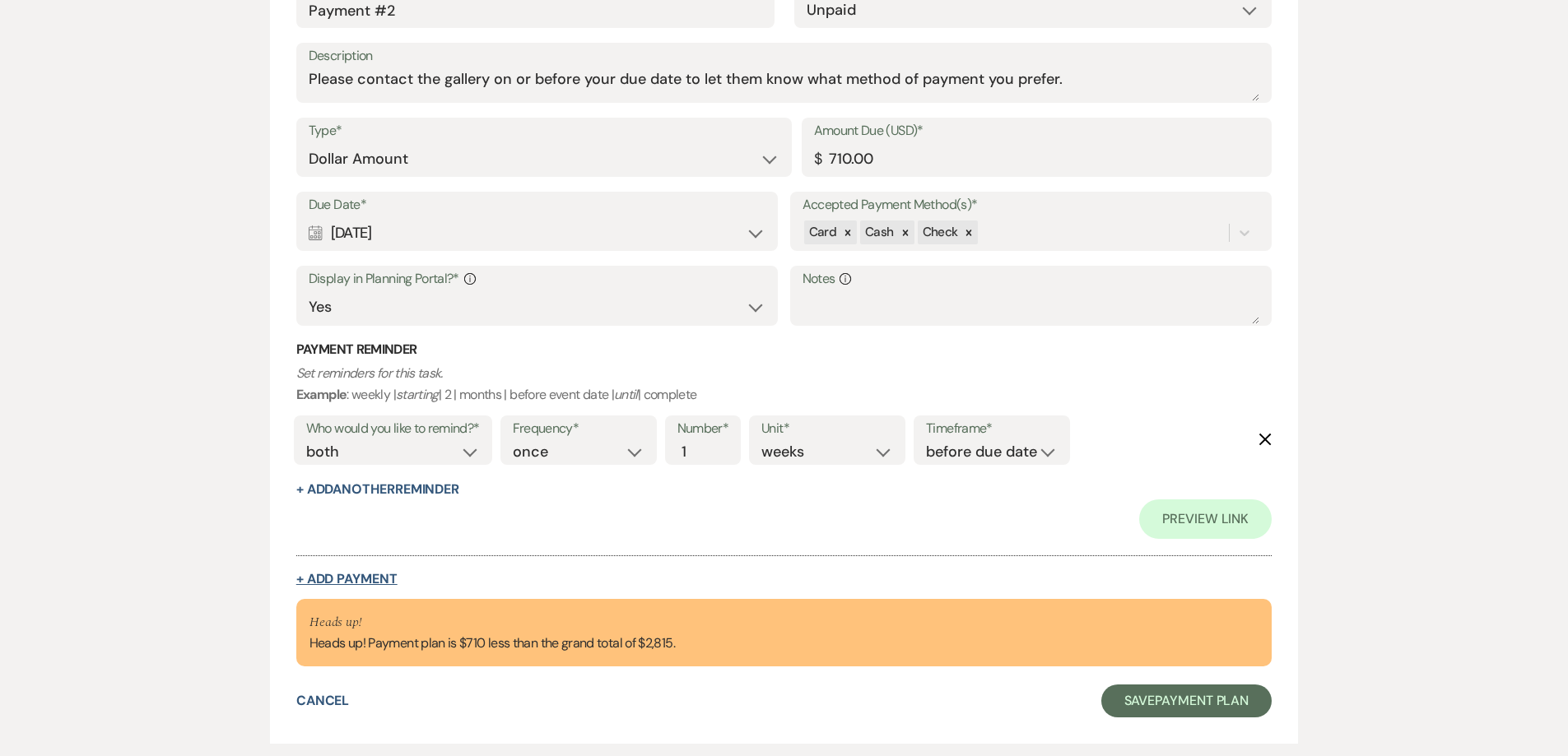
select select "client"
select select "weeks"
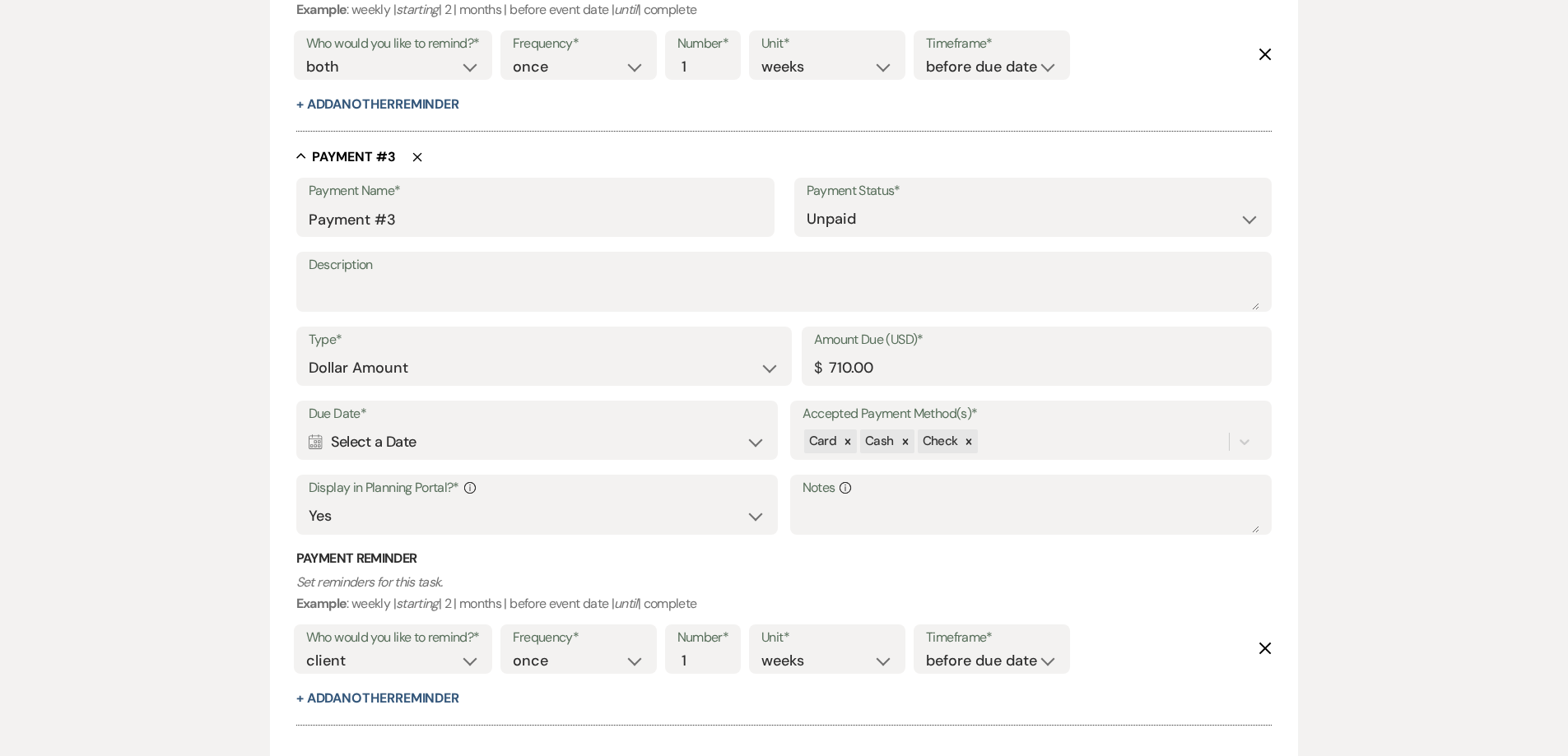
scroll to position [1627, 0]
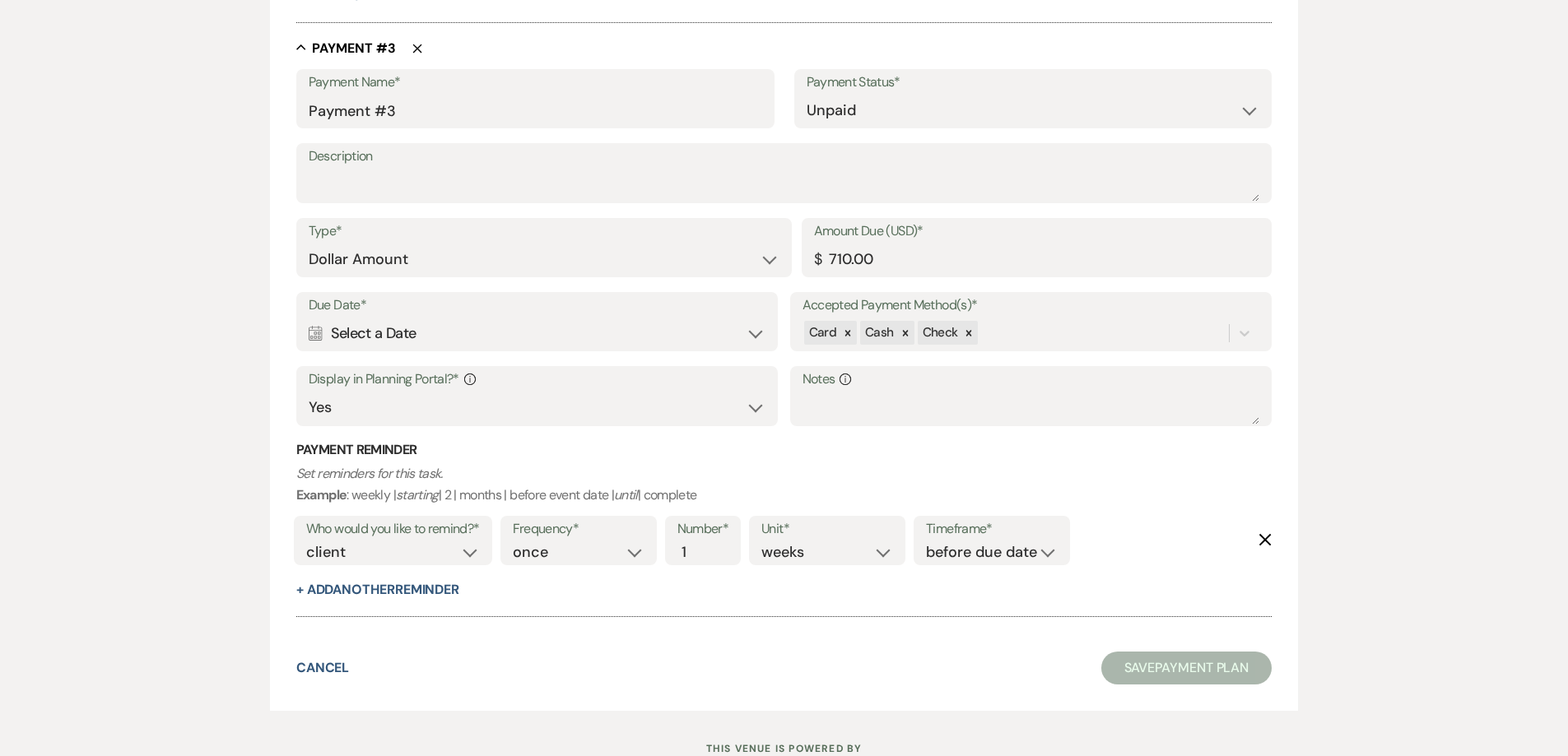
click at [501, 338] on div "Calendar Select a Date Expand" at bounding box center [537, 334] width 458 height 32
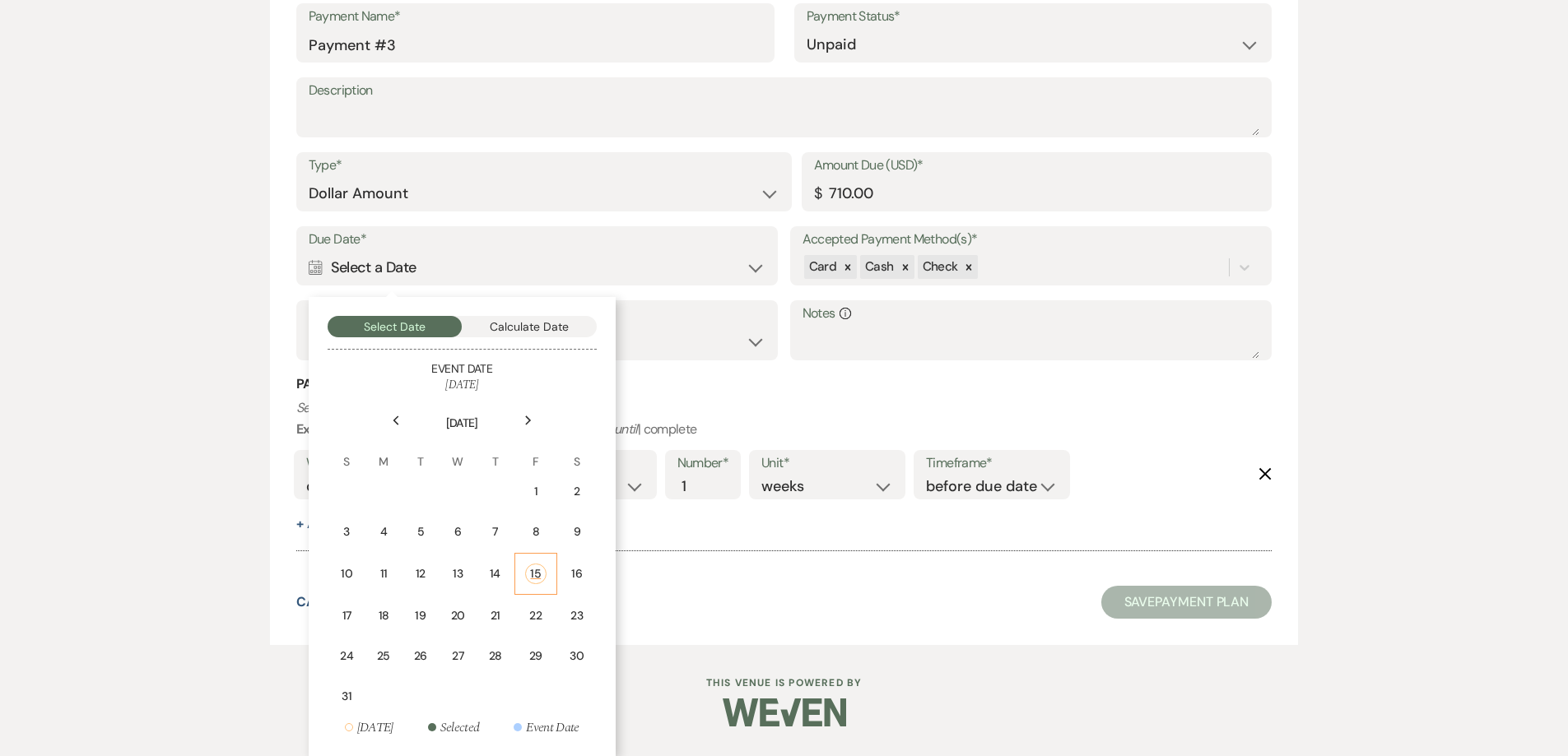
click at [538, 580] on div "15" at bounding box center [536, 573] width 22 height 21
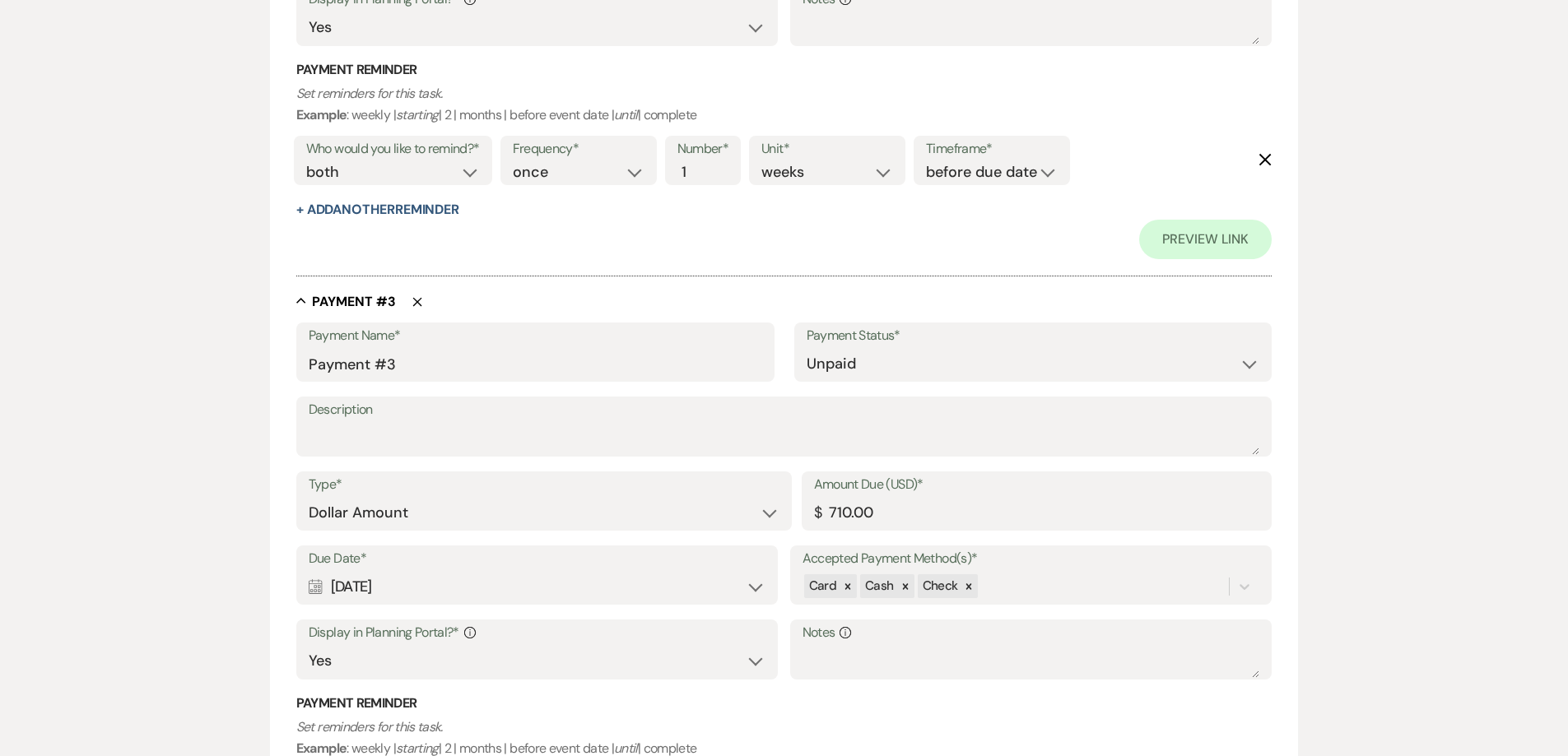
scroll to position [1442, 0]
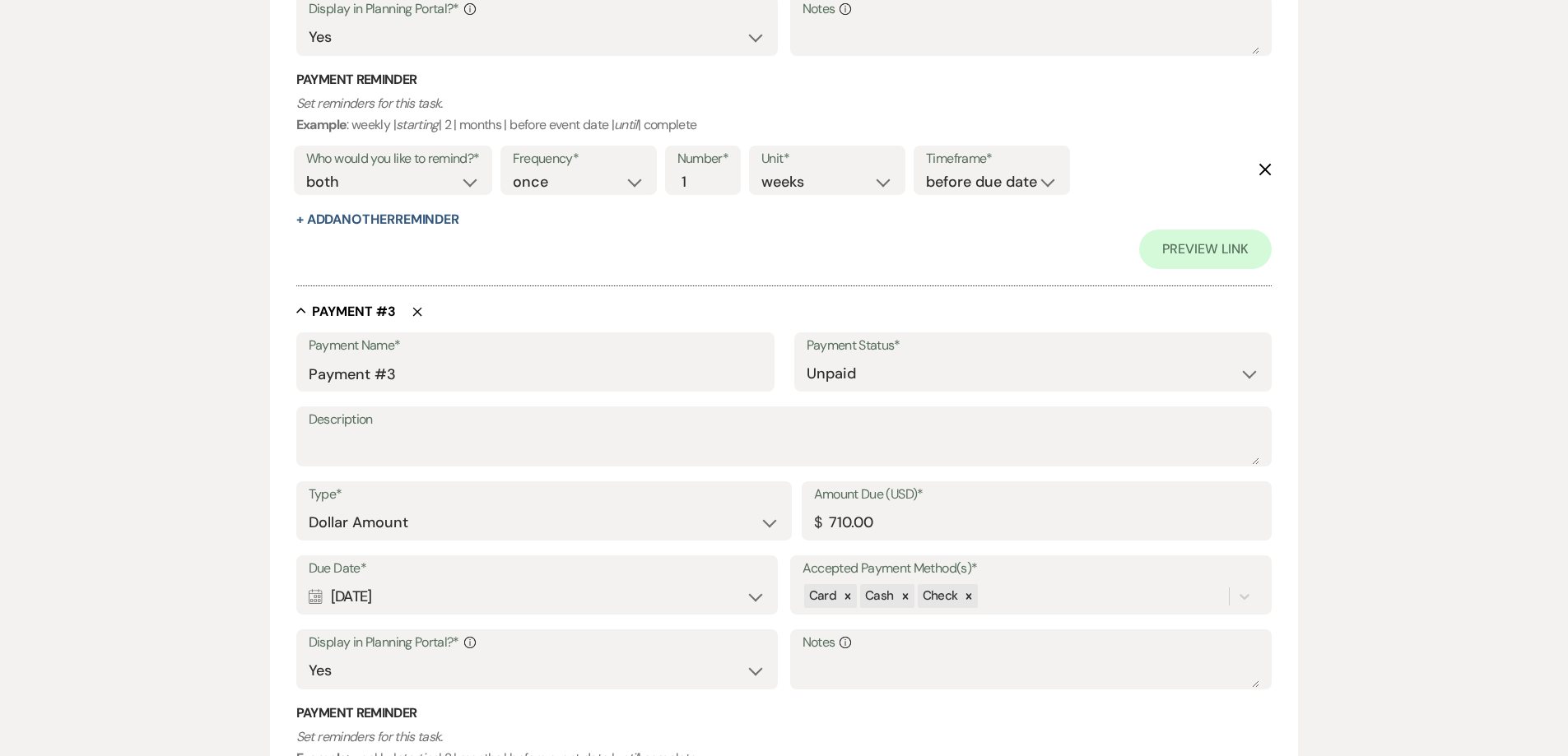
click at [488, 602] on div "Calendar Aug 15, 2025 Expand" at bounding box center [537, 597] width 458 height 32
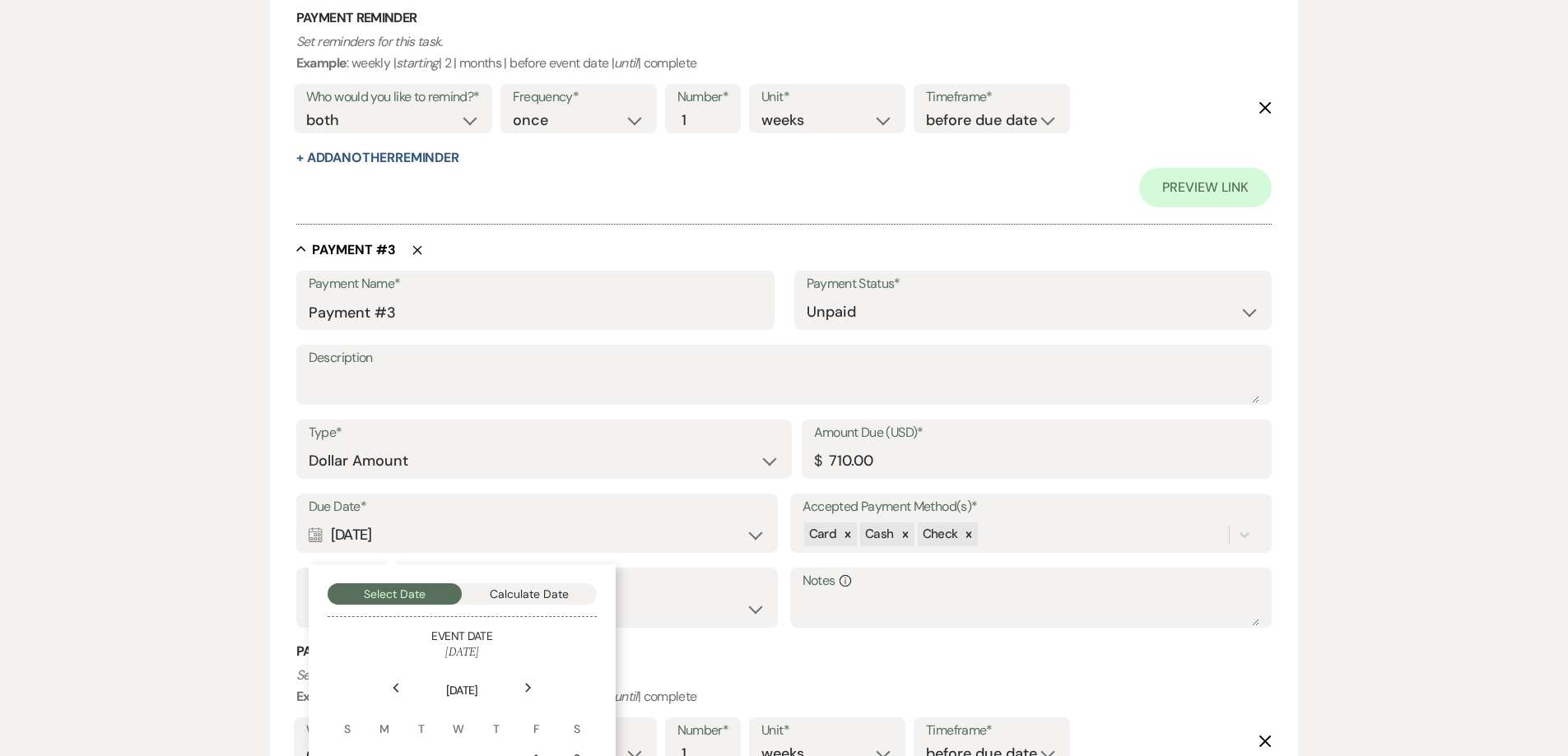
scroll to position [1689, 0]
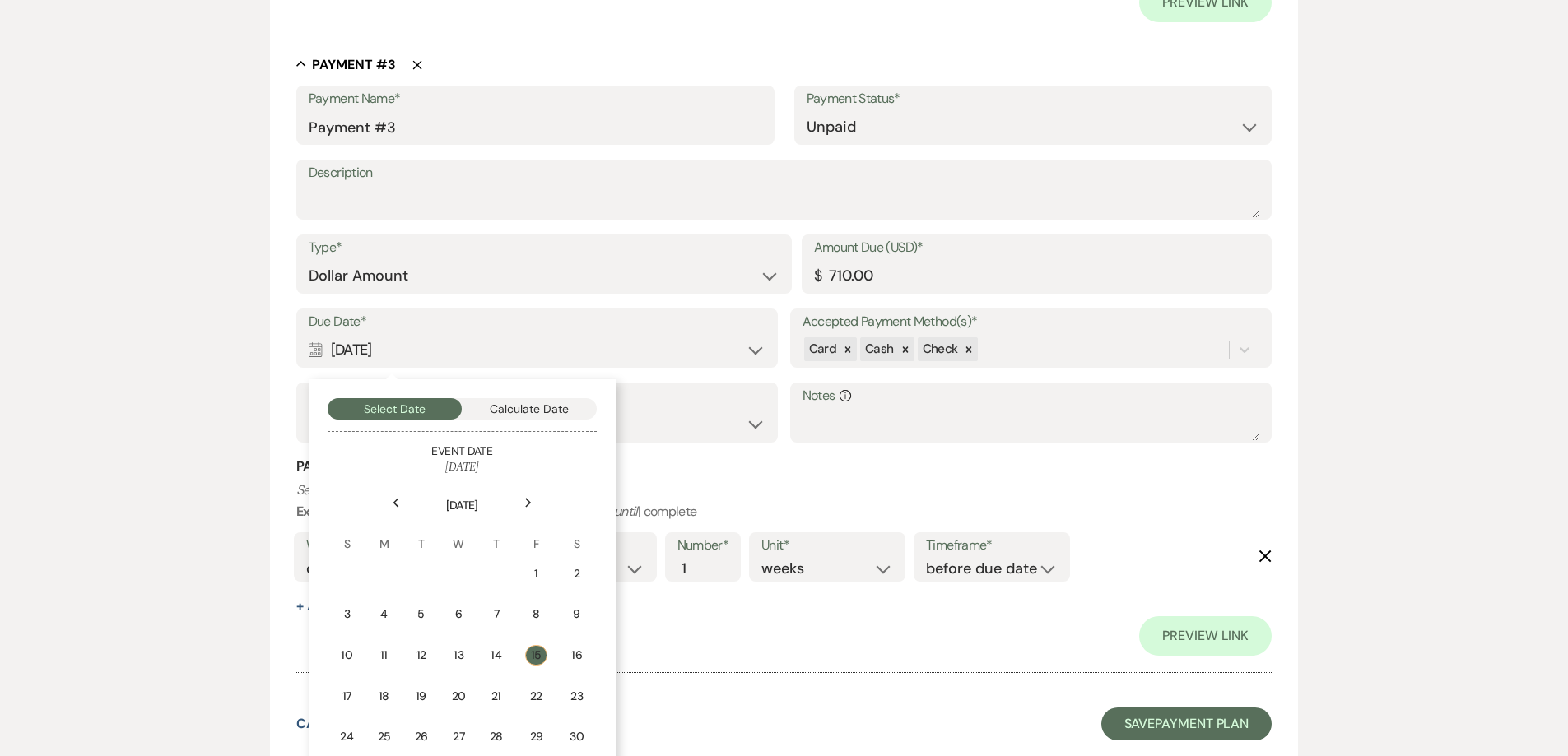
click at [533, 655] on div "15" at bounding box center [536, 655] width 22 height 21
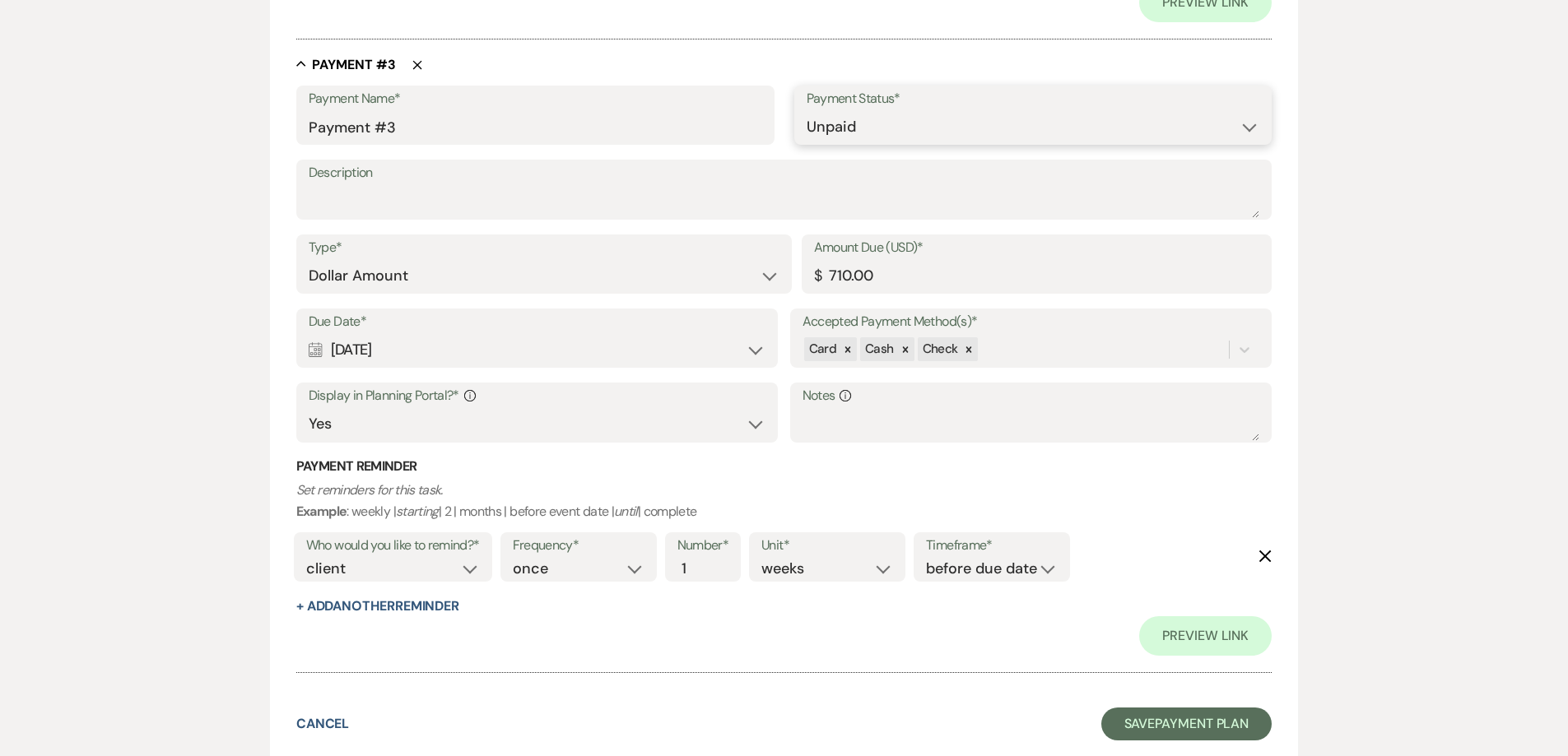
click at [863, 118] on select "Paid Unpaid" at bounding box center [1033, 127] width 454 height 32
select select "1"
click at [807, 111] on select "Paid Unpaid" at bounding box center [1033, 127] width 454 height 32
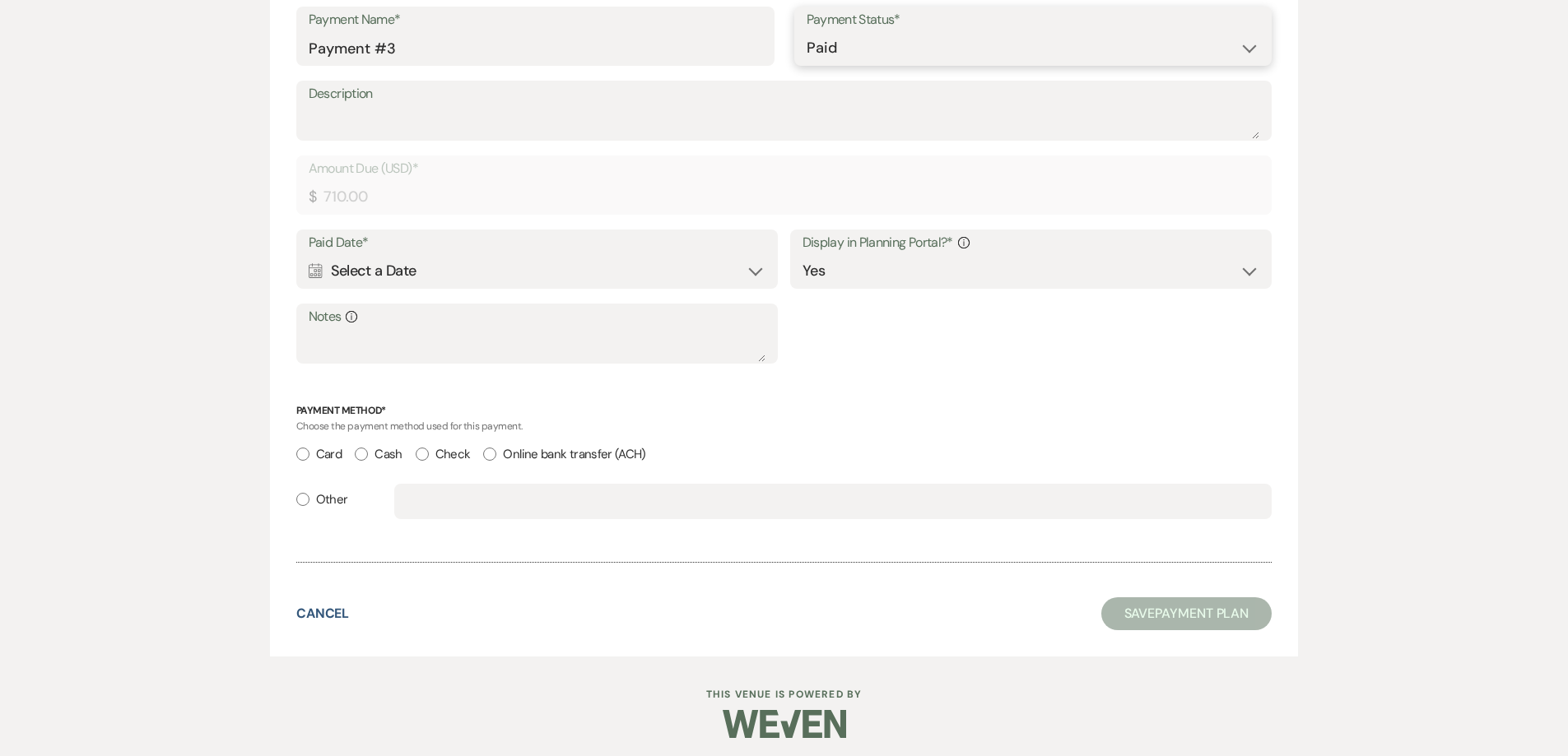
scroll to position [1649, 0]
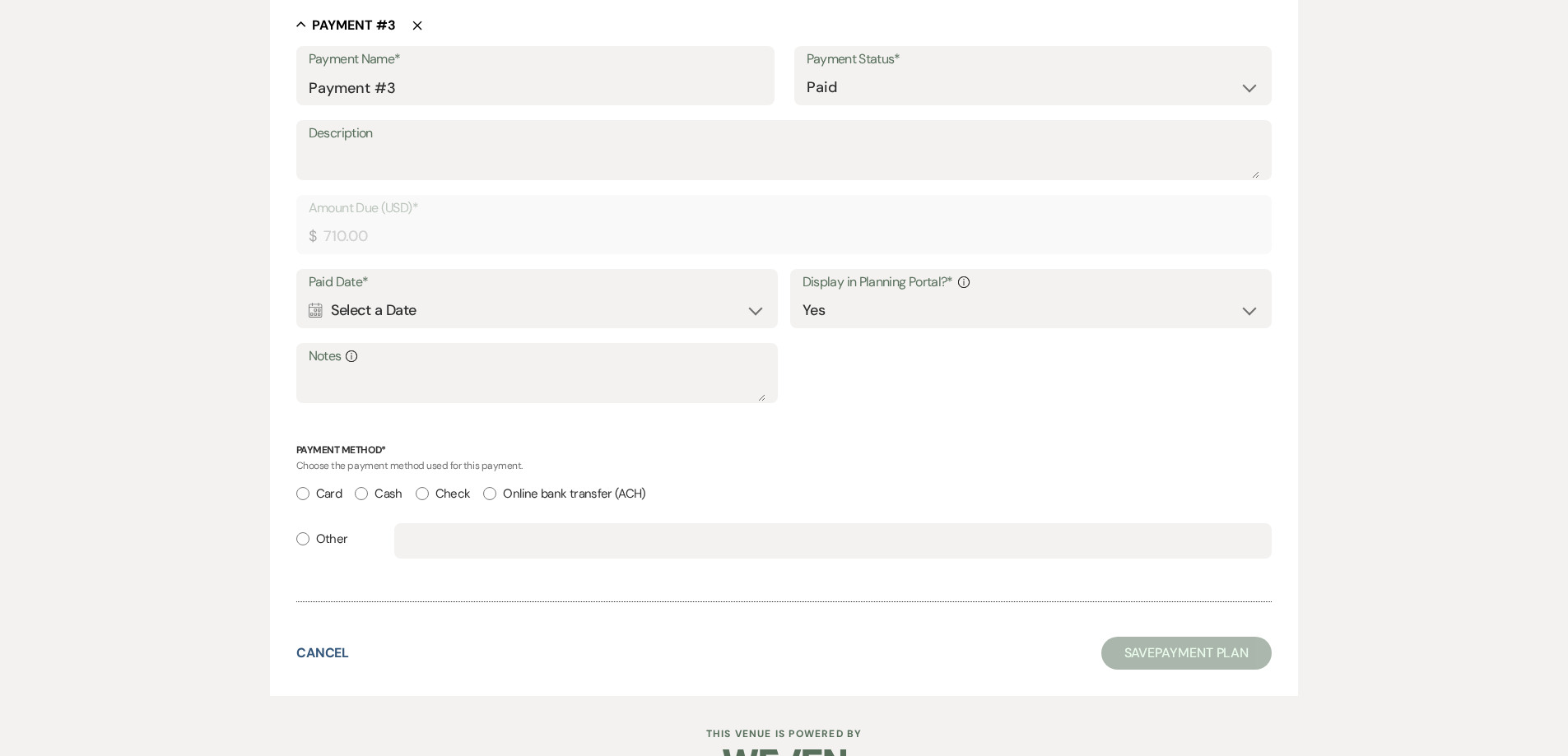
click at [305, 533] on input "Other" at bounding box center [303, 539] width 13 height 13
radio input "true"
click at [409, 548] on input "text" at bounding box center [833, 541] width 854 height 32
click at [393, 304] on div "Calendar Select a Date Expand" at bounding box center [537, 310] width 458 height 32
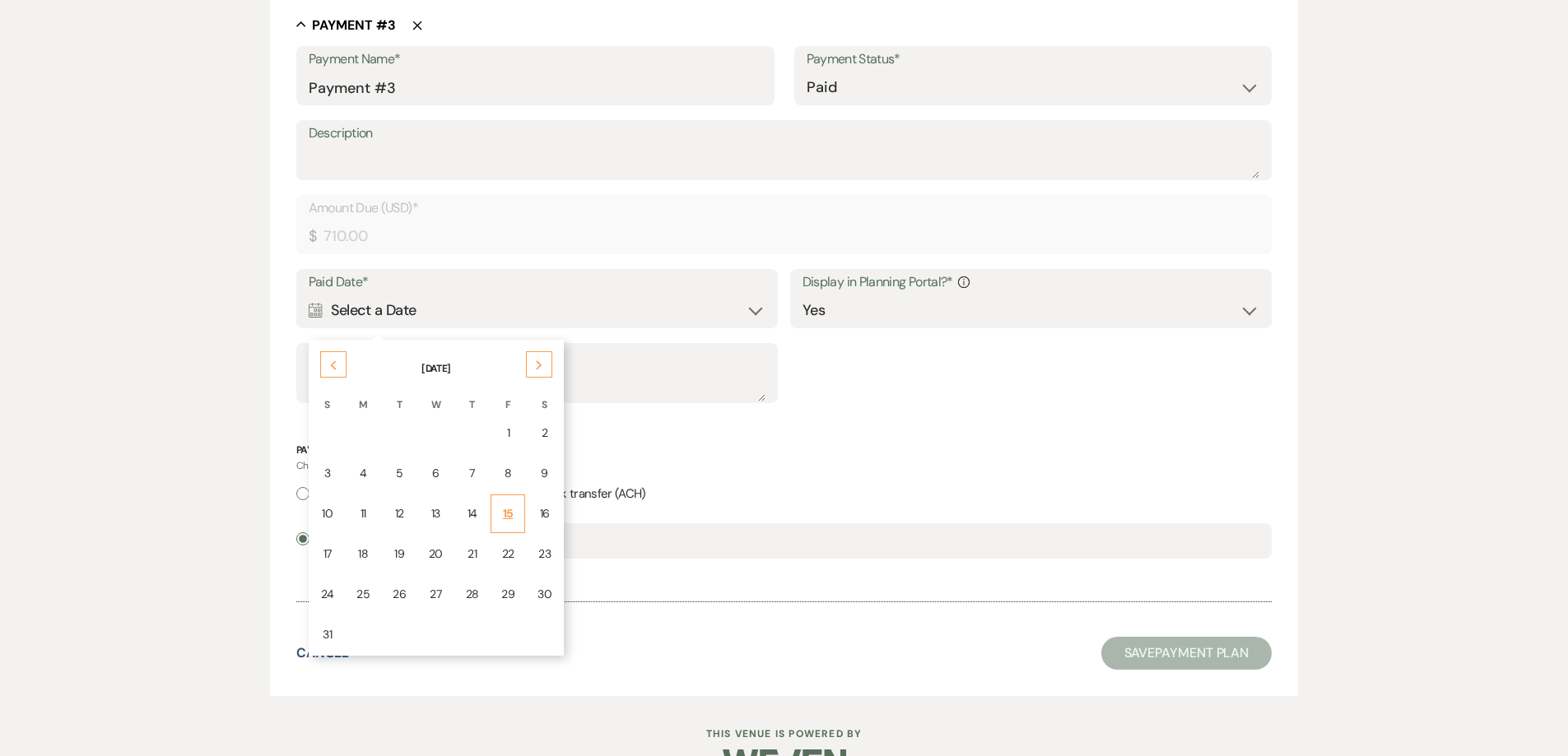
click at [505, 514] on div "15" at bounding box center [508, 514] width 13 height 18
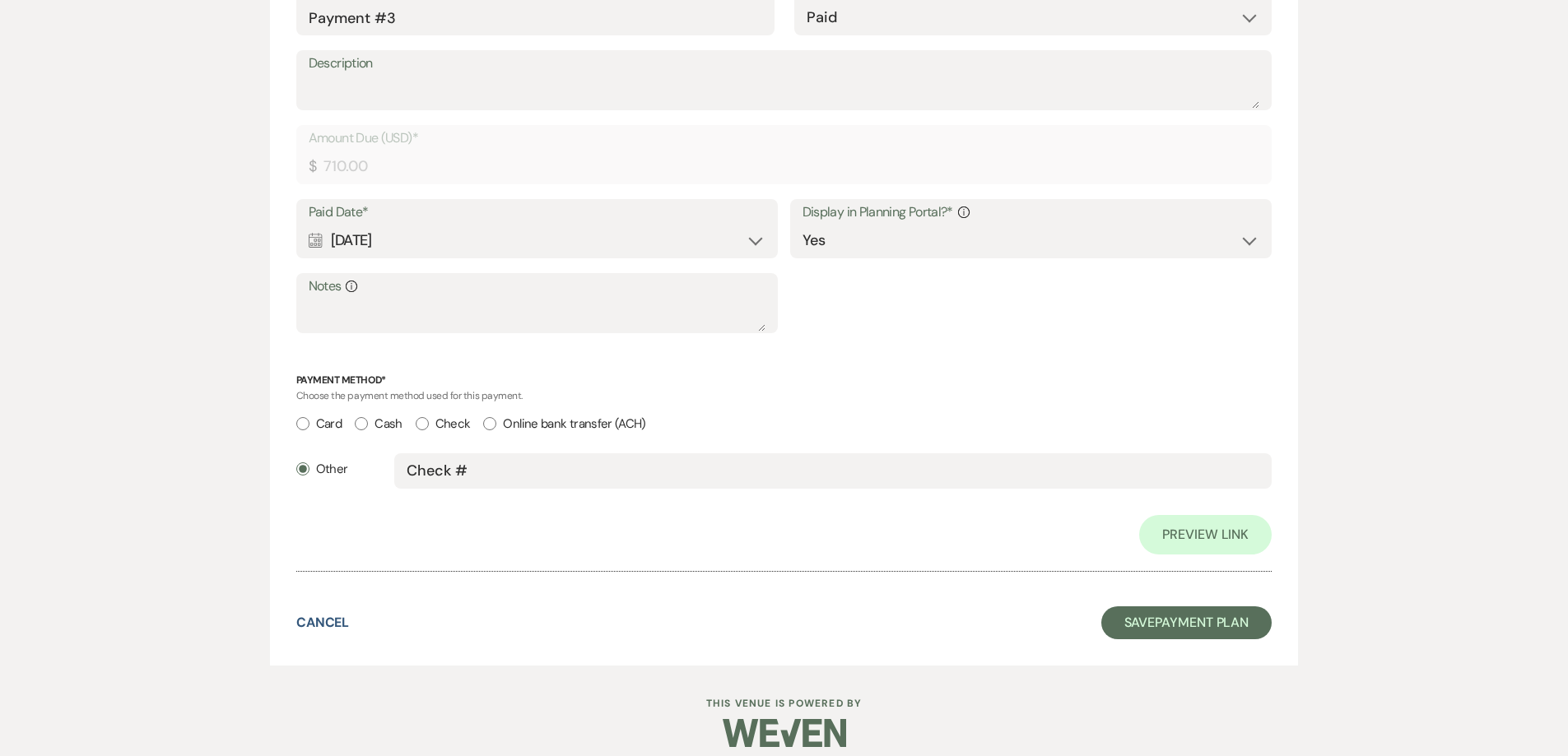
scroll to position [1814, 0]
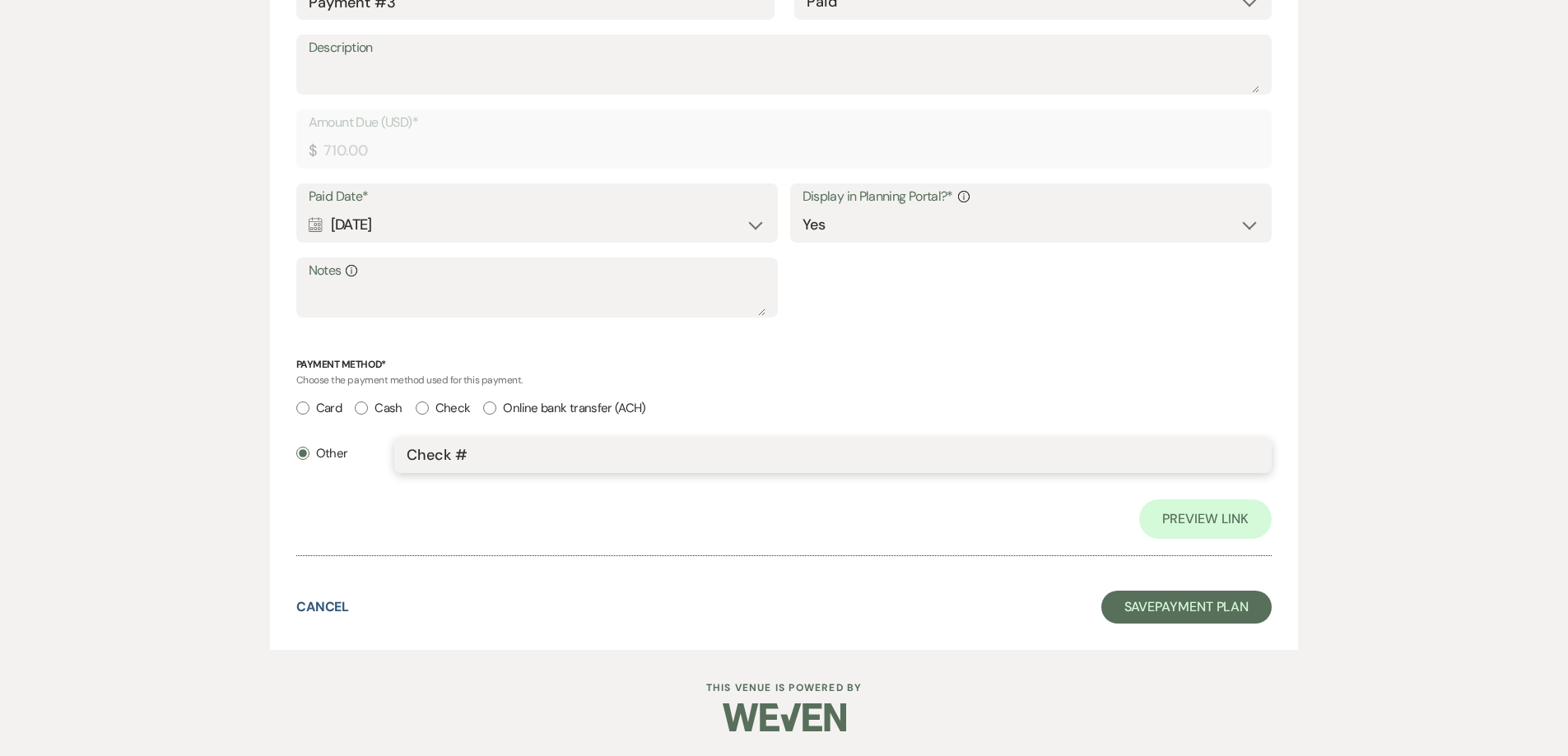
click at [657, 461] on input "Check #" at bounding box center [833, 455] width 854 height 32
type input "Check #1526"
click at [1140, 613] on button "Save Payment Plan" at bounding box center [1186, 607] width 171 height 33
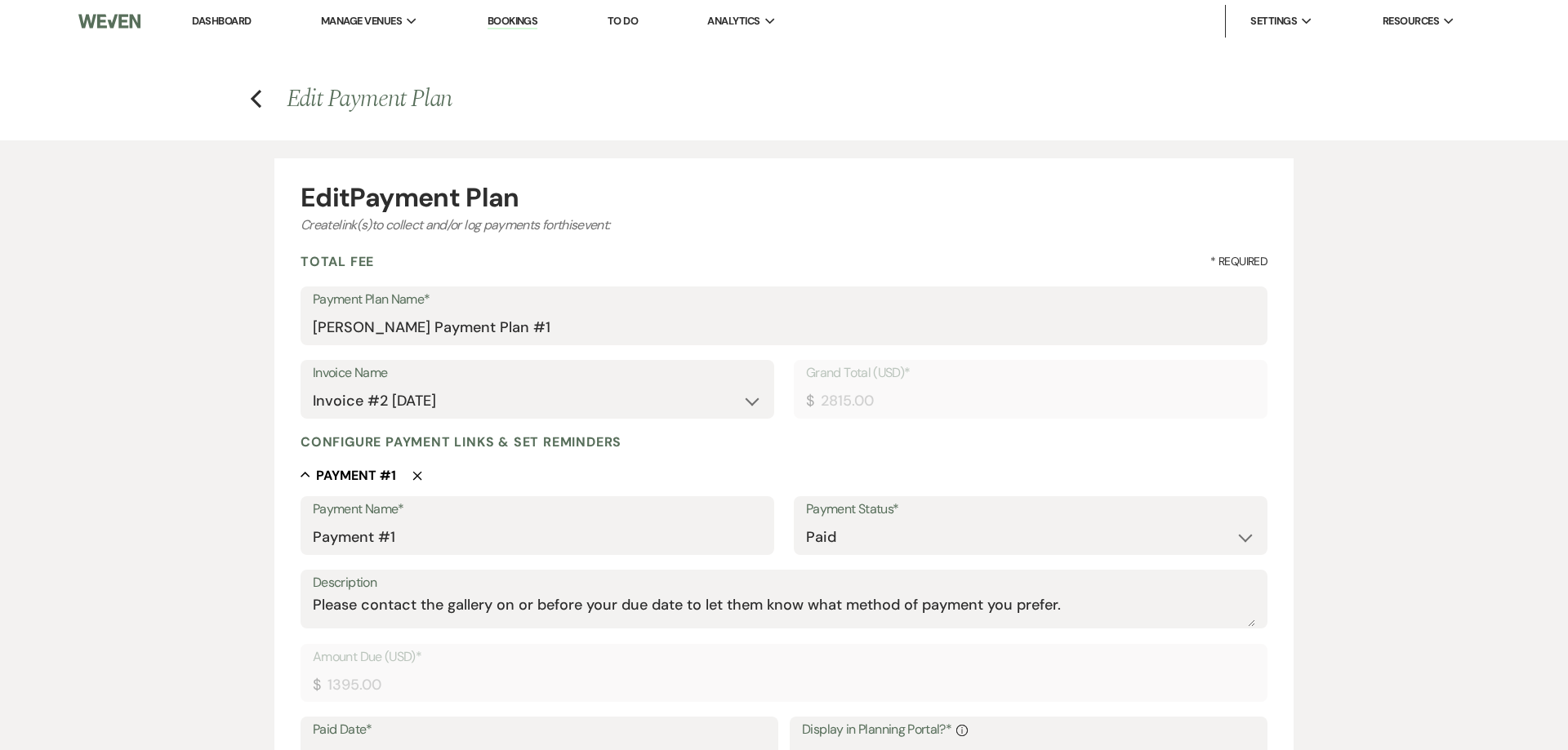
select select "5"
select select "3"
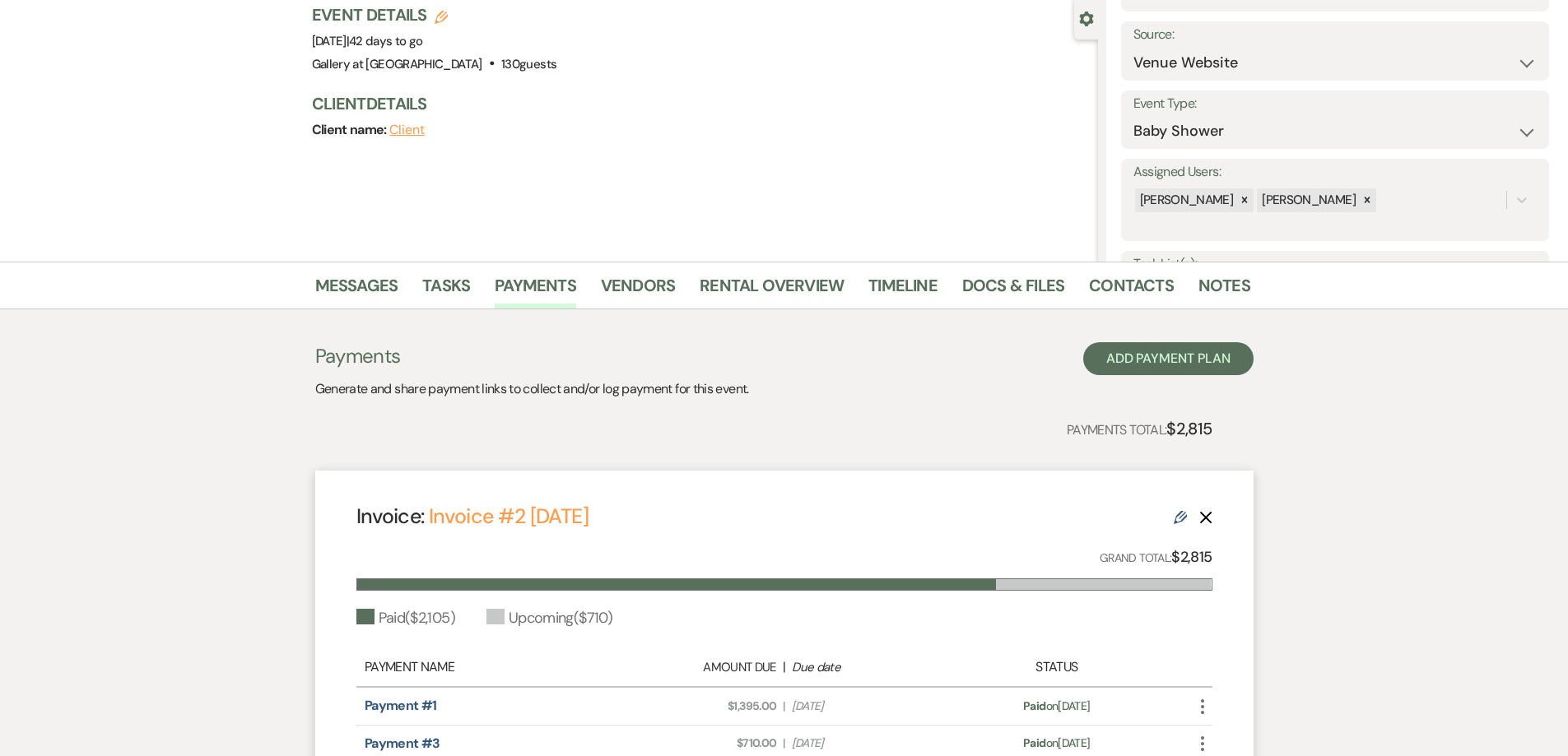
scroll to position [164, 0]
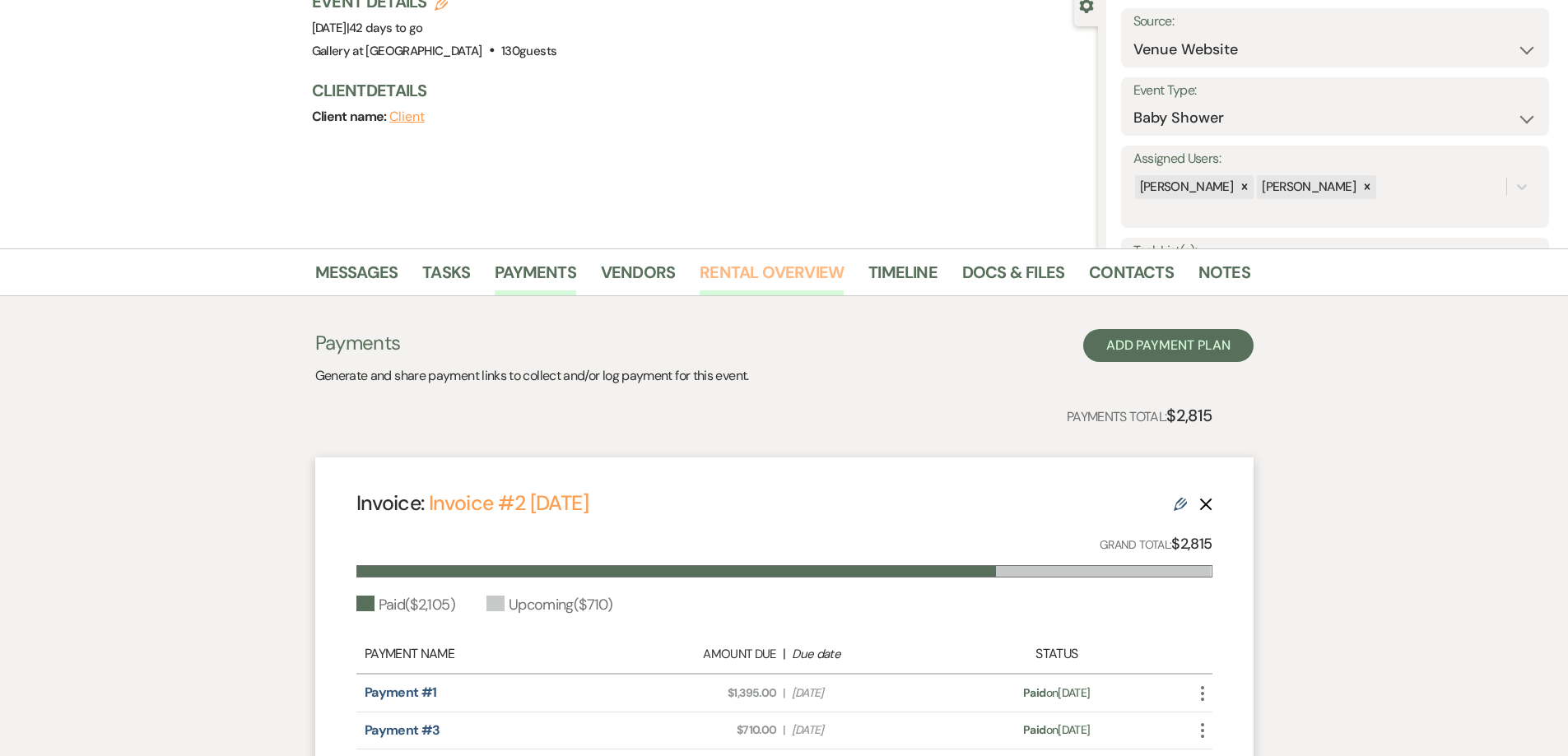
click at [713, 289] on link "Rental Overview" at bounding box center [771, 277] width 144 height 36
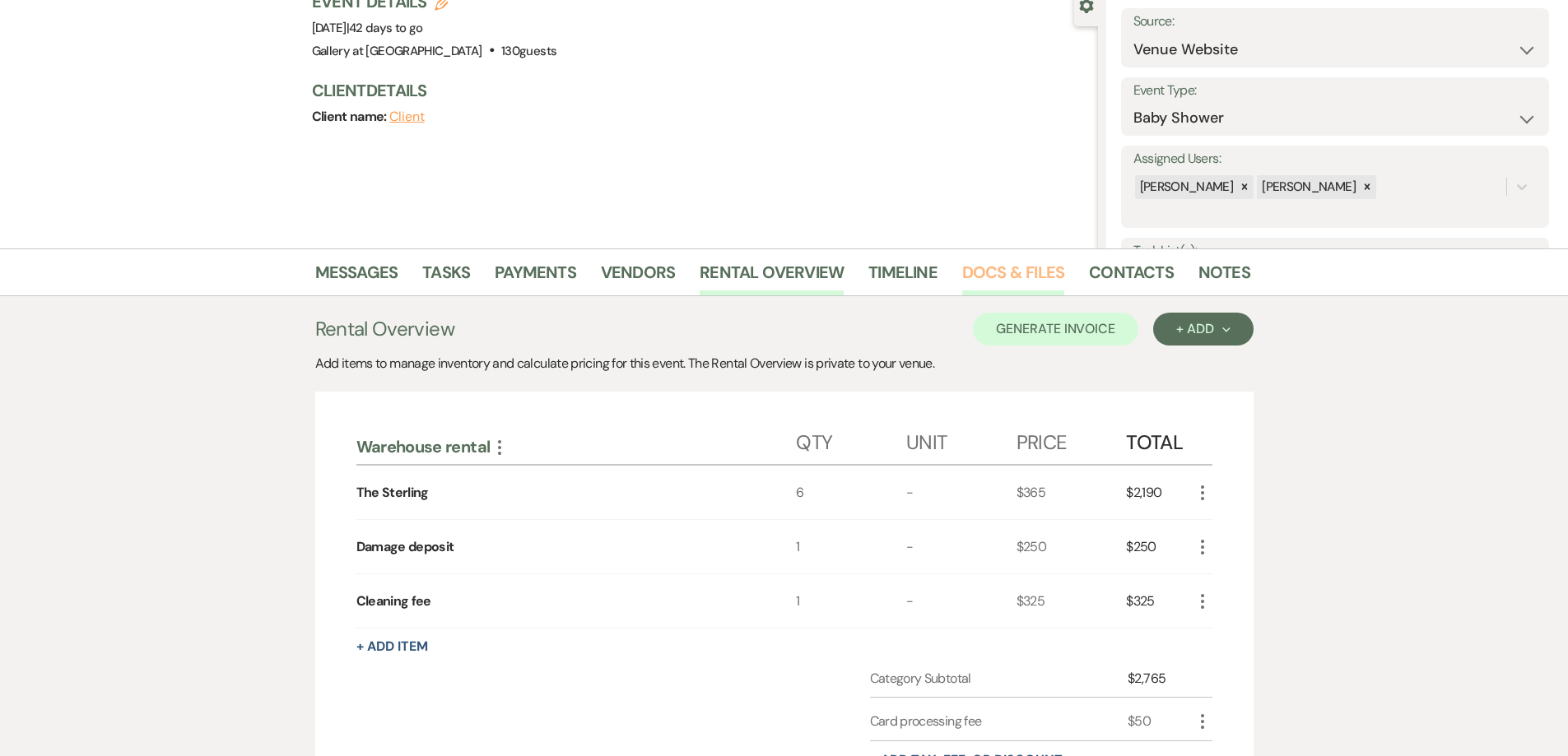
click at [986, 259] on link "Docs & Files" at bounding box center [1013, 277] width 102 height 36
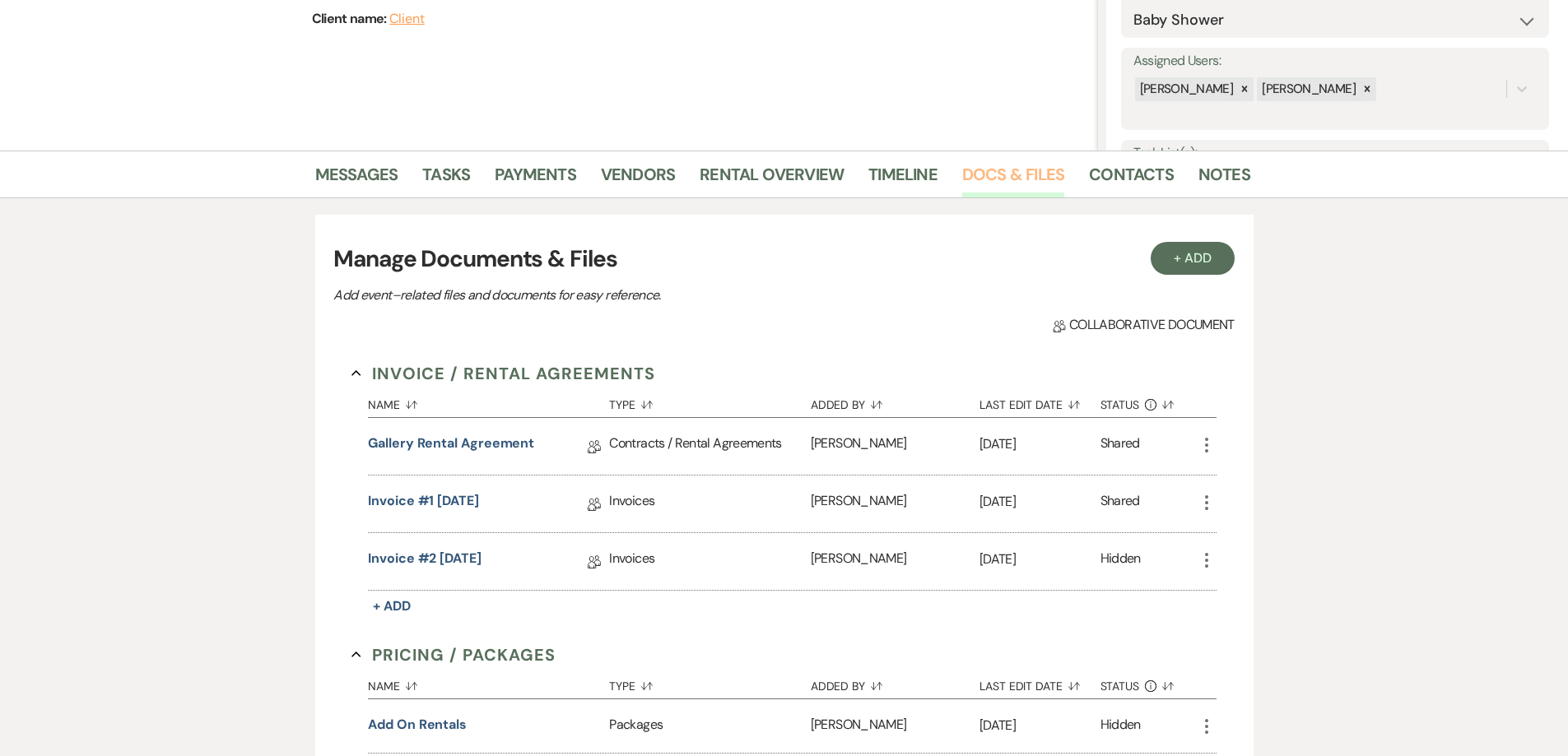
scroll to position [547, 0]
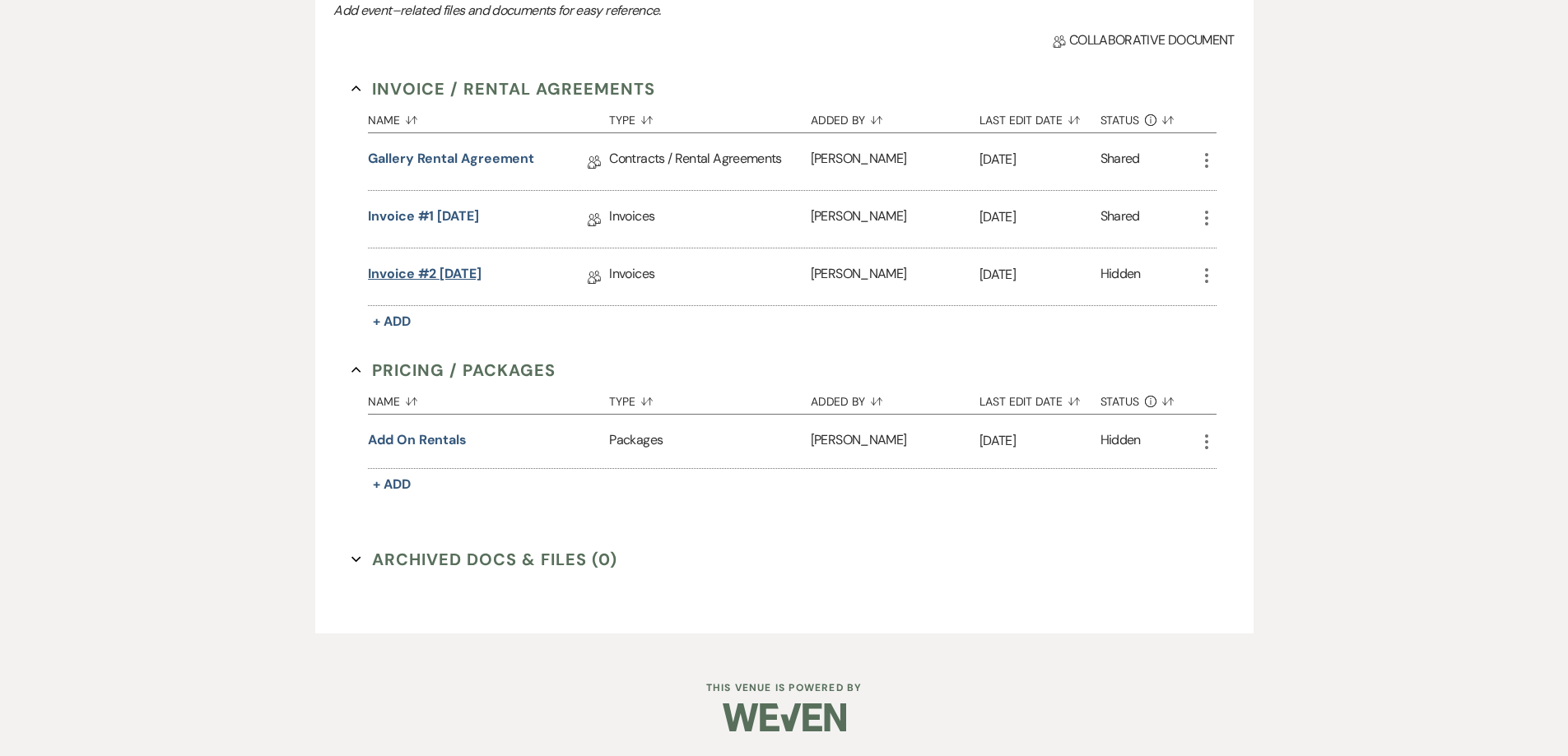
click at [481, 281] on link "Invoice #2 6-19-2025" at bounding box center [424, 277] width 113 height 25
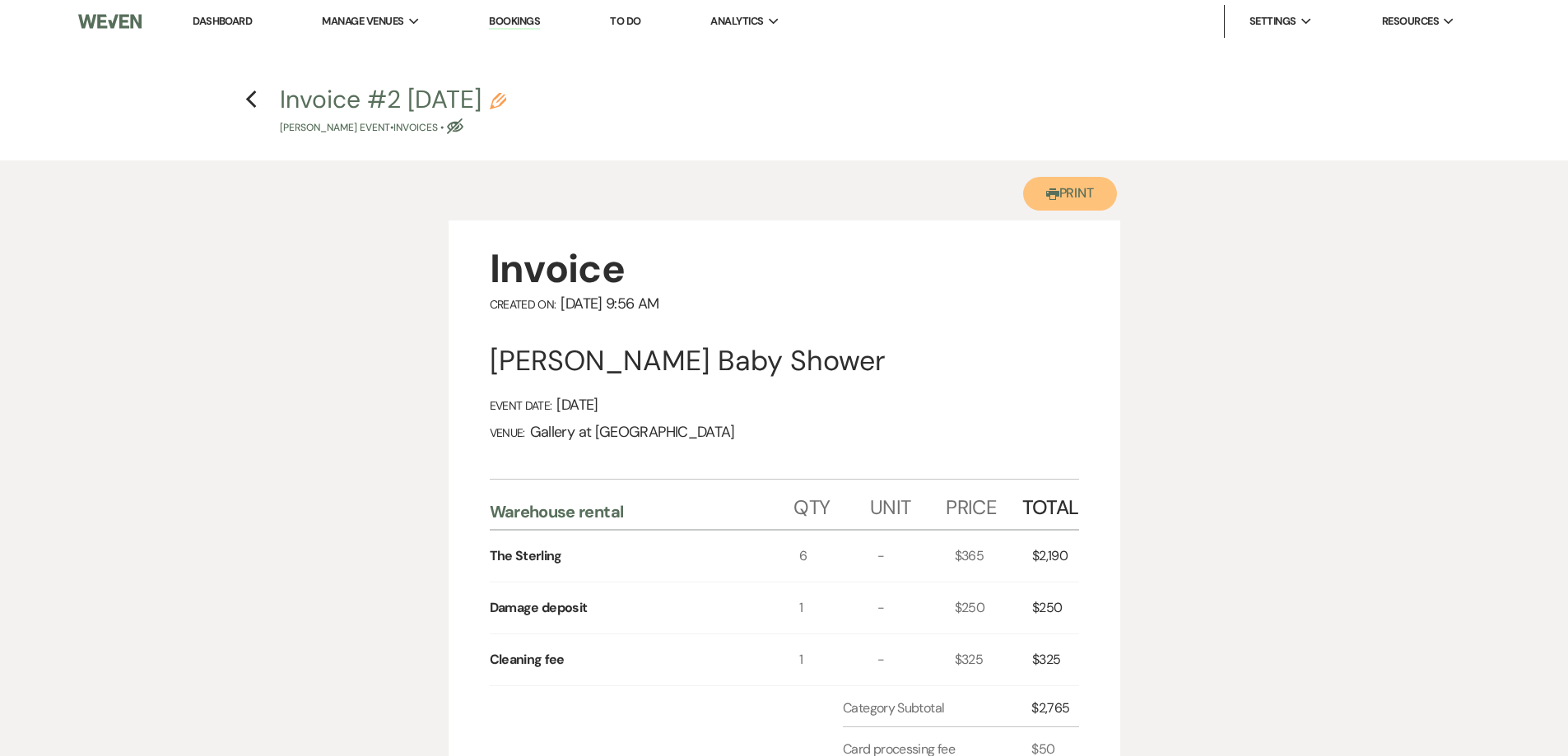
click at [1067, 198] on button "Printer Print" at bounding box center [1070, 194] width 95 height 34
click at [249, 103] on icon "Previous" at bounding box center [252, 100] width 13 height 20
select select "5"
select select "3"
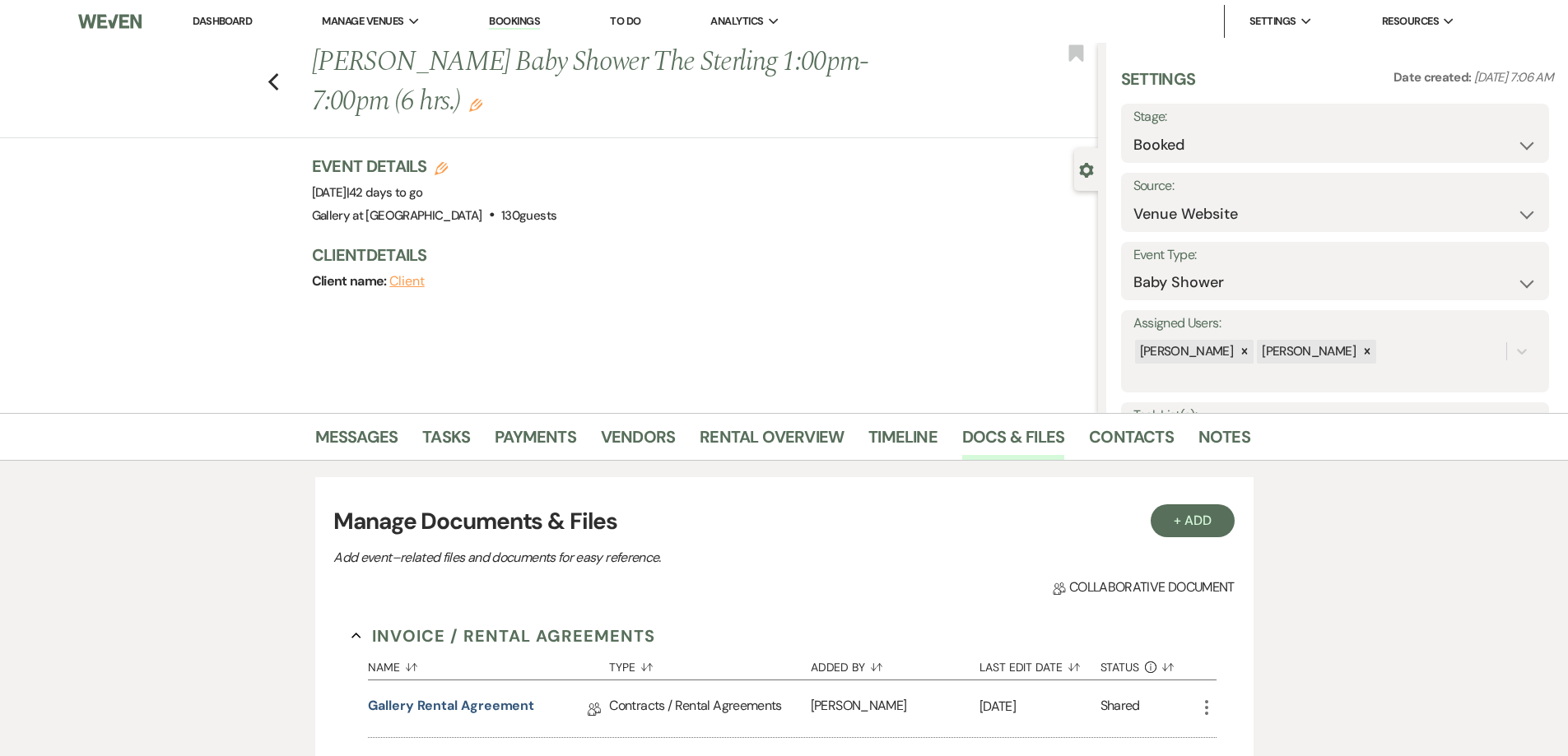
click at [227, 14] on link "Dashboard" at bounding box center [222, 21] width 60 height 14
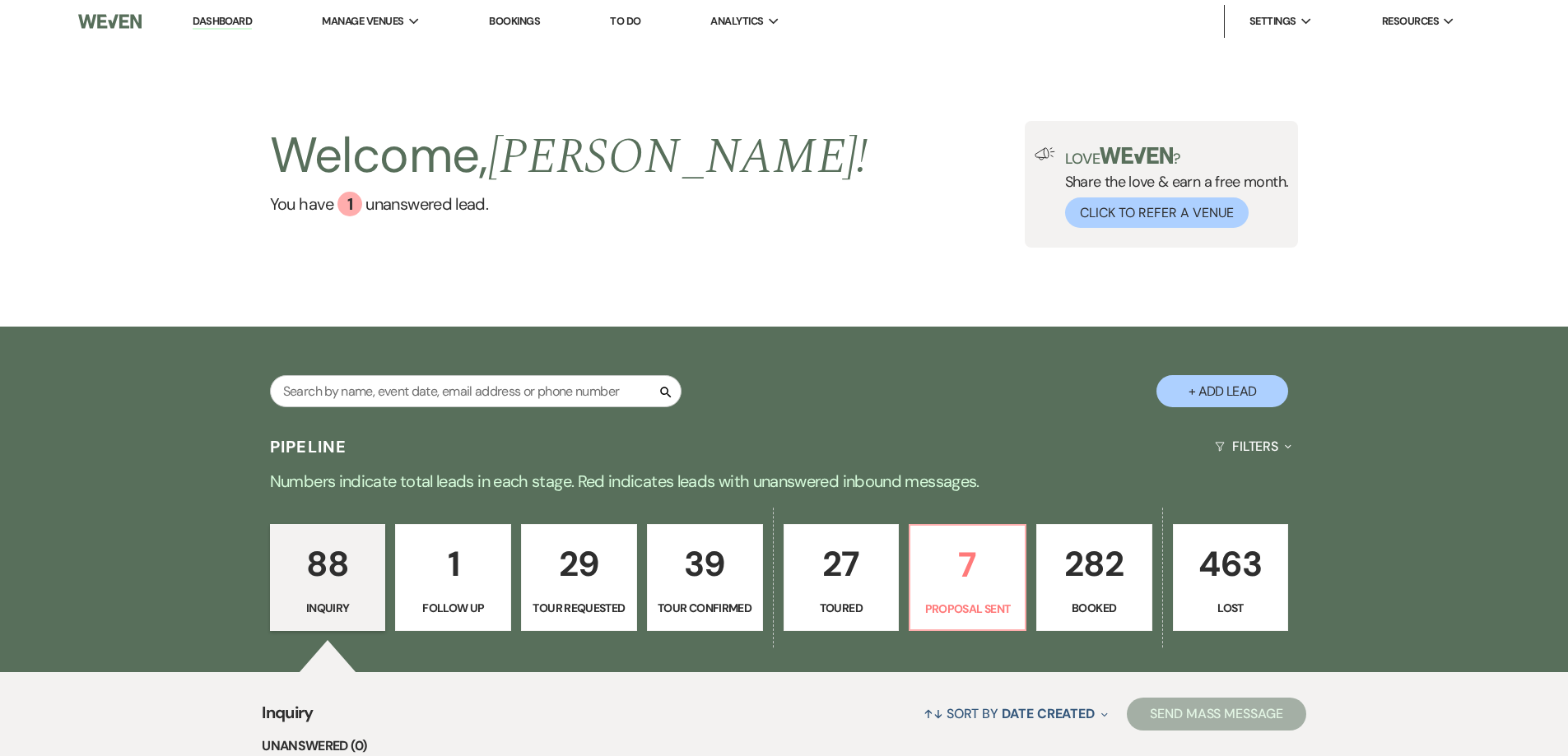
click at [1206, 392] on button "+ Add Lead" at bounding box center [1222, 391] width 132 height 32
select select "733"
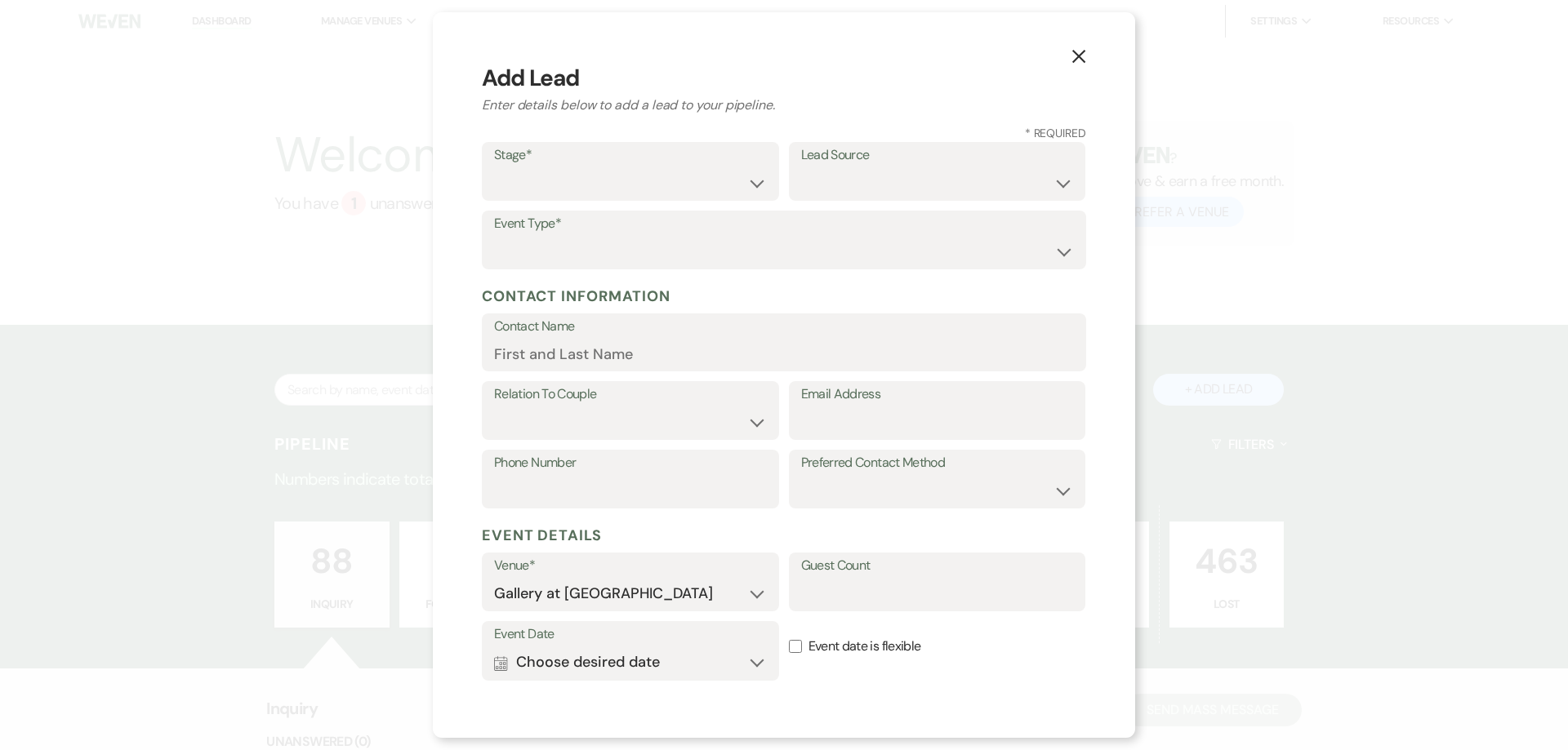
click at [1080, 58] on use "button" at bounding box center [1079, 57] width 13 height 13
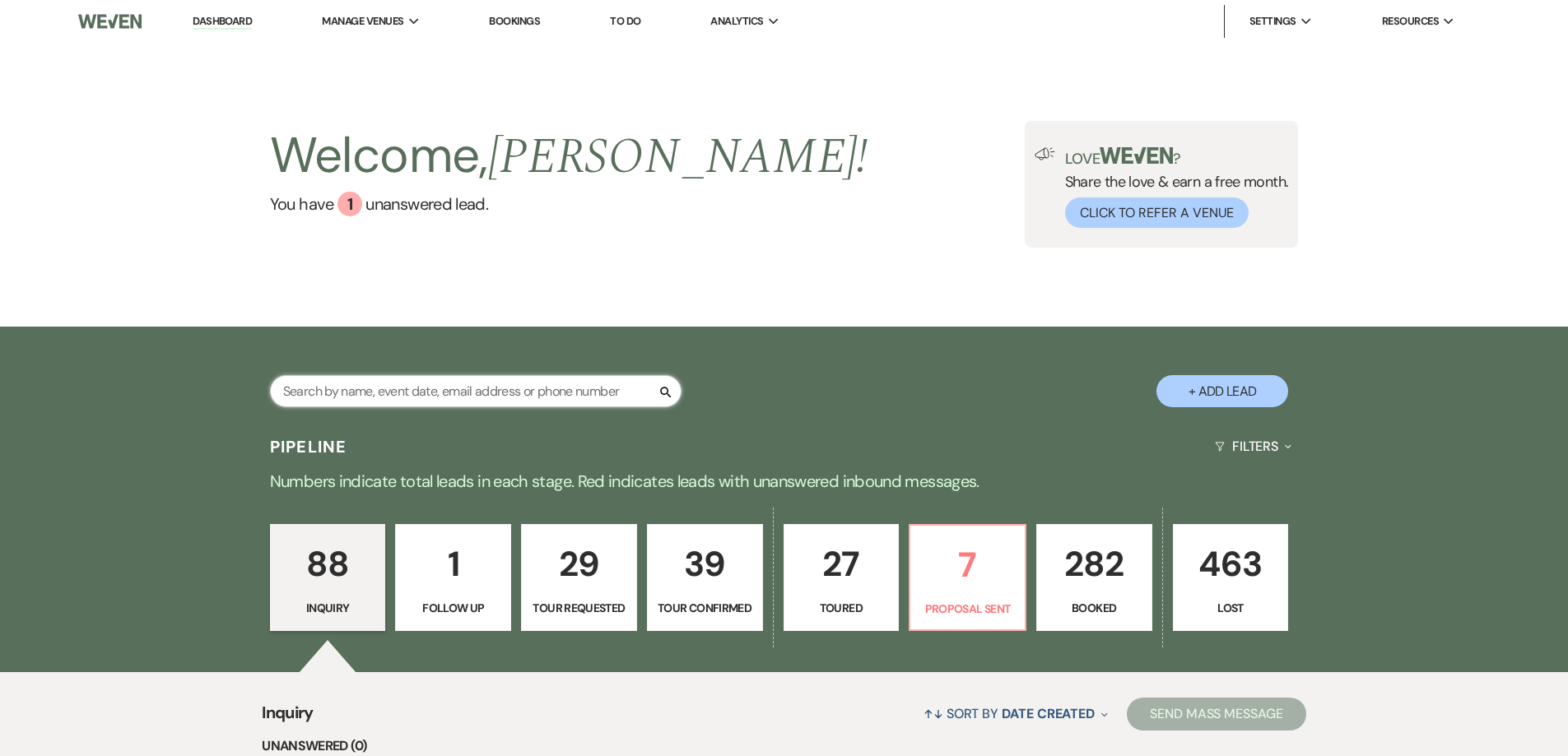
click at [569, 394] on input "text" at bounding box center [475, 391] width 412 height 32
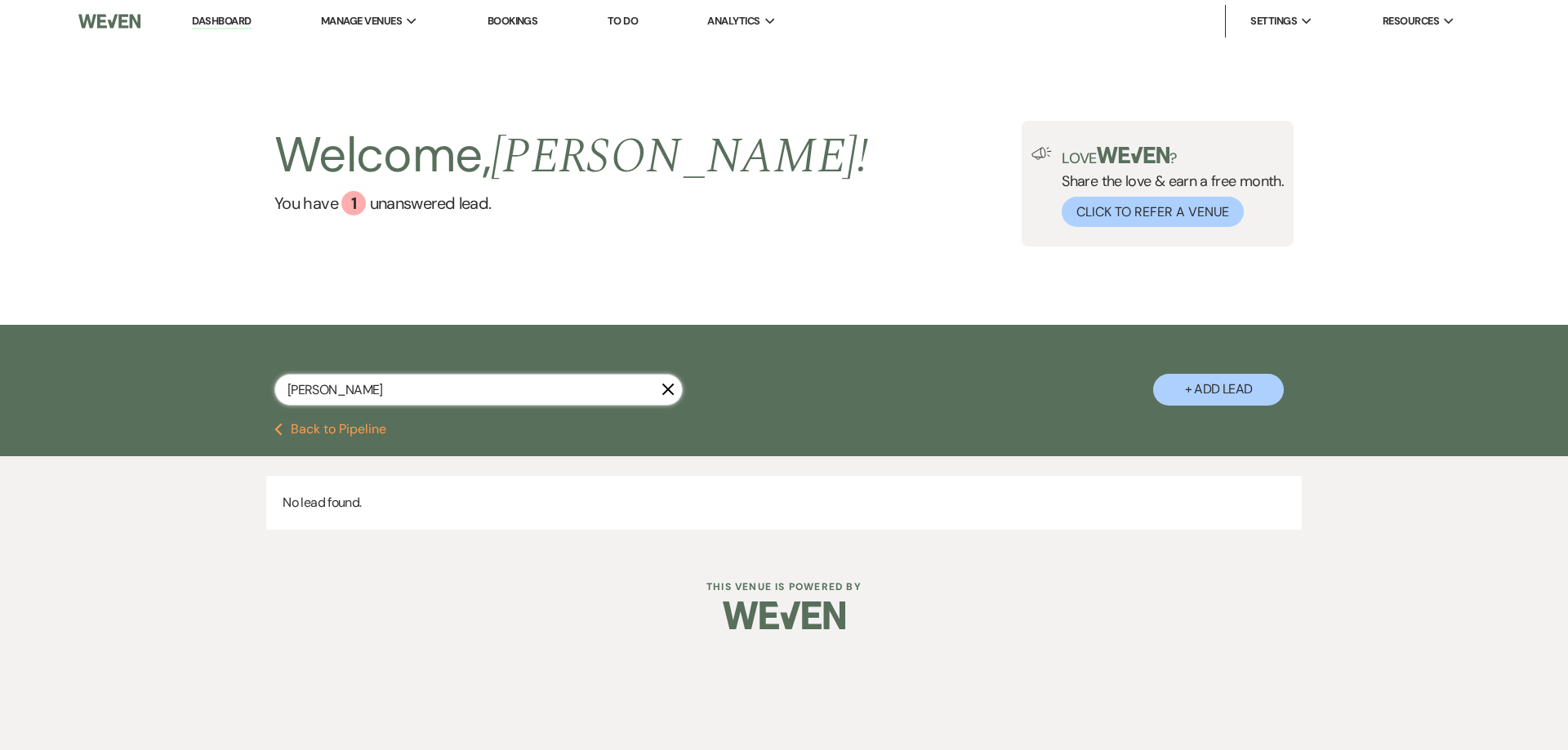
type input "brooke"
click at [1249, 396] on button "+ Add Lead" at bounding box center [1218, 390] width 131 height 32
select select "733"
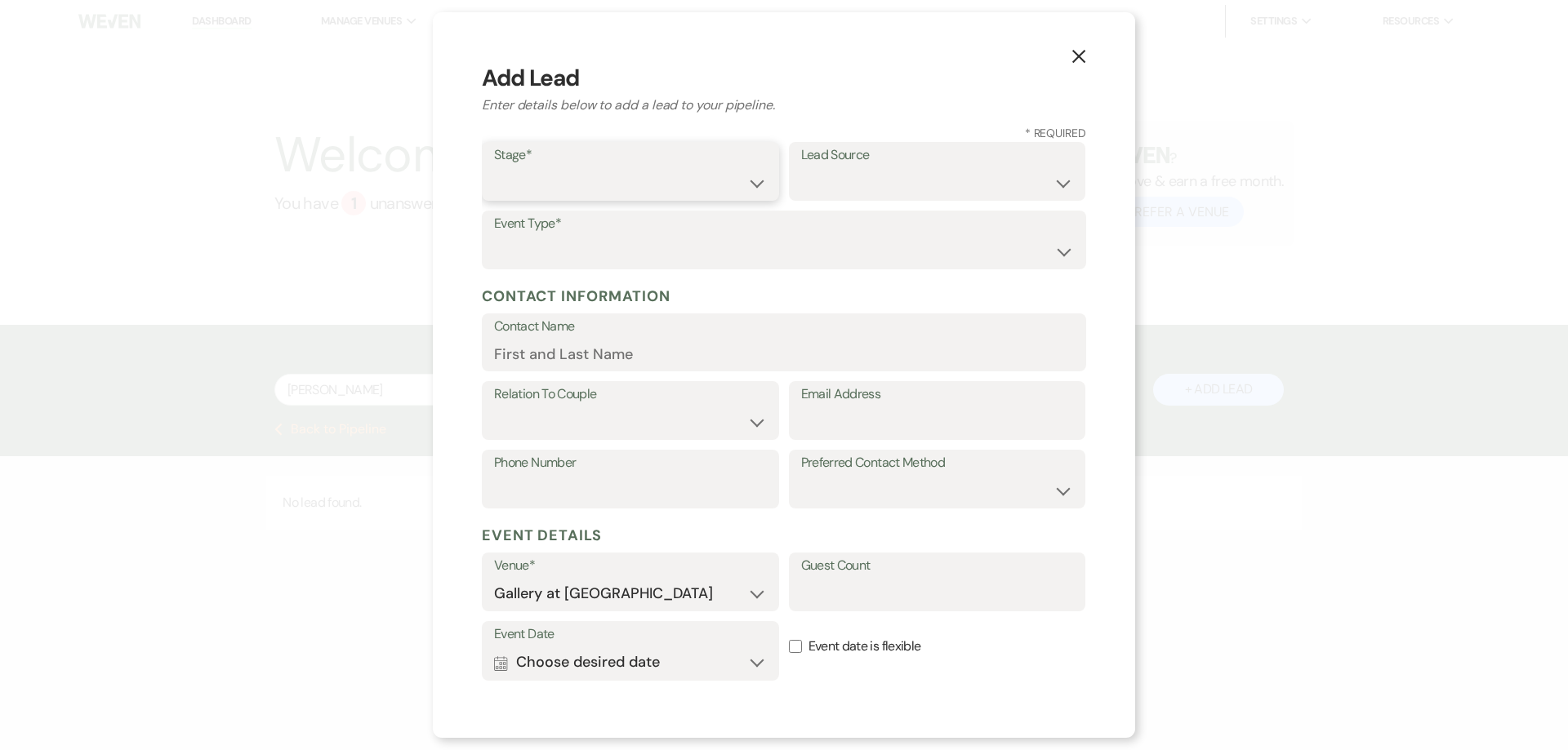
click at [621, 172] on select "Inquiry Follow Up Tour Requested Tour Confirmed Toured Proposal Sent Booked Lost" at bounding box center [631, 183] width 273 height 32
select select "5"
click at [494, 167] on select "Inquiry Follow Up Tour Requested Tour Confirmed Toured Proposal Sent Booked Lost" at bounding box center [631, 183] width 273 height 32
click at [845, 193] on select "Weven Venue Website Instagram Facebook Pinterest Google The Knot Wedding Wire H…" at bounding box center [937, 183] width 273 height 32
click at [1079, 59] on icon "X" at bounding box center [1079, 57] width 15 height 15
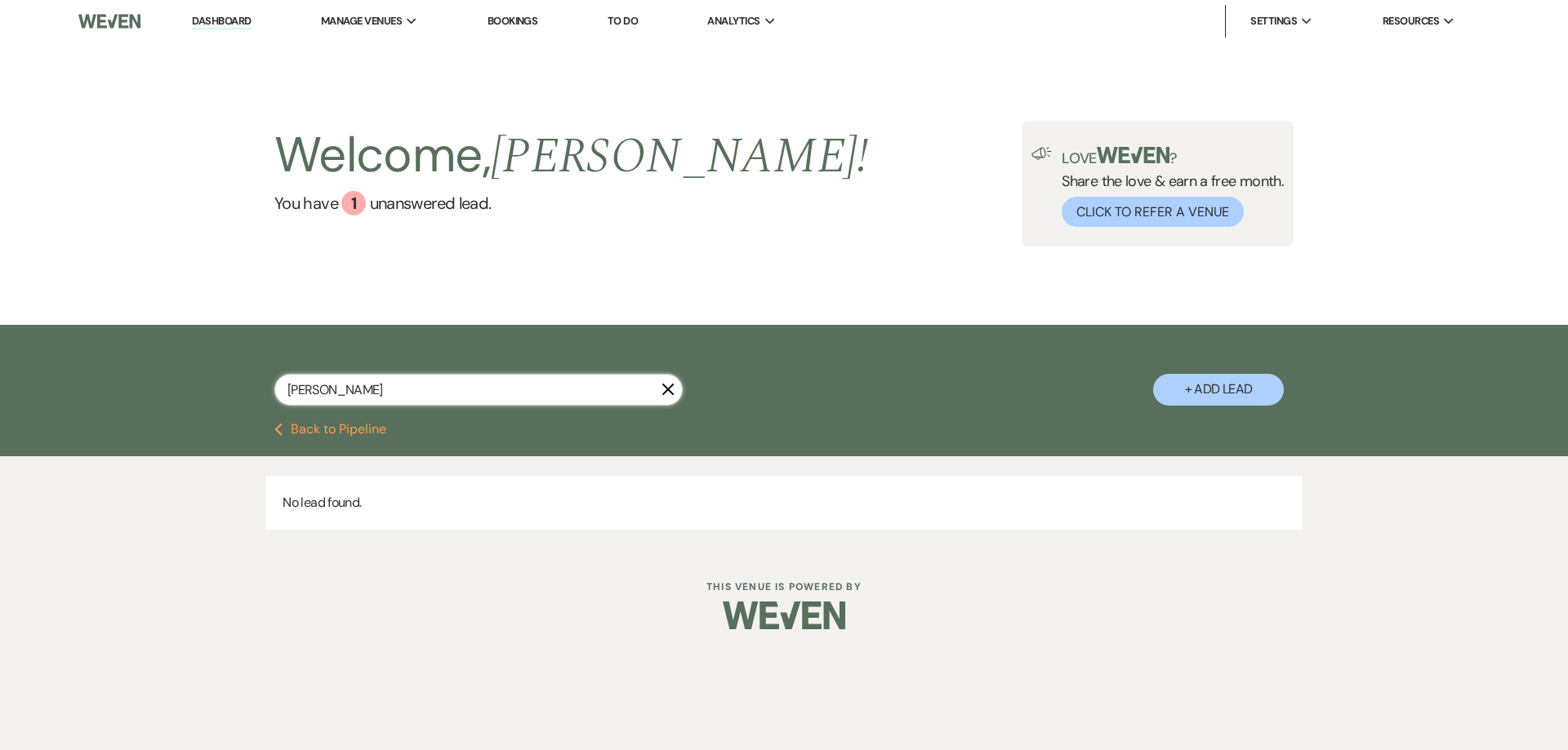
drag, startPoint x: 319, startPoint y: 395, endPoint x: 248, endPoint y: 397, distance: 71.0
click at [248, 397] on div "brooke X + Add Lead" at bounding box center [784, 375] width 1176 height 86
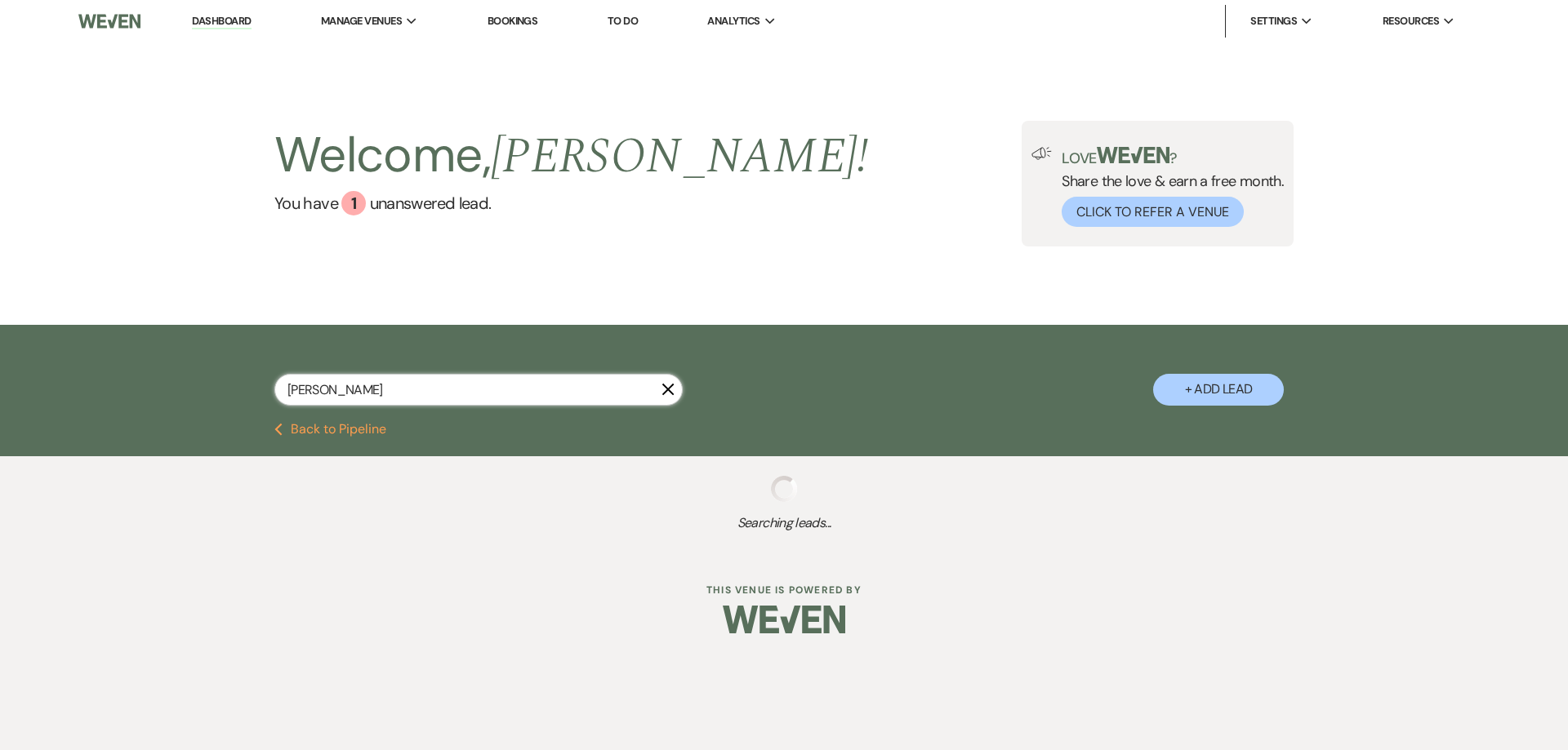
type input "carla mor"
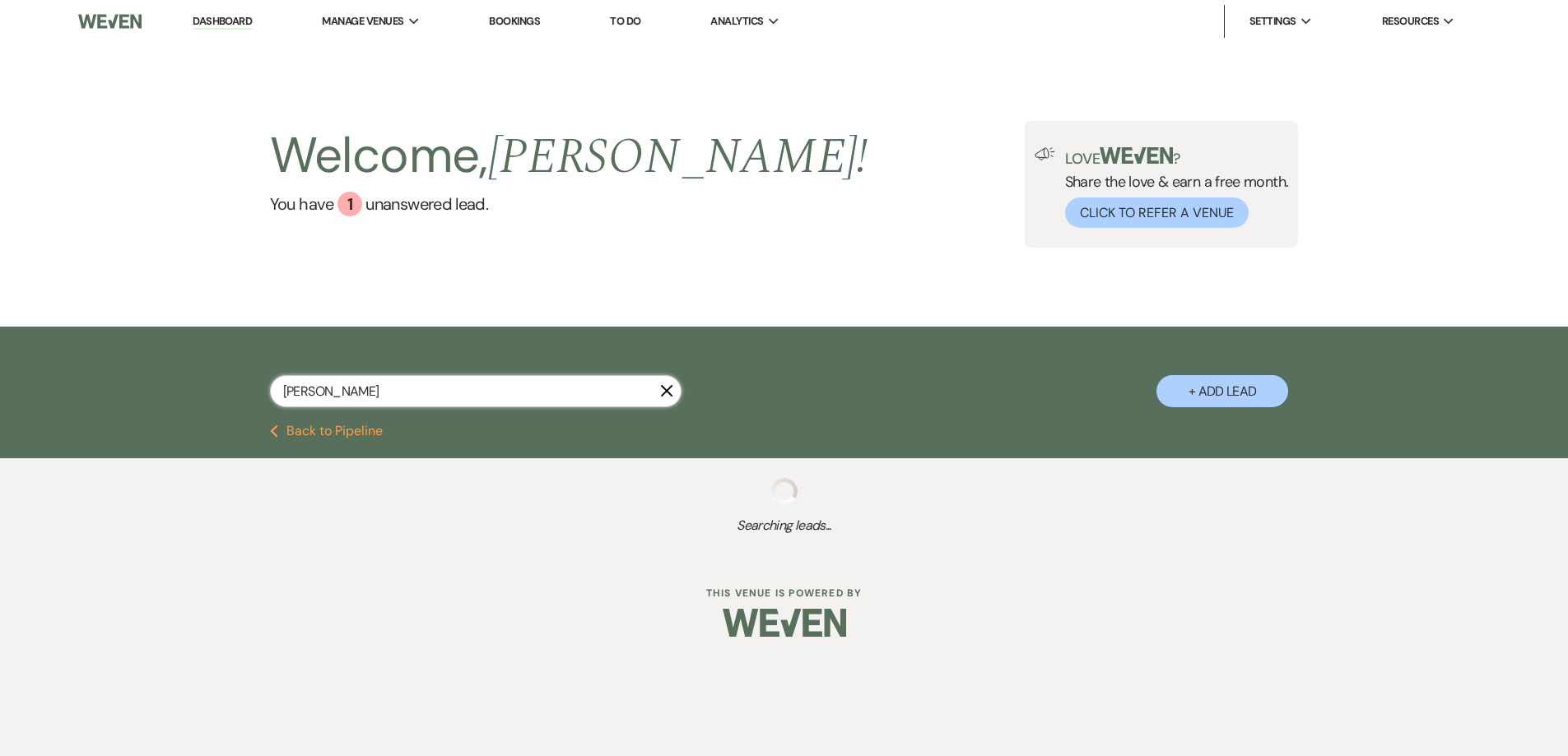
select select "8"
select select "5"
select select "8"
select select "5"
select select "8"
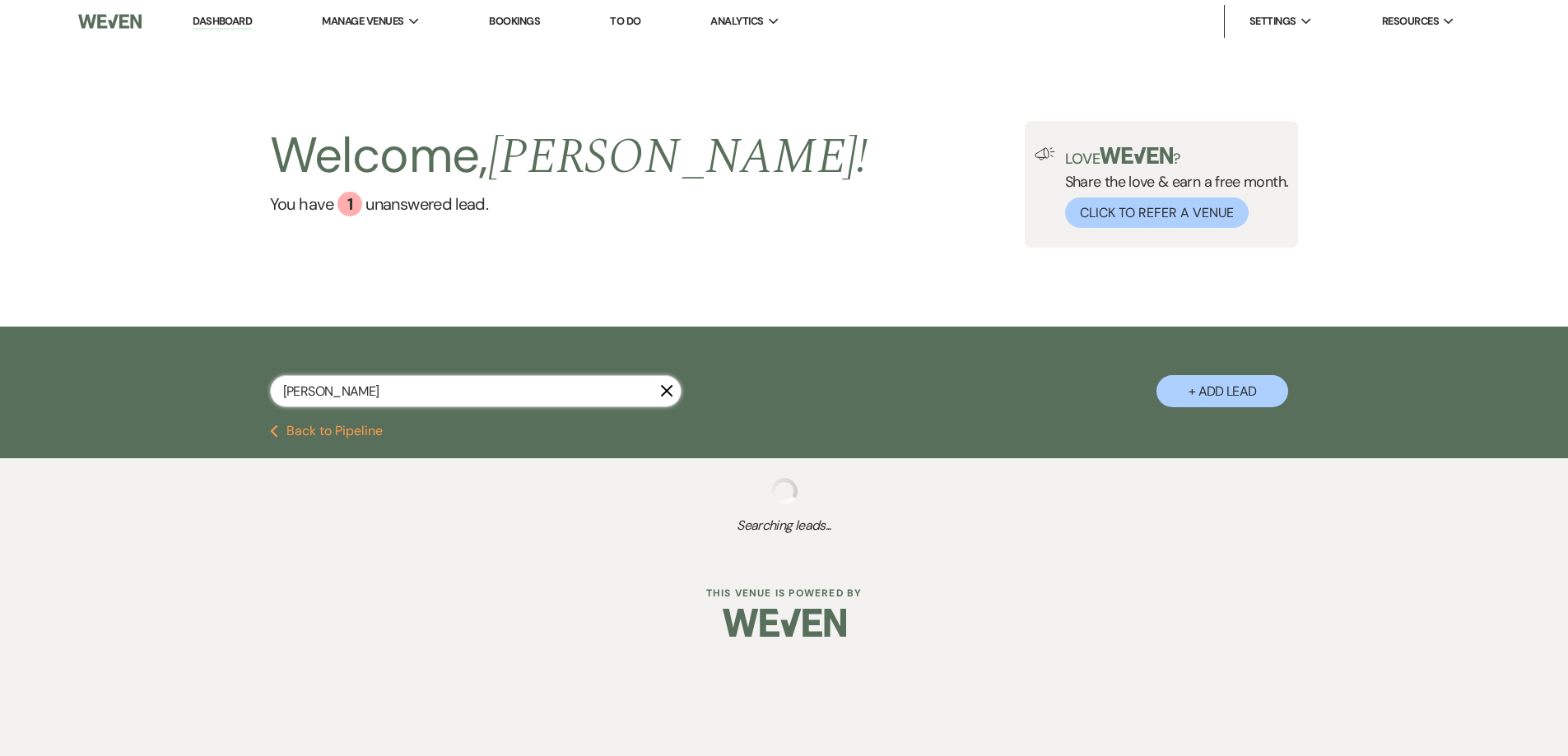
select select "5"
select select "8"
select select "10"
select select "8"
select select "5"
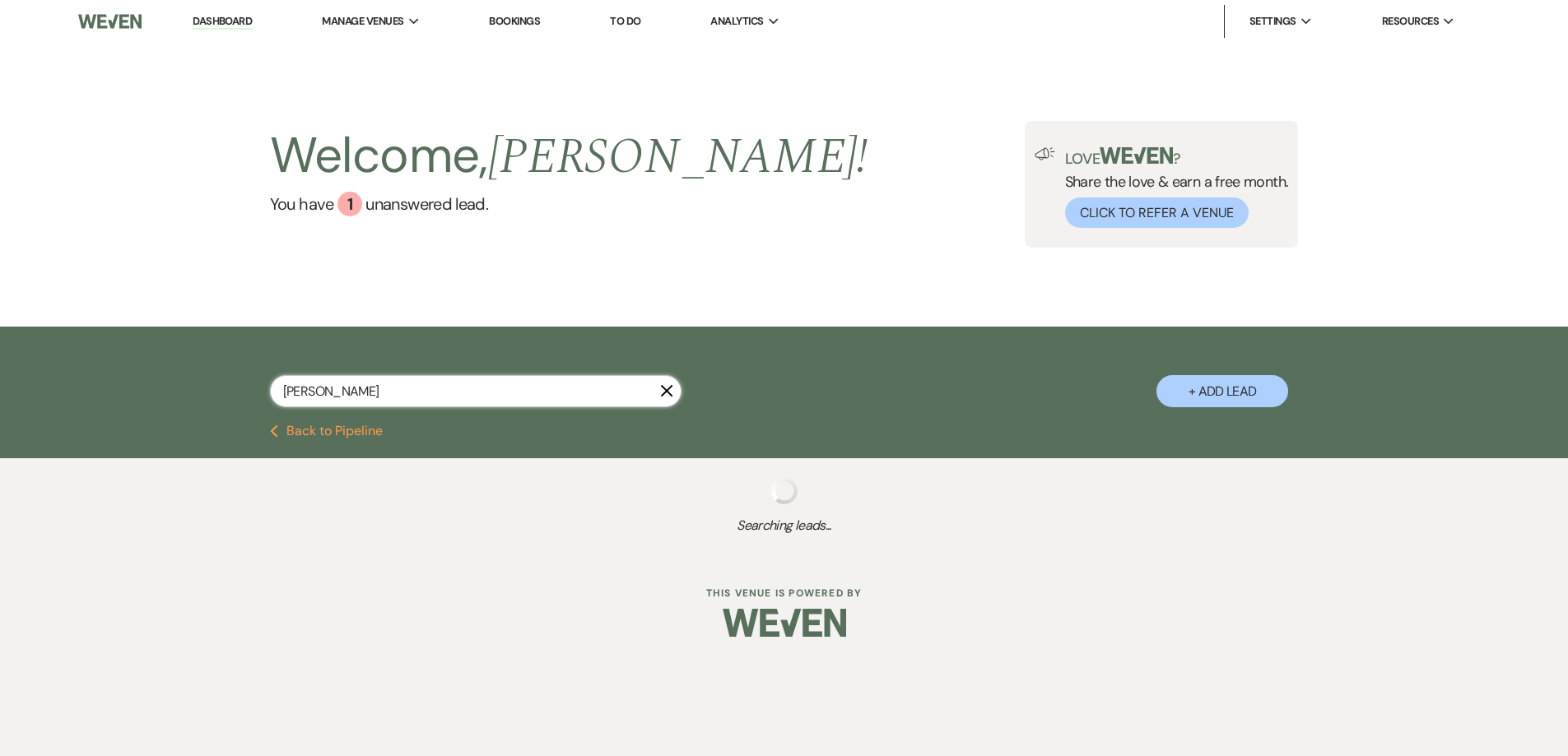
select select "8"
select select "5"
select select "8"
select select "5"
select select "8"
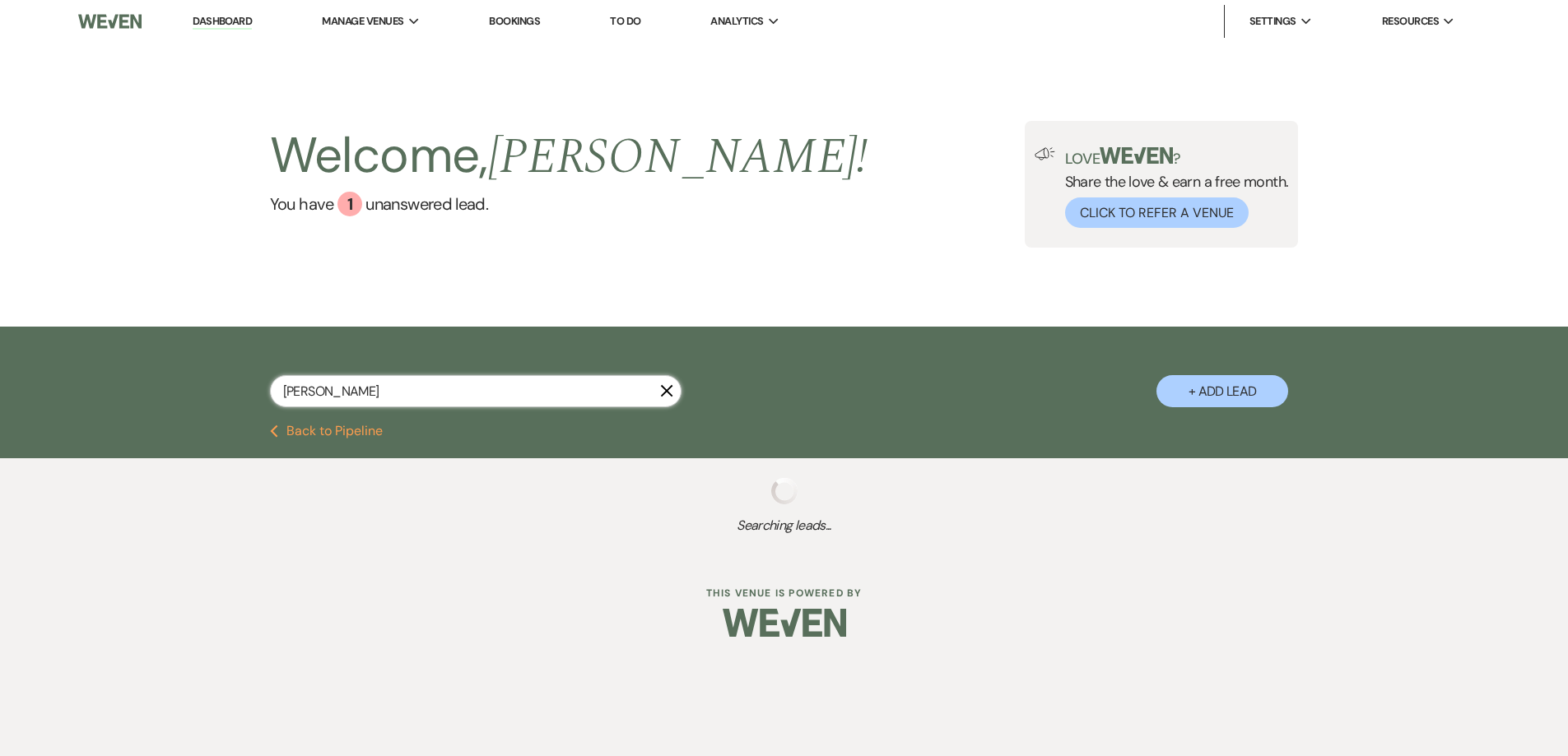
select select "5"
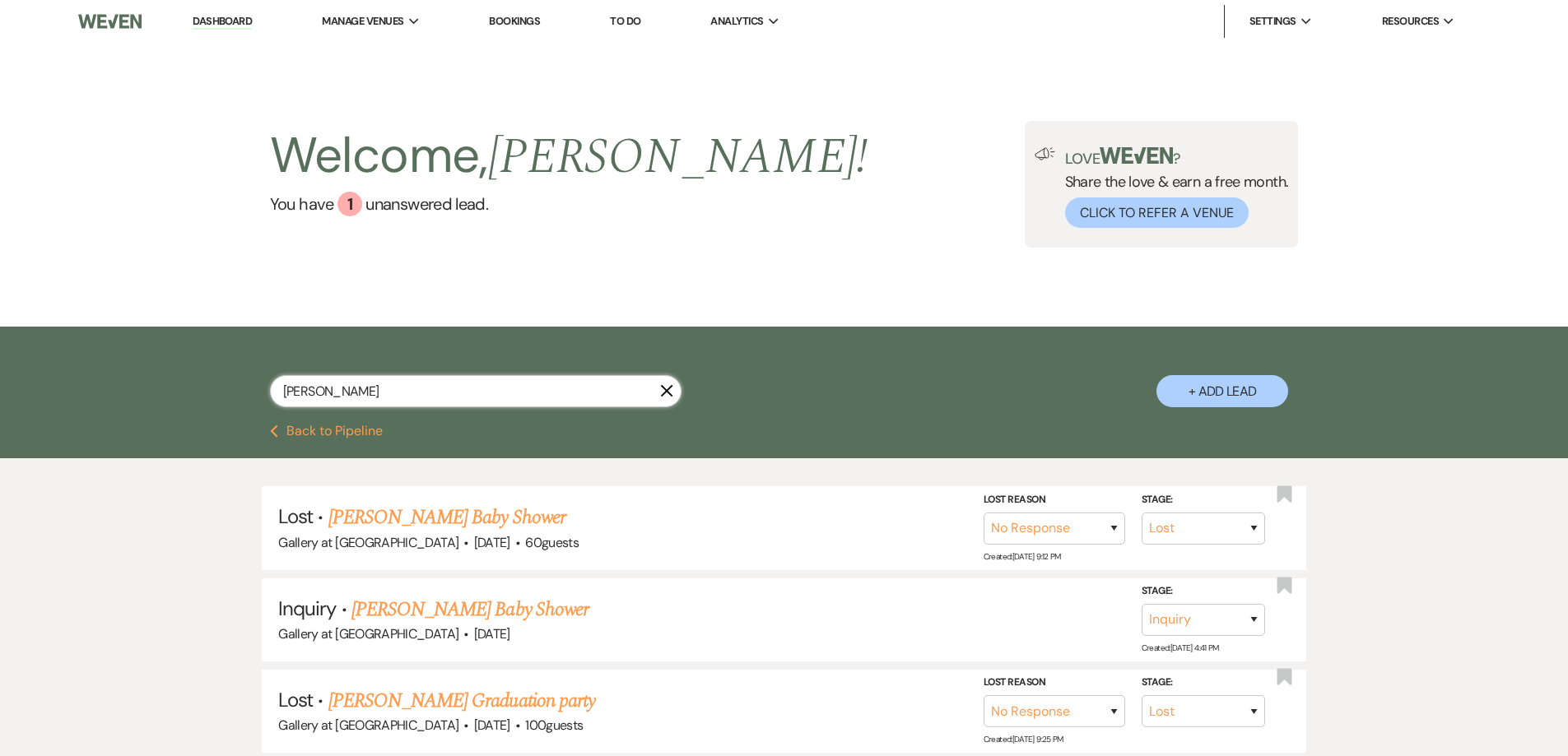
type input "carla mor"
click at [1235, 387] on button "+ Add Lead" at bounding box center [1222, 391] width 132 height 32
select select "733"
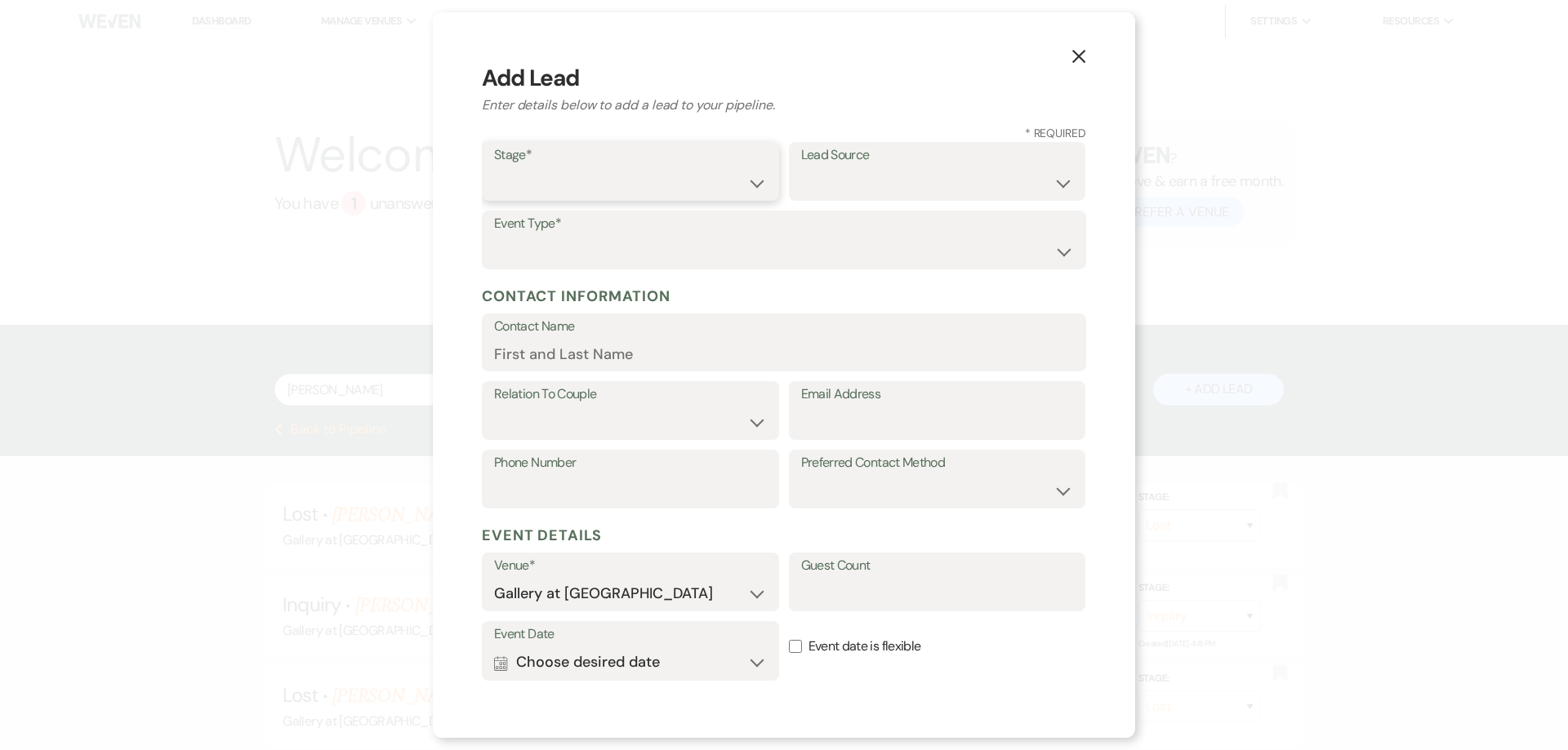
click at [577, 185] on select "Inquiry Follow Up Tour Requested Tour Confirmed Toured Proposal Sent Booked Lost" at bounding box center [631, 183] width 273 height 32
select select "5"
click at [494, 167] on select "Inquiry Follow Up Tour Requested Tour Confirmed Toured Proposal Sent Booked Lost" at bounding box center [631, 183] width 273 height 32
click at [868, 193] on select "Weven Venue Website Instagram Facebook Pinterest Google The Knot Wedding Wire H…" at bounding box center [937, 183] width 273 height 32
select select "12"
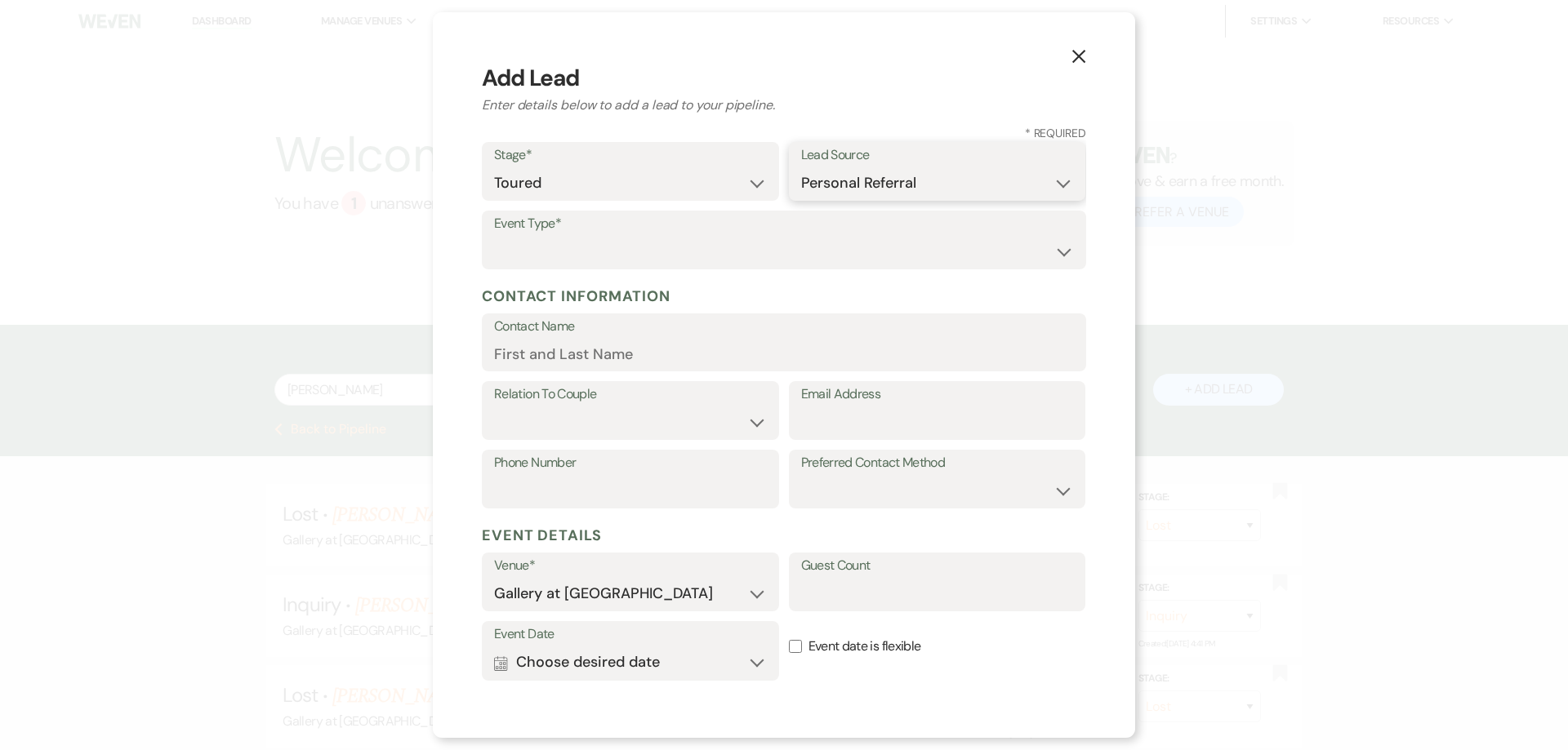
click at [801, 167] on select "Weven Venue Website Instagram Facebook Pinterest Google The Knot Wedding Wire H…" at bounding box center [937, 183] width 273 height 32
click at [564, 240] on select "Wedding Anniversary Party Baby Shower Bachelorette / Bachelor Party Birthday Pa…" at bounding box center [784, 252] width 580 height 32
select select "3"
click at [494, 236] on select "Wedding Anniversary Party Baby Shower Bachelorette / Bachelor Party Birthday Pa…" at bounding box center [784, 252] width 580 height 32
drag, startPoint x: 569, startPoint y: 373, endPoint x: 576, endPoint y: 379, distance: 9.2
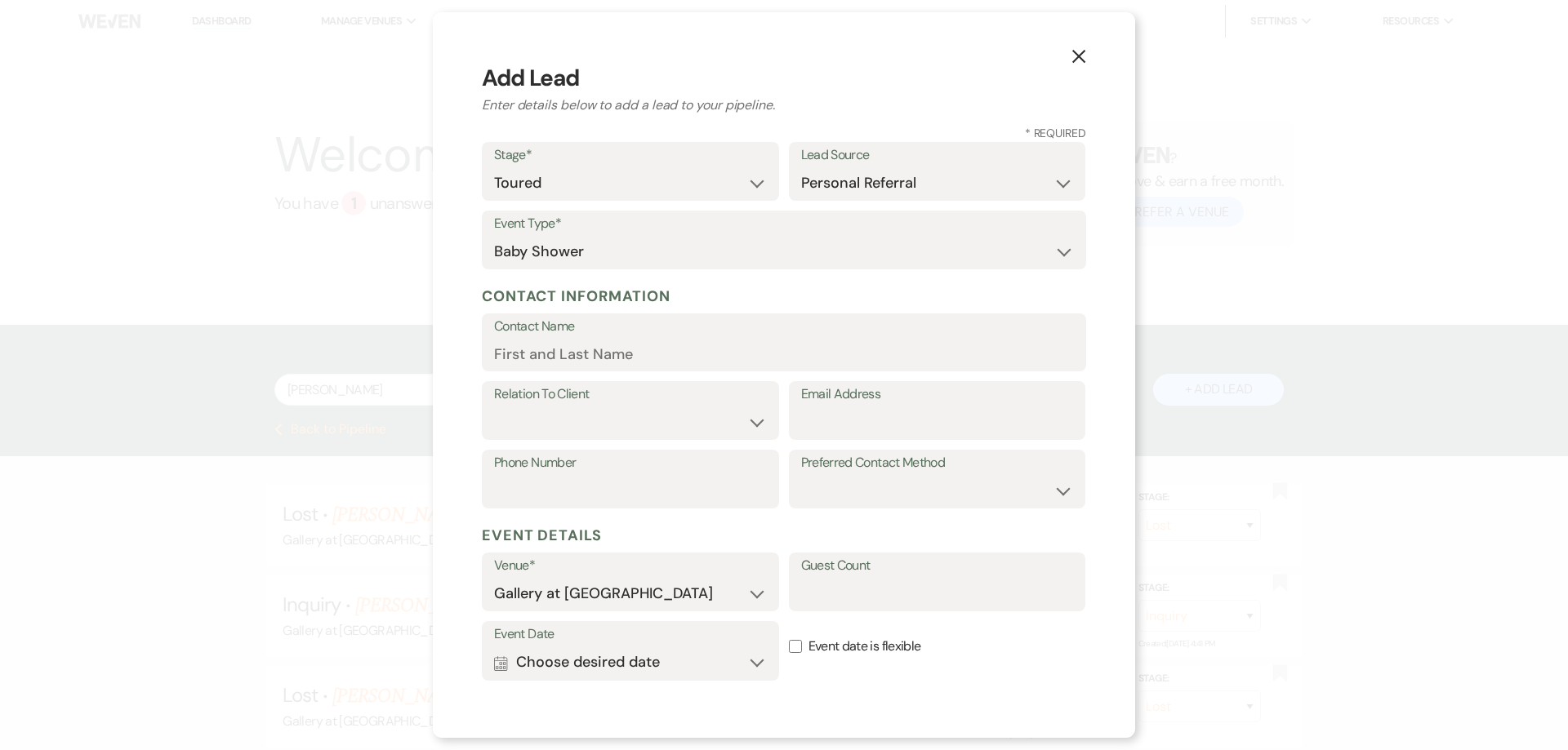
click at [569, 375] on form "Stage* Inquiry Follow Up Tour Requested Tour Confirmed Toured Proposal Sent Boo…" at bounding box center [784, 502] width 604 height 721
click at [568, 361] on input "Contact Name" at bounding box center [784, 353] width 580 height 32
type input "Brooke Lovell"
click at [566, 405] on label "Relation To Client" at bounding box center [631, 394] width 273 height 23
click at [569, 431] on select "Client Event Planner Parent of Client Family Member Friend Other" at bounding box center [631, 422] width 273 height 32
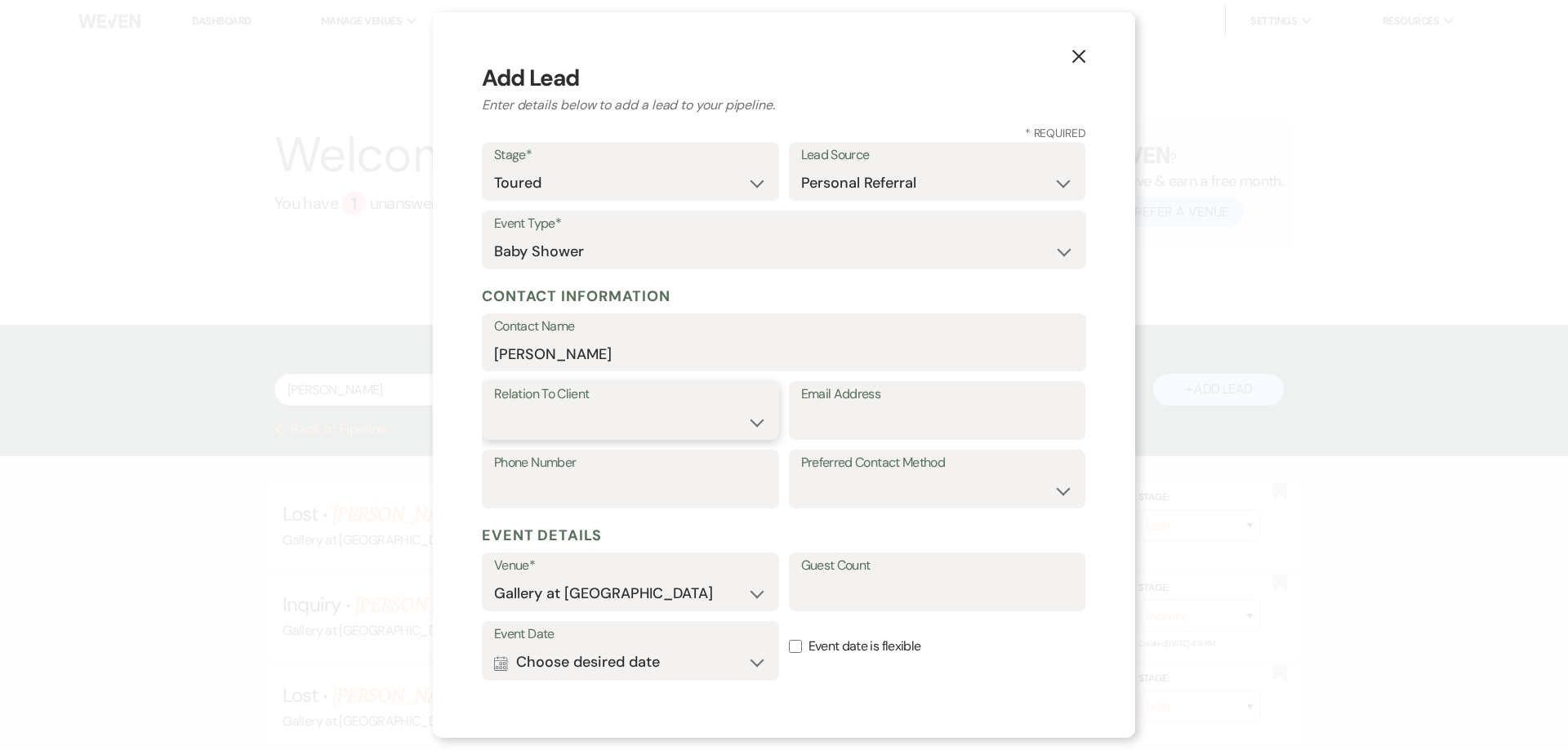
select select "1"
click at [494, 407] on select "Client Event Planner Parent of Client Family Member Friend Other" at bounding box center [631, 422] width 273 height 32
click at [801, 419] on input "Email Address" at bounding box center [937, 422] width 273 height 32
type input "brookemorgan120@gmail.com"
click at [630, 494] on input "Phone Number" at bounding box center [631, 491] width 273 height 32
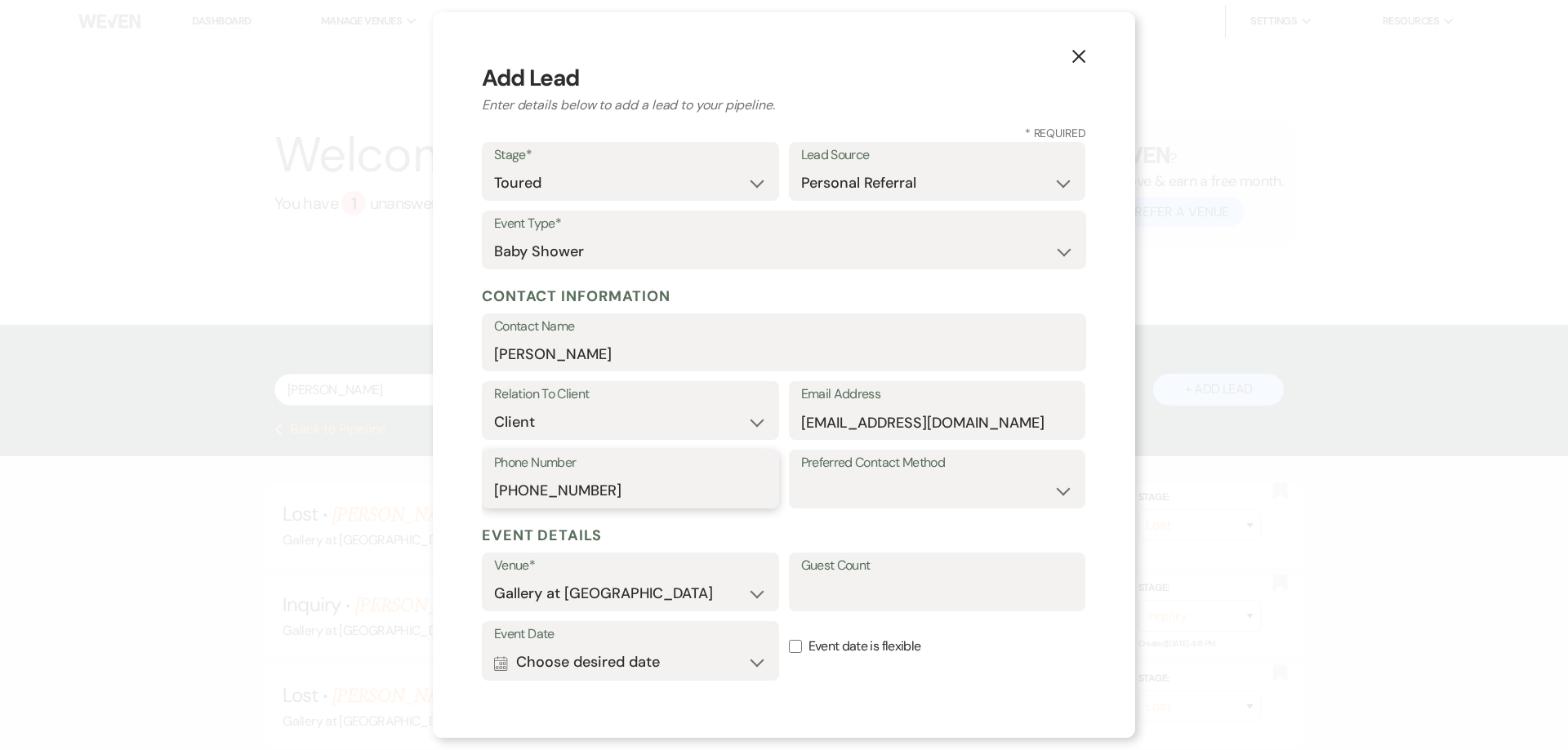
type input "678-799-2355"
click at [908, 491] on select "Email Phone Text" at bounding box center [937, 491] width 273 height 32
select select "email"
click at [801, 475] on select "Email Phone Text" at bounding box center [937, 491] width 273 height 32
click at [646, 605] on select "Gallery at [GEOGRAPHIC_DATA]" at bounding box center [631, 594] width 273 height 32
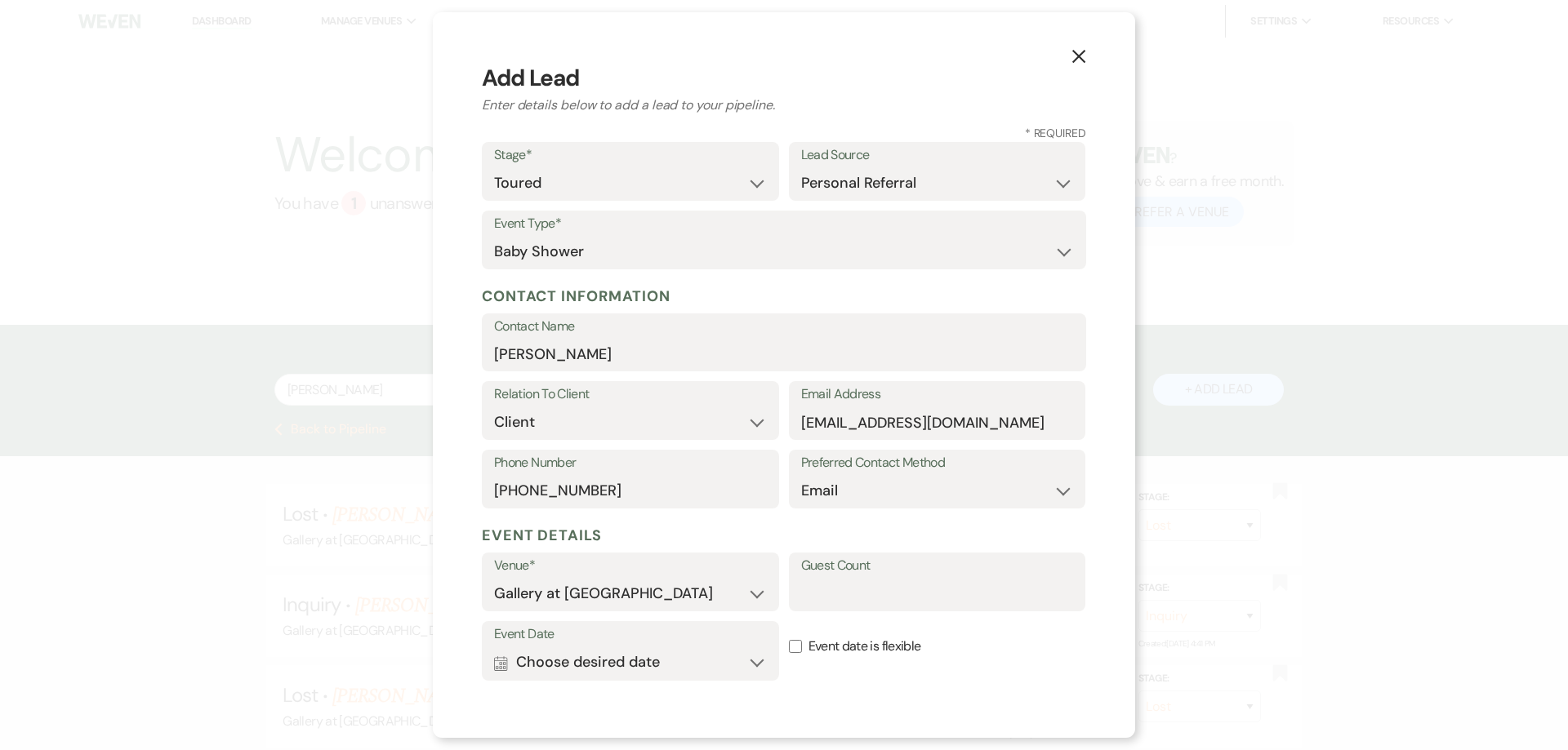
click at [779, 535] on h5 "Event Details" at bounding box center [784, 535] width 604 height 24
click at [723, 656] on button "Calendar Choose desired date Expand" at bounding box center [631, 662] width 273 height 32
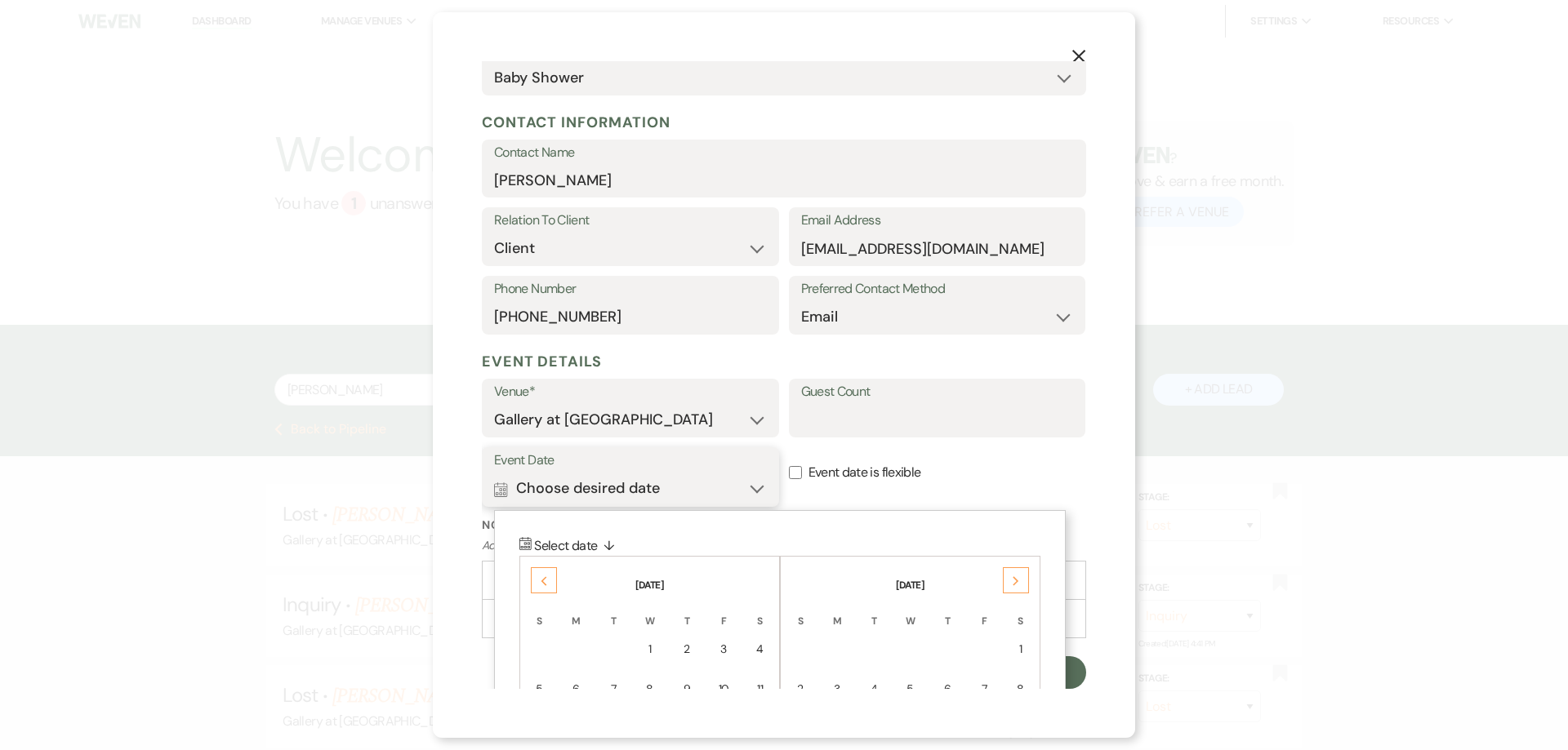
scroll to position [337, 0]
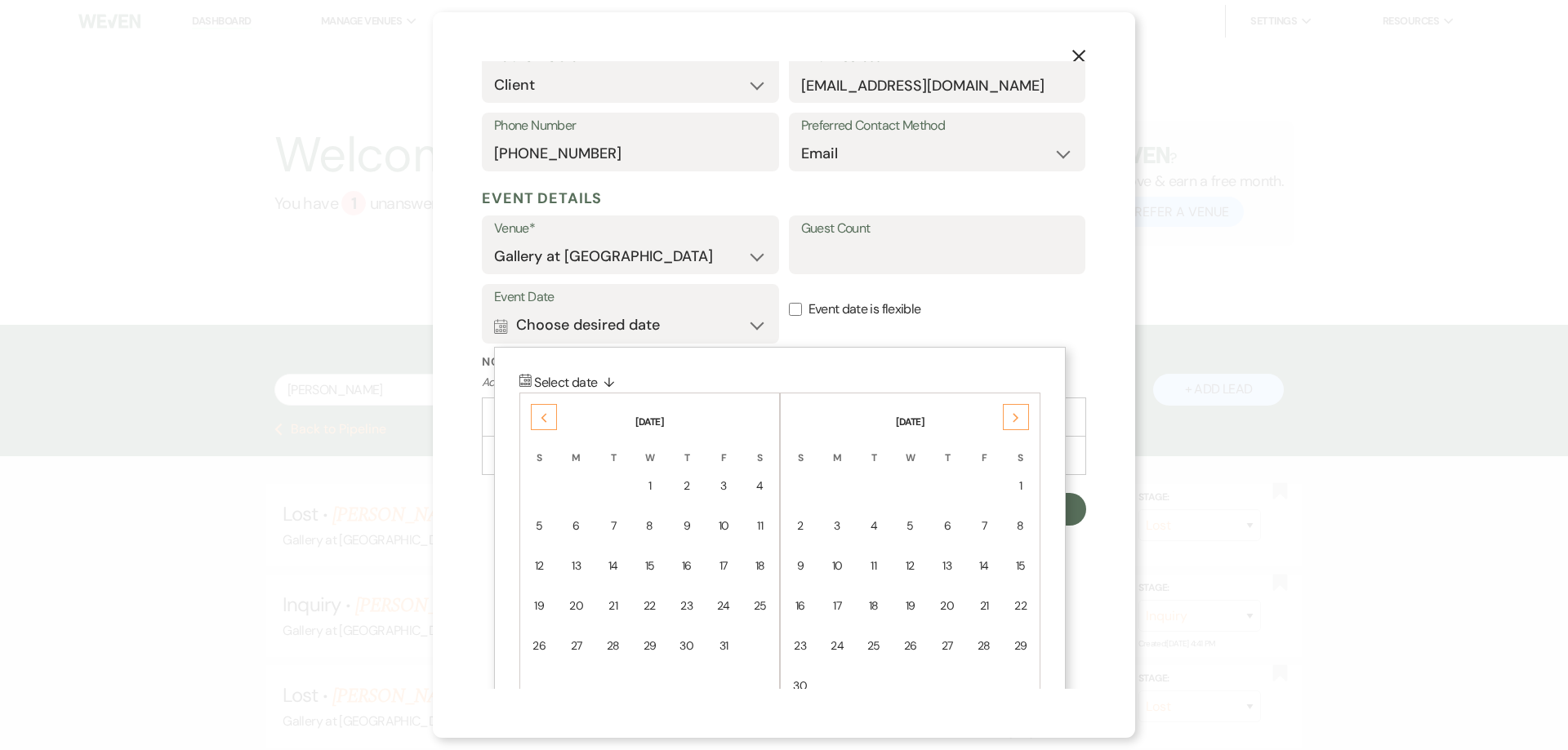
drag, startPoint x: 1028, startPoint y: 571, endPoint x: 1026, endPoint y: 555, distance: 16.1
click at [1027, 570] on td "15" at bounding box center [1020, 566] width 35 height 38
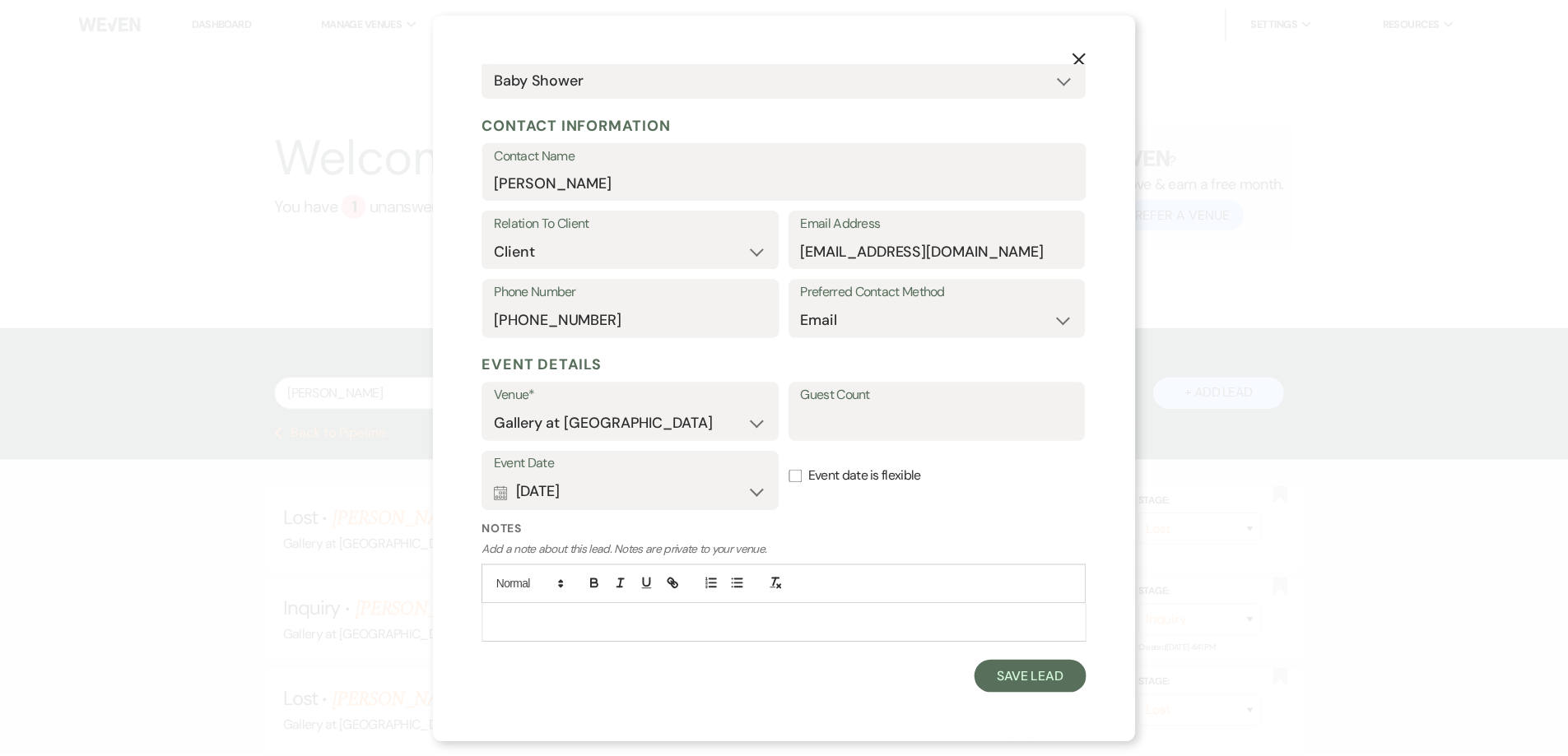
scroll to position [175, 0]
click at [1036, 686] on button "Save Lead" at bounding box center [1038, 677] width 112 height 33
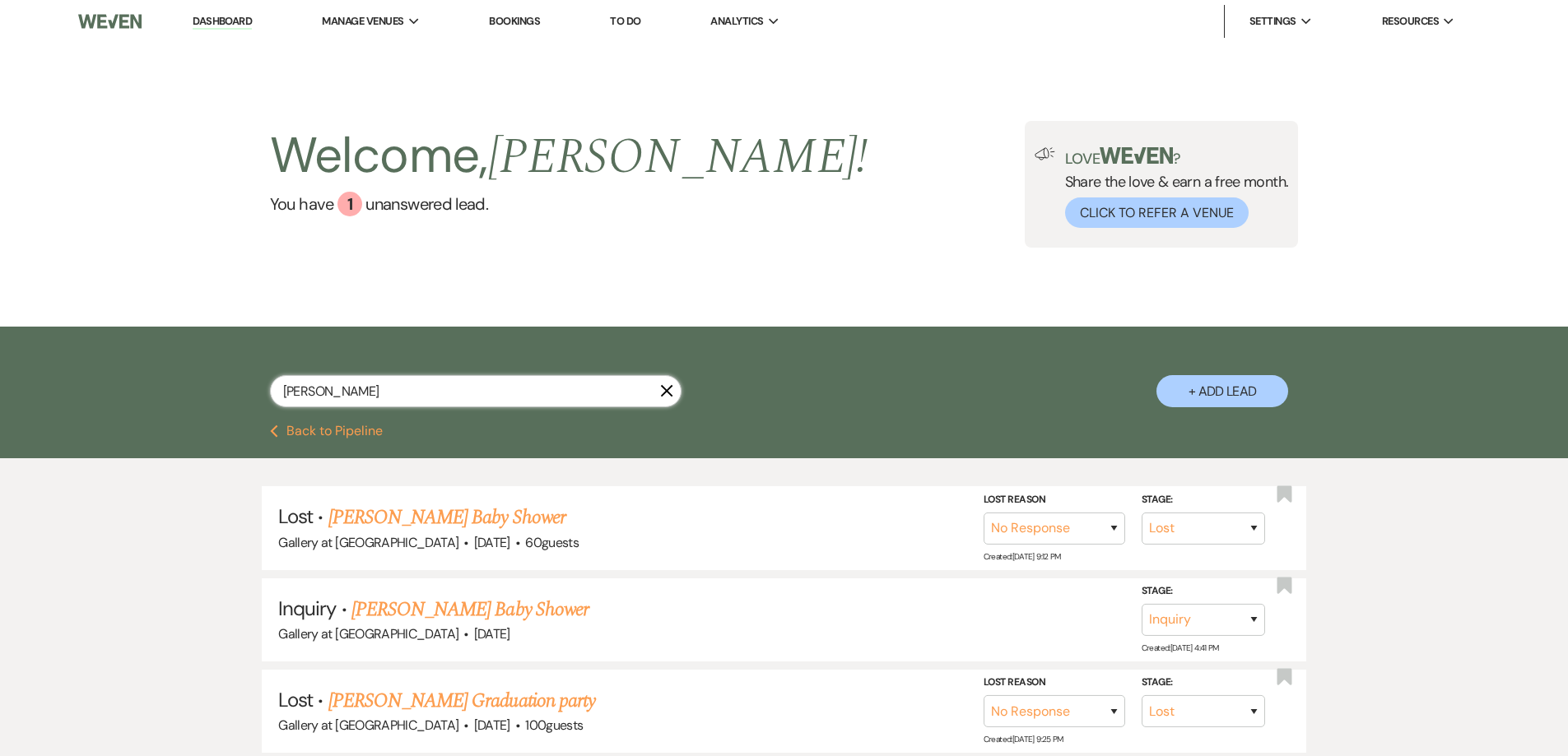
drag, startPoint x: 432, startPoint y: 391, endPoint x: 226, endPoint y: 385, distance: 206.1
click at [226, 385] on div "carla mor X + Add Lead" at bounding box center [785, 378] width 1186 height 86
type input "brook"
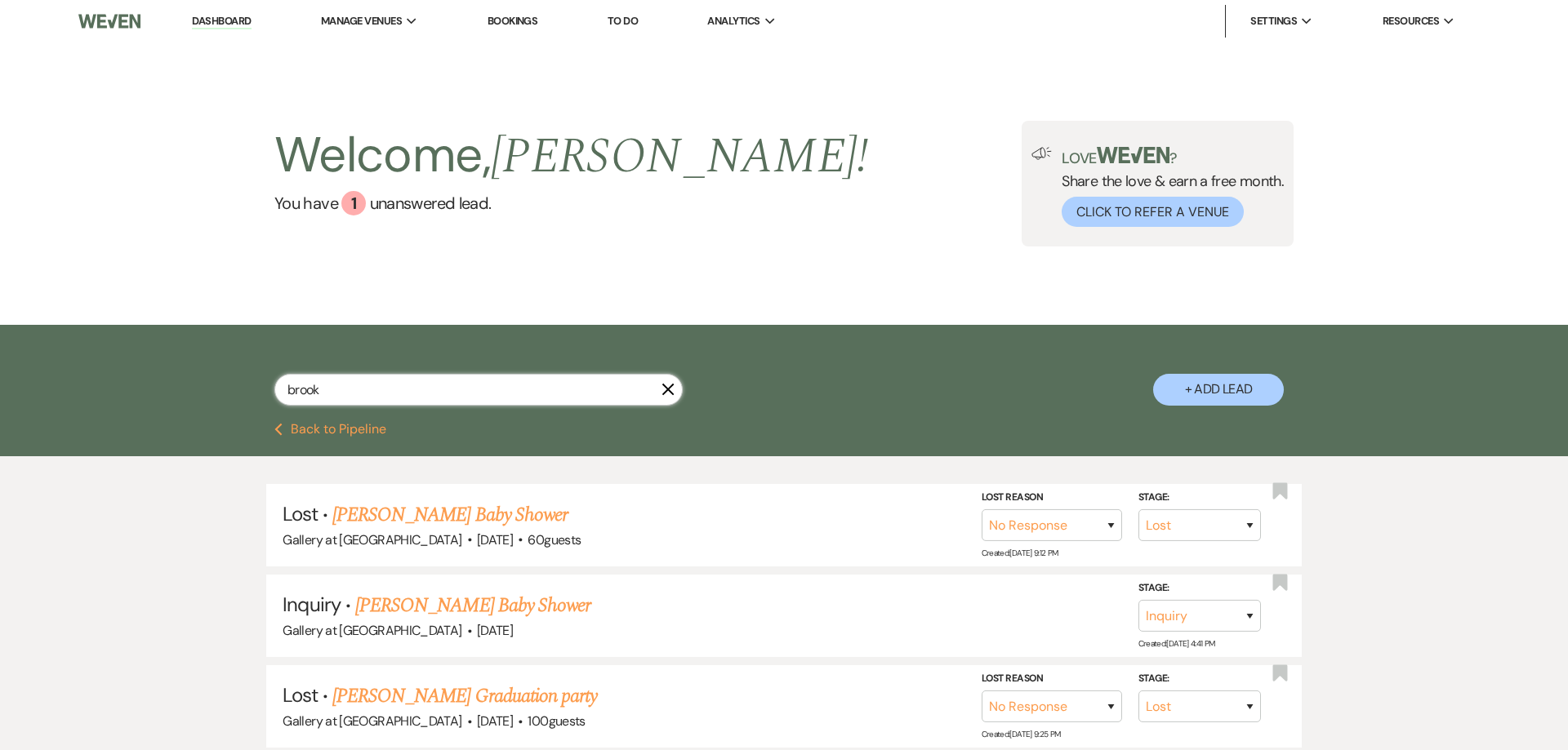
select select "5"
select select "8"
select select "5"
select select "8"
select select "5"
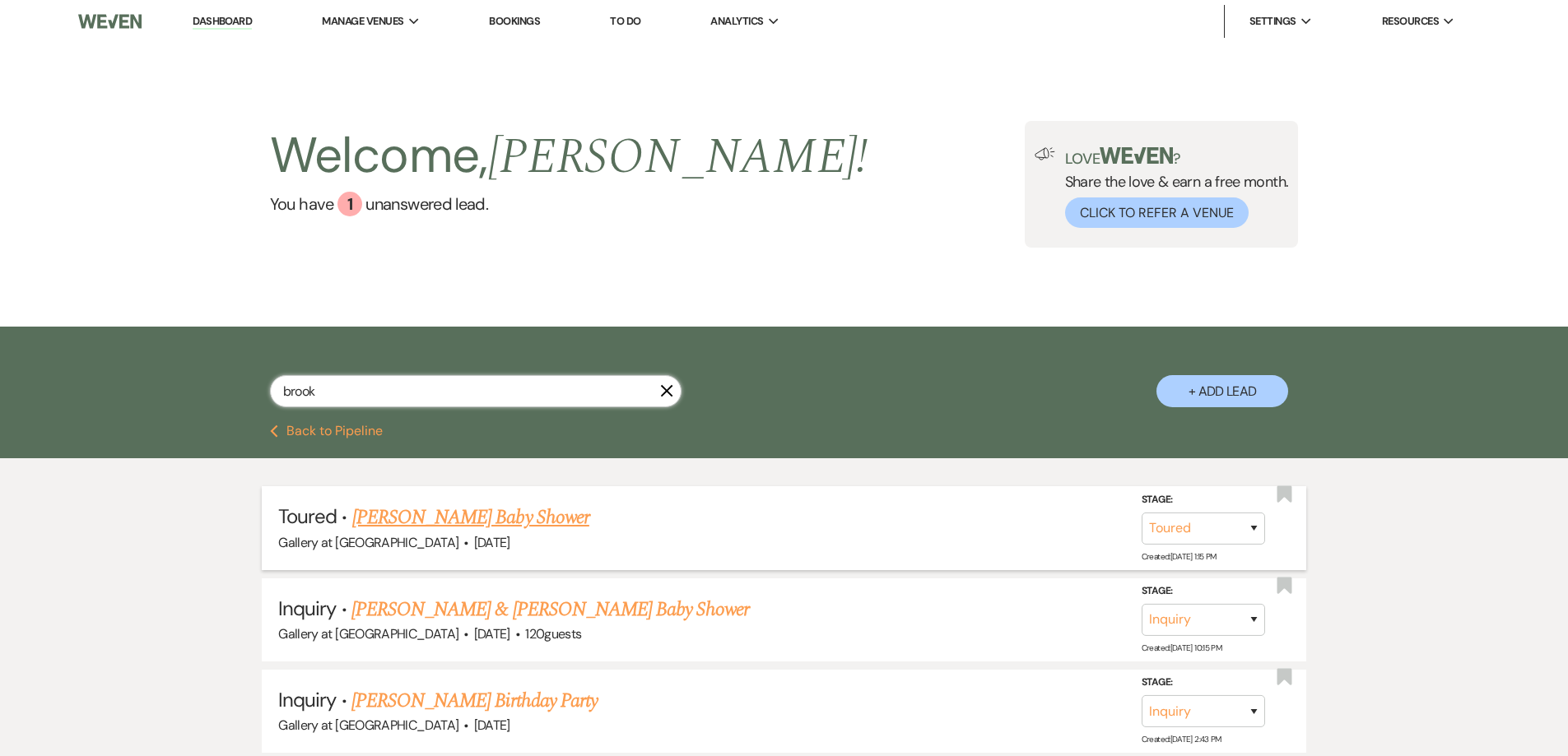
type input "brook"
click at [402, 519] on link "Brooke Lovell's Baby Shower" at bounding box center [470, 517] width 237 height 29
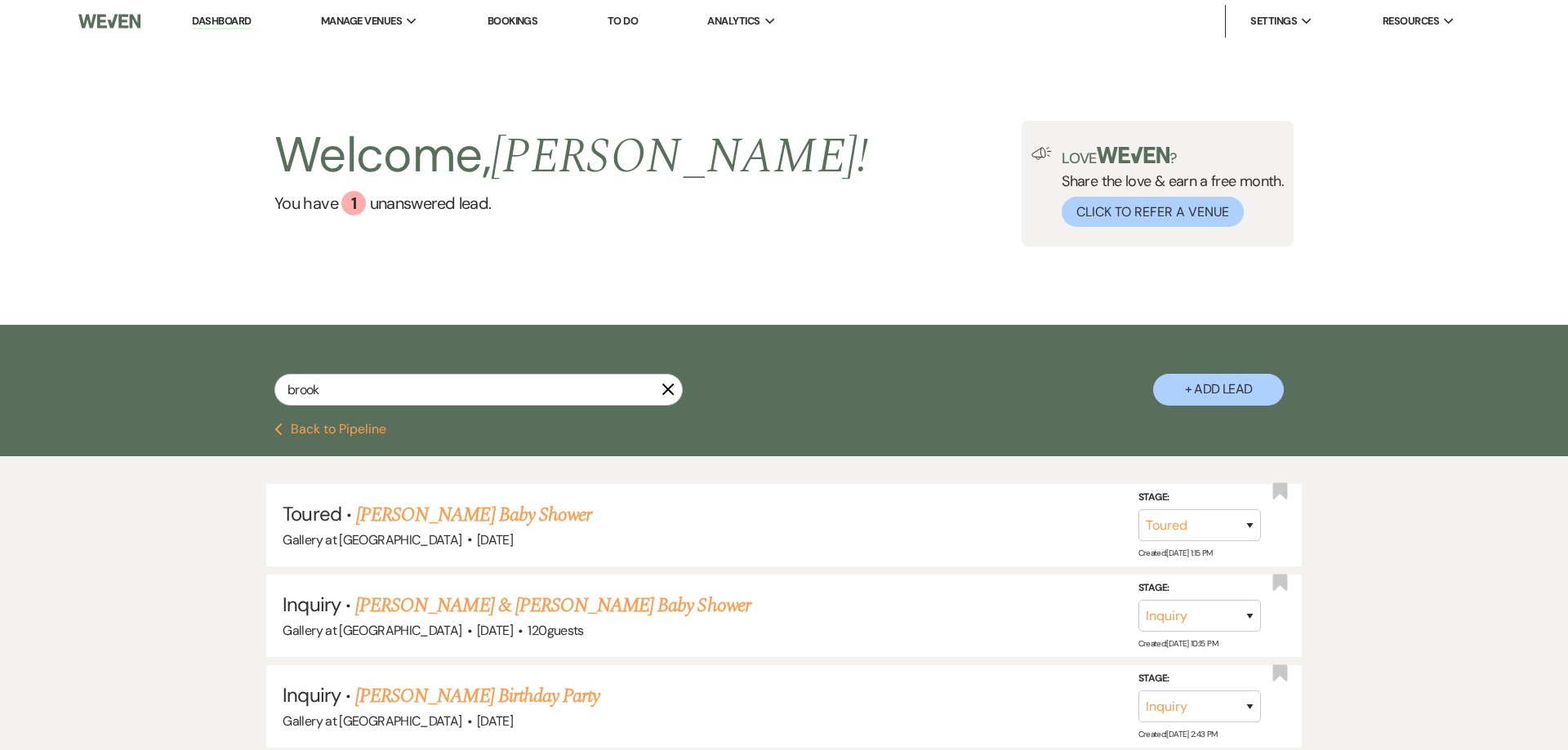
select select "5"
select select "12"
select select "3"
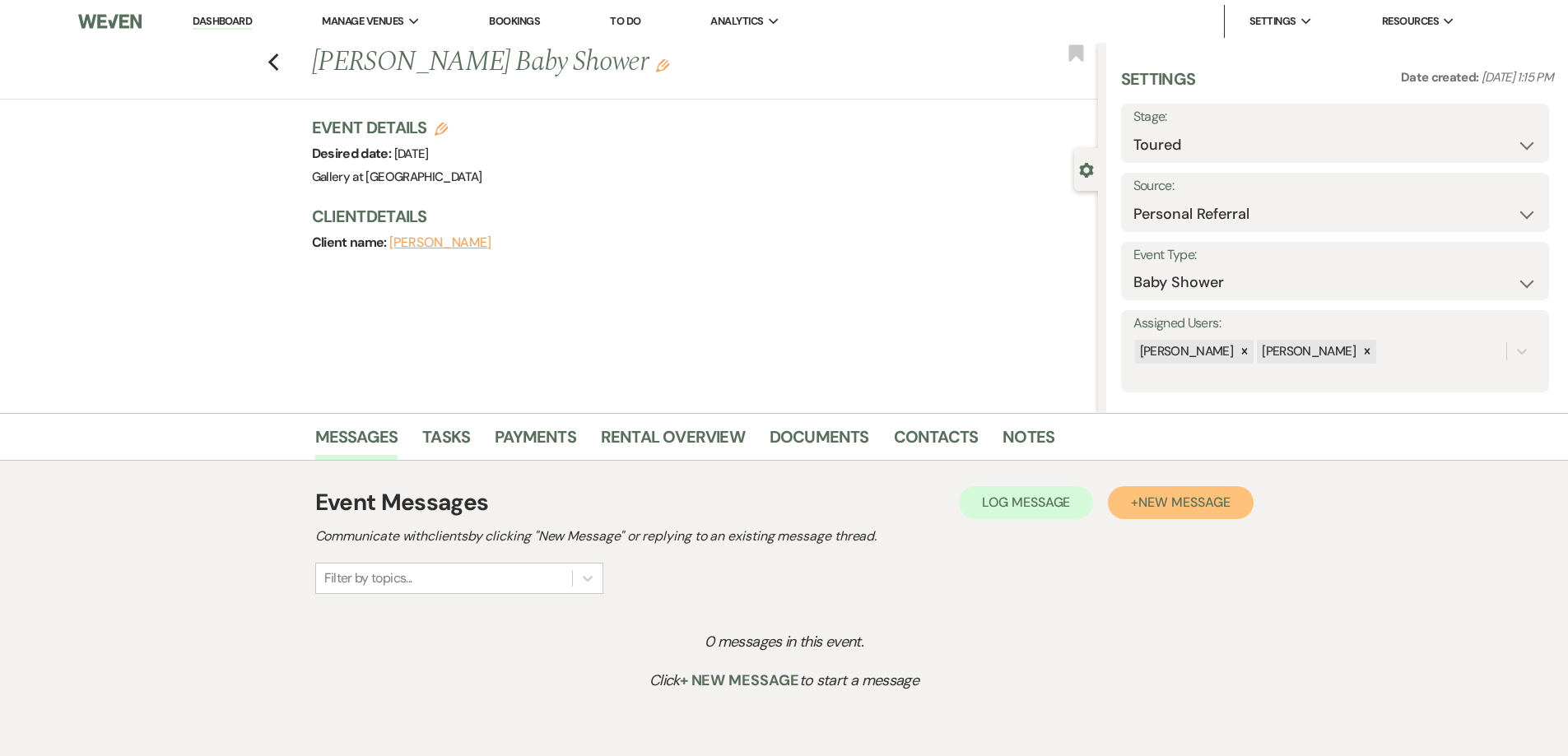
click at [1144, 513] on button "+ New Message" at bounding box center [1180, 502] width 145 height 33
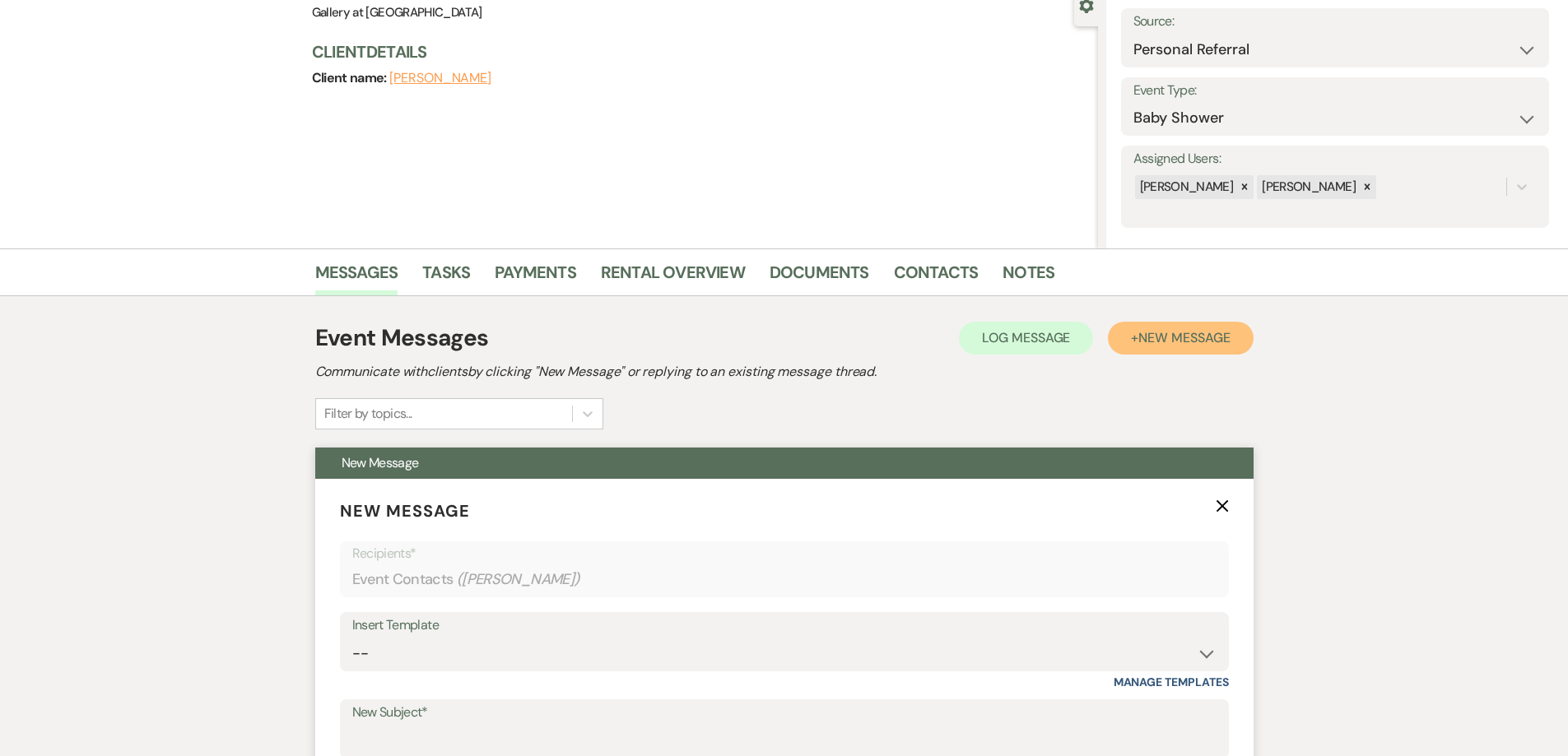
scroll to position [494, 0]
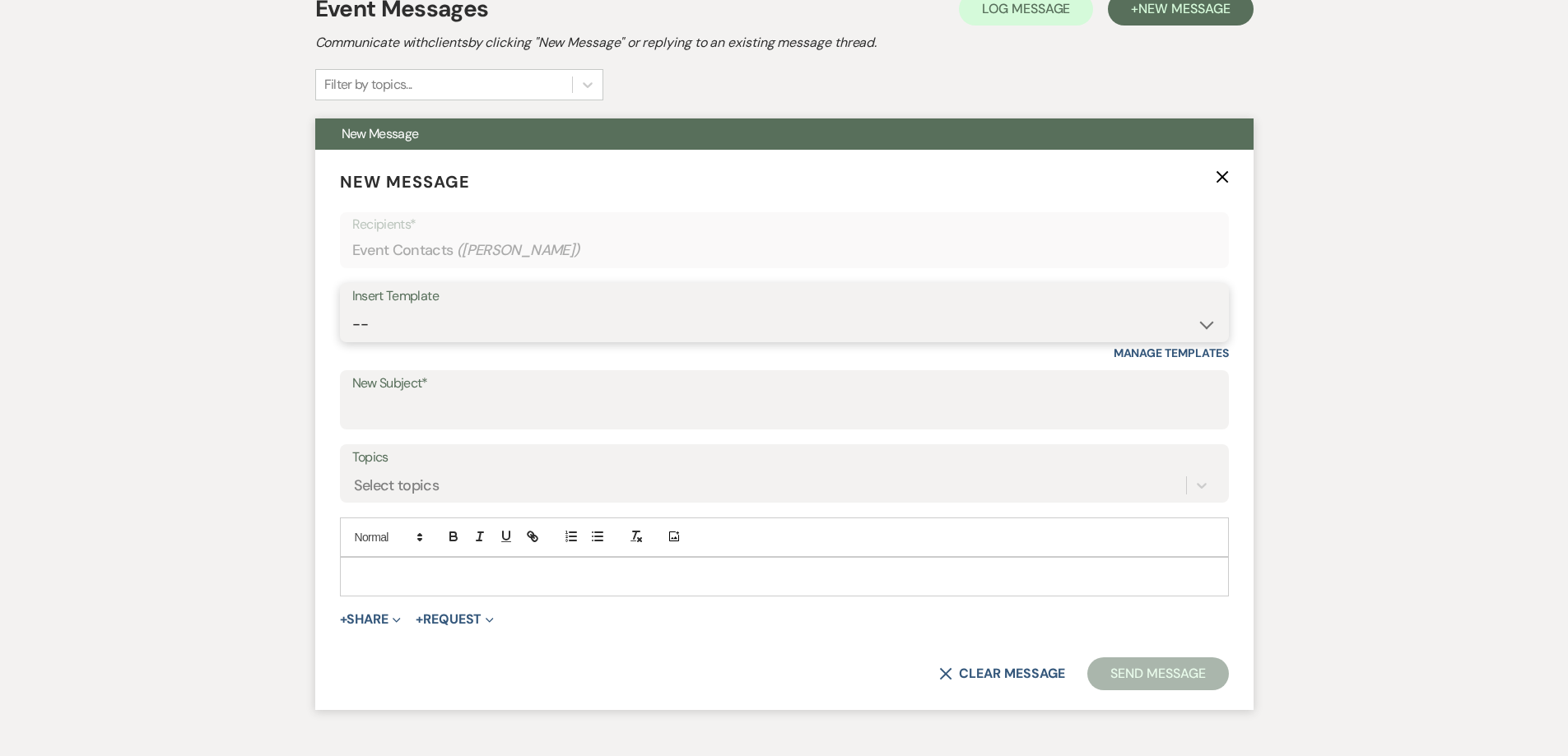
click at [458, 329] on select "-- Initial Inquiry Response-DATE IS AVAILABLE Initial Inquiry Response-DATE NOT…" at bounding box center [784, 324] width 864 height 32
select select "2610"
click at [352, 308] on select "-- Initial Inquiry Response-DATE IS AVAILABLE Initial Inquiry Response-DATE NOT…" at bounding box center [784, 324] width 864 height 32
type input "ACTION REQUIRED: Booking your Event!"
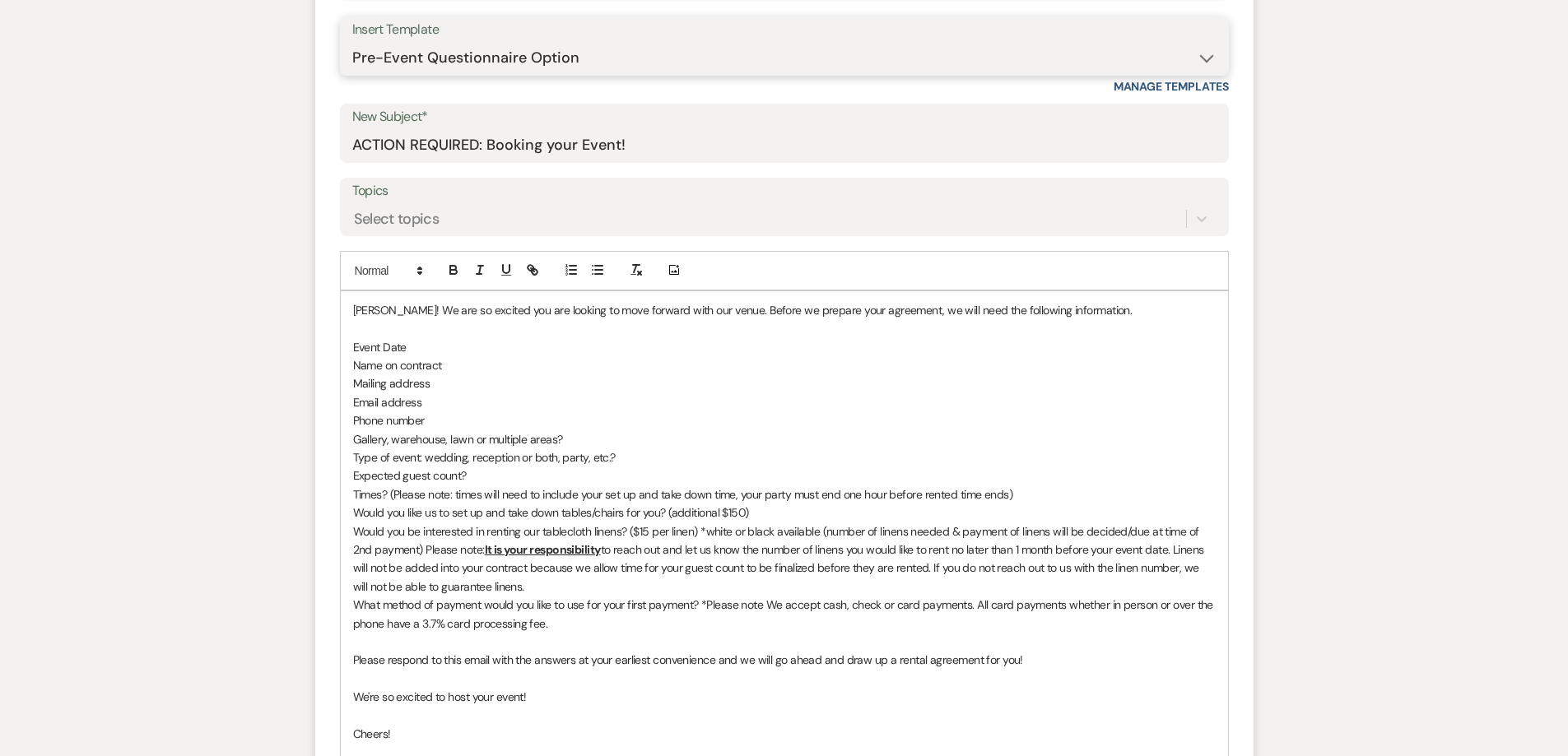
scroll to position [823, 0]
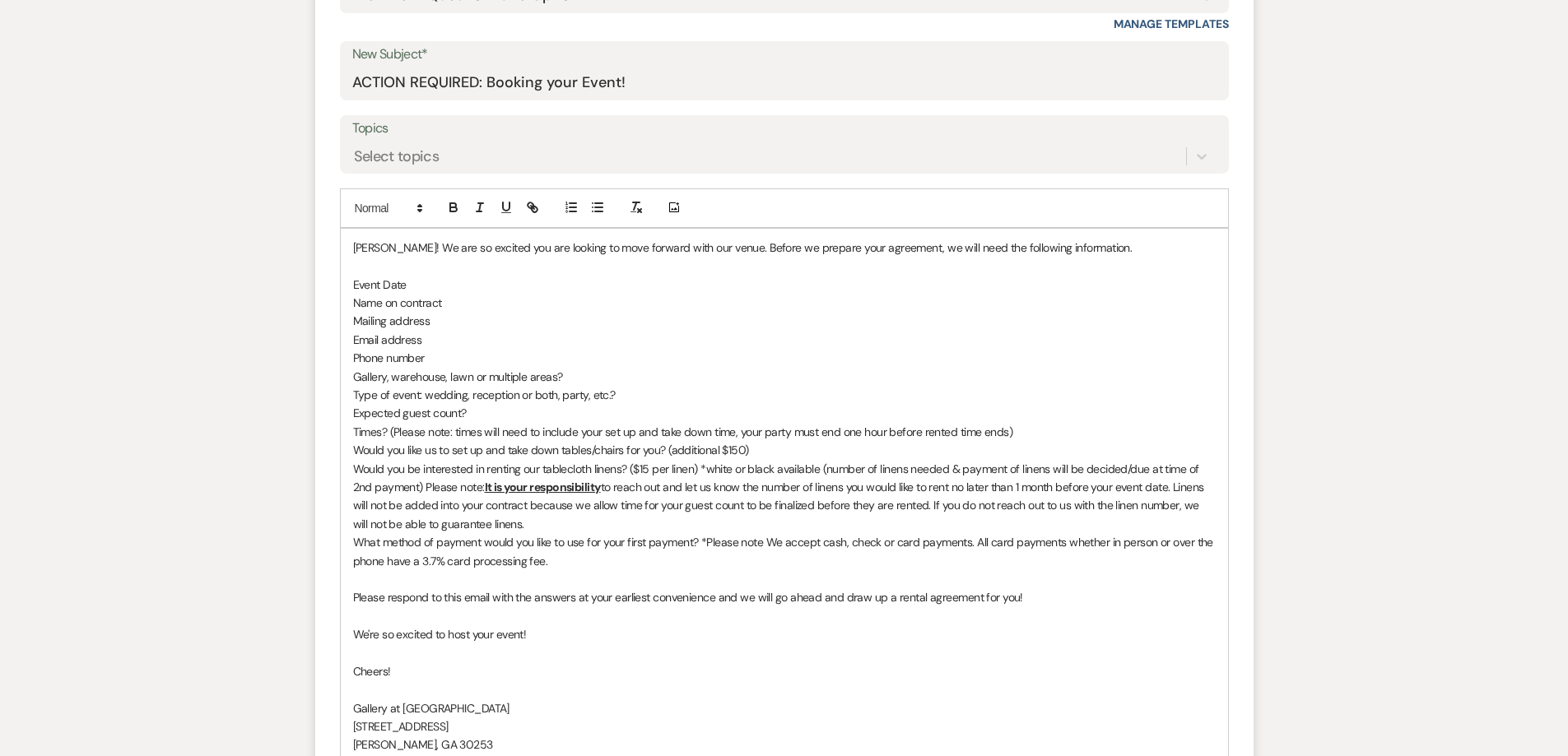
click at [558, 380] on p "Gallery, warehouse, lawn or multiple areas?" at bounding box center [784, 377] width 863 height 18
click at [474, 378] on p "Gallery, warehouse, lawn or multiple areas?" at bounding box center [784, 377] width 863 height 18
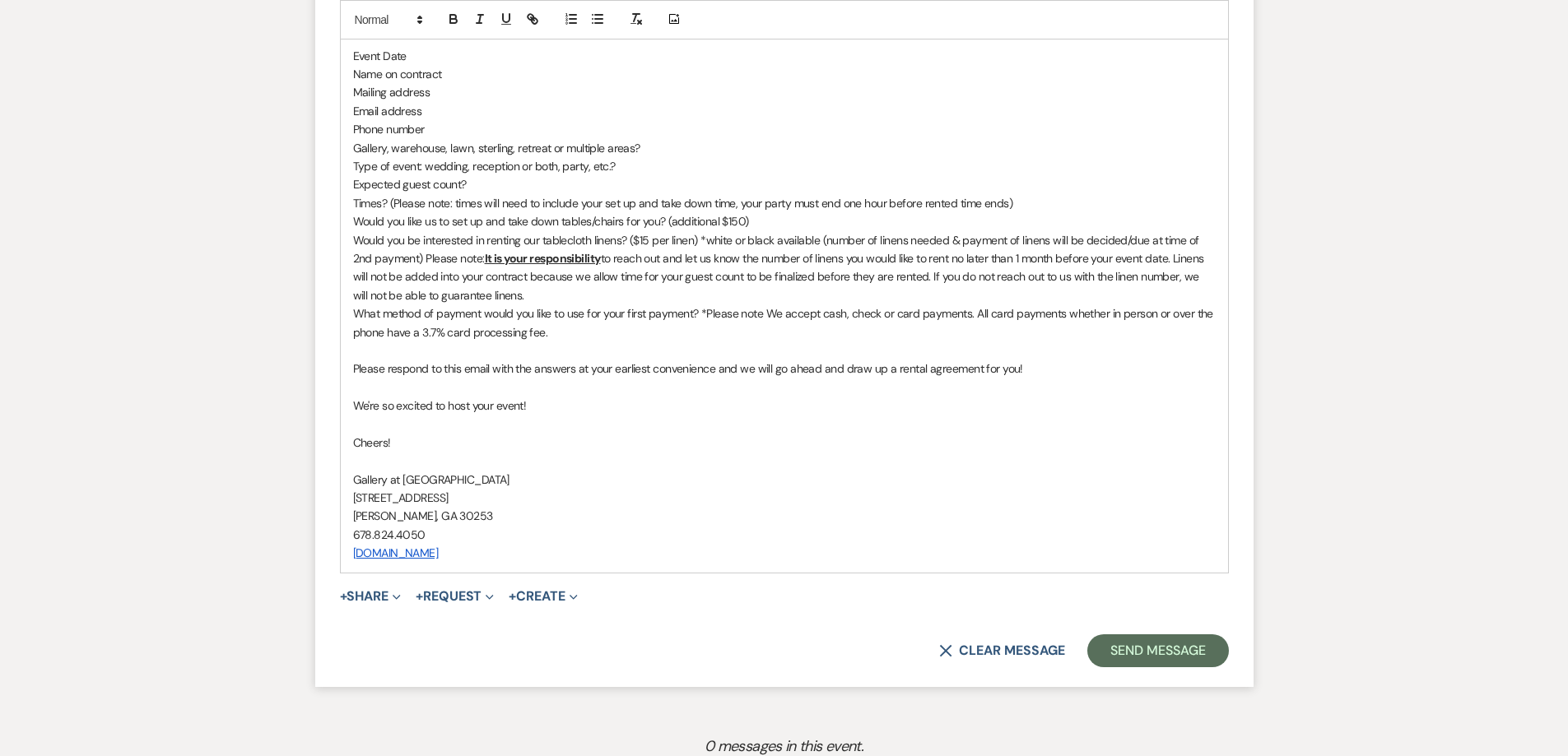
scroll to position [1069, 0]
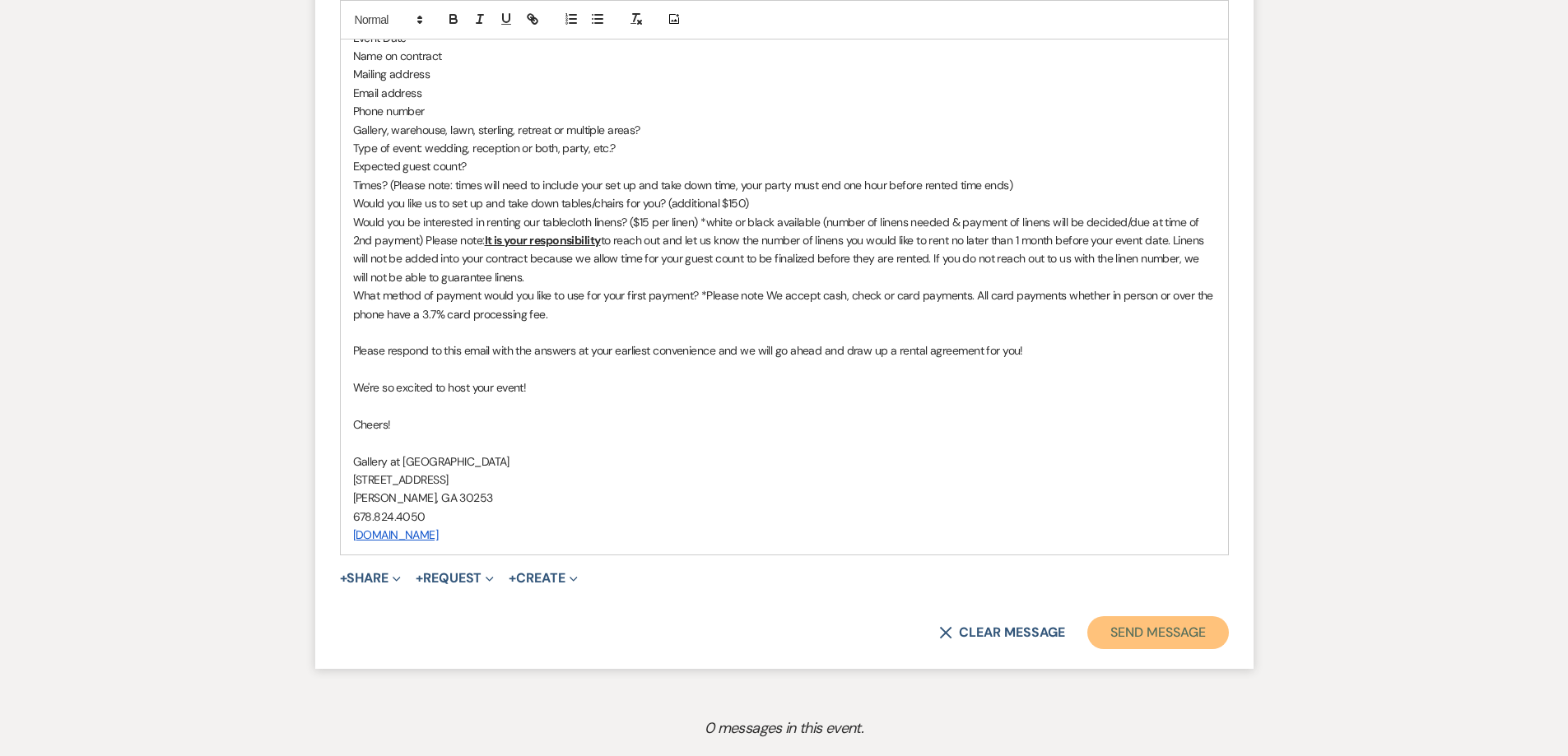
click at [1134, 623] on button "Send Message" at bounding box center [1158, 632] width 141 height 33
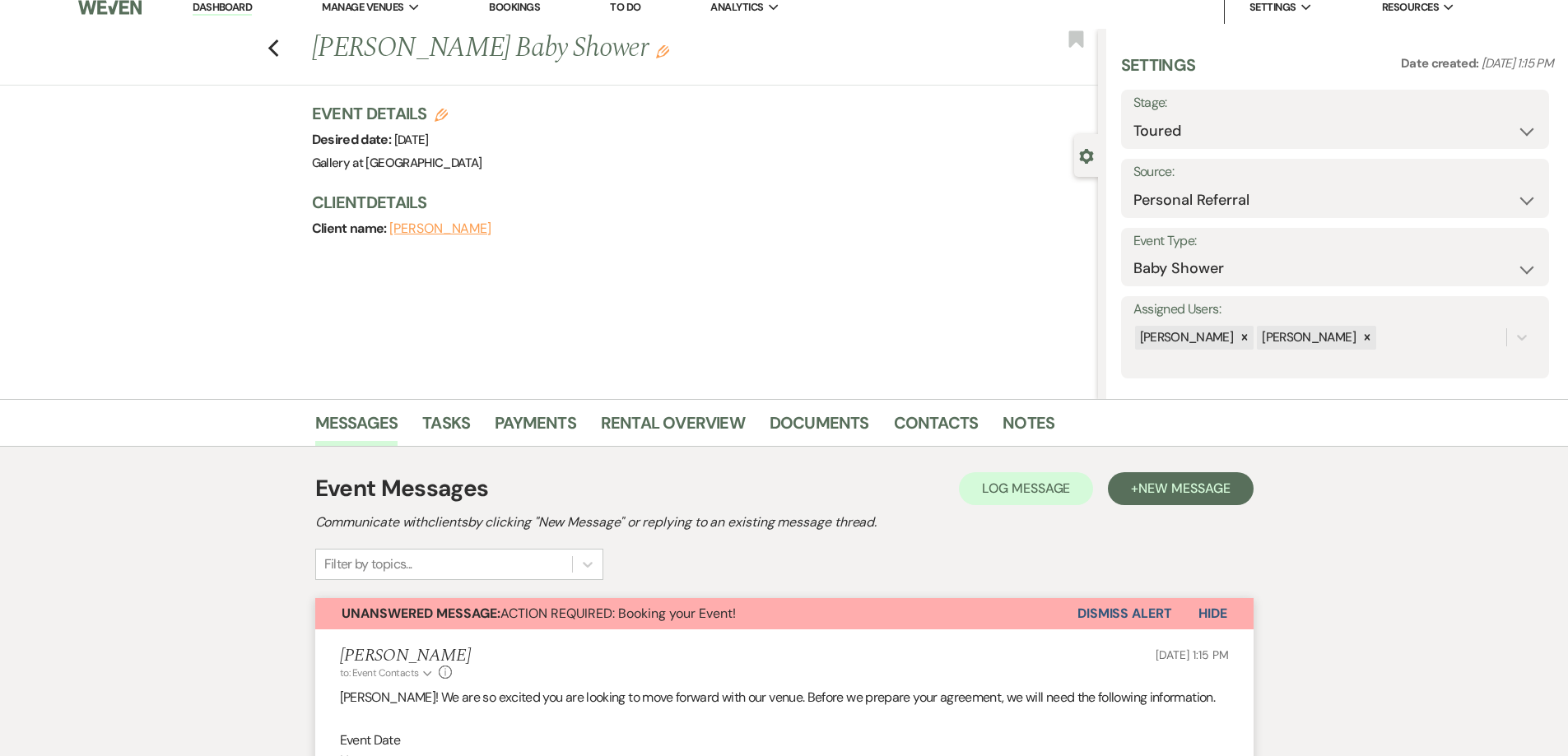
scroll to position [0, 0]
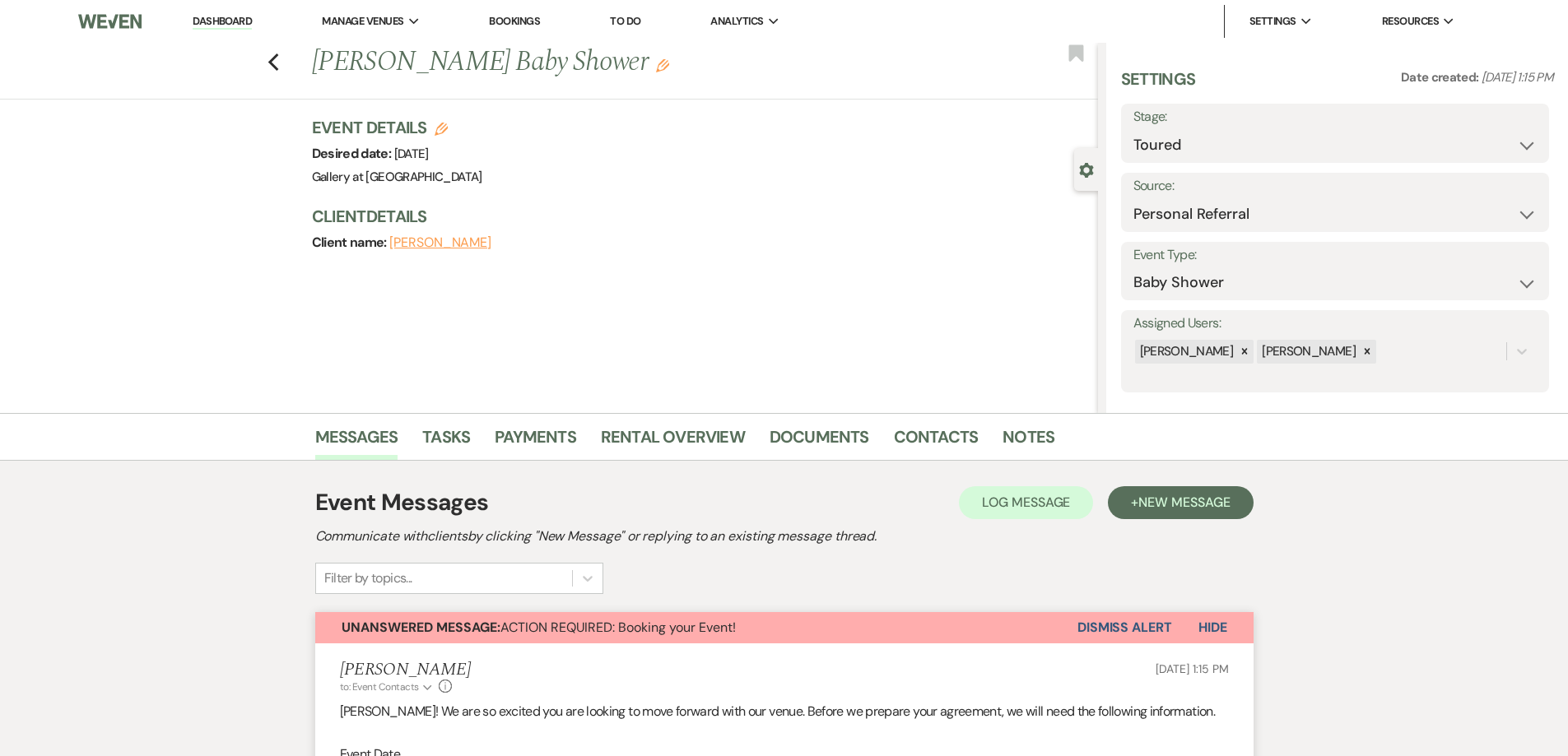
click at [248, 23] on link "Dashboard" at bounding box center [222, 22] width 60 height 16
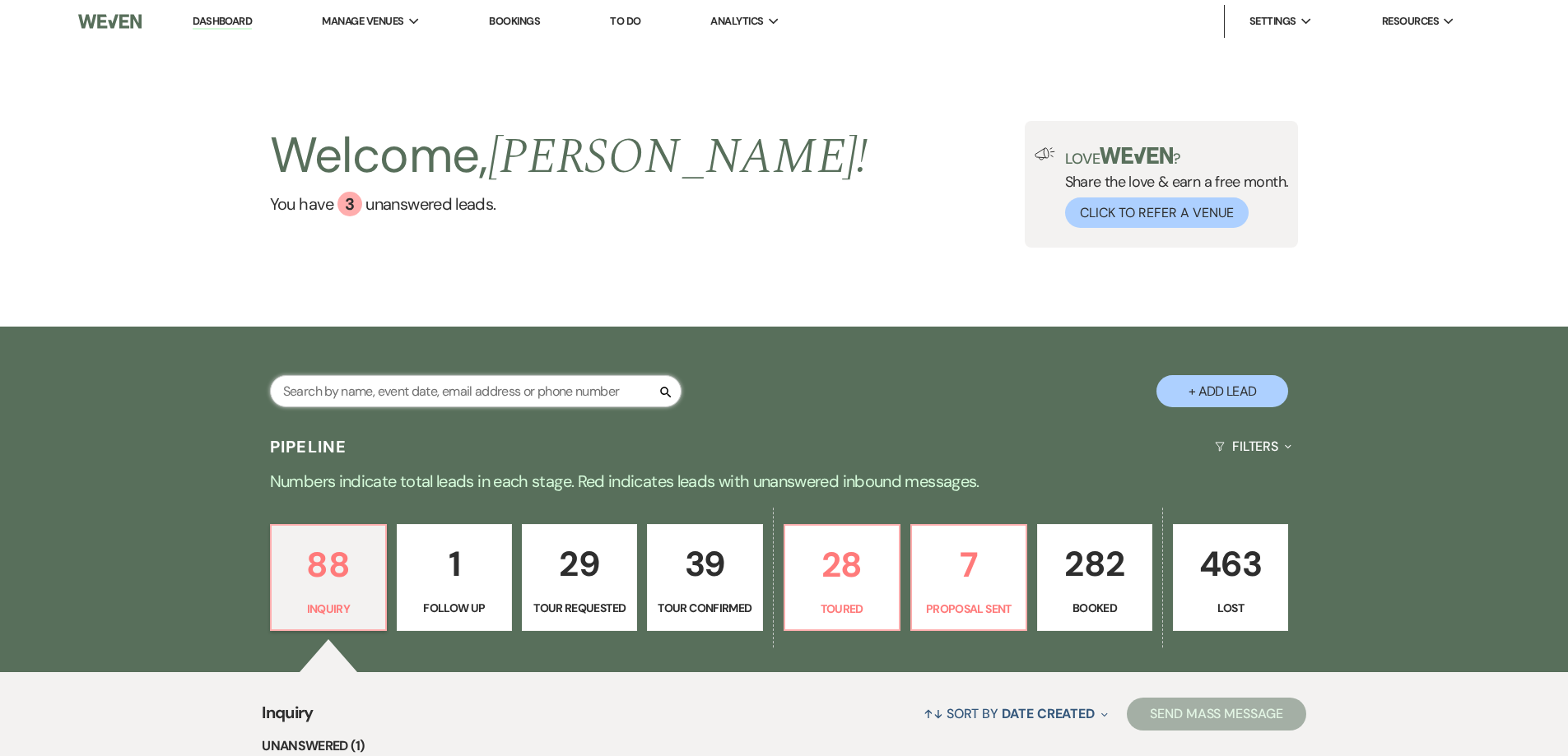
click at [509, 407] on input "text" at bounding box center [475, 391] width 412 height 32
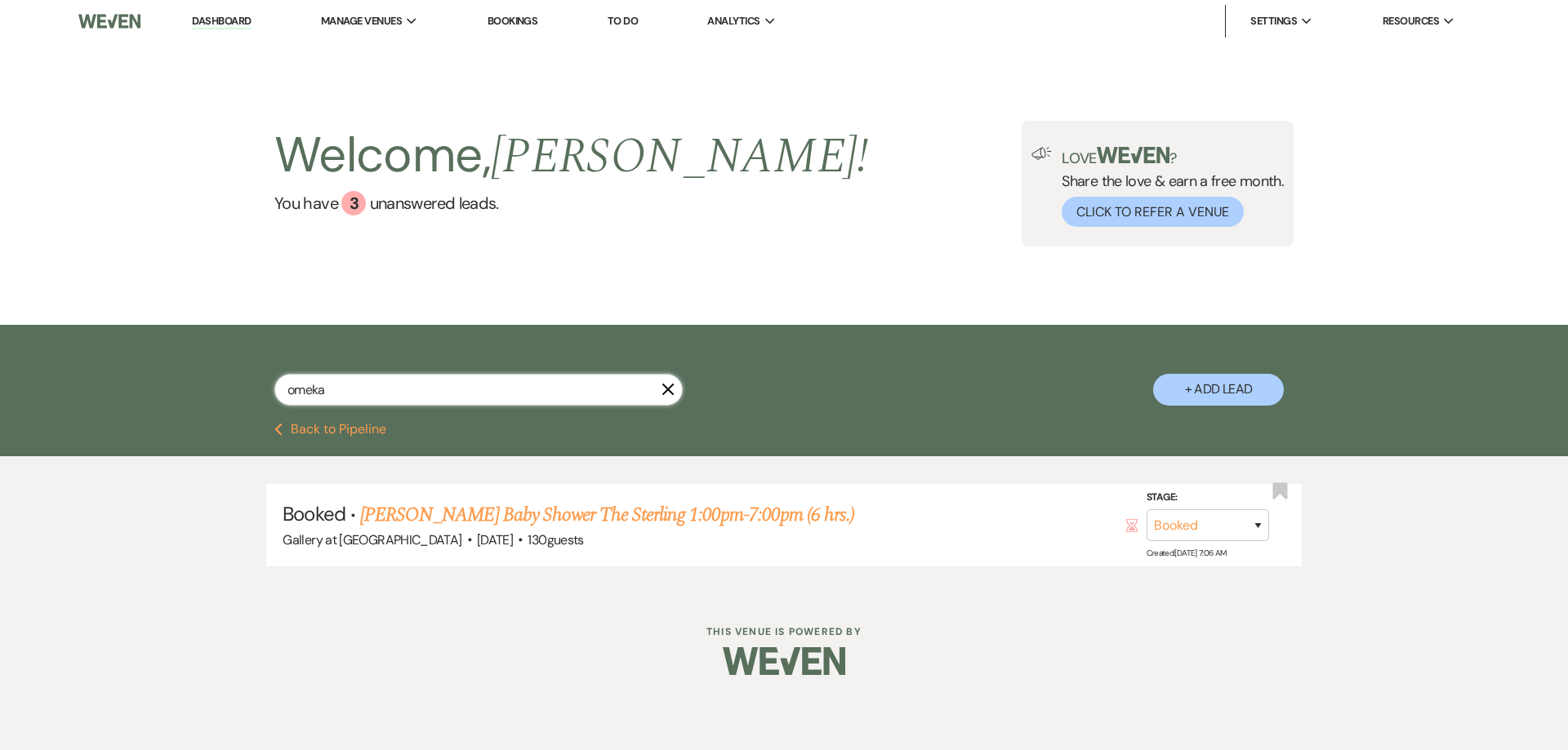
type input "omeka"
click at [536, 506] on link "Omeka Copeland's Baby Shower The Sterling 1:00pm-7:00pm (6 hrs.)" at bounding box center [607, 515] width 494 height 29
select select "5"
select select "3"
